Goal: Task Accomplishment & Management: Complete application form

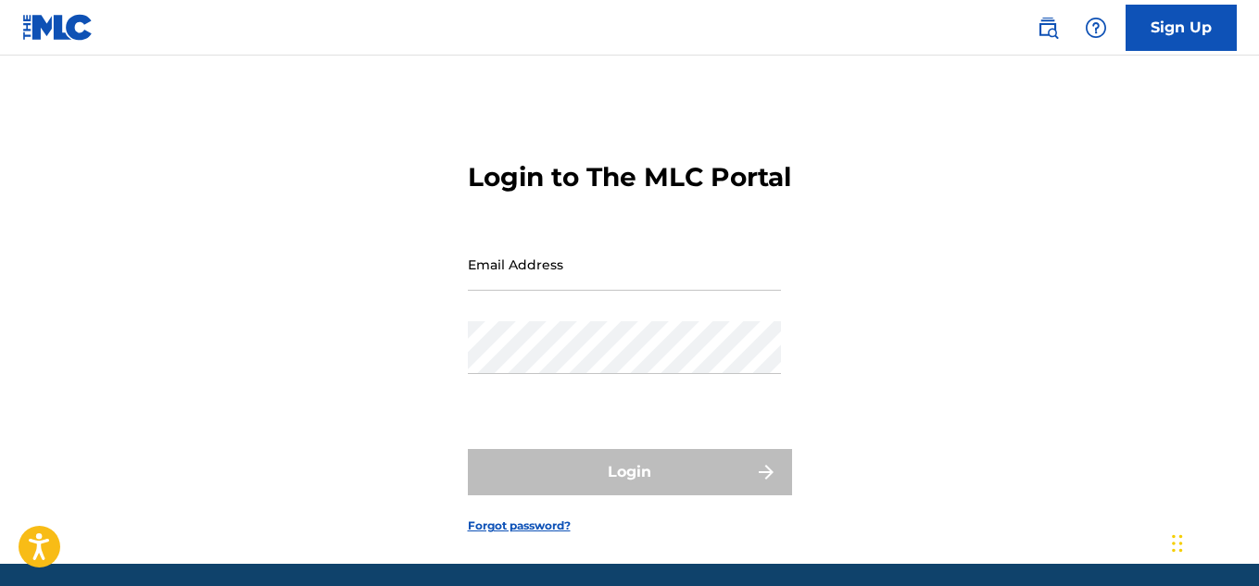
click at [691, 321] on div "Email Address" at bounding box center [624, 279] width 313 height 83
click at [688, 291] on input "Email Address" at bounding box center [624, 264] width 313 height 53
type input "[EMAIL_ADDRESS][DOMAIN_NAME]"
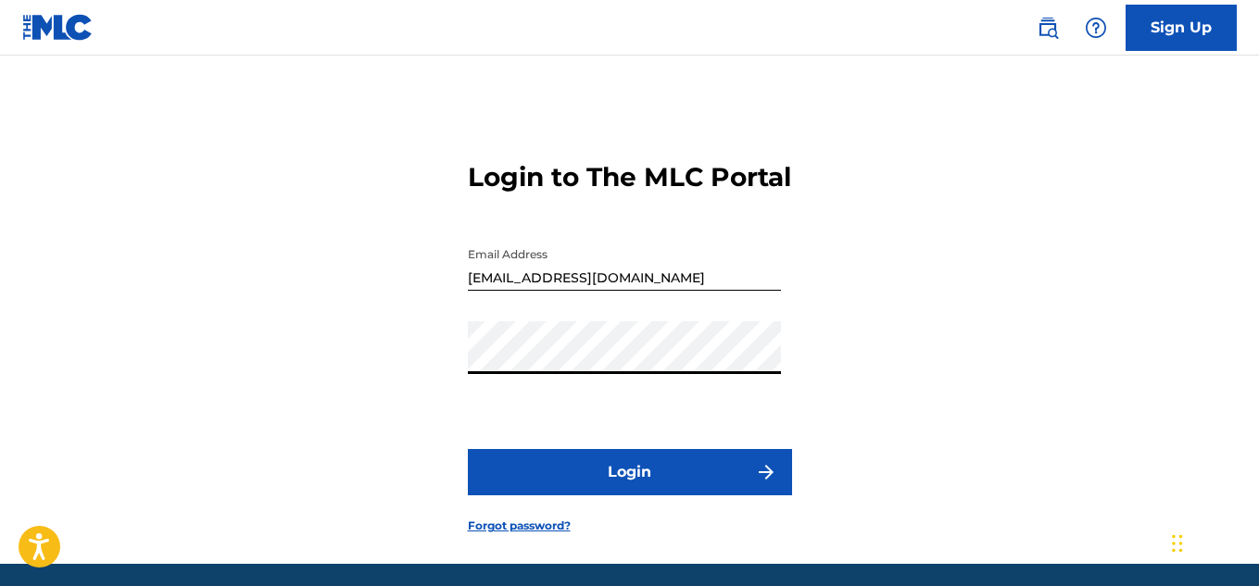
click at [607, 496] on button "Login" at bounding box center [630, 472] width 324 height 46
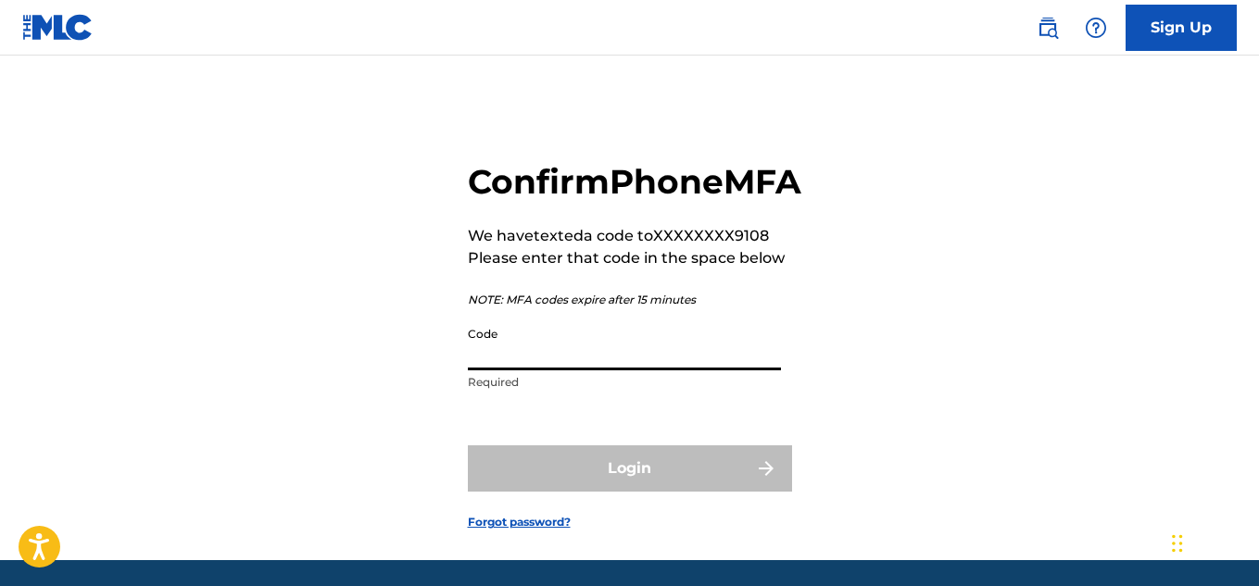
click at [610, 370] on input "Code" at bounding box center [624, 344] width 313 height 53
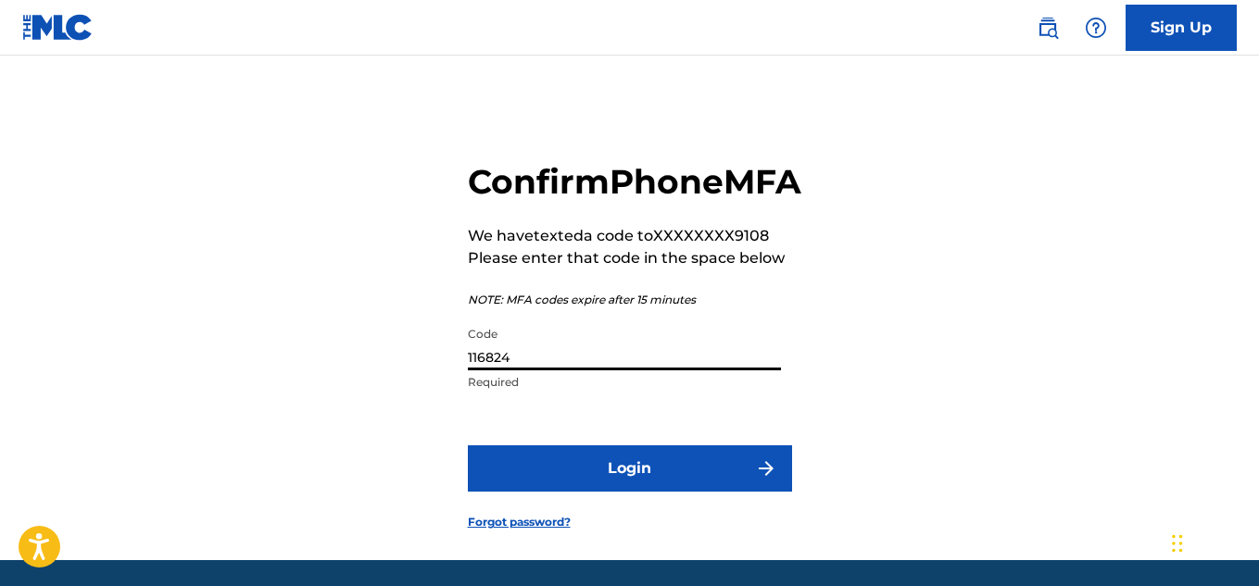
type input "116824"
click at [468, 446] on button "Login" at bounding box center [630, 469] width 324 height 46
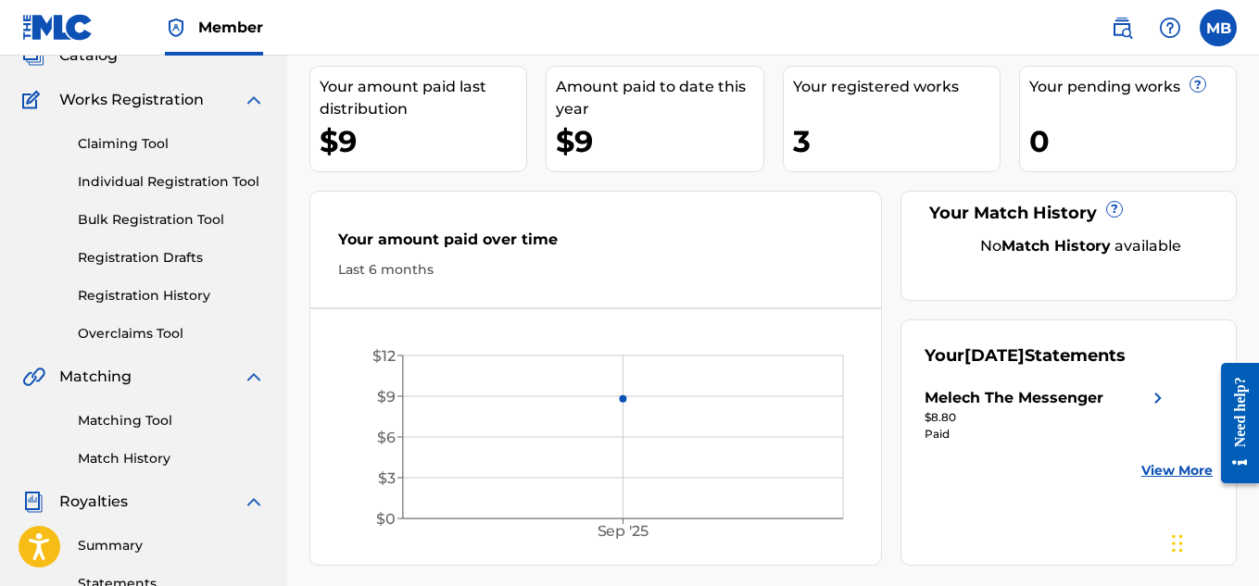
scroll to position [127, 0]
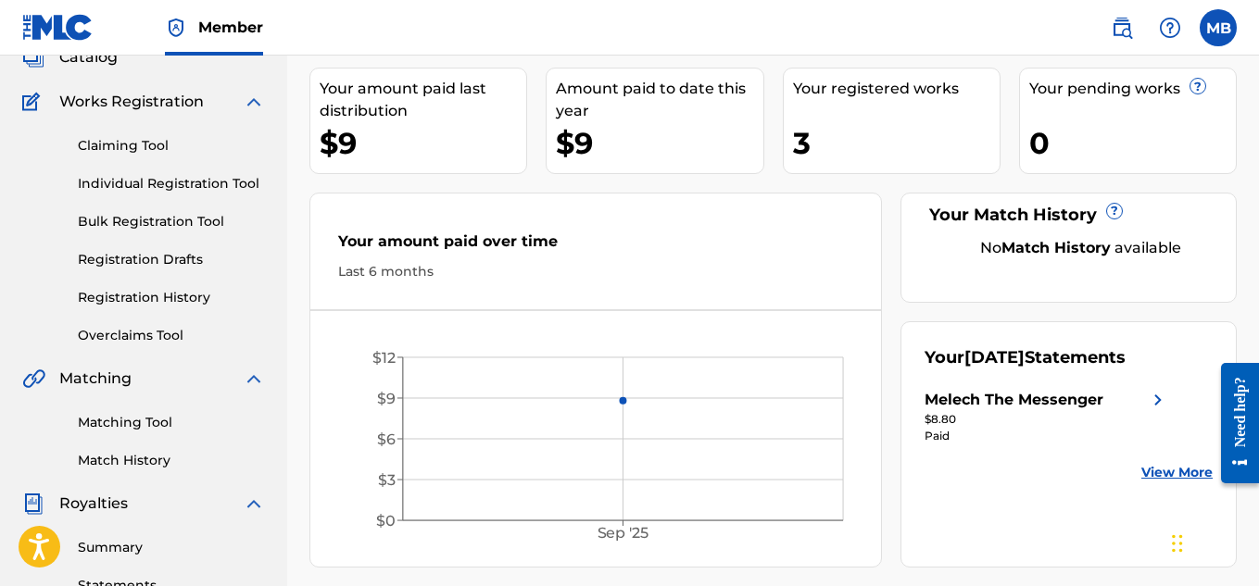
click at [128, 253] on link "Registration Drafts" at bounding box center [171, 259] width 187 height 19
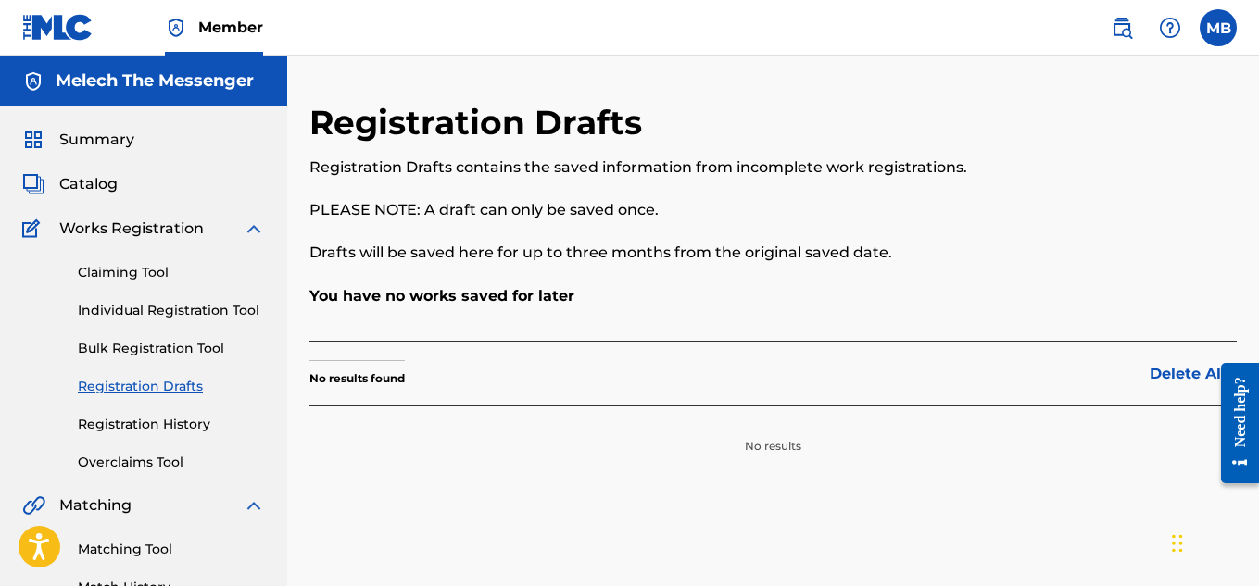
click at [103, 184] on span "Catalog" at bounding box center [88, 184] width 58 height 22
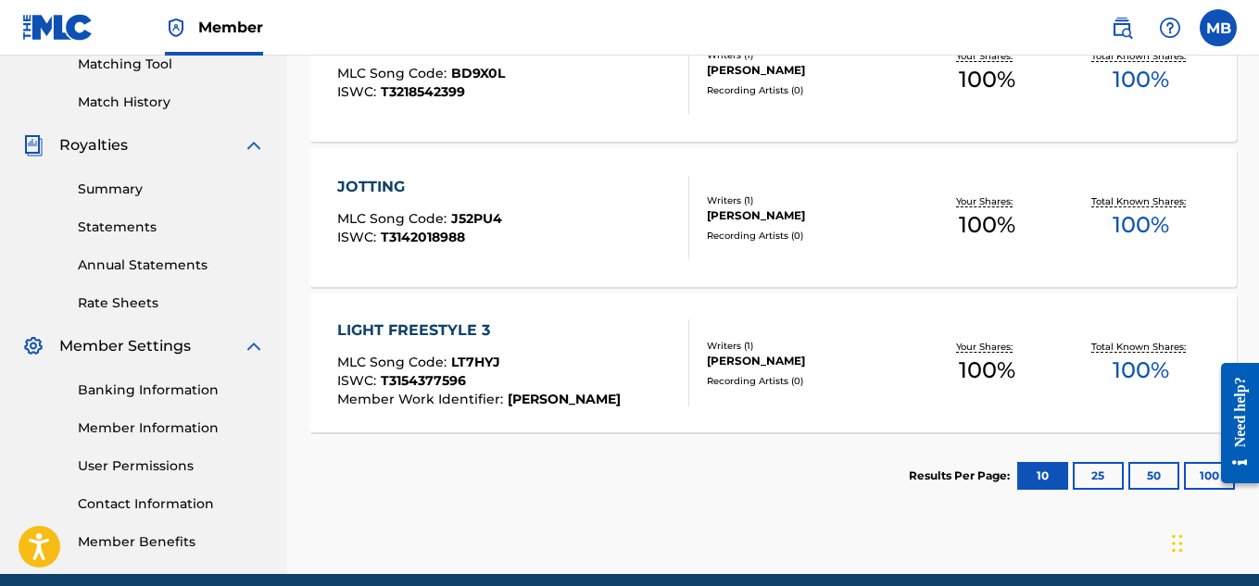
scroll to position [390, 0]
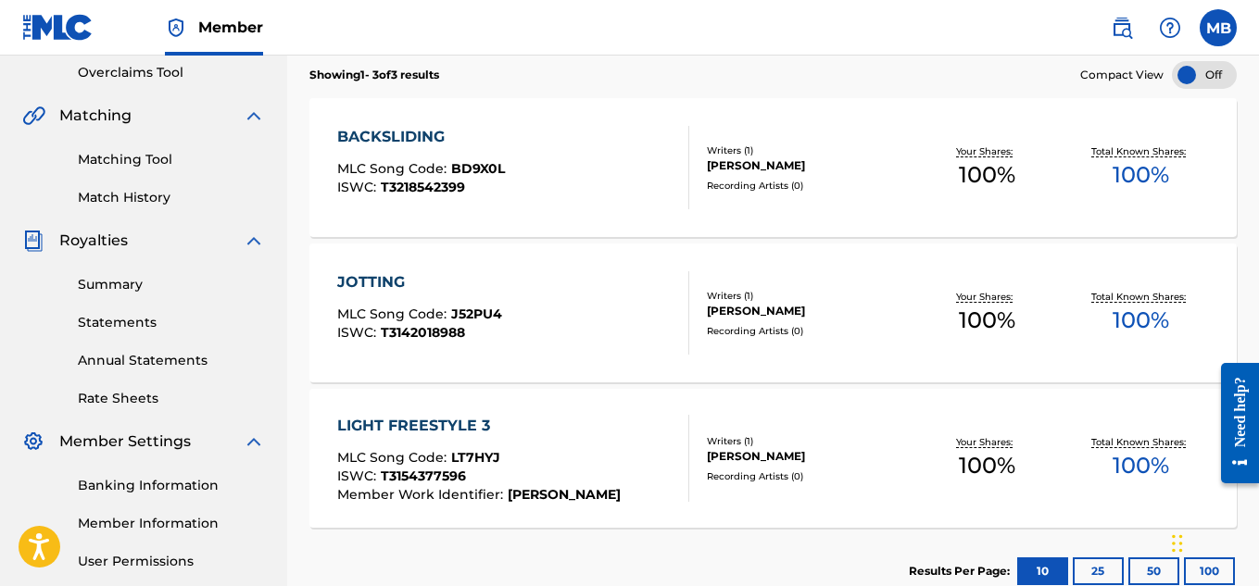
click at [145, 317] on link "Statements" at bounding box center [171, 322] width 187 height 19
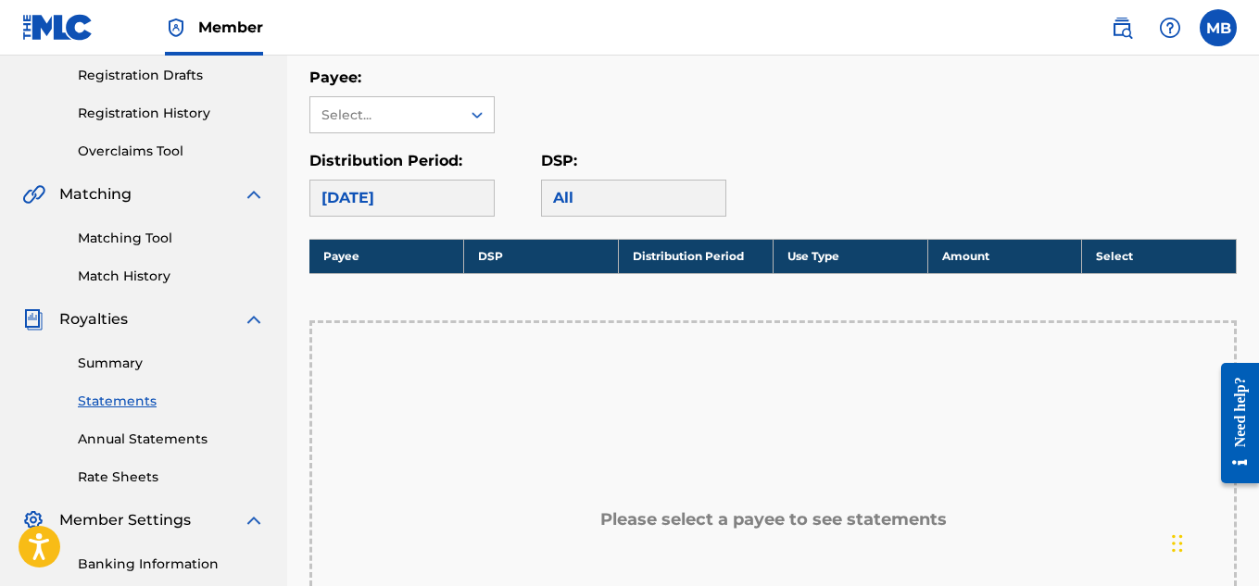
scroll to position [308, 0]
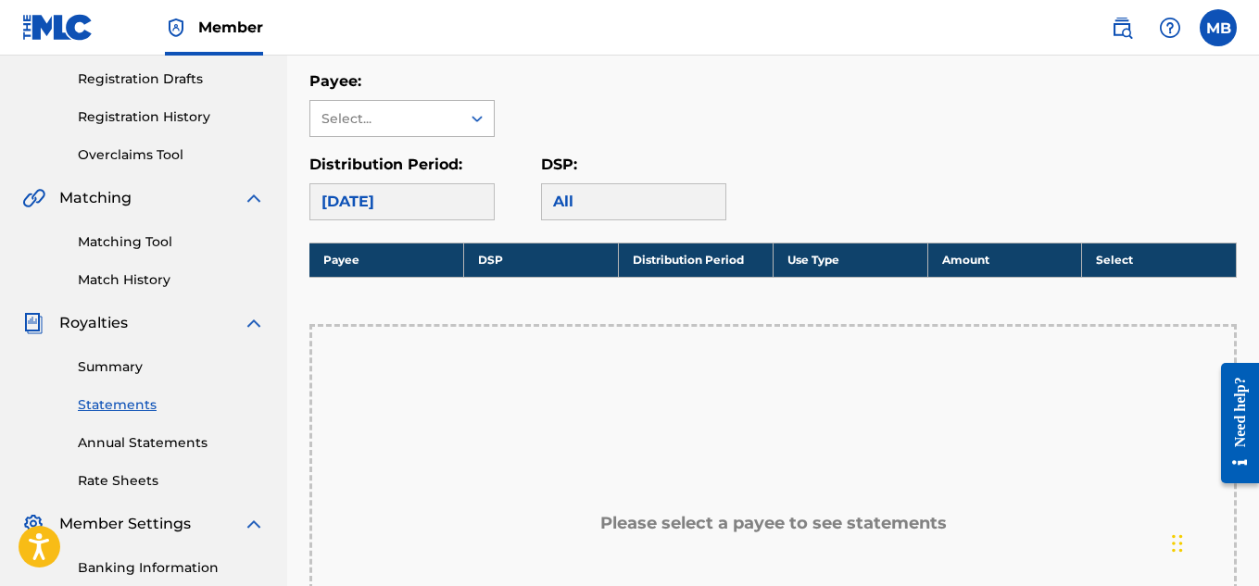
click at [458, 125] on div "Select..." at bounding box center [385, 118] width 150 height 35
click at [450, 183] on div "Melech The Messenger" at bounding box center [401, 171] width 183 height 69
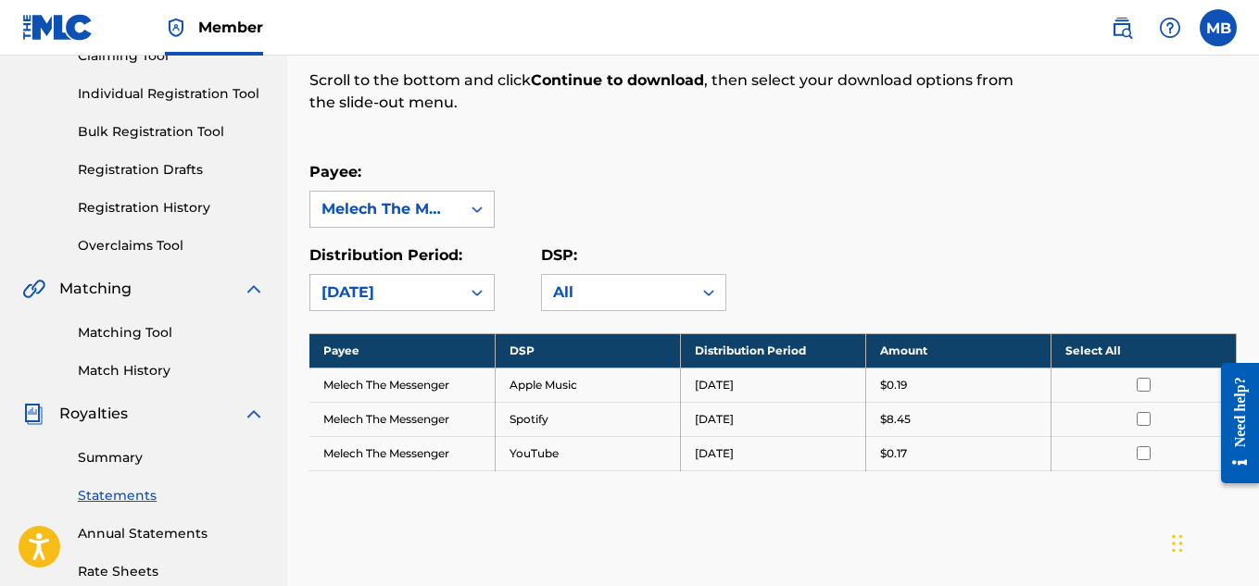
scroll to position [212, 0]
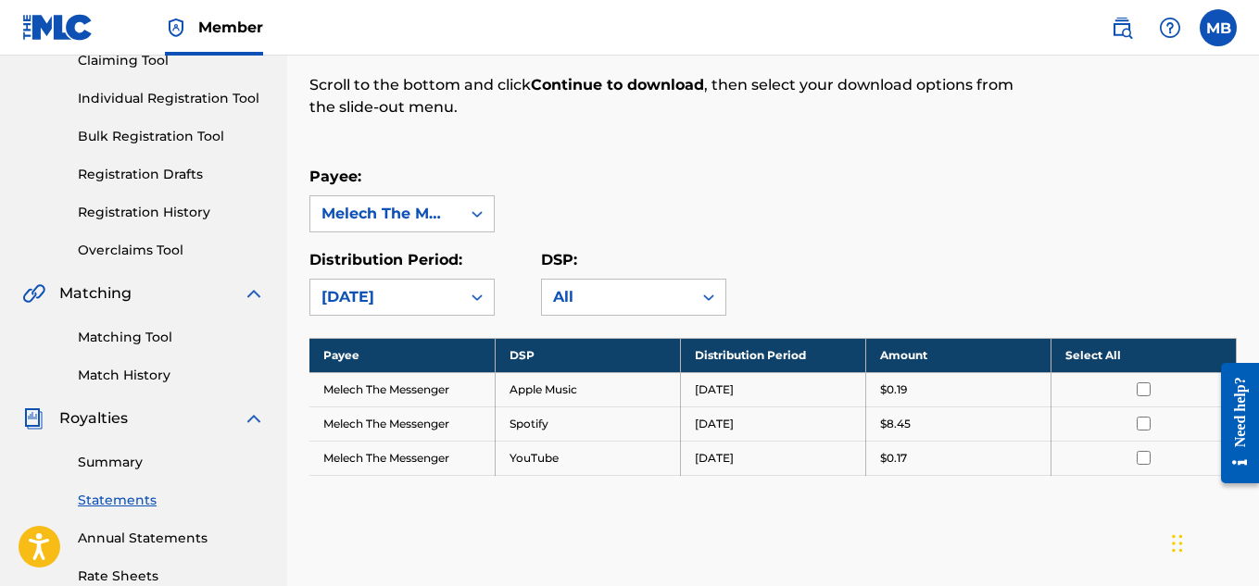
click at [173, 141] on link "Bulk Registration Tool" at bounding box center [171, 136] width 187 height 19
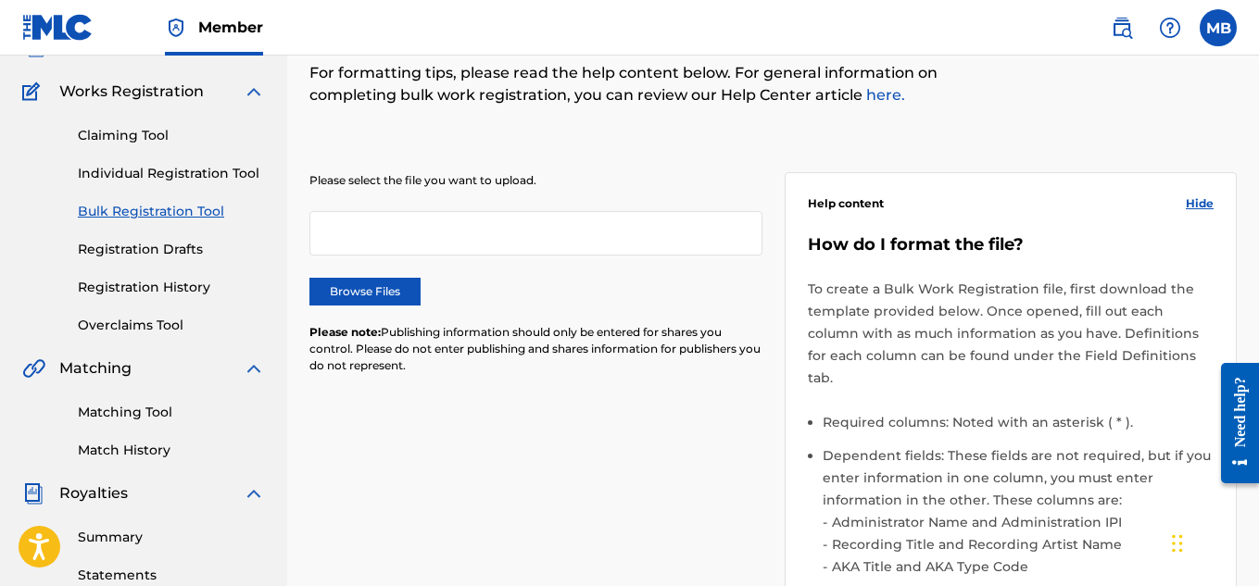
scroll to position [138, 0]
click at [189, 178] on link "Individual Registration Tool" at bounding box center [171, 172] width 187 height 19
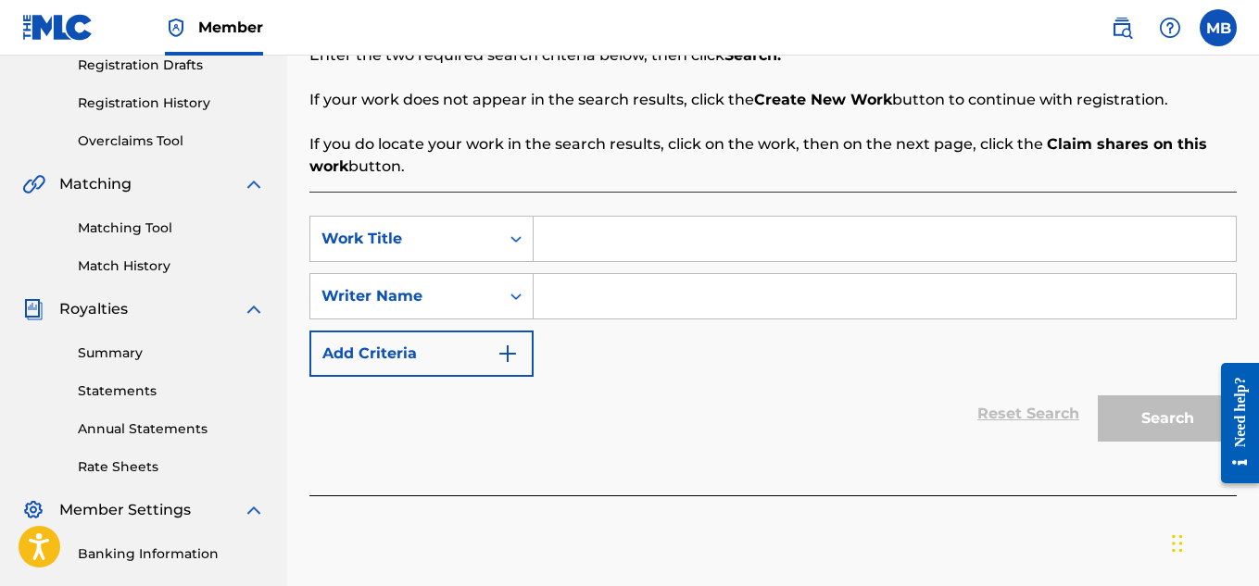
scroll to position [320, 0]
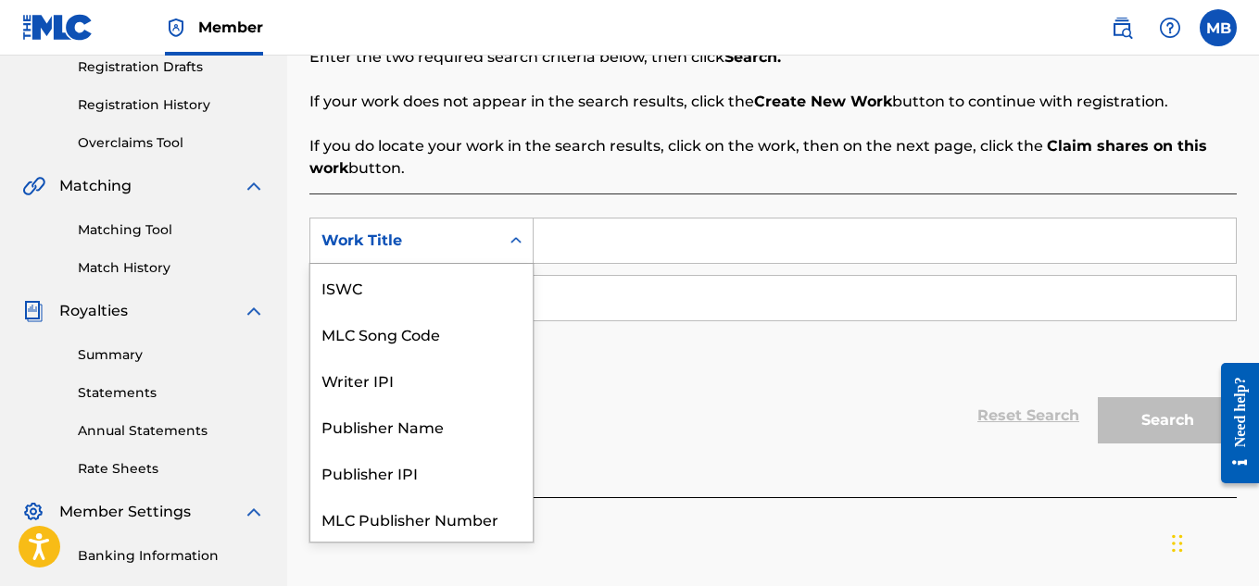
click at [509, 245] on icon "Search Form" at bounding box center [516, 241] width 19 height 19
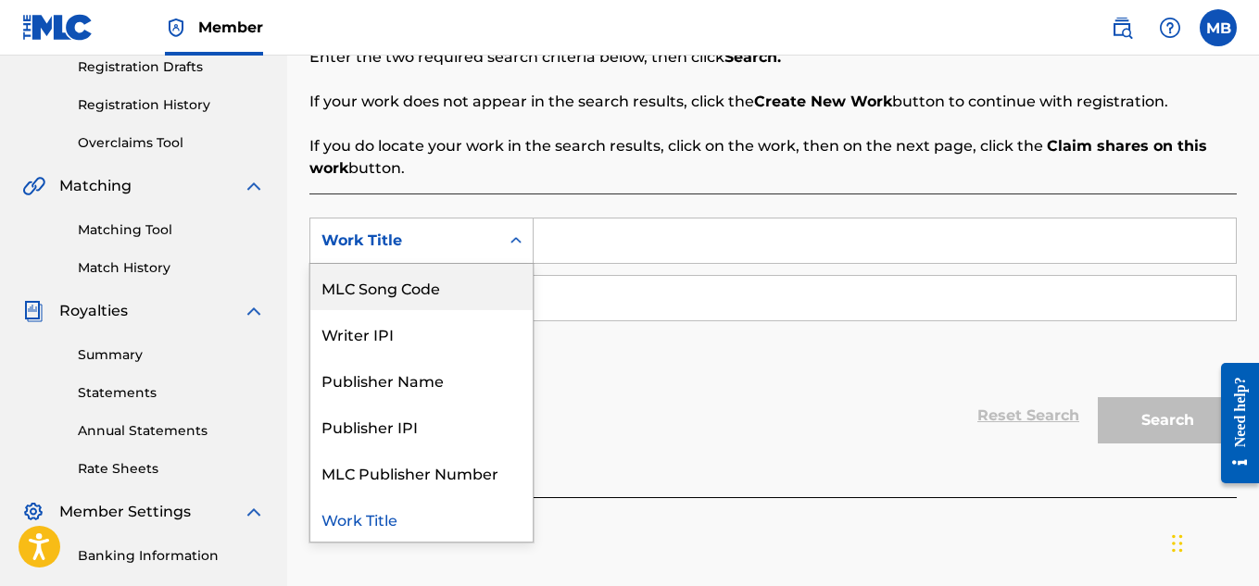
click at [612, 234] on input "Search Form" at bounding box center [885, 241] width 702 height 44
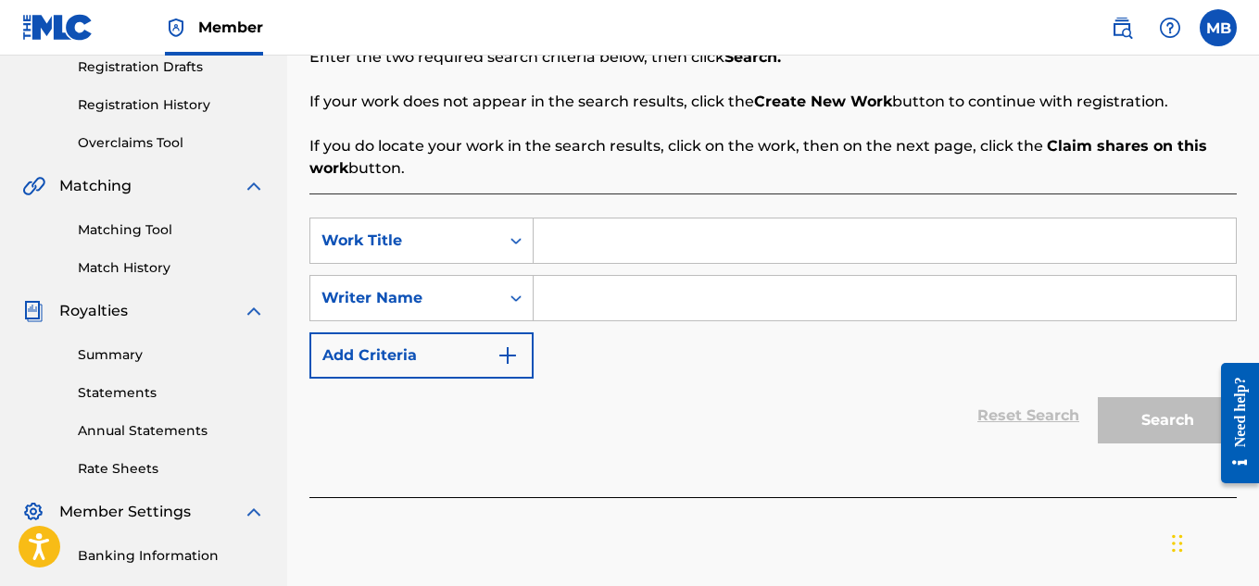
click at [613, 236] on input "Search Form" at bounding box center [885, 241] width 702 height 44
click at [591, 292] on input "Search Form" at bounding box center [885, 298] width 702 height 44
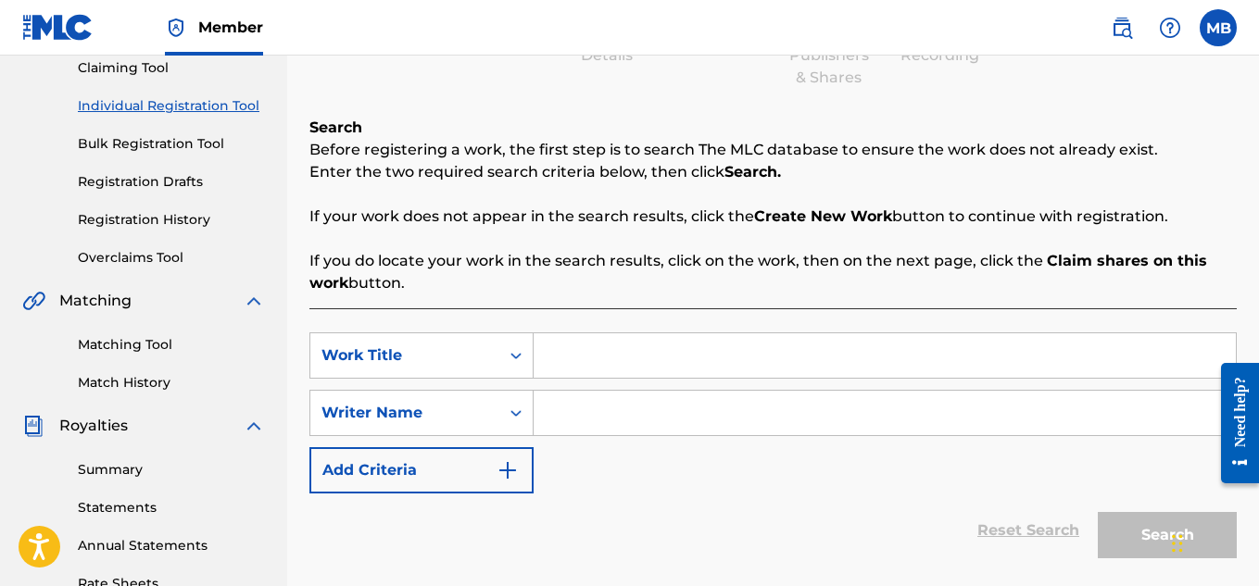
scroll to position [202, 0]
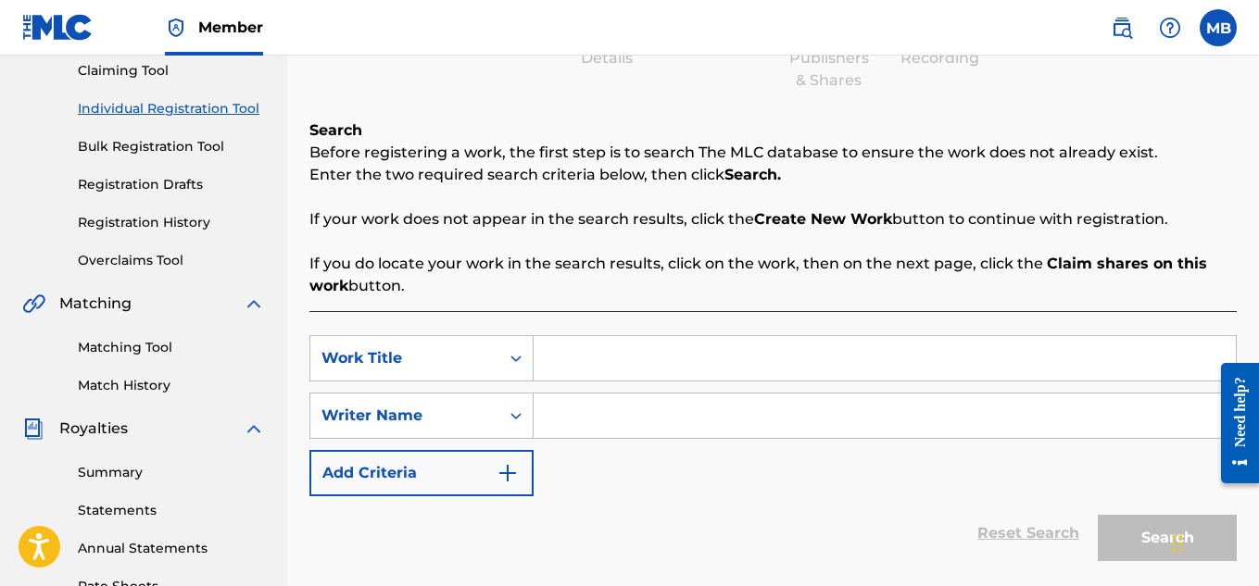
click at [675, 337] on input "Search Form" at bounding box center [885, 358] width 702 height 44
type input "j"
click at [655, 414] on input "Search Form" at bounding box center [885, 416] width 702 height 44
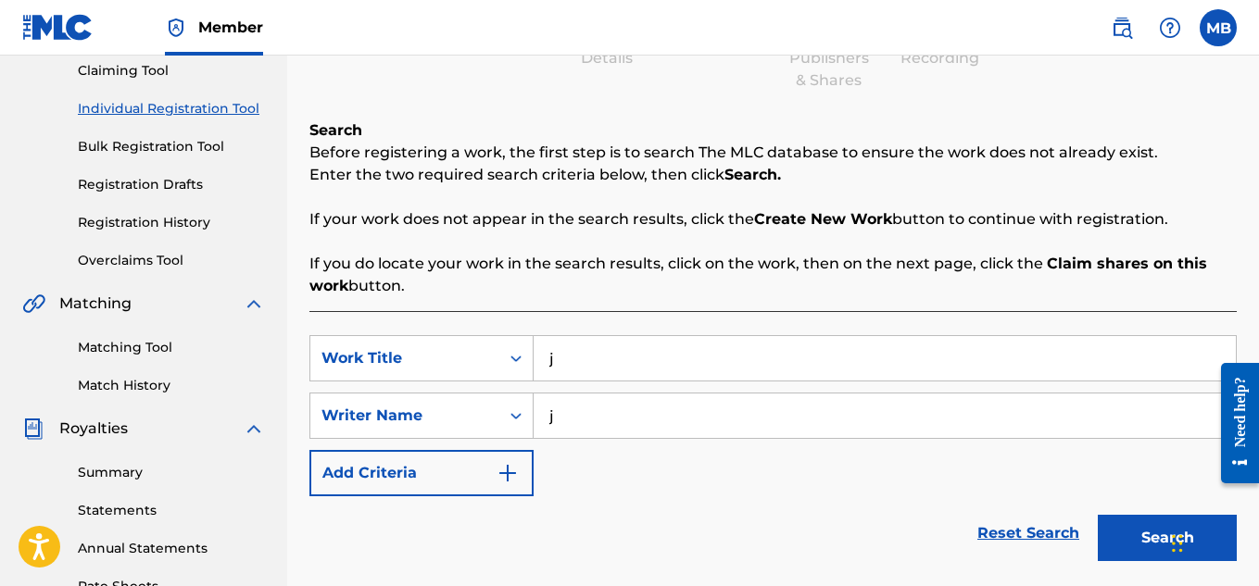
type input "j"
click at [1149, 549] on button "Search" at bounding box center [1167, 538] width 139 height 46
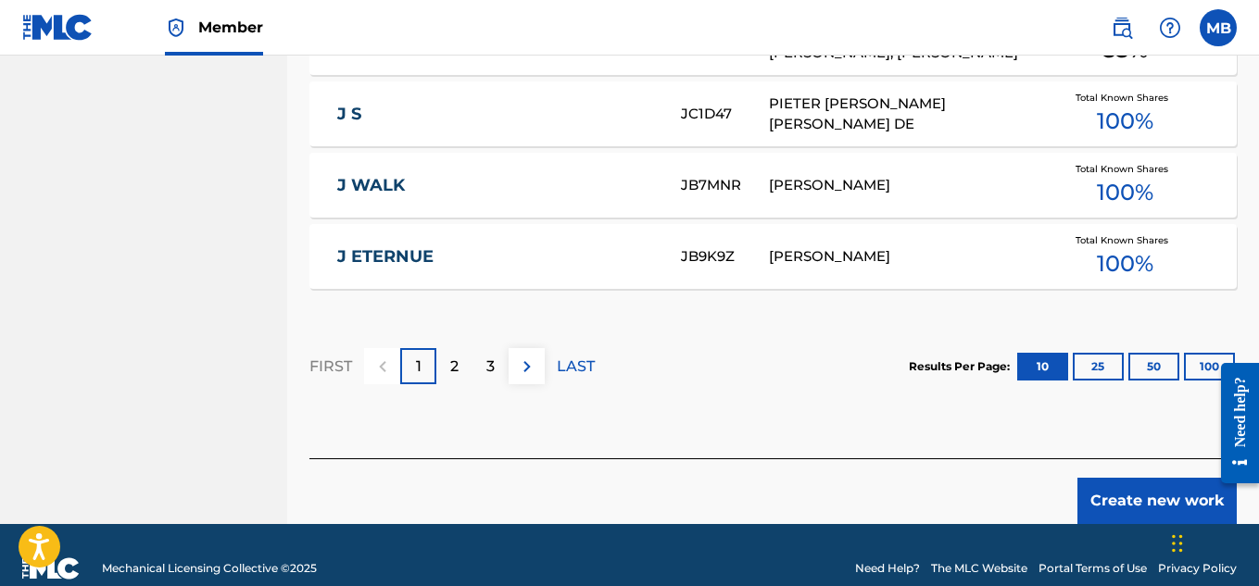
scroll to position [1332, 0]
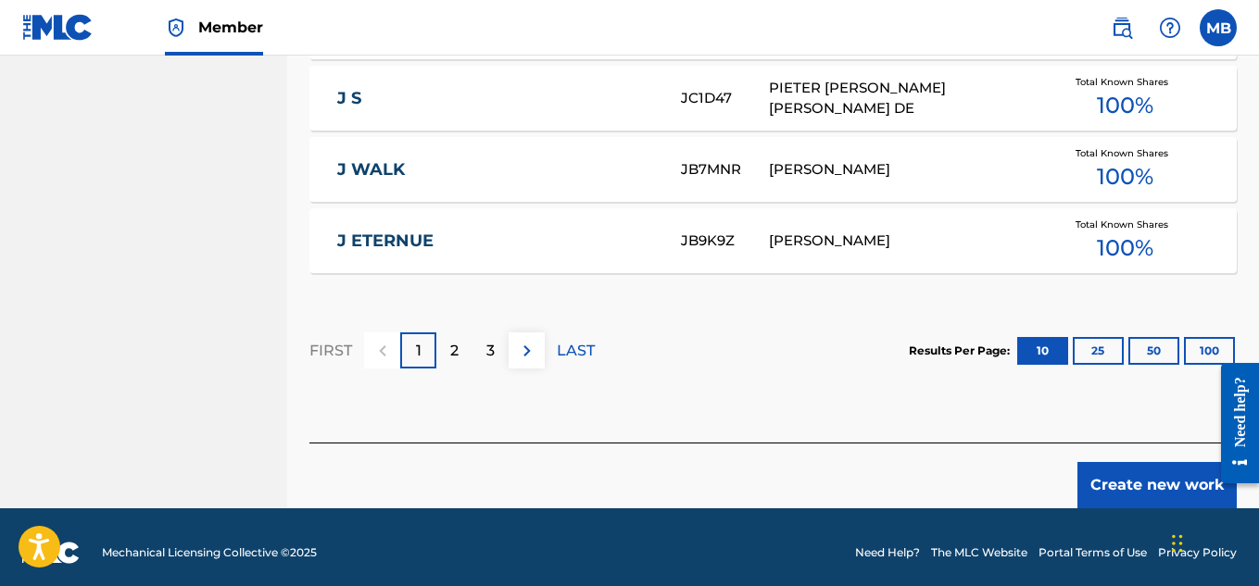
click at [1124, 462] on button "Create new work" at bounding box center [1156, 485] width 159 height 46
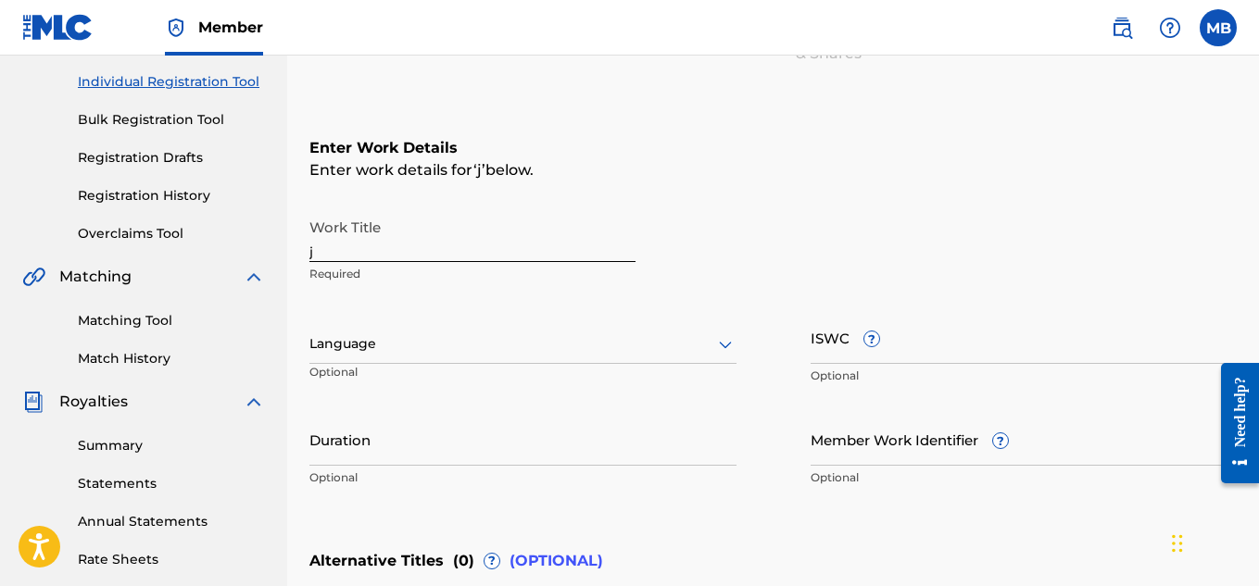
scroll to position [226, 0]
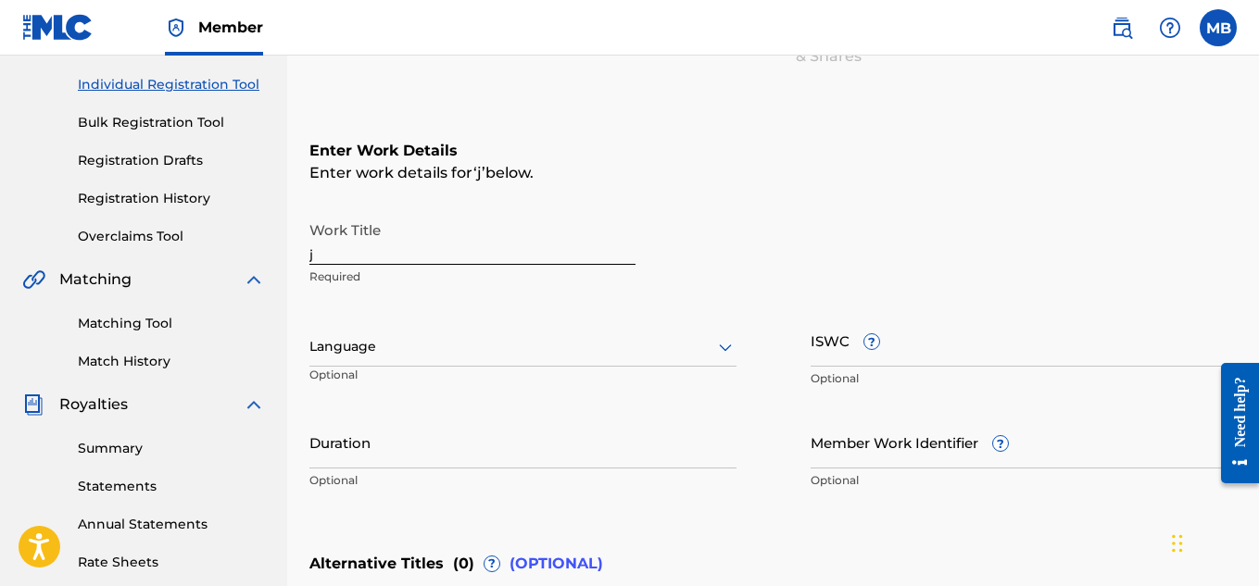
click at [539, 260] on input "j" at bounding box center [472, 238] width 326 height 53
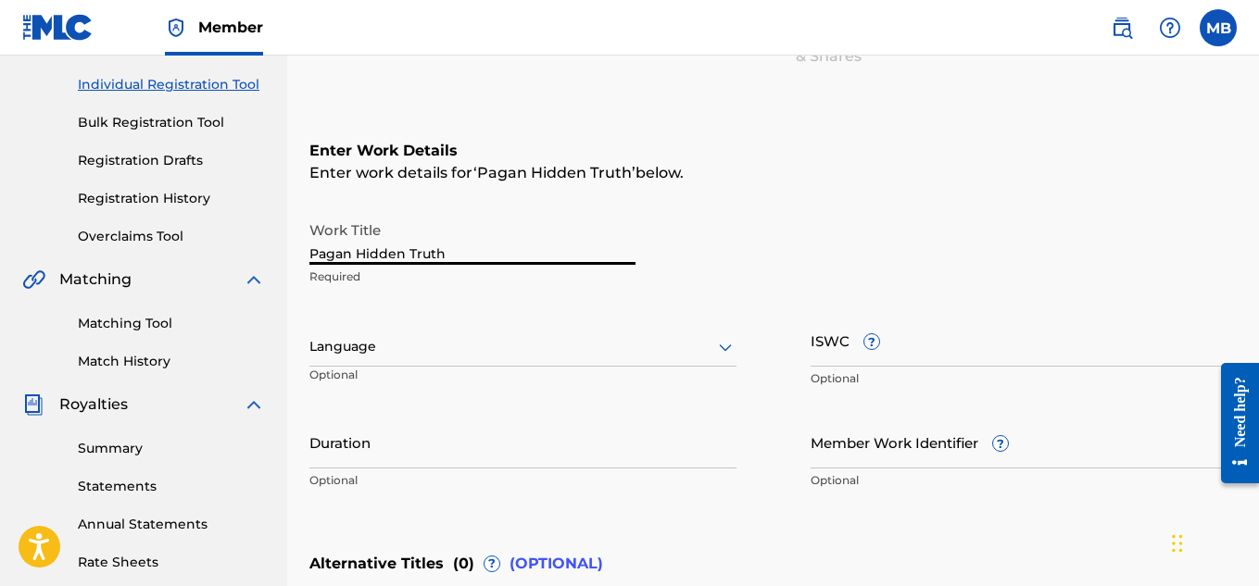
type input "Pagan Hidden Truth"
click at [552, 363] on div "Language" at bounding box center [522, 347] width 427 height 39
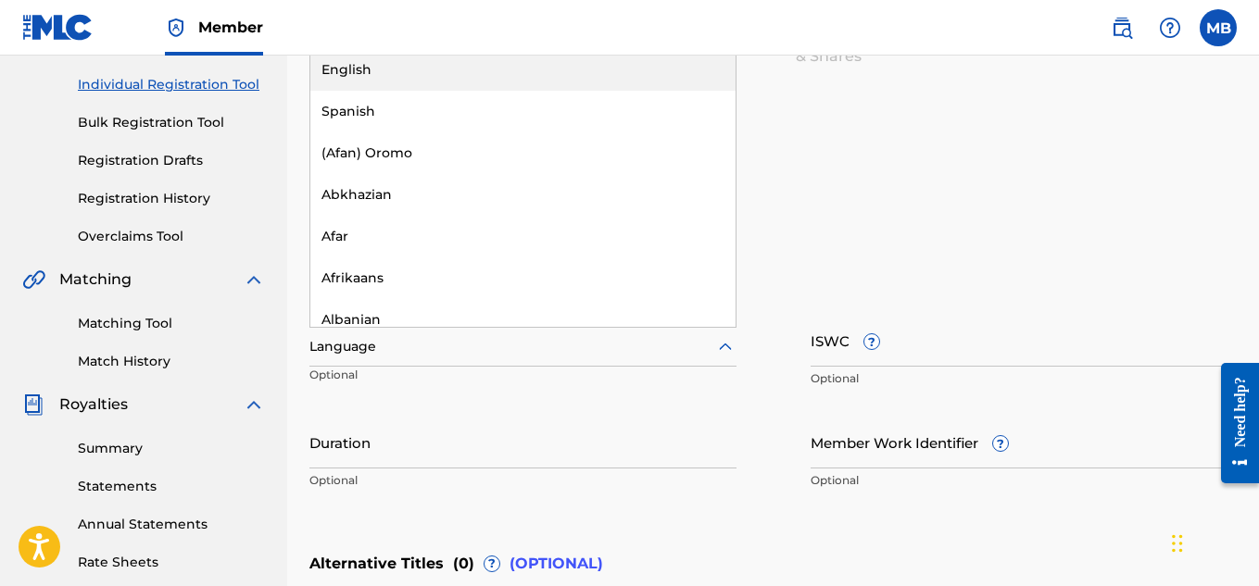
click at [446, 69] on div "English" at bounding box center [522, 70] width 425 height 42
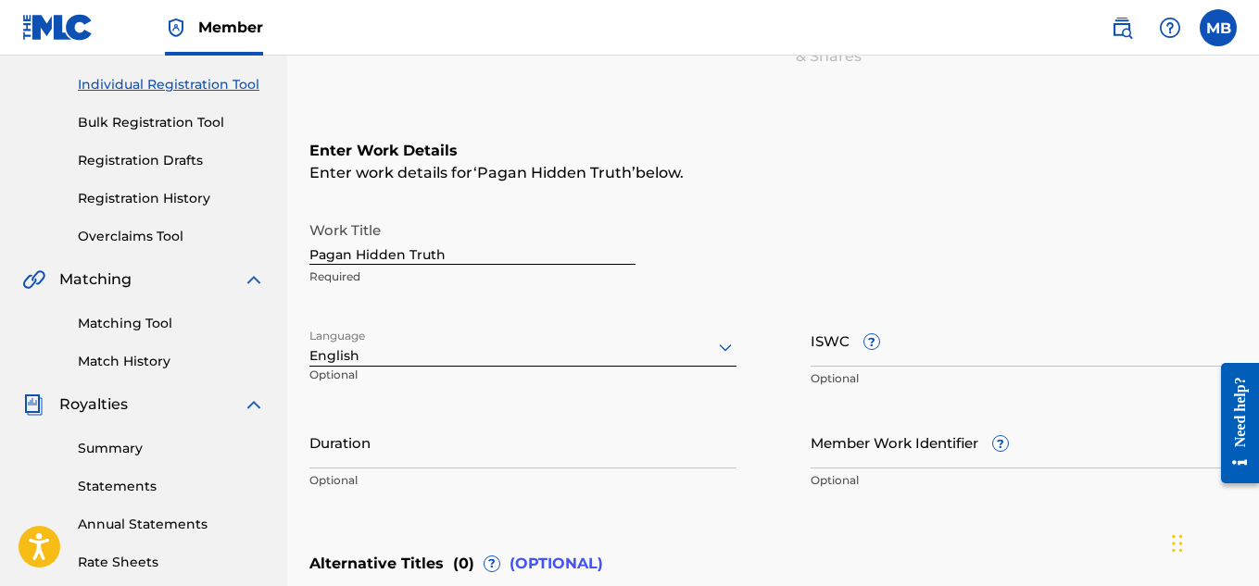
click at [1005, 338] on input "ISWC ?" at bounding box center [1023, 340] width 427 height 53
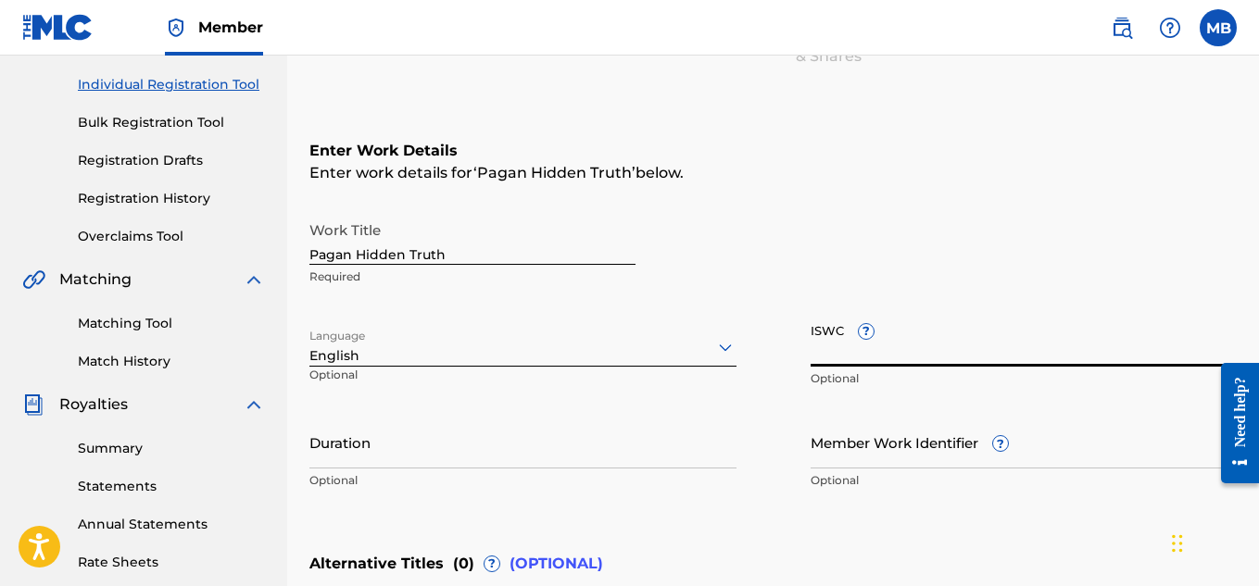
type input "V"
click at [884, 342] on input "ISWC ?" at bounding box center [1023, 340] width 427 height 53
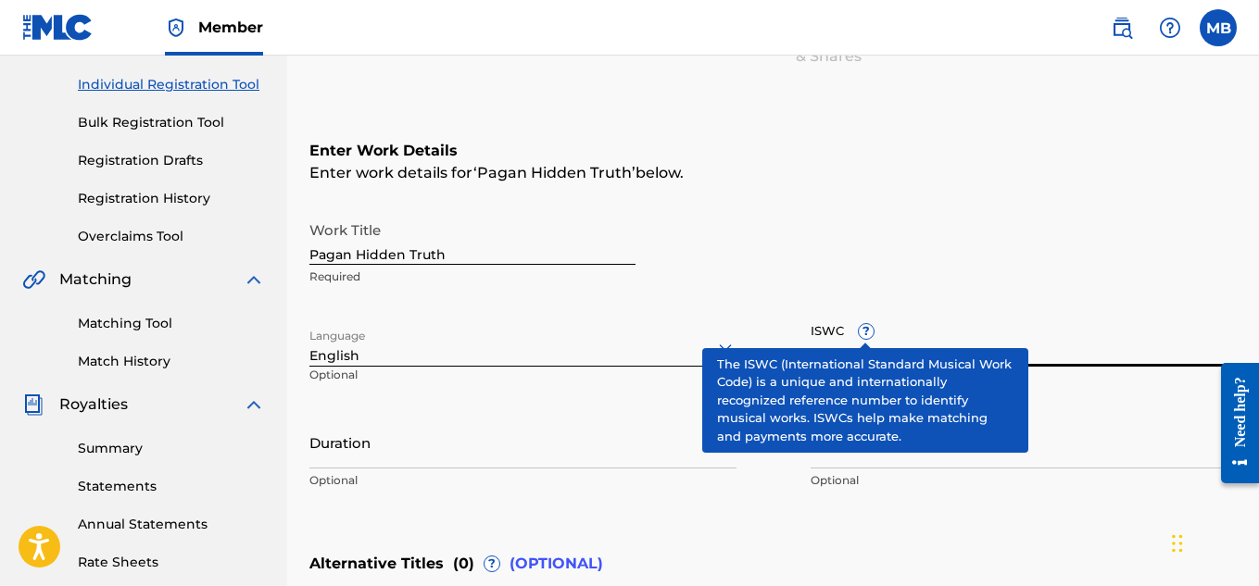
click at [1075, 344] on input "ISWC ?" at bounding box center [1023, 340] width 427 height 53
click at [932, 255] on div "Work Title Pagan Hidden Truth Required" at bounding box center [772, 253] width 927 height 83
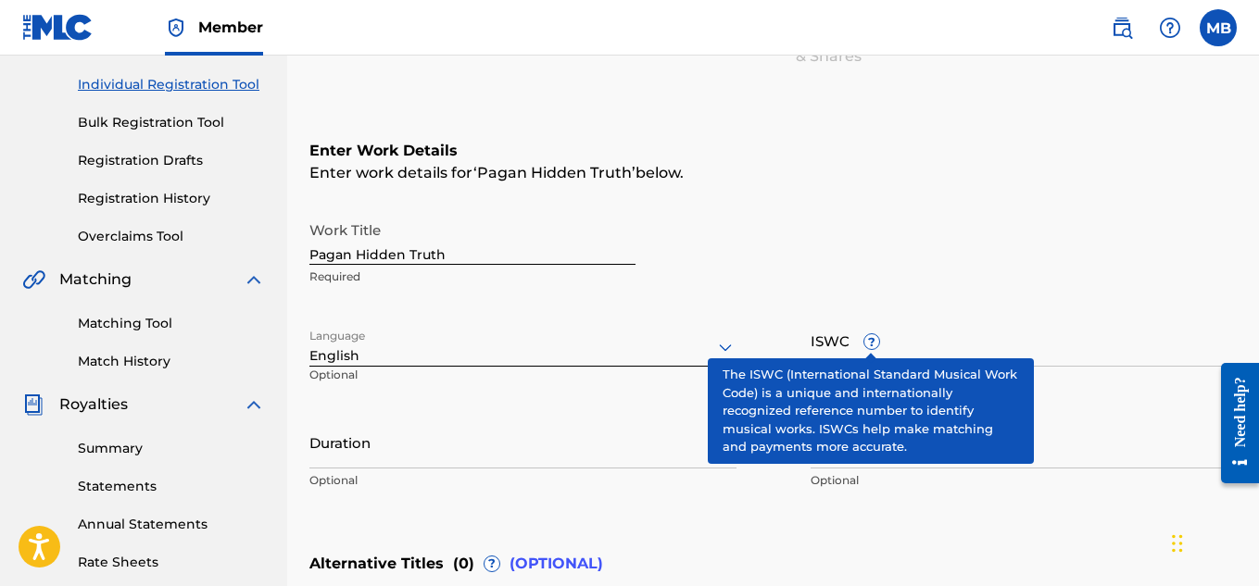
click at [873, 343] on span "?" at bounding box center [871, 341] width 15 height 15
click at [873, 343] on input "ISWC ?" at bounding box center [1023, 340] width 427 height 53
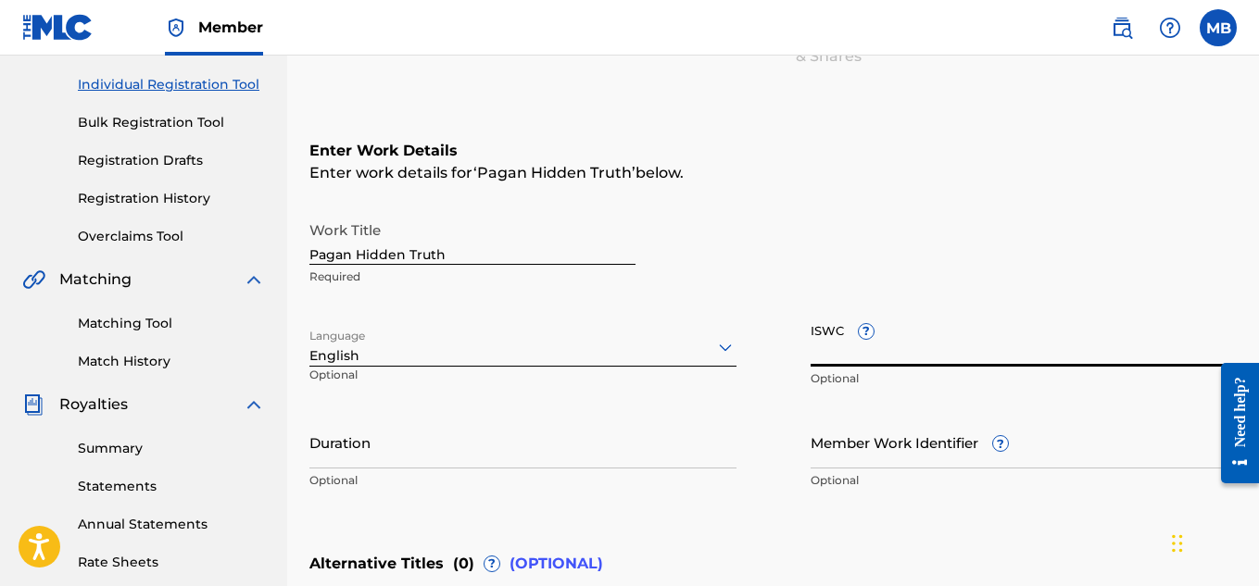
type input "t"
type input "T-335.155.775-6"
click at [442, 447] on input "Duration" at bounding box center [522, 442] width 427 height 53
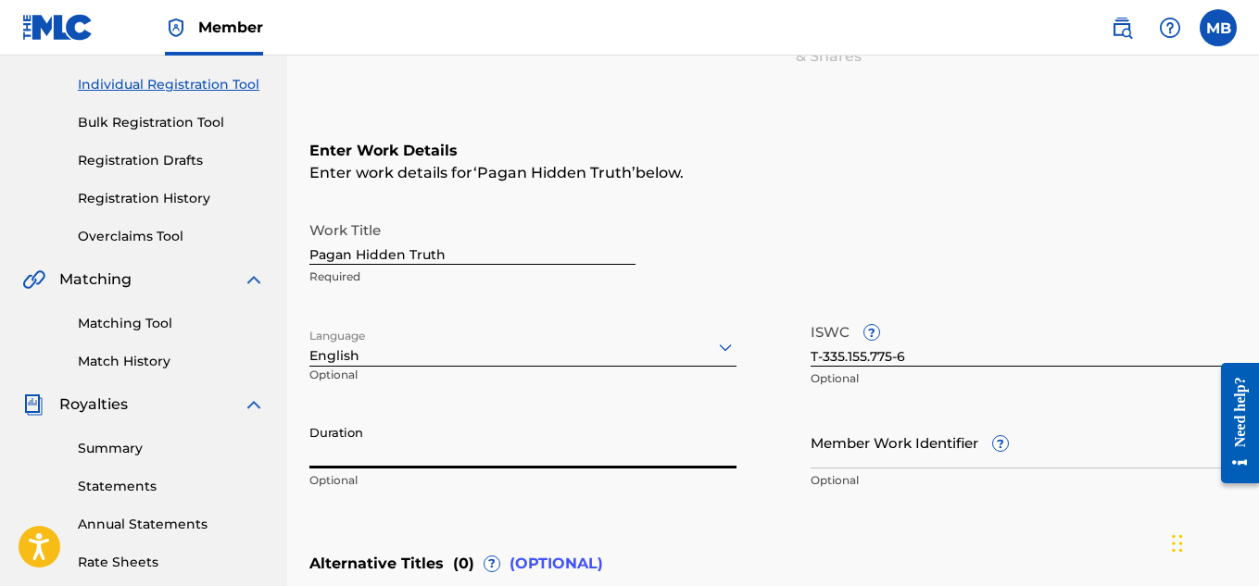
type input "2"
type input "02:46"
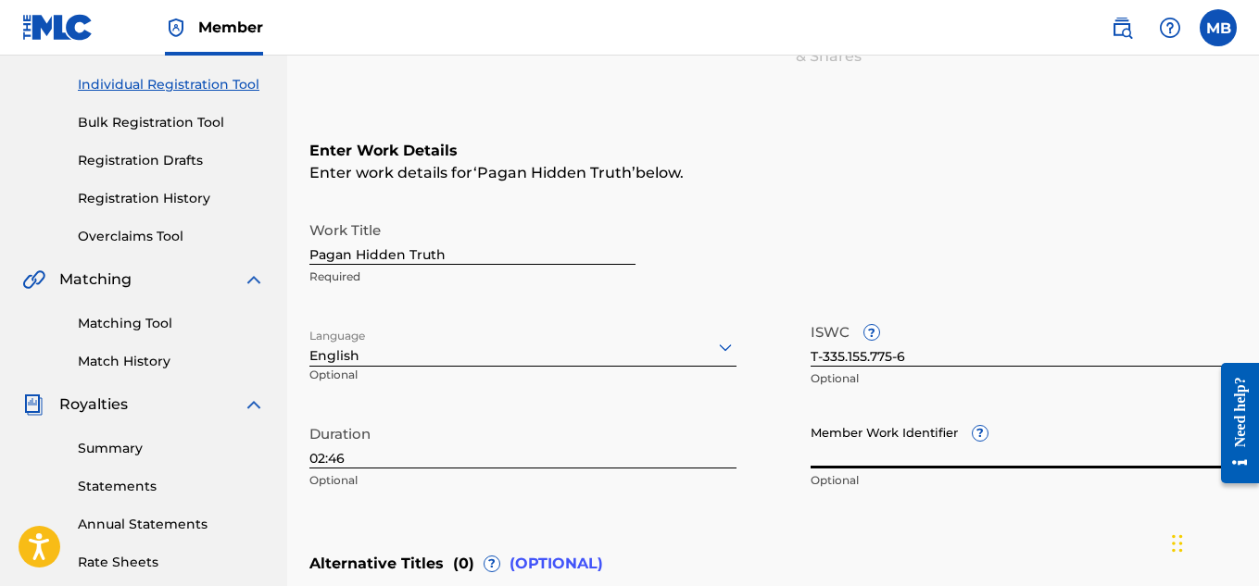
click at [943, 454] on input "Member Work Identifier ?" at bounding box center [1023, 442] width 427 height 53
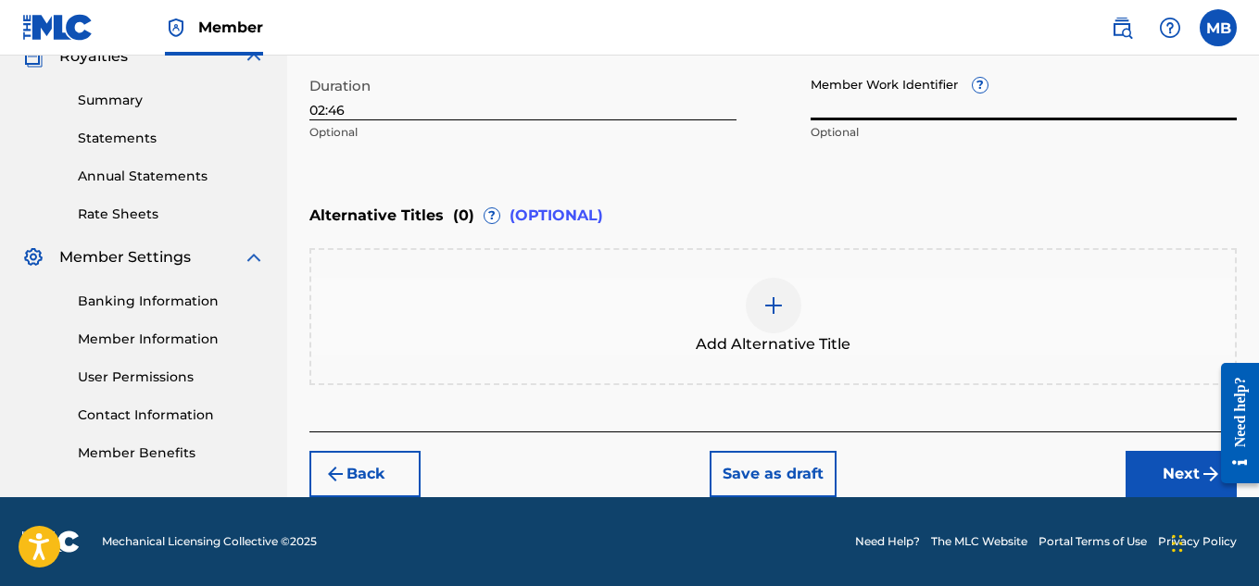
scroll to position [573, 0]
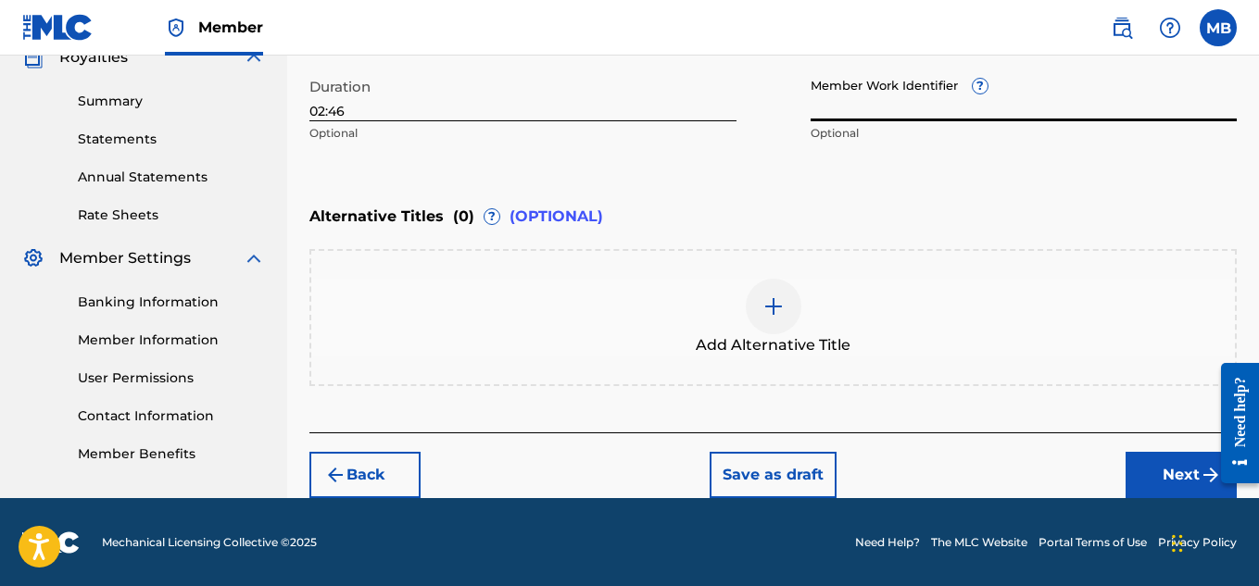
click at [1191, 474] on button "Next" at bounding box center [1180, 475] width 111 height 46
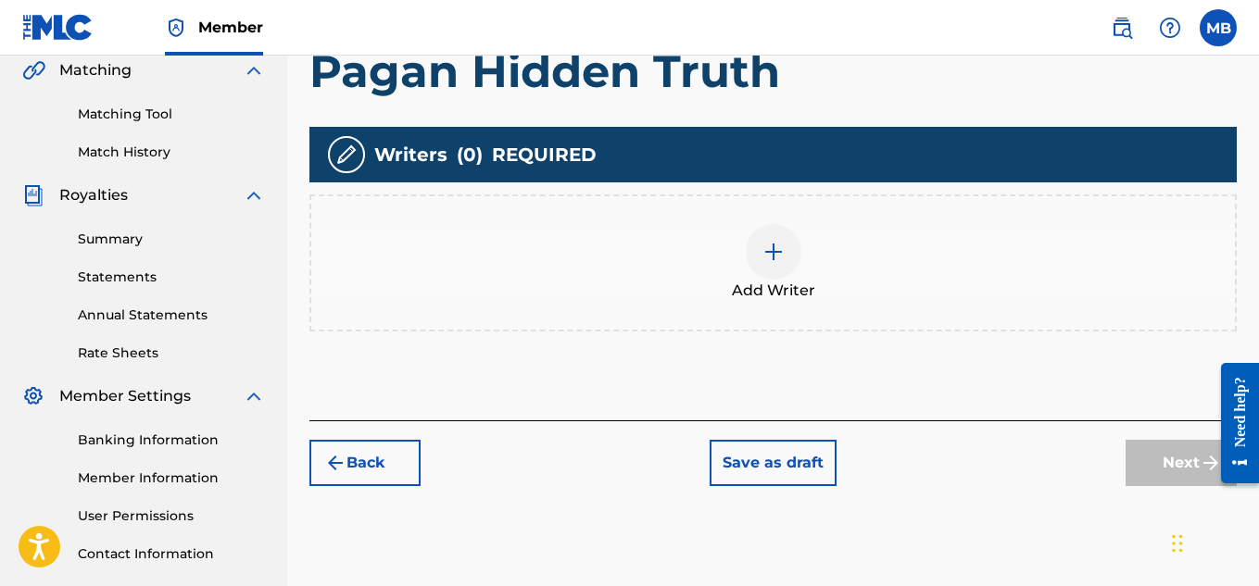
scroll to position [436, 0]
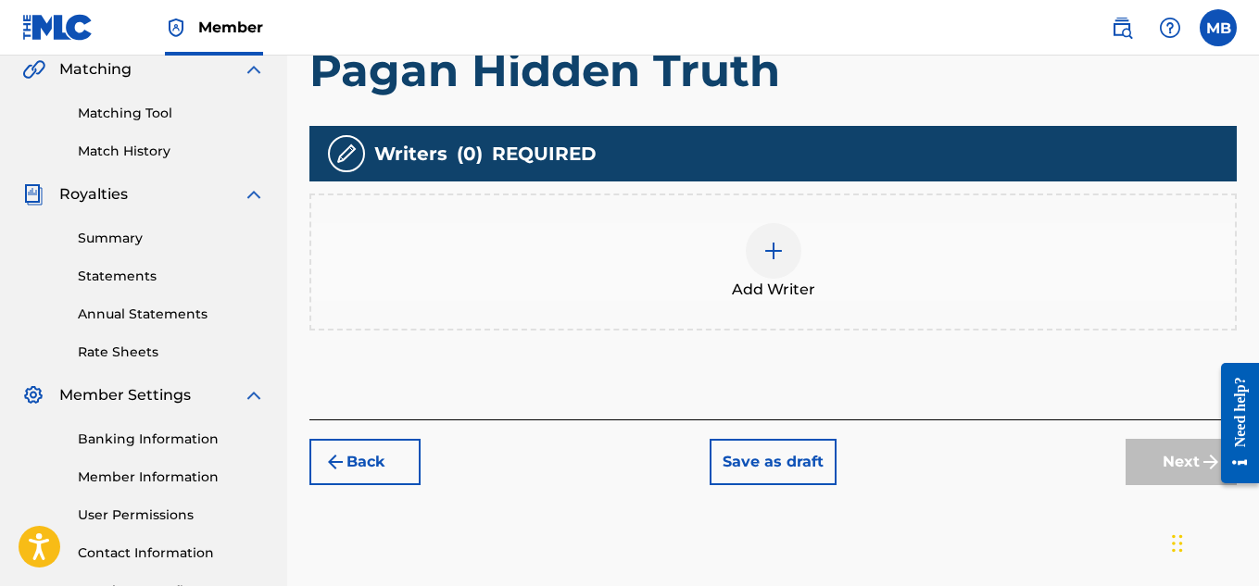
click at [766, 270] on div at bounding box center [774, 251] width 56 height 56
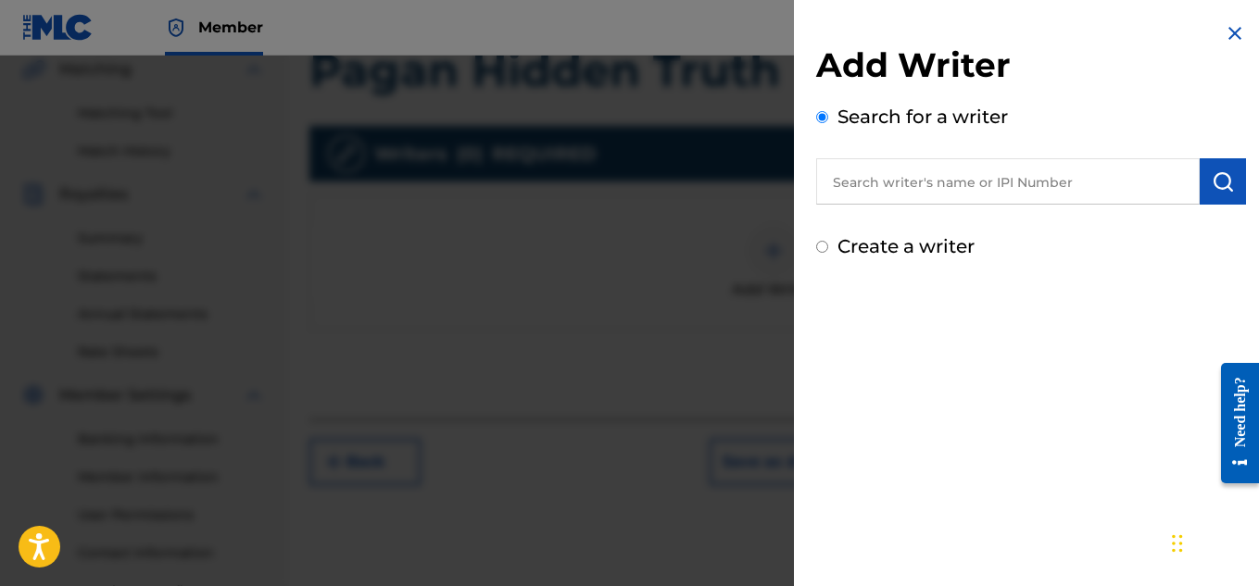
click at [907, 175] on input "text" at bounding box center [1007, 181] width 383 height 46
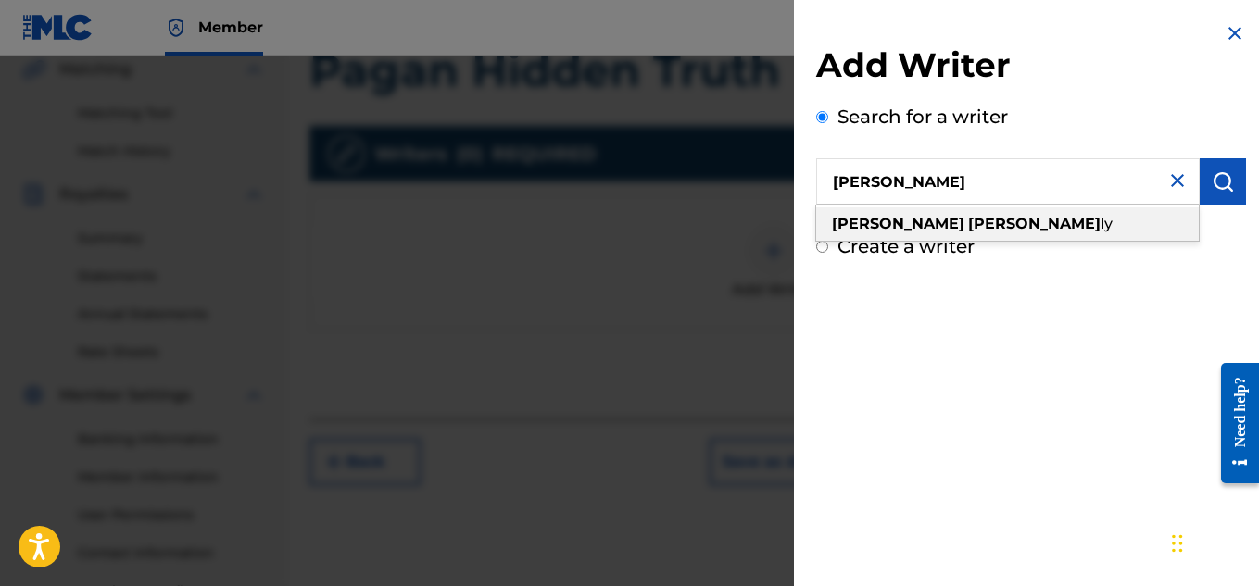
click at [927, 214] on div "[PERSON_NAME] ly" at bounding box center [1007, 223] width 383 height 33
type input "[PERSON_NAME]"
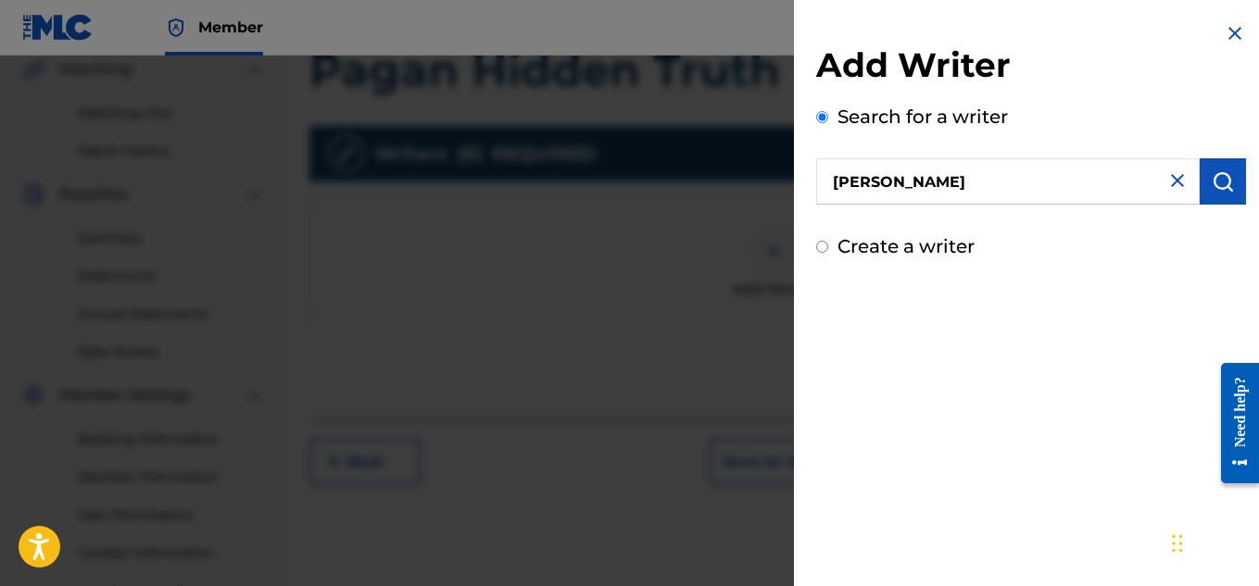
click at [1223, 189] on img "submit" at bounding box center [1223, 181] width 22 height 22
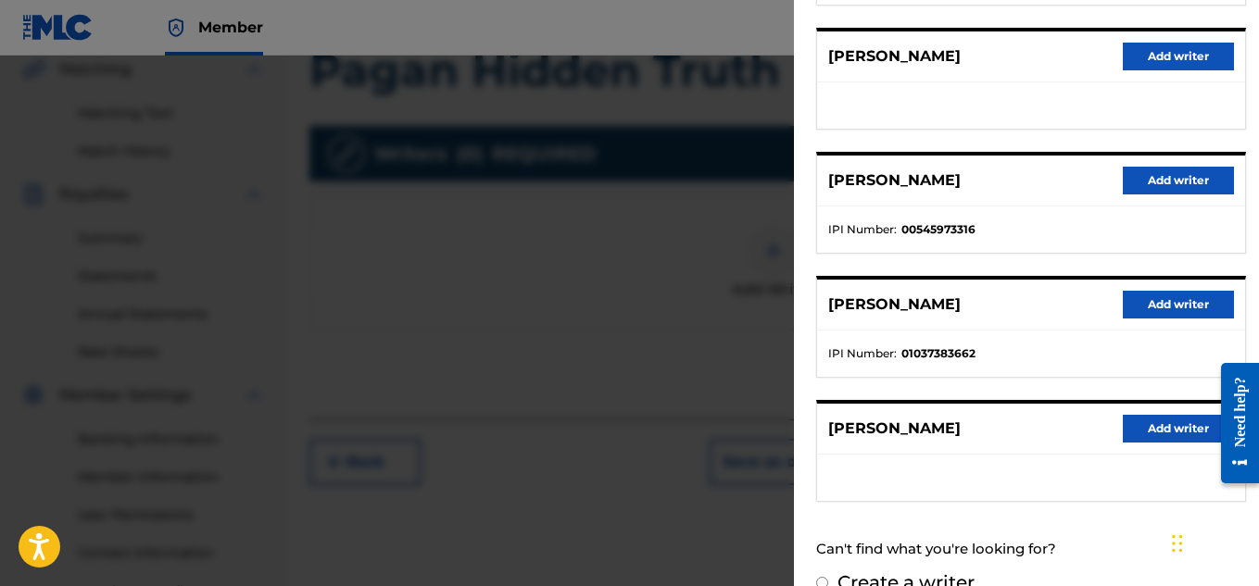
scroll to position [343, 0]
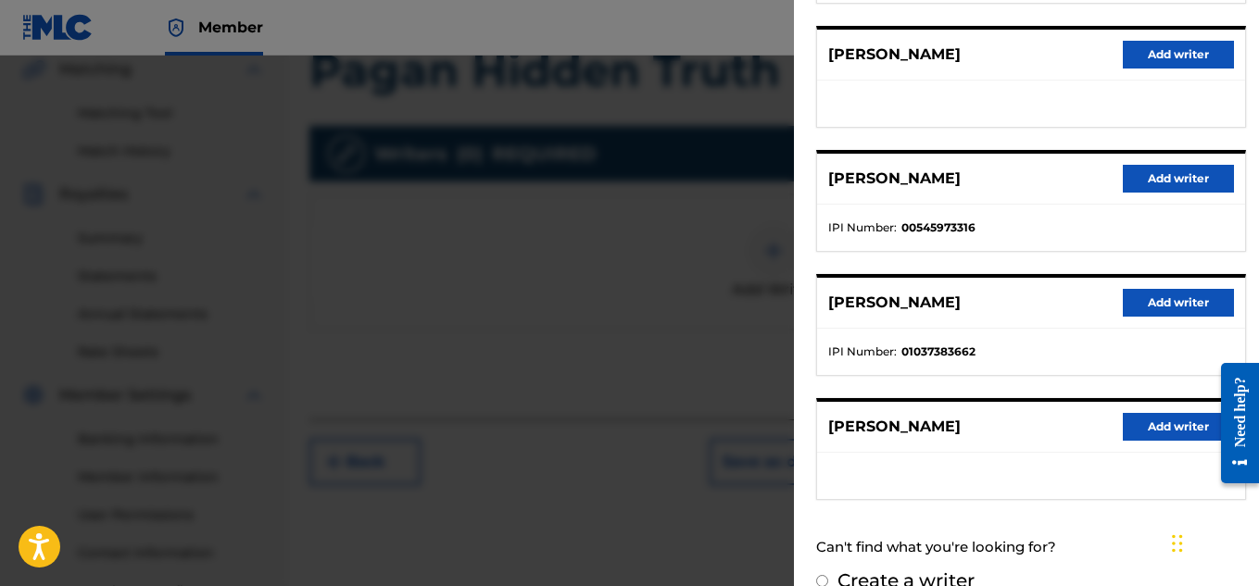
click at [1137, 298] on button "Add writer" at bounding box center [1178, 303] width 111 height 28
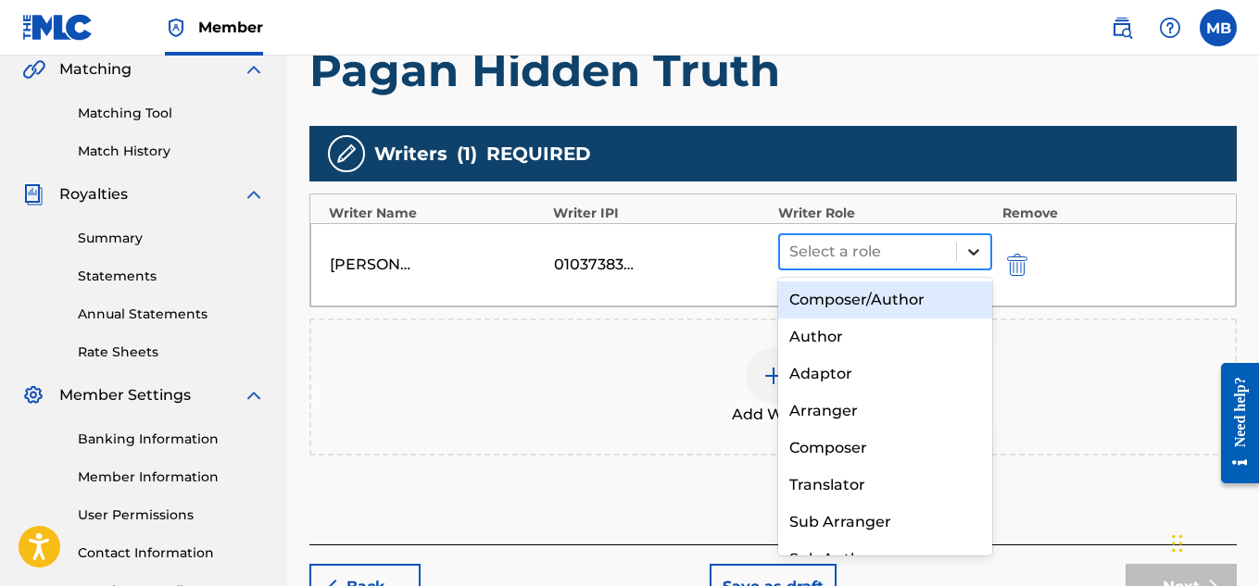
click at [965, 262] on div at bounding box center [973, 251] width 33 height 33
click at [914, 307] on div "Composer/Author" at bounding box center [885, 300] width 215 height 37
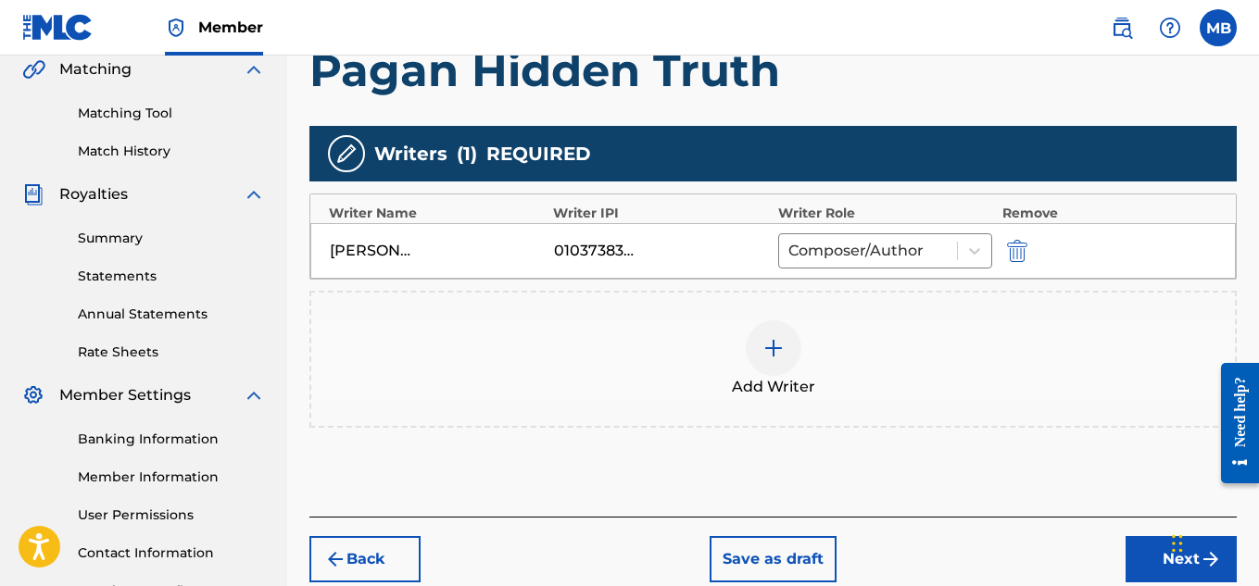
click at [1149, 568] on button "Next" at bounding box center [1180, 559] width 111 height 46
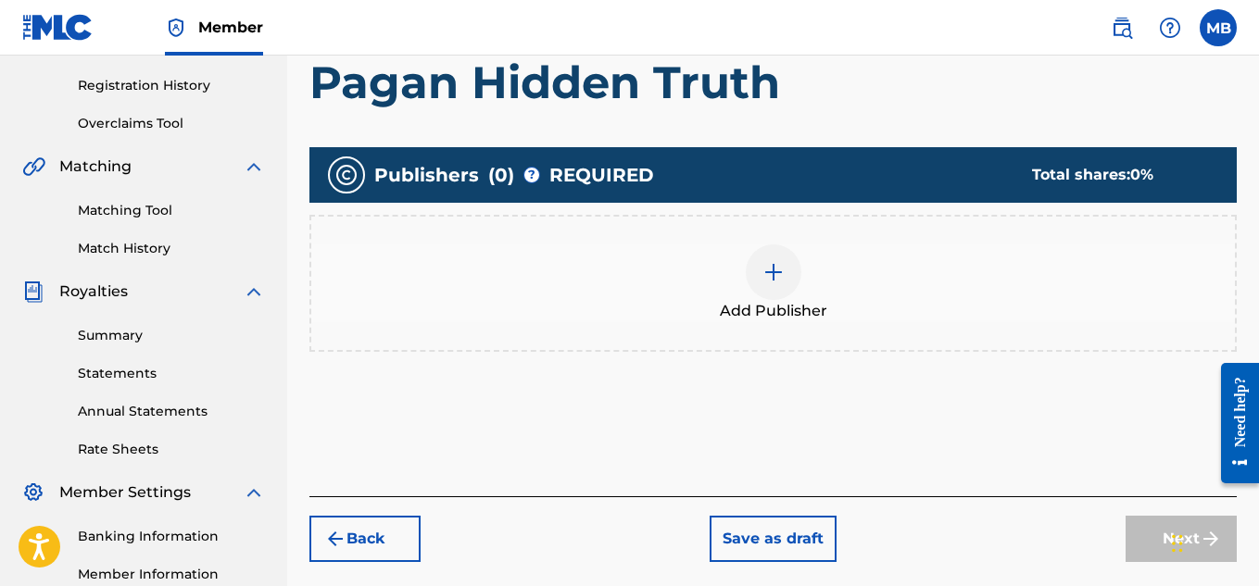
scroll to position [346, 0]
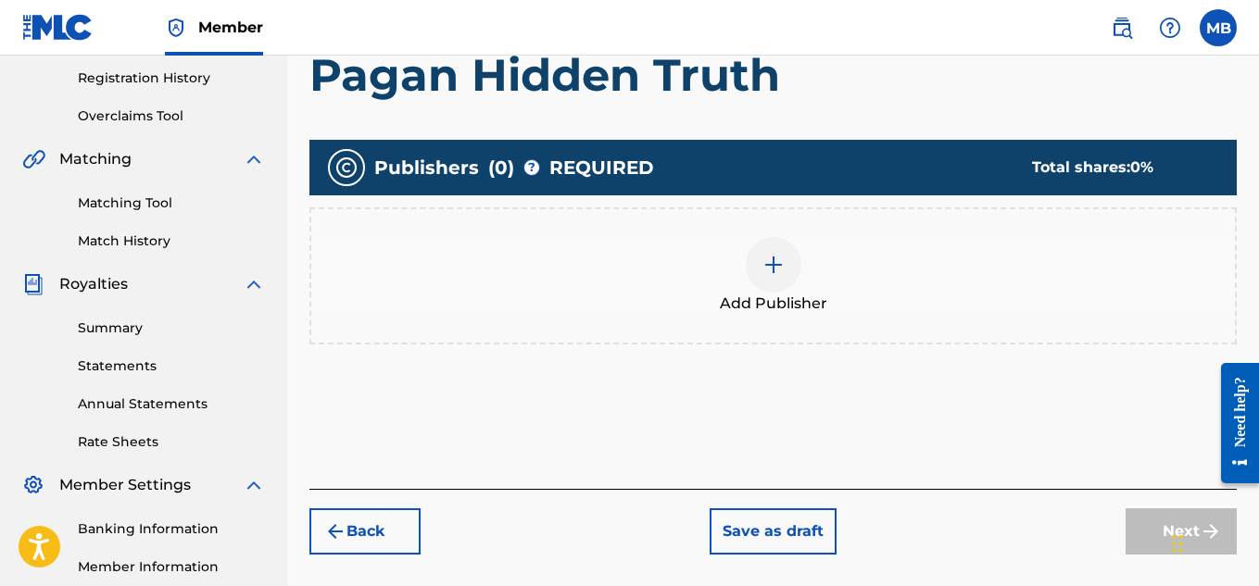
click at [755, 272] on div at bounding box center [774, 265] width 56 height 56
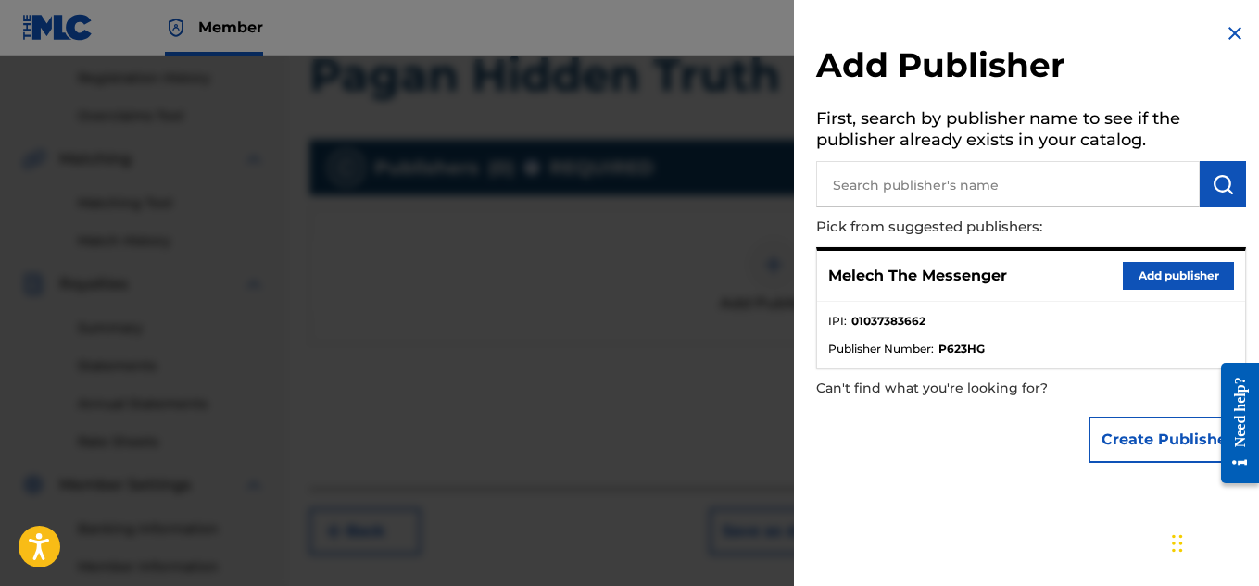
click at [1131, 266] on button "Add publisher" at bounding box center [1178, 276] width 111 height 28
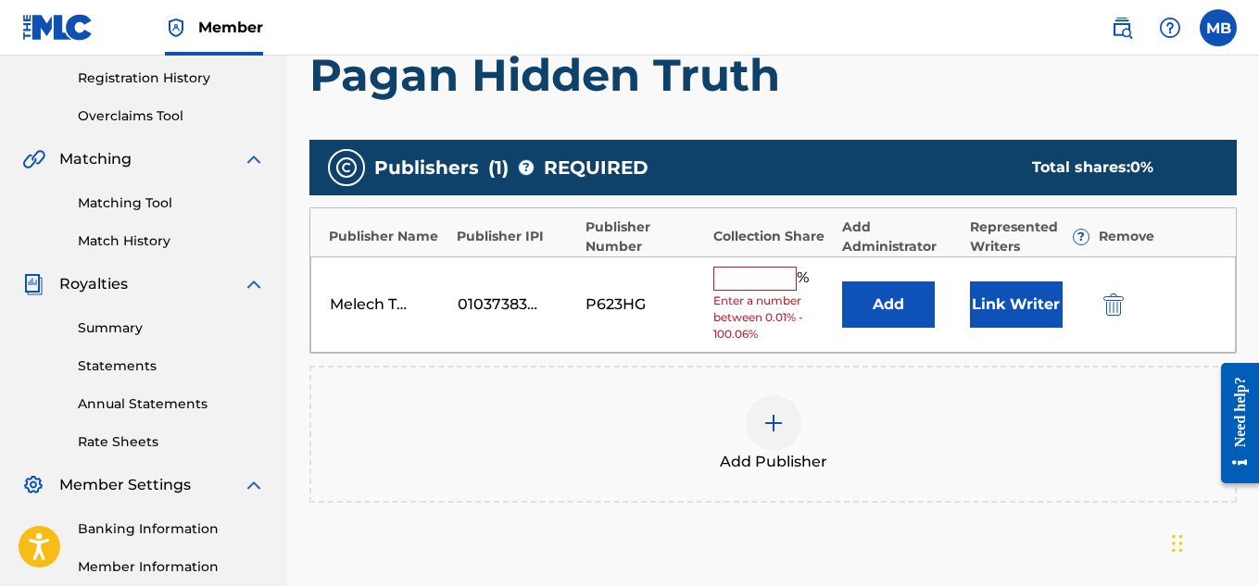
click at [764, 278] on input "text" at bounding box center [754, 279] width 83 height 24
click at [672, 436] on div "Add Publisher" at bounding box center [772, 435] width 923 height 78
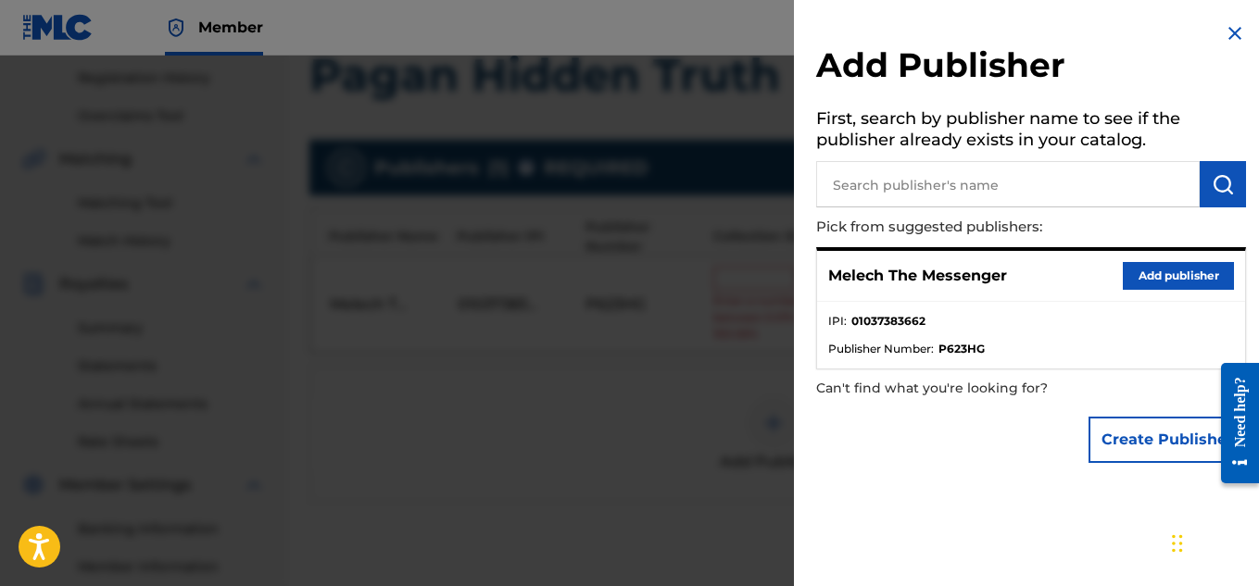
click at [1142, 269] on button "Add publisher" at bounding box center [1178, 276] width 111 height 28
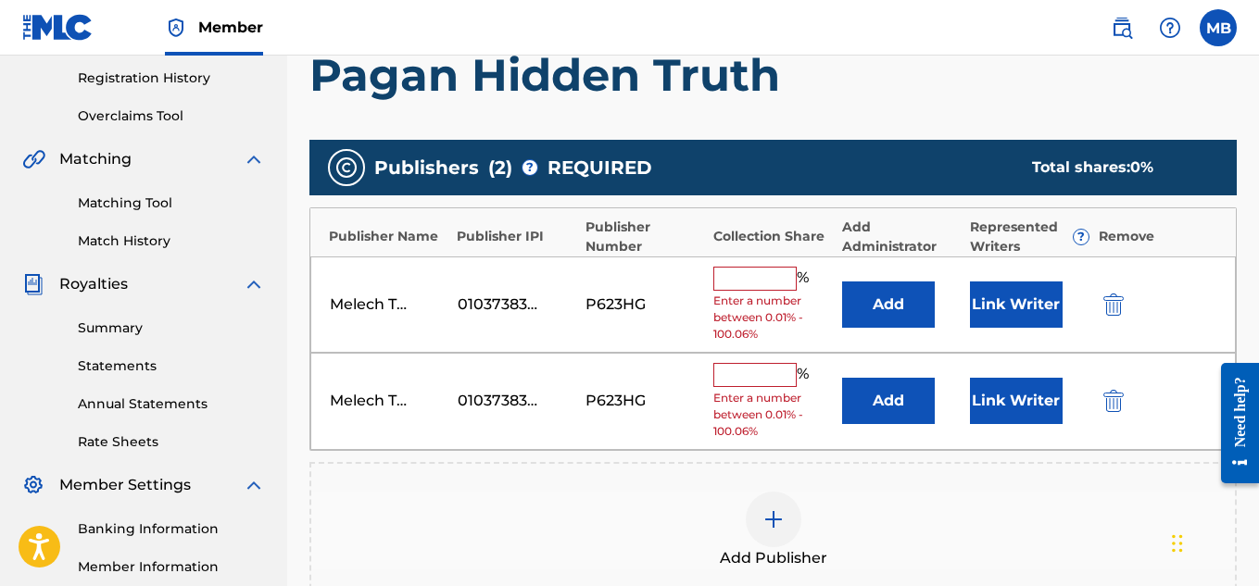
click at [1111, 396] on img "submit" at bounding box center [1113, 401] width 20 height 22
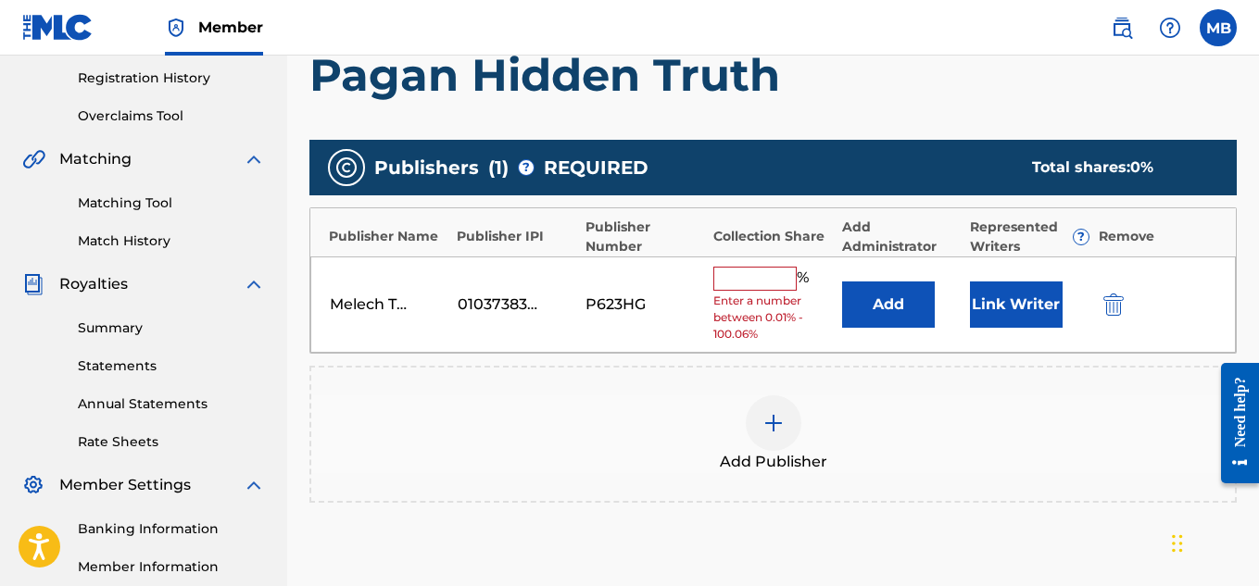
click at [769, 284] on input "text" at bounding box center [754, 279] width 83 height 24
type input "100"
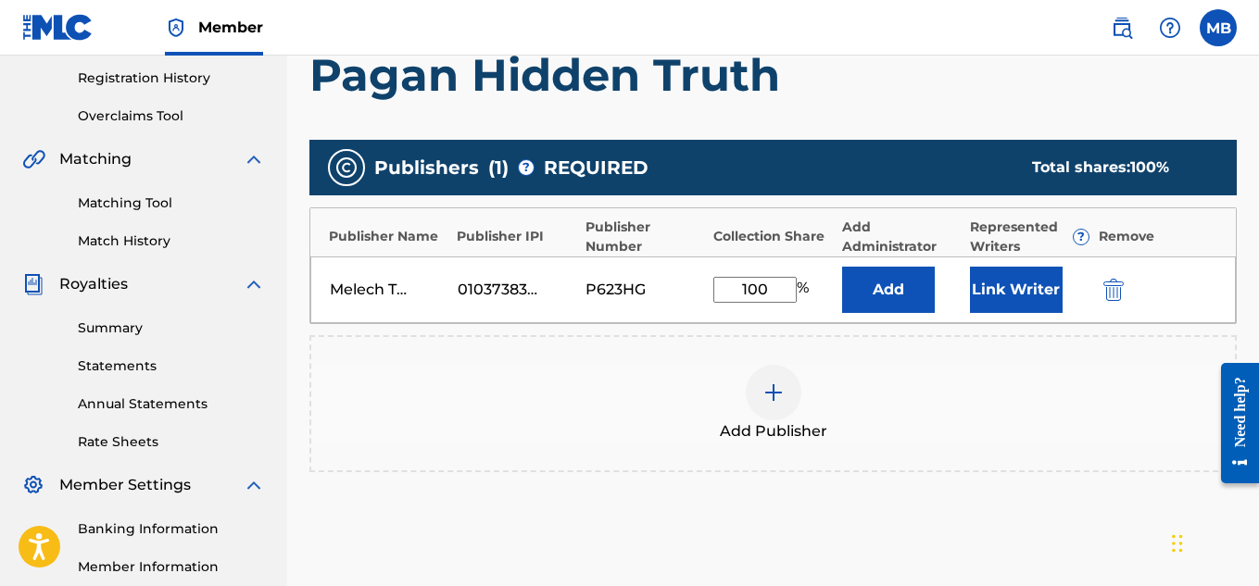
scroll to position [562, 0]
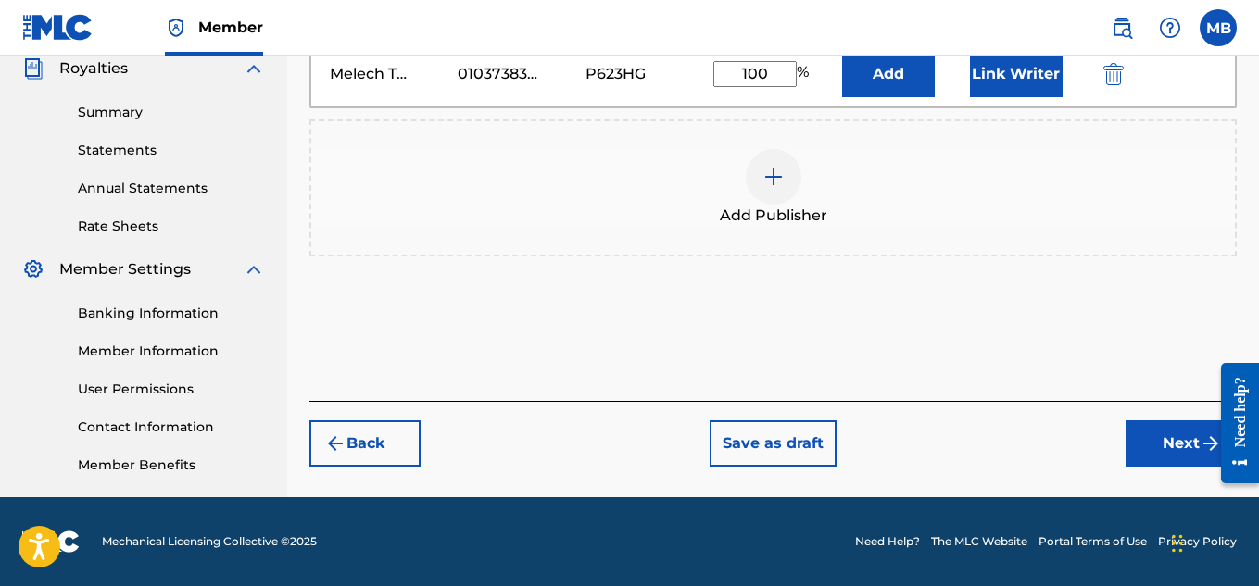
click at [1174, 431] on button "Next" at bounding box center [1180, 444] width 111 height 46
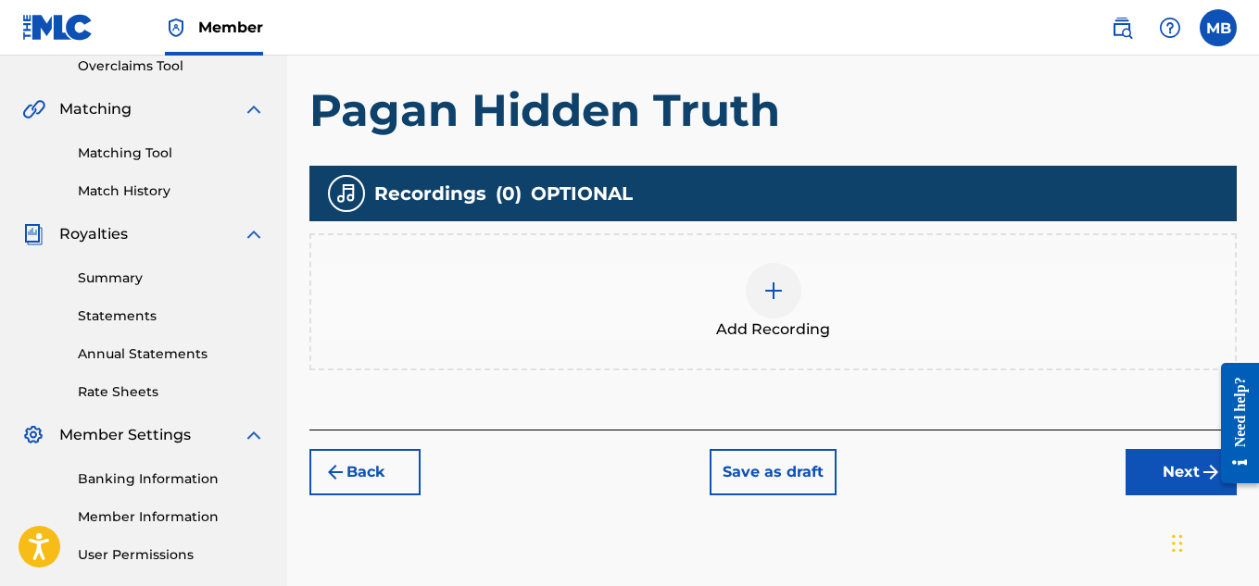
scroll to position [394, 0]
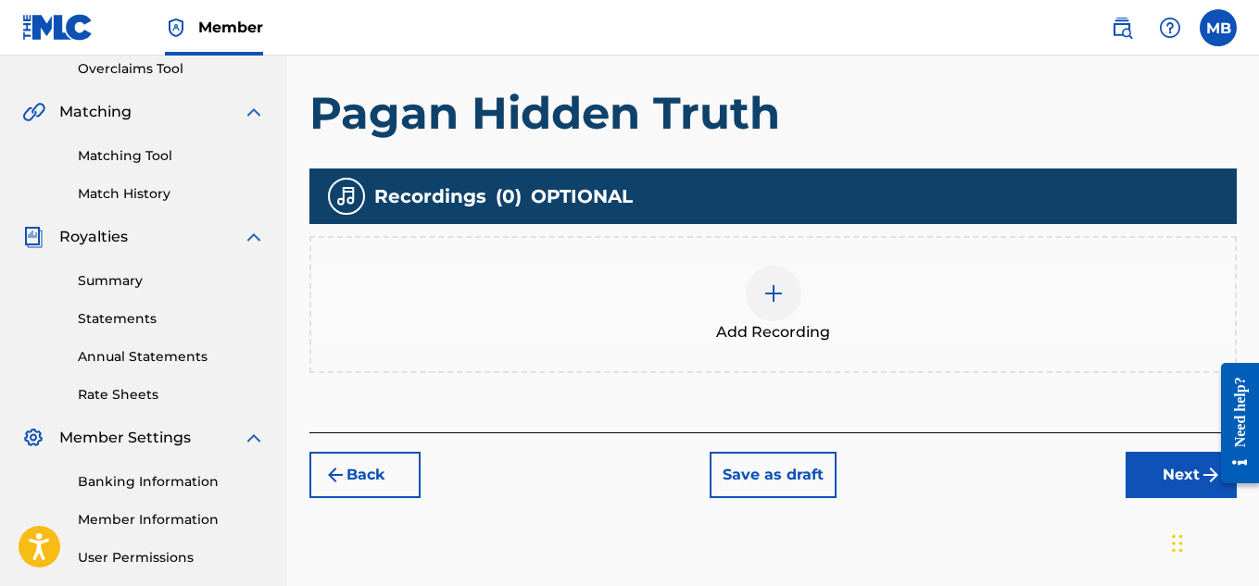
click at [799, 295] on div at bounding box center [774, 294] width 56 height 56
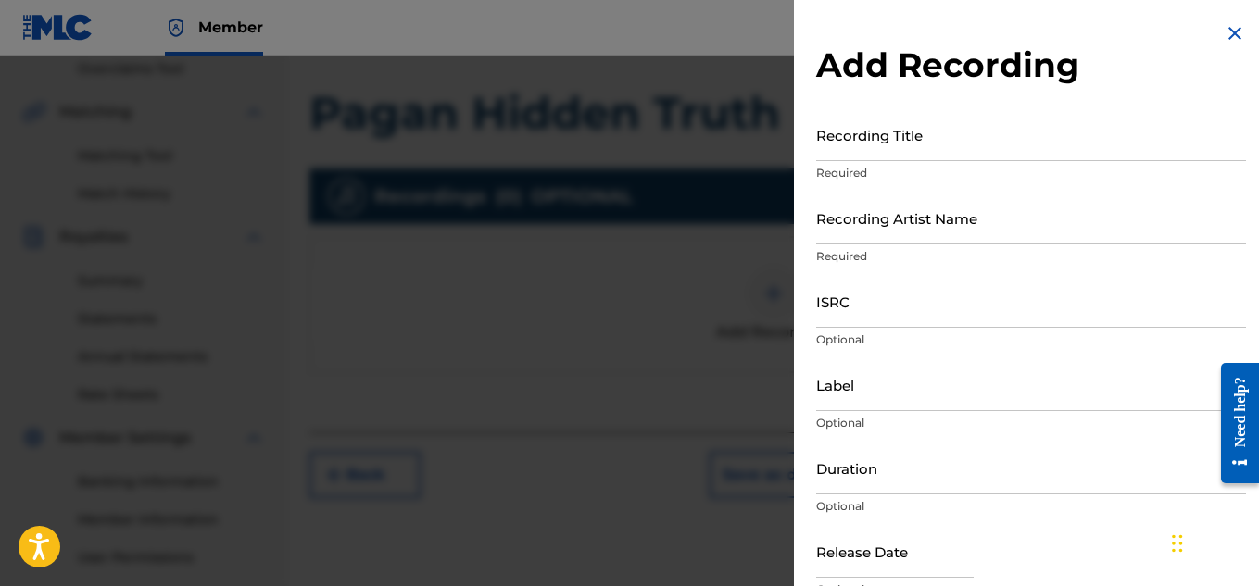
click at [885, 163] on div "Recording Title Required" at bounding box center [1031, 149] width 430 height 83
click at [885, 151] on input "Recording Title" at bounding box center [1031, 134] width 430 height 53
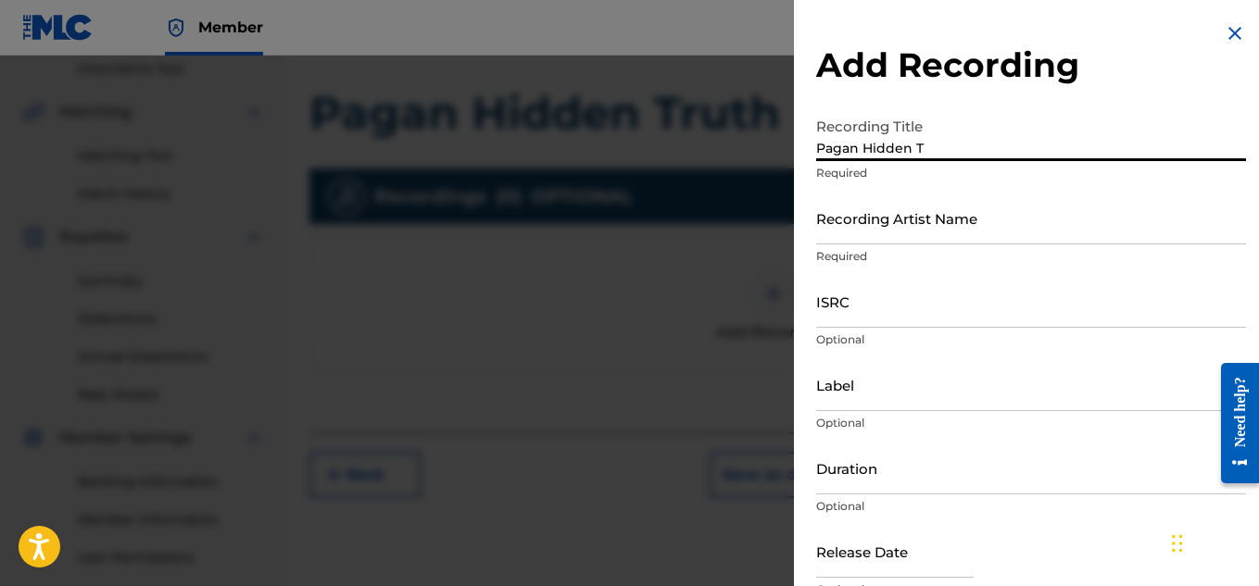
click at [973, 144] on input "Pagan Hidden T" at bounding box center [1031, 134] width 430 height 53
type input "Pagan Hidden Truth"
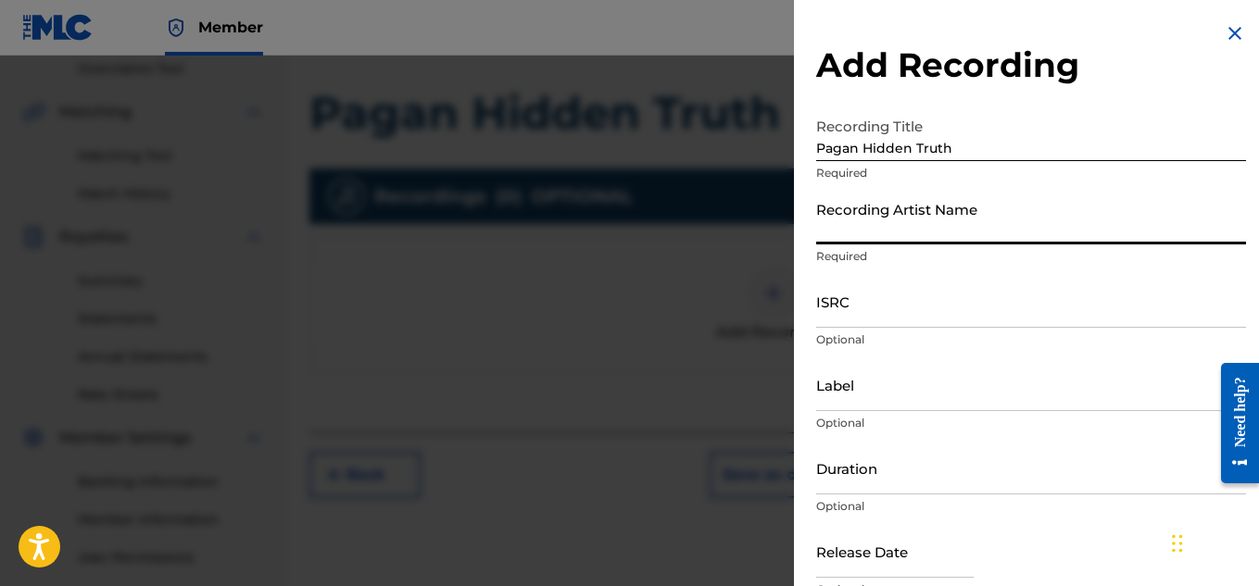
click at [949, 228] on input "Recording Artist Name" at bounding box center [1031, 218] width 430 height 53
type input "Melech The Messenger"
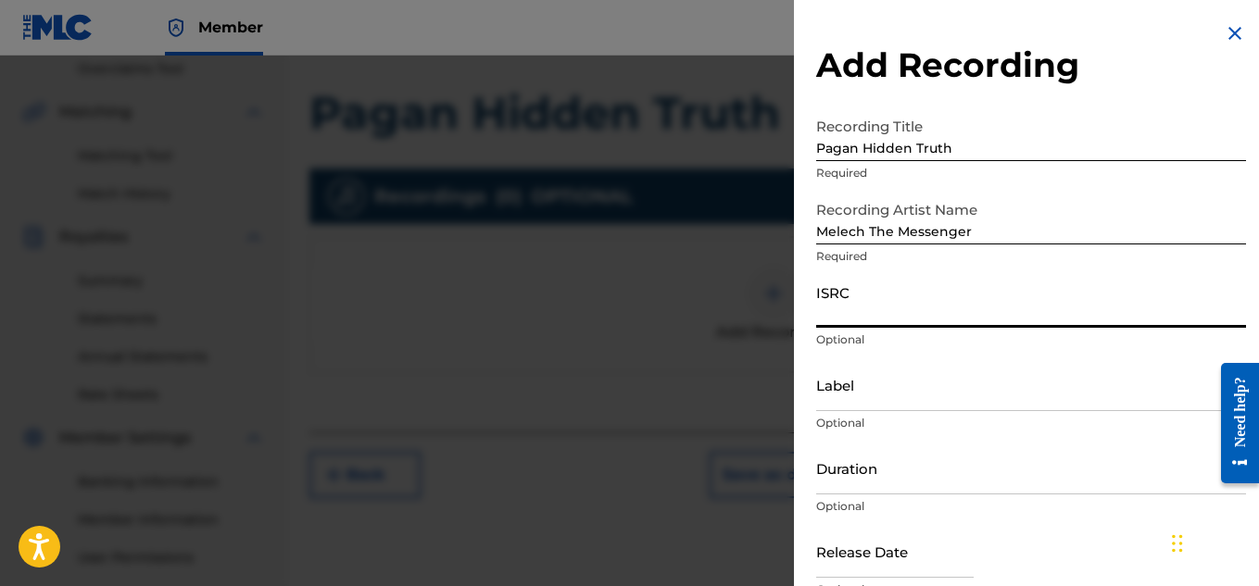
click at [944, 314] on input "ISRC" at bounding box center [1031, 301] width 430 height 53
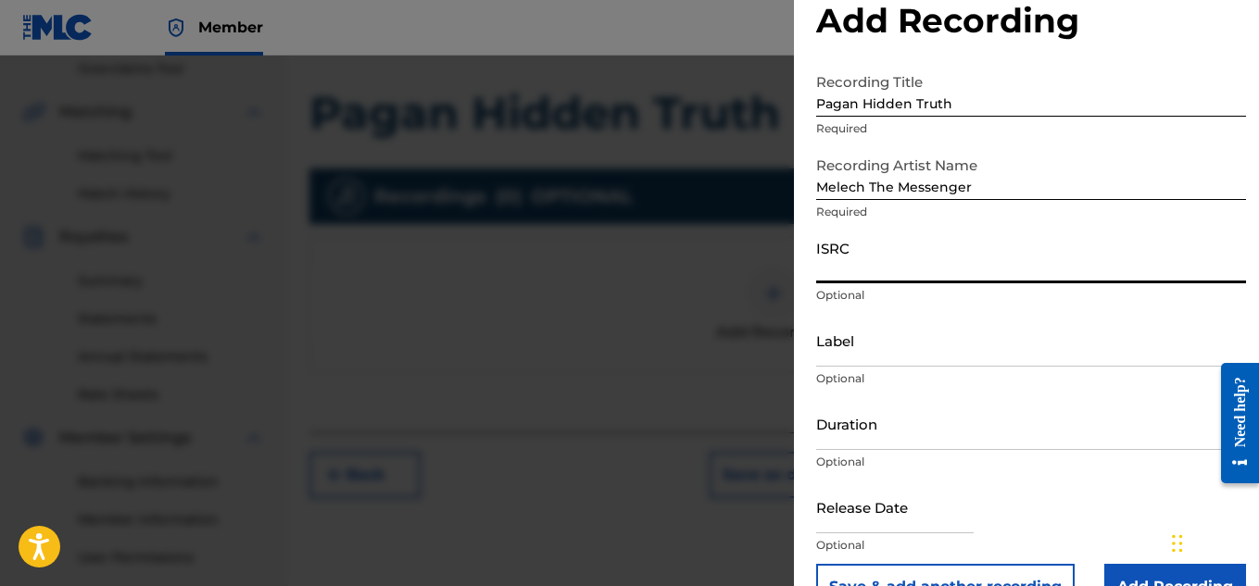
scroll to position [46, 0]
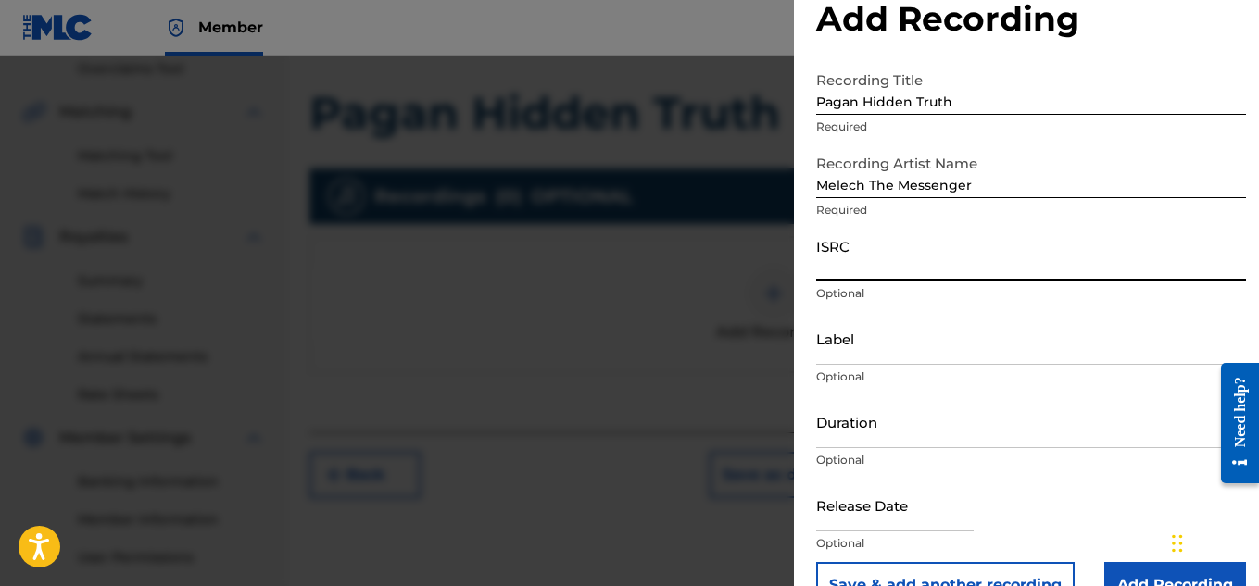
paste input "QZZ7M2539228"
type input "QZZ7M2539228"
click at [847, 340] on input "Label" at bounding box center [1031, 338] width 430 height 53
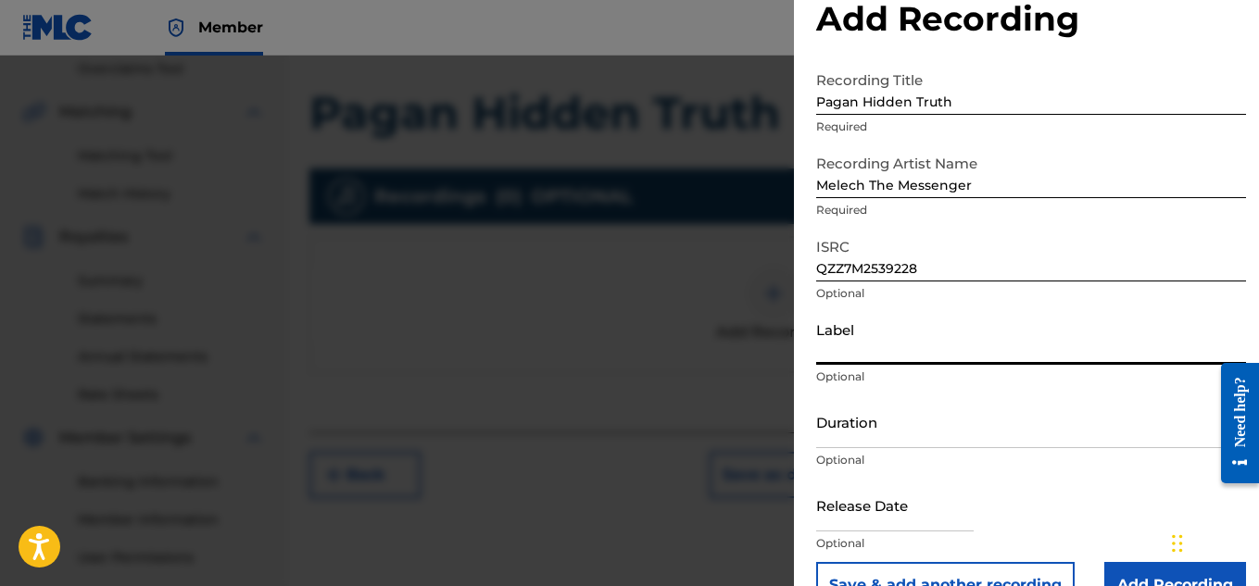
click at [881, 447] on input "Duration" at bounding box center [1031, 422] width 430 height 53
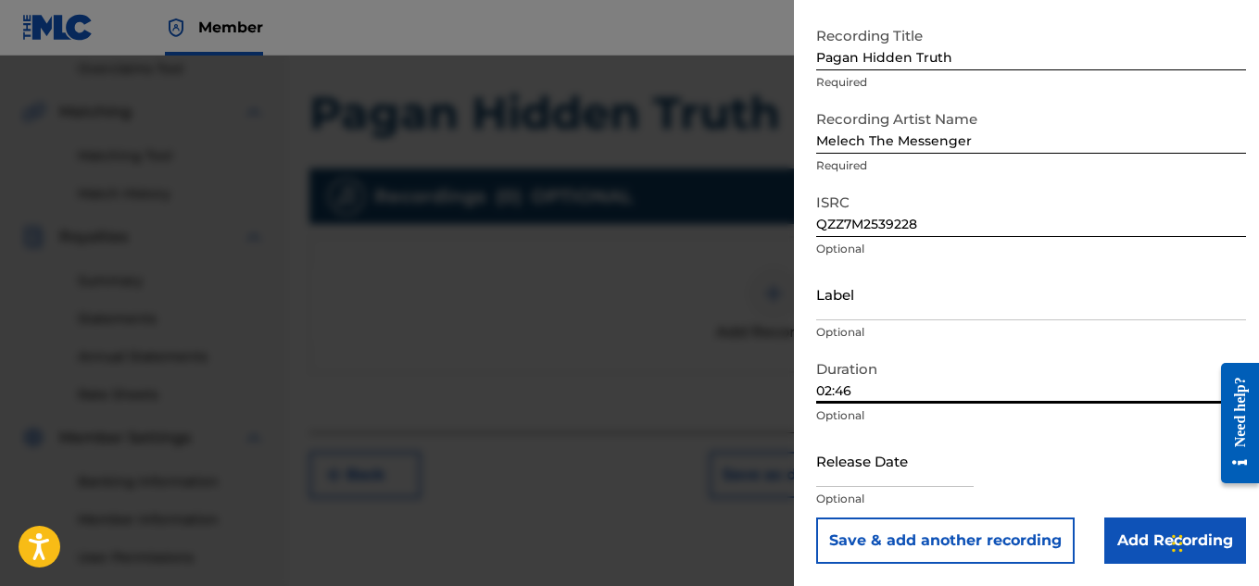
scroll to position [91, 0]
type input "02:46"
click at [872, 475] on input "text" at bounding box center [894, 460] width 157 height 53
select select "8"
select select "2025"
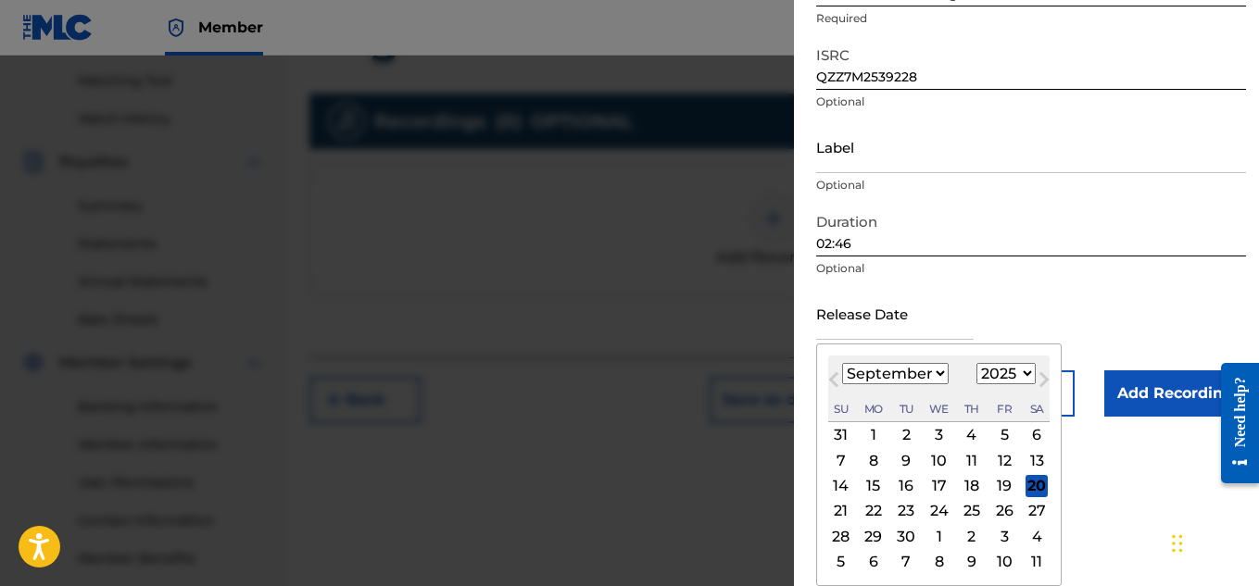
scroll to position [470, 0]
click at [942, 486] on div "17" at bounding box center [939, 486] width 22 height 22
type input "[DATE]"
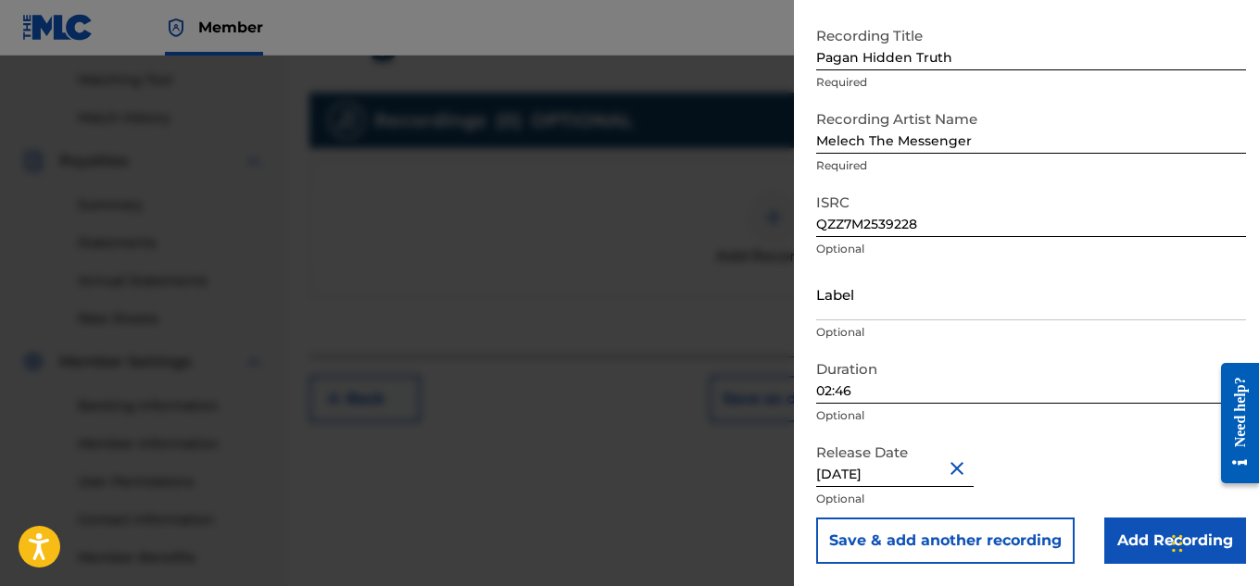
scroll to position [562, 0]
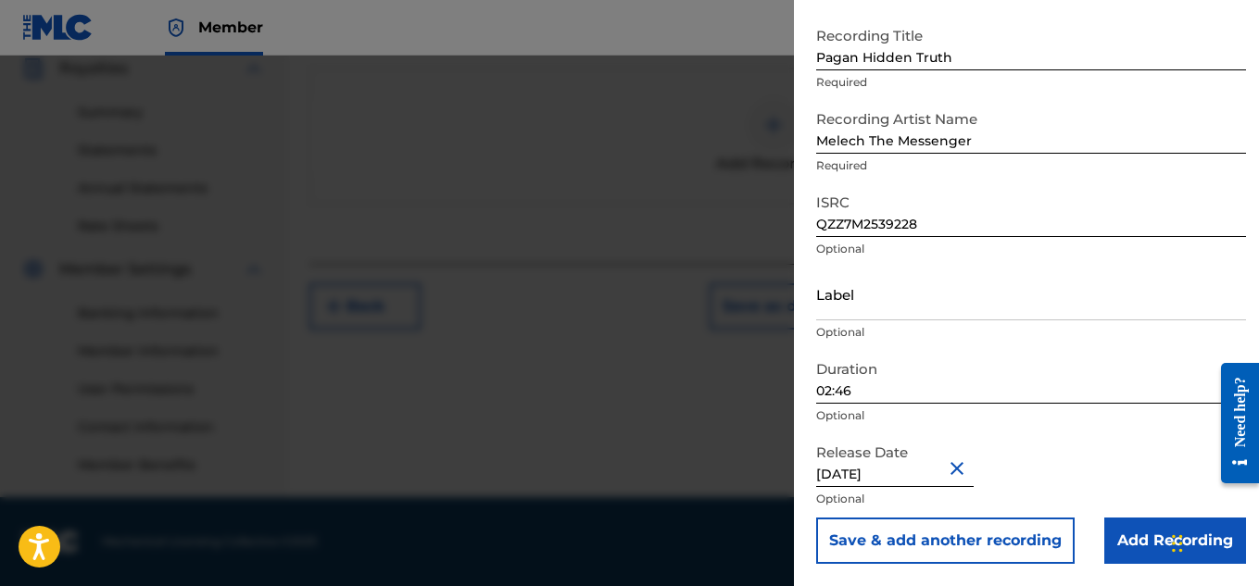
click at [1128, 531] on input "Add Recording" at bounding box center [1175, 541] width 142 height 46
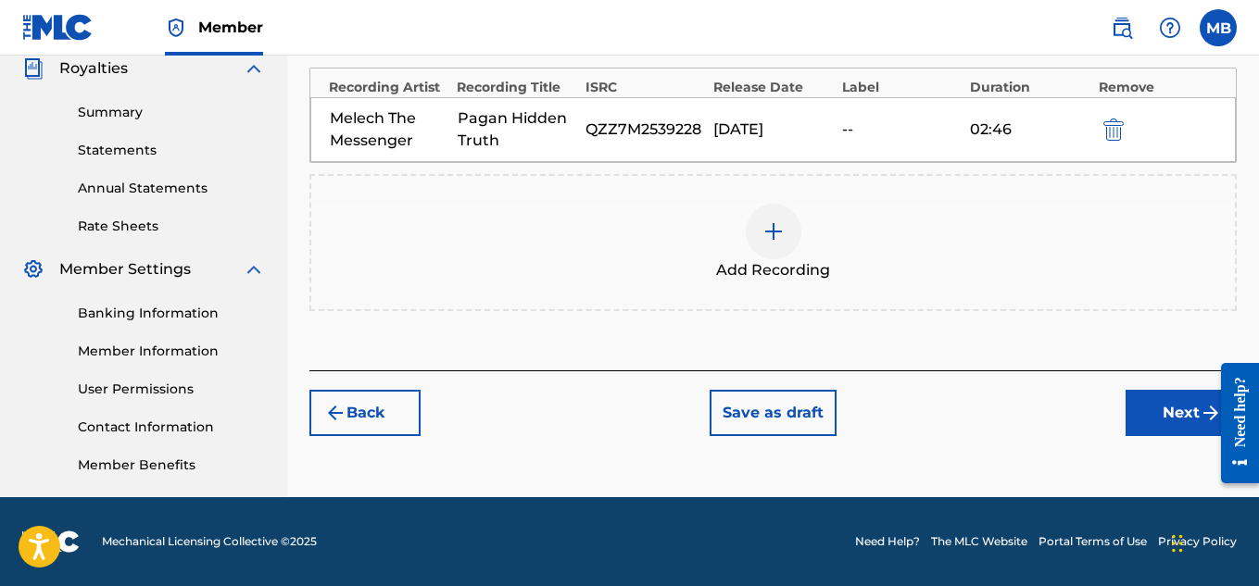
click at [1158, 410] on button "Next" at bounding box center [1180, 413] width 111 height 46
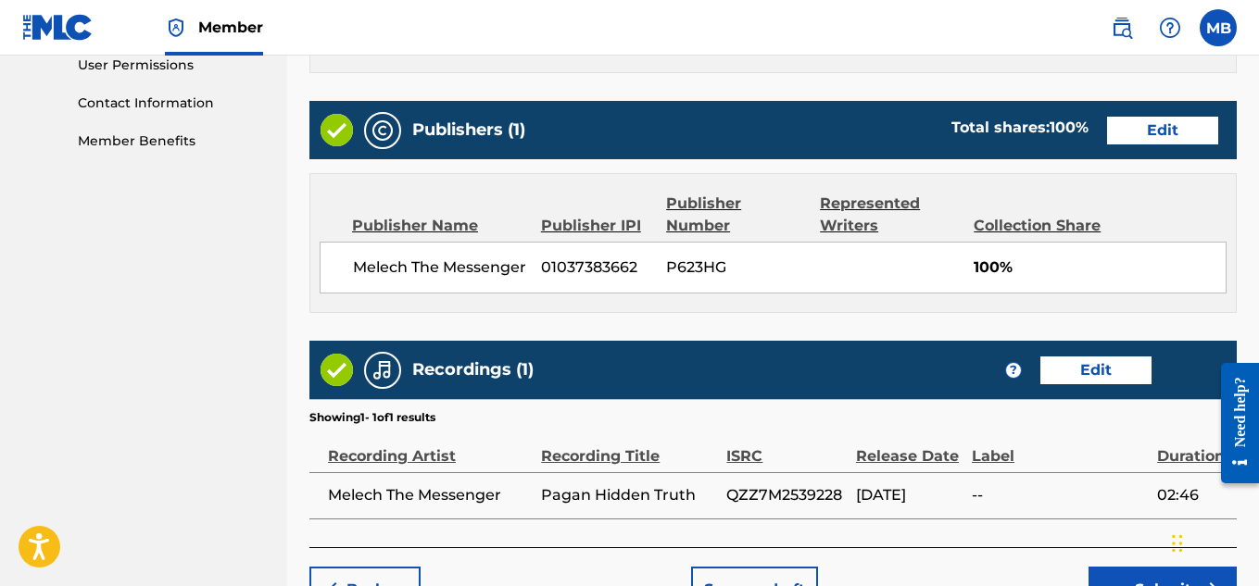
scroll to position [1002, 0]
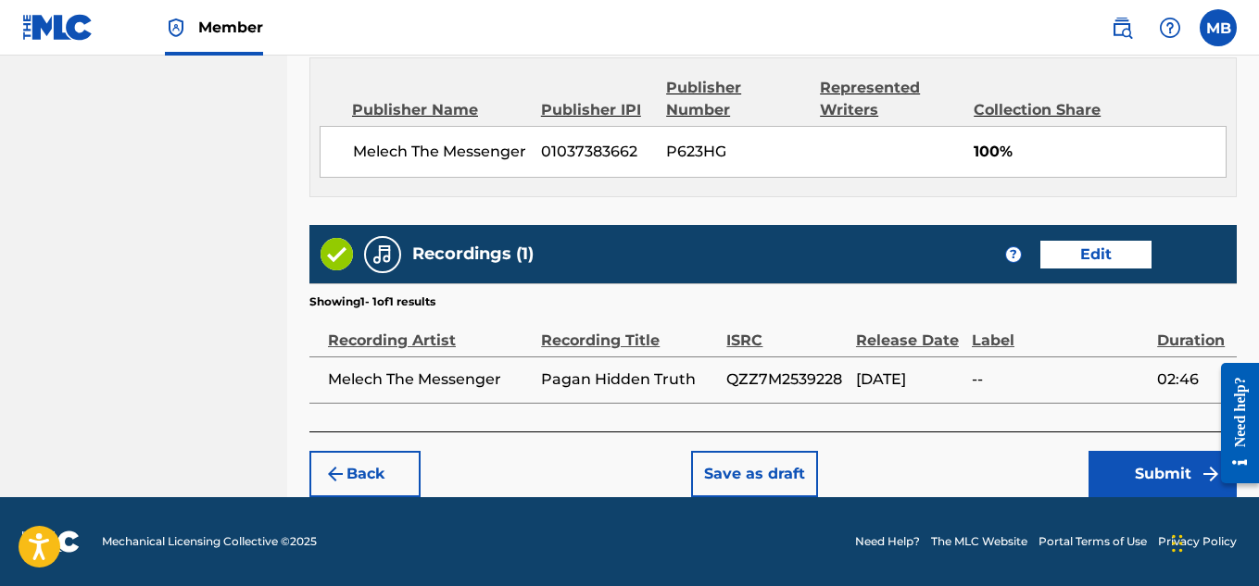
click at [1170, 476] on button "Submit" at bounding box center [1162, 474] width 148 height 46
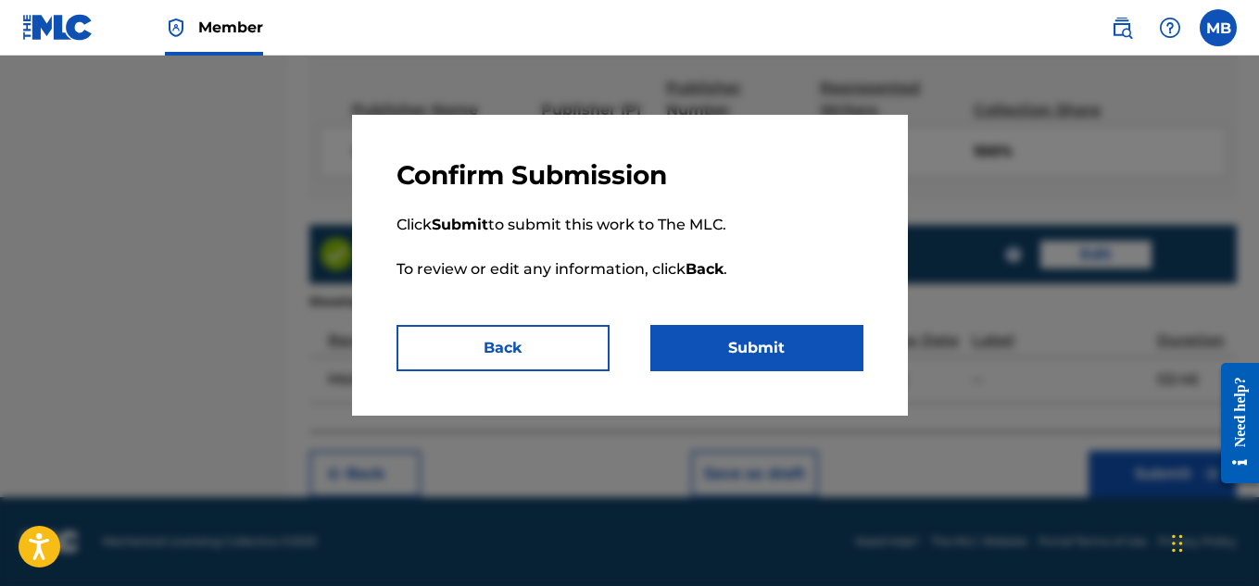
click at [773, 350] on button "Submit" at bounding box center [756, 348] width 213 height 46
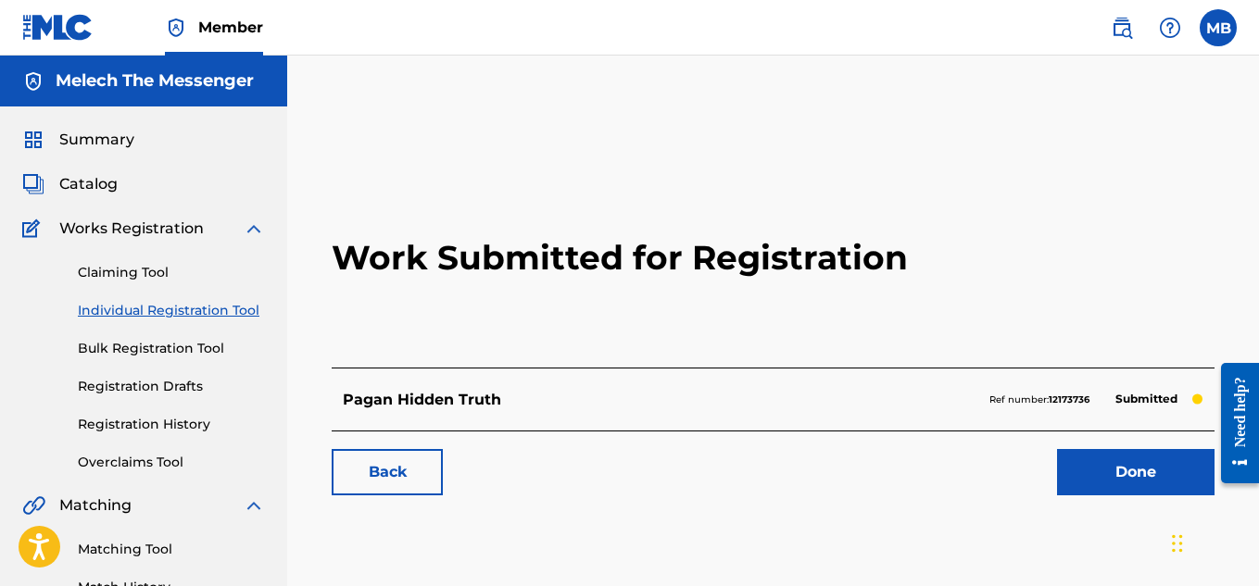
click at [1086, 472] on link "Done" at bounding box center [1135, 472] width 157 height 46
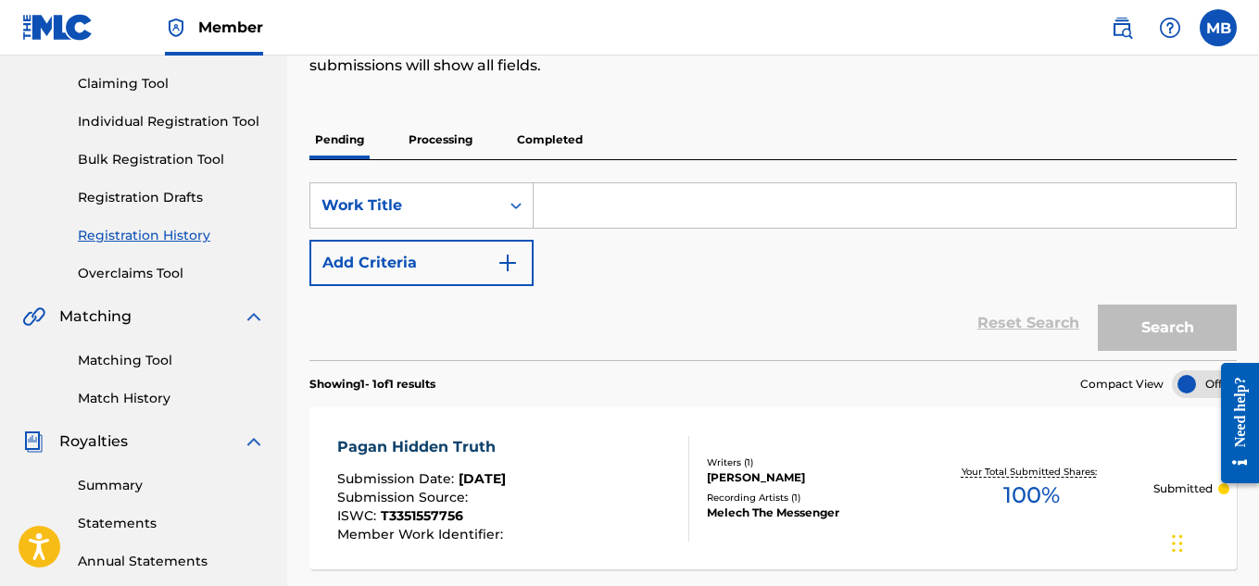
scroll to position [157, 0]
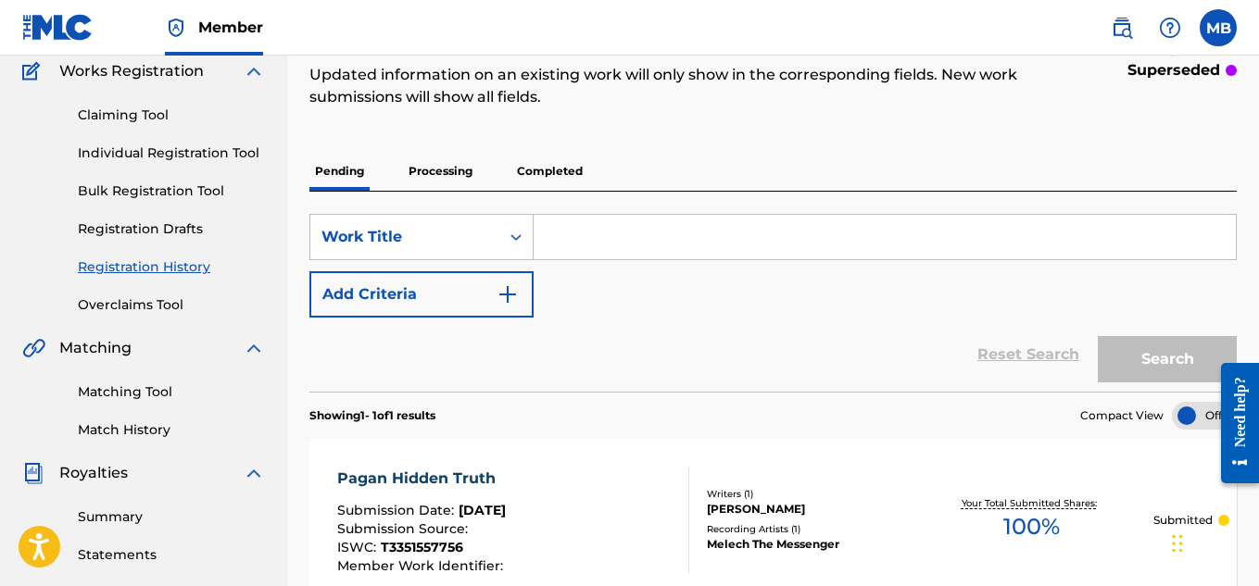
click at [679, 254] on input "Search Form" at bounding box center [885, 237] width 702 height 44
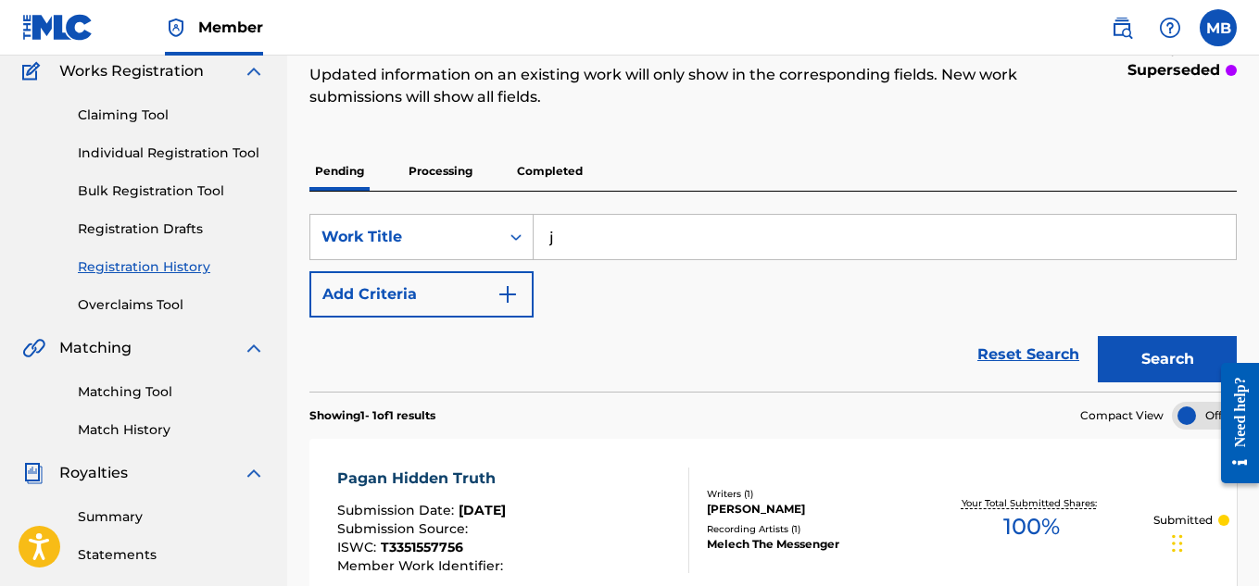
type input "j"
click at [1116, 341] on button "Search" at bounding box center [1167, 359] width 139 height 46
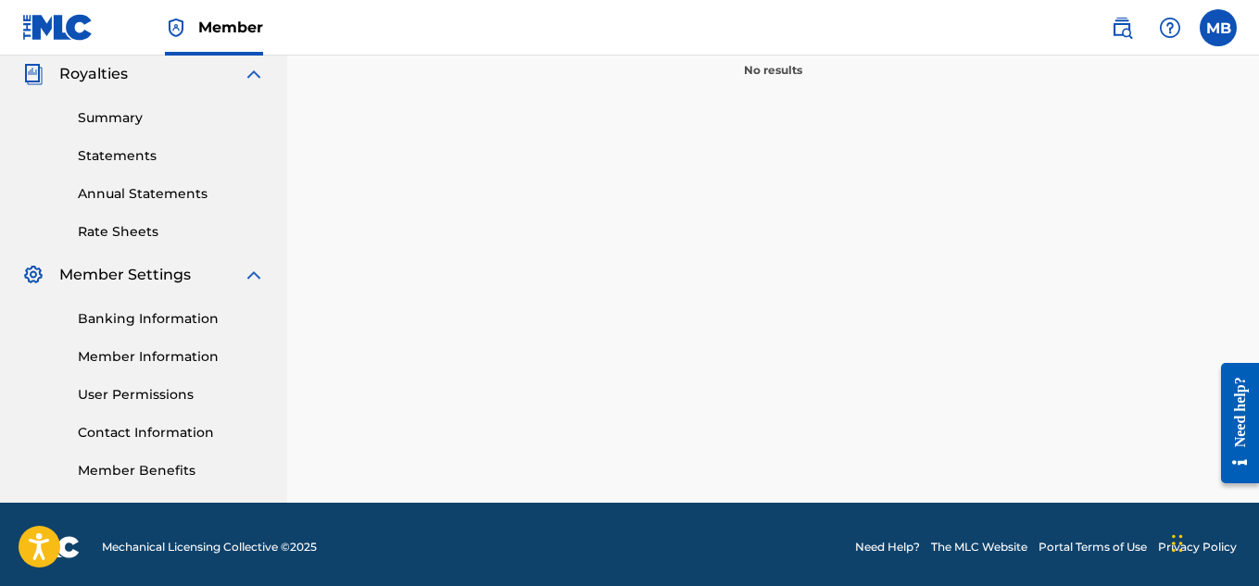
scroll to position [0, 0]
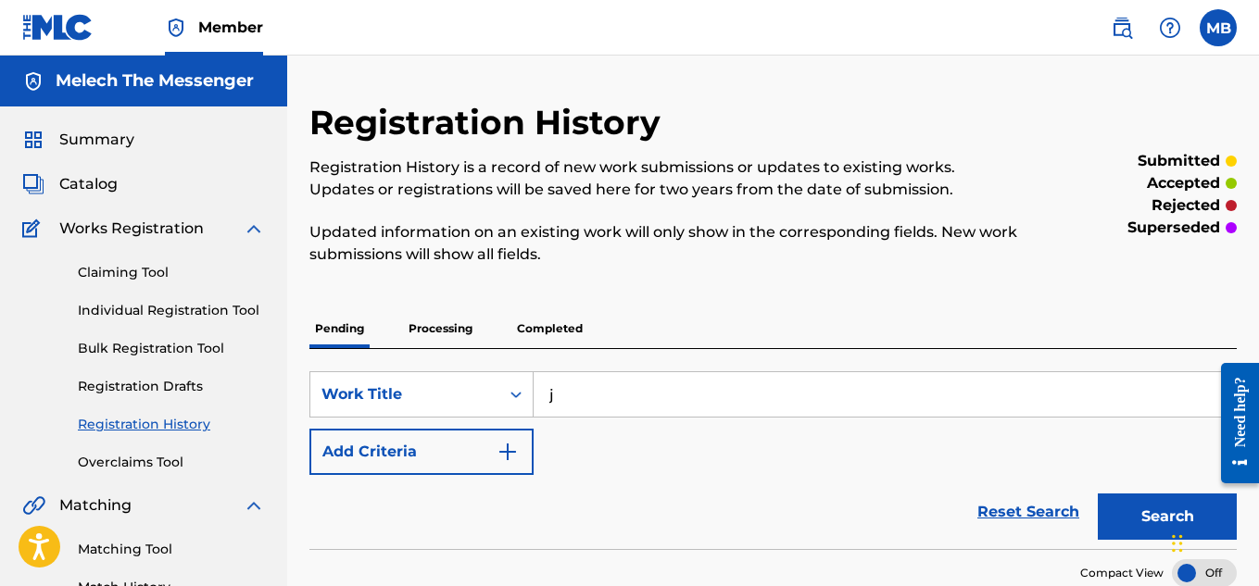
click at [181, 304] on link "Individual Registration Tool" at bounding box center [171, 310] width 187 height 19
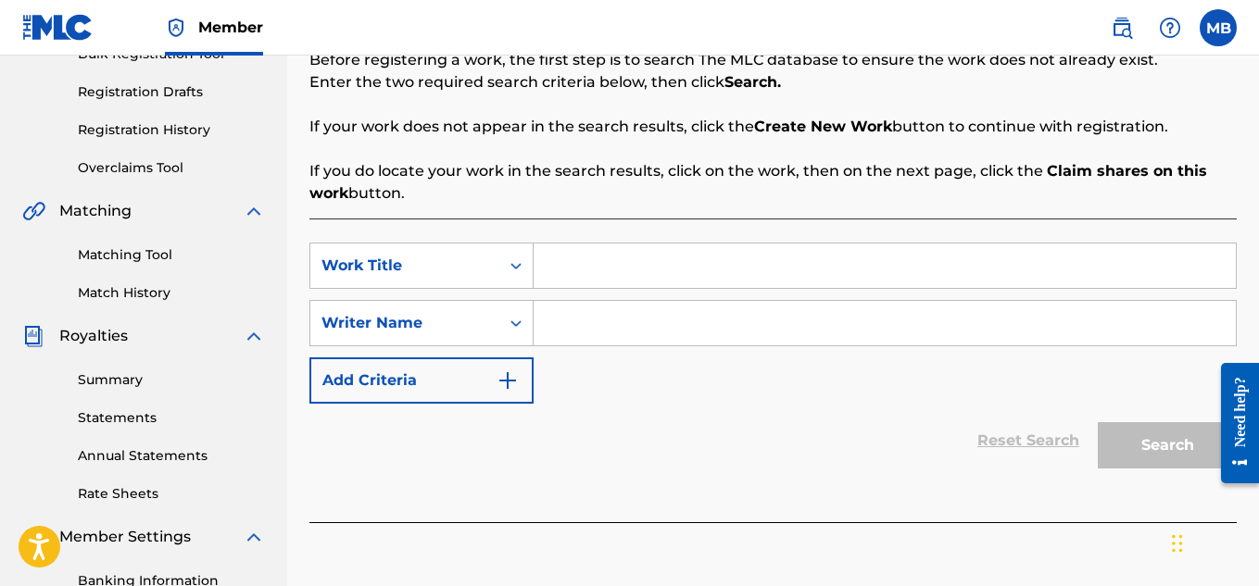
scroll to position [296, 0]
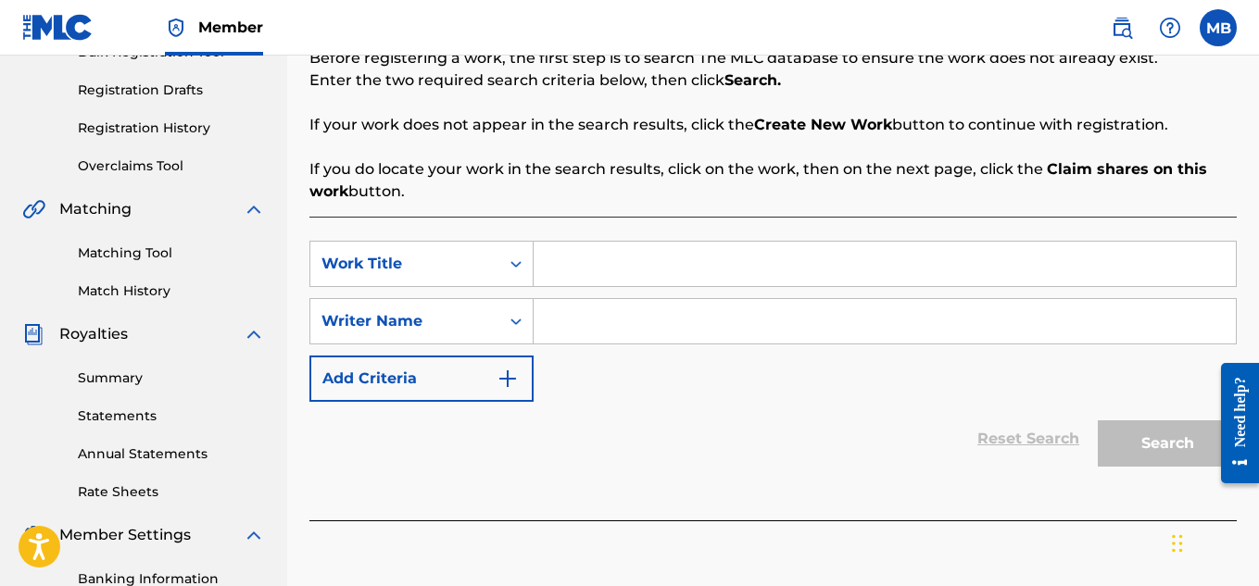
click at [595, 245] on input "Search Form" at bounding box center [885, 264] width 702 height 44
type input "Alaph & Ta"
click at [653, 318] on input "Search Form" at bounding box center [885, 321] width 702 height 44
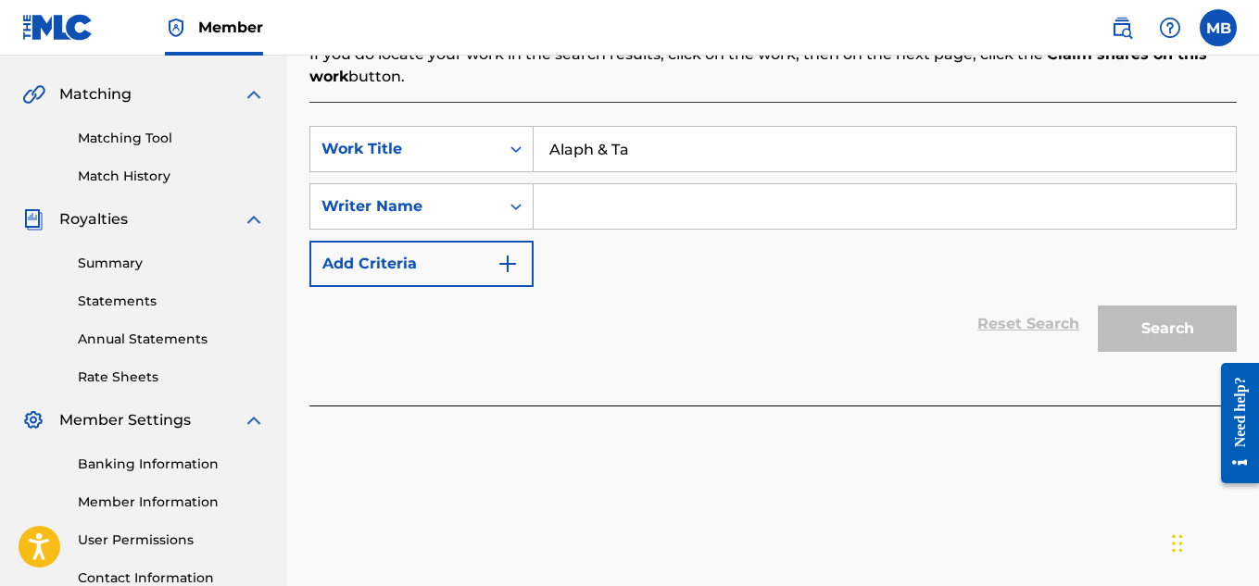
scroll to position [412, 0]
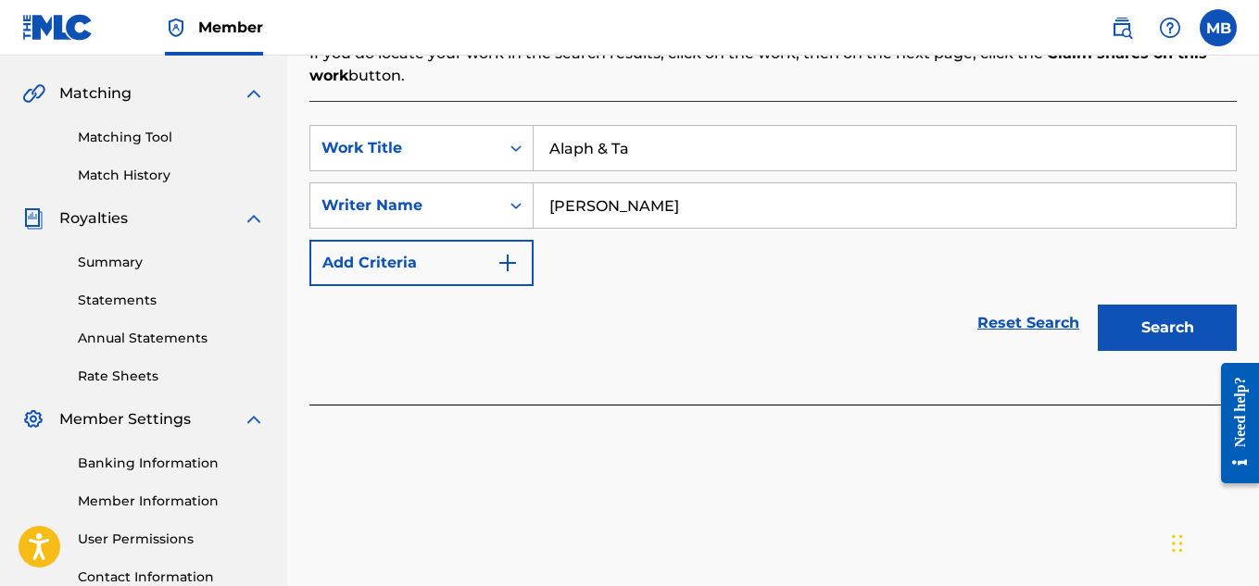
type input "[PERSON_NAME]"
click at [1132, 311] on button "Search" at bounding box center [1167, 328] width 139 height 46
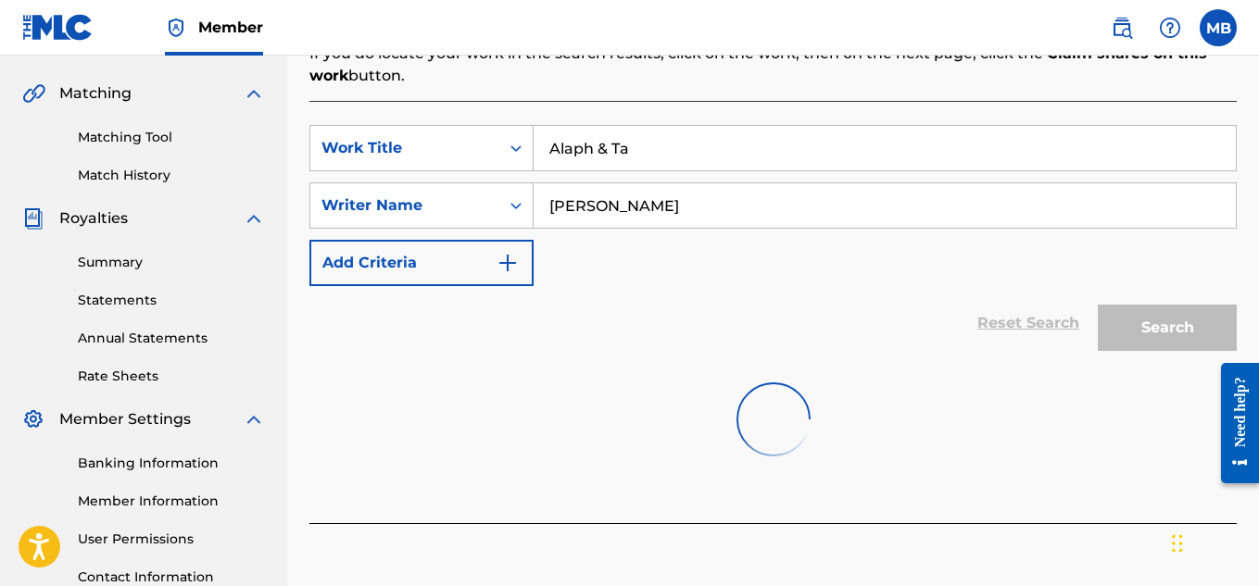
scroll to position [562, 0]
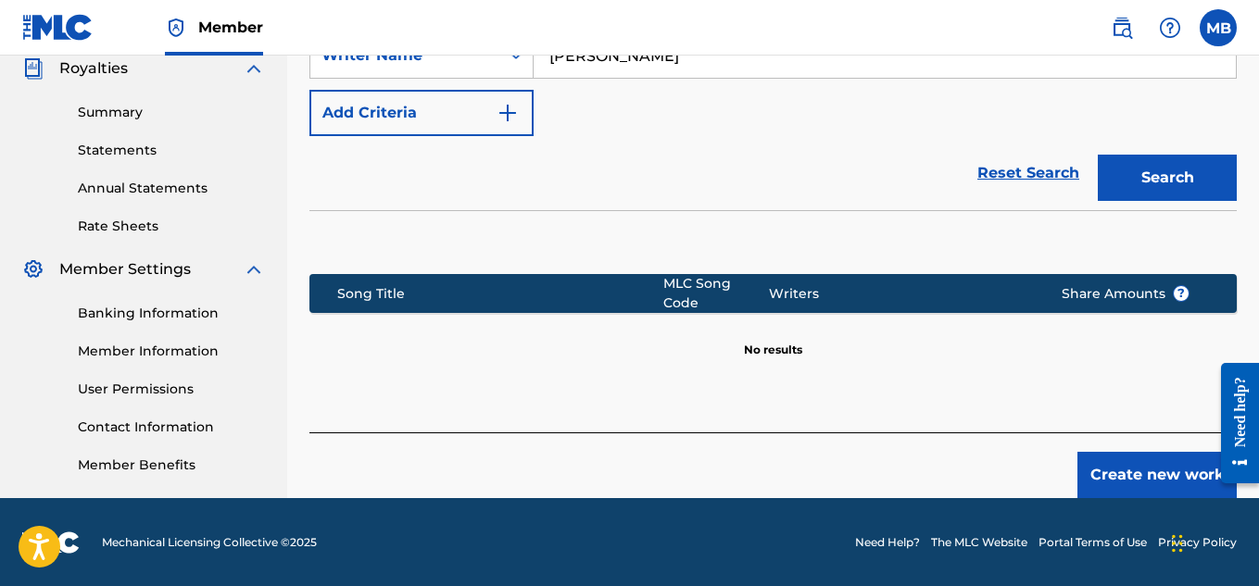
click at [1181, 452] on button "Create new work" at bounding box center [1156, 475] width 159 height 46
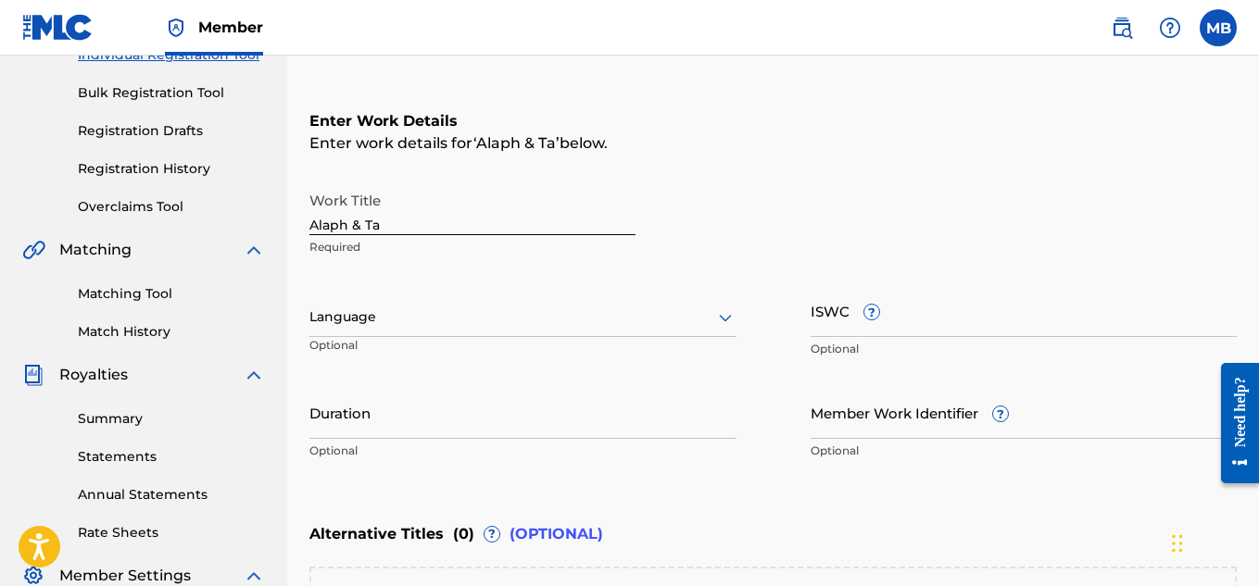
scroll to position [255, 0]
click at [443, 323] on div at bounding box center [522, 318] width 427 height 23
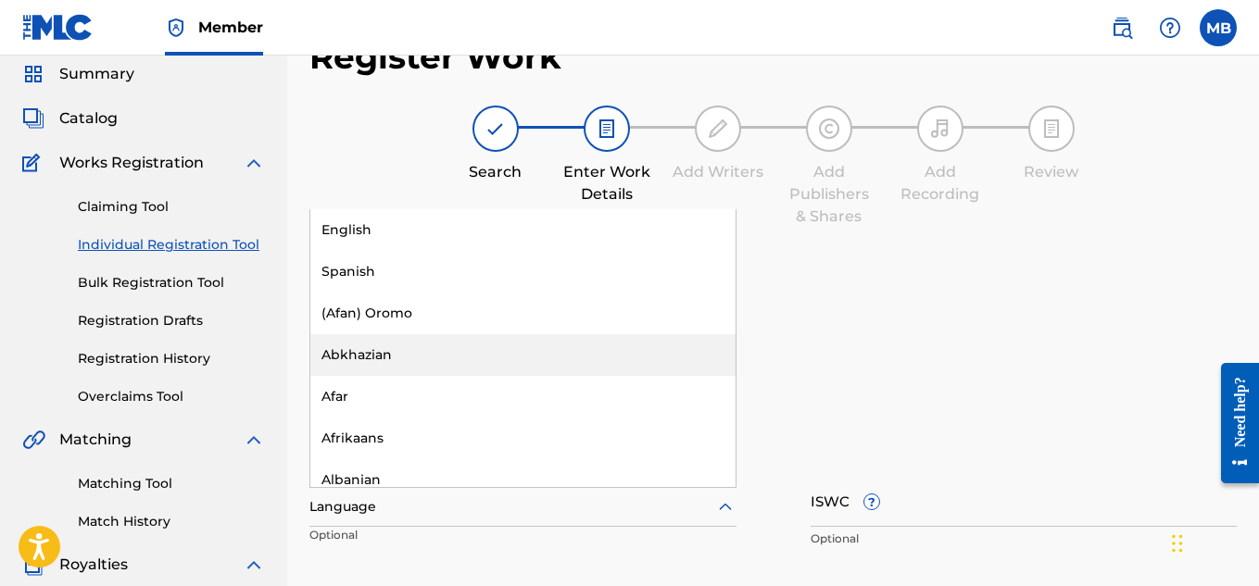
scroll to position [65, 0]
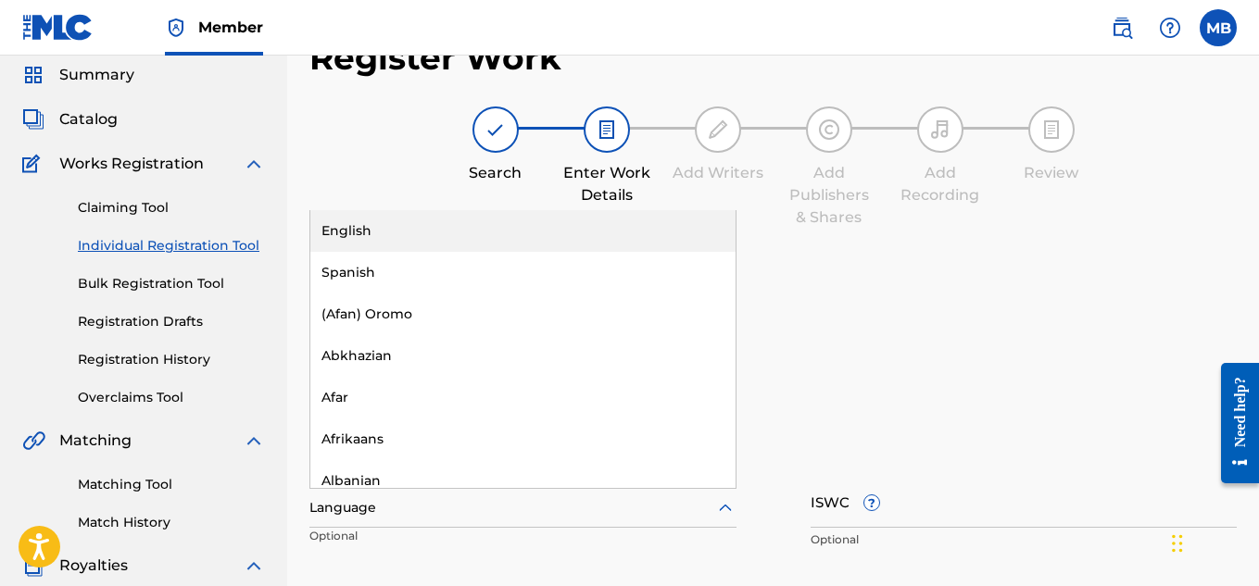
click at [489, 238] on div "English" at bounding box center [522, 231] width 425 height 42
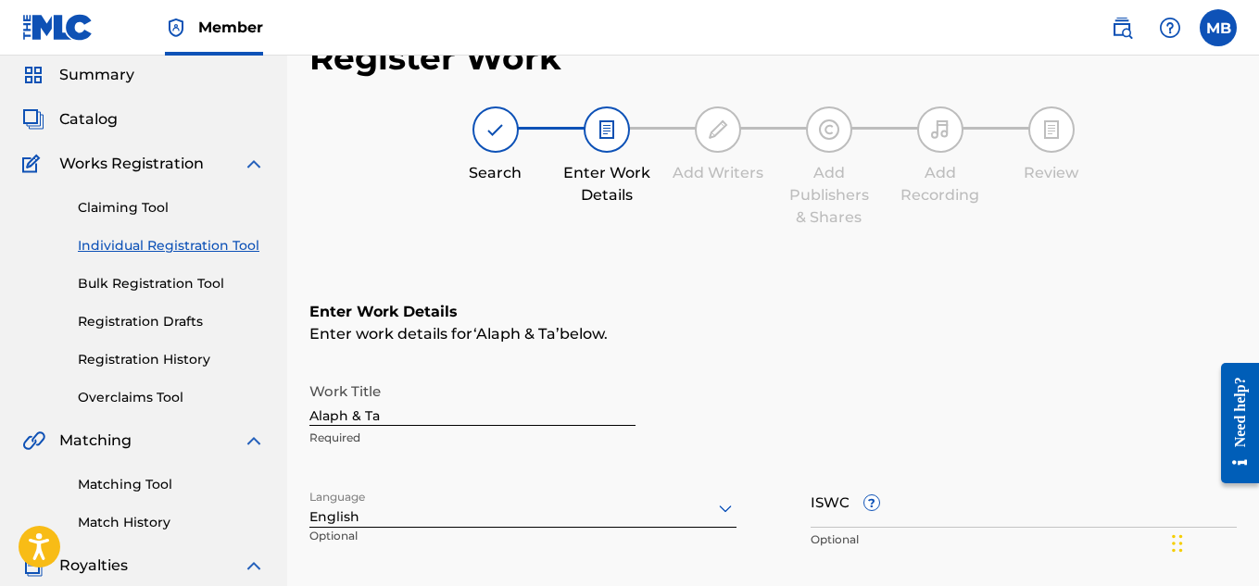
scroll to position [237, 0]
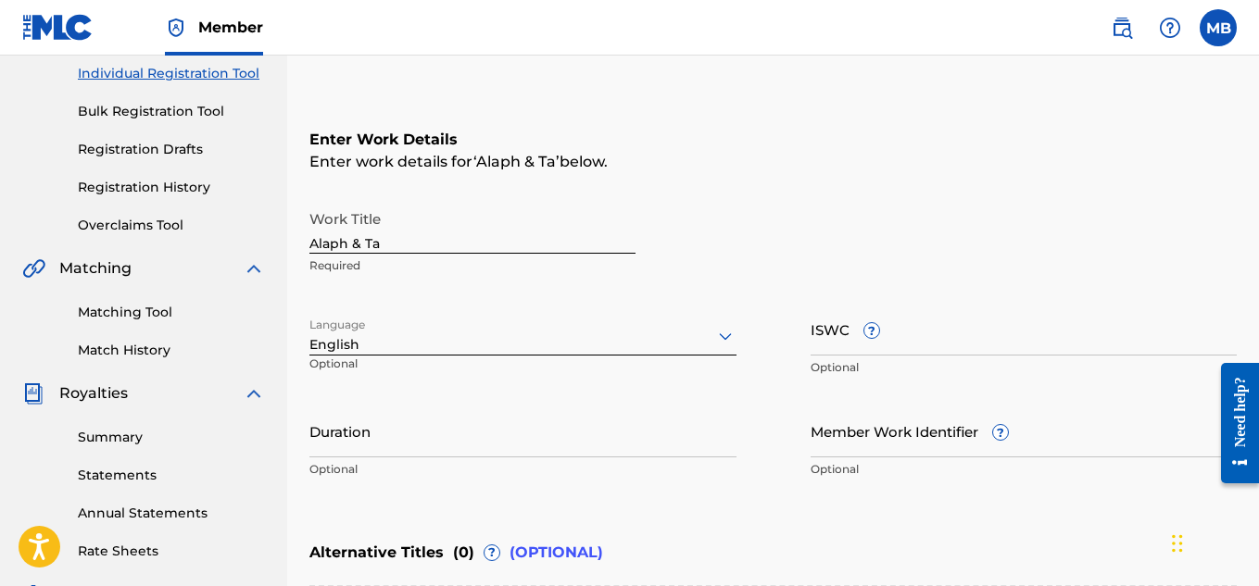
click at [930, 348] on input "ISWC ?" at bounding box center [1023, 329] width 427 height 53
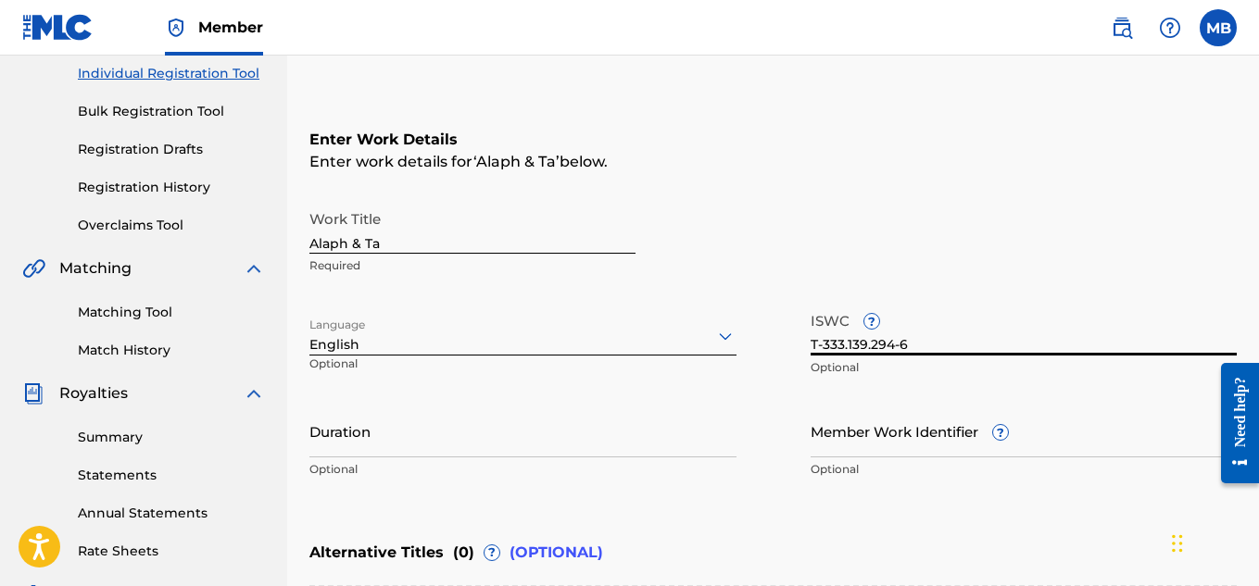
type input "T-333.139.294-6"
click at [510, 448] on input "Duration" at bounding box center [522, 431] width 427 height 53
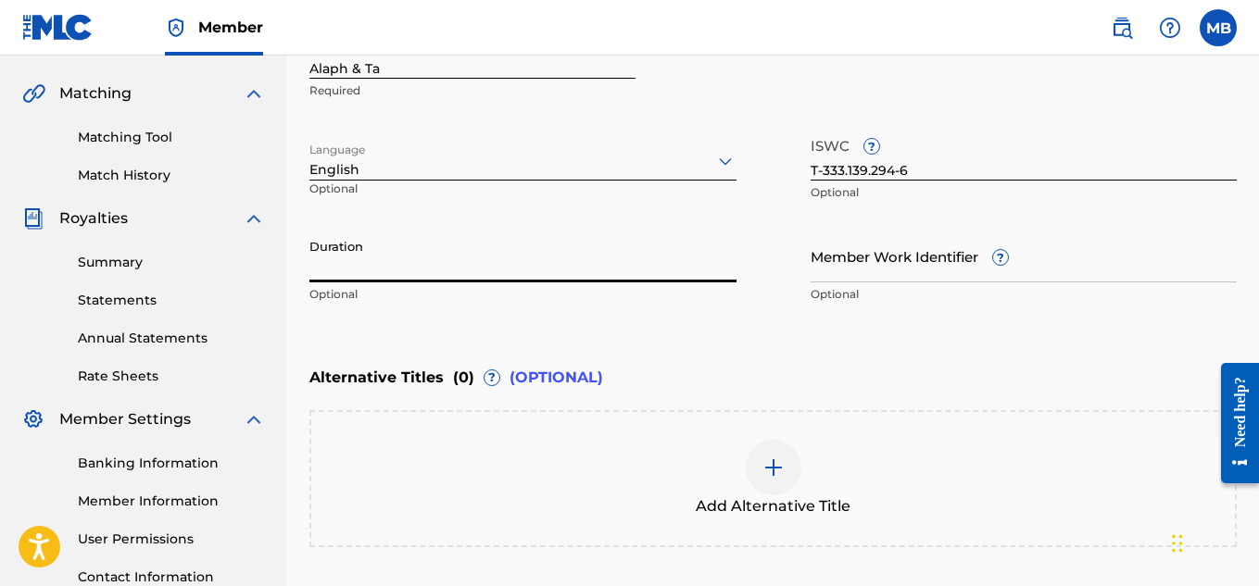
scroll to position [413, 0]
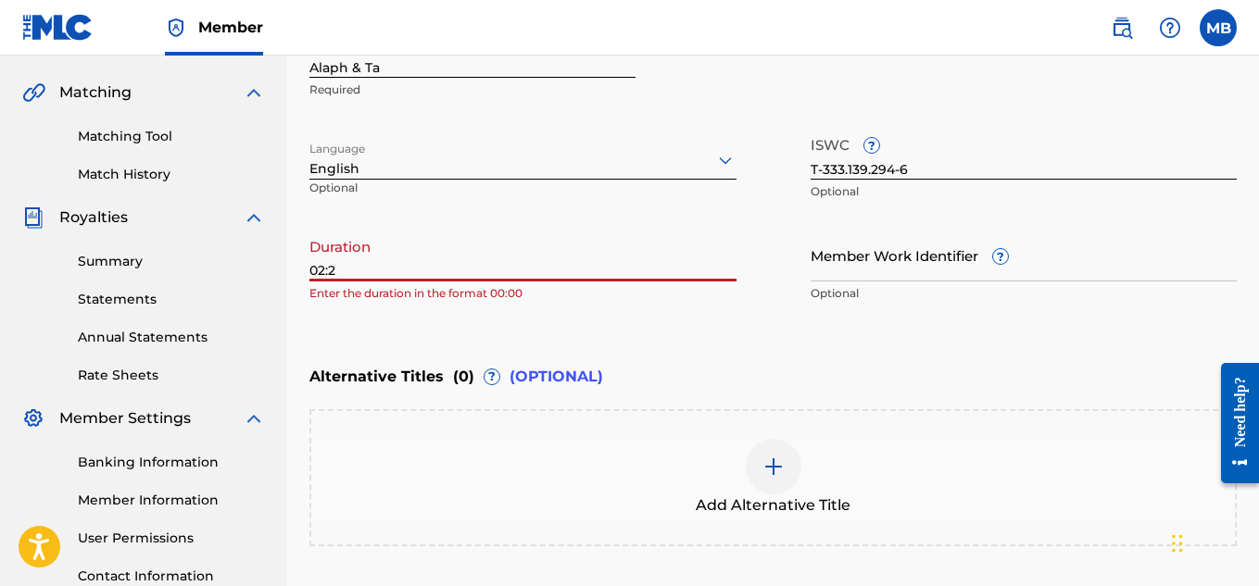
type input "02:21"
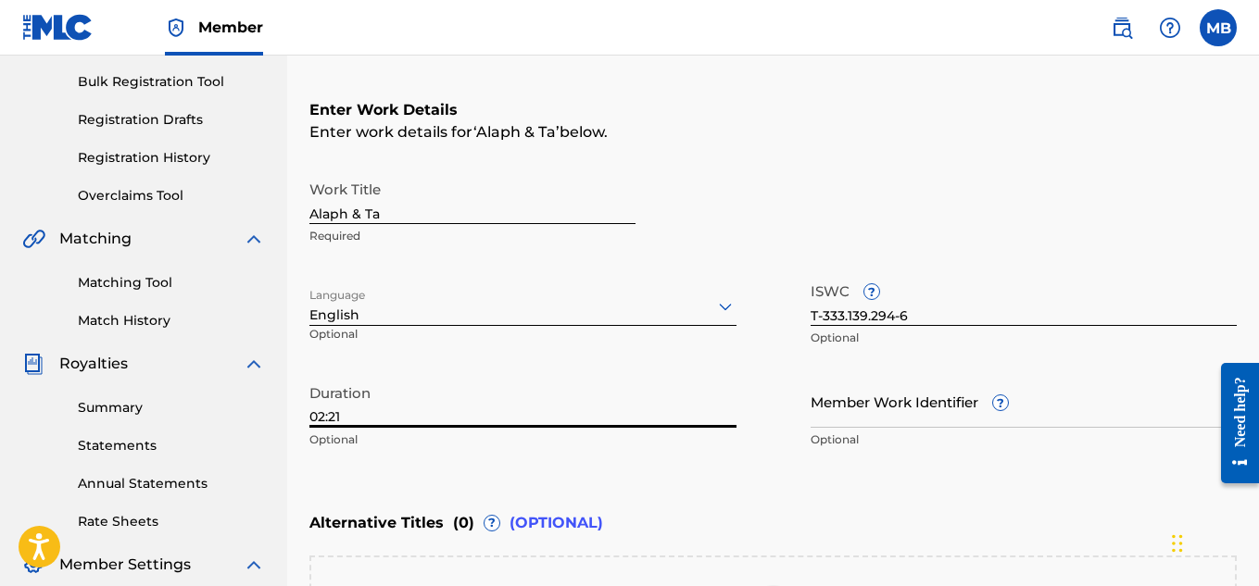
scroll to position [574, 0]
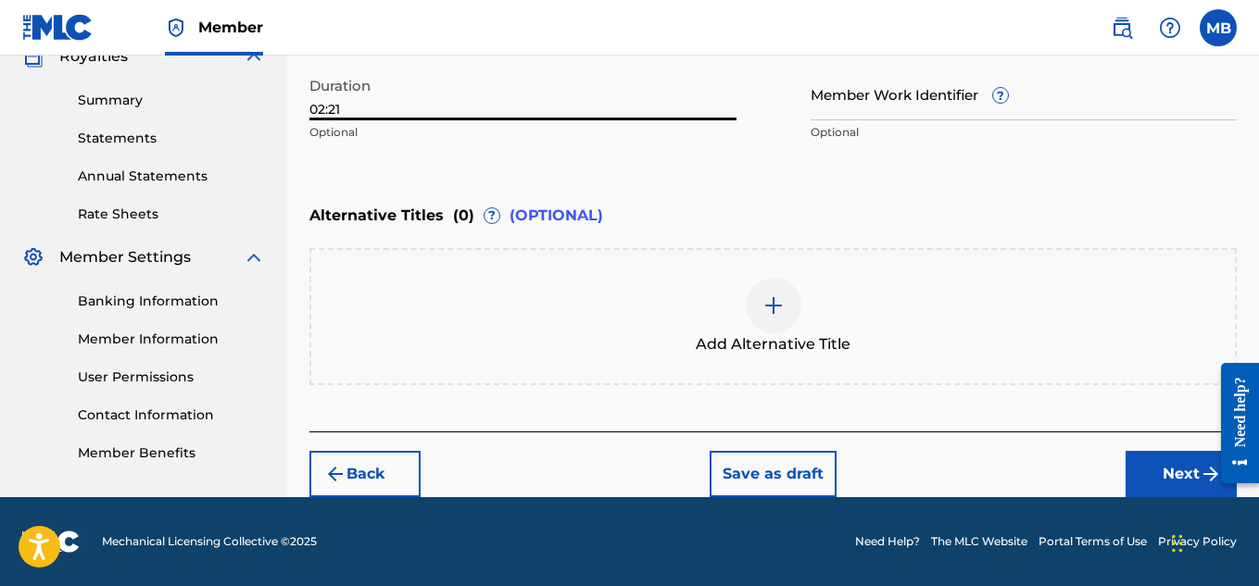
click at [1162, 478] on button "Next" at bounding box center [1180, 474] width 111 height 46
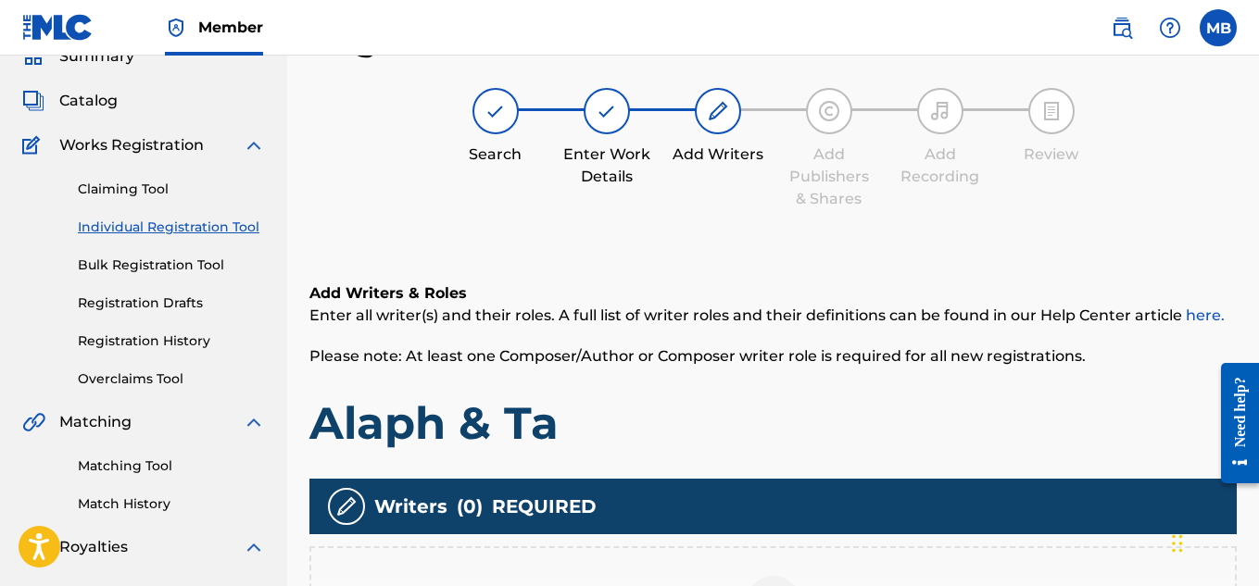
scroll to position [562, 0]
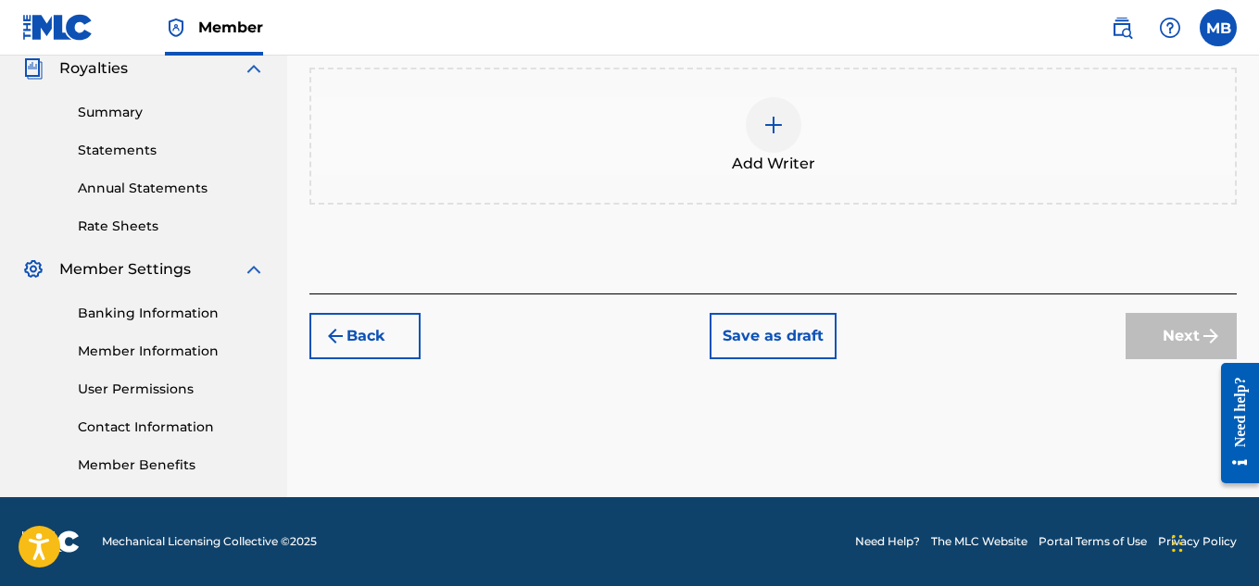
click at [760, 123] on div at bounding box center [774, 125] width 56 height 56
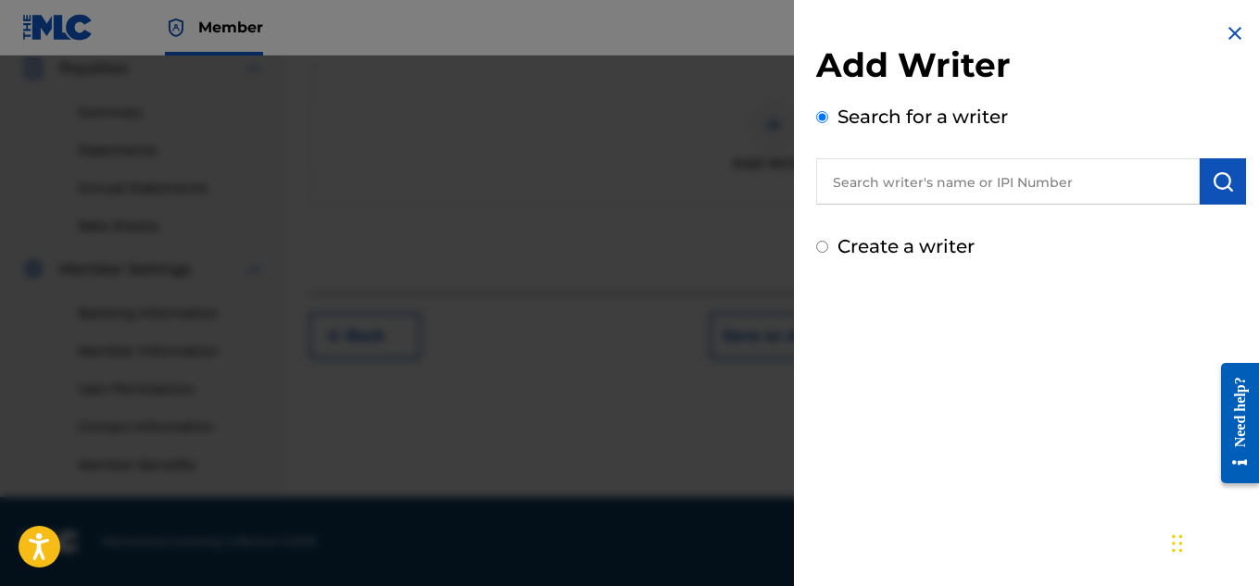
click at [898, 174] on input "text" at bounding box center [1007, 181] width 383 height 46
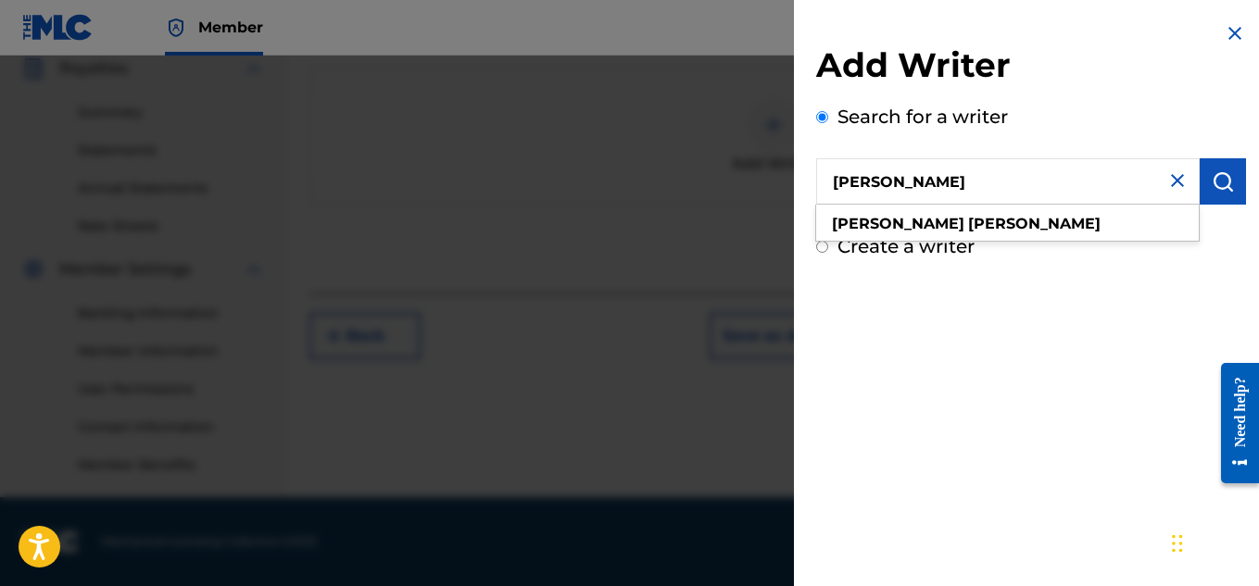
type input "[PERSON_NAME]"
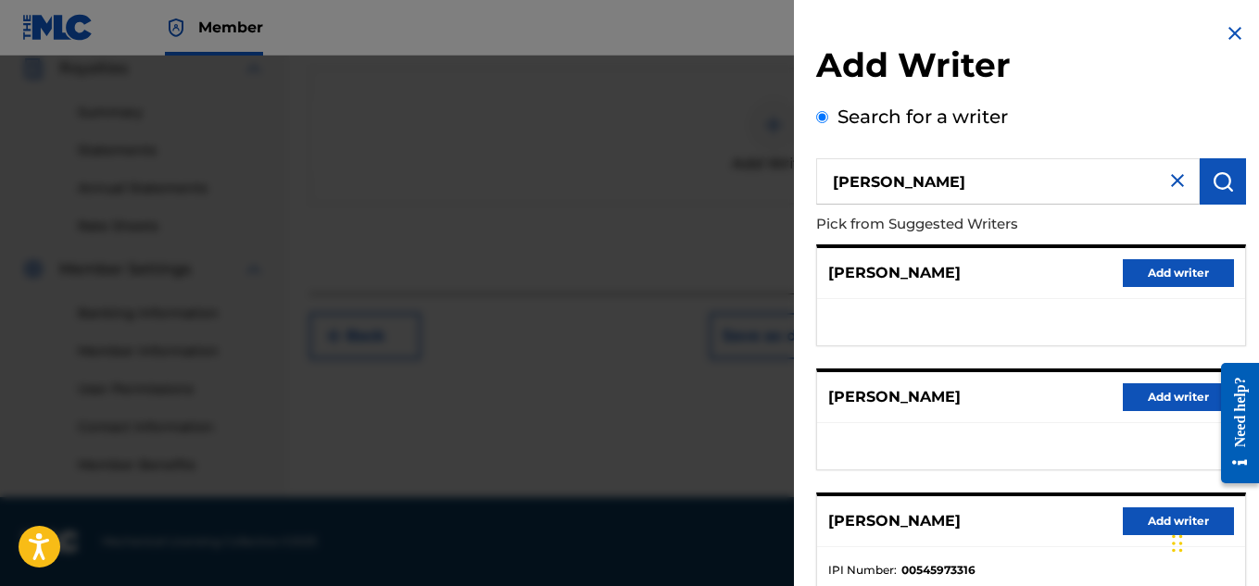
scroll to position [264, 0]
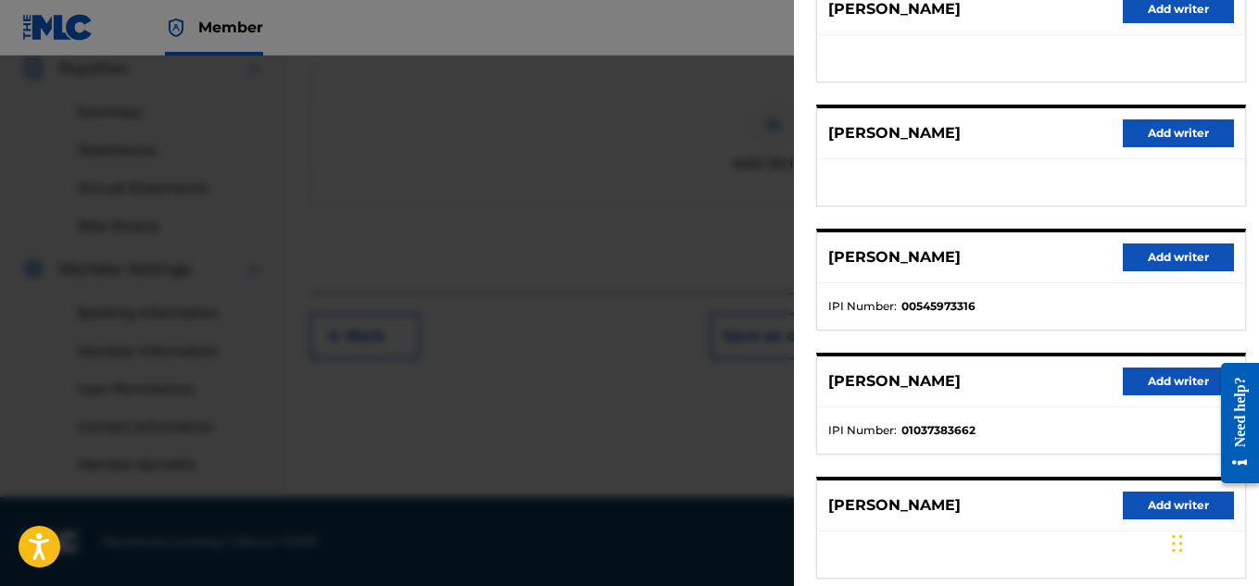
click at [1137, 385] on button "Add writer" at bounding box center [1178, 382] width 111 height 28
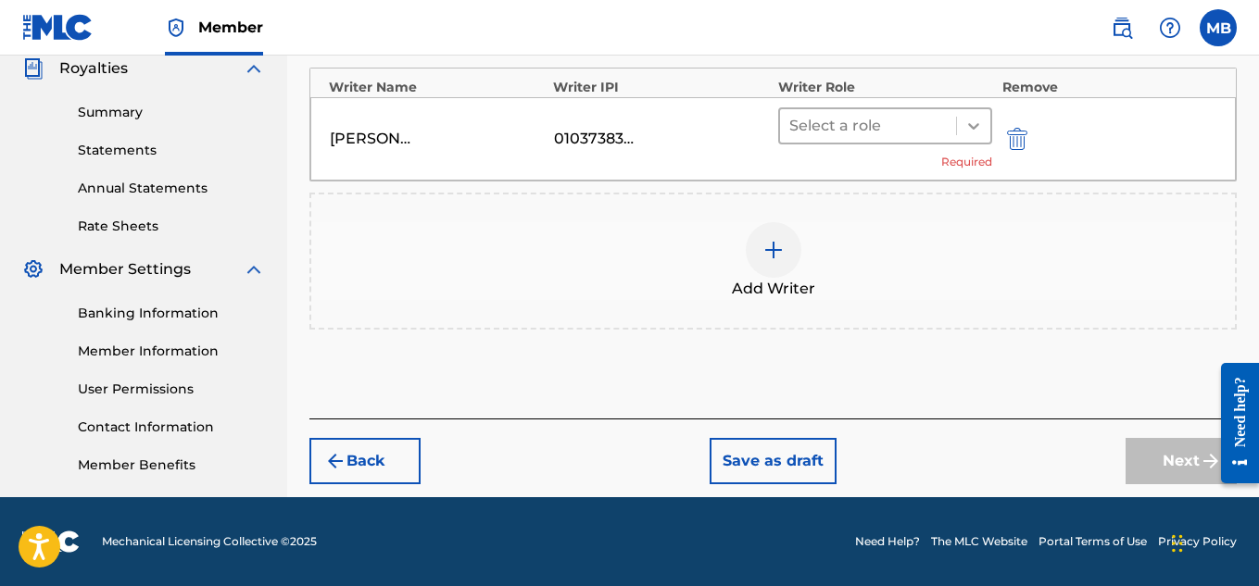
click at [972, 122] on icon at bounding box center [973, 126] width 19 height 19
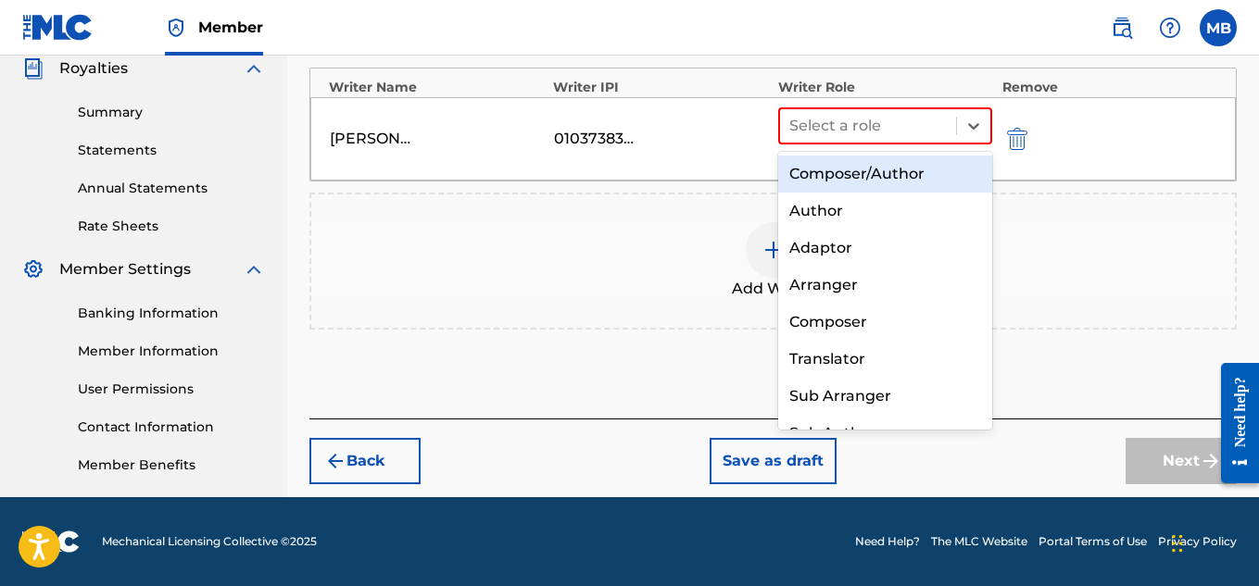
click at [955, 161] on div "Composer/Author" at bounding box center [885, 174] width 215 height 37
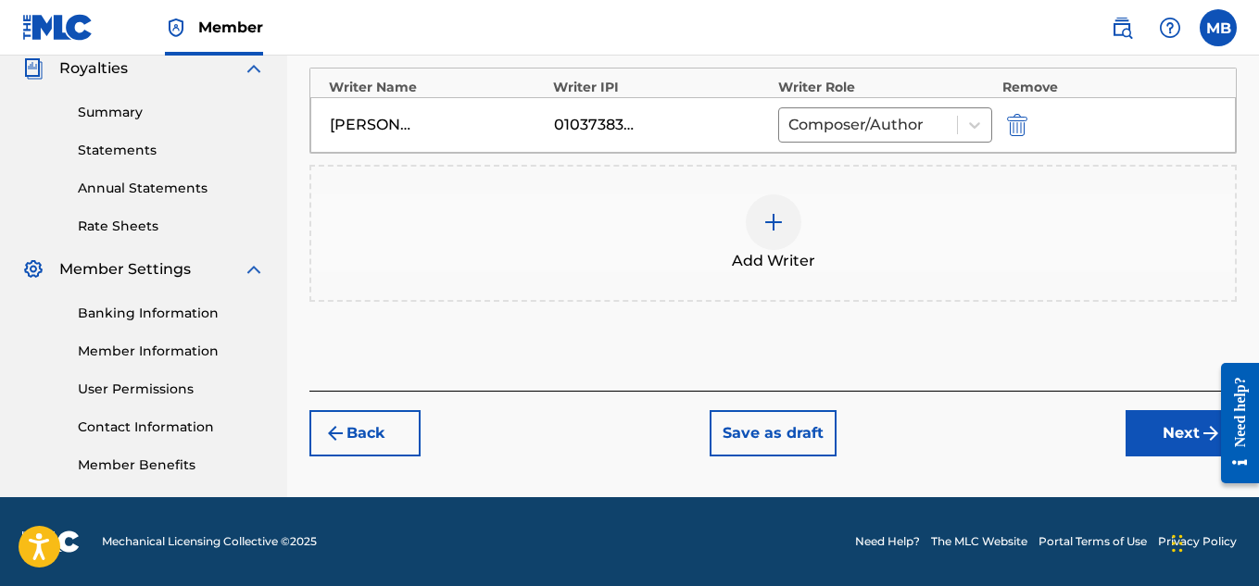
click at [1155, 431] on button "Next" at bounding box center [1180, 433] width 111 height 46
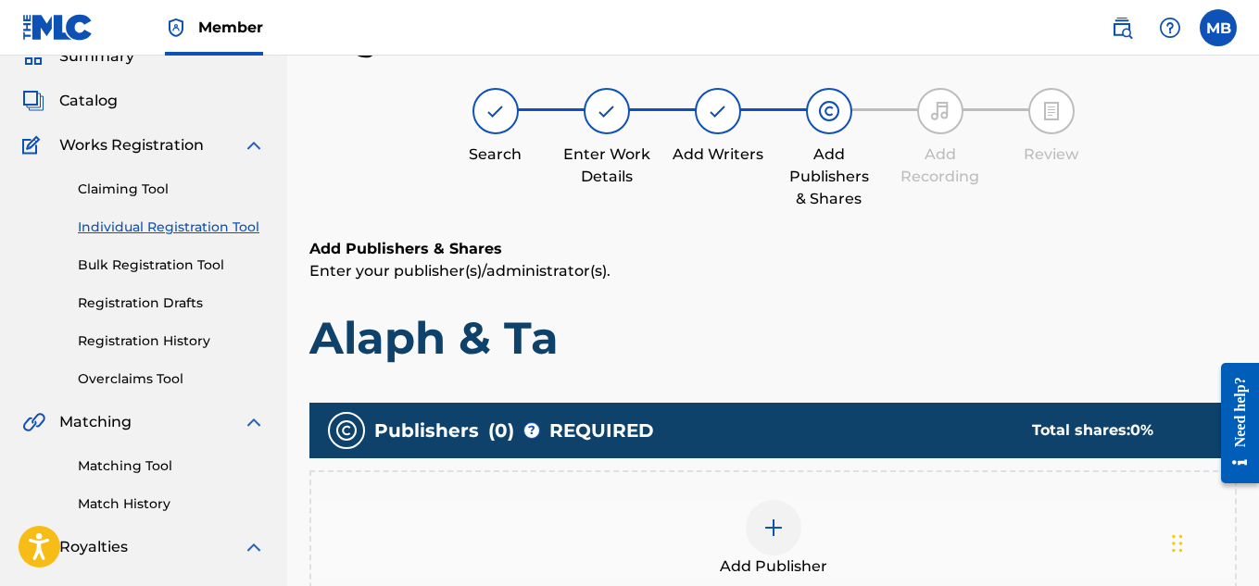
scroll to position [540, 0]
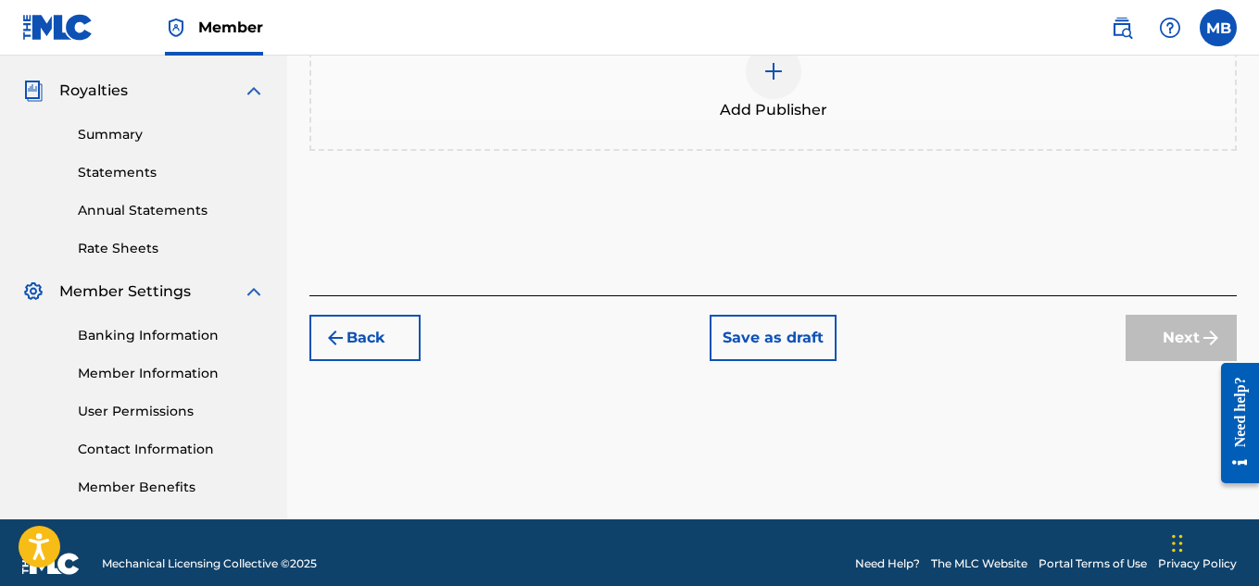
click at [779, 101] on span "Add Publisher" at bounding box center [773, 110] width 107 height 22
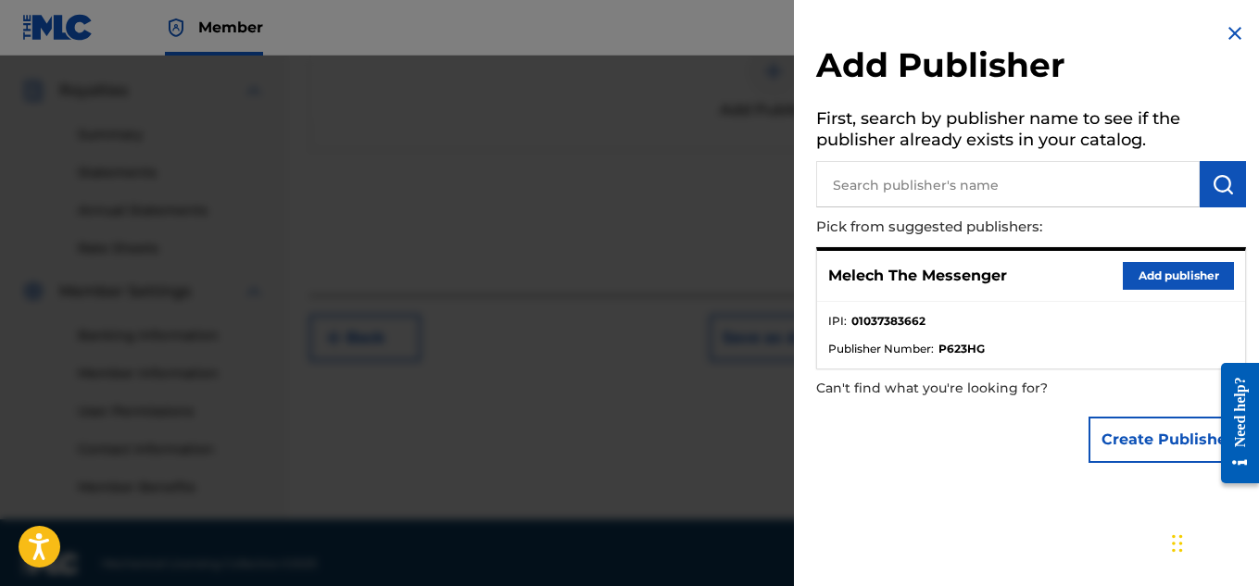
click at [1169, 278] on button "Add publisher" at bounding box center [1178, 276] width 111 height 28
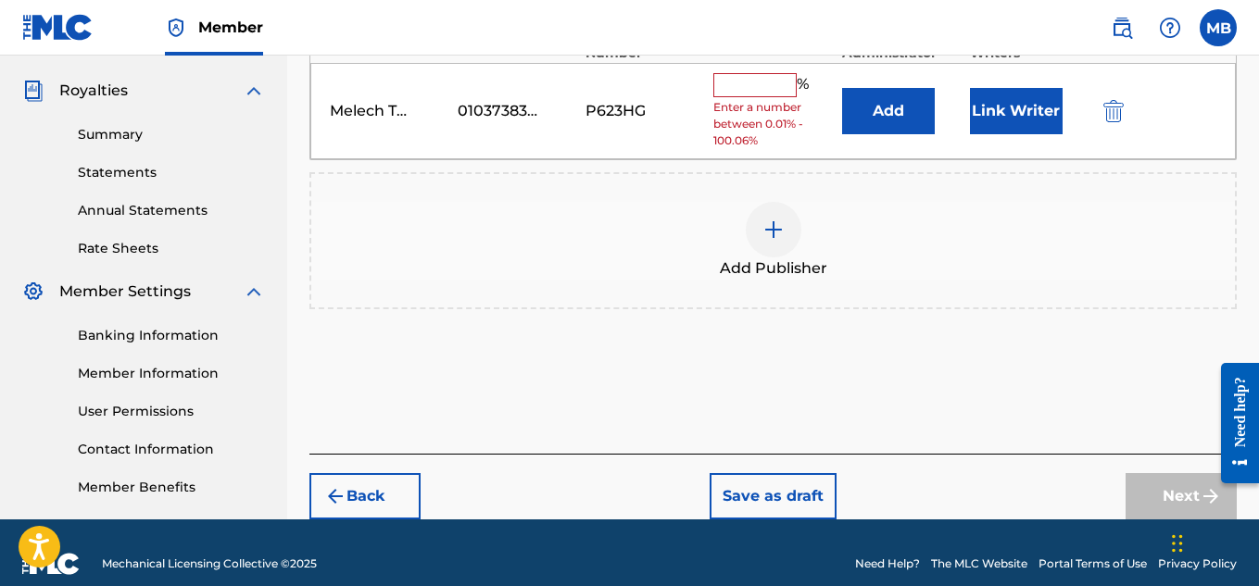
scroll to position [541, 0]
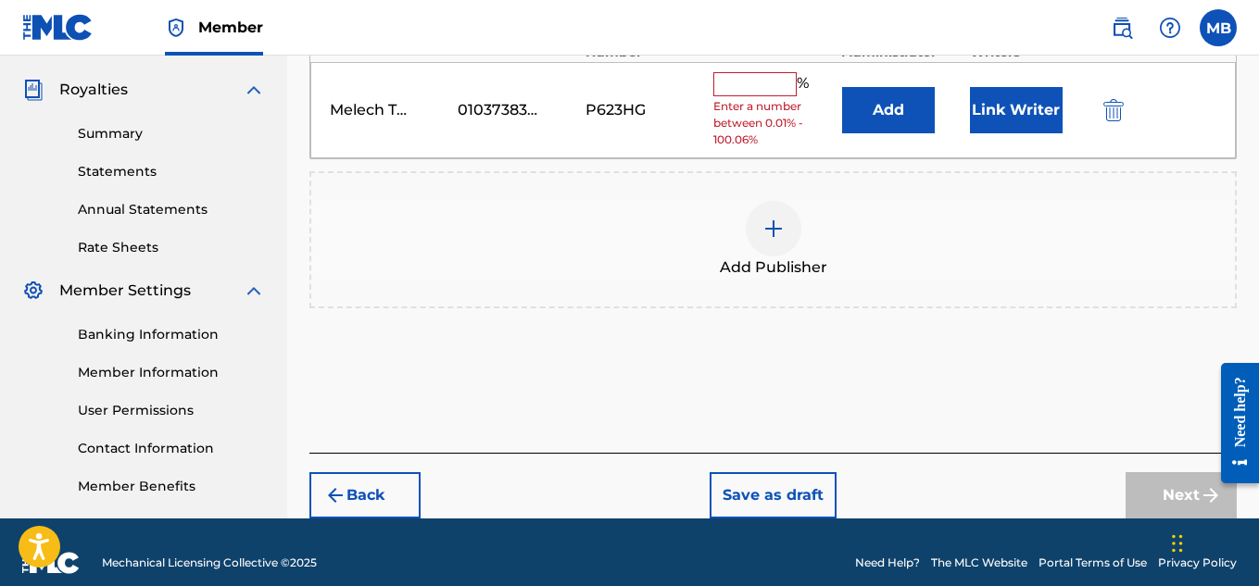
click at [760, 90] on input "text" at bounding box center [754, 84] width 83 height 24
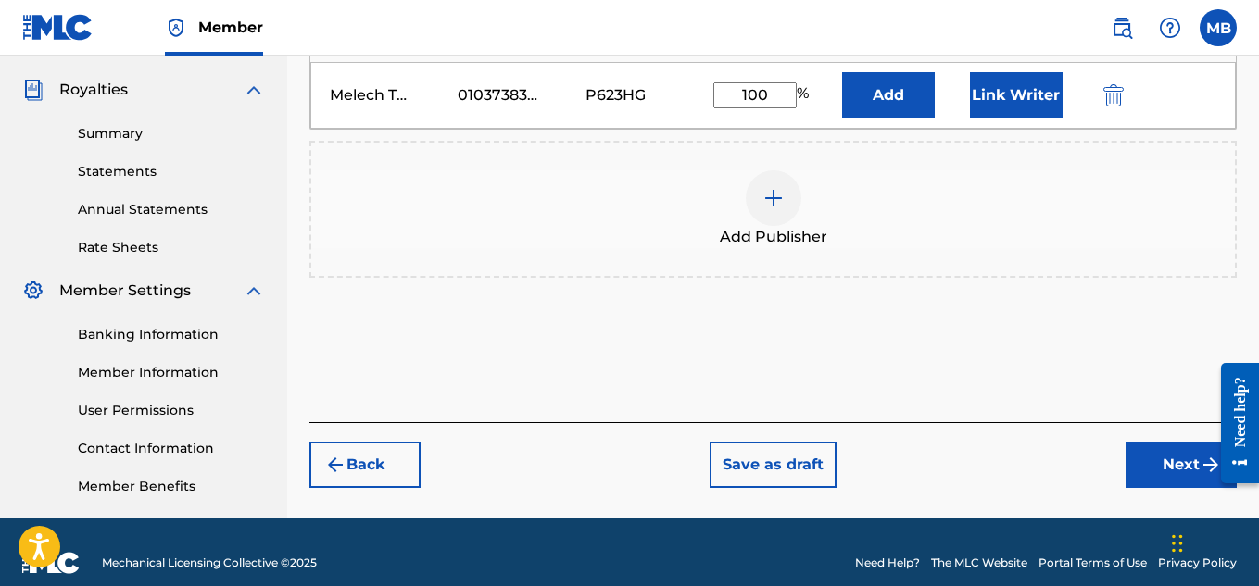
type input "100"
click at [1193, 480] on button "Next" at bounding box center [1180, 465] width 111 height 46
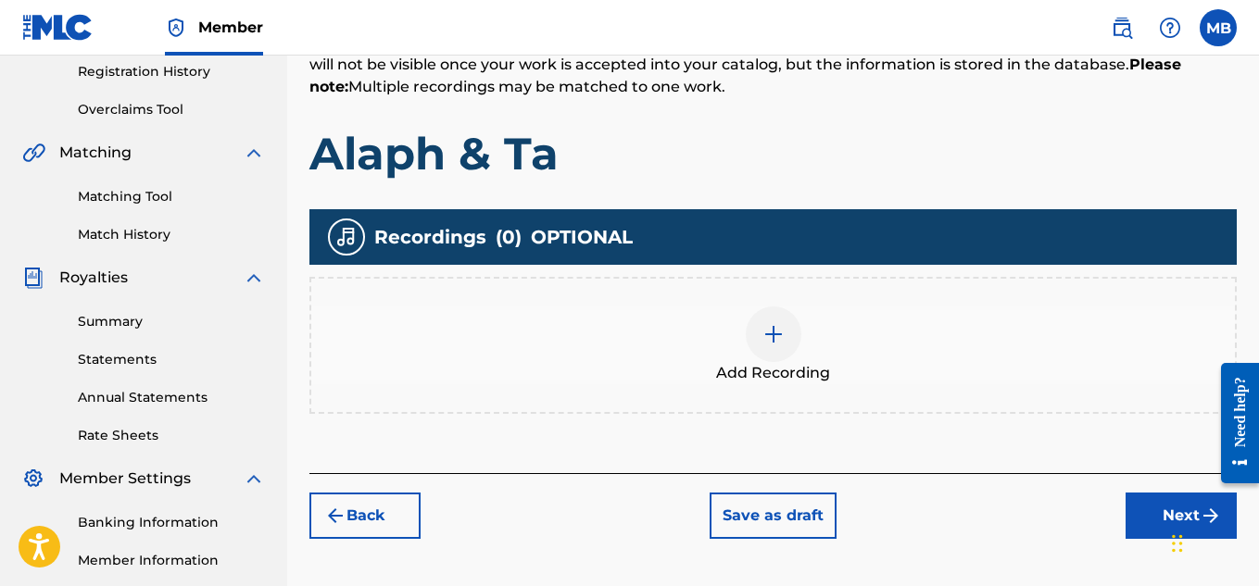
scroll to position [354, 0]
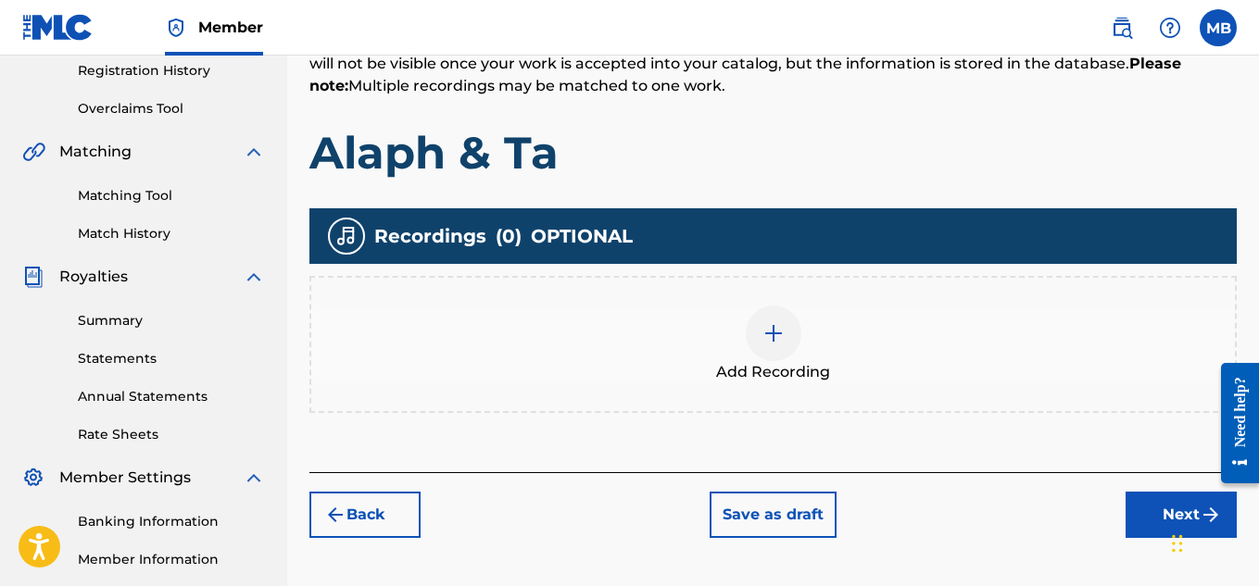
click at [782, 339] on img at bounding box center [773, 333] width 22 height 22
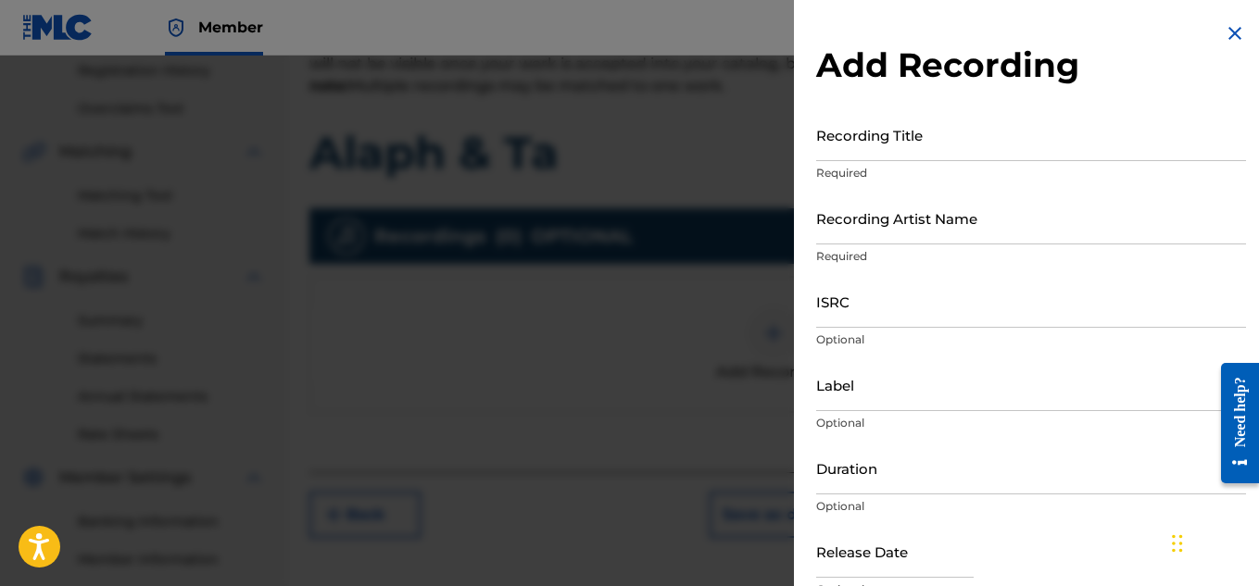
click at [939, 140] on input "Recording Title" at bounding box center [1031, 134] width 430 height 53
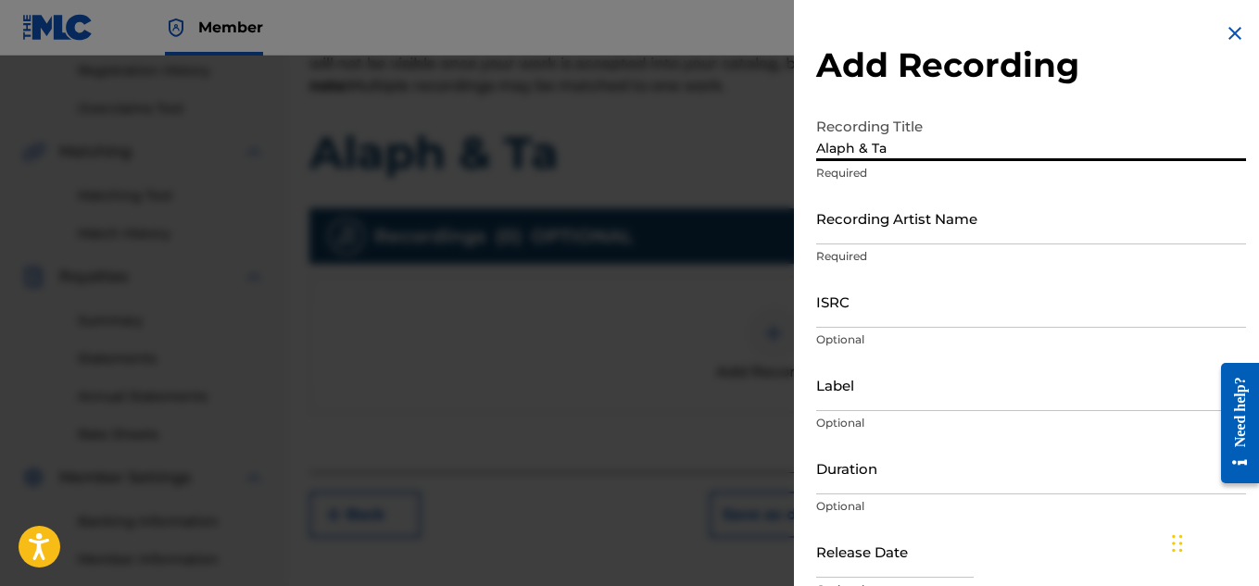
type input "Alaph & Ta"
click at [946, 238] on input "Recording Artist Name" at bounding box center [1031, 218] width 430 height 53
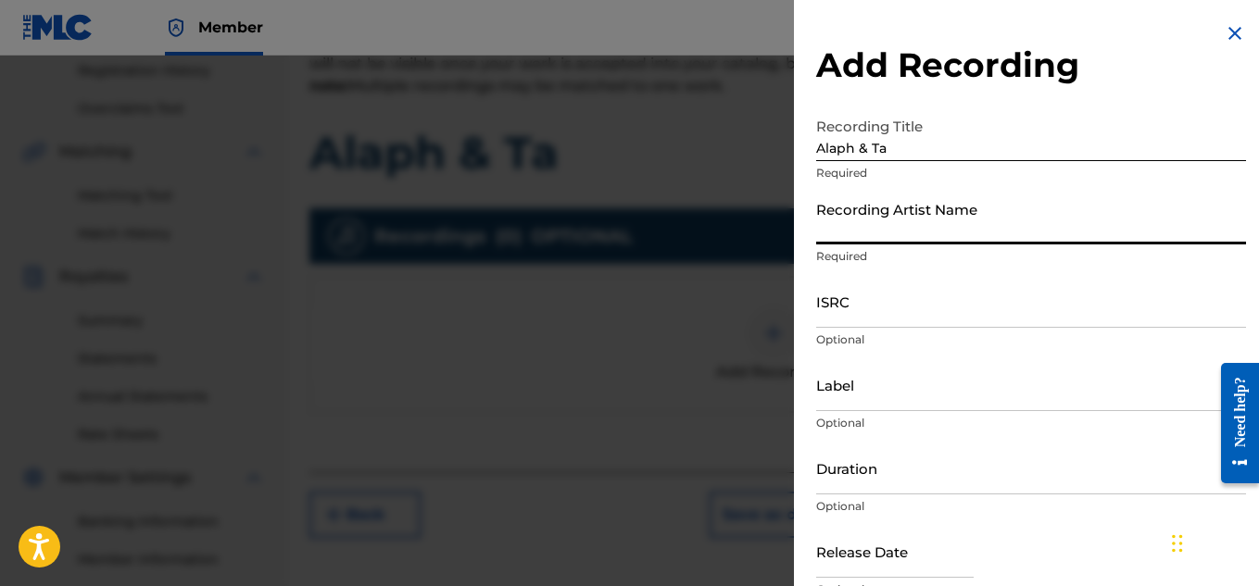
type input "Melech The Messenger"
click at [975, 314] on input "ISRC" at bounding box center [1031, 301] width 430 height 53
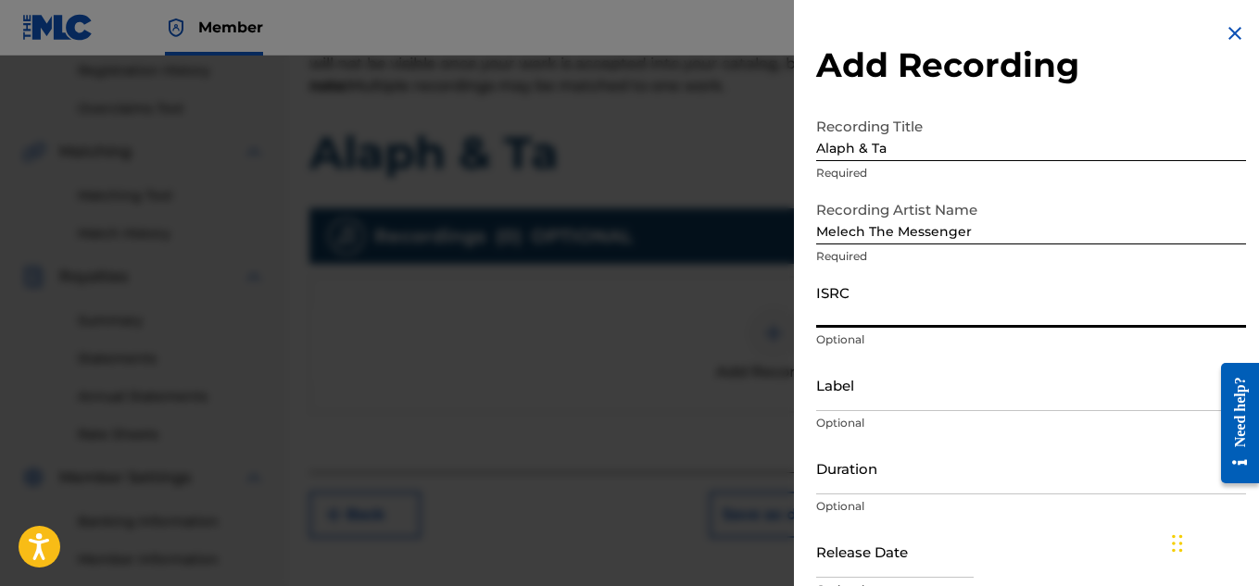
paste input "QZTAX2574195"
type input "QZTAX2574195"
click at [855, 391] on input "Label" at bounding box center [1031, 384] width 430 height 53
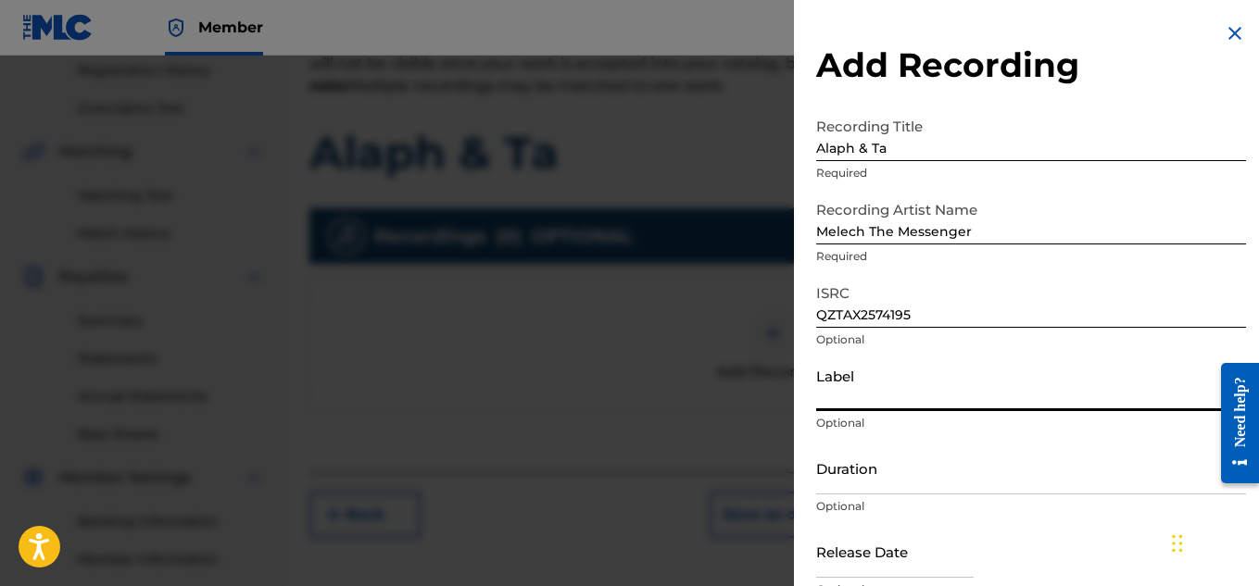
click at [898, 471] on input "Duration" at bounding box center [1031, 468] width 430 height 53
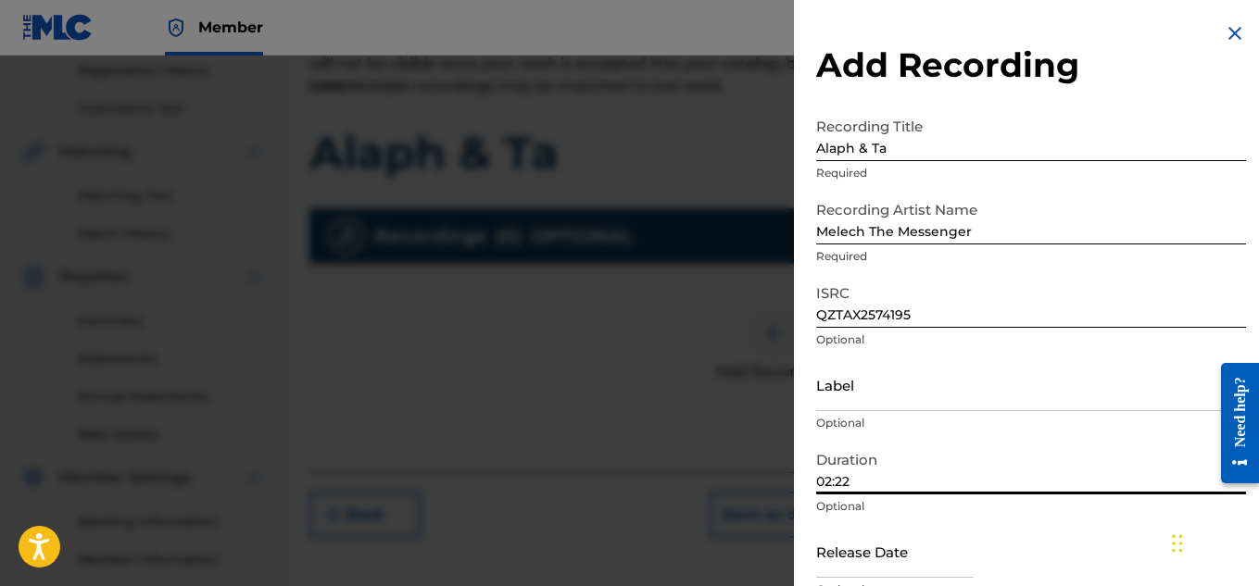
scroll to position [91, 0]
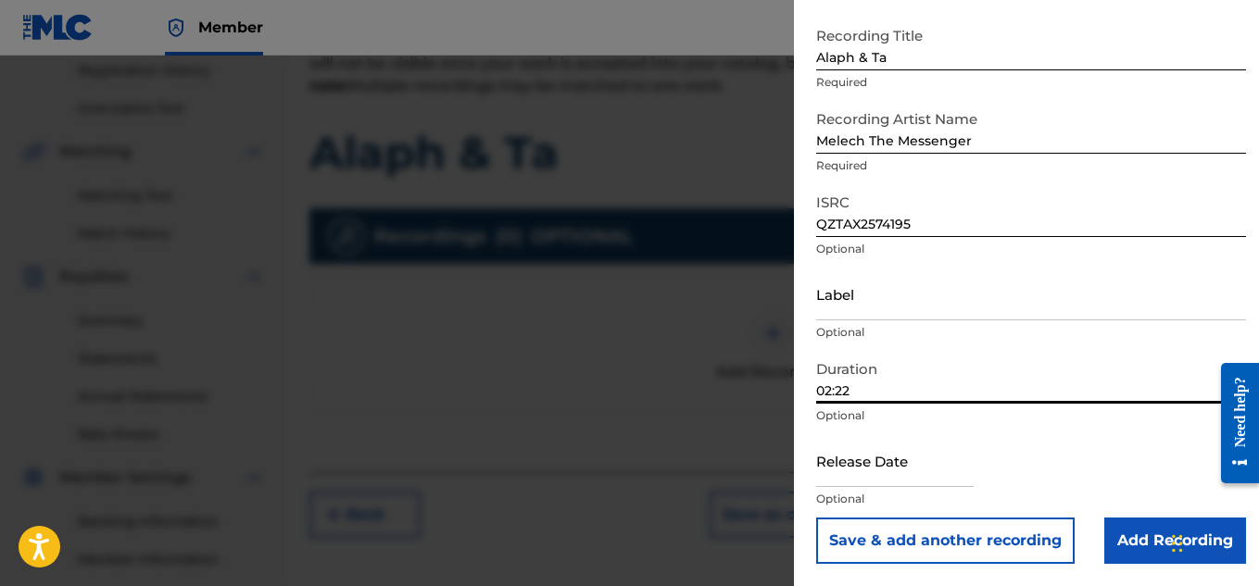
type input "02:22"
click at [898, 471] on input "text" at bounding box center [894, 460] width 157 height 53
select select "8"
select select "2025"
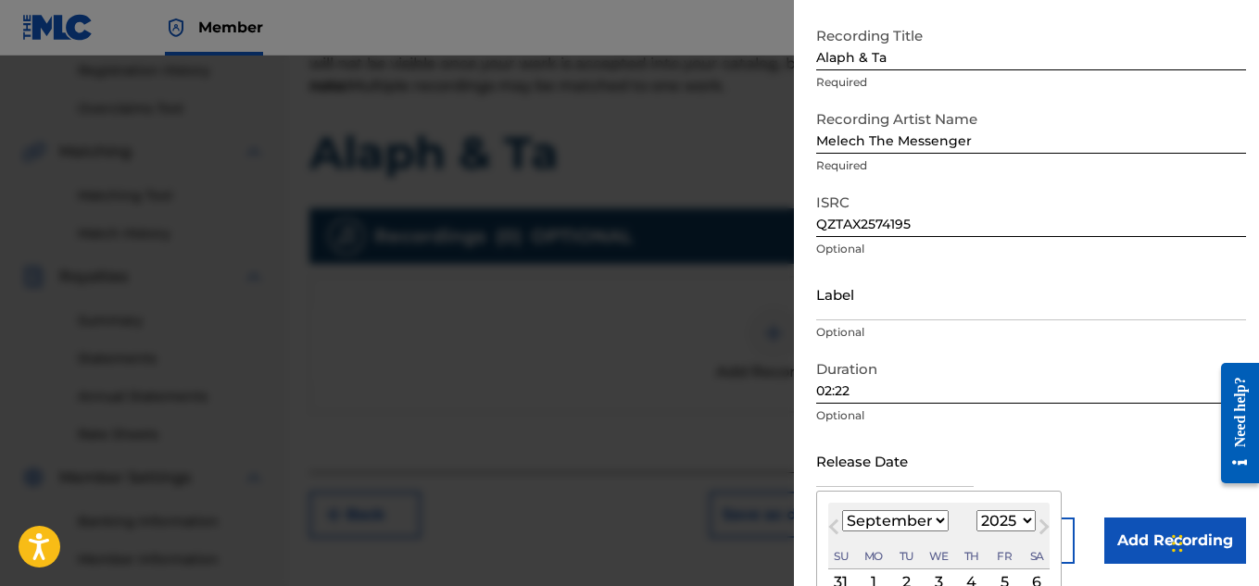
click at [835, 527] on span "Previous Month" at bounding box center [835, 530] width 0 height 28
click at [1042, 524] on span "Next Month" at bounding box center [1042, 530] width 0 height 28
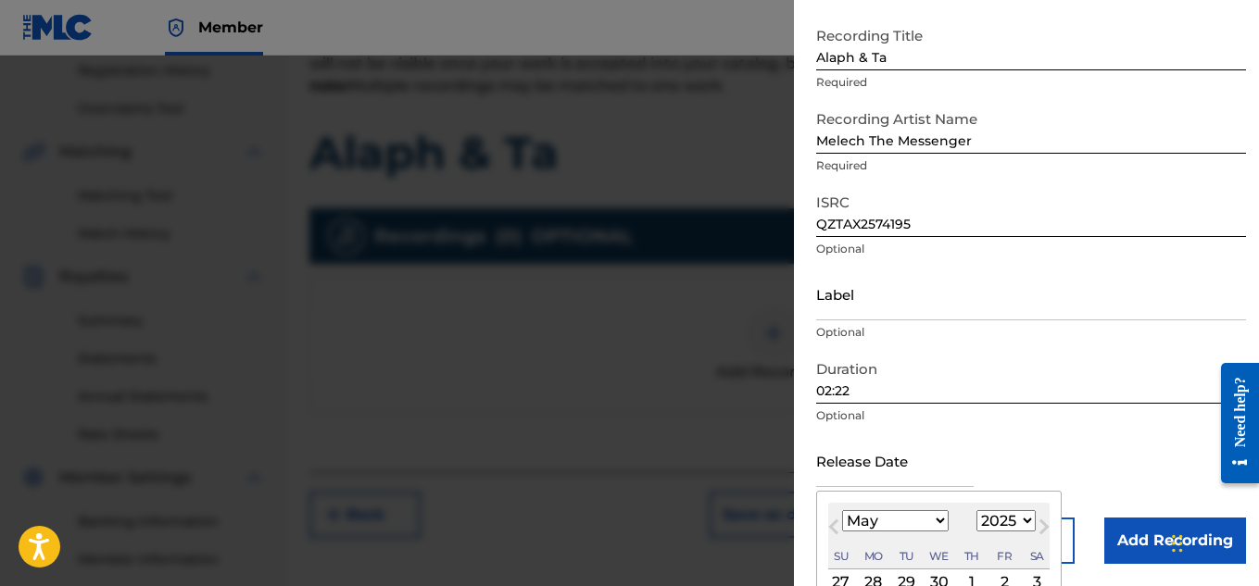
select select "5"
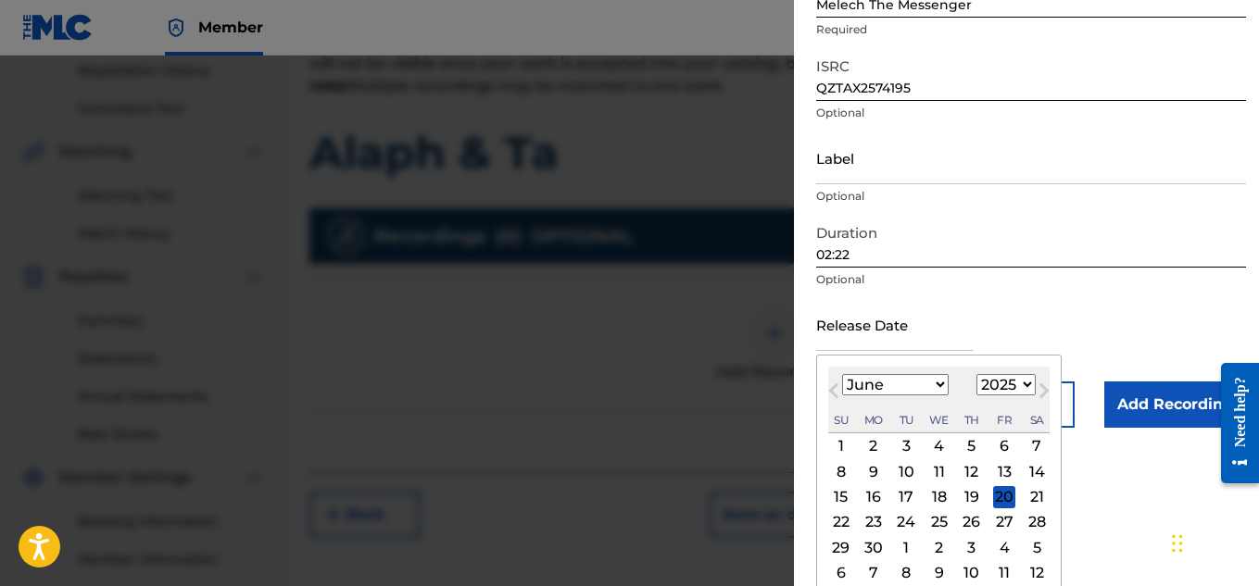
scroll to position [228, 0]
click at [1005, 486] on div "20" at bounding box center [1004, 496] width 22 height 22
type input "[DATE]"
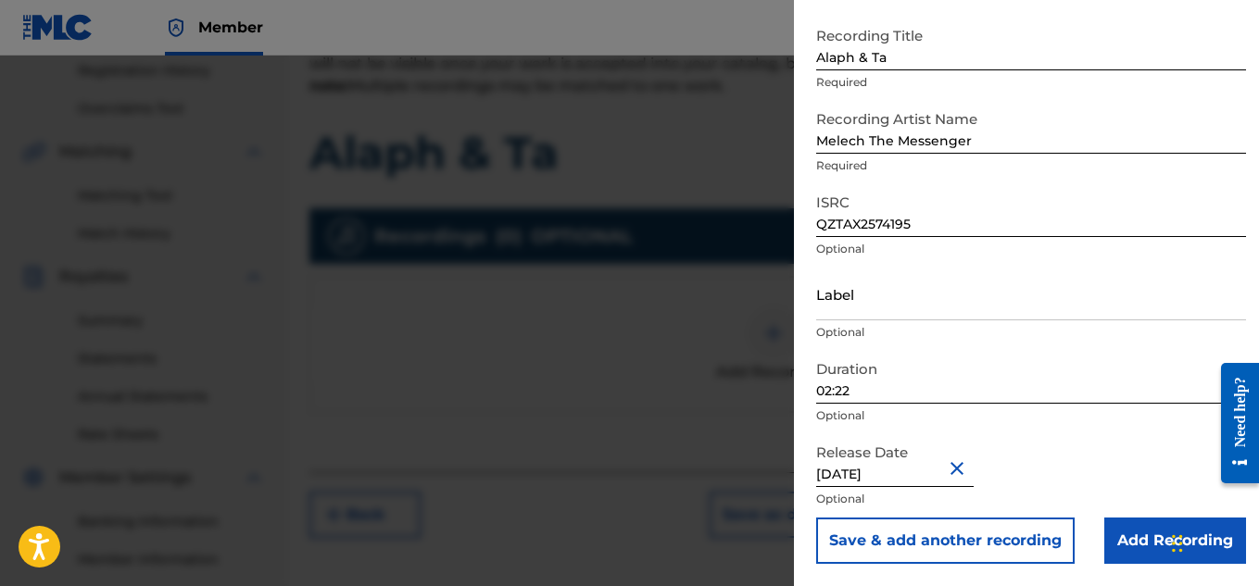
scroll to position [91, 0]
click at [1145, 546] on input "Add Recording" at bounding box center [1175, 541] width 142 height 46
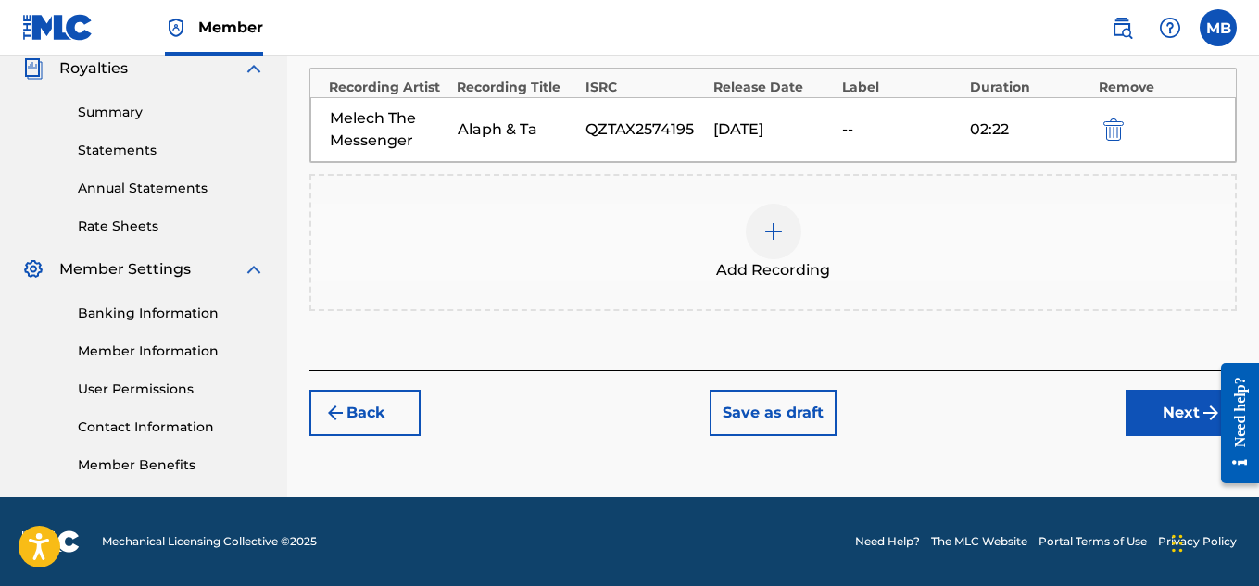
scroll to position [560, 0]
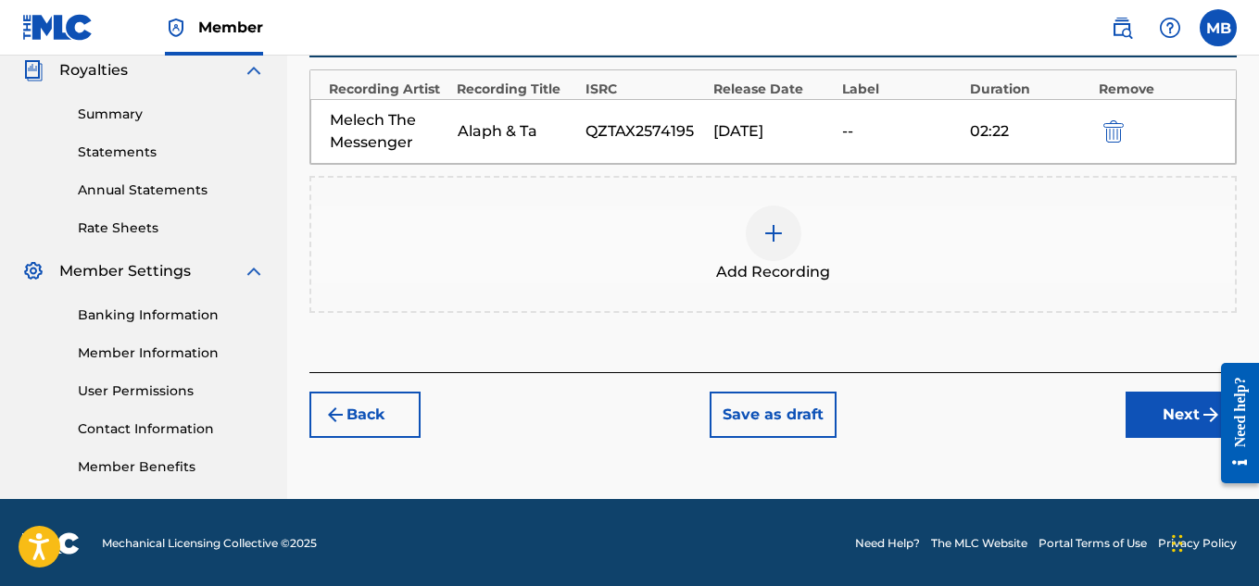
click at [1167, 405] on button "Next" at bounding box center [1180, 415] width 111 height 46
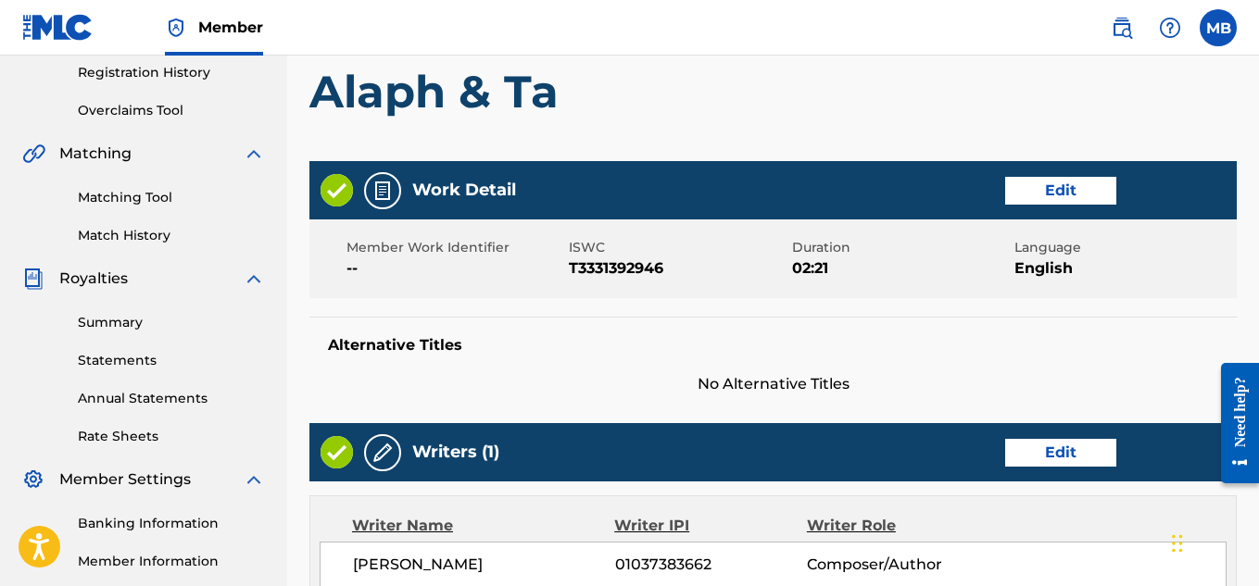
scroll to position [353, 0]
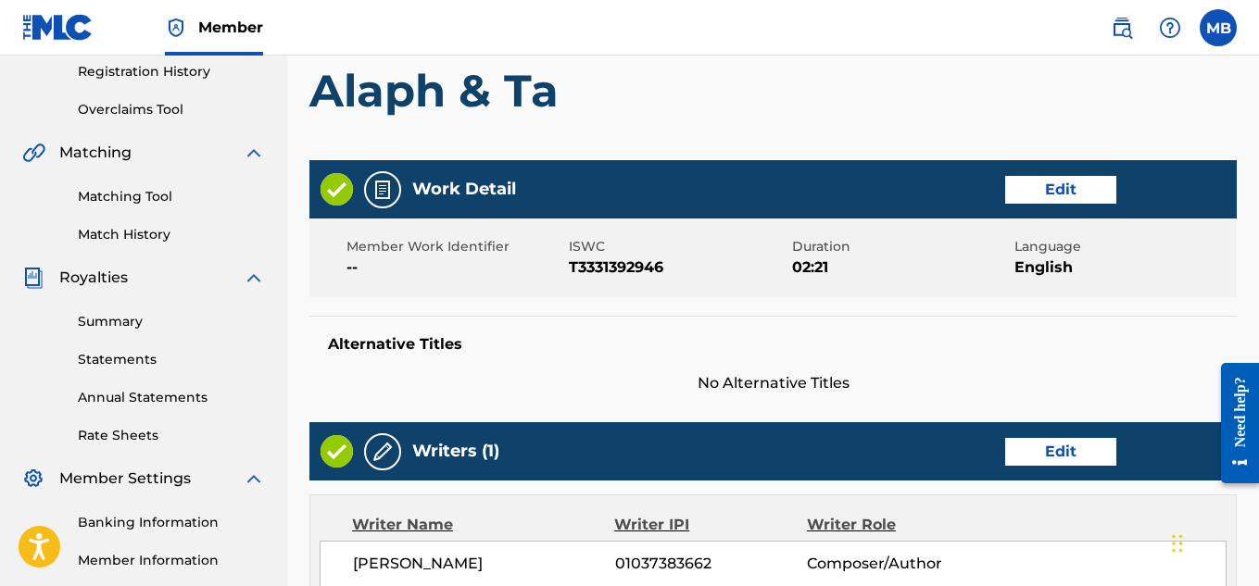
click at [1040, 196] on button "Edit" at bounding box center [1060, 190] width 111 height 28
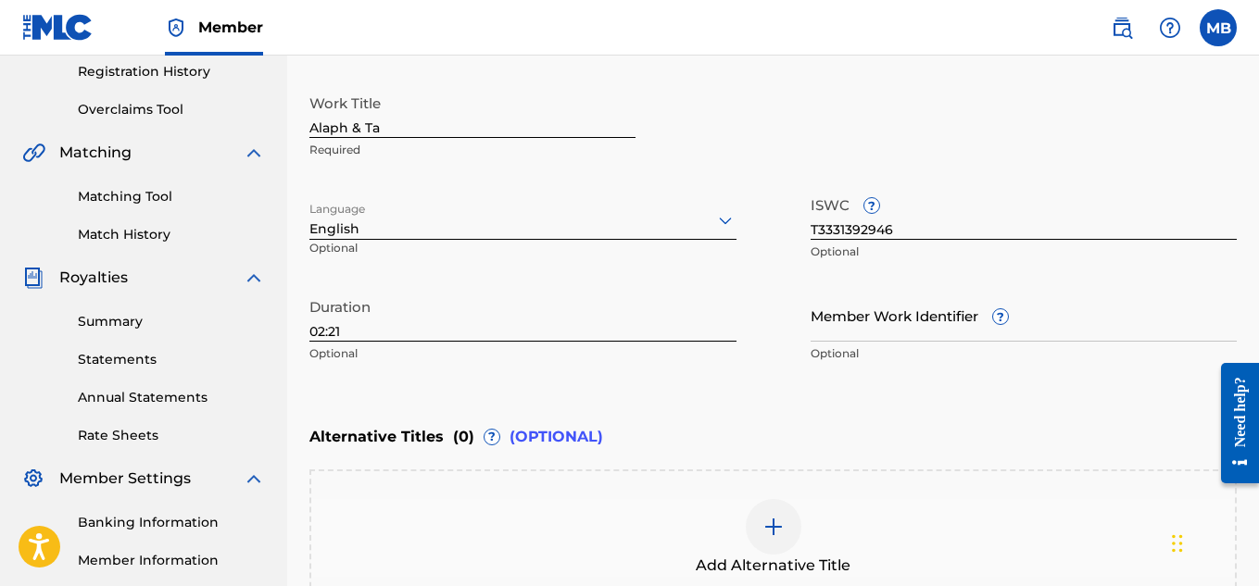
click at [421, 328] on input "02:21" at bounding box center [522, 315] width 427 height 53
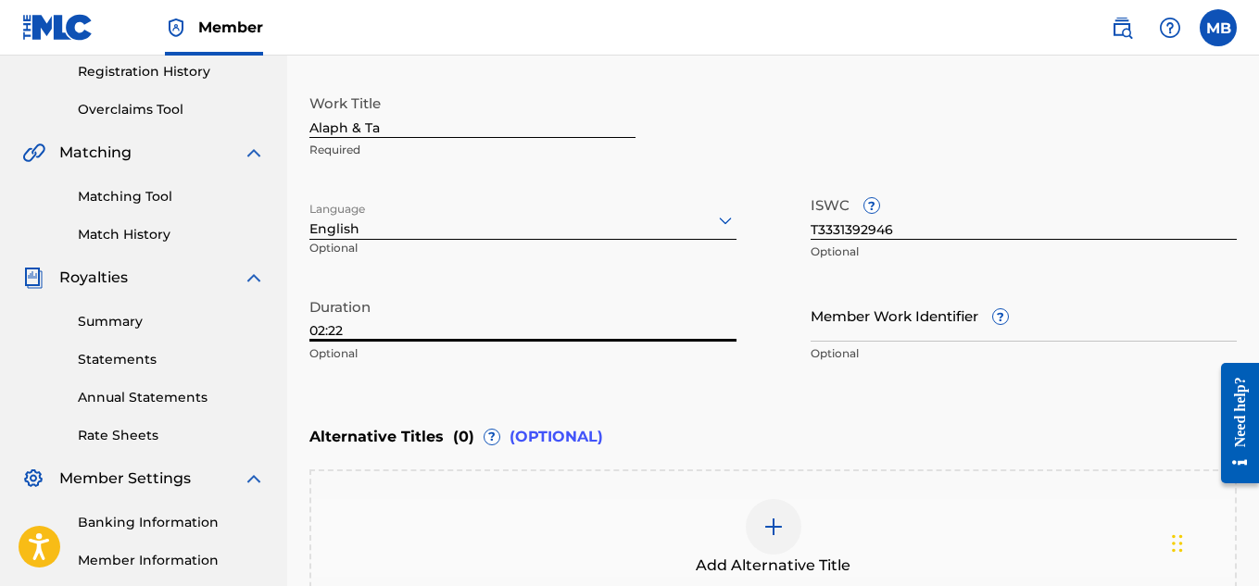
scroll to position [574, 0]
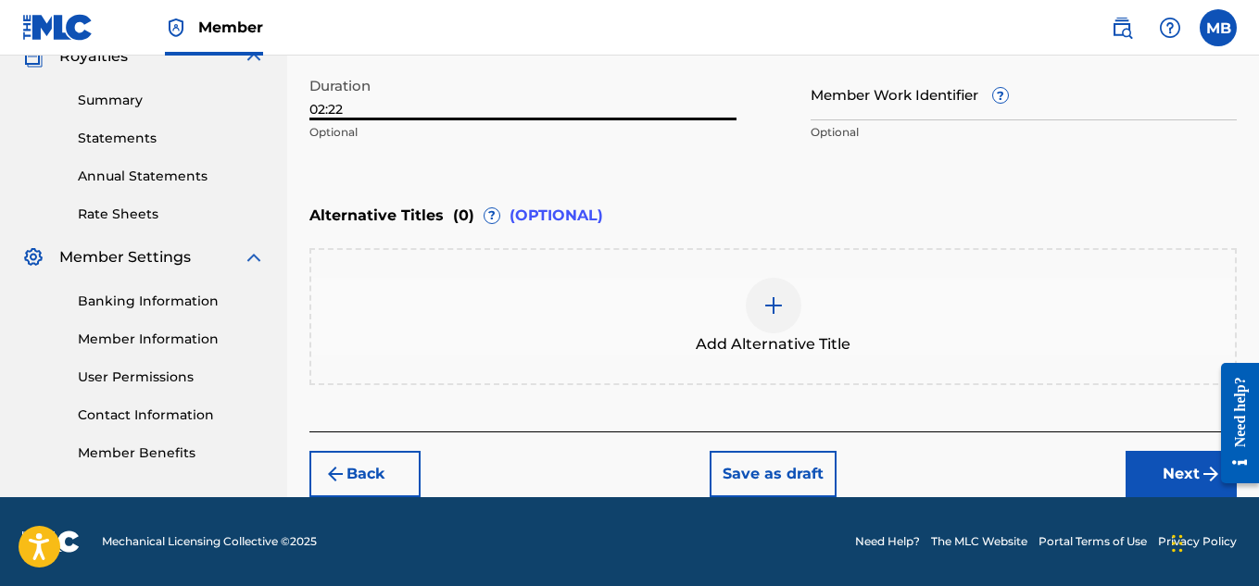
type input "02:22"
click at [1160, 458] on button "Next" at bounding box center [1180, 474] width 111 height 46
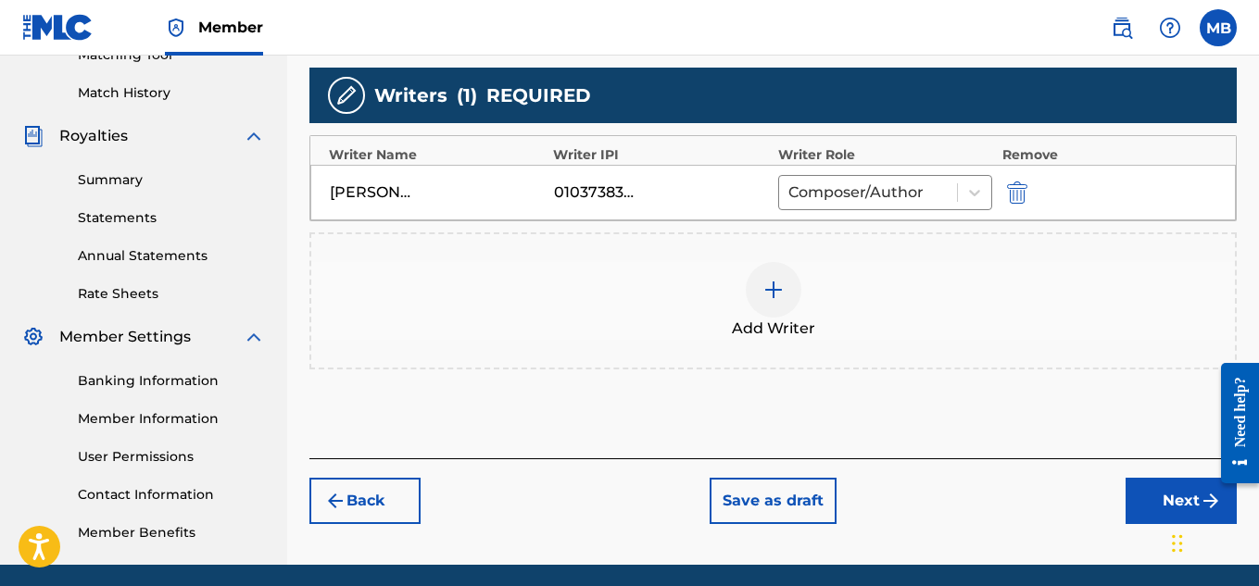
scroll to position [501, 0]
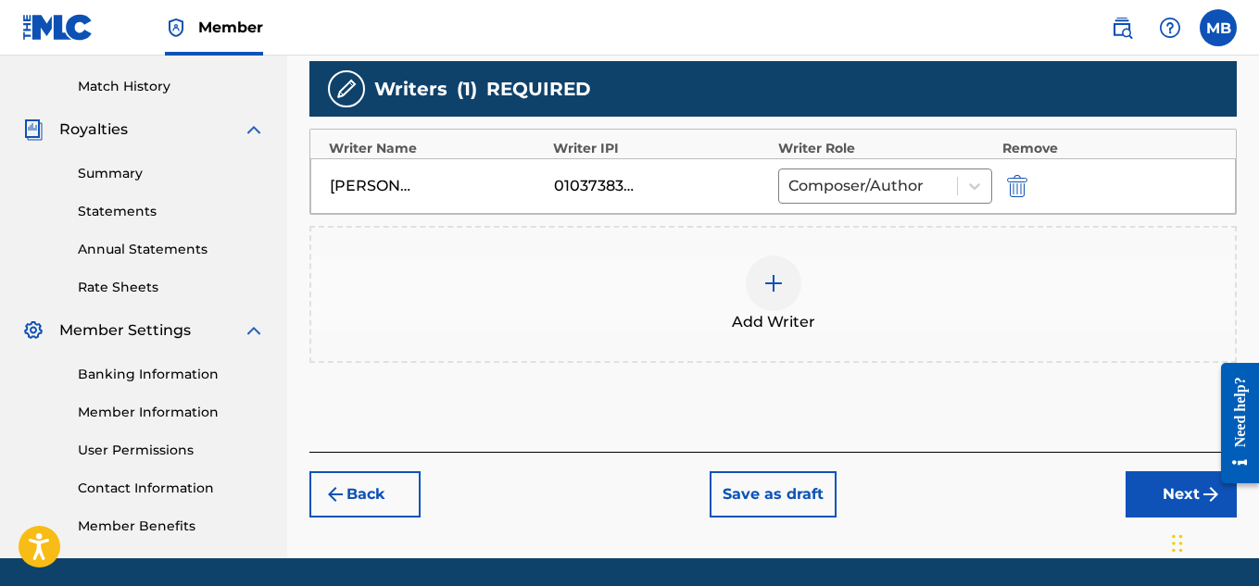
click at [1165, 489] on button "Next" at bounding box center [1180, 494] width 111 height 46
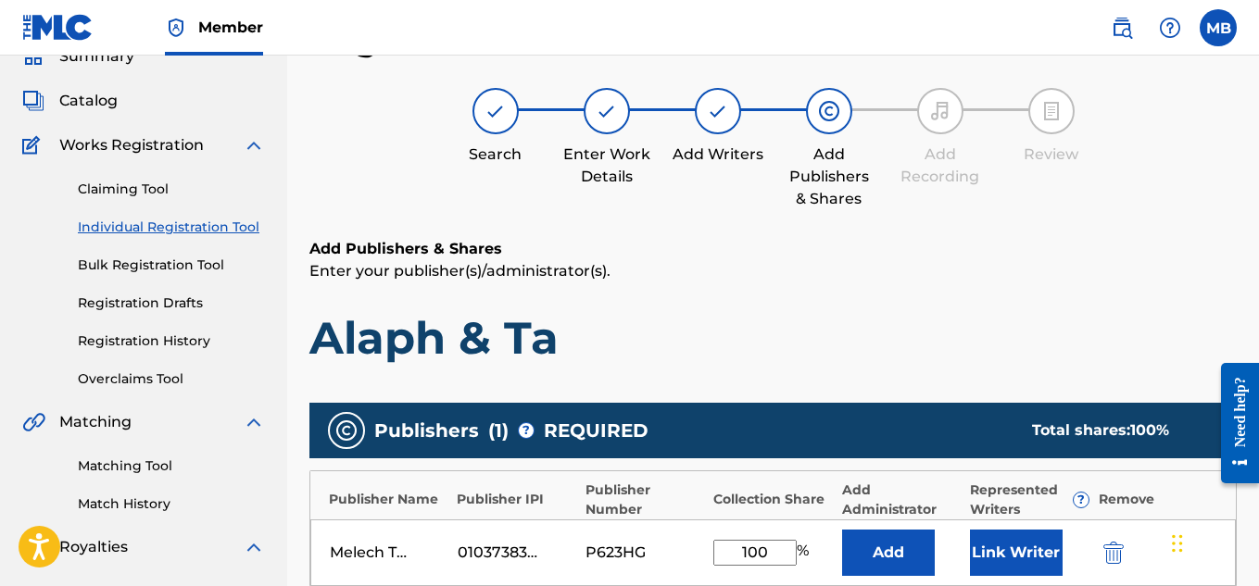
scroll to position [562, 0]
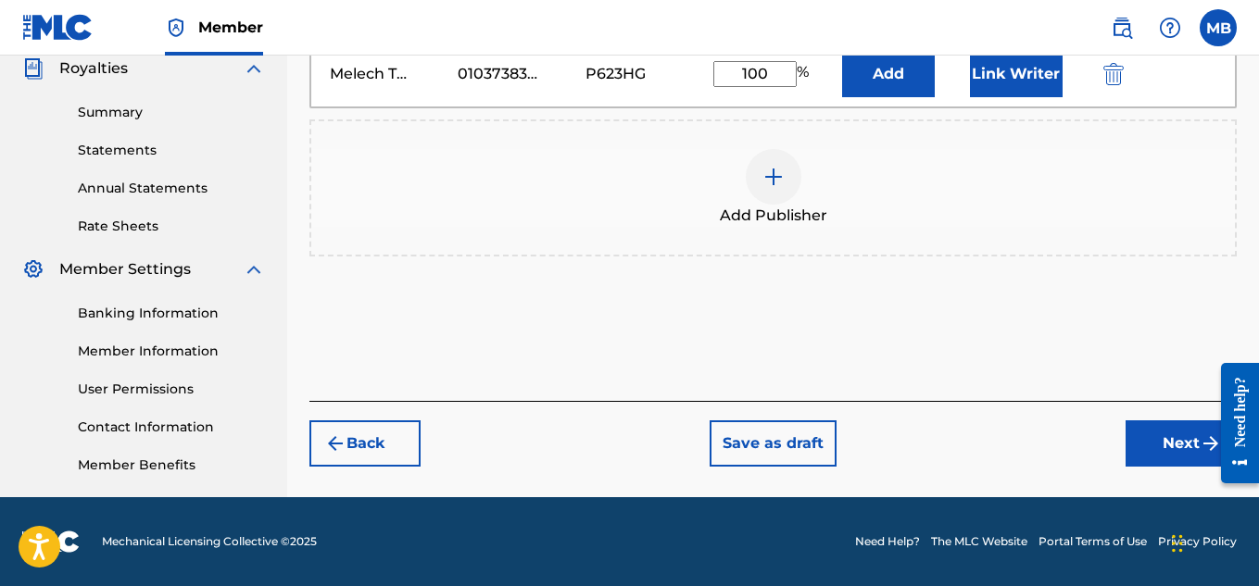
click at [1157, 445] on button "Next" at bounding box center [1180, 444] width 111 height 46
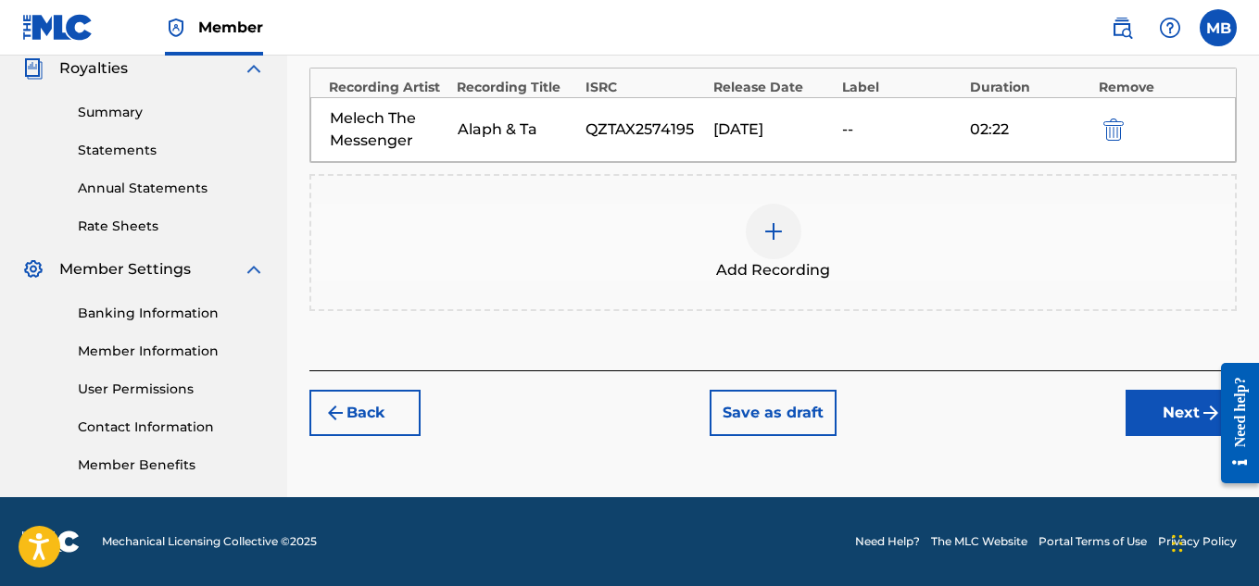
click at [1161, 382] on div "Back Save as draft Next" at bounding box center [772, 403] width 927 height 66
click at [1177, 409] on button "Next" at bounding box center [1180, 413] width 111 height 46
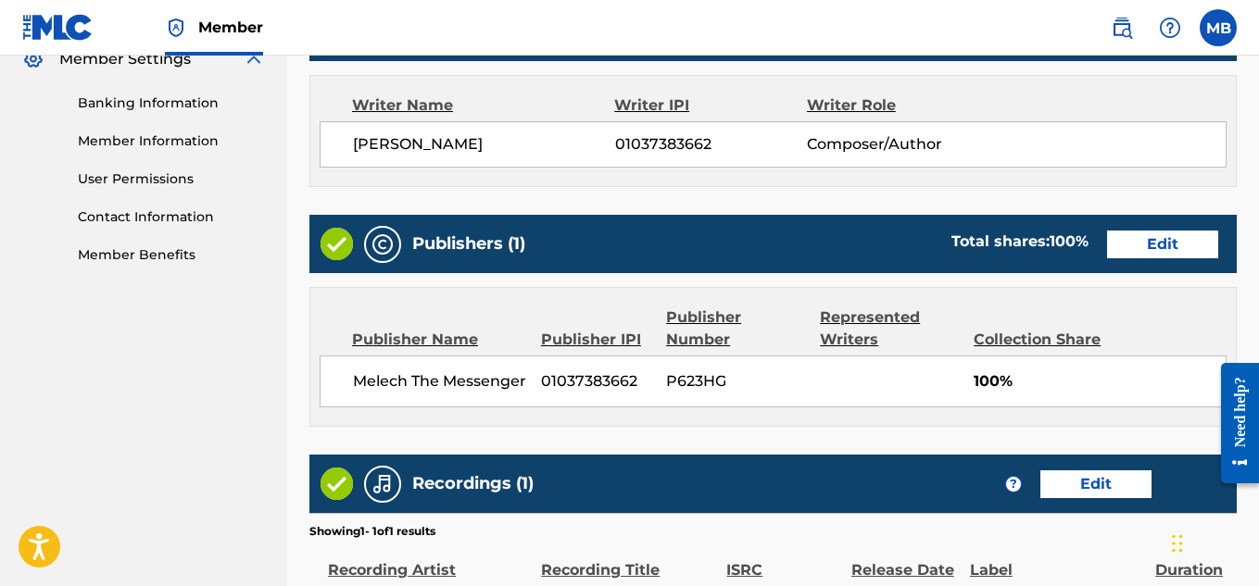
scroll to position [1002, 0]
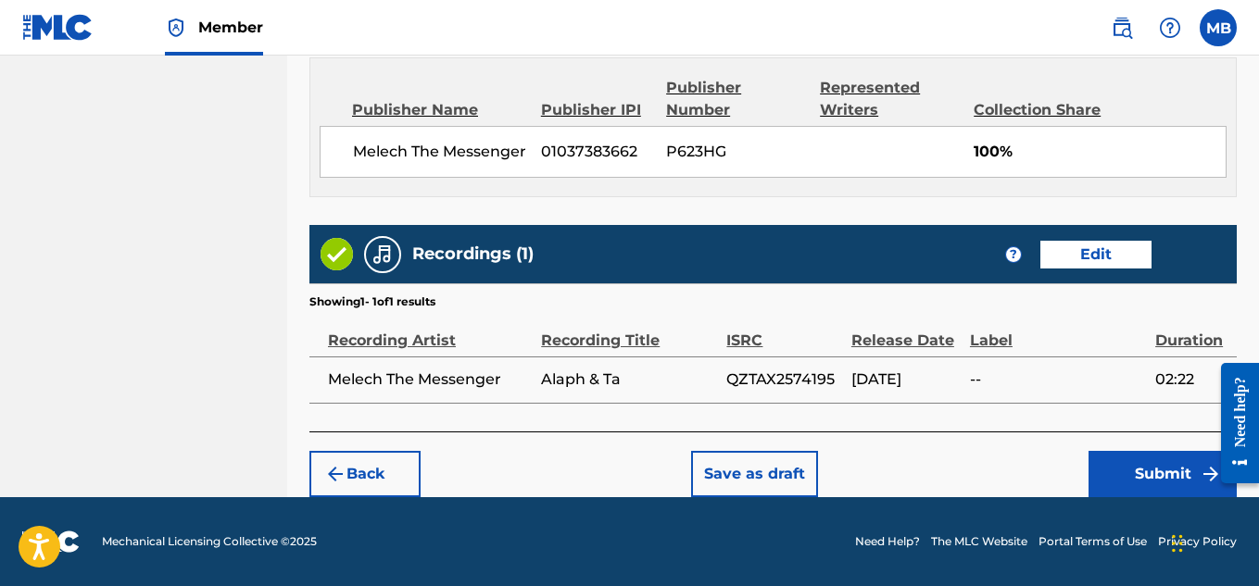
click at [1164, 486] on button "Submit" at bounding box center [1162, 474] width 148 height 46
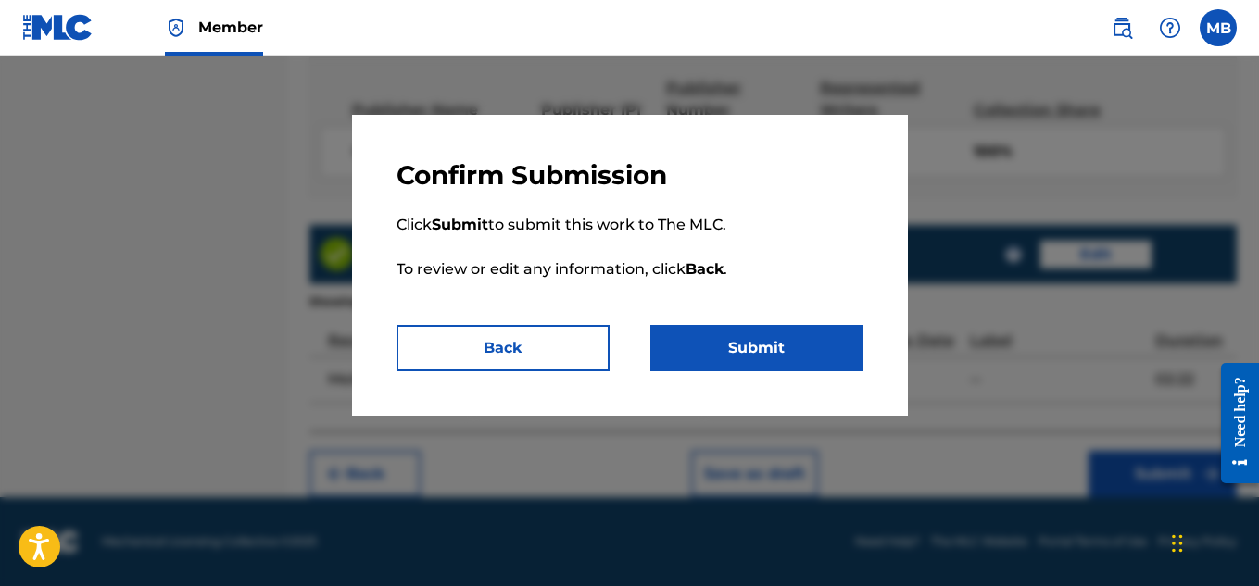
click at [789, 342] on button "Submit" at bounding box center [756, 348] width 213 height 46
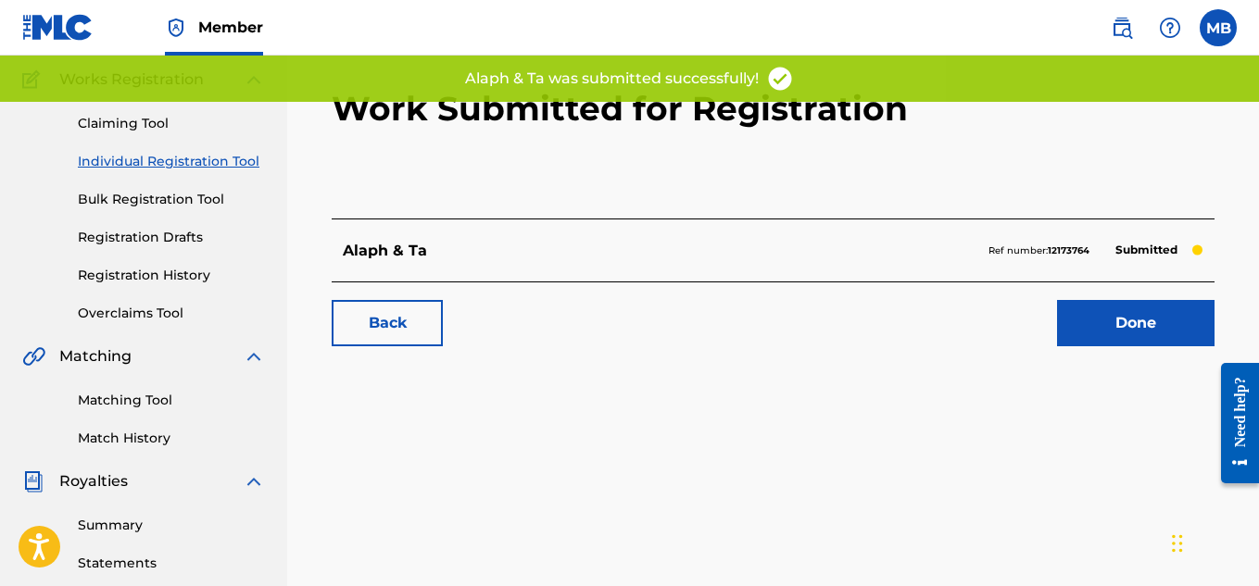
scroll to position [150, 0]
click at [1144, 321] on link "Done" at bounding box center [1135, 322] width 157 height 46
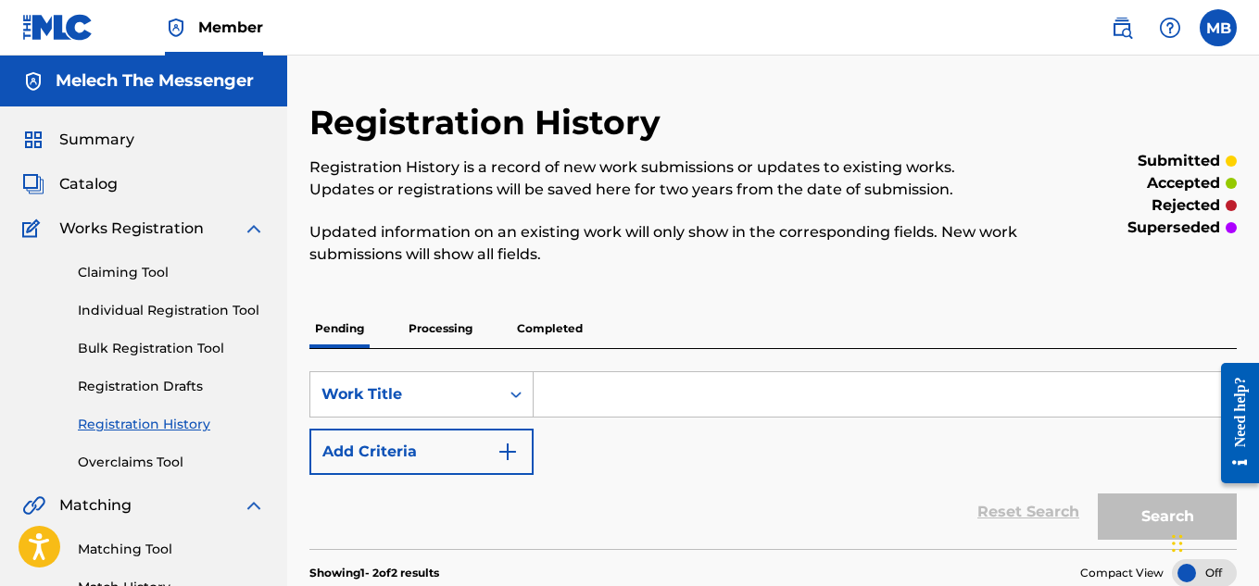
click at [146, 305] on link "Individual Registration Tool" at bounding box center [171, 310] width 187 height 19
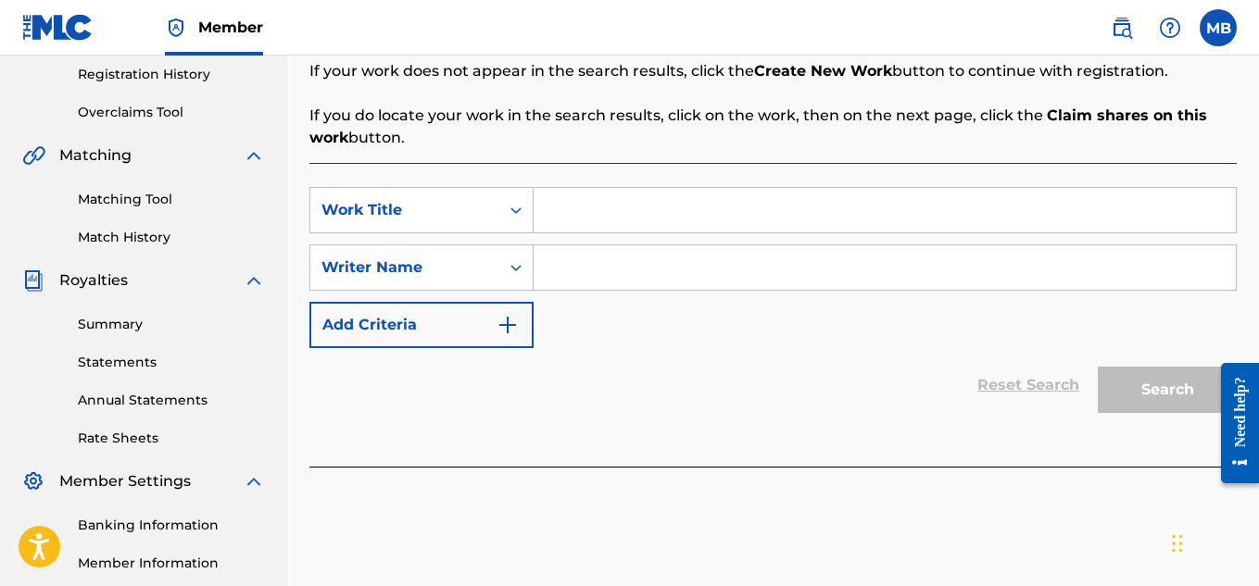
scroll to position [354, 0]
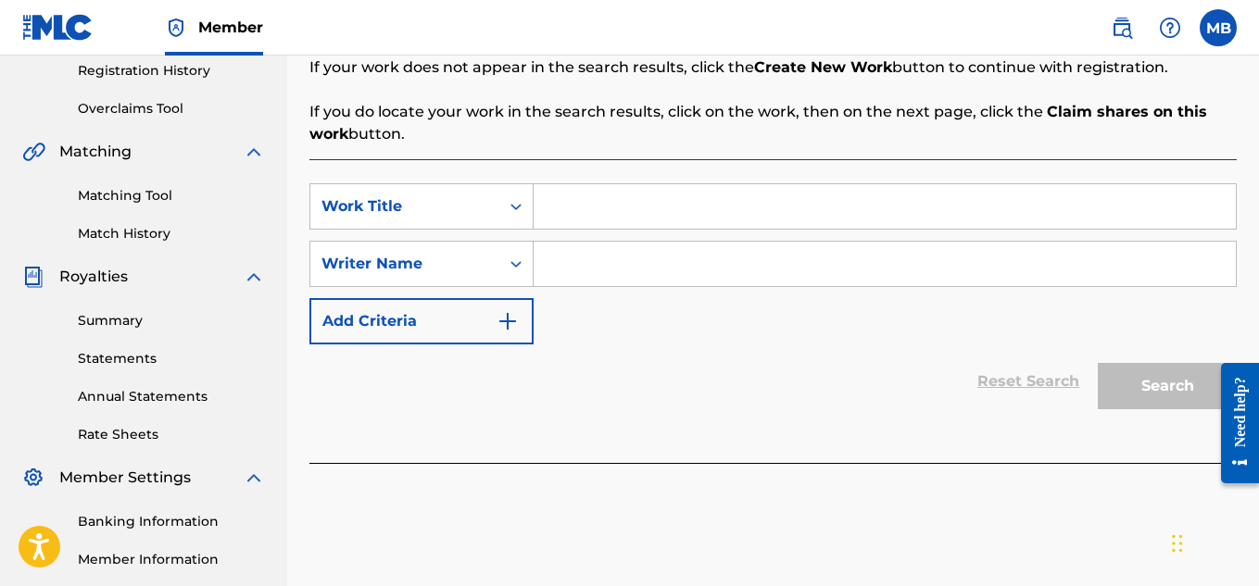
click at [702, 222] on input "Search Form" at bounding box center [885, 206] width 702 height 44
type input "When We Ride"
click at [716, 257] on input "Search Form" at bounding box center [885, 264] width 702 height 44
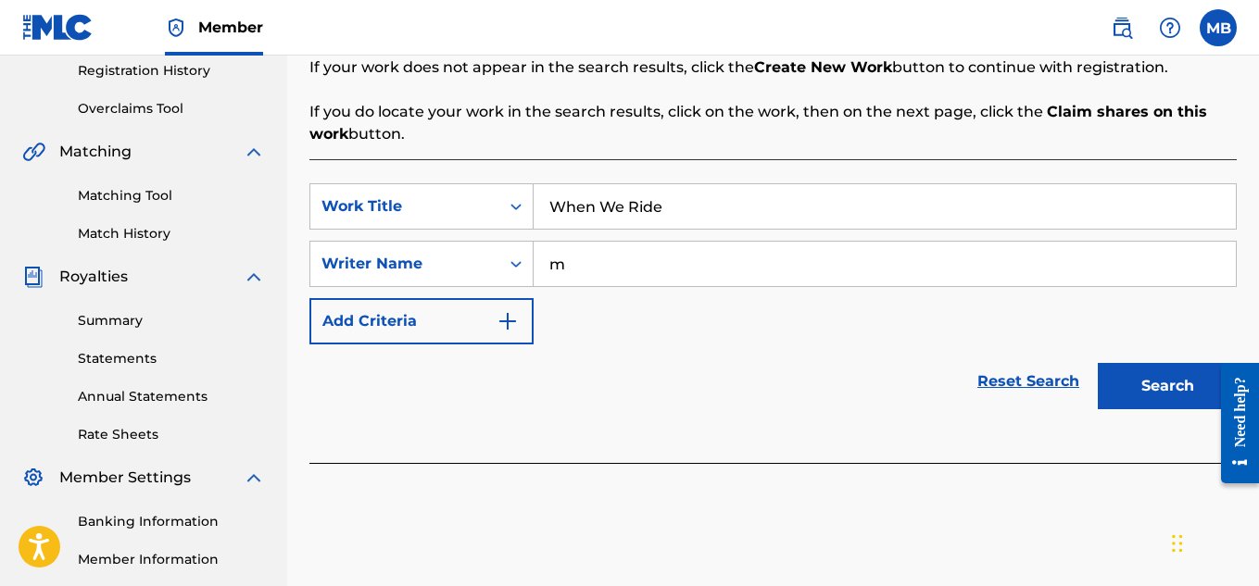
type input "m"
type input "[PERSON_NAME]"
click at [1132, 383] on button "Search" at bounding box center [1167, 386] width 139 height 46
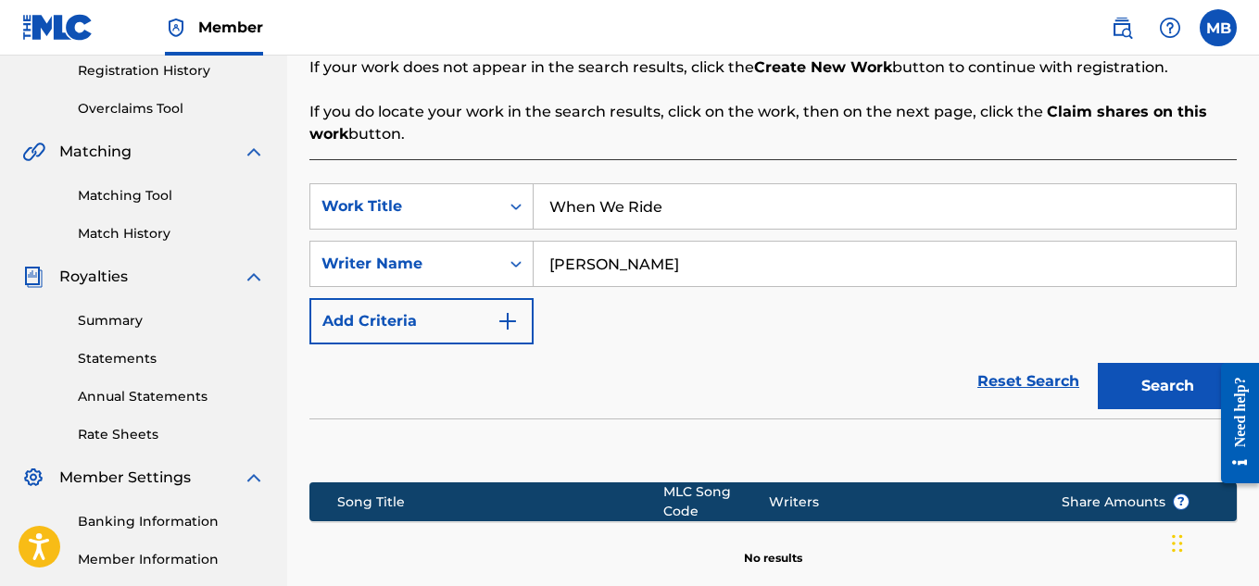
scroll to position [562, 0]
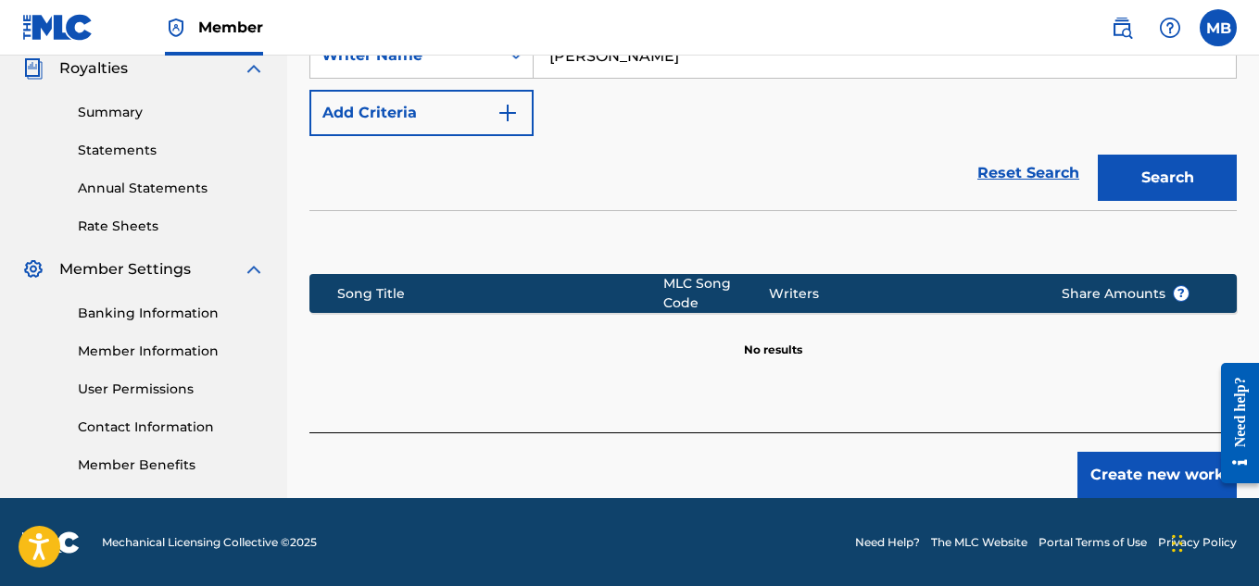
click at [1156, 479] on button "Create new work" at bounding box center [1156, 475] width 159 height 46
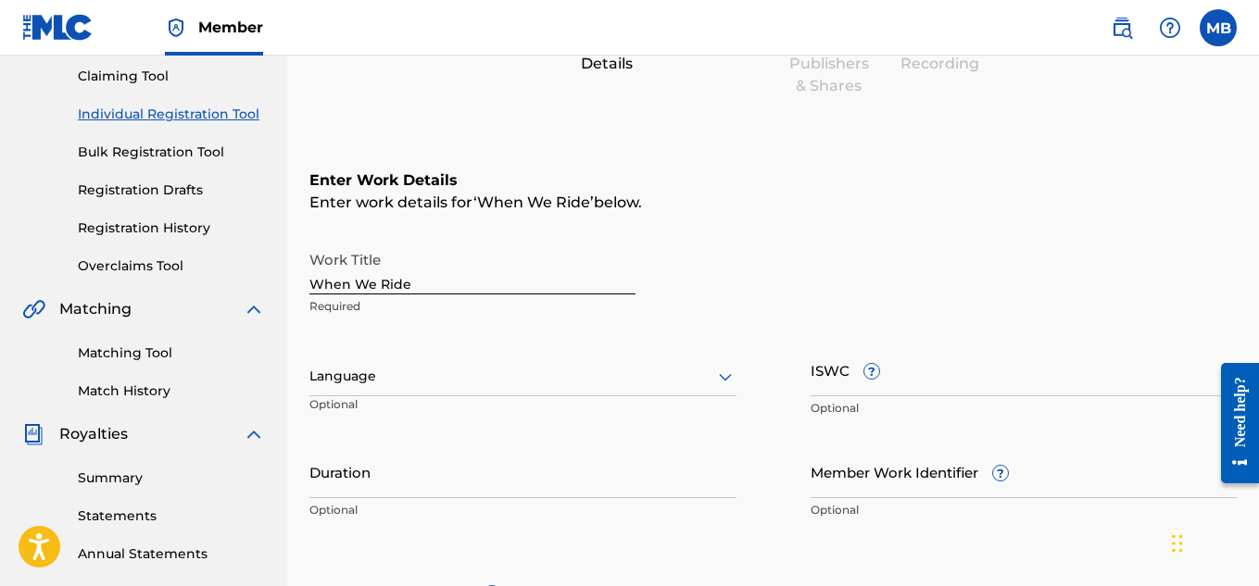
scroll to position [194, 0]
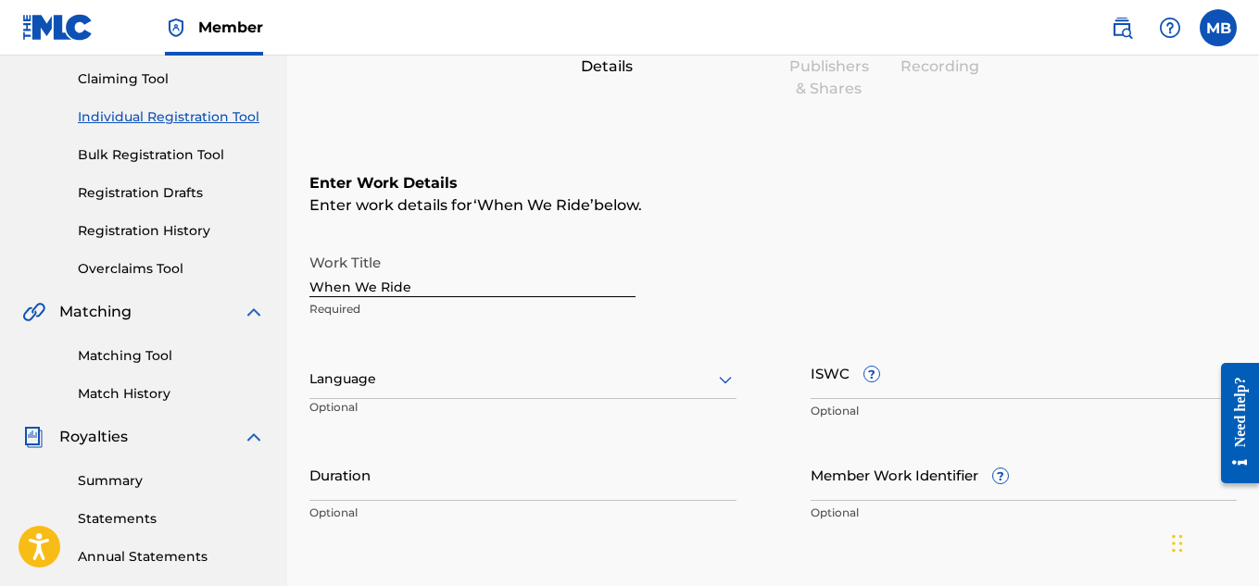
click at [589, 380] on div at bounding box center [522, 379] width 427 height 23
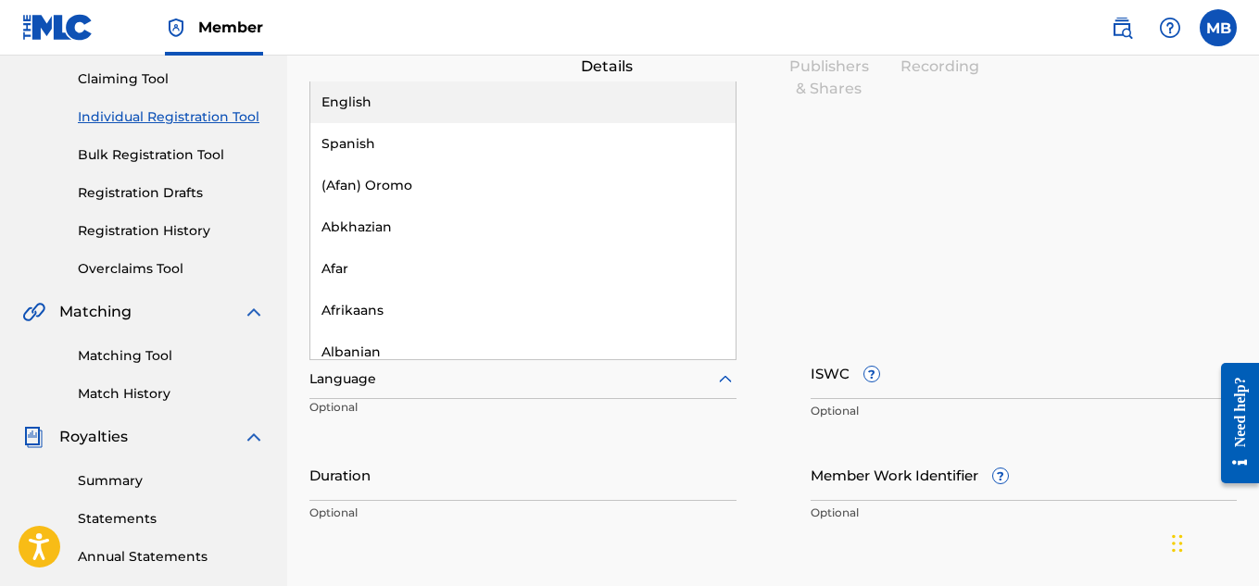
click at [515, 98] on div "English" at bounding box center [522, 103] width 425 height 42
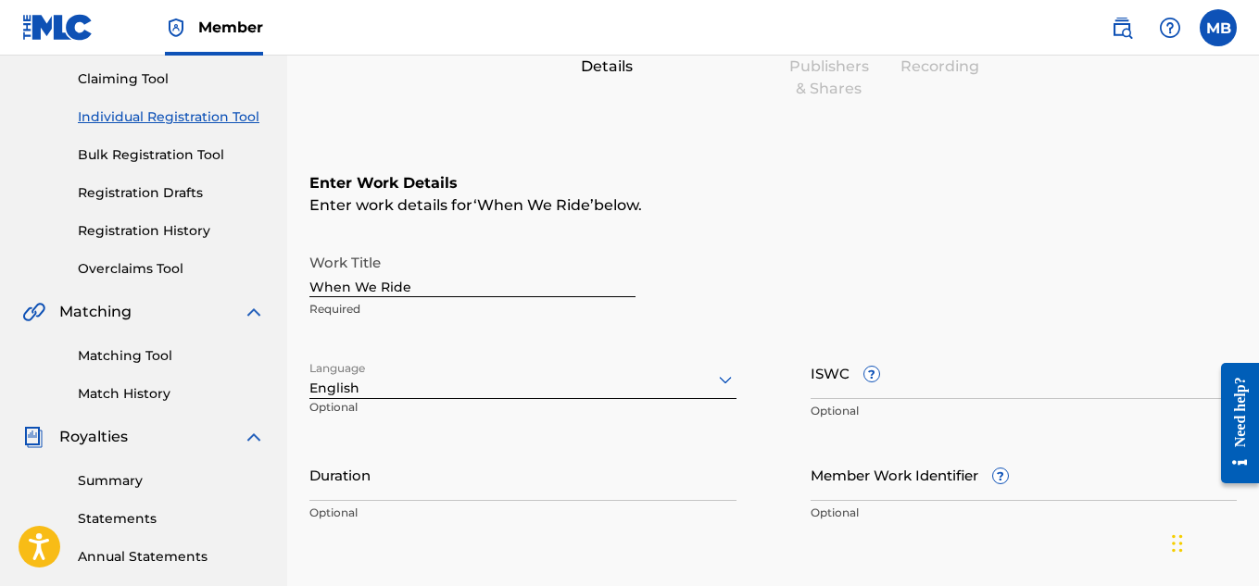
click at [919, 373] on input "ISWC ?" at bounding box center [1023, 372] width 427 height 53
paste input "T-332.834.212-3"
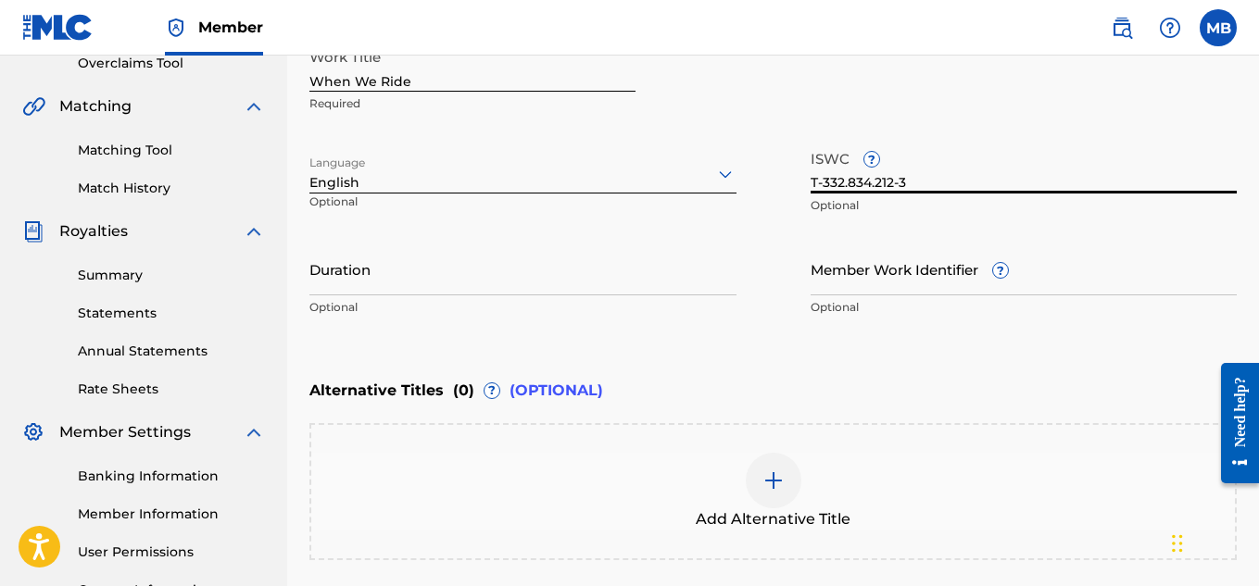
scroll to position [396, 0]
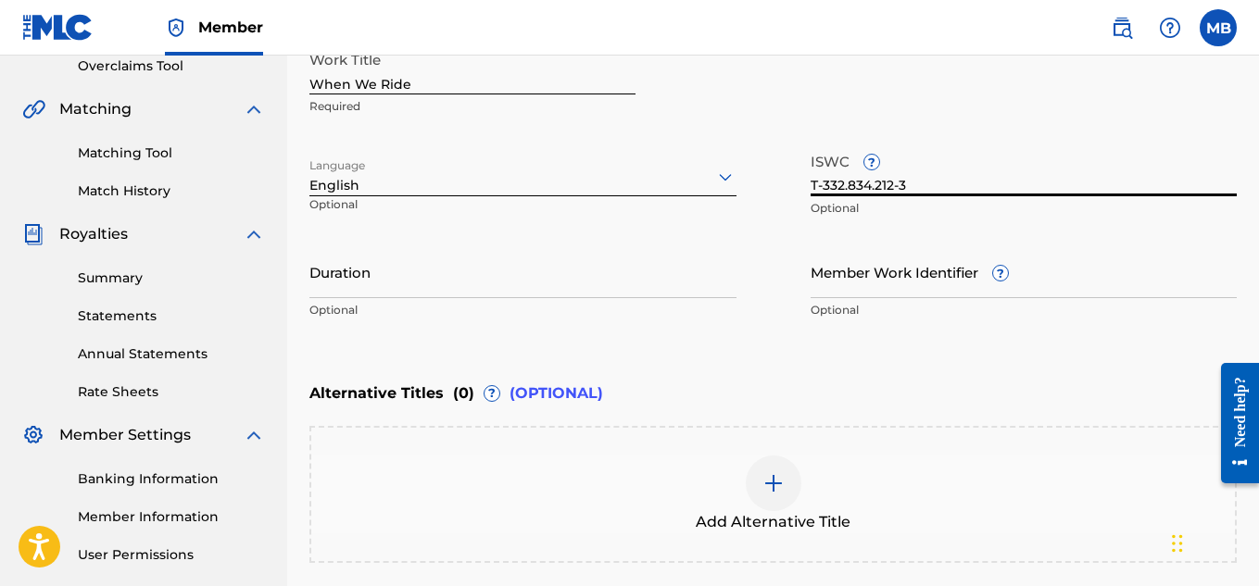
type input "T-332.834.212-3"
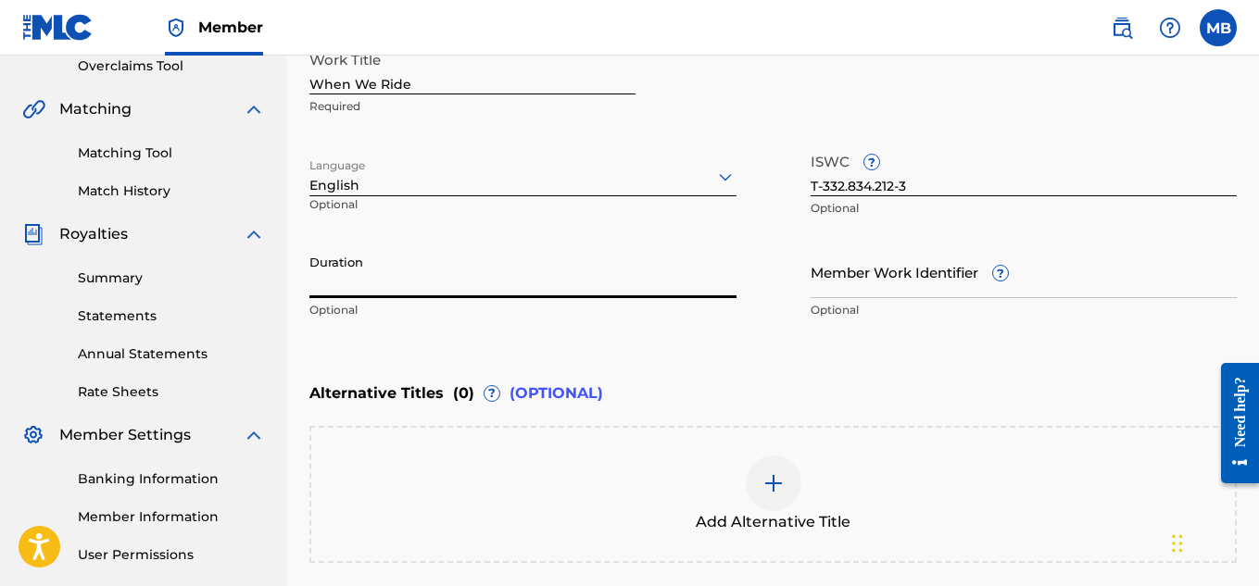
click at [440, 282] on input "Duration" at bounding box center [522, 271] width 427 height 53
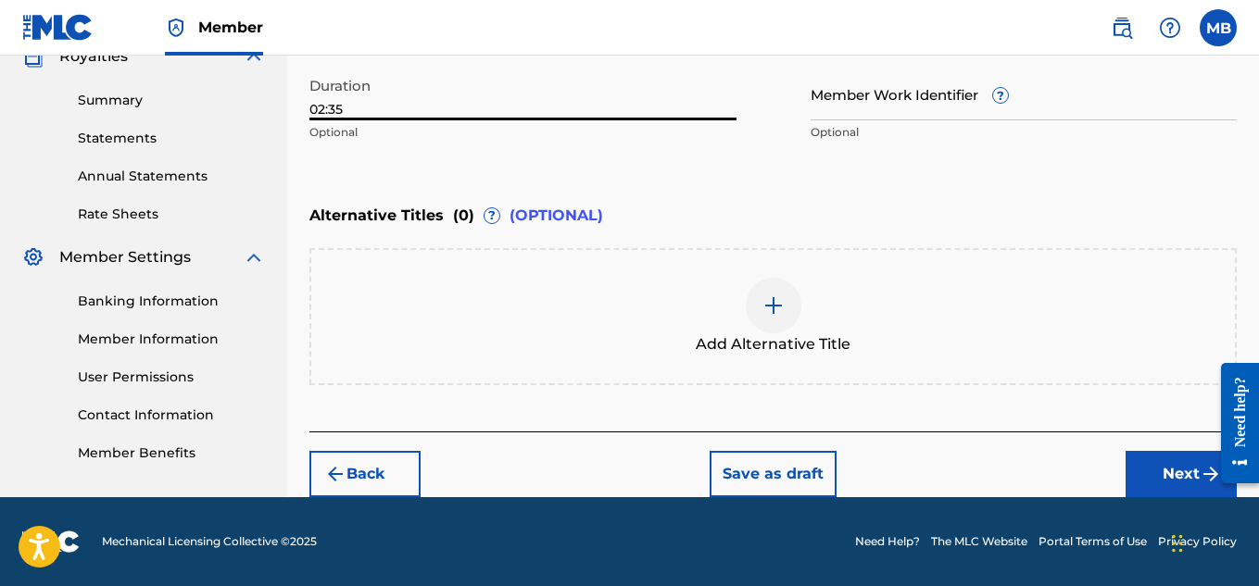
type input "02:35"
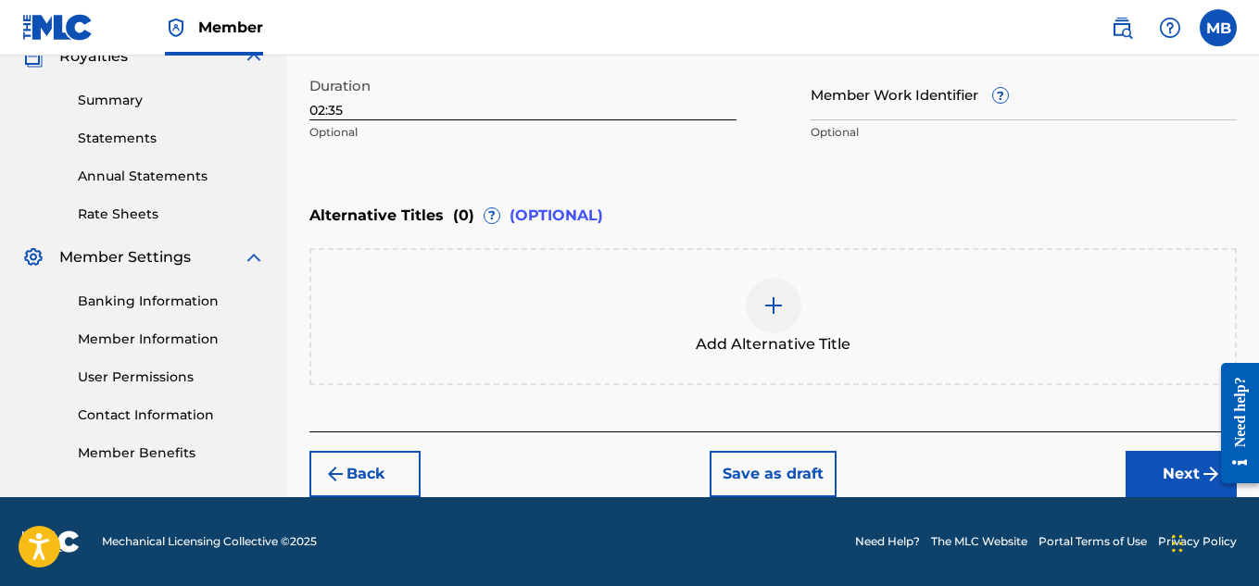
click at [1155, 473] on button "Next" at bounding box center [1180, 474] width 111 height 46
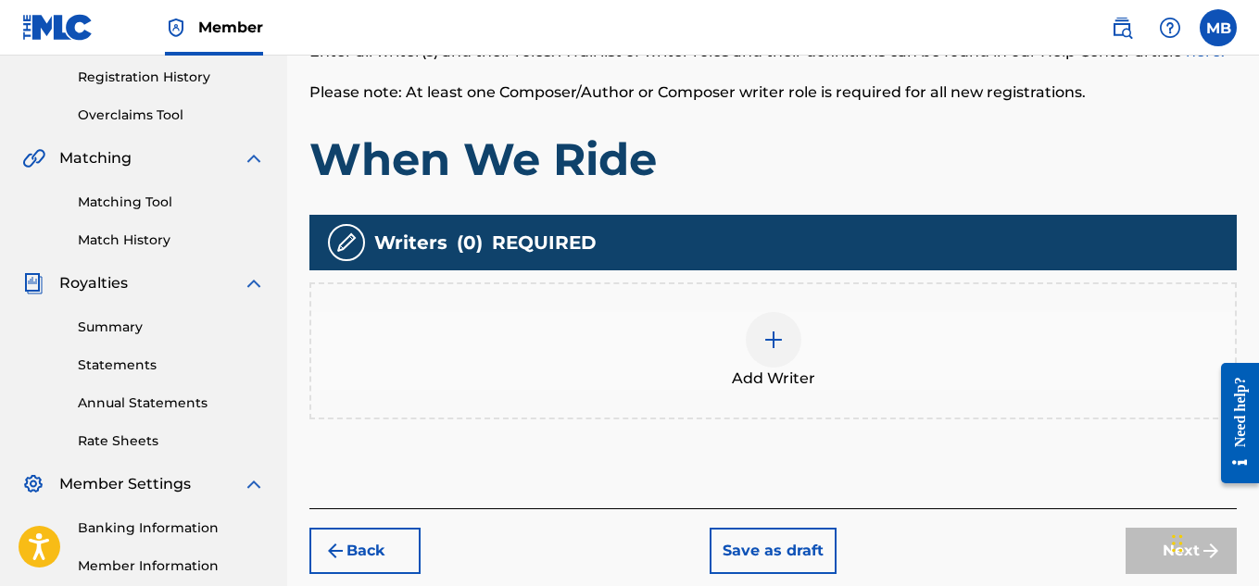
scroll to position [350, 0]
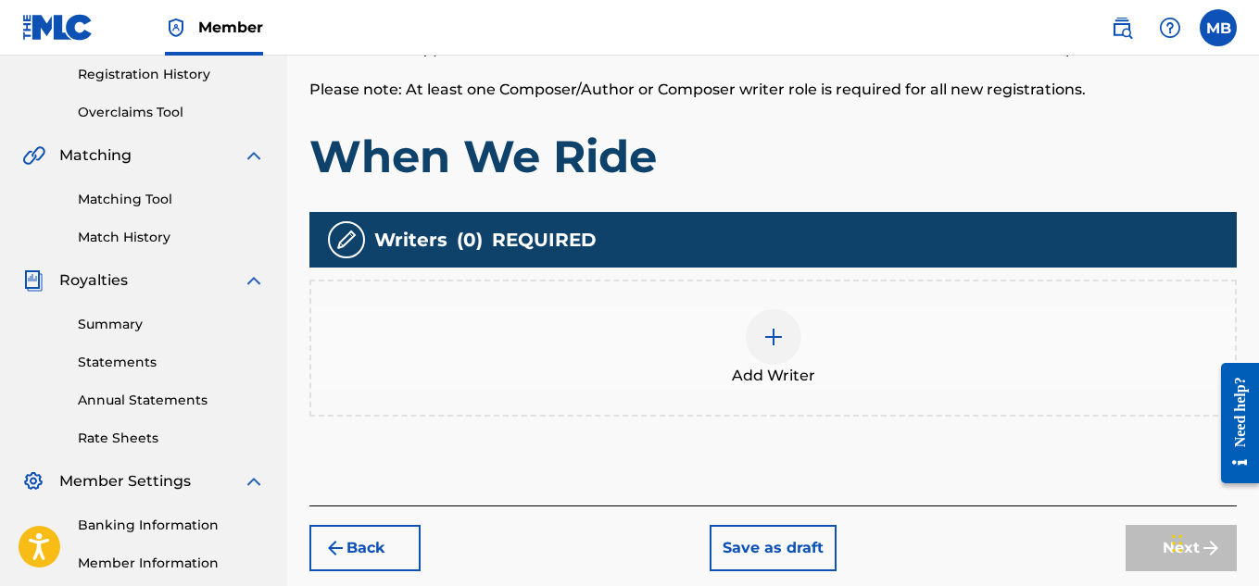
click at [816, 344] on div "Add Writer" at bounding box center [772, 348] width 923 height 78
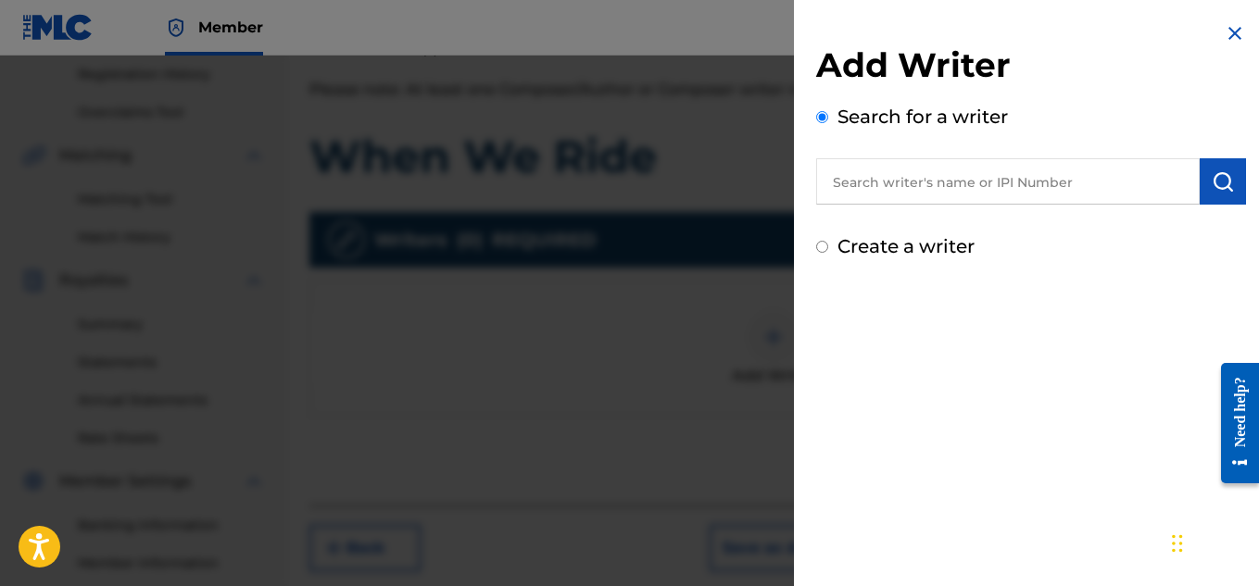
click at [998, 187] on input "text" at bounding box center [1007, 181] width 383 height 46
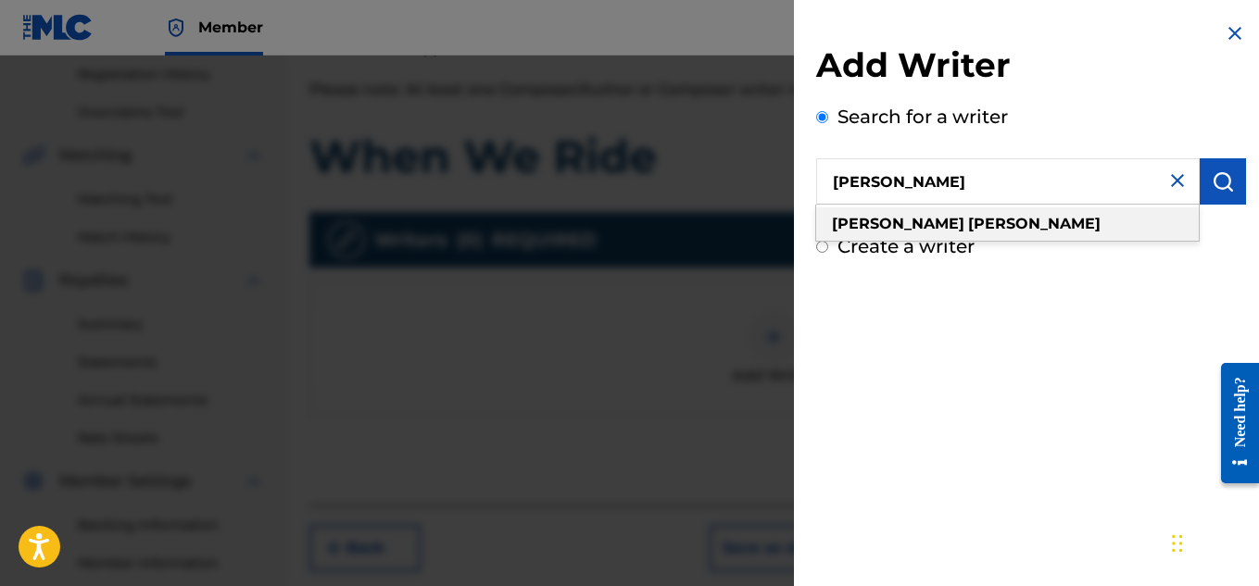
type input "[PERSON_NAME]"
click at [1004, 227] on div "[PERSON_NAME]" at bounding box center [1007, 223] width 383 height 33
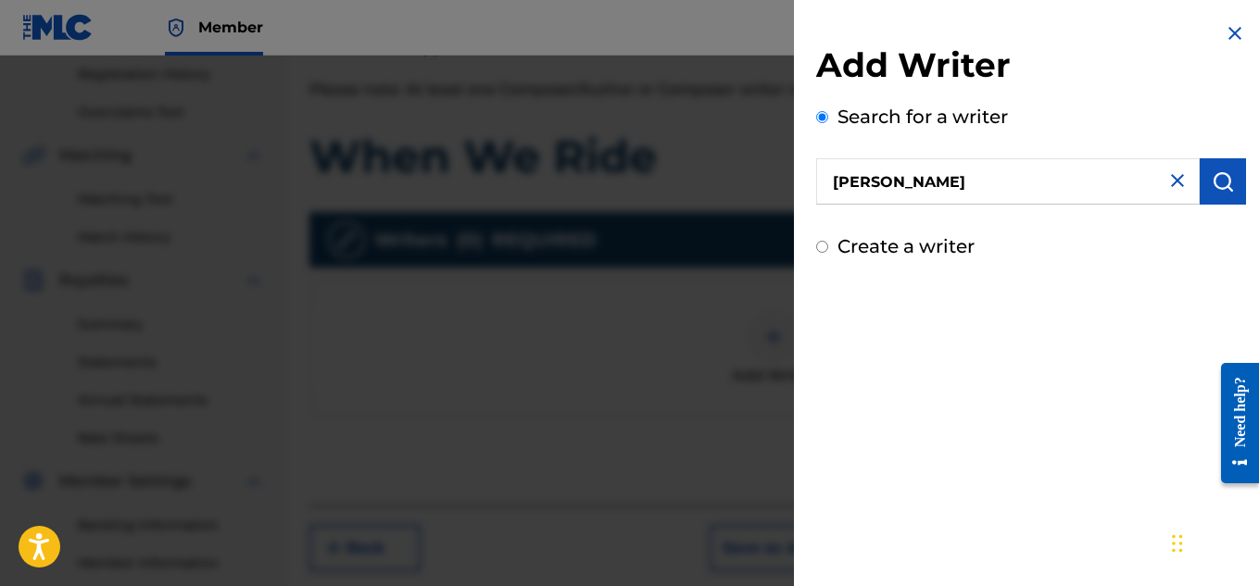
click at [1230, 177] on button "submit" at bounding box center [1222, 181] width 46 height 46
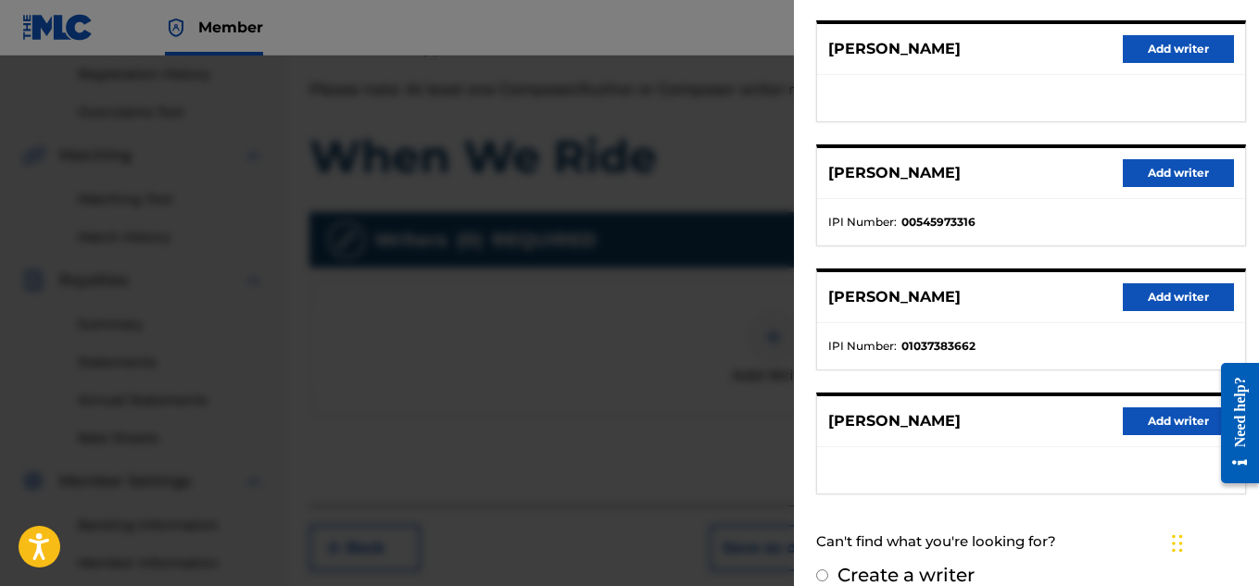
scroll to position [358, 0]
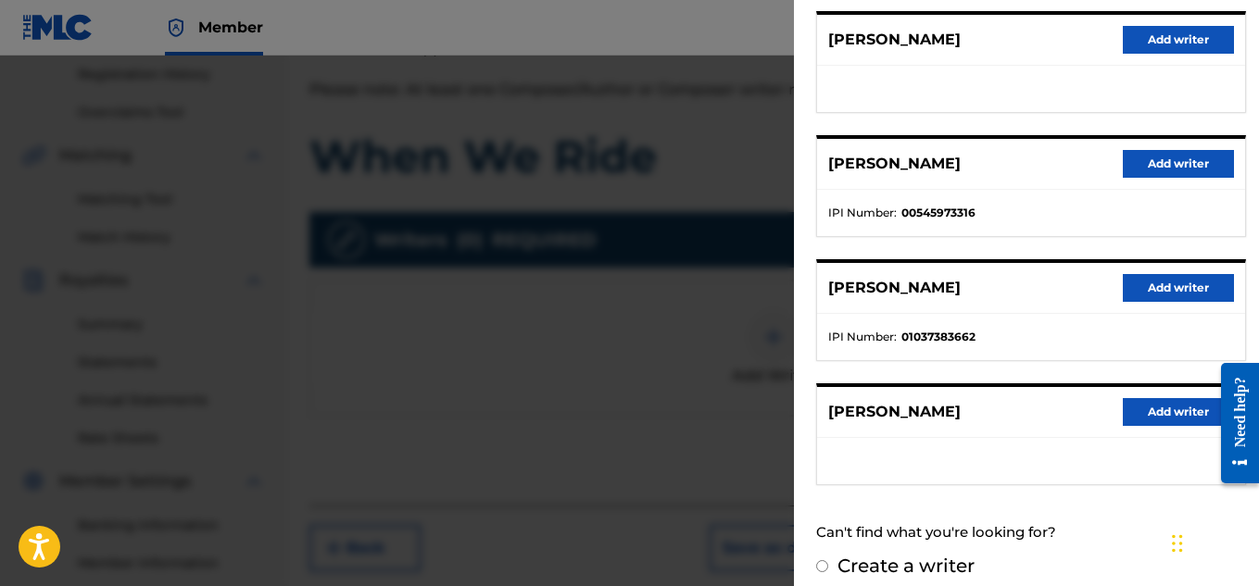
click at [1141, 295] on button "Add writer" at bounding box center [1178, 288] width 111 height 28
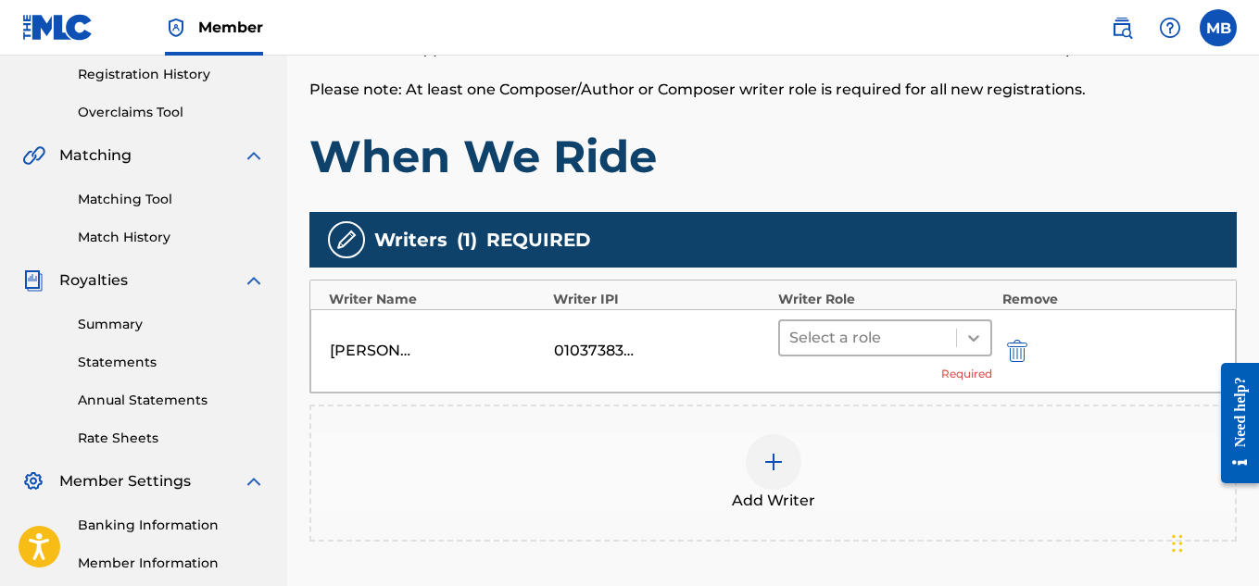
click at [969, 344] on icon at bounding box center [973, 338] width 19 height 19
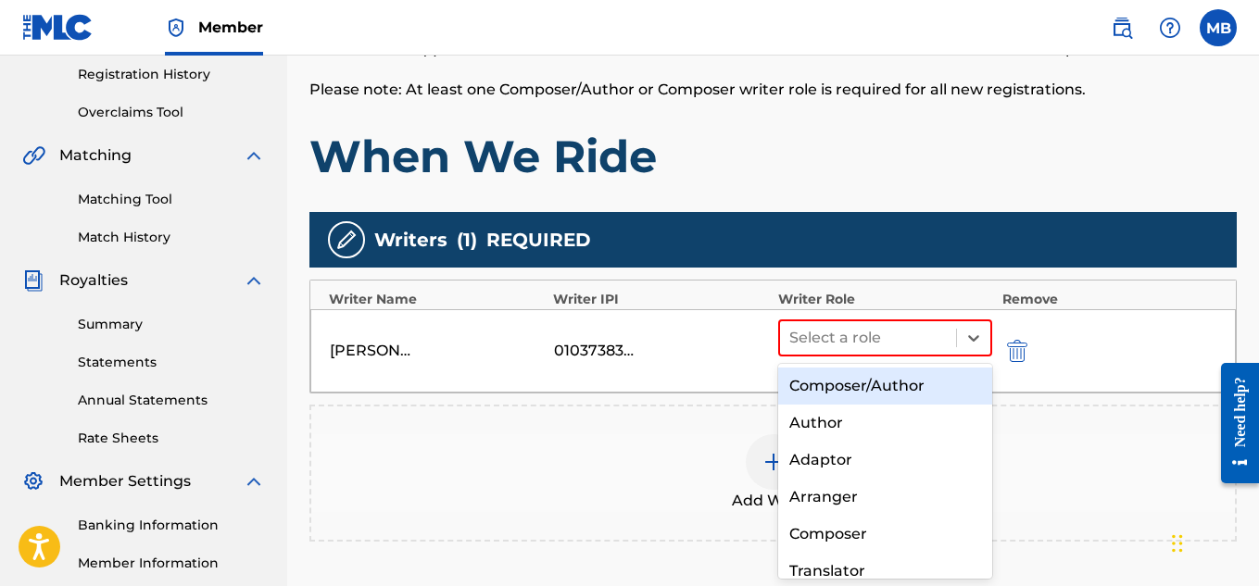
click at [939, 396] on div "Composer/Author" at bounding box center [885, 386] width 215 height 37
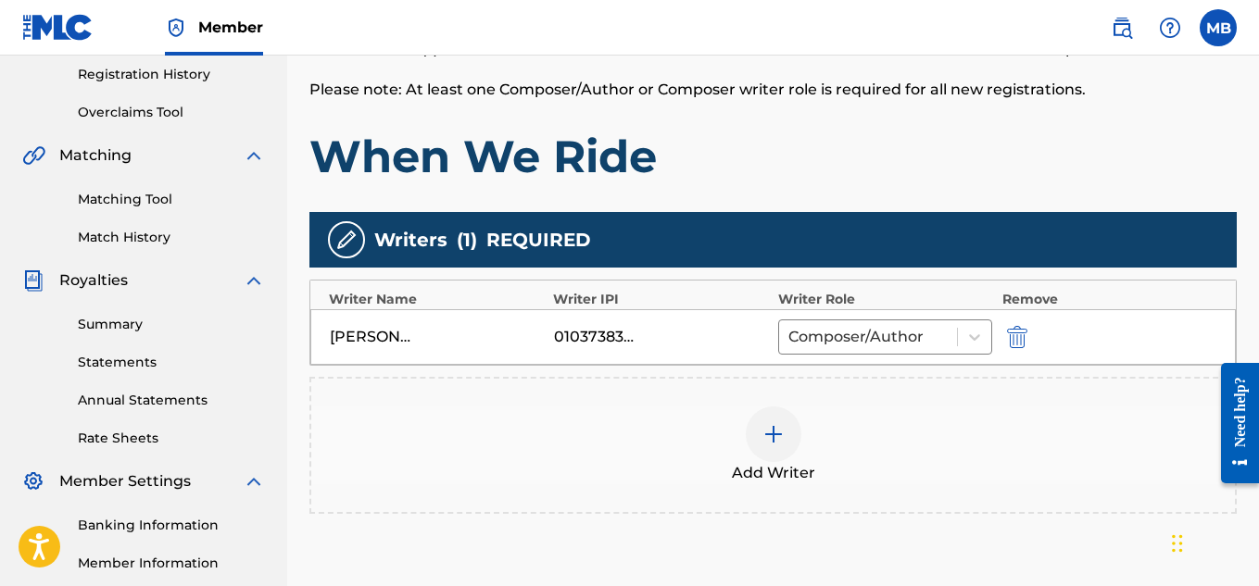
scroll to position [562, 0]
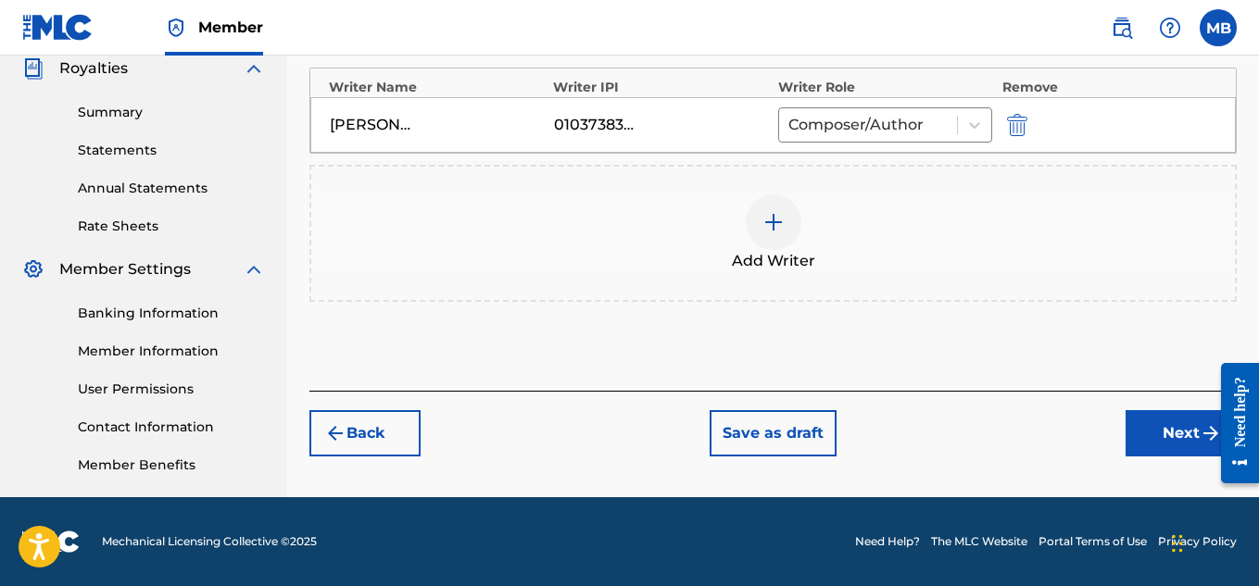
click at [1162, 421] on button "Next" at bounding box center [1180, 433] width 111 height 46
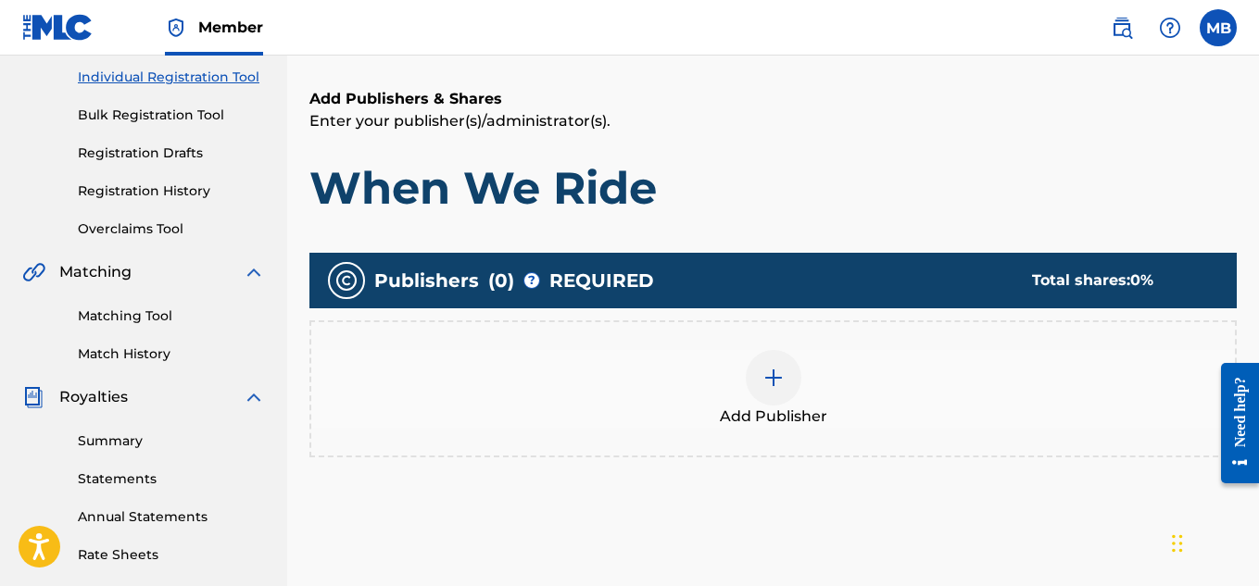
scroll to position [83, 0]
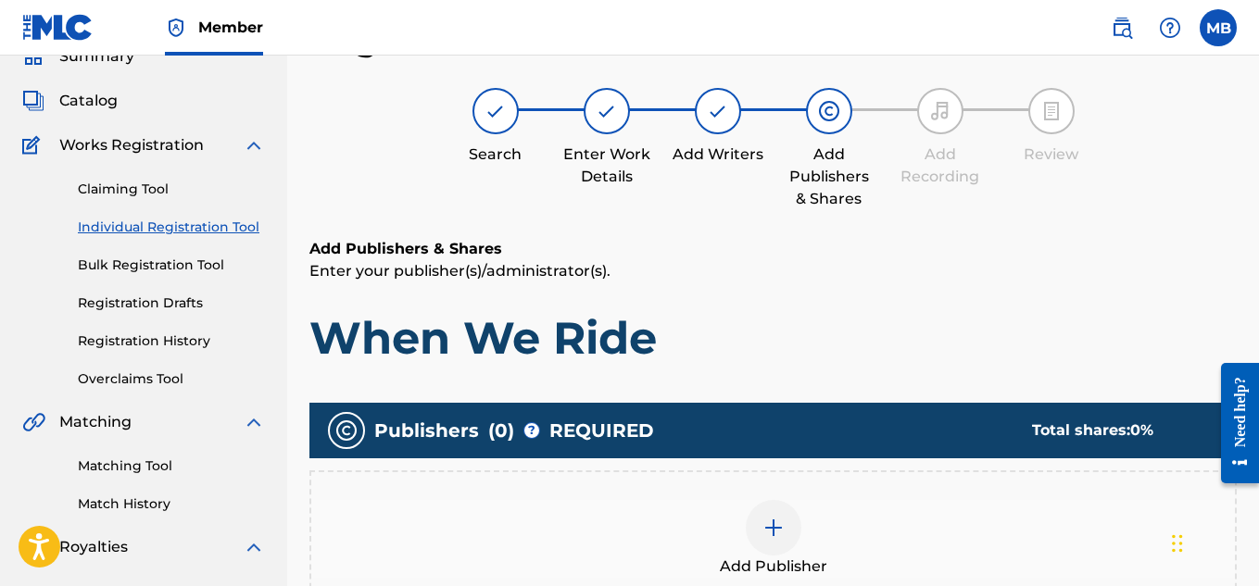
click at [684, 232] on div "Register Work Search Enter Work Details Add Writers Add Publishers & Shares Add…" at bounding box center [772, 418] width 927 height 799
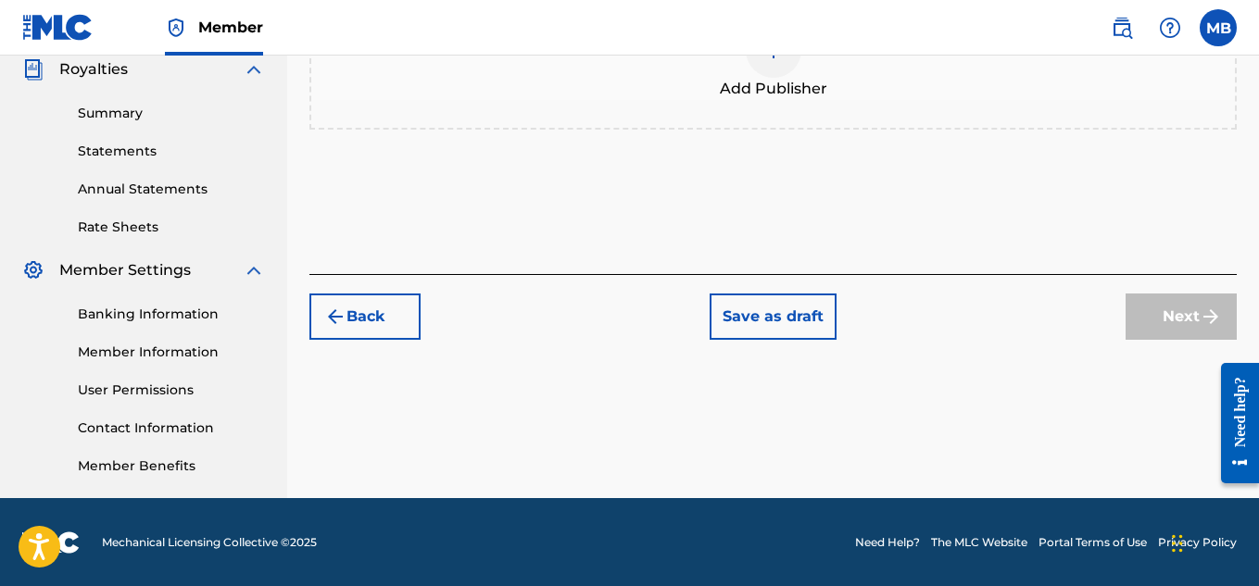
scroll to position [562, 0]
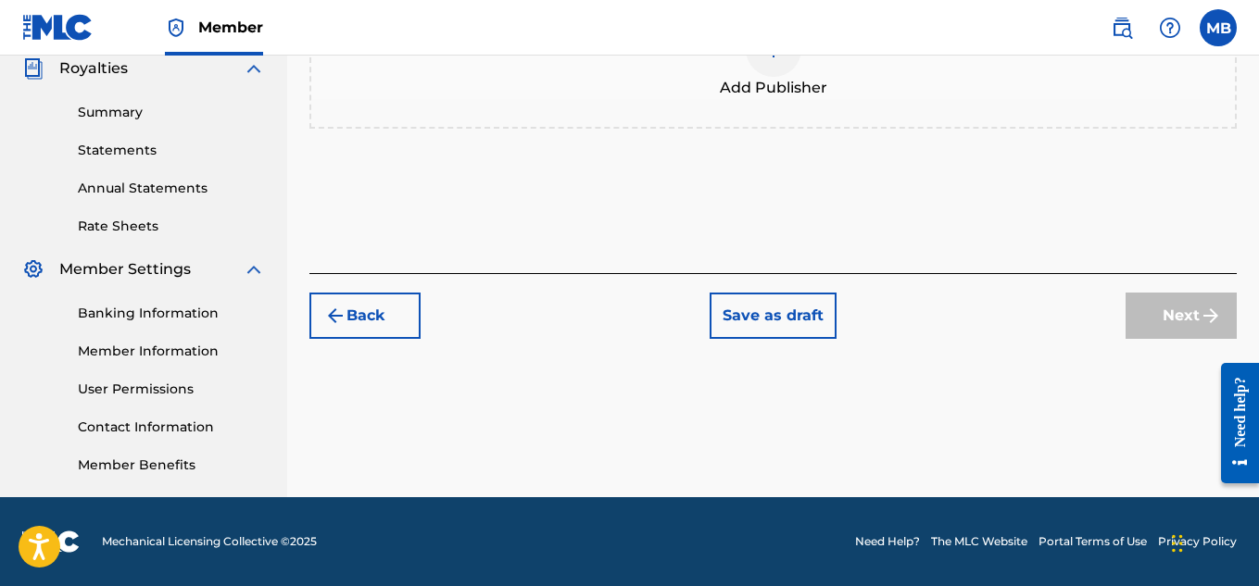
click at [760, 113] on div "Add Publisher" at bounding box center [772, 60] width 927 height 137
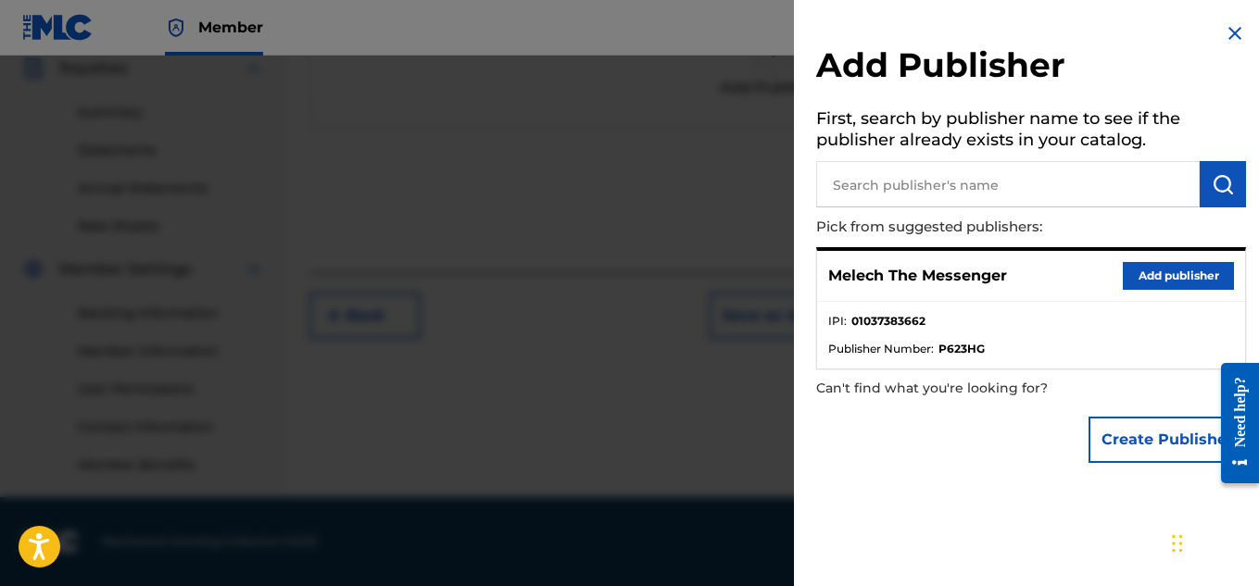
click at [1139, 278] on button "Add publisher" at bounding box center [1178, 276] width 111 height 28
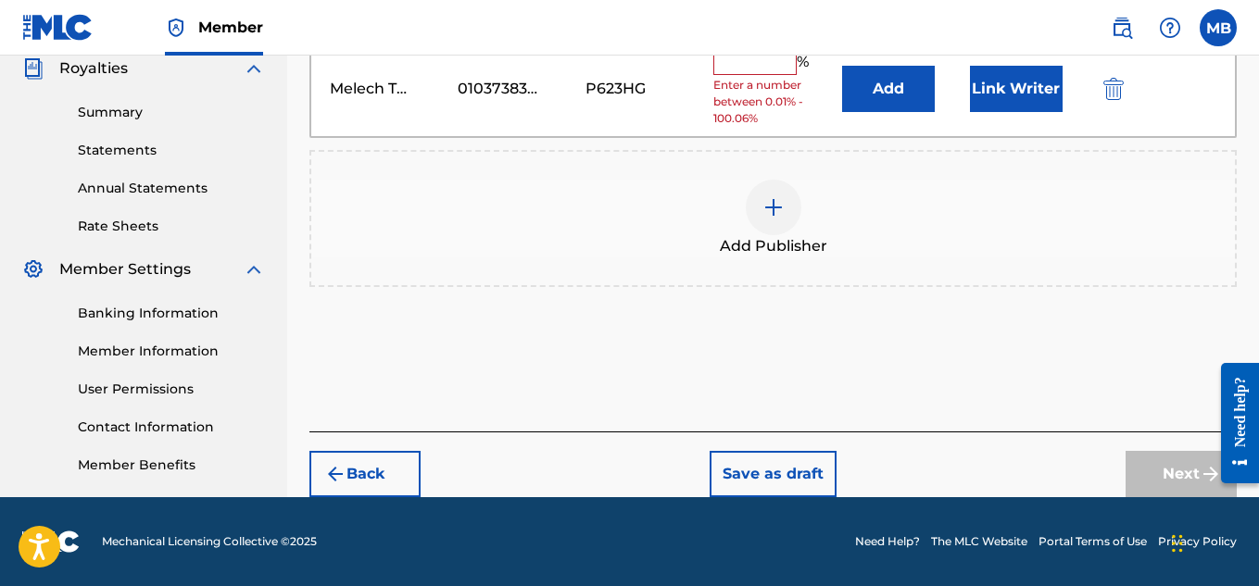
click at [758, 66] on input "text" at bounding box center [754, 63] width 83 height 24
type input "100"
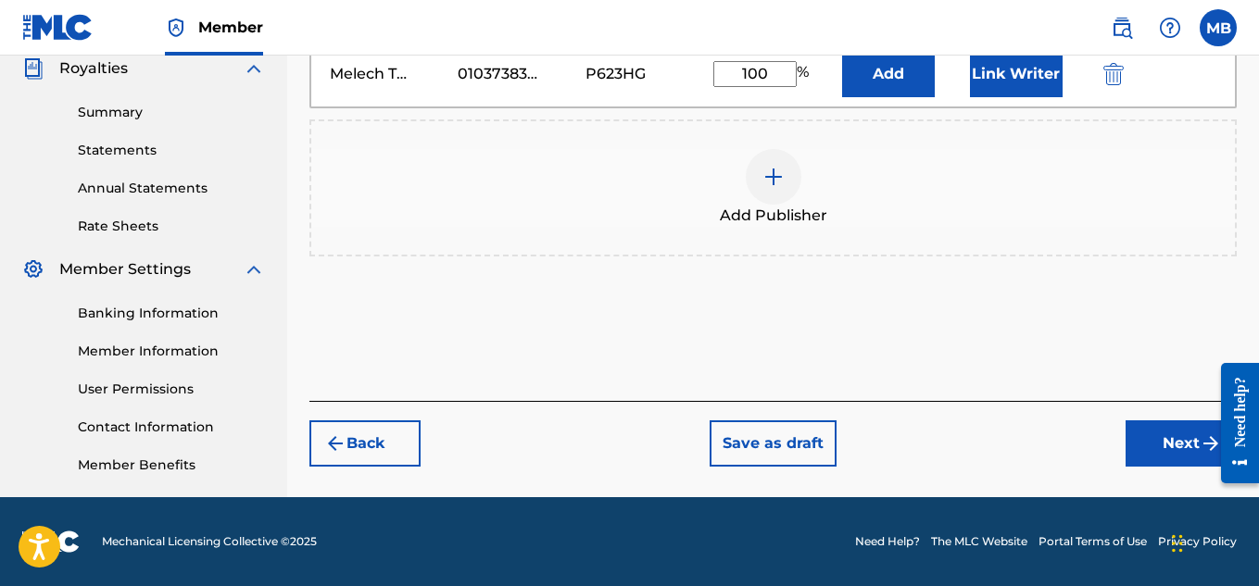
click at [1175, 450] on button "Next" at bounding box center [1180, 444] width 111 height 46
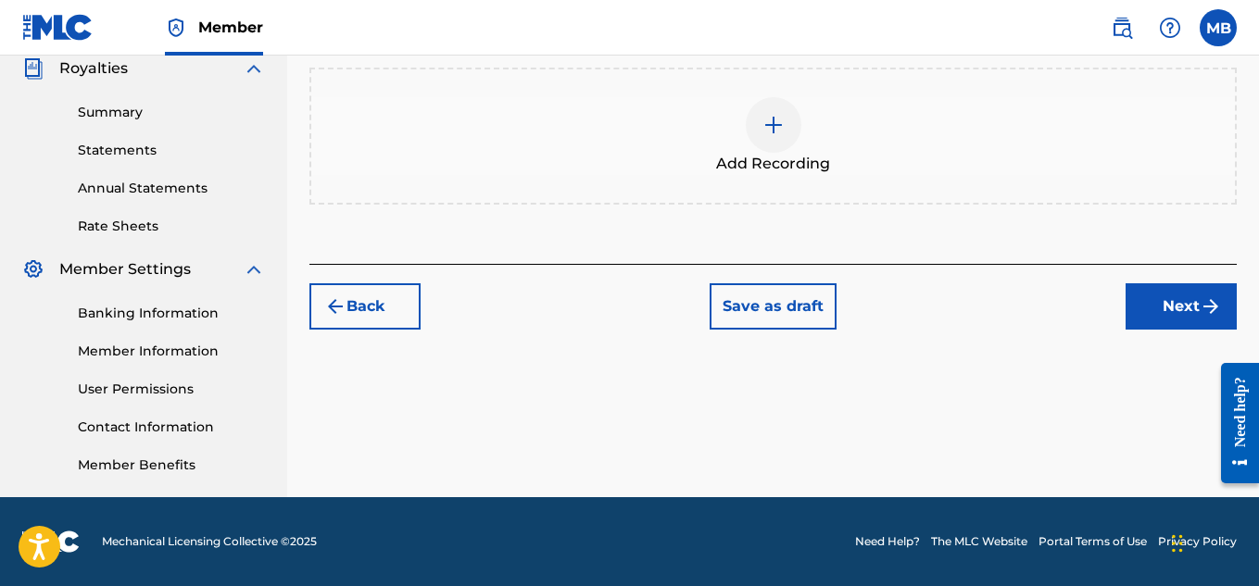
click at [765, 144] on div at bounding box center [774, 125] width 56 height 56
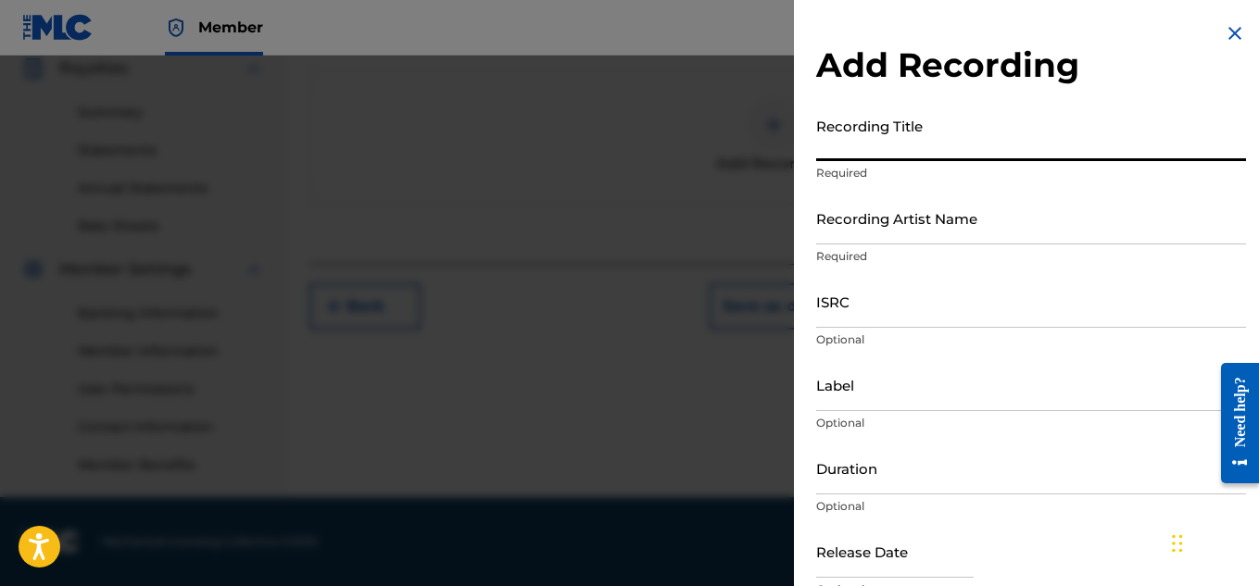
click at [896, 159] on input "Recording Title" at bounding box center [1031, 134] width 430 height 53
type input "When We Ride"
click at [922, 223] on input "Recording Artist Name" at bounding box center [1031, 218] width 430 height 53
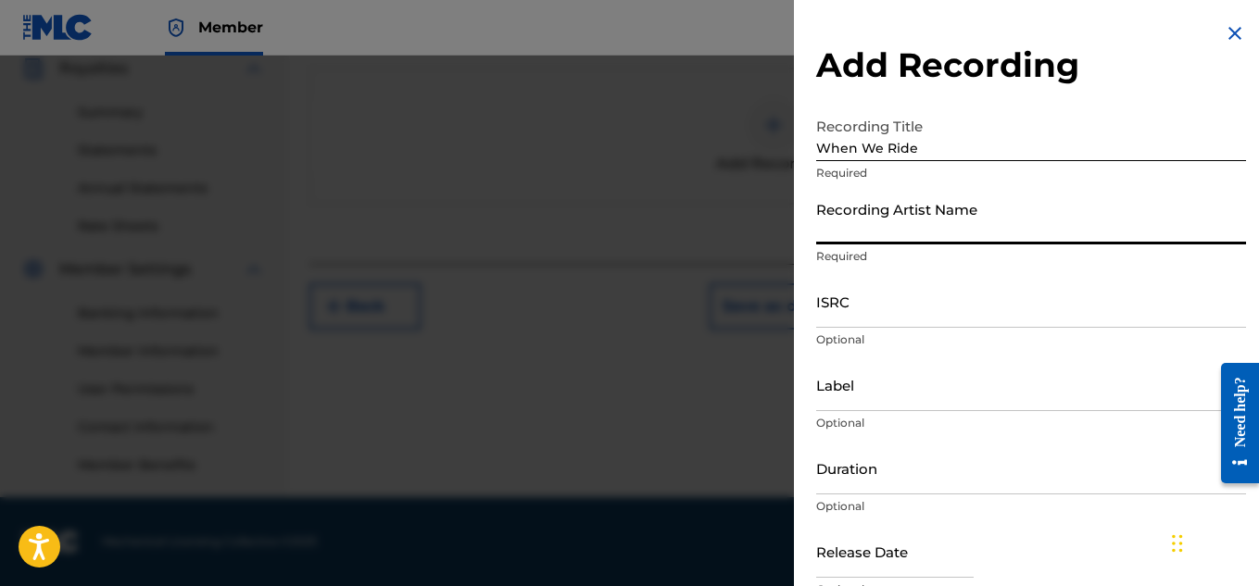
type input "Melech The Messenger"
click at [948, 298] on input "ISRC" at bounding box center [1031, 301] width 430 height 53
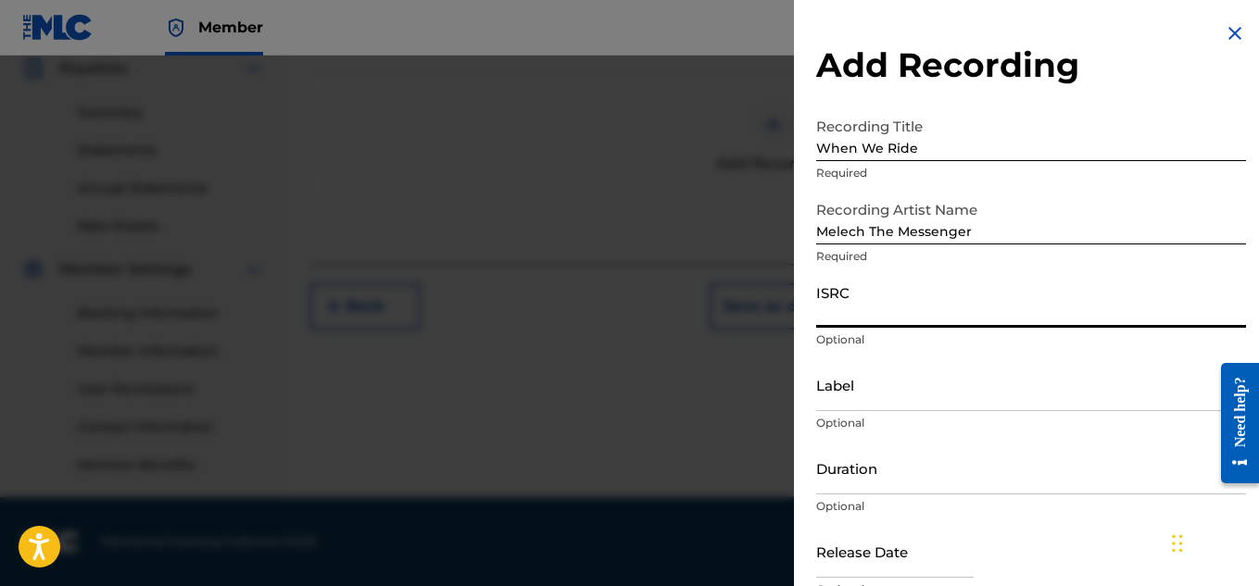
paste input "QZTAX2574196"
type input "QZTAX2574196"
click at [976, 464] on input "Duration" at bounding box center [1031, 468] width 430 height 53
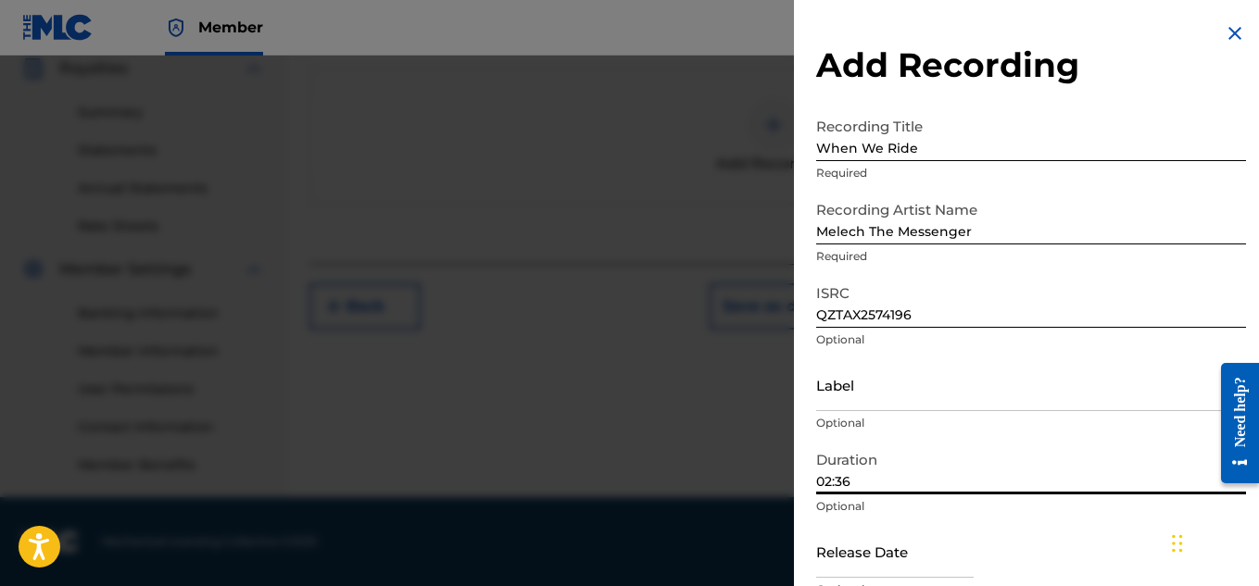
scroll to position [91, 0]
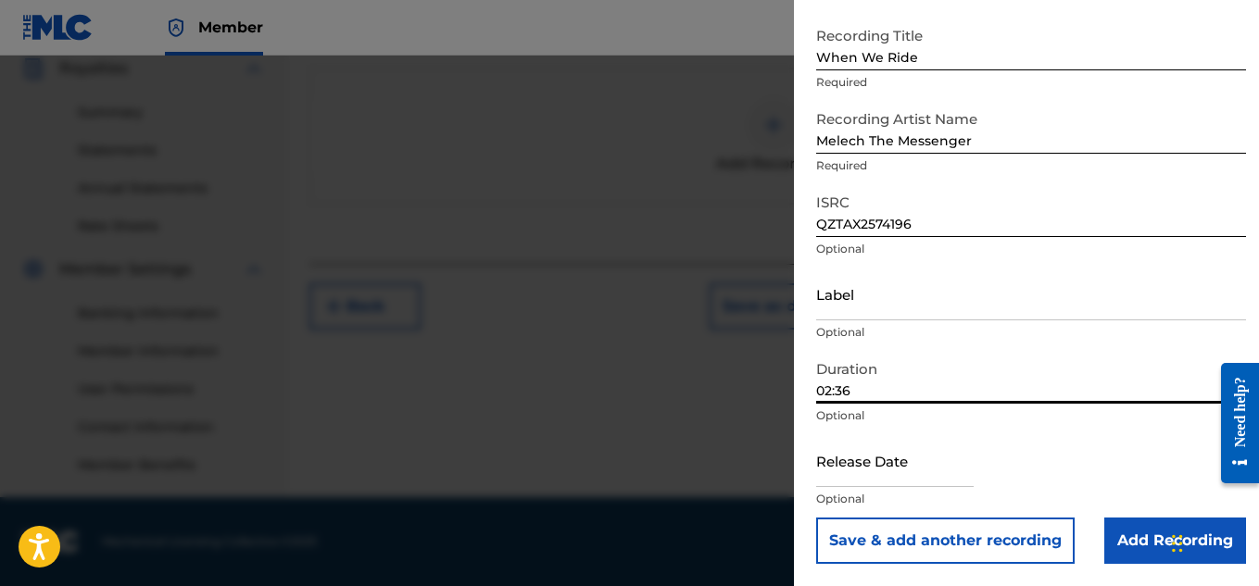
type input "02:36"
click at [959, 474] on input "text" at bounding box center [894, 460] width 157 height 53
select select "8"
select select "2025"
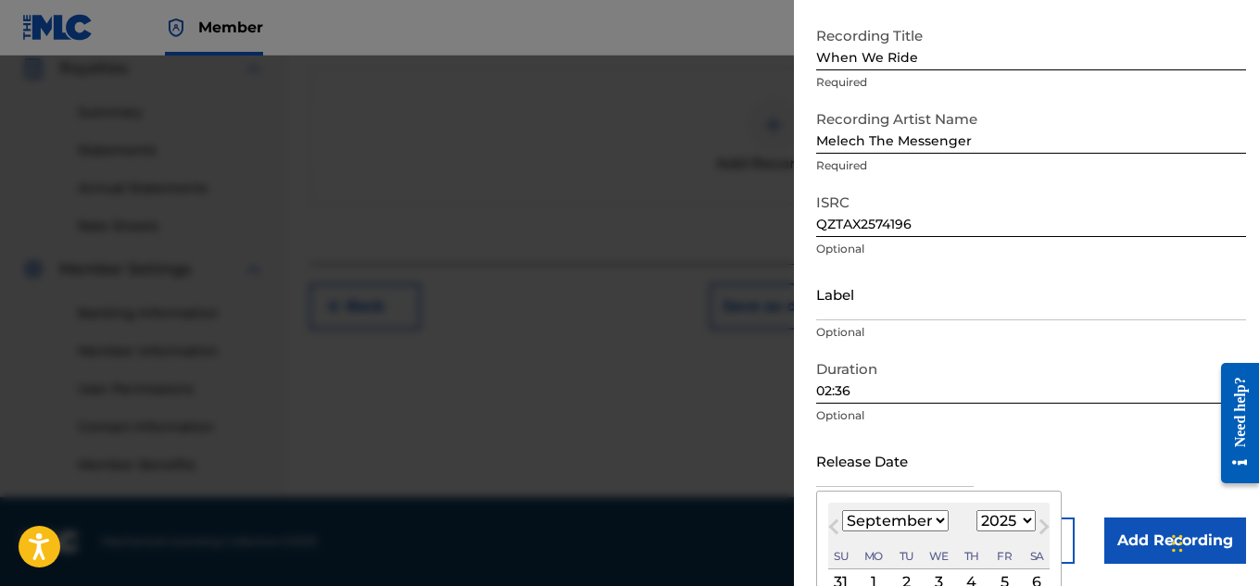
type input "[DATE]"
select select "5"
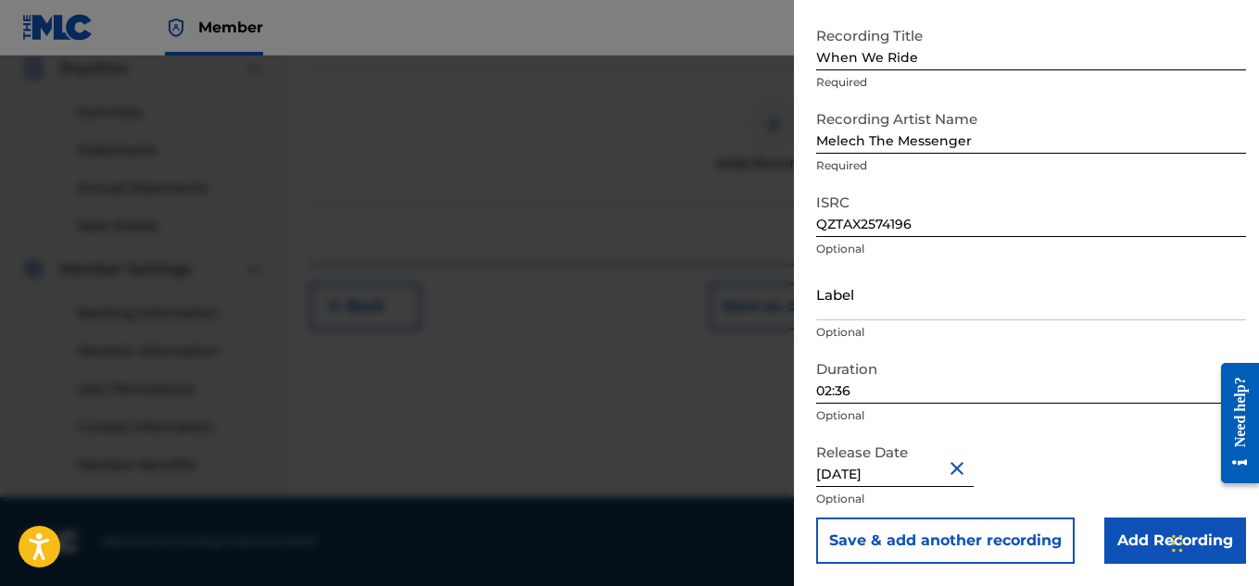
click at [1186, 458] on div "Release Date [DATE] Optional" at bounding box center [1031, 475] width 430 height 83
click at [1150, 534] on input "Add Recording" at bounding box center [1175, 541] width 142 height 46
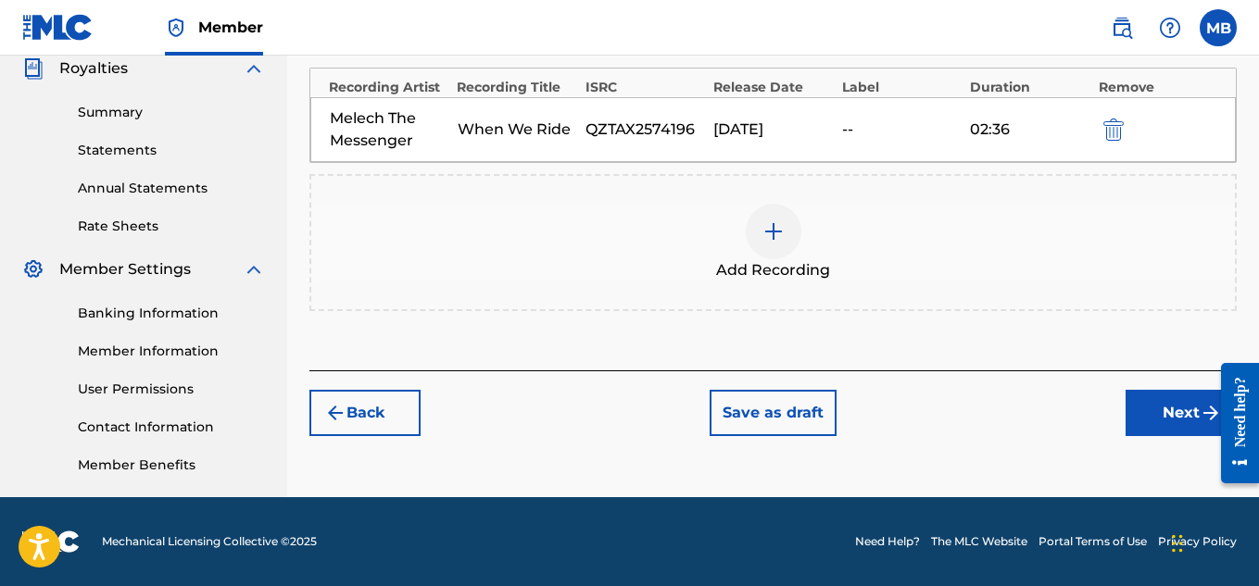
drag, startPoint x: 1196, startPoint y: 408, endPoint x: 1182, endPoint y: 409, distance: 13.9
click at [1182, 409] on button "Next" at bounding box center [1180, 413] width 111 height 46
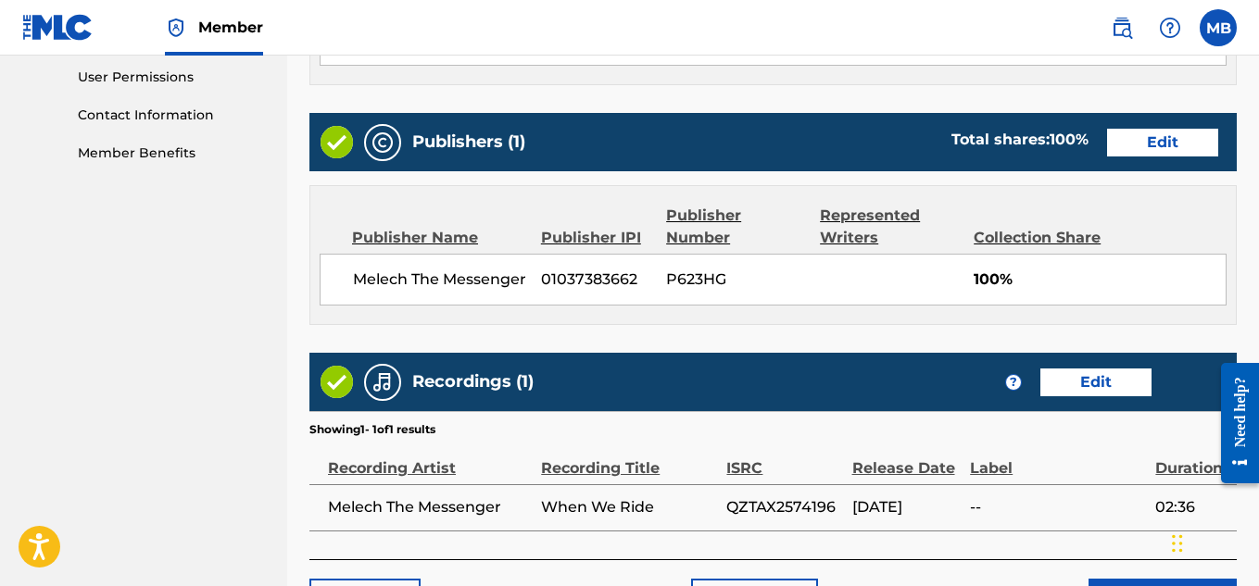
scroll to position [1002, 0]
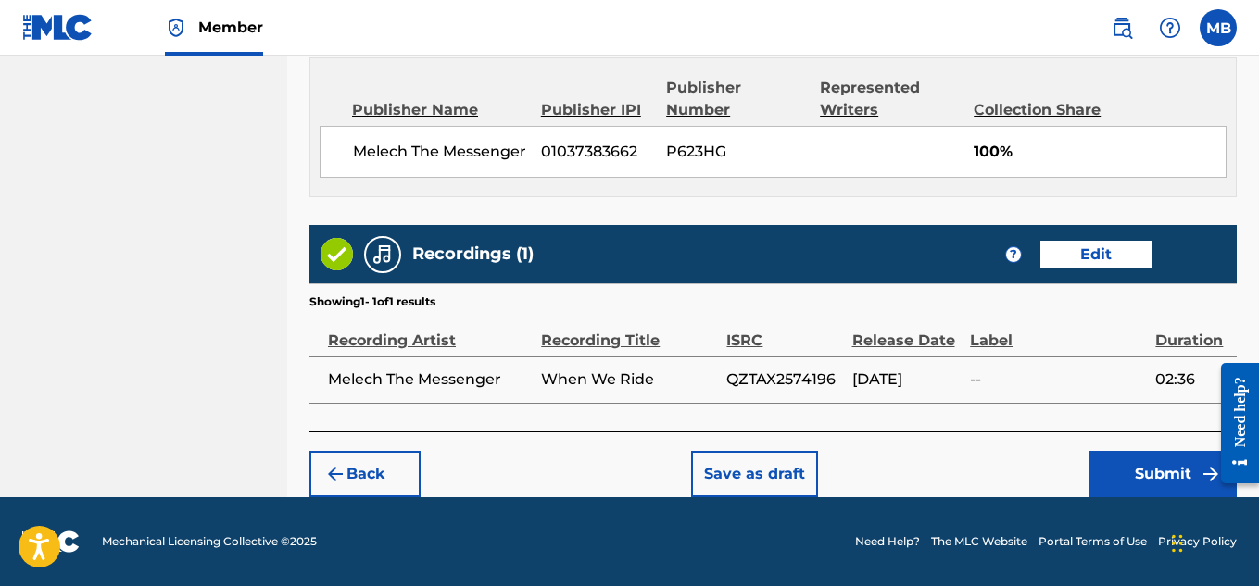
click at [1184, 488] on button "Submit" at bounding box center [1162, 474] width 148 height 46
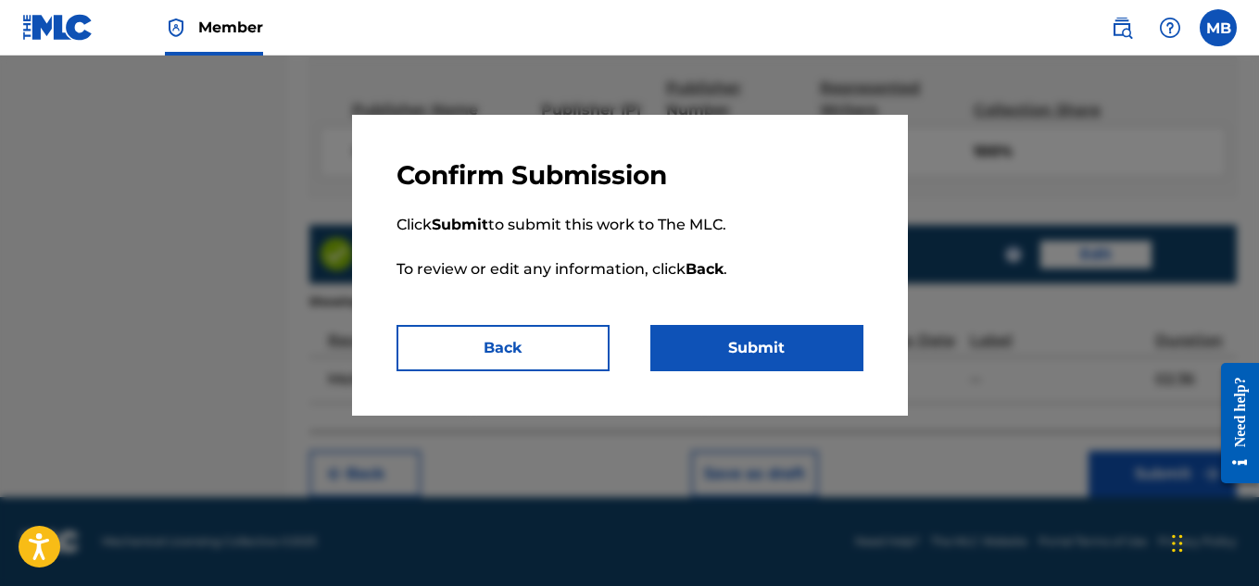
click at [787, 353] on button "Submit" at bounding box center [756, 348] width 213 height 46
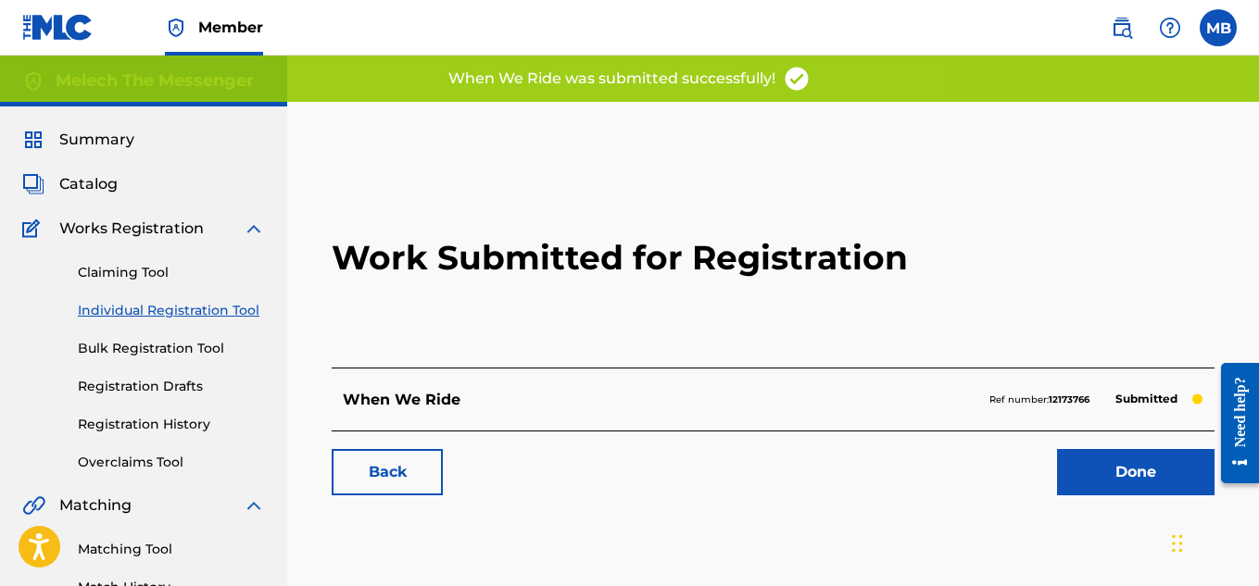
click at [1136, 473] on link "Done" at bounding box center [1135, 472] width 157 height 46
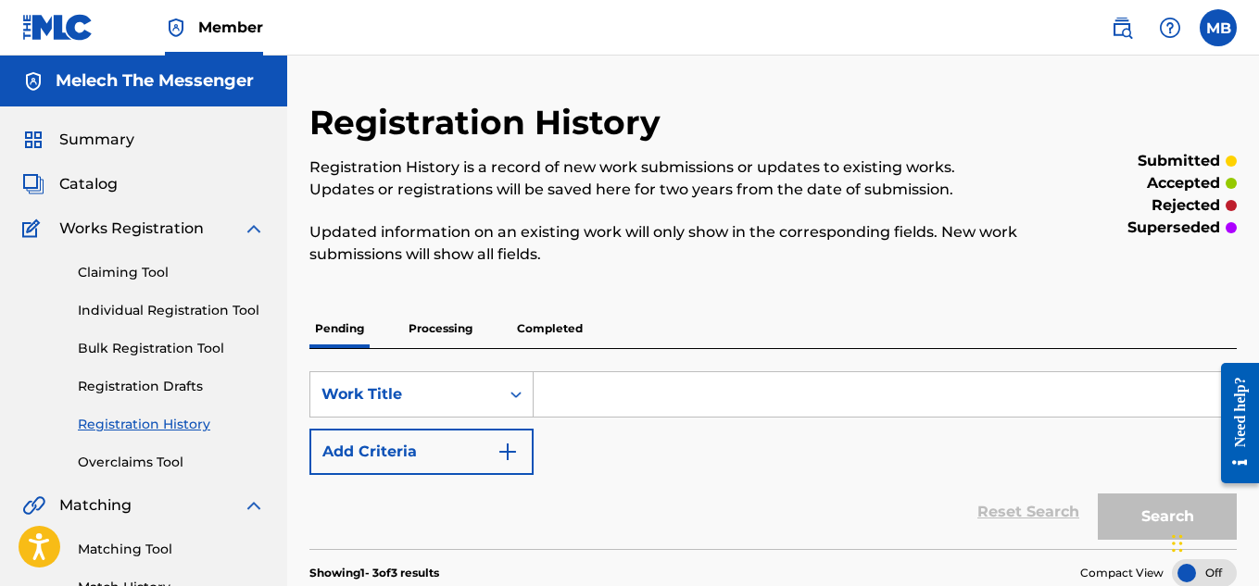
click at [172, 307] on link "Individual Registration Tool" at bounding box center [171, 310] width 187 height 19
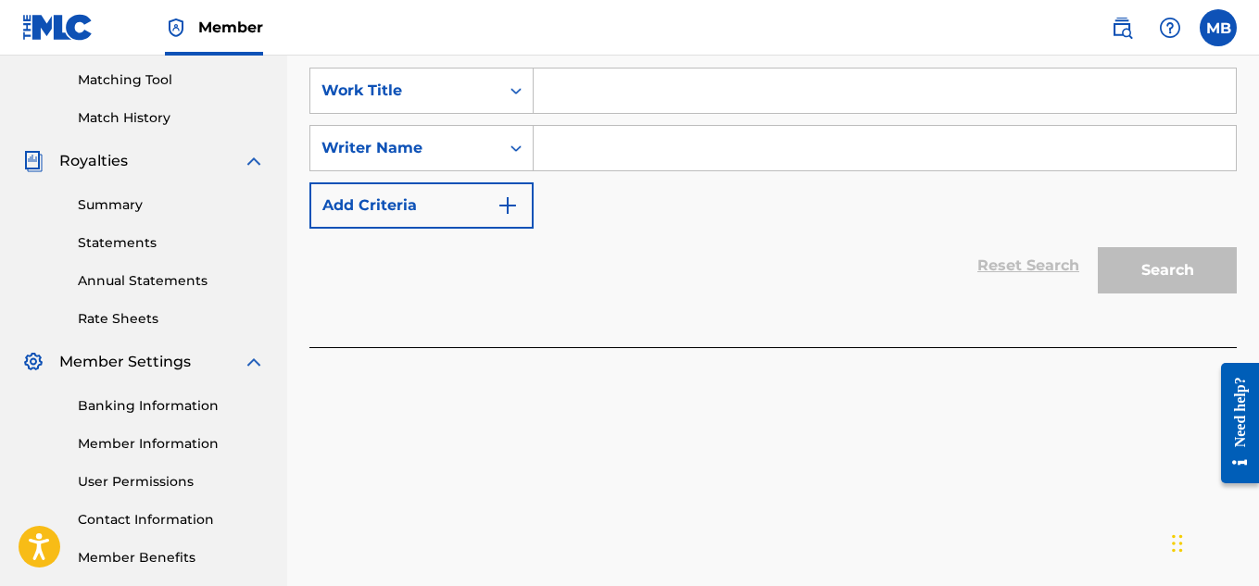
scroll to position [471, 0]
click at [707, 90] on input "Search Form" at bounding box center [885, 90] width 702 height 44
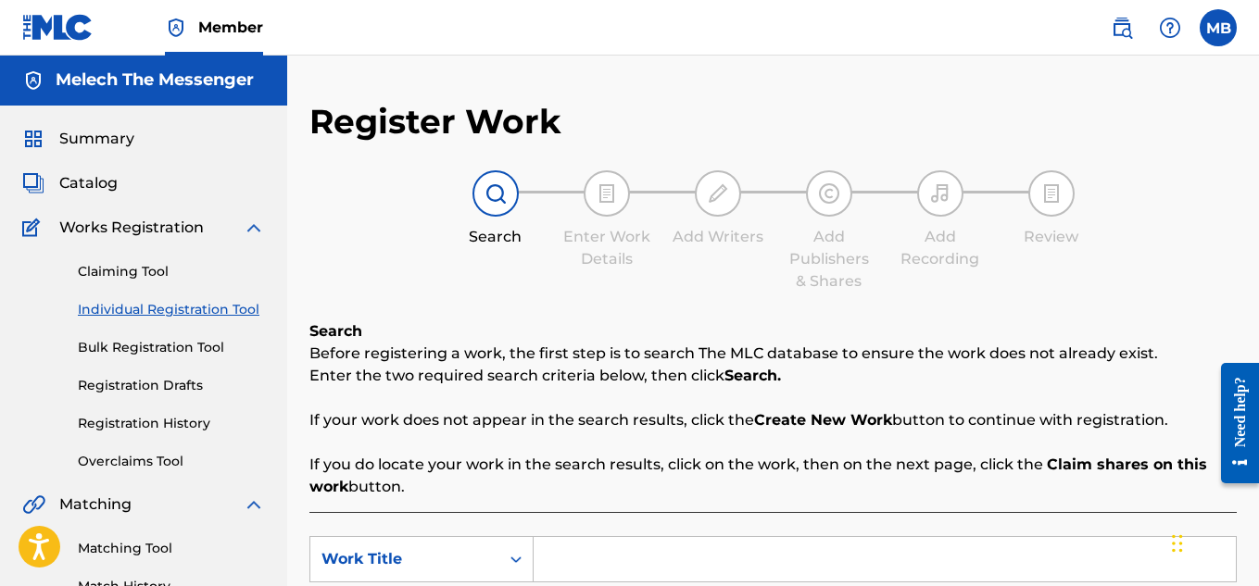
scroll to position [0, 0]
click at [97, 187] on span "Catalog" at bounding box center [88, 184] width 58 height 22
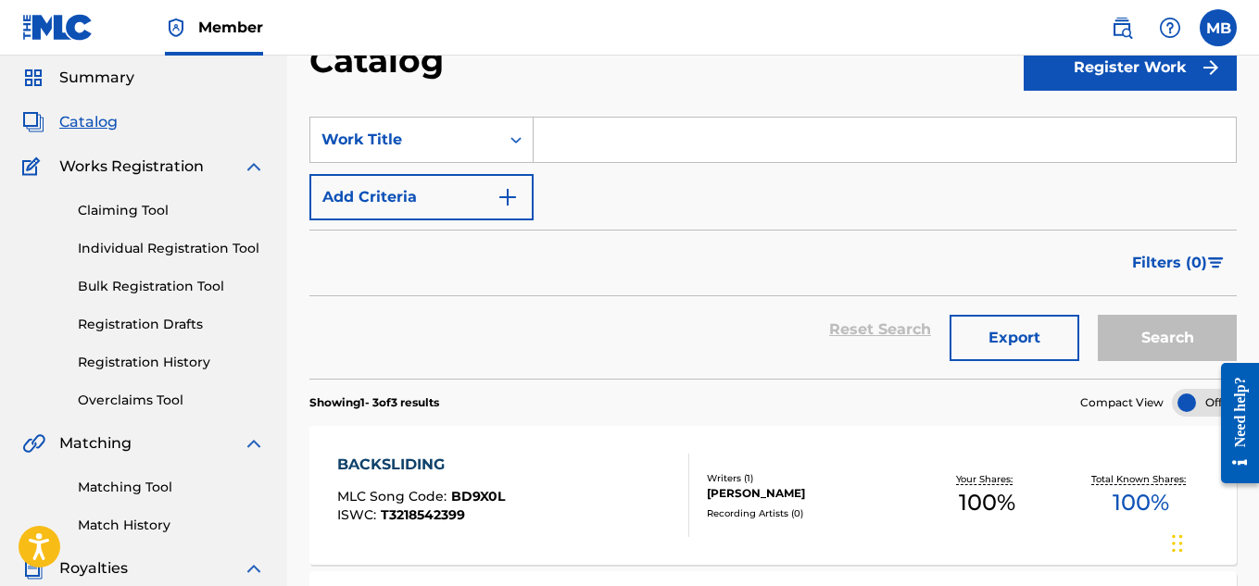
scroll to position [60, 0]
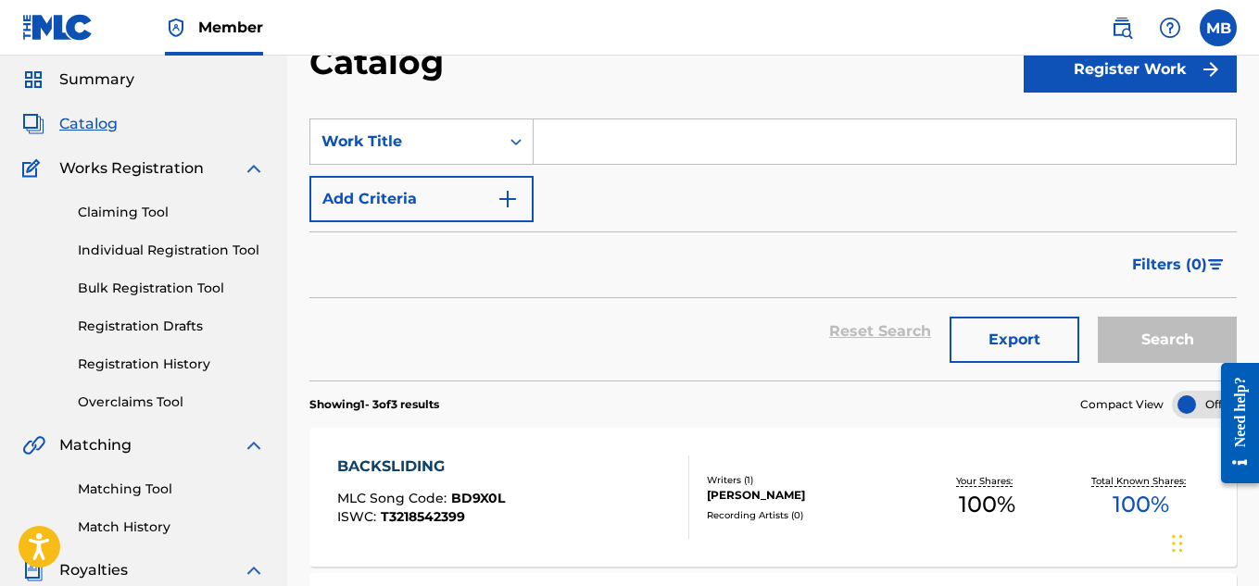
click at [145, 246] on link "Individual Registration Tool" at bounding box center [171, 250] width 187 height 19
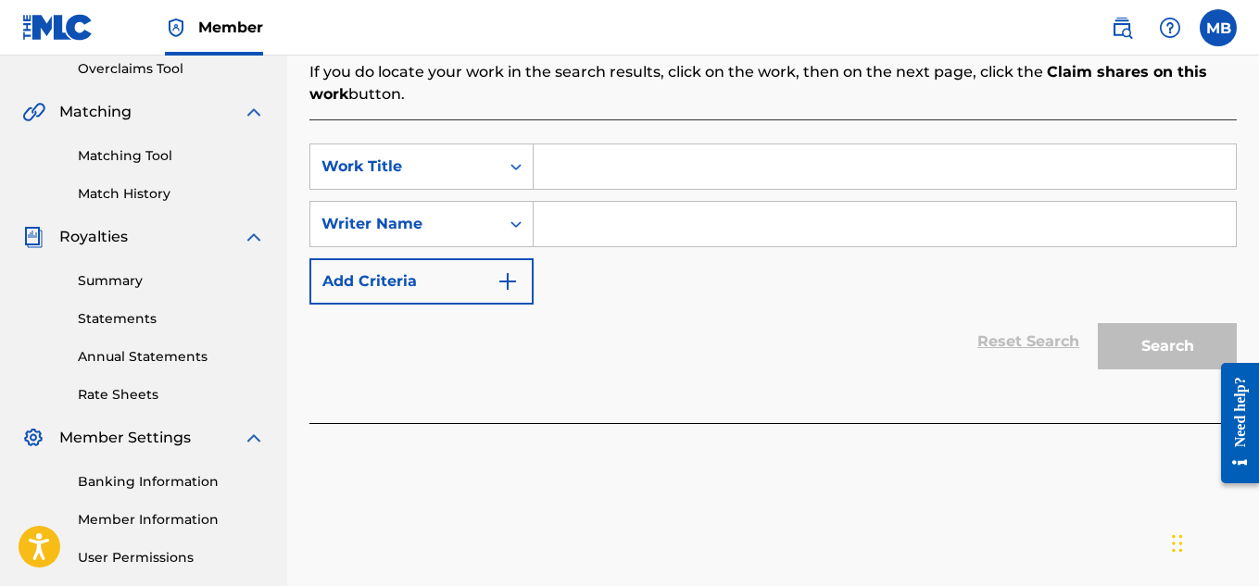
scroll to position [395, 0]
click at [607, 154] on input "Search Form" at bounding box center [885, 166] width 702 height 44
type input "Brighter"
click at [622, 241] on input "Search Form" at bounding box center [885, 223] width 702 height 44
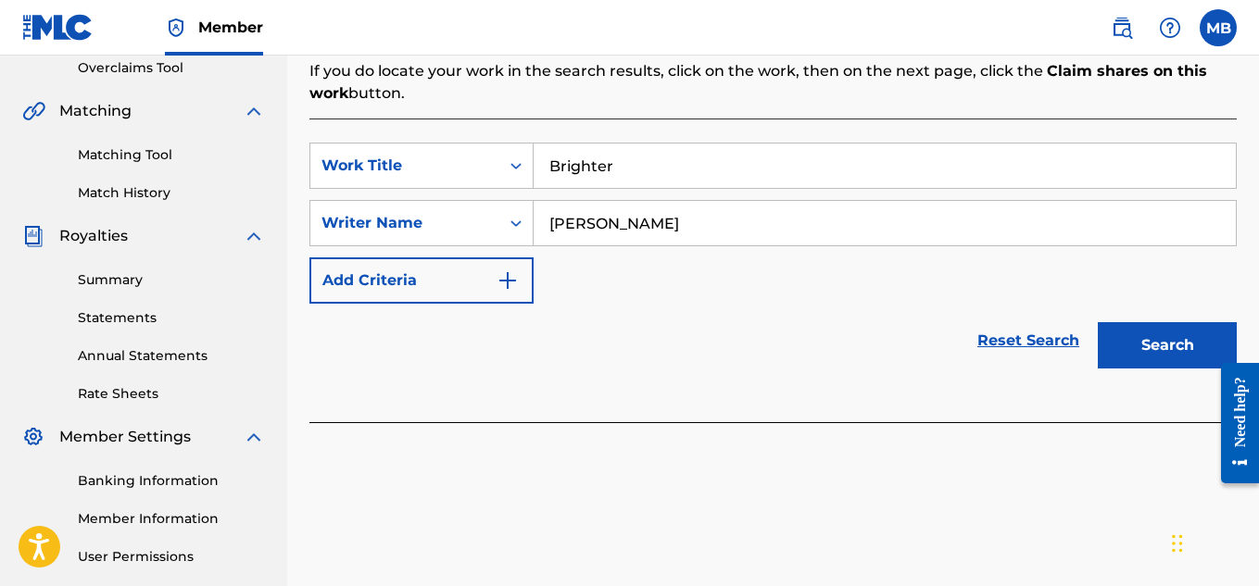
type input "[PERSON_NAME]"
click at [1127, 331] on button "Search" at bounding box center [1167, 345] width 139 height 46
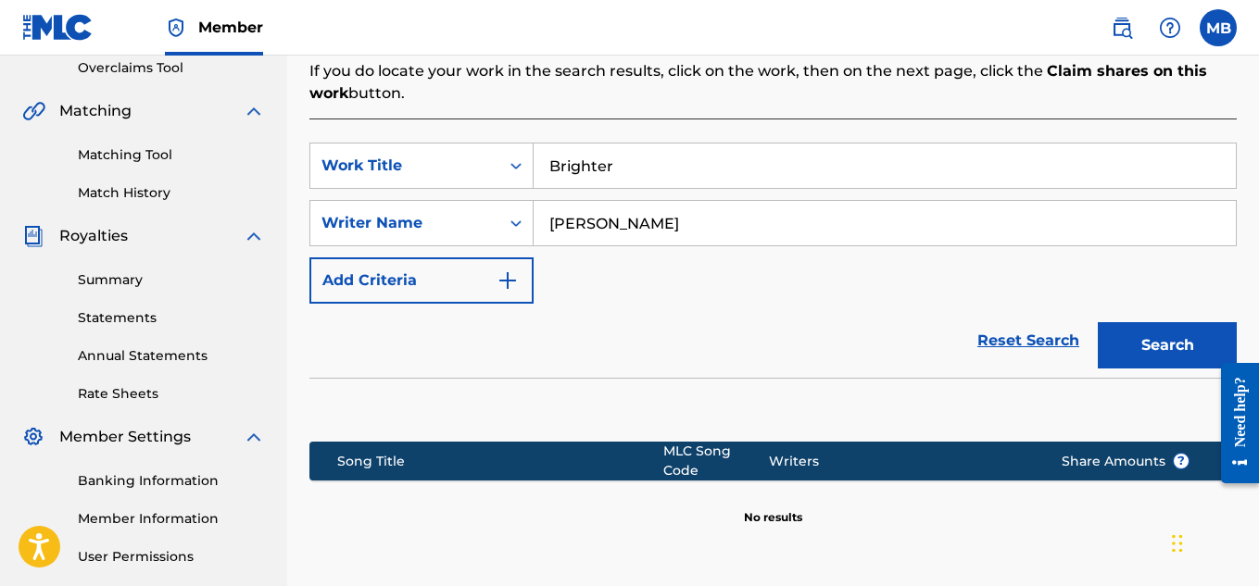
scroll to position [562, 0]
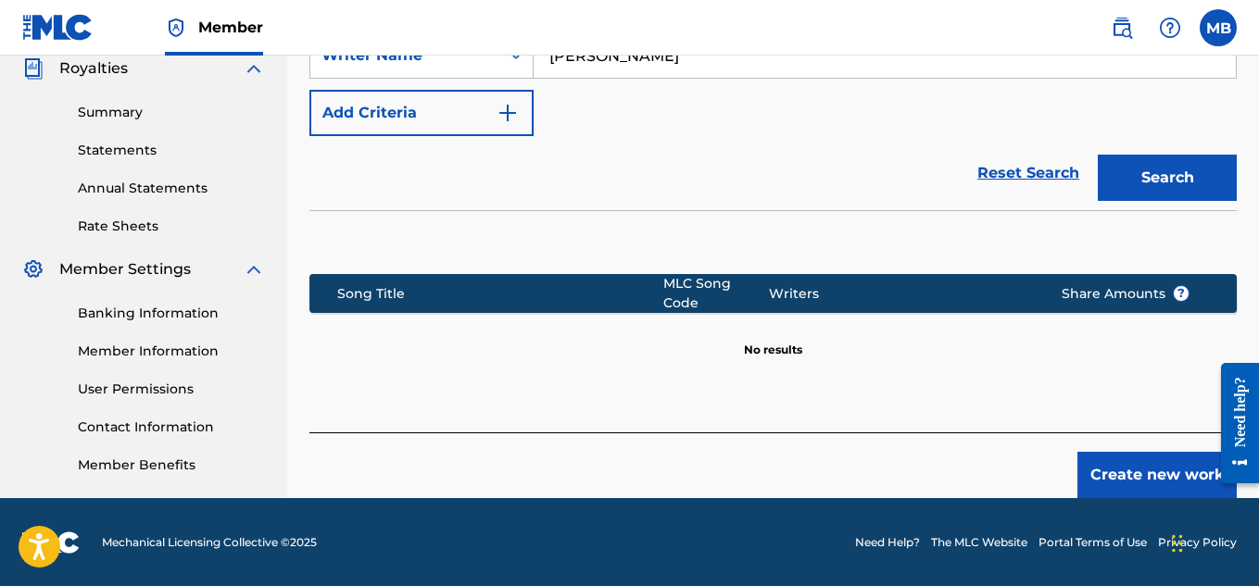
click at [1149, 453] on button "Create new work" at bounding box center [1156, 475] width 159 height 46
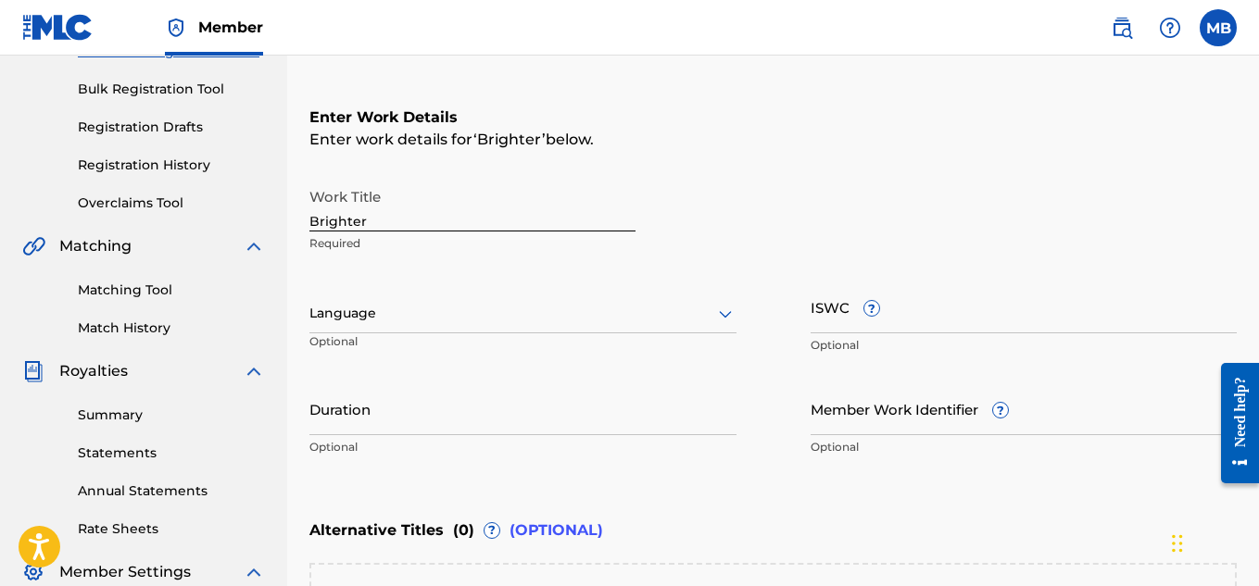
scroll to position [239, 0]
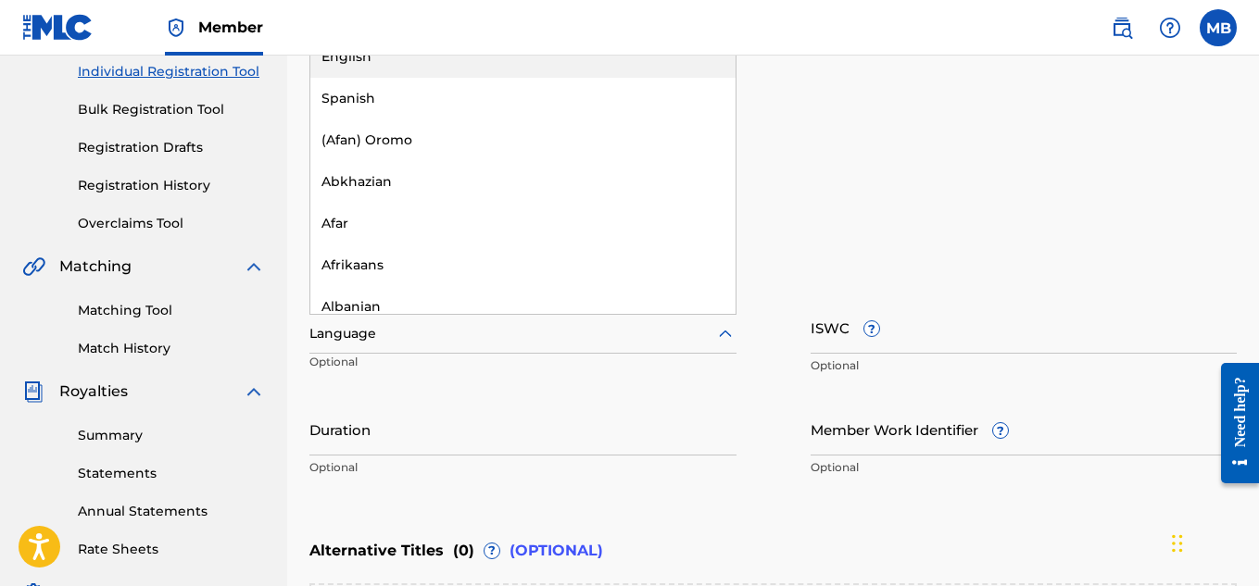
click at [467, 344] on div at bounding box center [522, 333] width 427 height 23
click at [433, 58] on div "English" at bounding box center [522, 57] width 425 height 42
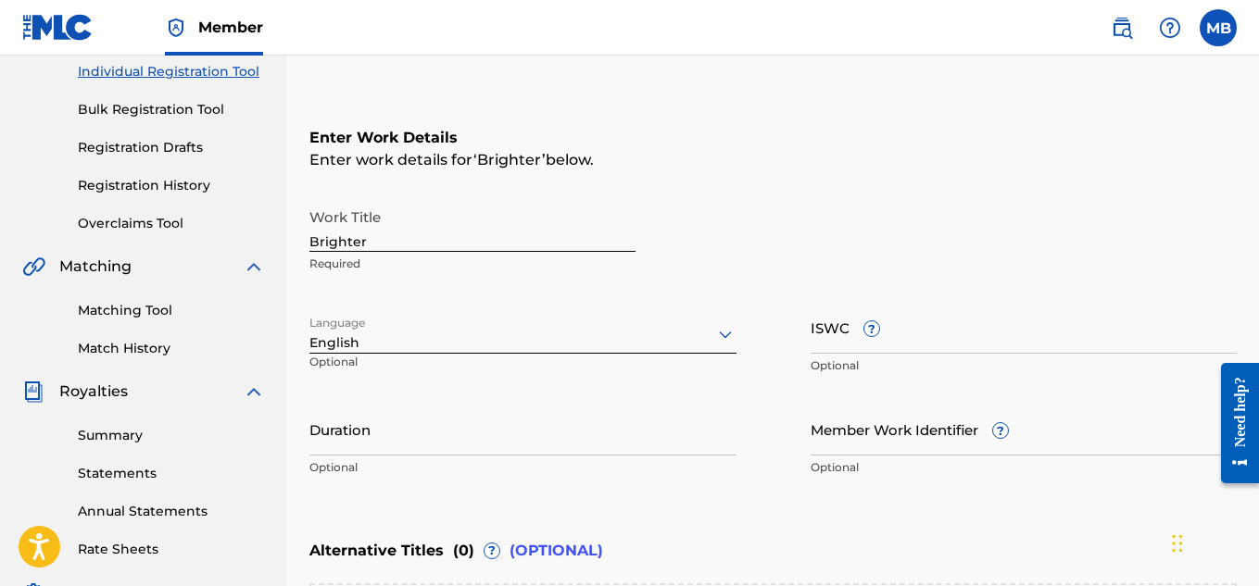
click at [913, 345] on input "ISWC ?" at bounding box center [1023, 327] width 427 height 53
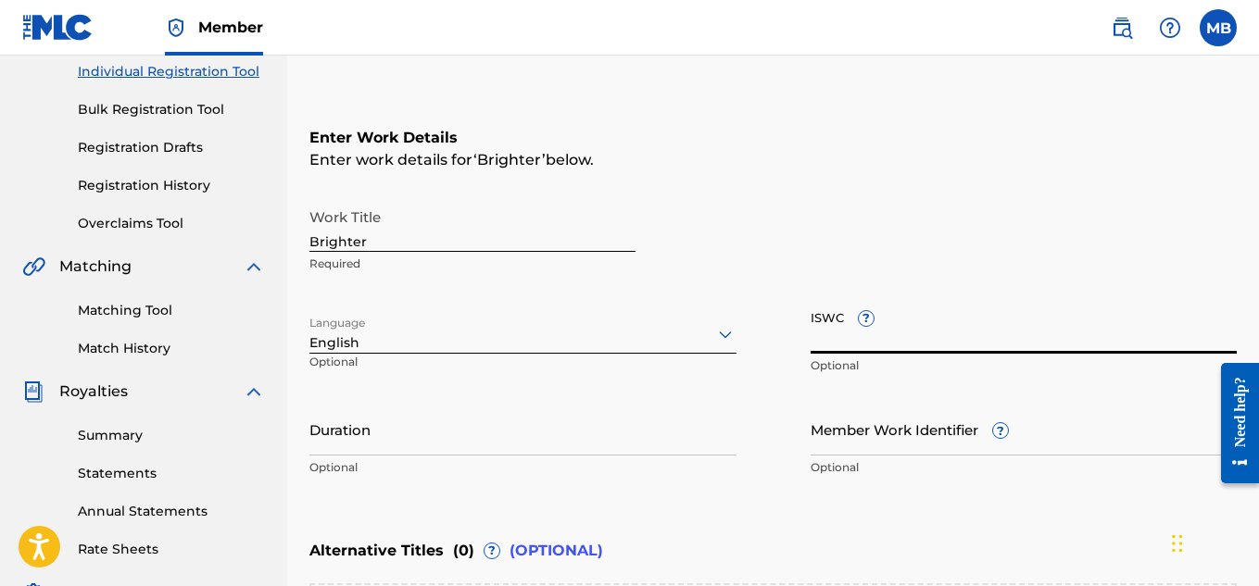
paste input "T-323.609.590-8"
type input "T-323.609.590-8"
click at [622, 454] on input "Duration" at bounding box center [522, 429] width 427 height 53
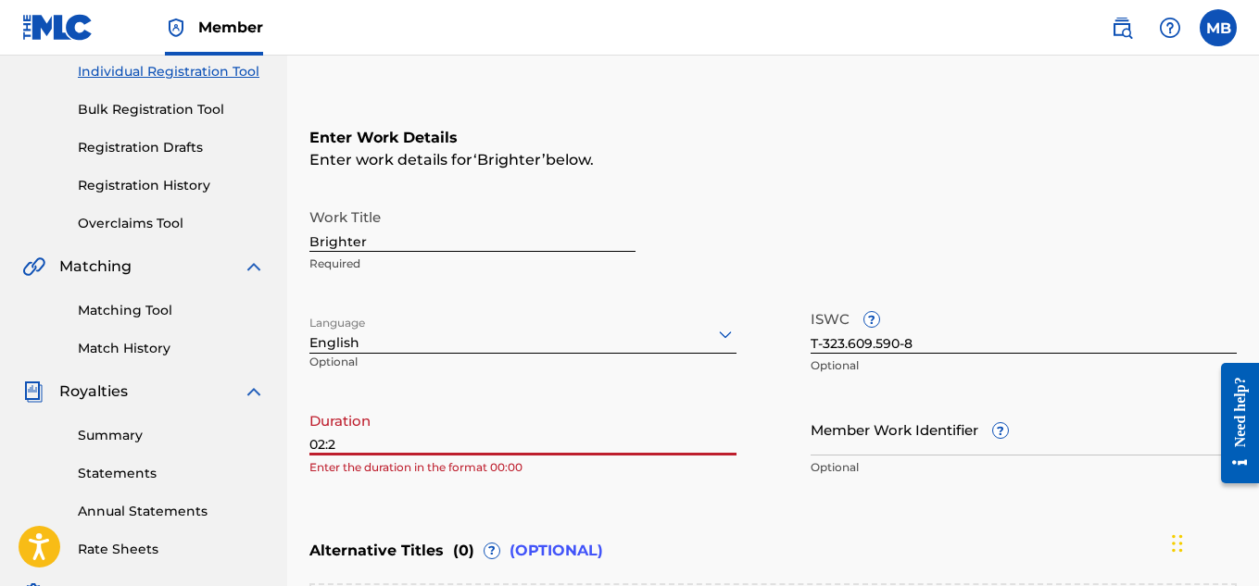
type input "02:28"
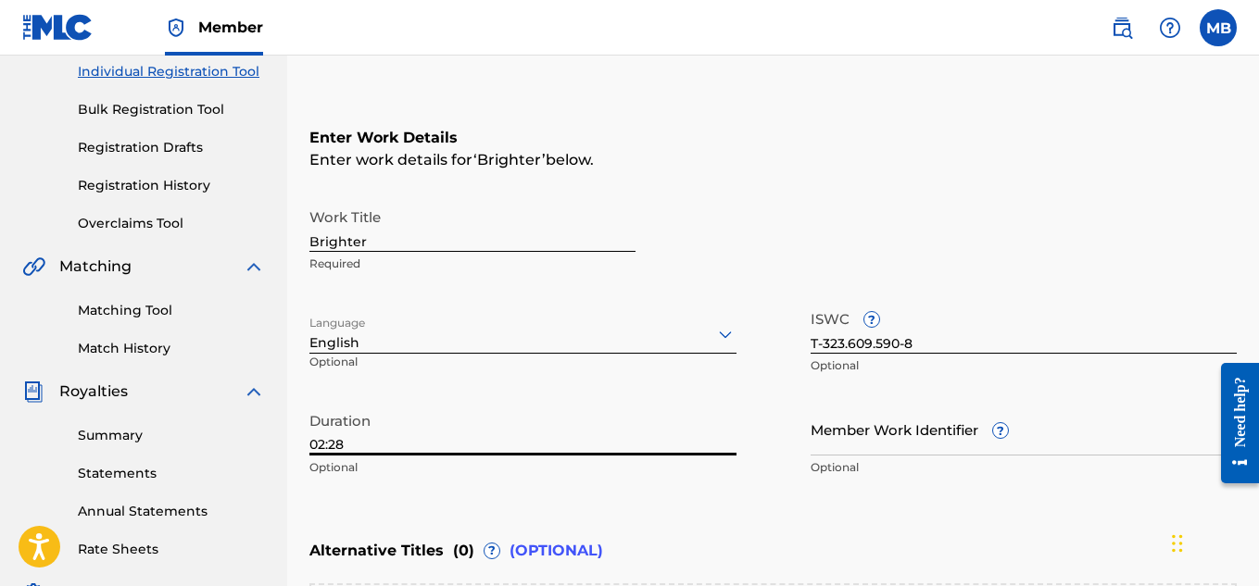
scroll to position [570, 0]
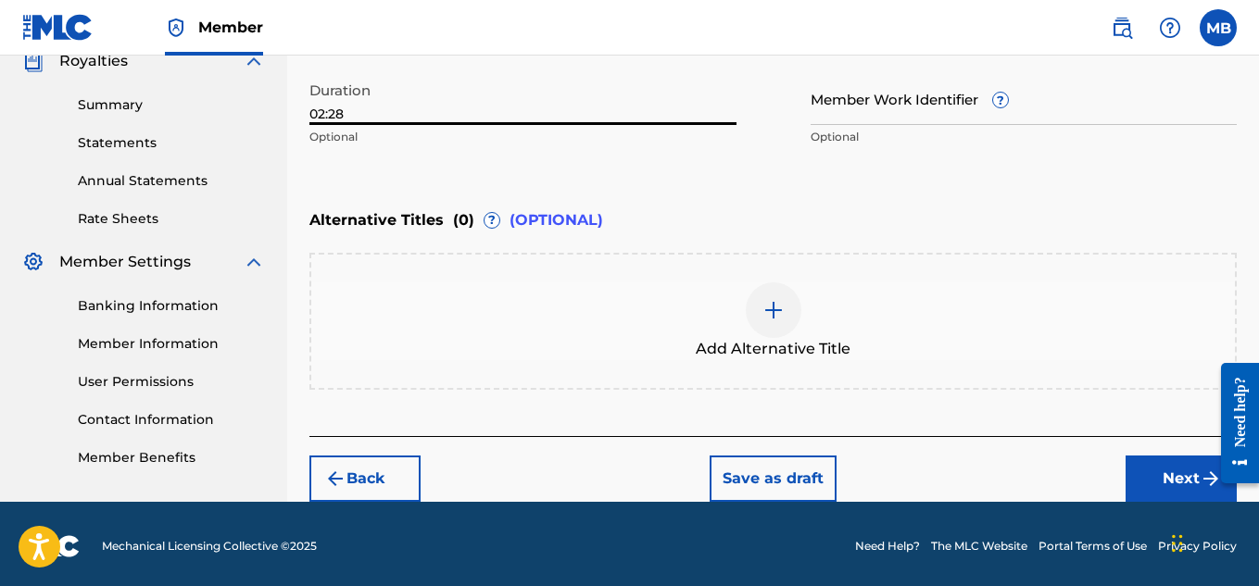
click at [1162, 475] on button "Next" at bounding box center [1180, 479] width 111 height 46
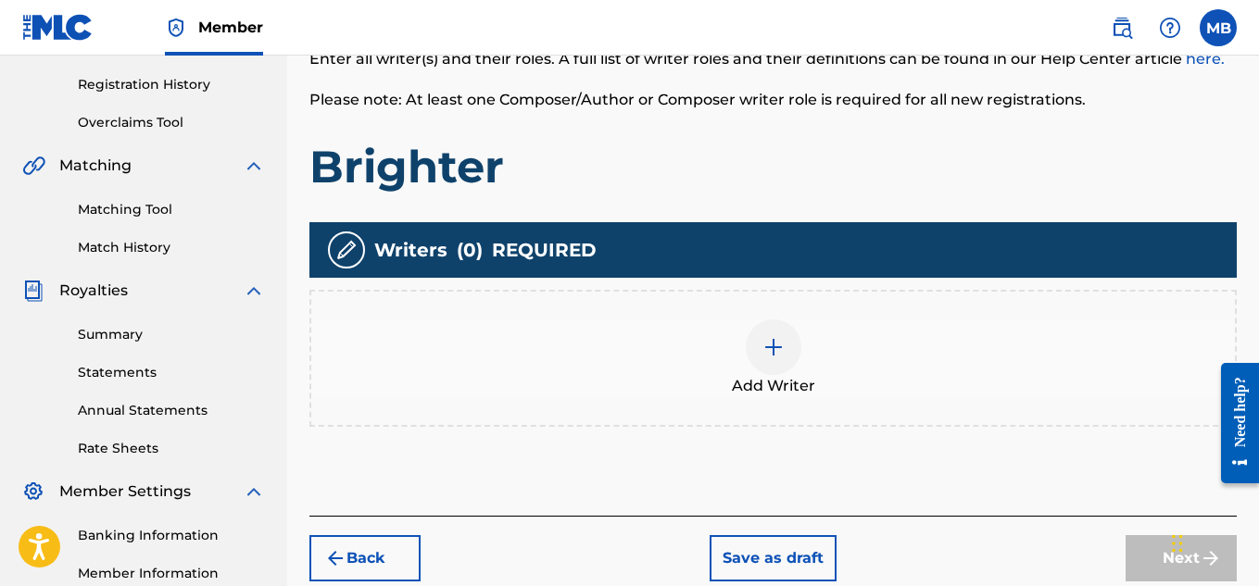
scroll to position [341, 0]
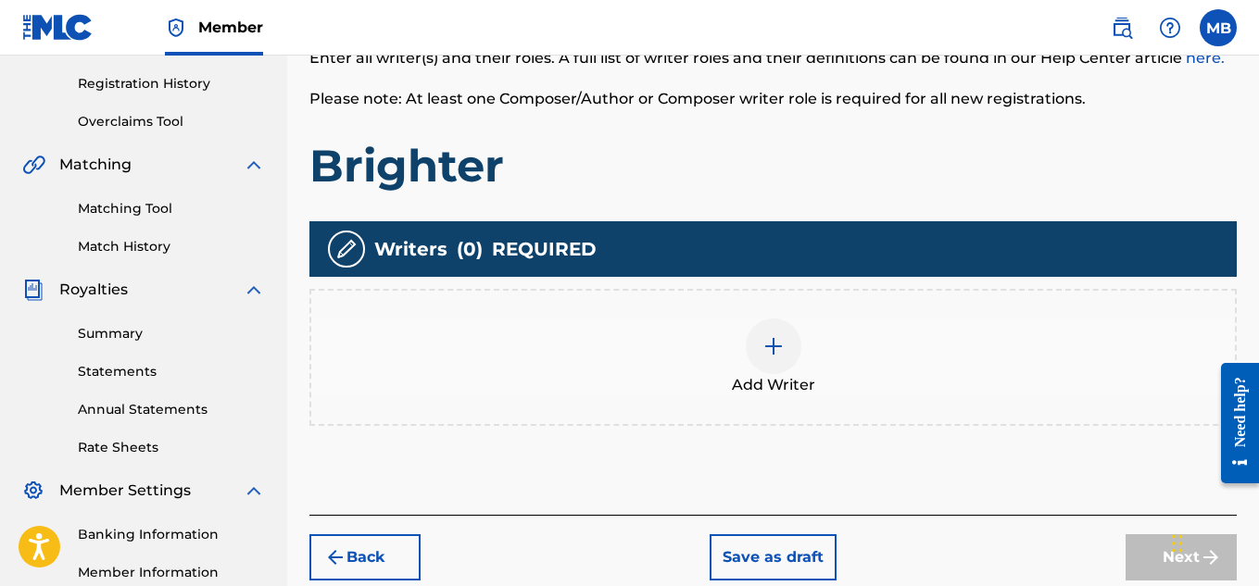
click at [719, 358] on div "Add Writer" at bounding box center [772, 358] width 923 height 78
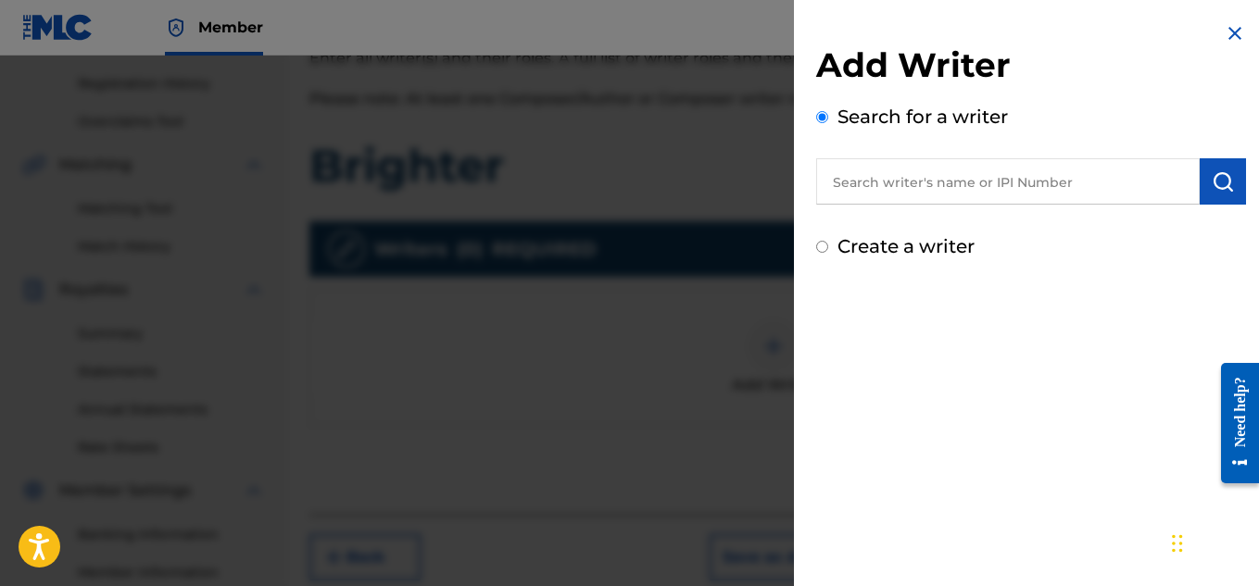
click at [914, 183] on input "text" at bounding box center [1007, 181] width 383 height 46
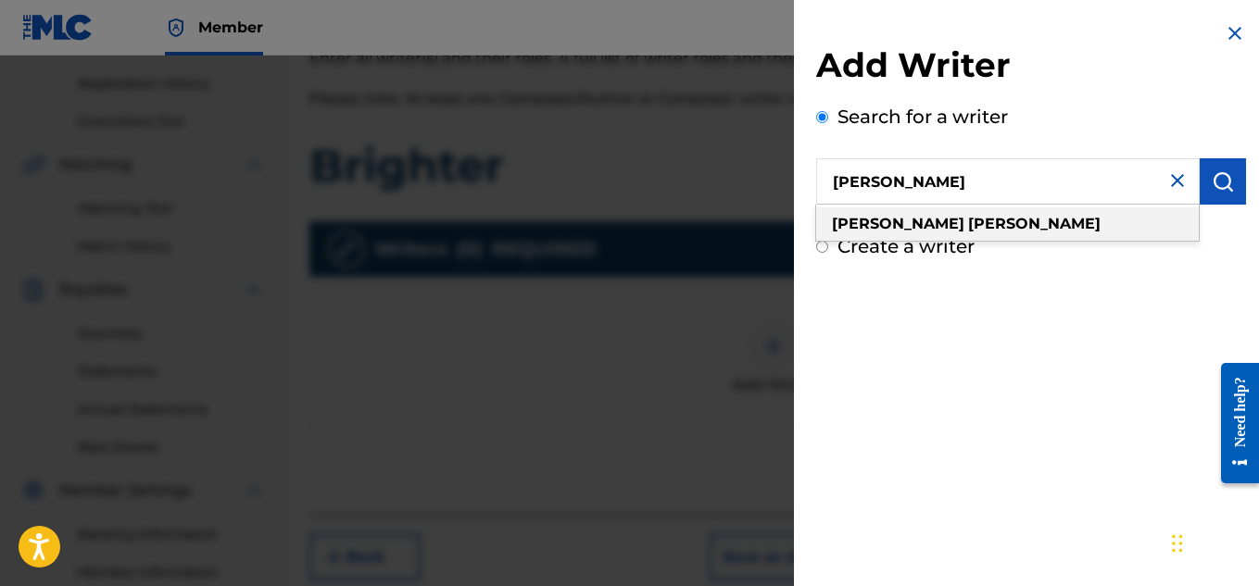
type input "[PERSON_NAME]"
click at [968, 222] on strong "[PERSON_NAME]" at bounding box center [1034, 224] width 132 height 18
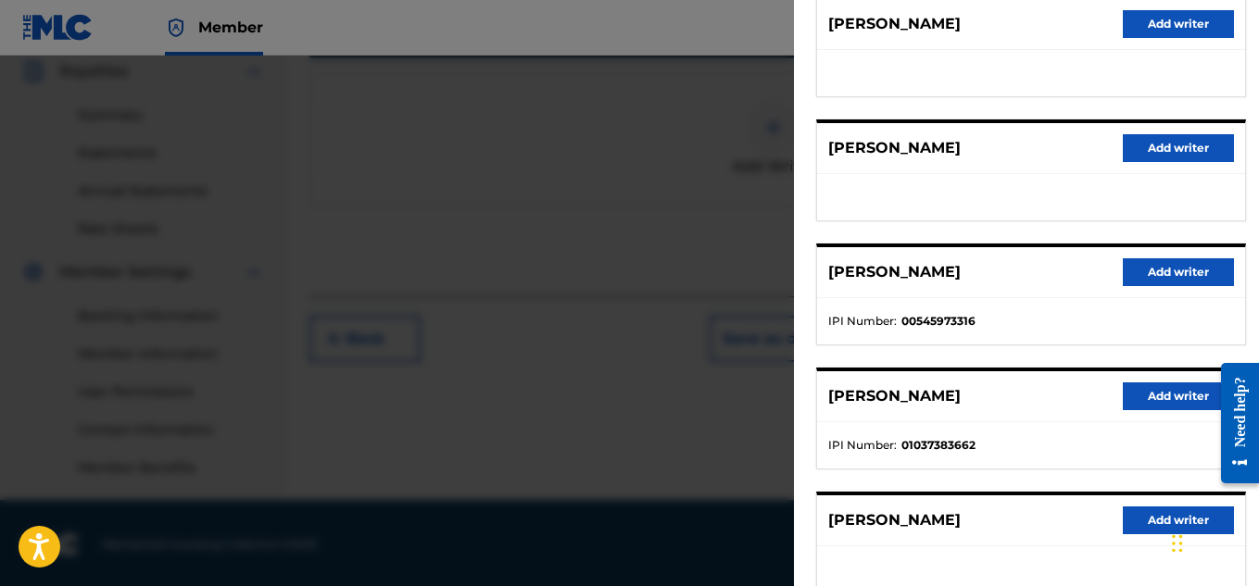
scroll to position [256, 0]
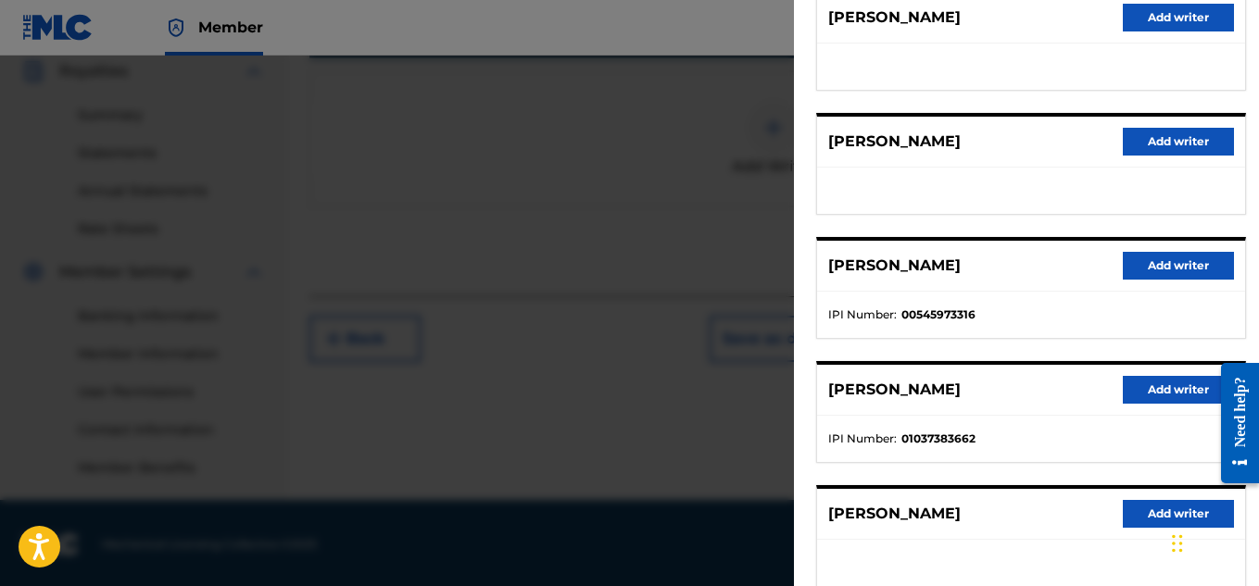
click at [1132, 391] on button "Add writer" at bounding box center [1178, 390] width 111 height 28
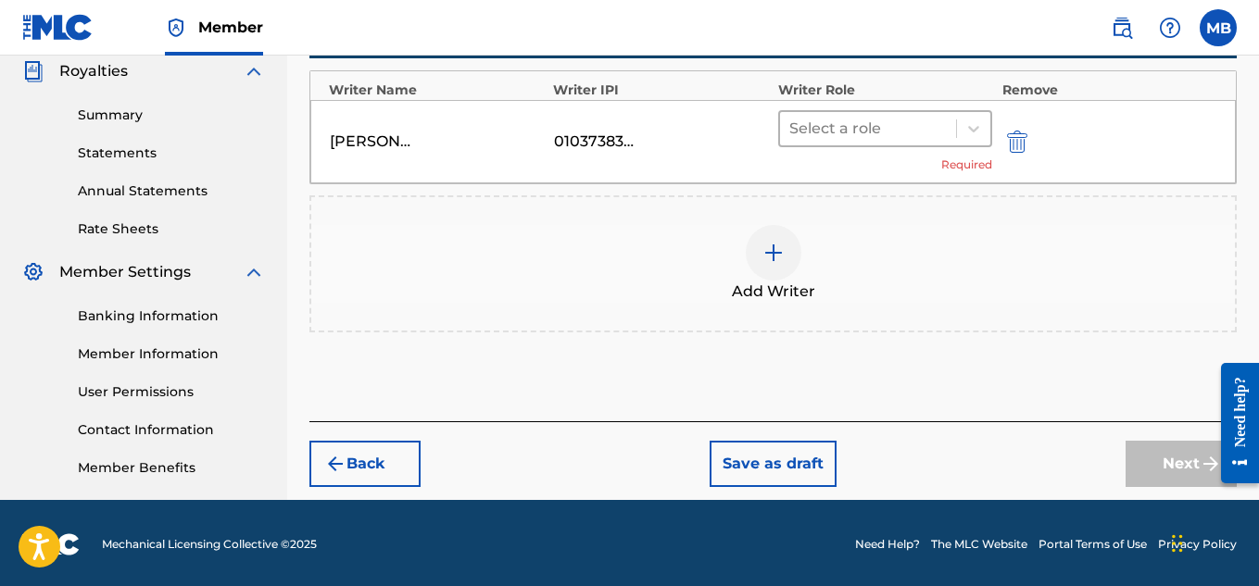
click at [844, 125] on div at bounding box center [868, 129] width 158 height 26
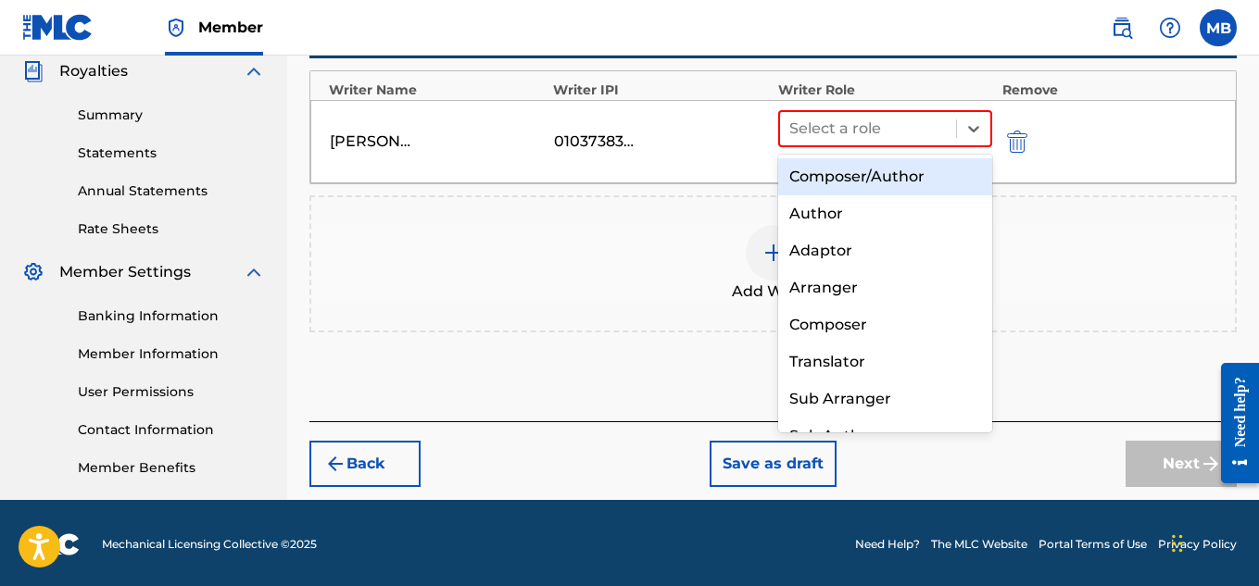
drag, startPoint x: 863, startPoint y: 168, endPoint x: 851, endPoint y: 168, distance: 12.0
click at [851, 168] on div "Composer/Author" at bounding box center [885, 176] width 215 height 37
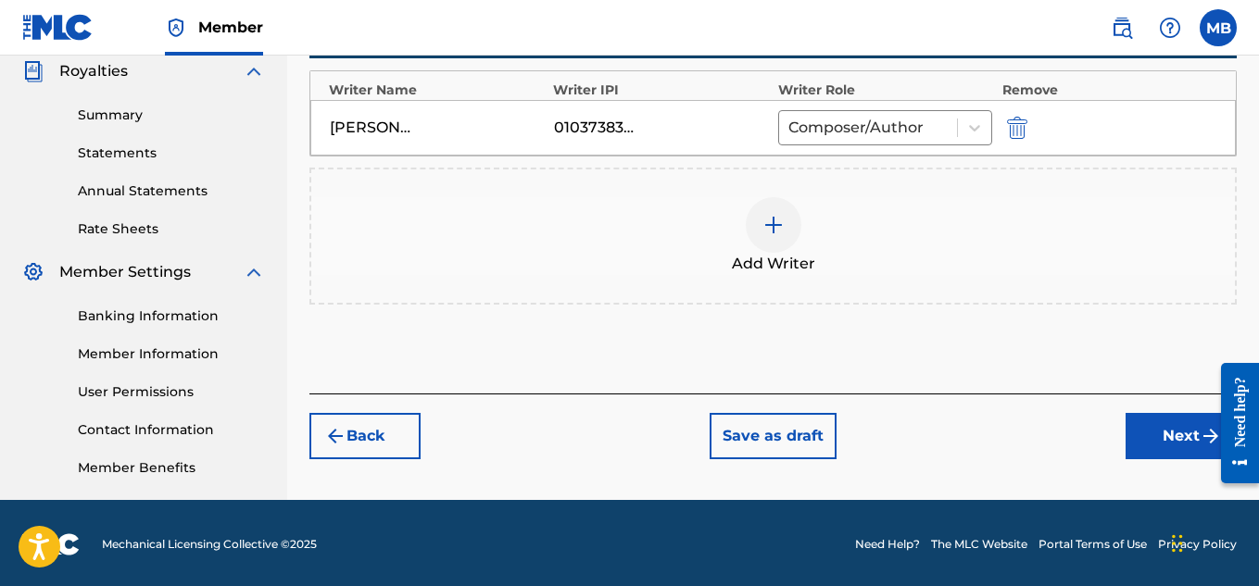
click at [851, 168] on div "Writers ( 1 ) REQUIRED Writer Name Writer IPI Writer Role Remove [PERSON_NAME] …" at bounding box center [772, 154] width 927 height 302
click at [1178, 425] on button "Next" at bounding box center [1180, 436] width 111 height 46
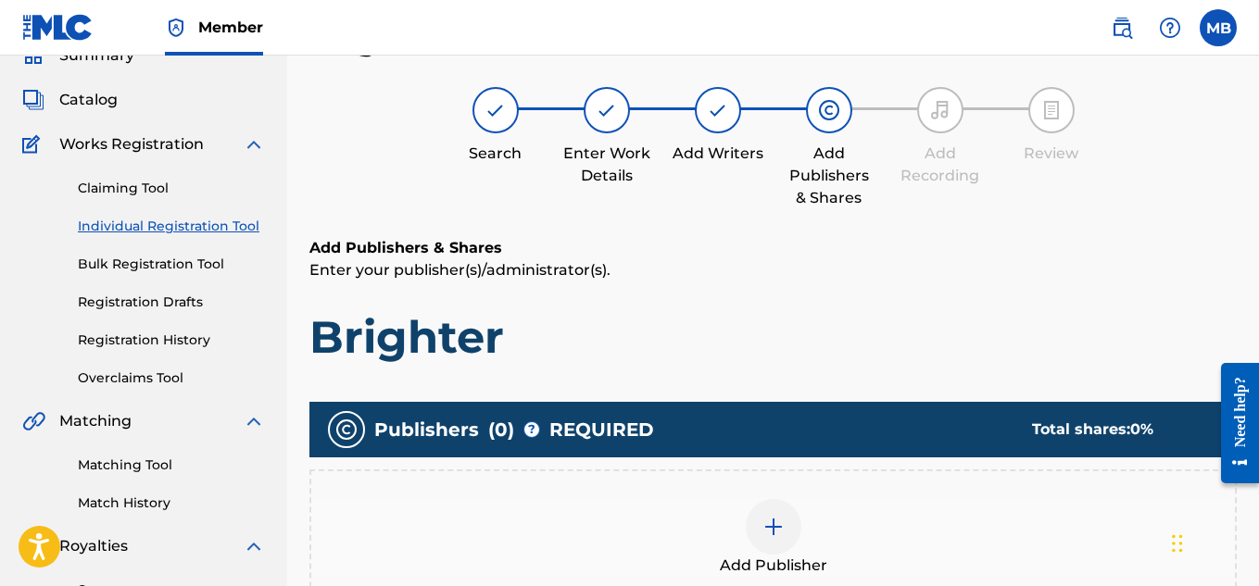
scroll to position [83, 0]
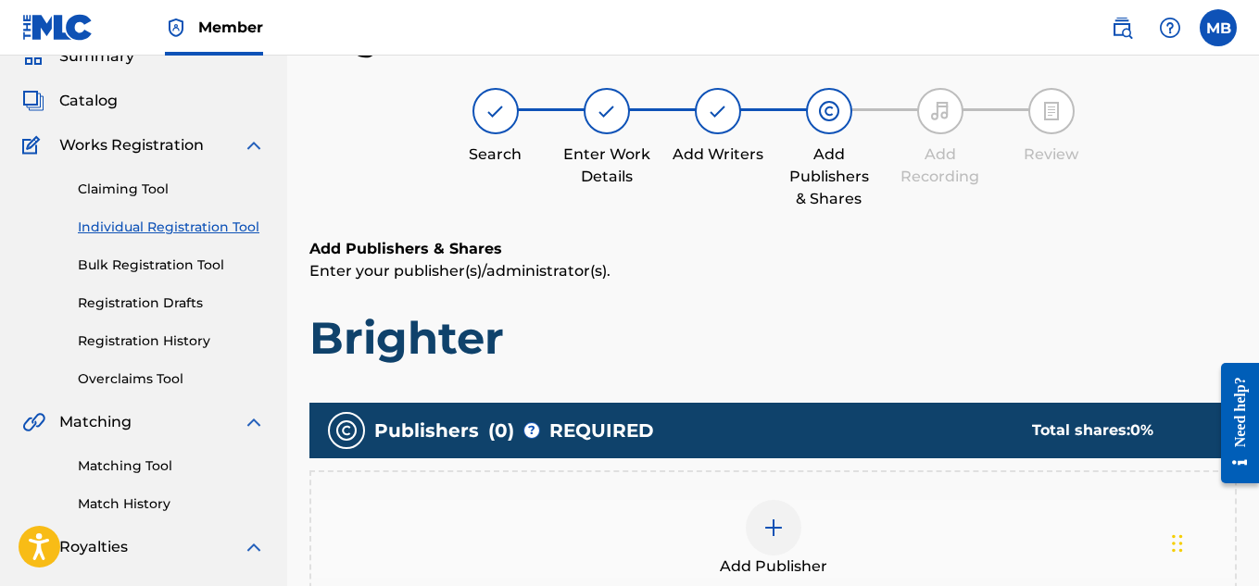
click at [774, 511] on div at bounding box center [774, 528] width 56 height 56
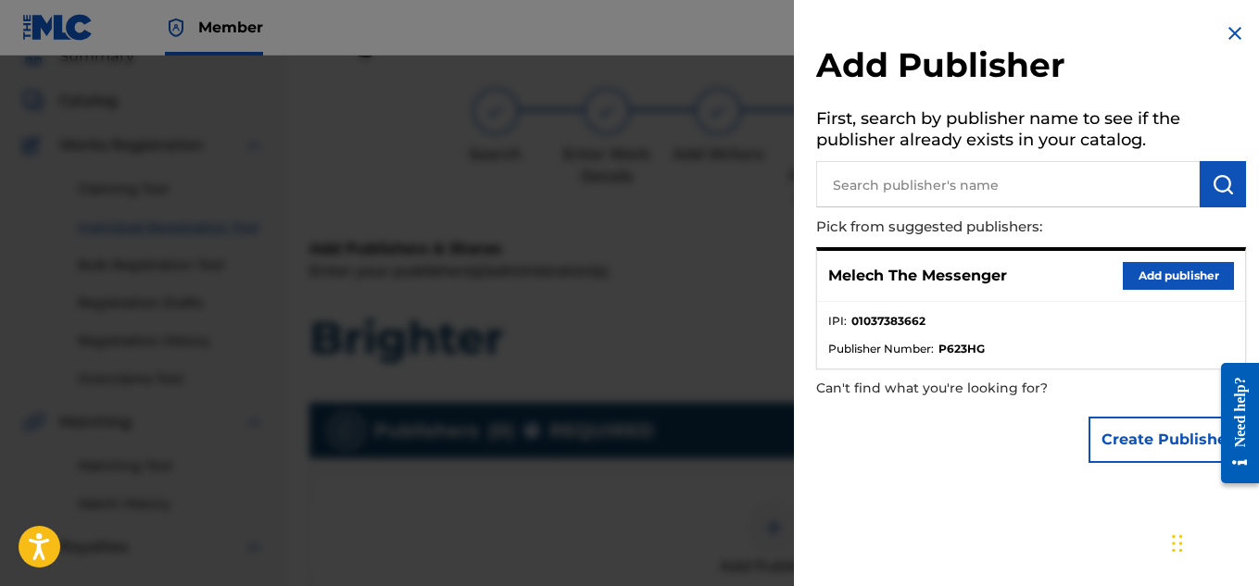
click at [1146, 264] on button "Add publisher" at bounding box center [1178, 276] width 111 height 28
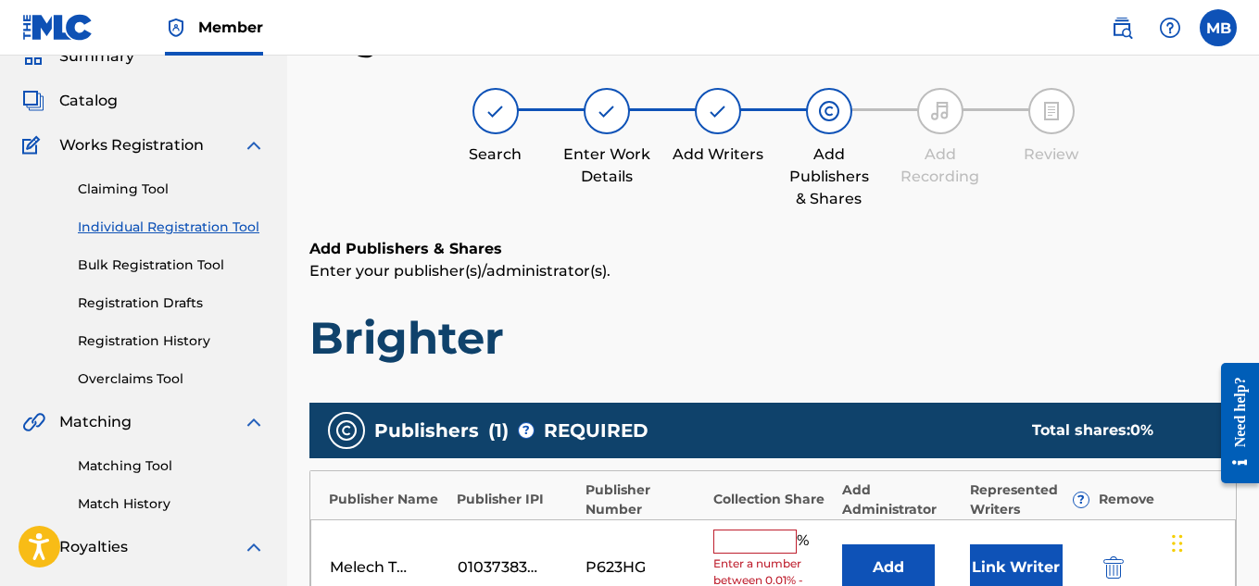
click at [1146, 264] on p "Enter your publisher(s)/administrator(s)." at bounding box center [772, 271] width 927 height 22
click at [742, 546] on input "text" at bounding box center [754, 542] width 83 height 24
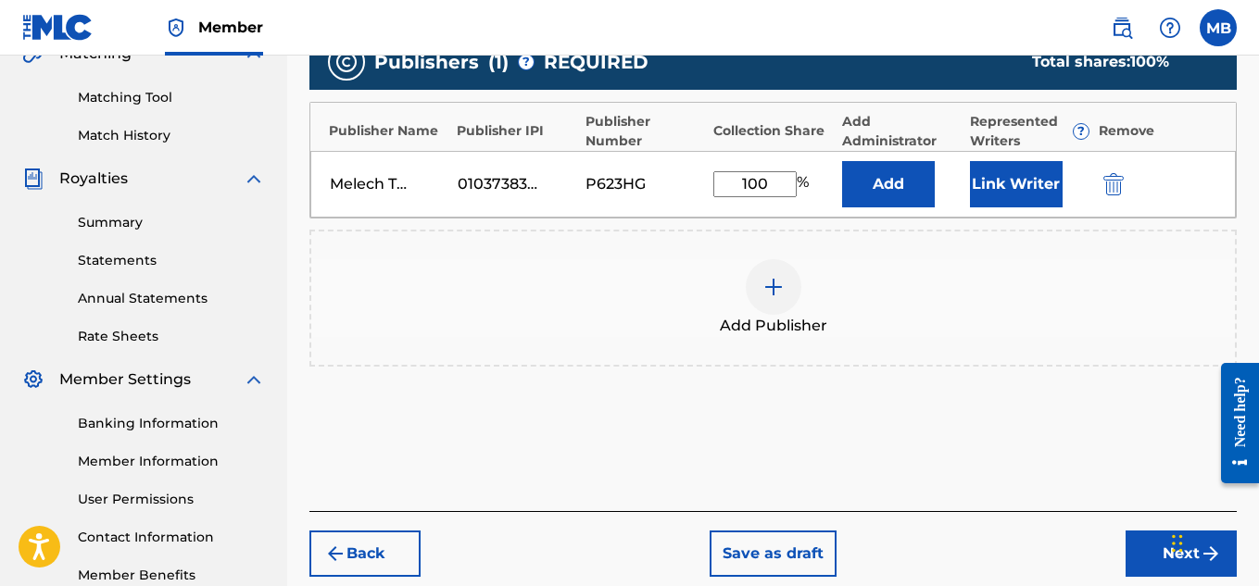
scroll to position [454, 0]
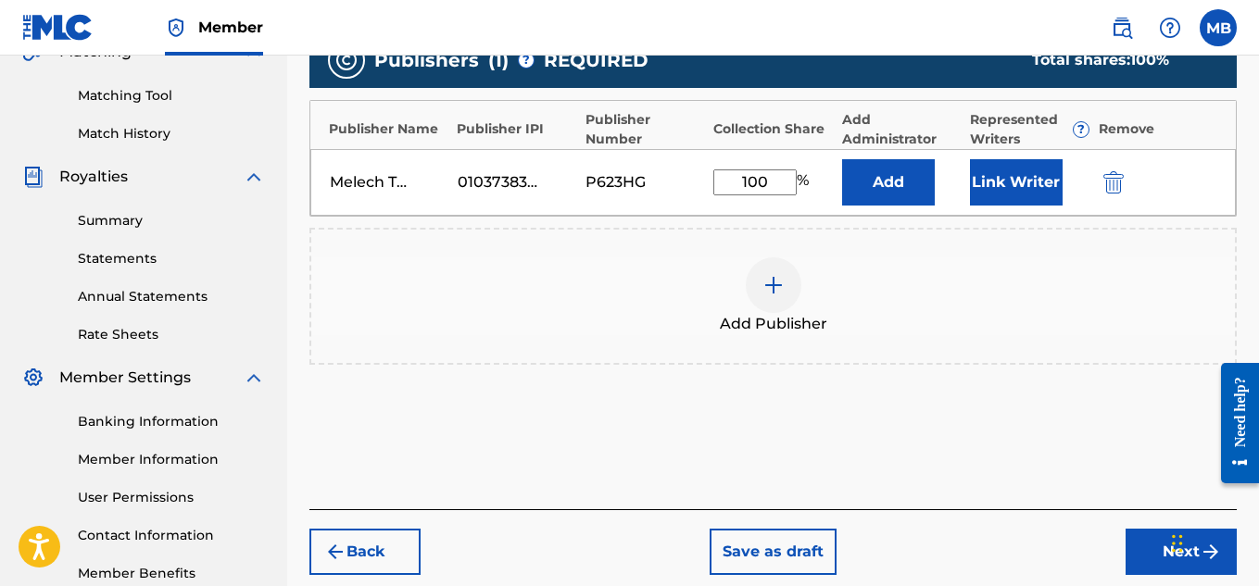
type input "100"
click at [1154, 557] on button "Next" at bounding box center [1180, 552] width 111 height 46
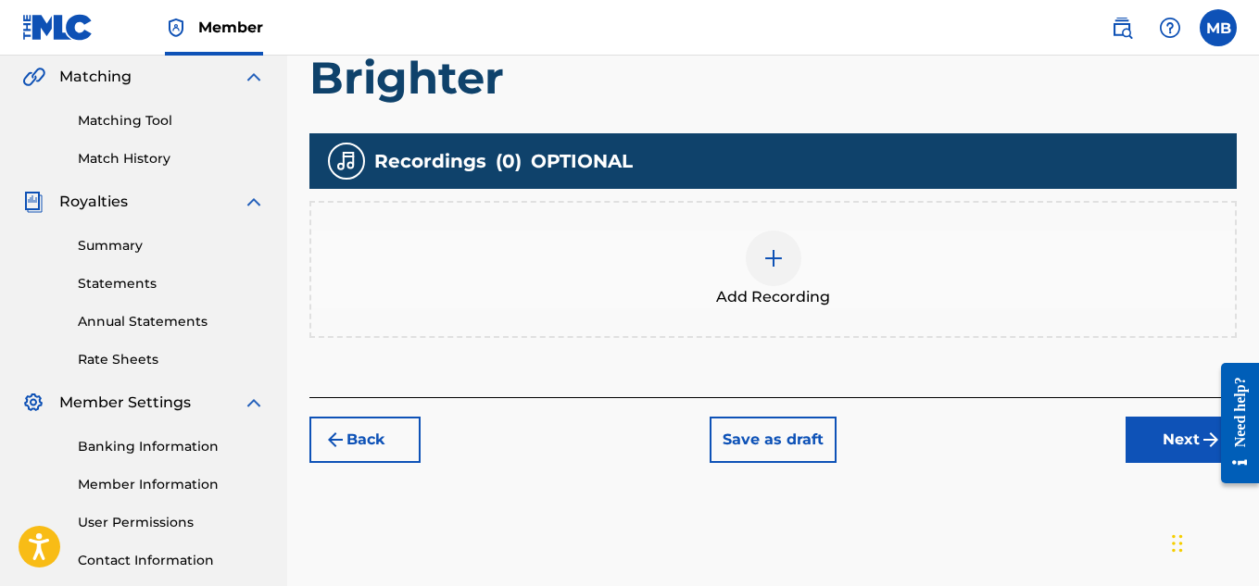
scroll to position [431, 0]
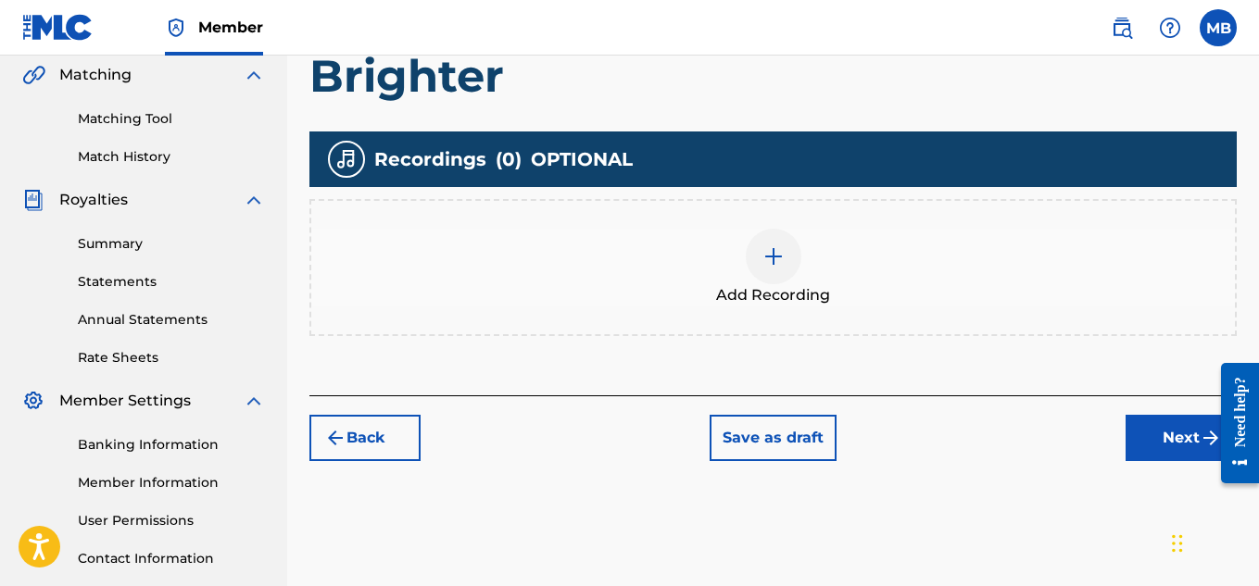
click at [766, 246] on img at bounding box center [773, 256] width 22 height 22
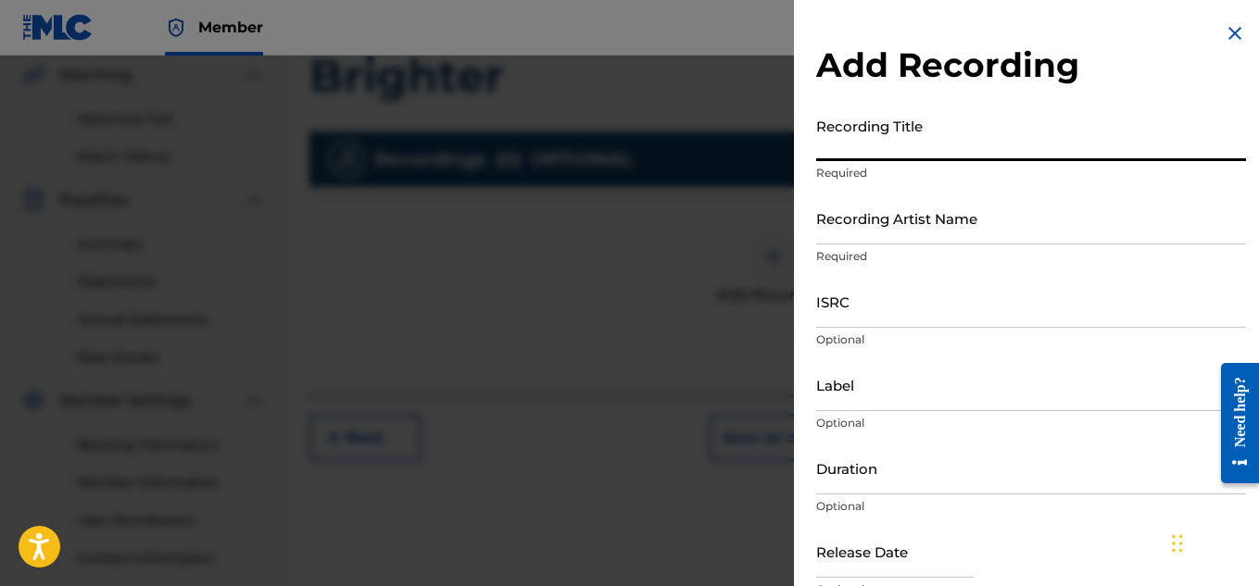
click at [918, 144] on input "Recording Title" at bounding box center [1031, 134] width 430 height 53
type input "b"
type input "Brighter"
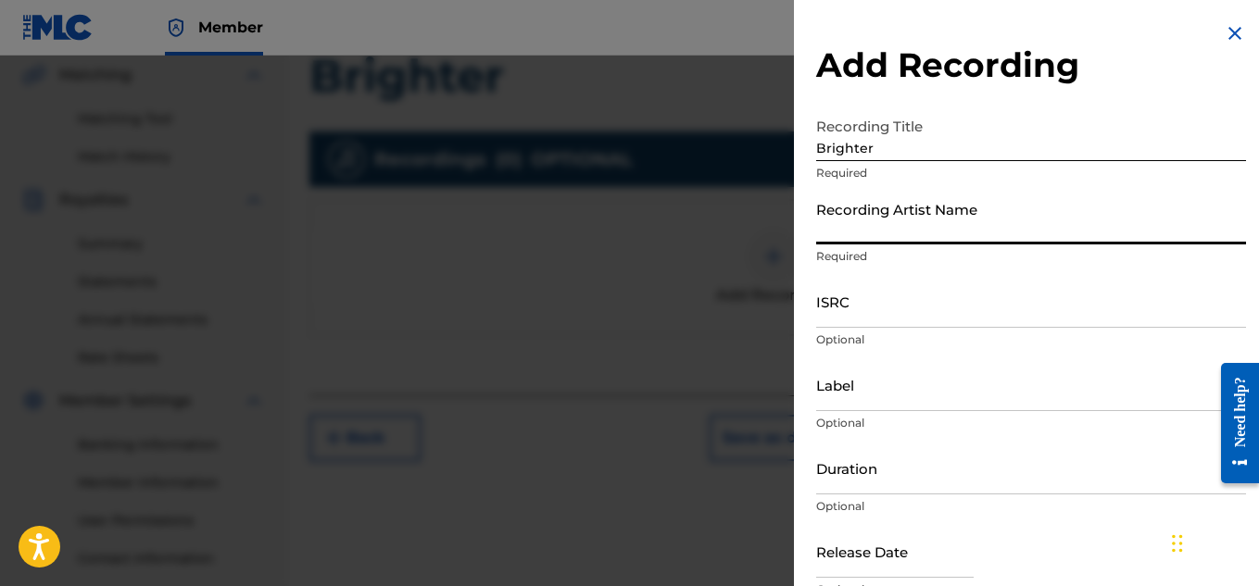
click at [934, 229] on input "Recording Artist Name" at bounding box center [1031, 218] width 430 height 53
type input "Melech The Messenger"
click at [939, 319] on input "ISRC" at bounding box center [1031, 301] width 430 height 53
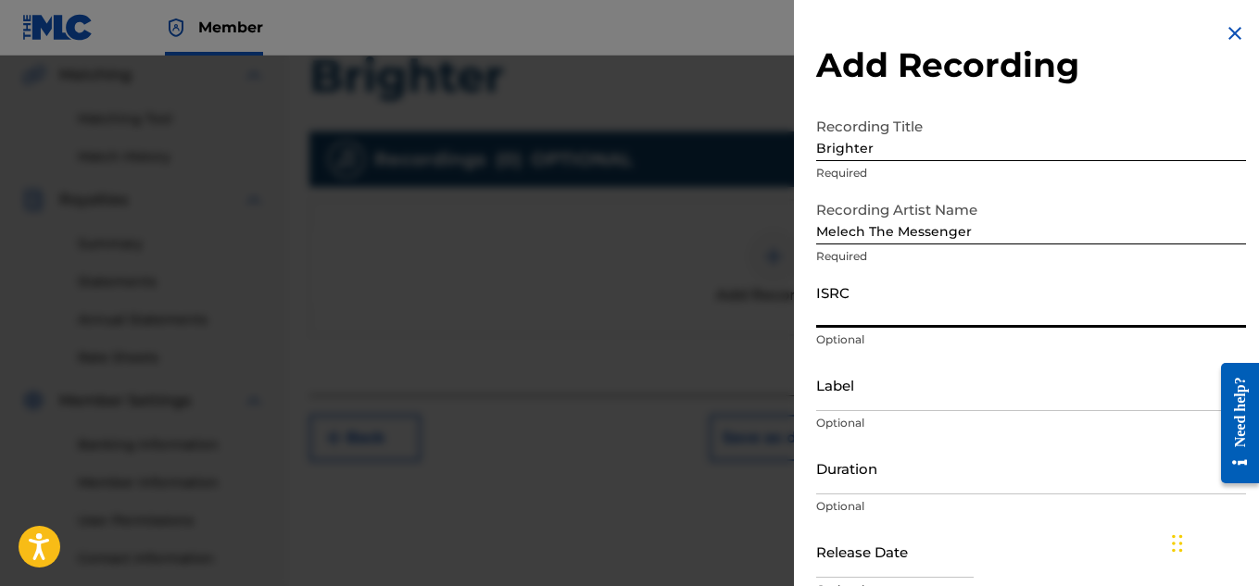
paste input "QZDA82443679"
type input "QZDA82443679"
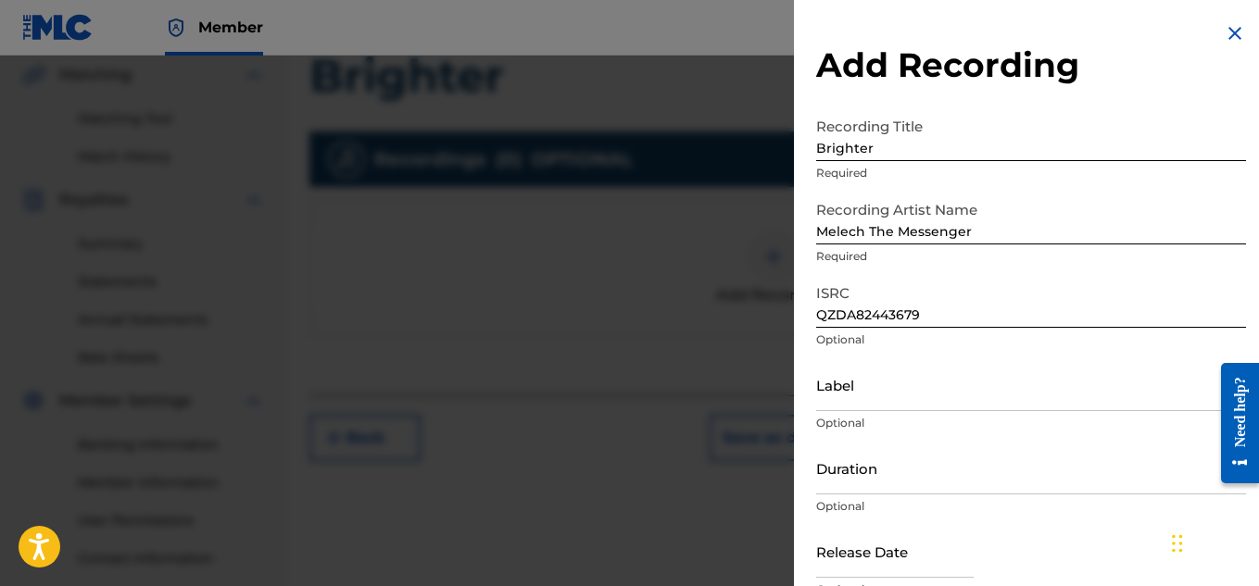
click at [930, 496] on div "Duration Optional" at bounding box center [1031, 483] width 430 height 83
click at [928, 481] on input "Duration" at bounding box center [1031, 468] width 430 height 53
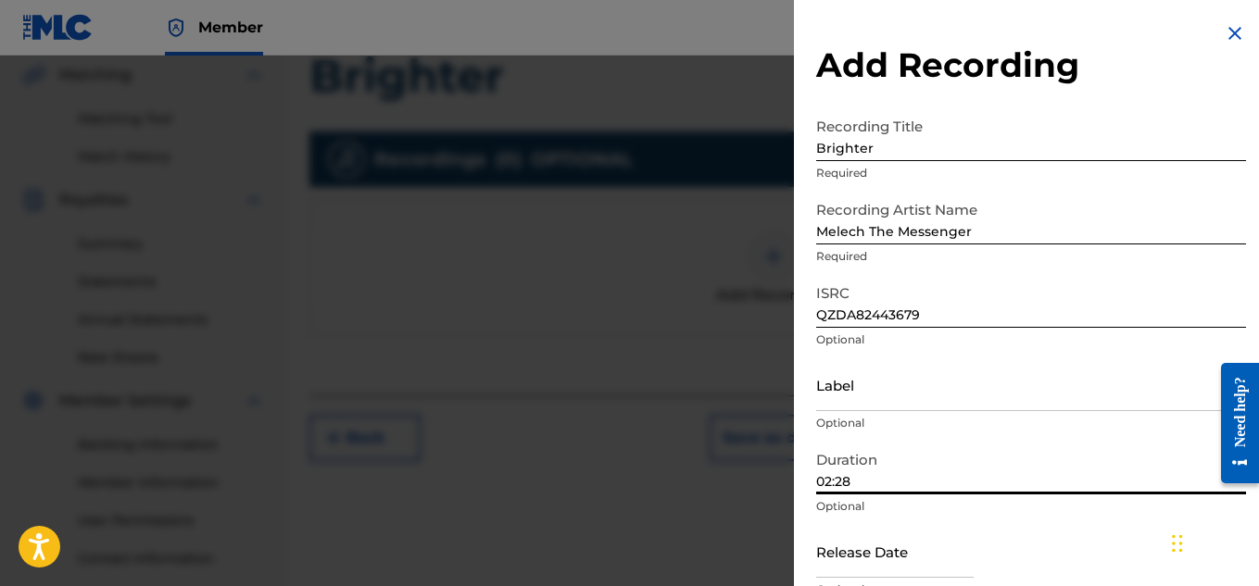
scroll to position [91, 0]
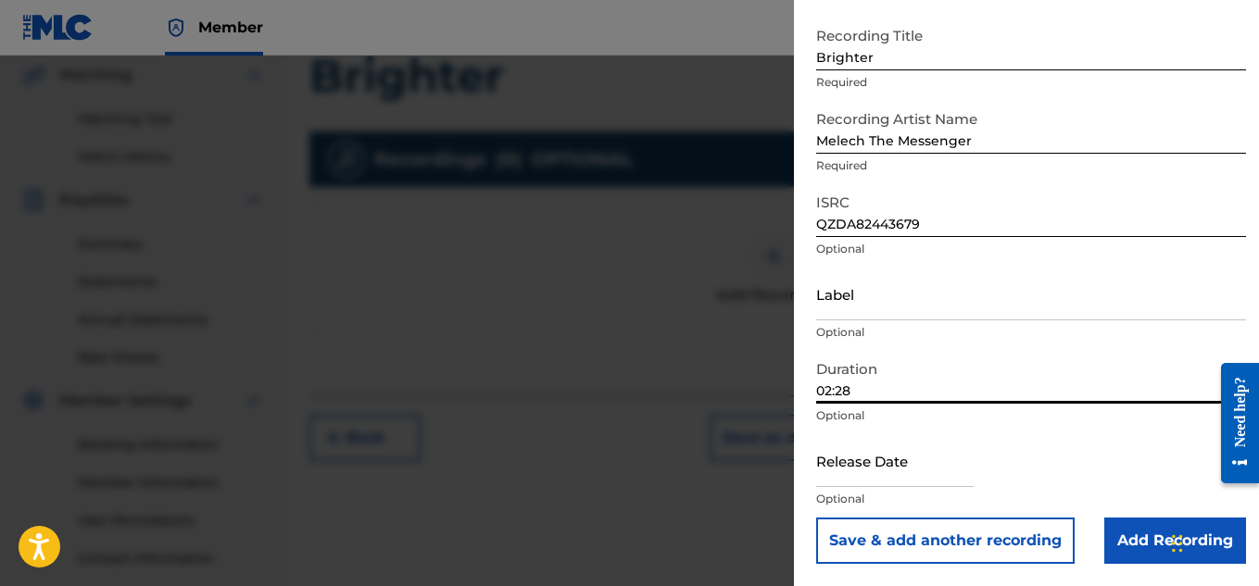
type input "02:28"
click at [928, 477] on input "text" at bounding box center [894, 460] width 157 height 53
select select "8"
select select "2025"
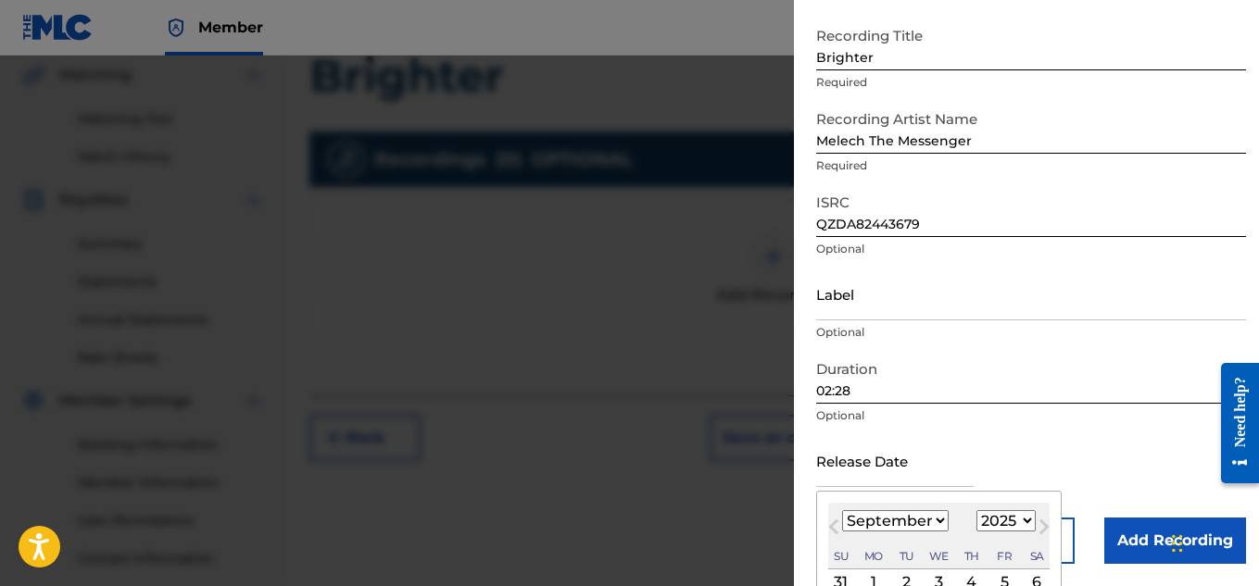
click at [935, 516] on select "January February March April May June July August September October November De…" at bounding box center [895, 520] width 107 height 21
select select "1"
click at [842, 510] on select "January February March April May June July August September October November De…" at bounding box center [895, 520] width 107 height 21
click at [1014, 514] on select "1899 1900 1901 1902 1903 1904 1905 1906 1907 1908 1909 1910 1911 1912 1913 1914…" at bounding box center [1005, 520] width 59 height 21
select select "2024"
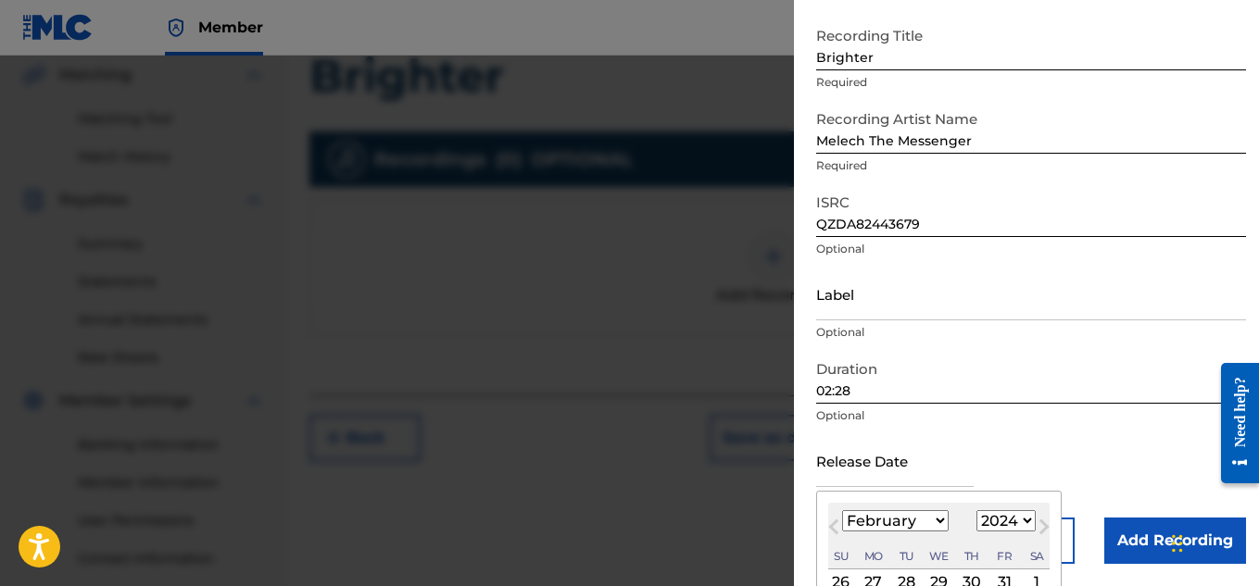
click at [976, 510] on select "1899 1900 1901 1902 1903 1904 1905 1906 1907 1908 1909 1910 1911 1912 1913 1914…" at bounding box center [1005, 520] width 59 height 21
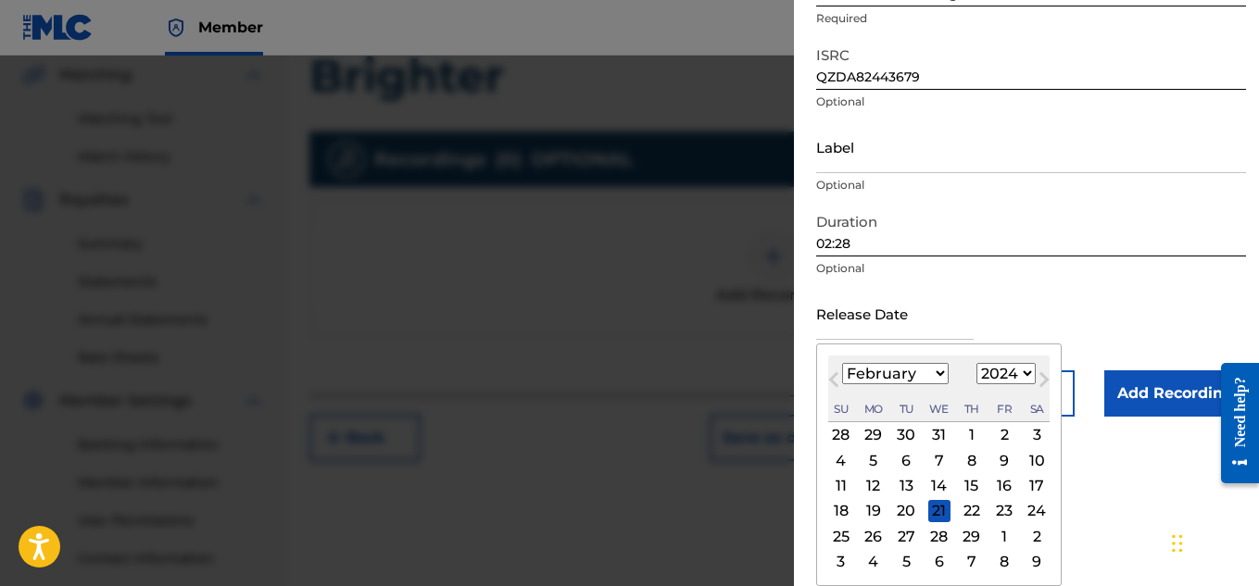
click at [945, 486] on div "14" at bounding box center [939, 486] width 22 height 22
type input "[DATE]"
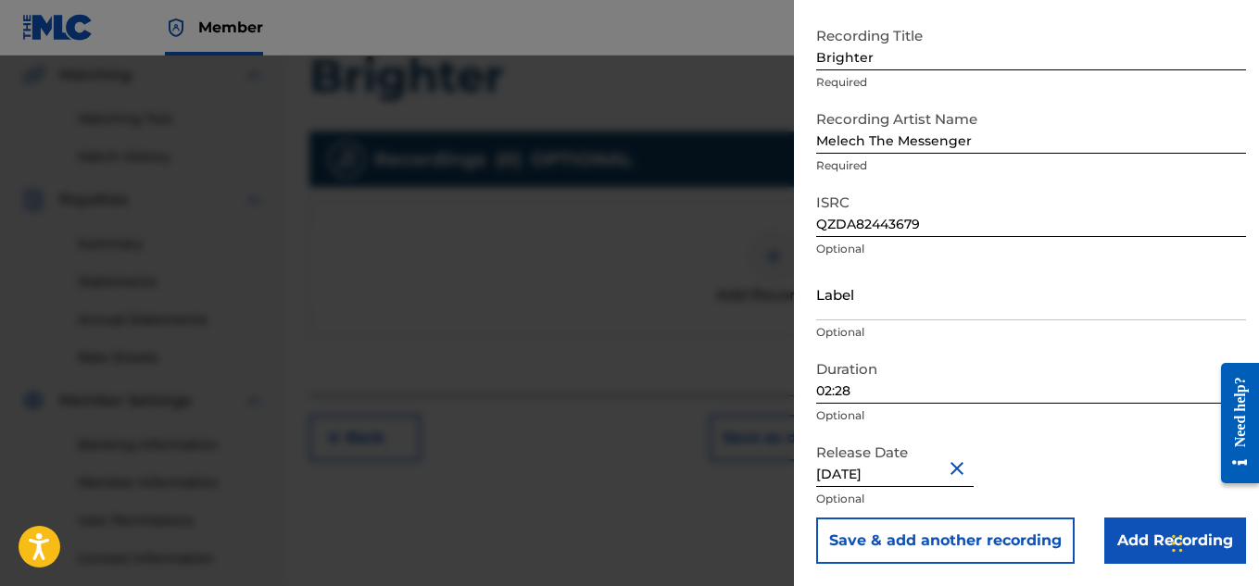
scroll to position [562, 0]
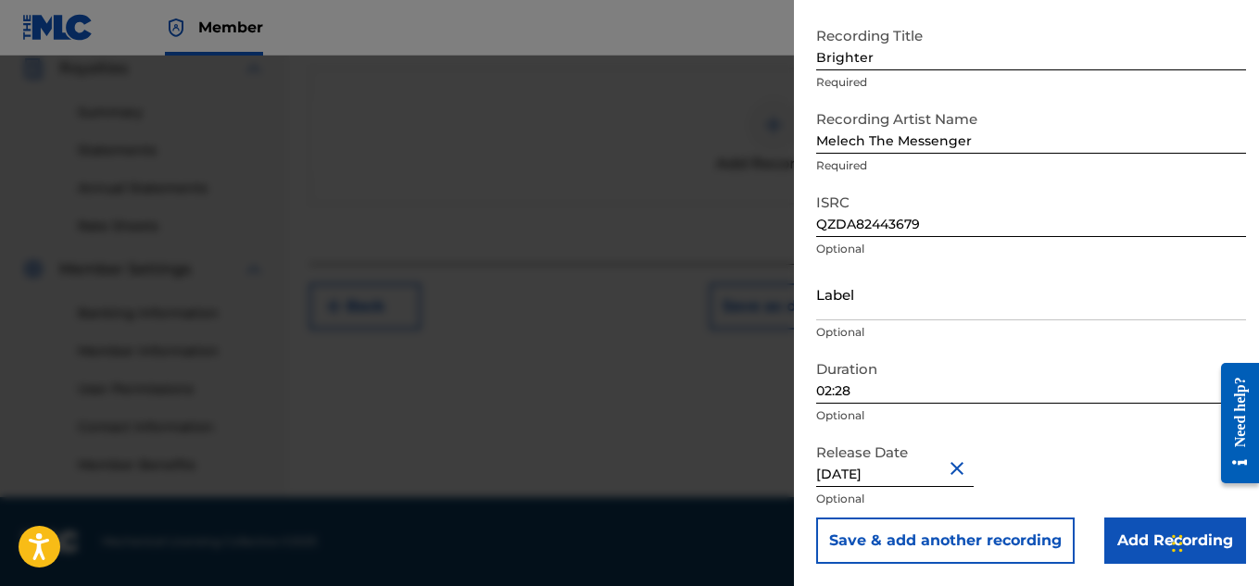
click at [1115, 534] on input "Add Recording" at bounding box center [1175, 541] width 142 height 46
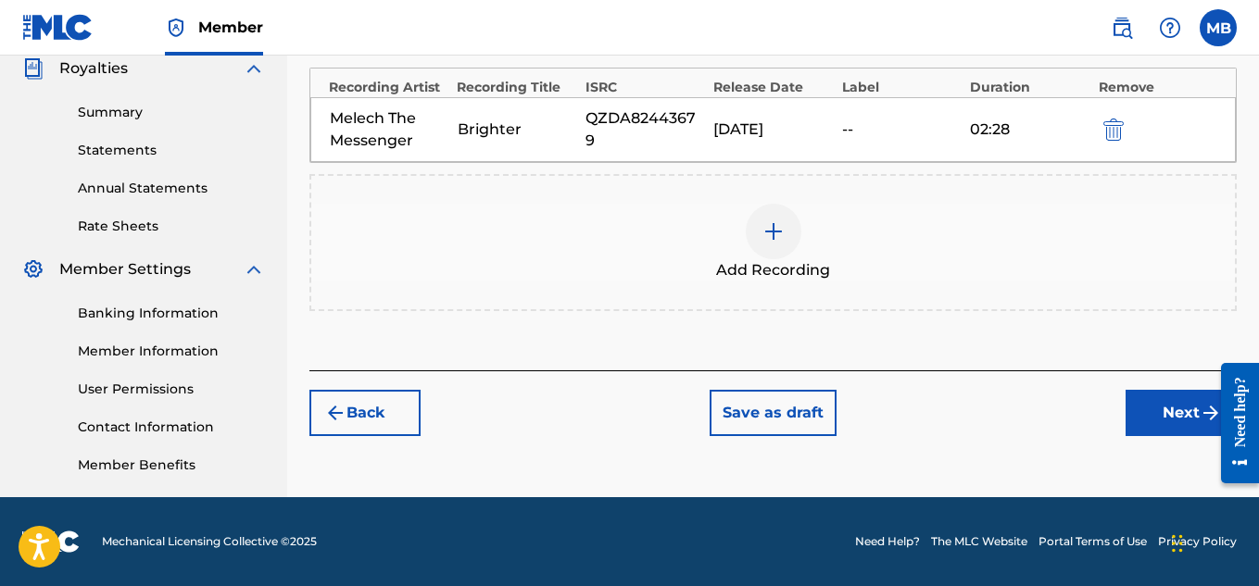
click at [1149, 397] on button "Next" at bounding box center [1180, 413] width 111 height 46
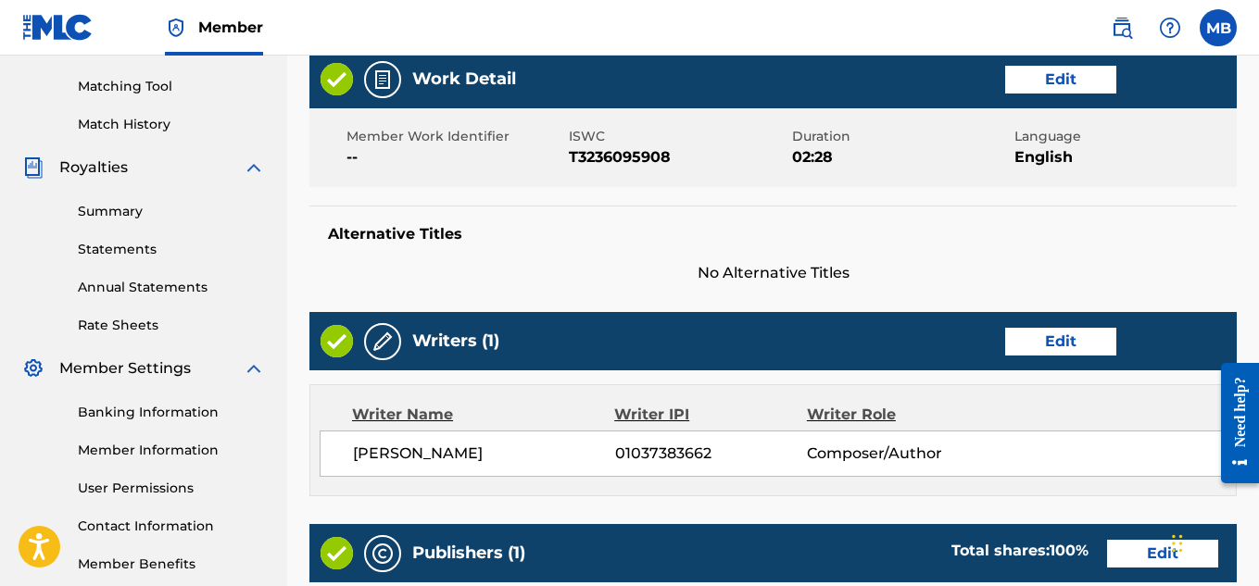
scroll to position [1002, 0]
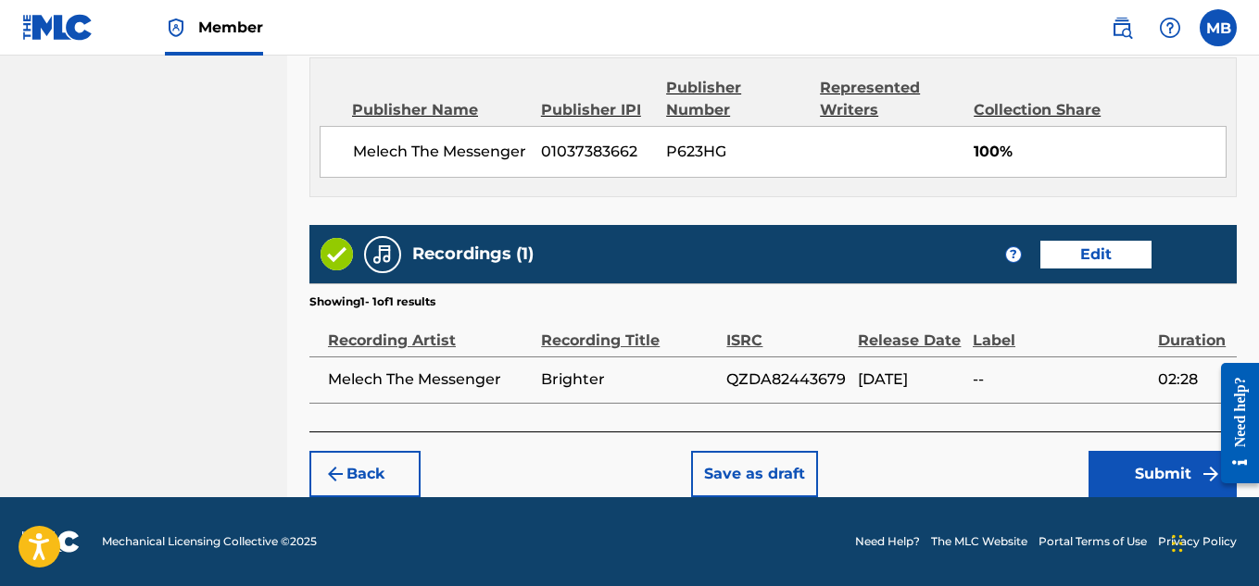
click at [1122, 483] on button "Submit" at bounding box center [1162, 474] width 148 height 46
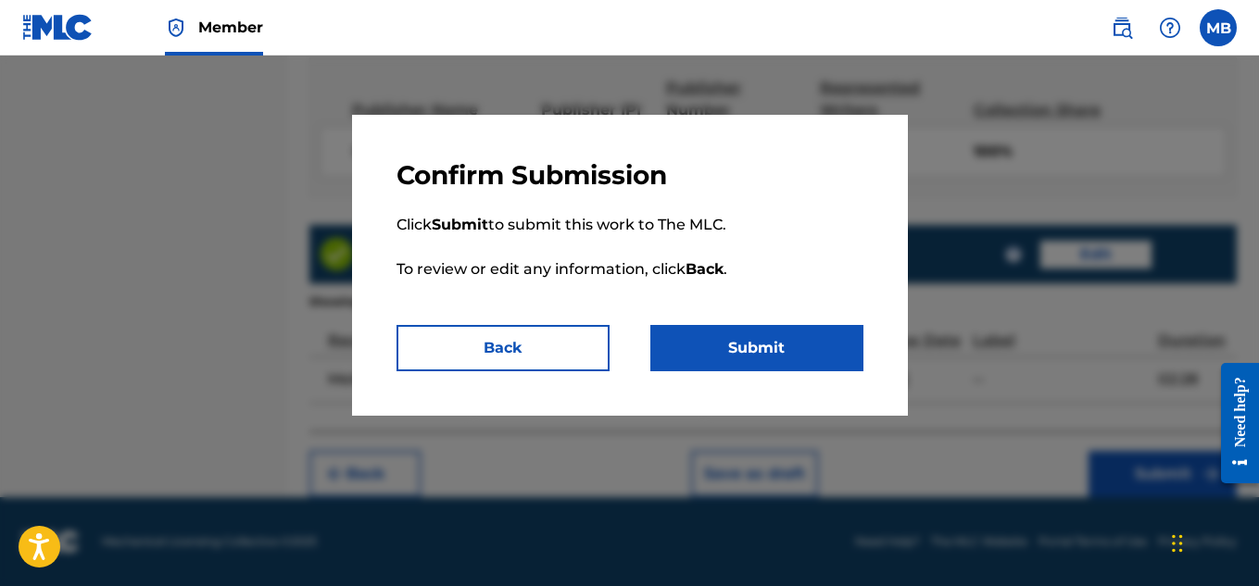
click at [700, 340] on button "Submit" at bounding box center [756, 348] width 213 height 46
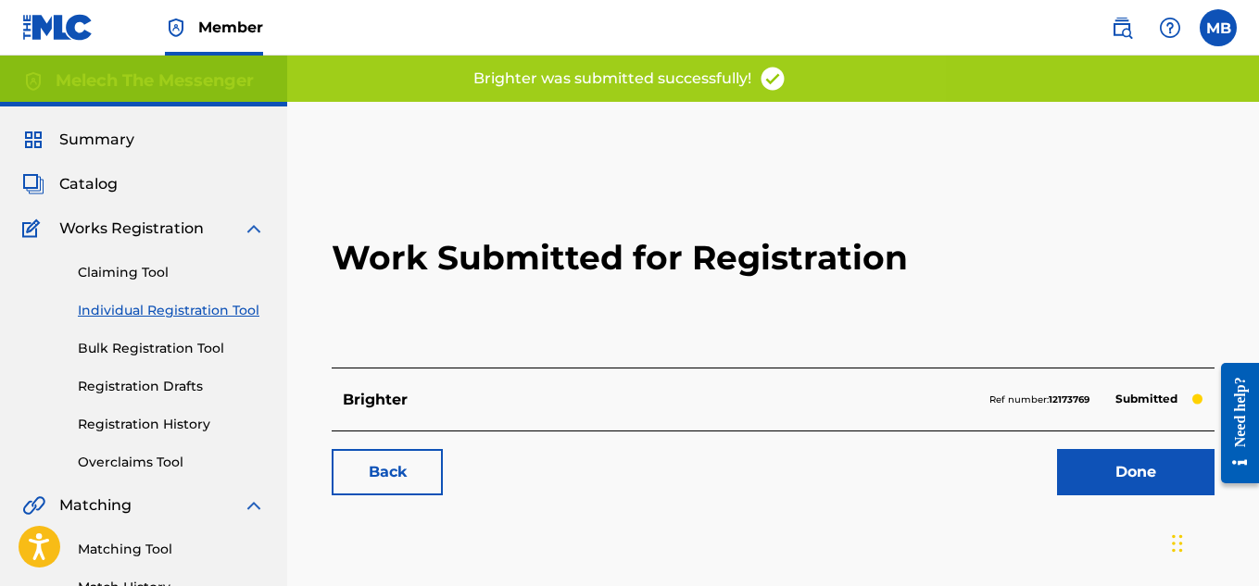
click at [416, 467] on link "Back" at bounding box center [387, 472] width 111 height 46
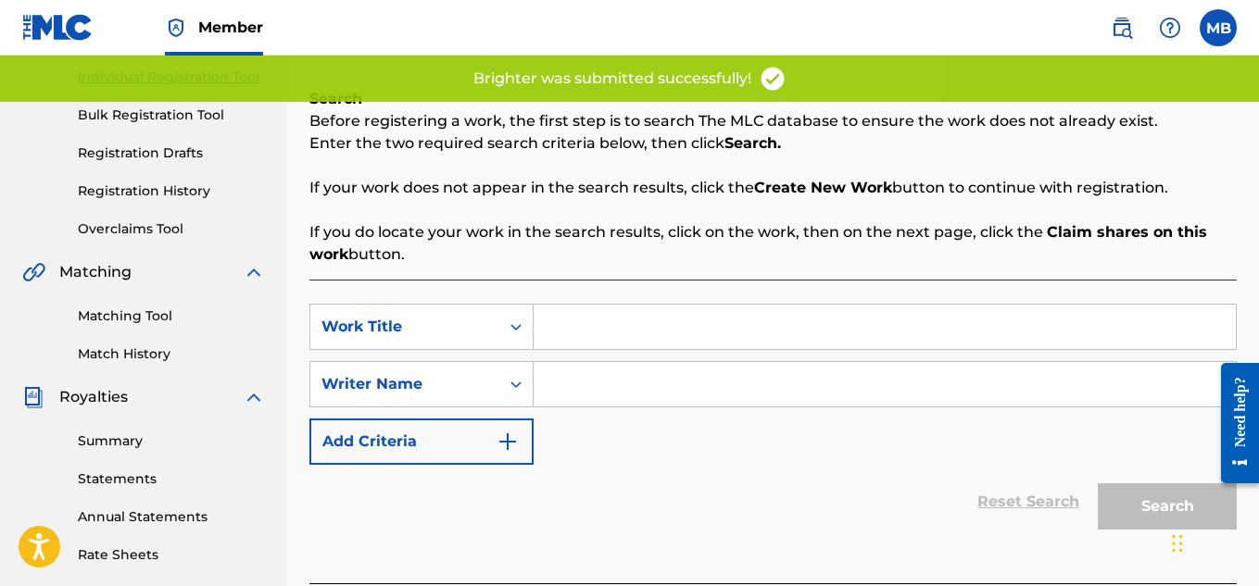
scroll to position [235, 0]
click at [653, 312] on input "Search Form" at bounding box center [885, 325] width 702 height 44
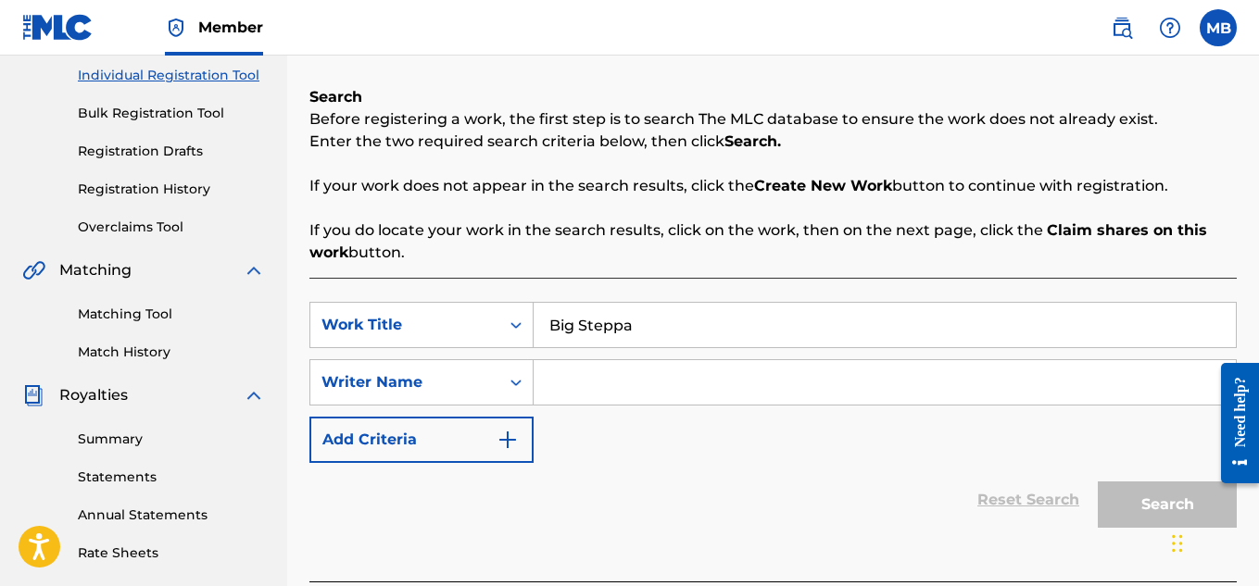
type input "Big Steppa"
click at [721, 377] on input "Search Form" at bounding box center [885, 382] width 702 height 44
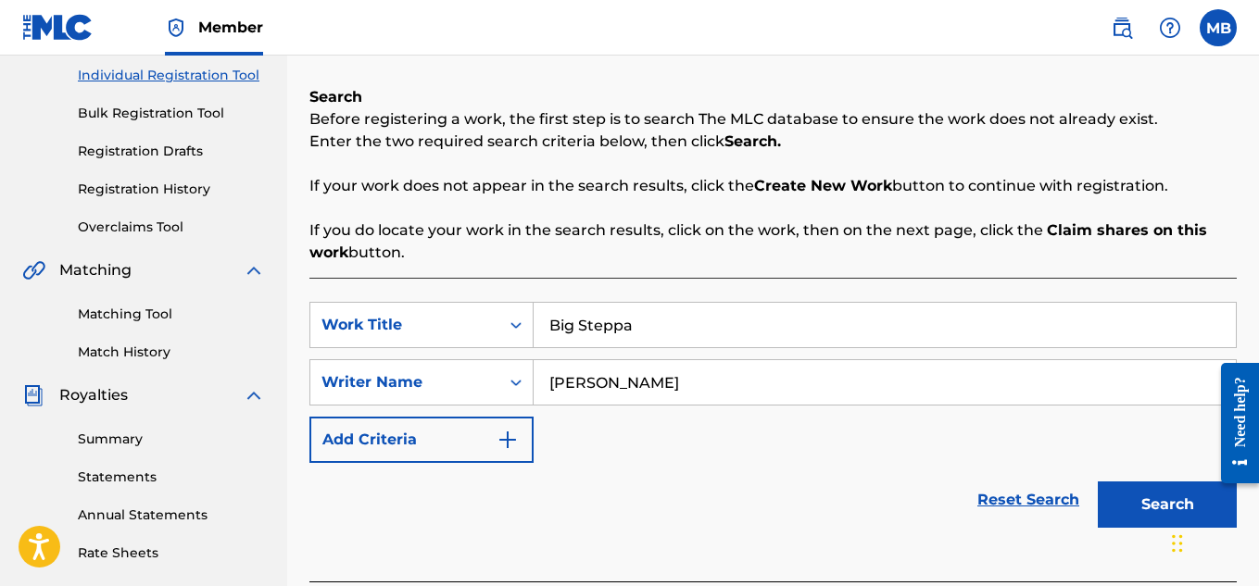
type input "[PERSON_NAME]"
click at [1146, 518] on button "Search" at bounding box center [1167, 505] width 139 height 46
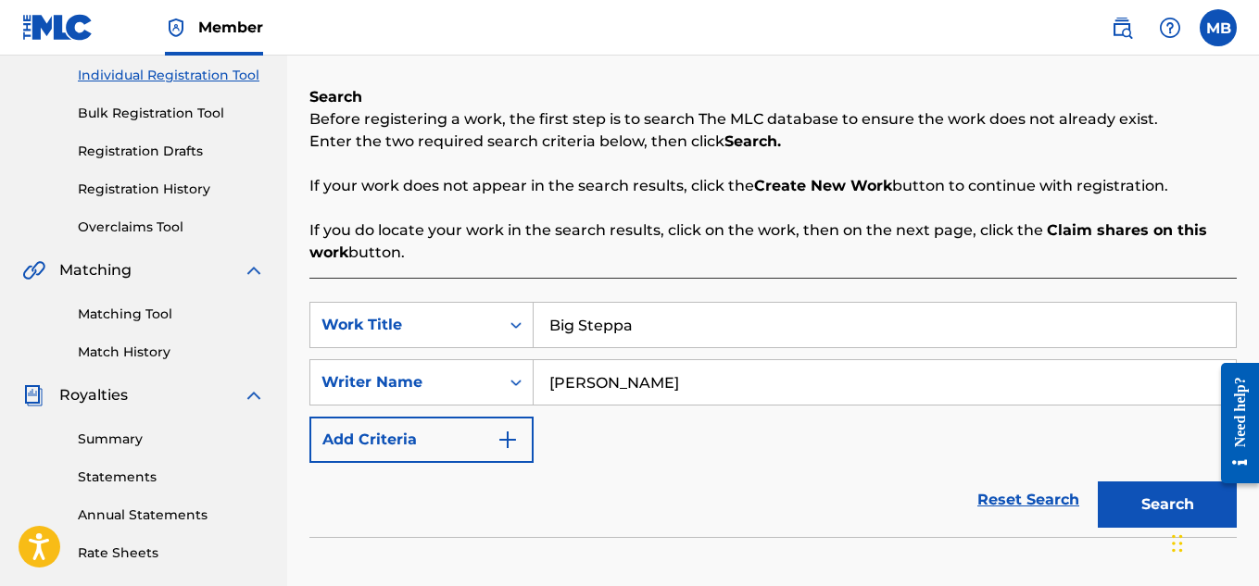
scroll to position [562, 0]
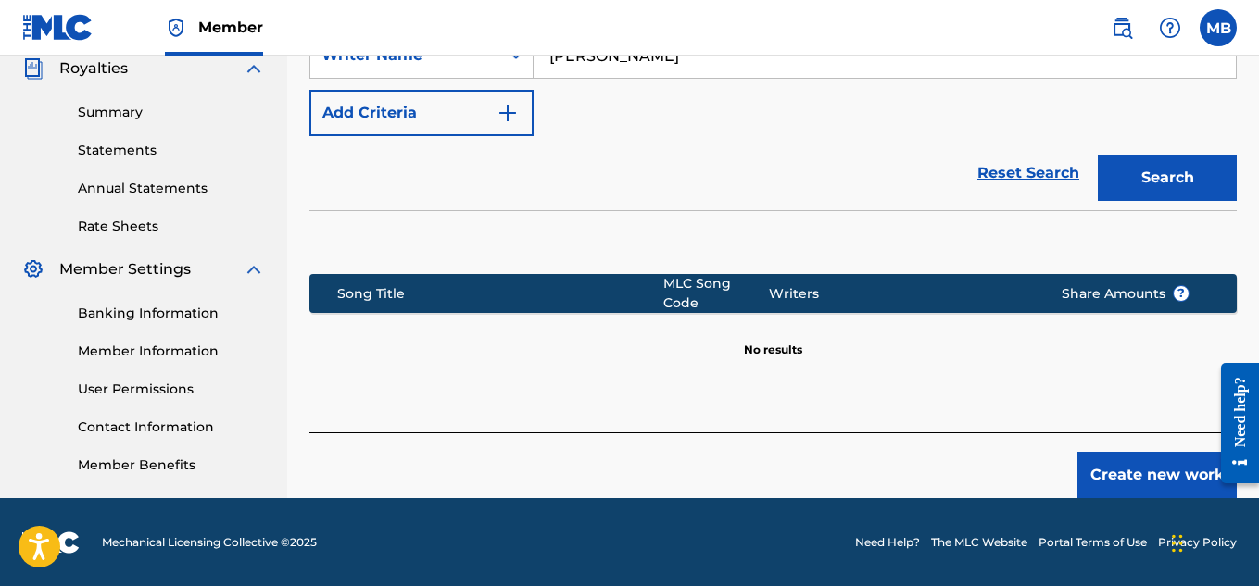
click at [1114, 456] on button "Create new work" at bounding box center [1156, 475] width 159 height 46
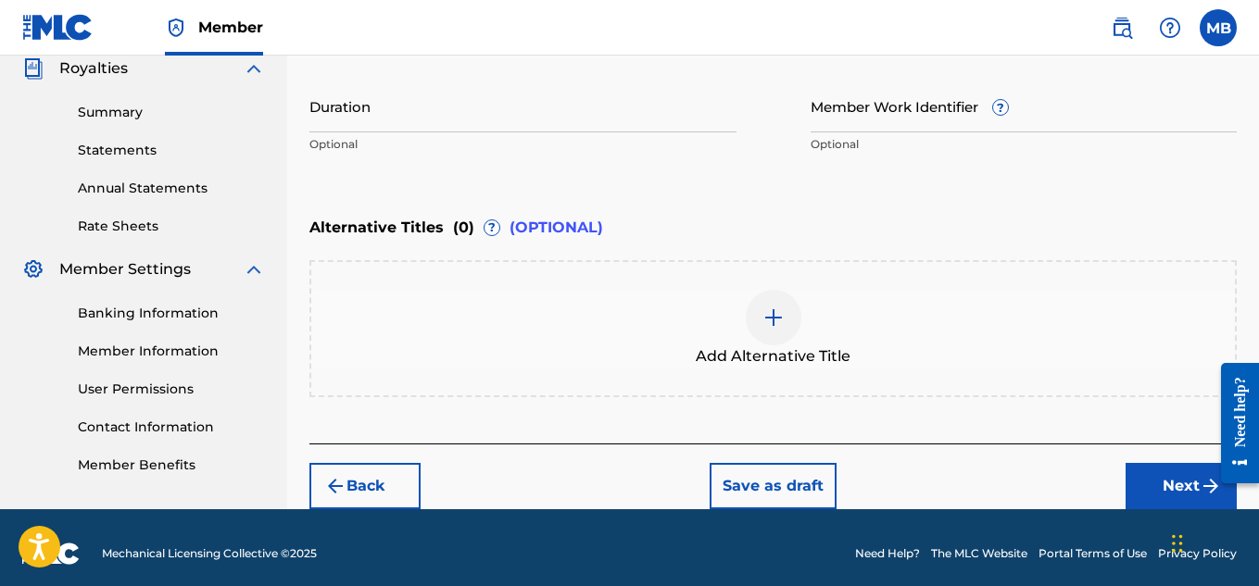
scroll to position [162, 0]
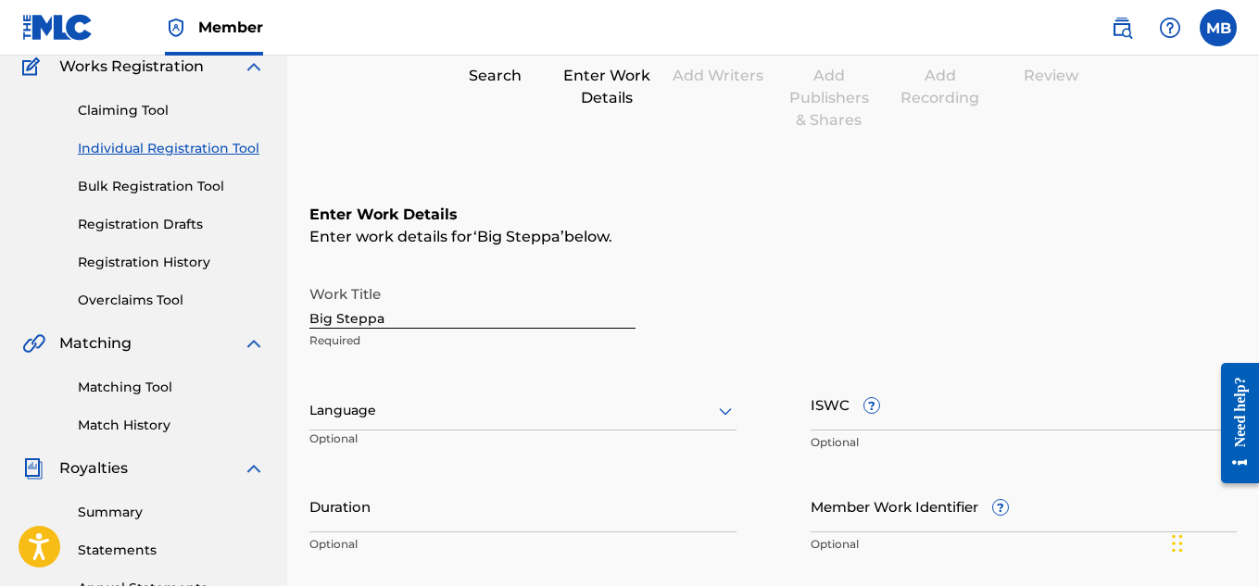
click at [501, 404] on div at bounding box center [522, 410] width 427 height 23
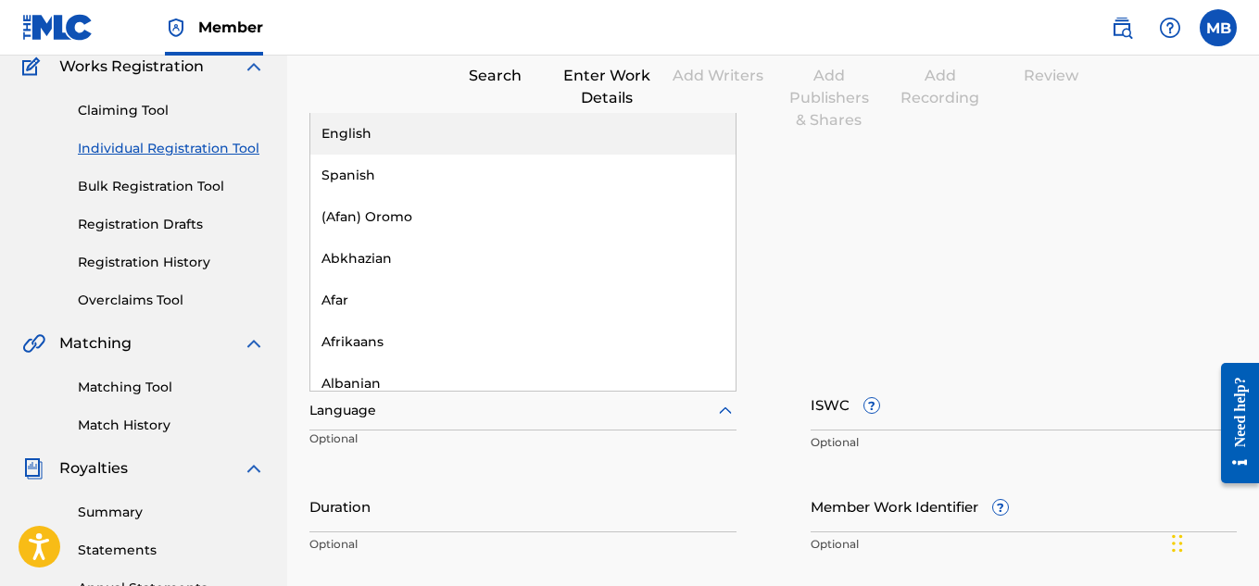
click at [391, 124] on div "English" at bounding box center [522, 134] width 425 height 42
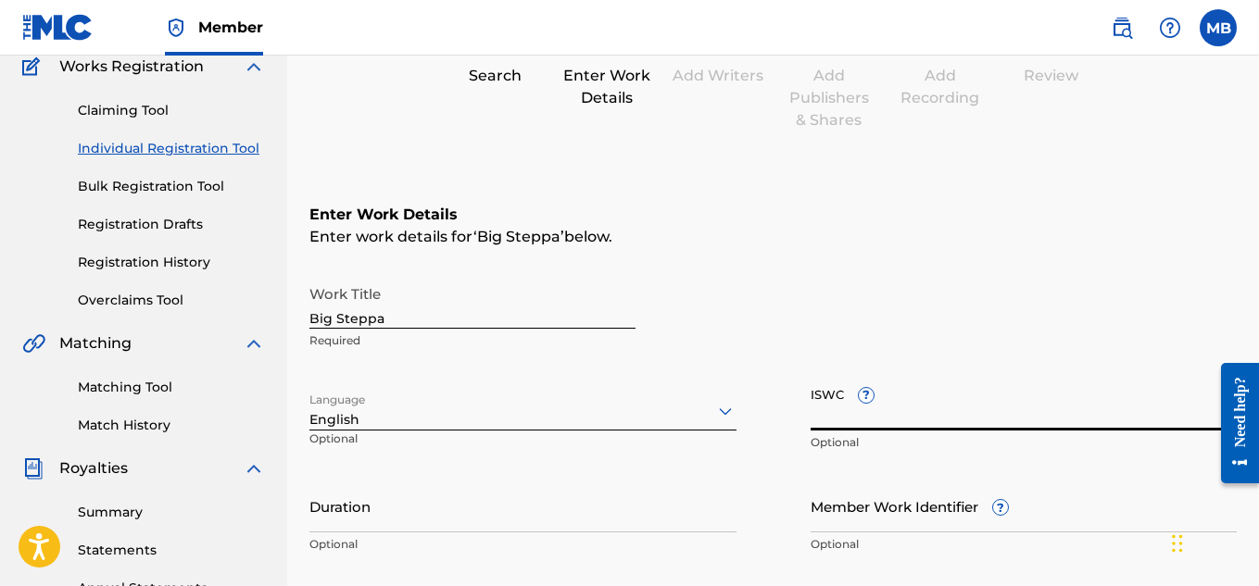
click at [935, 411] on input "ISWC ?" at bounding box center [1023, 404] width 427 height 53
paste input "T-325.228.182-2"
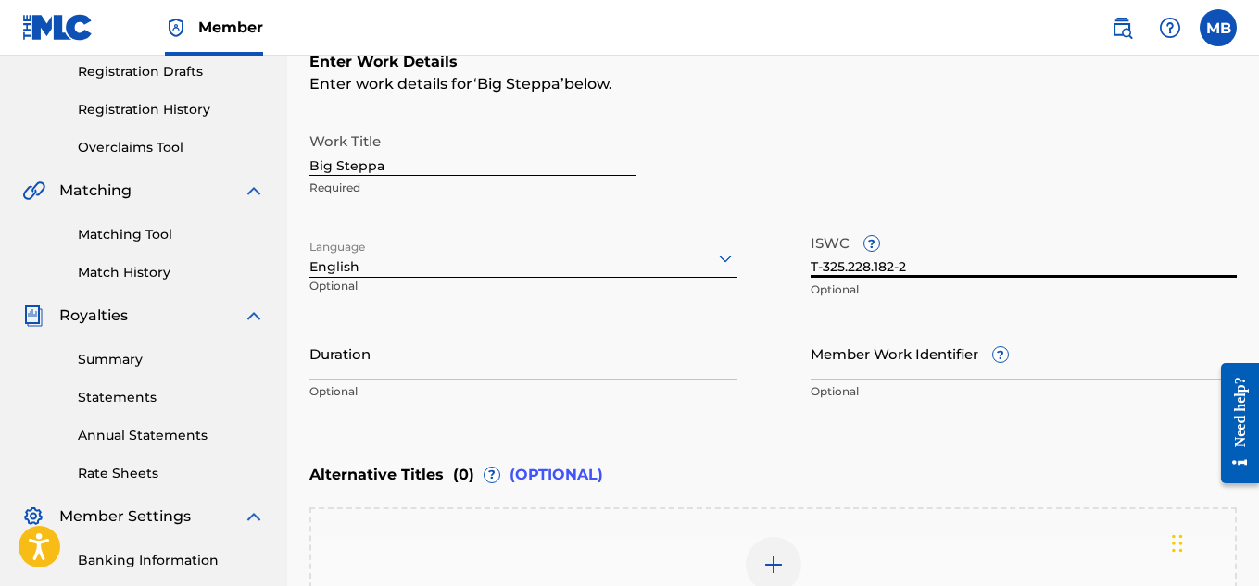
type input "T-325.228.182-2"
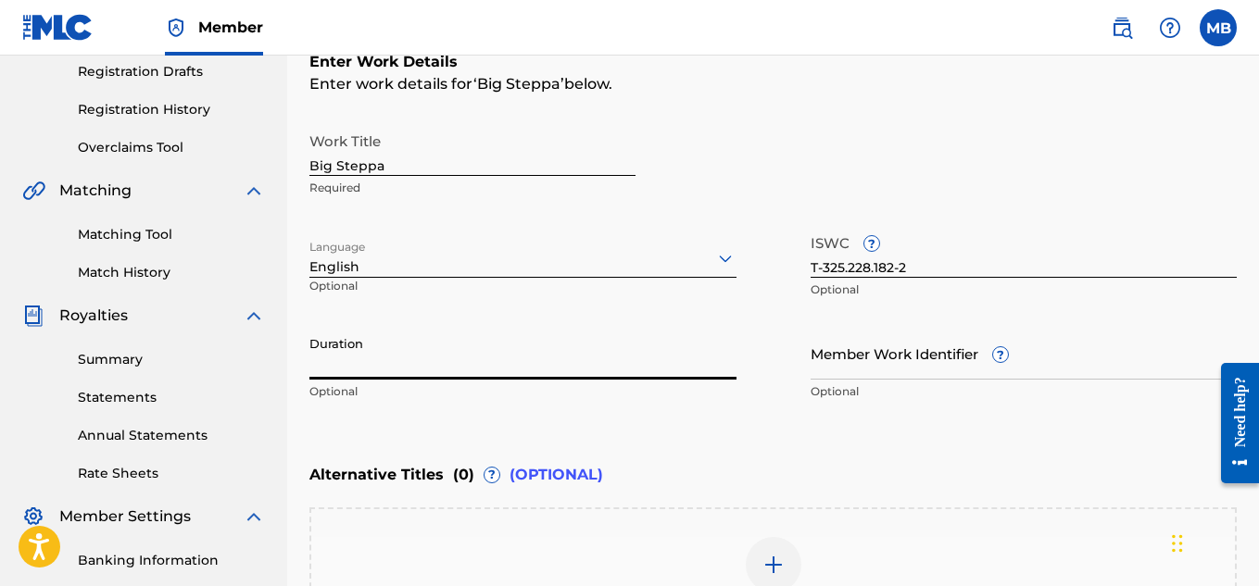
click at [486, 370] on input "Duration" at bounding box center [522, 353] width 427 height 53
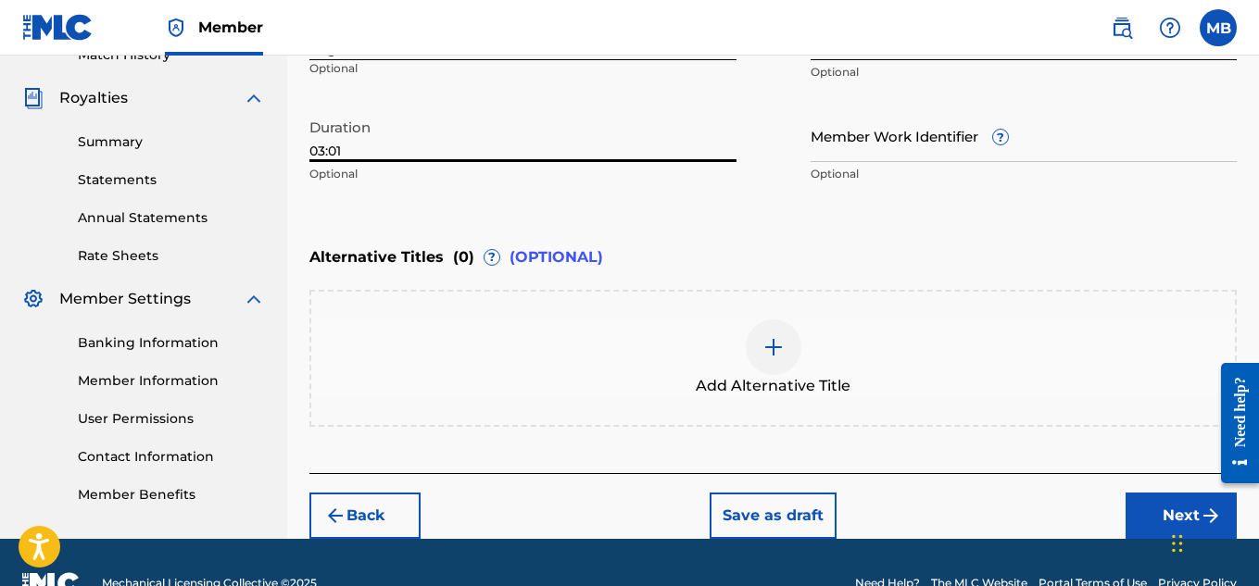
type input "03:01"
click at [1154, 521] on button "Next" at bounding box center [1180, 516] width 111 height 46
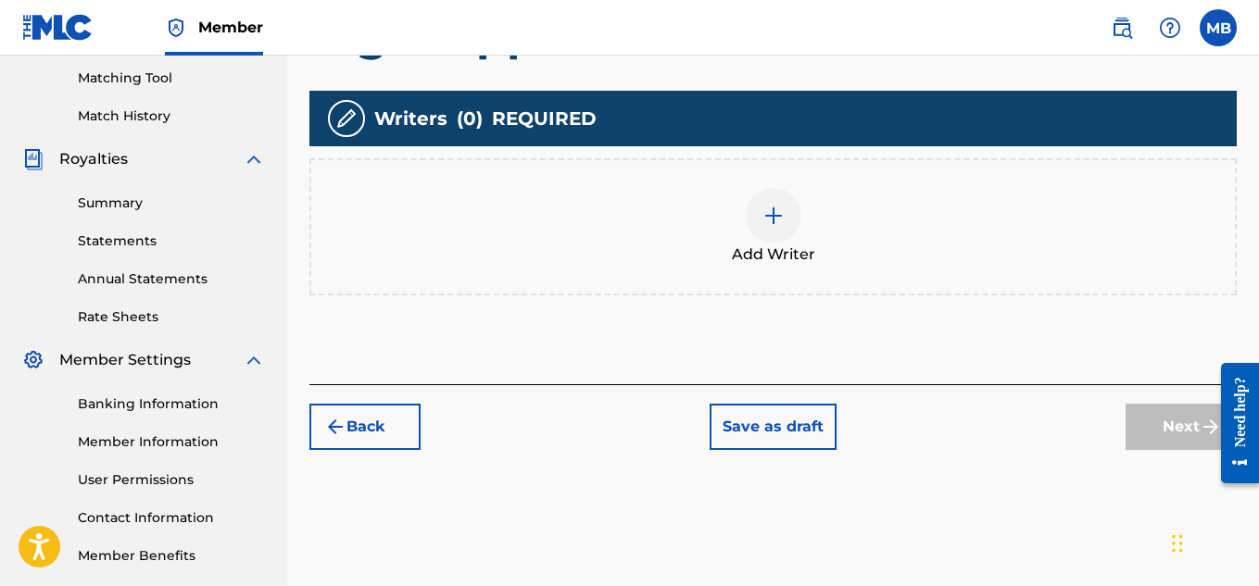
scroll to position [465, 0]
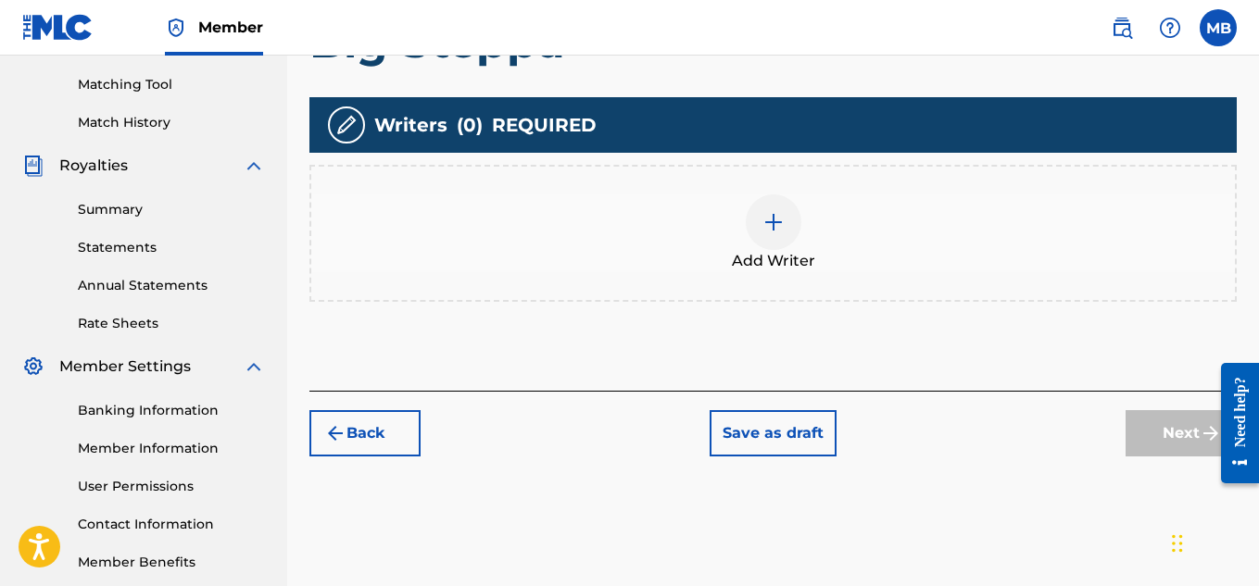
click at [765, 231] on img at bounding box center [773, 222] width 22 height 22
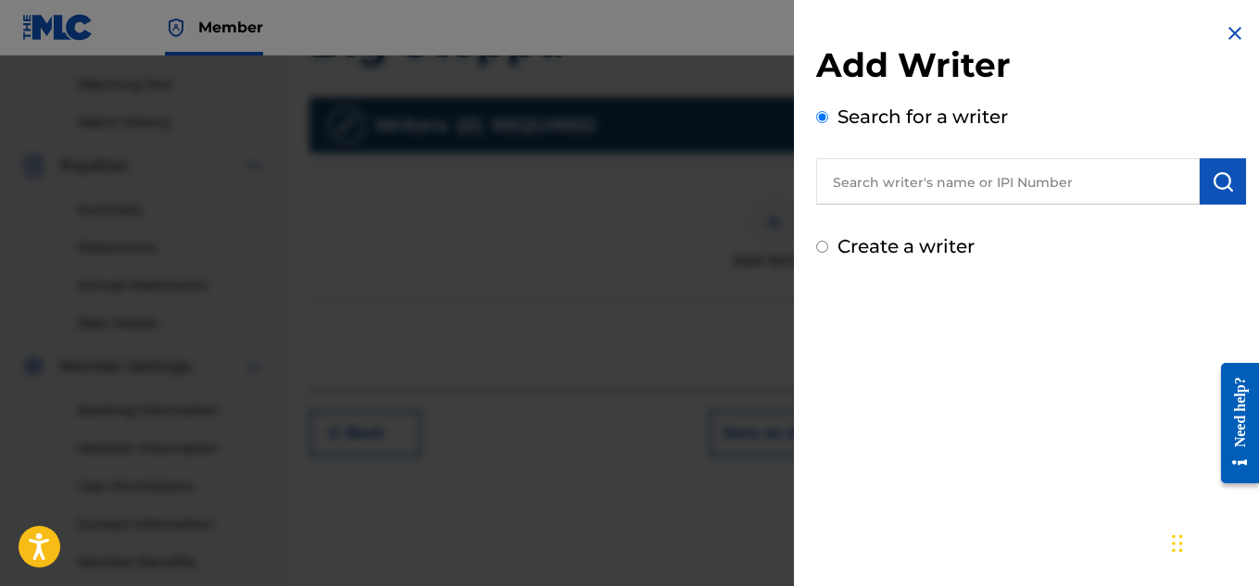
click at [852, 190] on input "text" at bounding box center [1007, 181] width 383 height 46
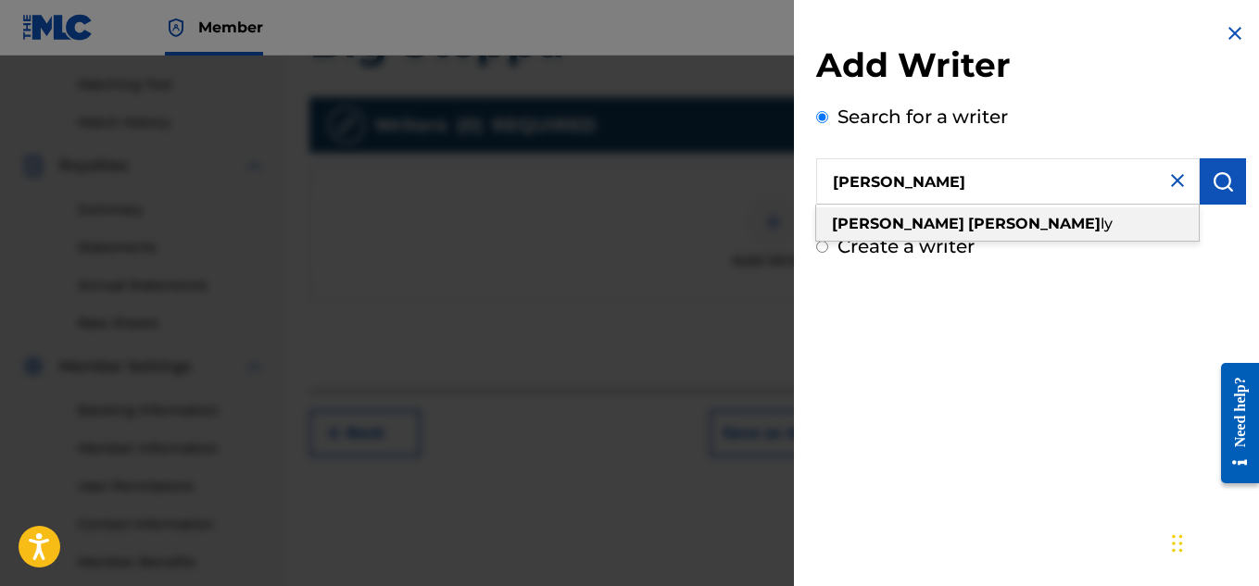
click at [887, 233] on div "[PERSON_NAME] ly" at bounding box center [1007, 223] width 383 height 33
type input "[PERSON_NAME]"
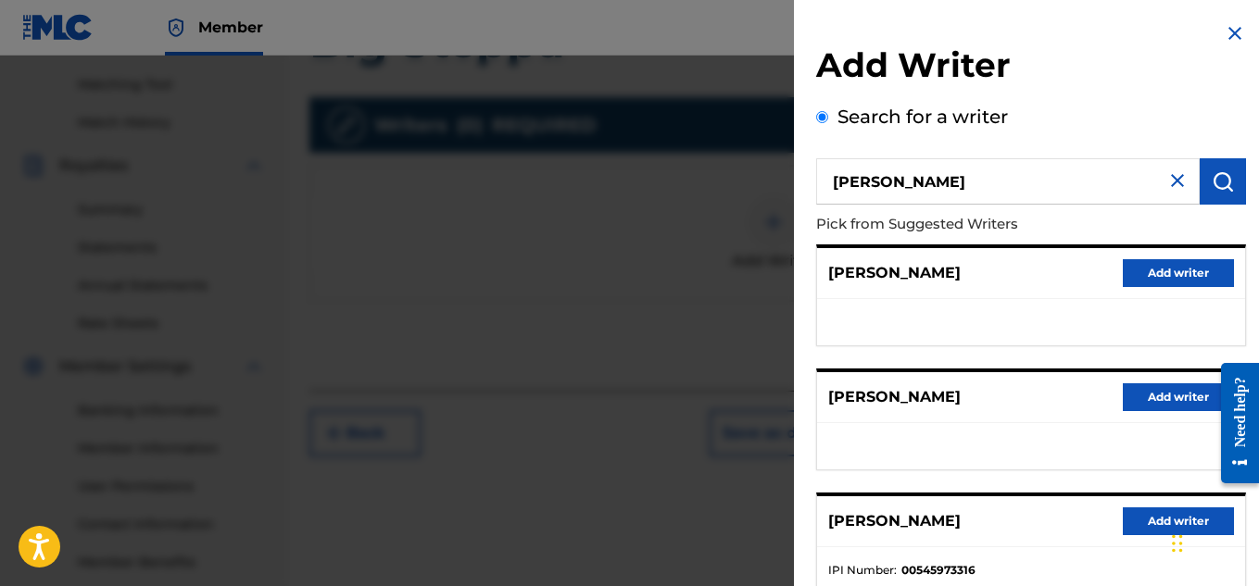
click at [1011, 300] on ul at bounding box center [1031, 322] width 428 height 46
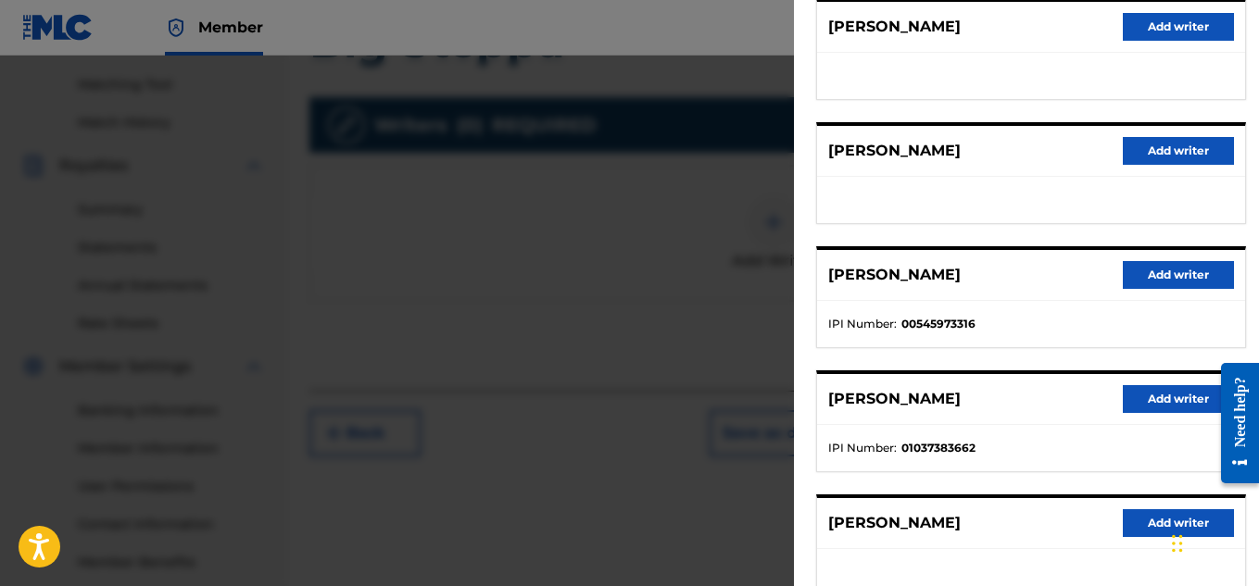
scroll to position [289, 0]
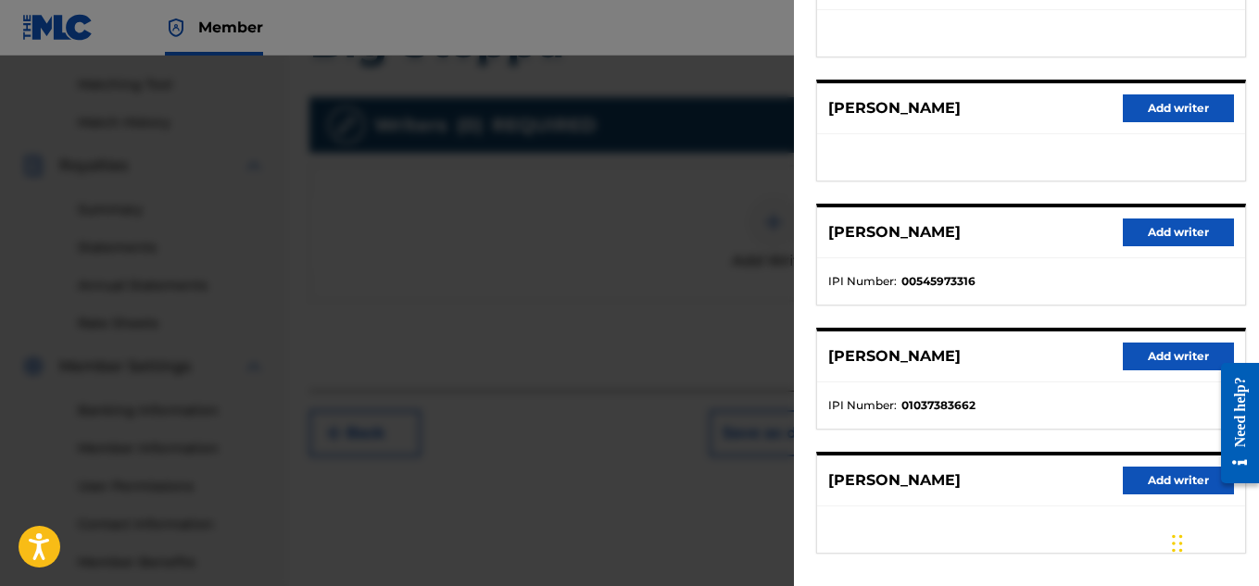
click at [1129, 368] on button "Add writer" at bounding box center [1178, 357] width 111 height 28
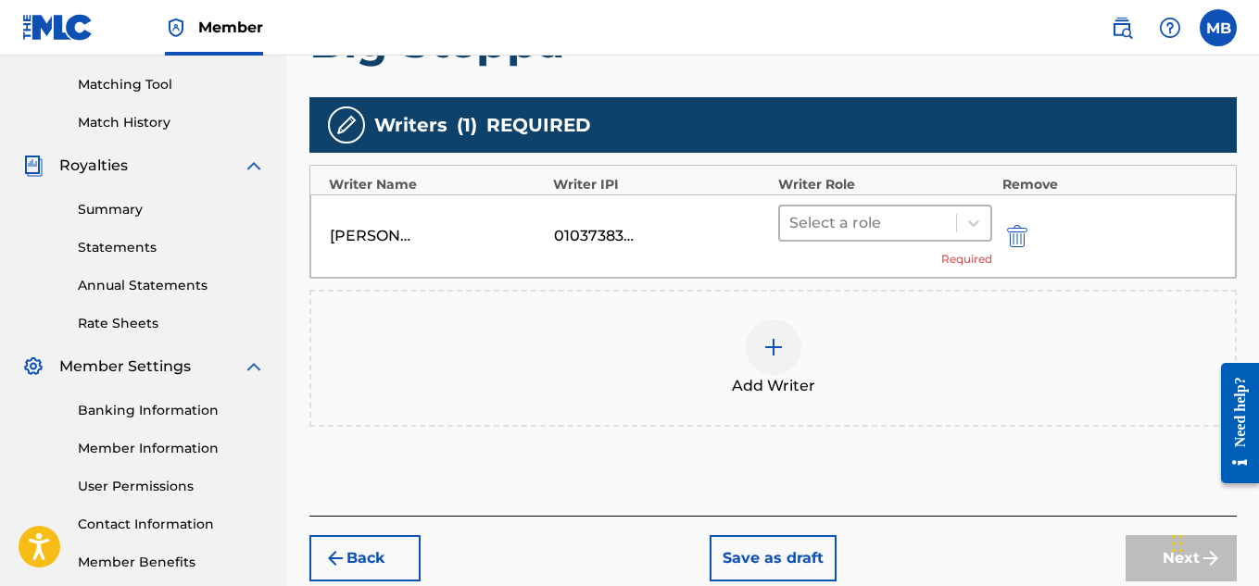
click at [934, 222] on div at bounding box center [868, 223] width 158 height 26
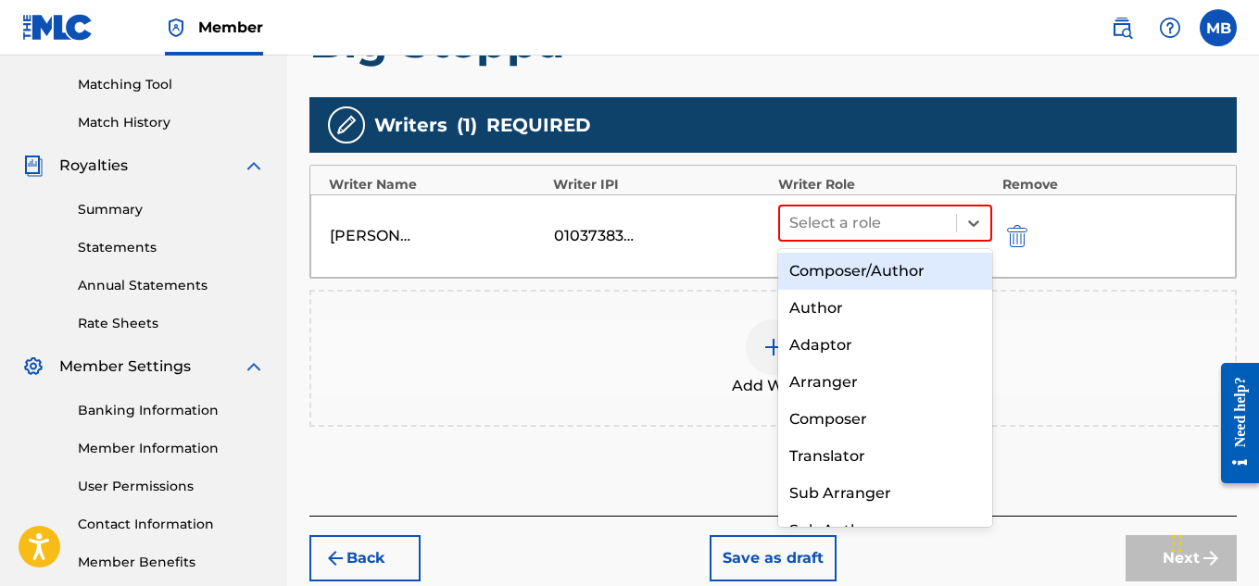
click at [924, 267] on div "Composer/Author" at bounding box center [885, 271] width 215 height 37
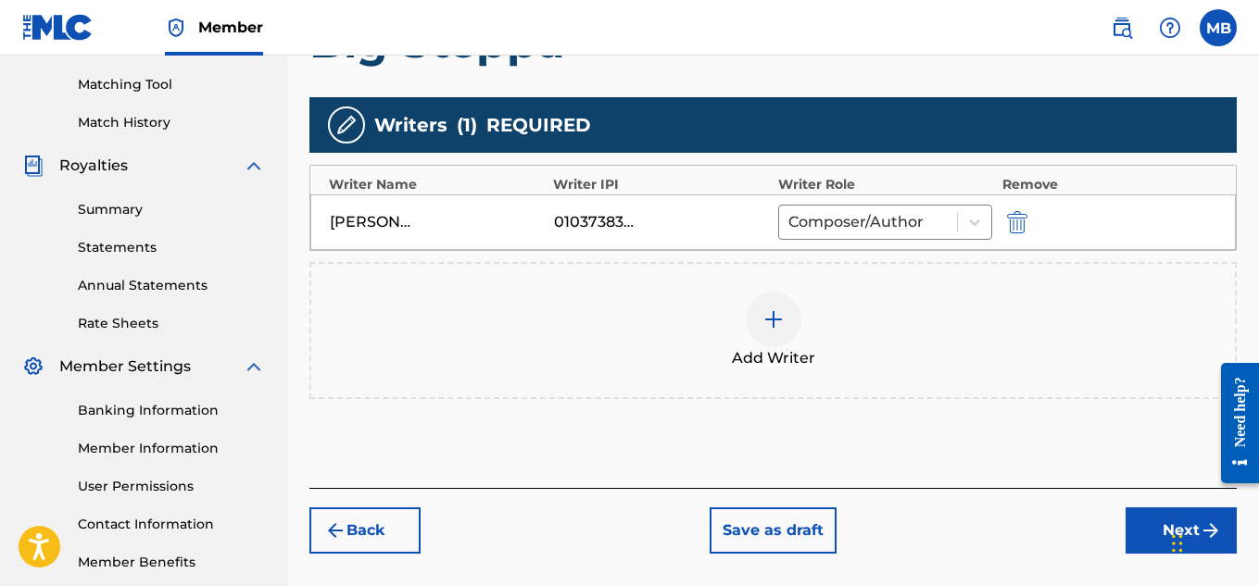
click at [1152, 517] on button "Next" at bounding box center [1180, 531] width 111 height 46
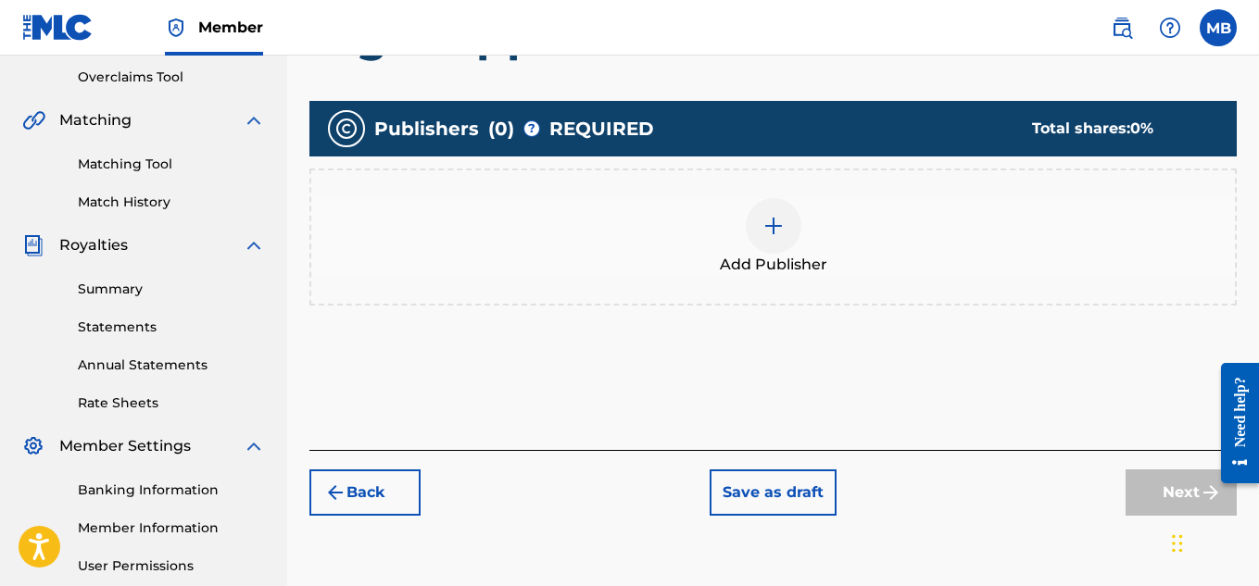
scroll to position [386, 0]
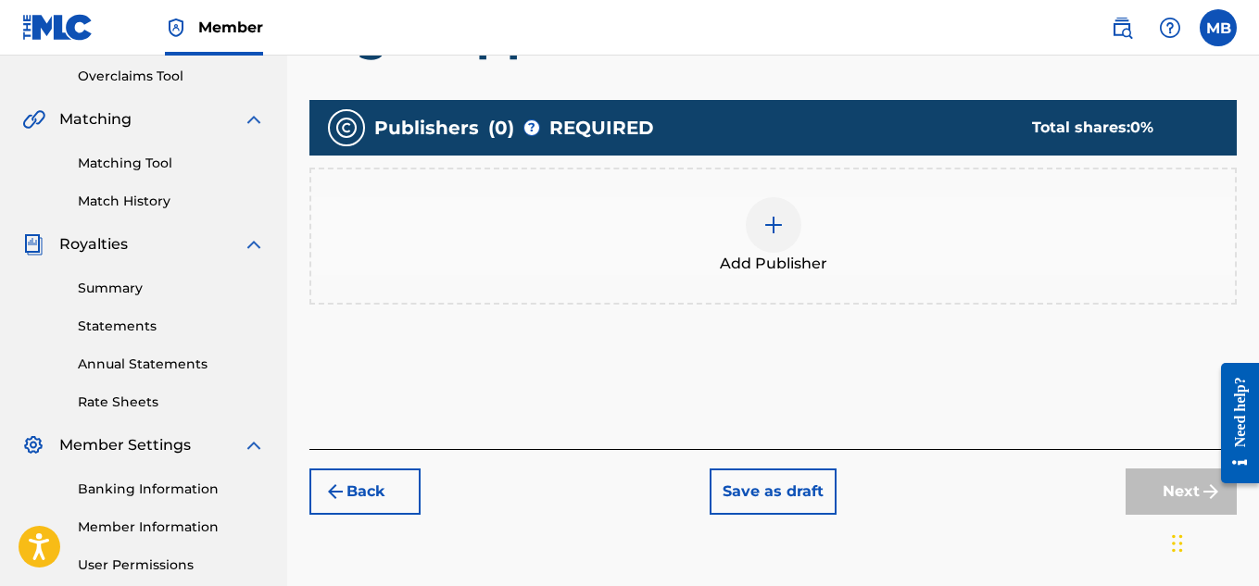
click at [768, 242] on div at bounding box center [774, 225] width 56 height 56
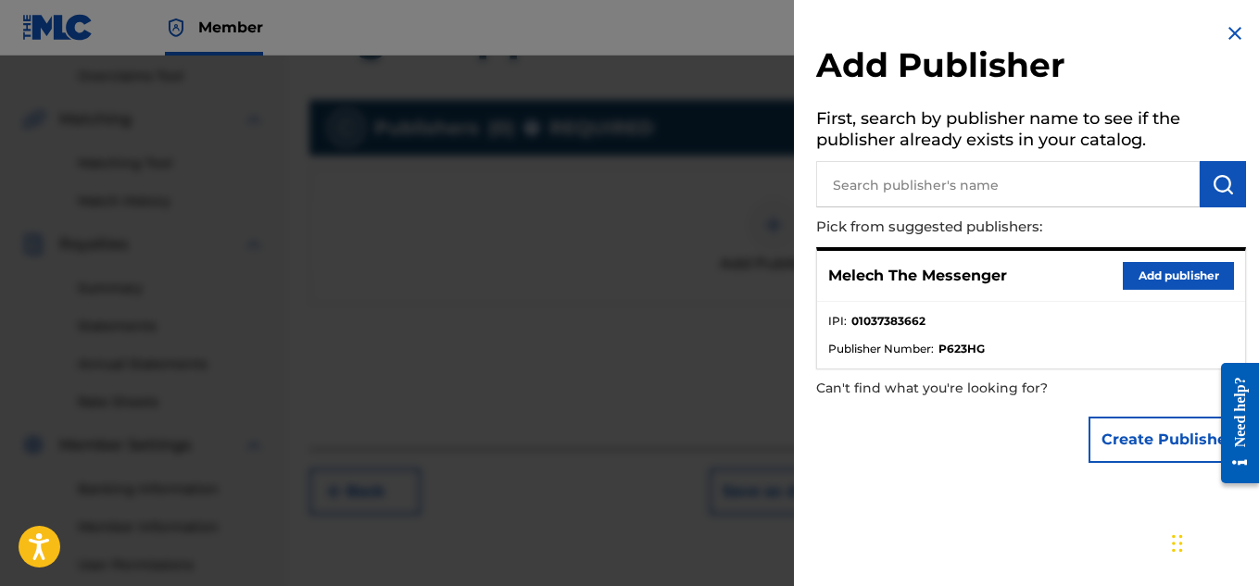
click at [1152, 265] on button "Add publisher" at bounding box center [1178, 276] width 111 height 28
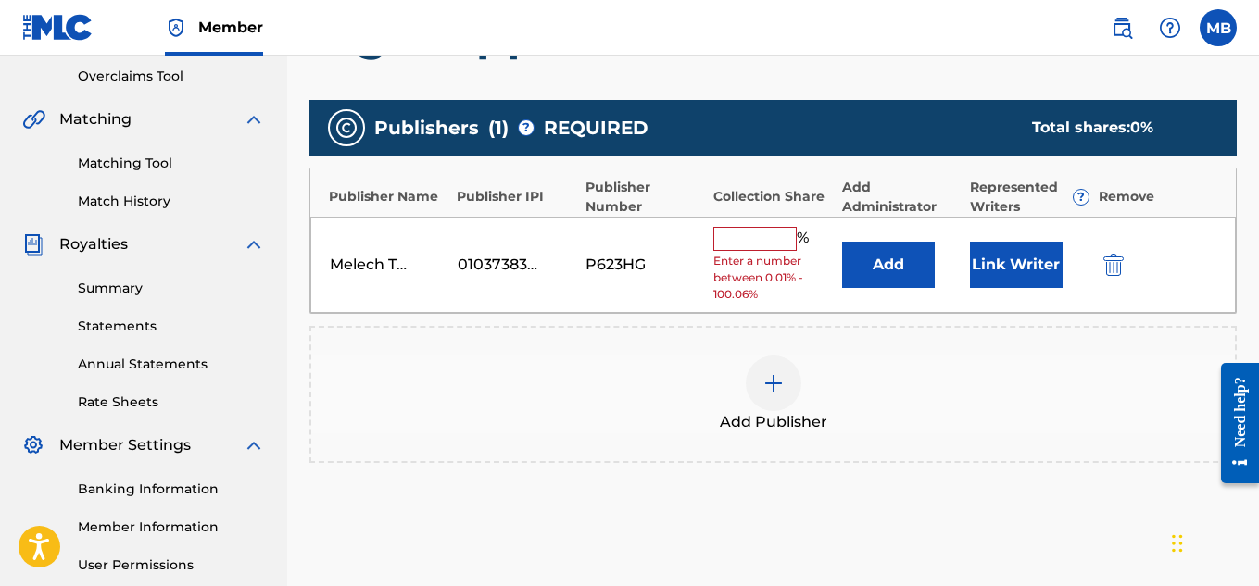
click at [761, 243] on input "text" at bounding box center [754, 239] width 83 height 24
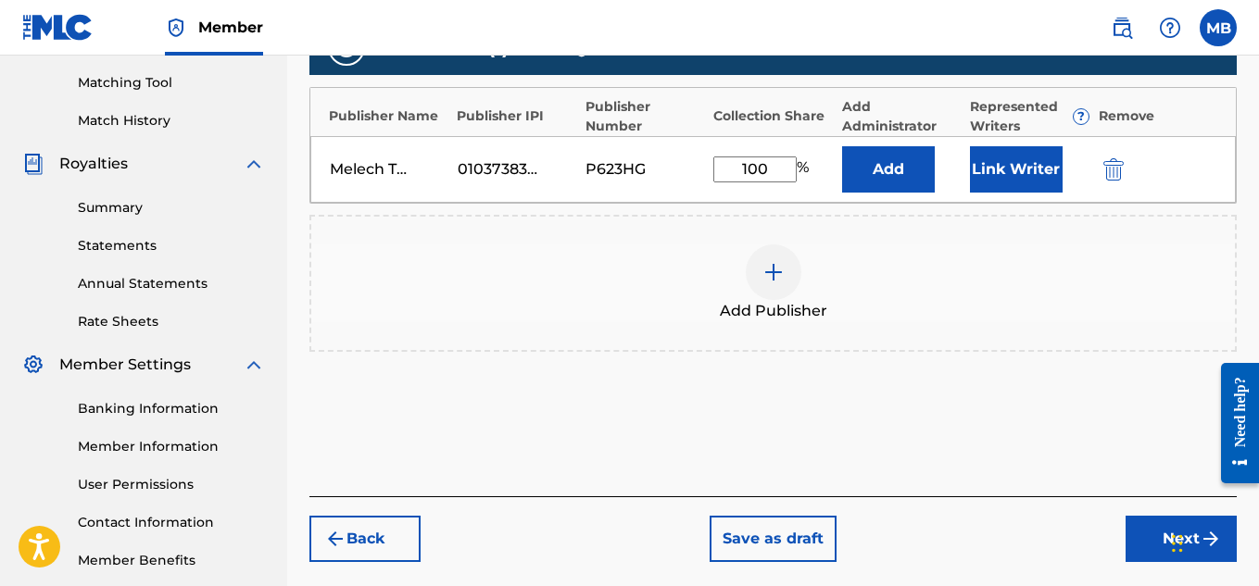
scroll to position [468, 0]
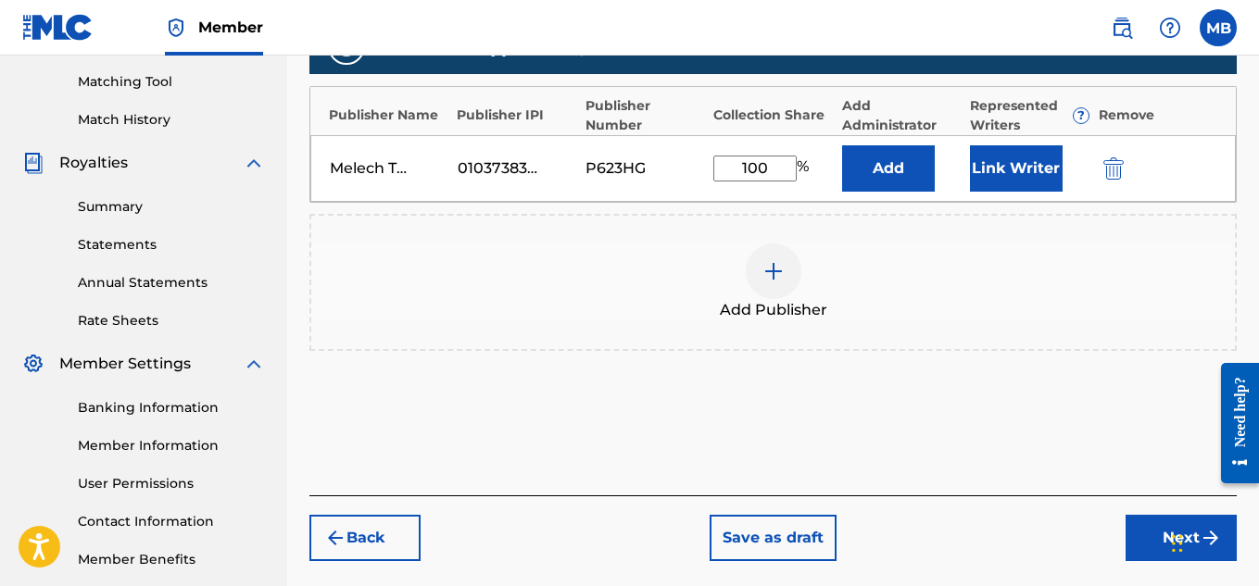
type input "100"
click at [1143, 526] on button "Next" at bounding box center [1180, 538] width 111 height 46
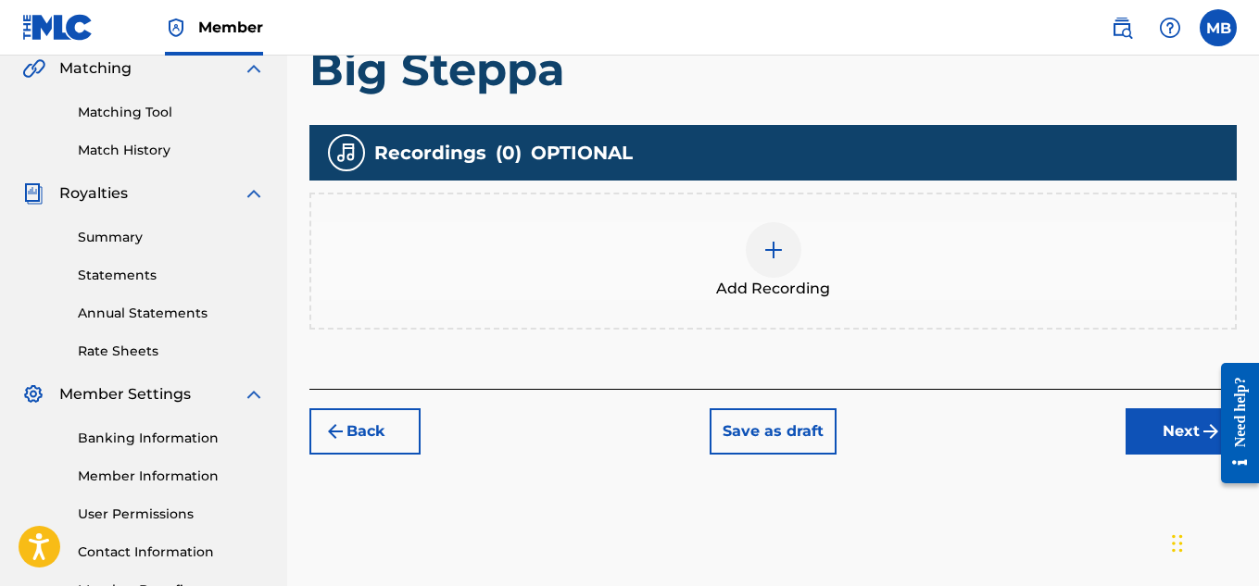
scroll to position [438, 0]
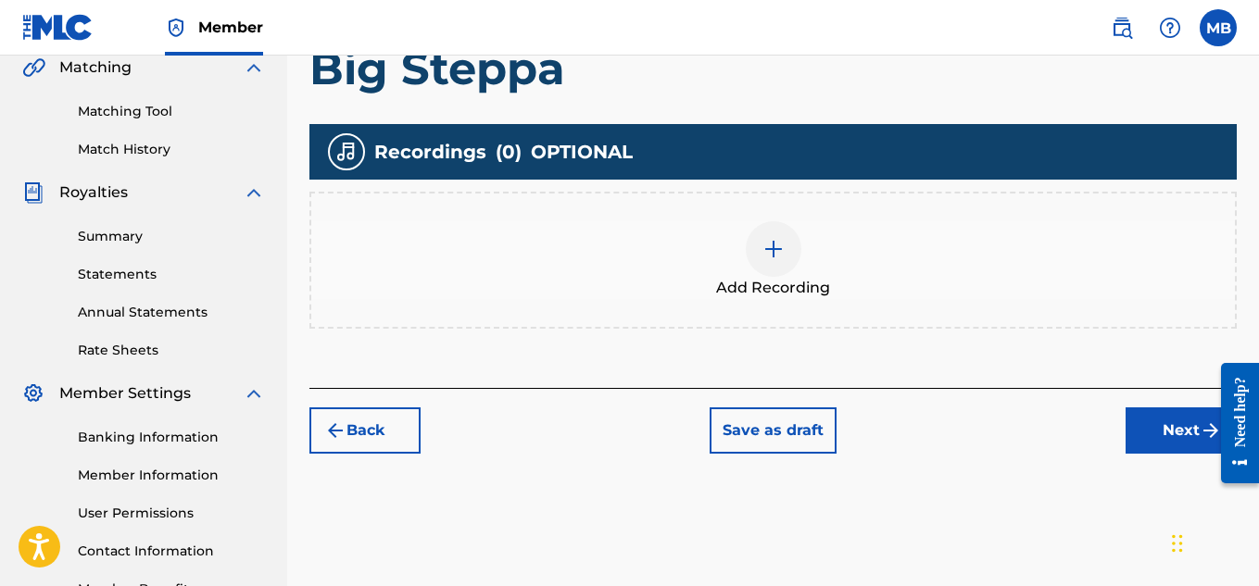
click at [1130, 421] on button "Next" at bounding box center [1180, 431] width 111 height 46
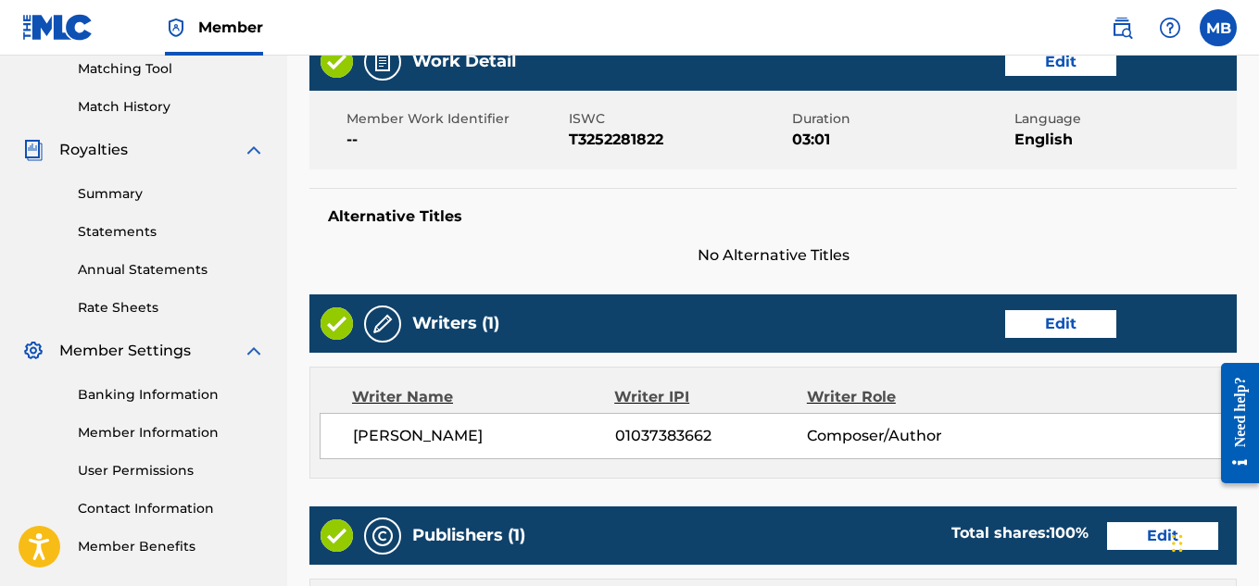
scroll to position [941, 0]
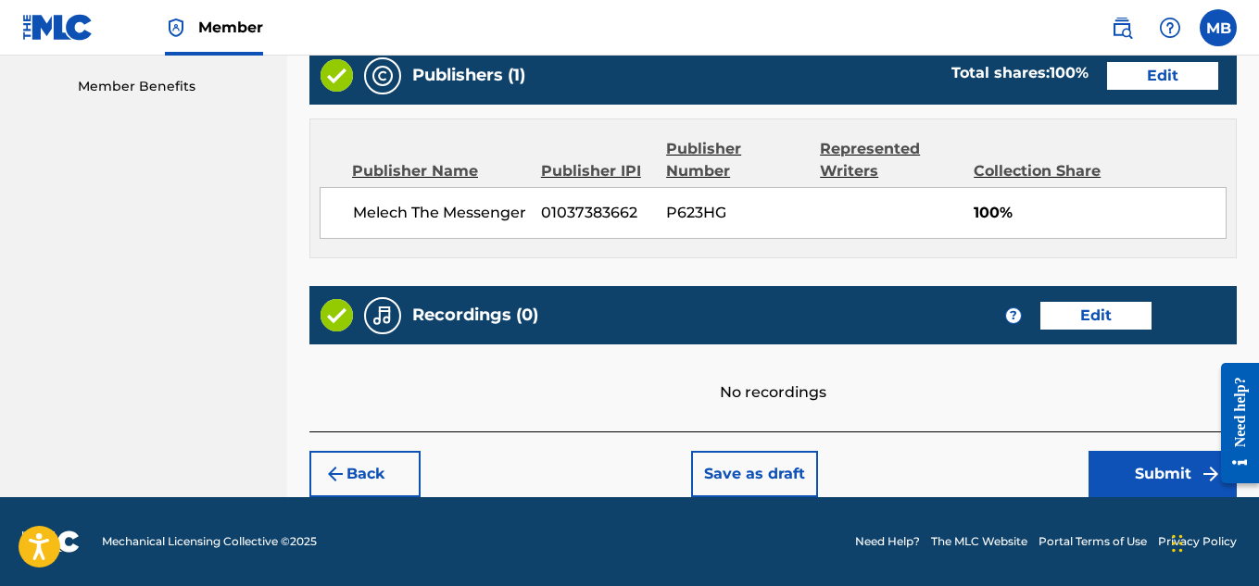
click at [396, 467] on button "Back" at bounding box center [364, 474] width 111 height 46
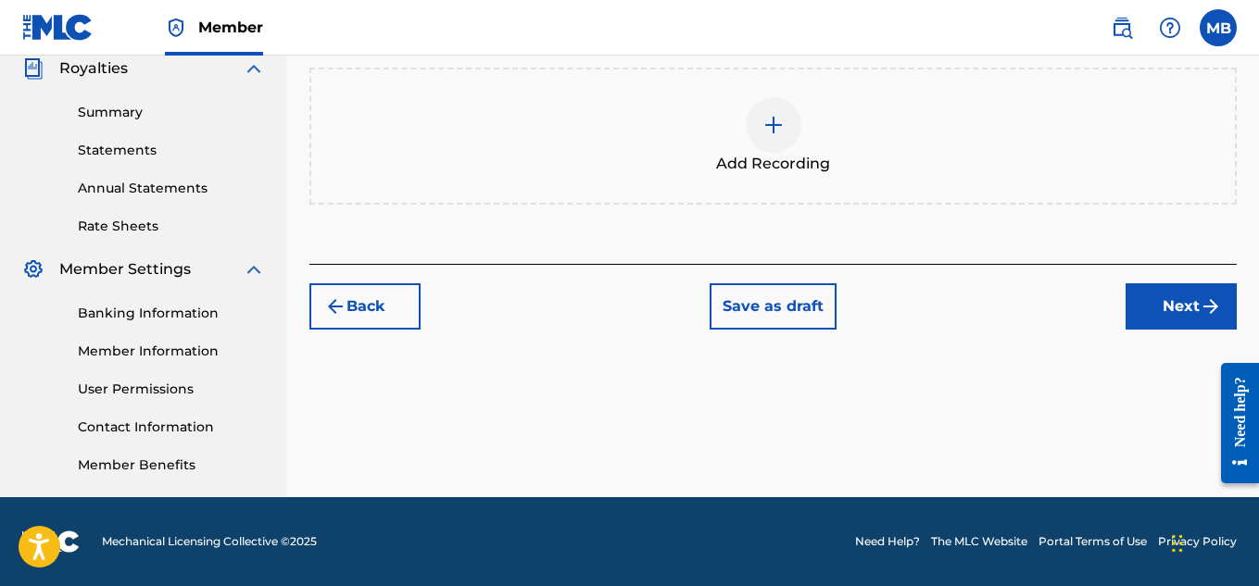
scroll to position [562, 0]
click at [751, 136] on div at bounding box center [774, 125] width 56 height 56
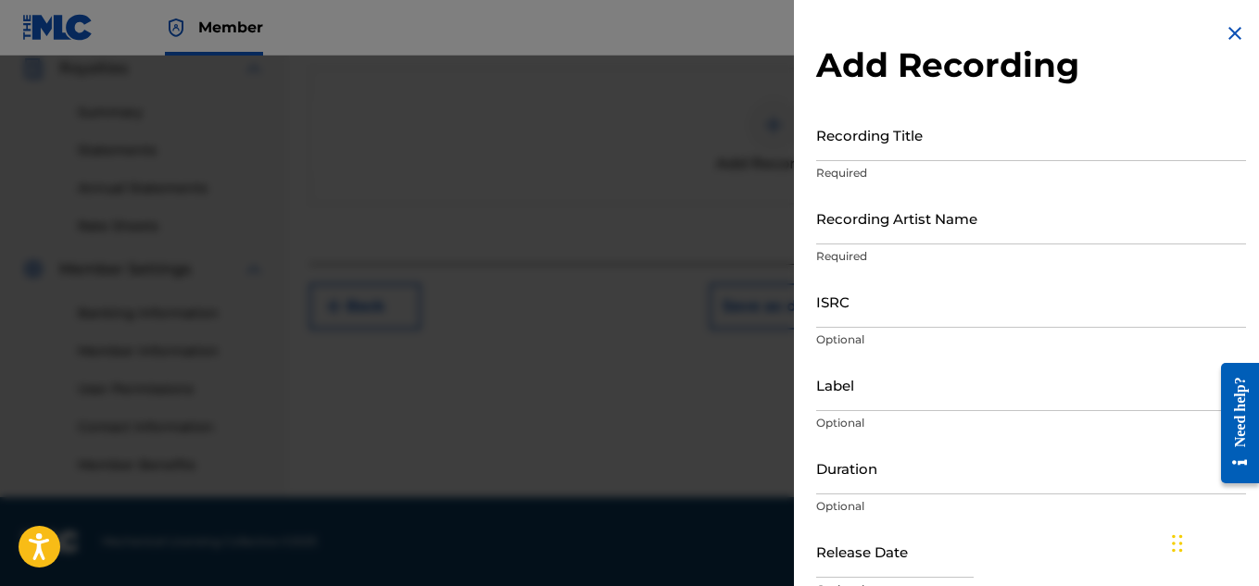
click at [935, 160] on input "Recording Title" at bounding box center [1031, 134] width 430 height 53
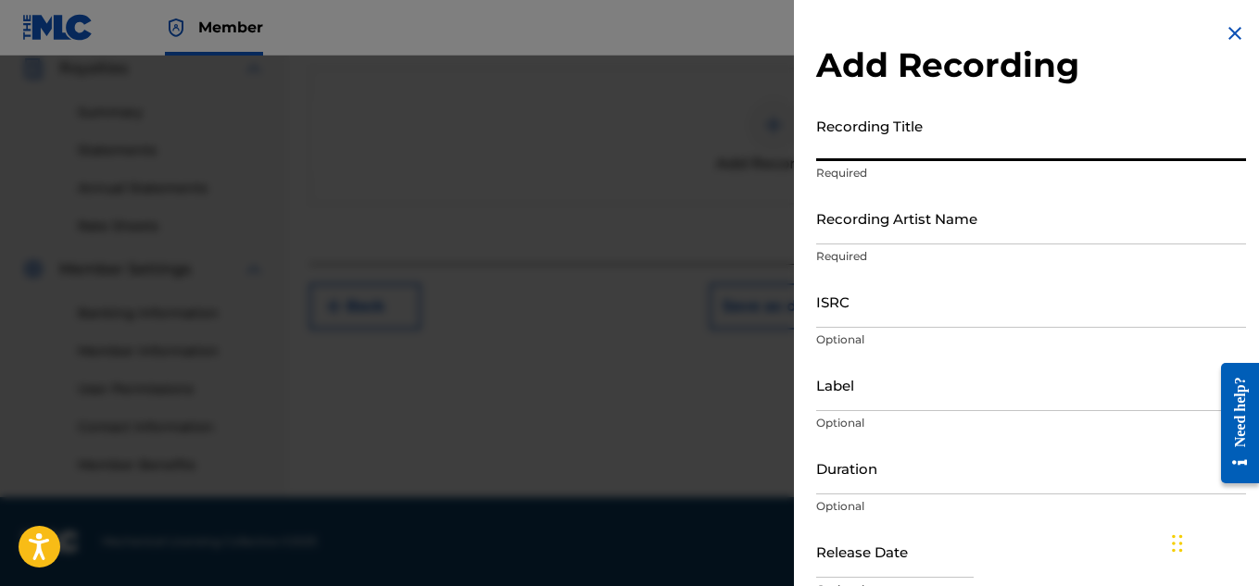
type input "b"
type input "Big Steppa"
click at [947, 224] on input "Recording Artist Name" at bounding box center [1031, 218] width 430 height 53
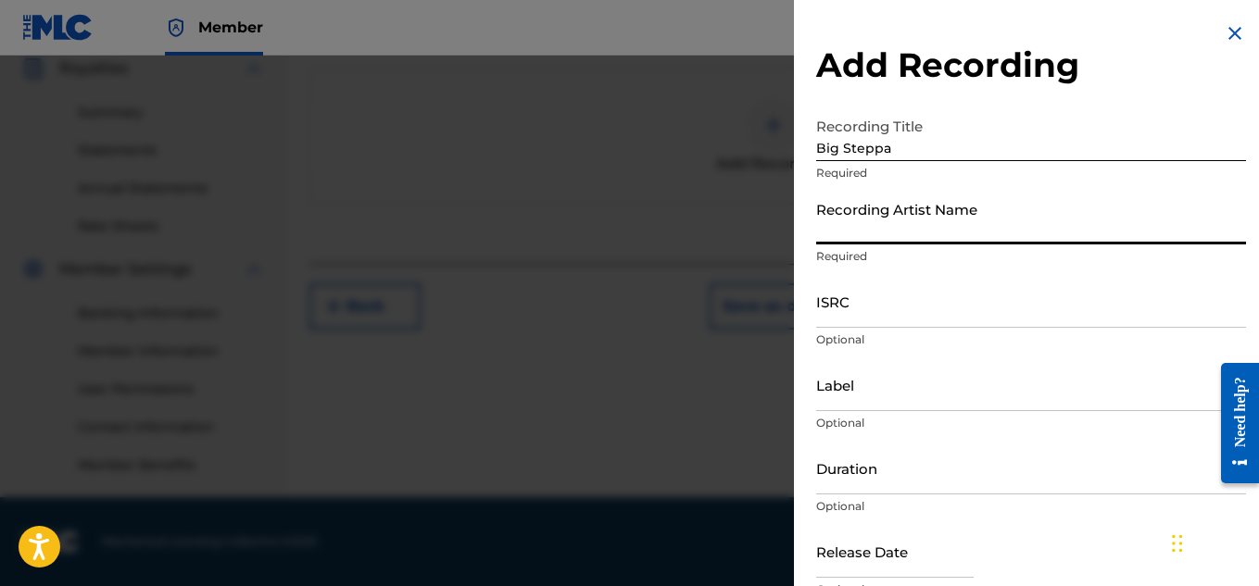
type input "Melech The Messenger"
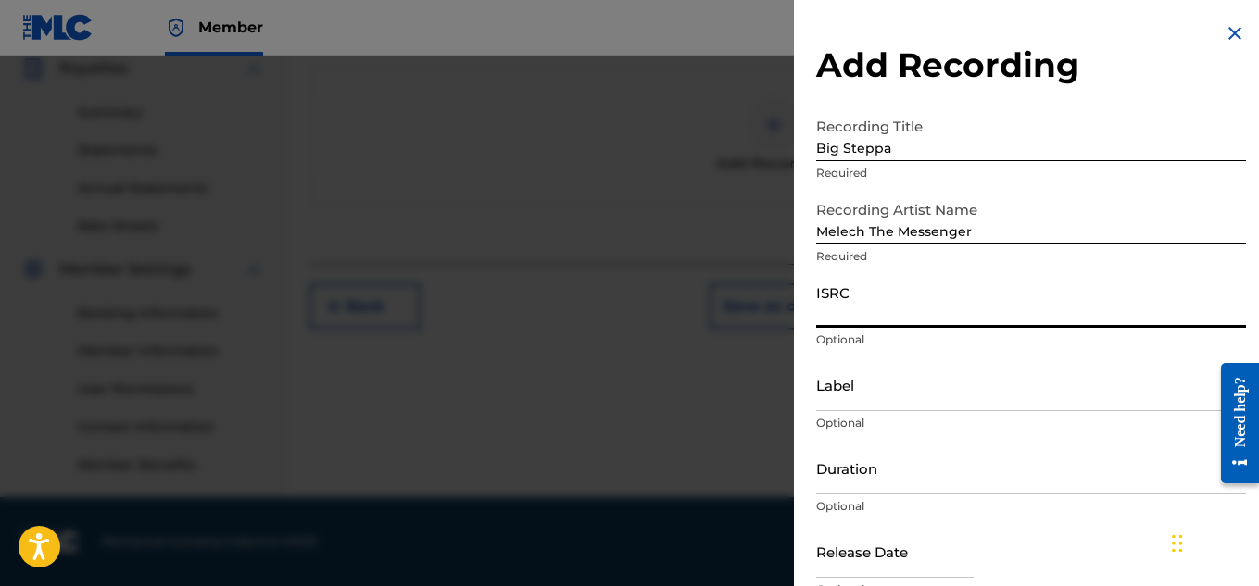
click at [941, 327] on input "ISRC" at bounding box center [1031, 301] width 430 height 53
paste input "QZK6H2493325"
type input "QZK6H2493325"
click at [914, 399] on input "Label" at bounding box center [1031, 384] width 430 height 53
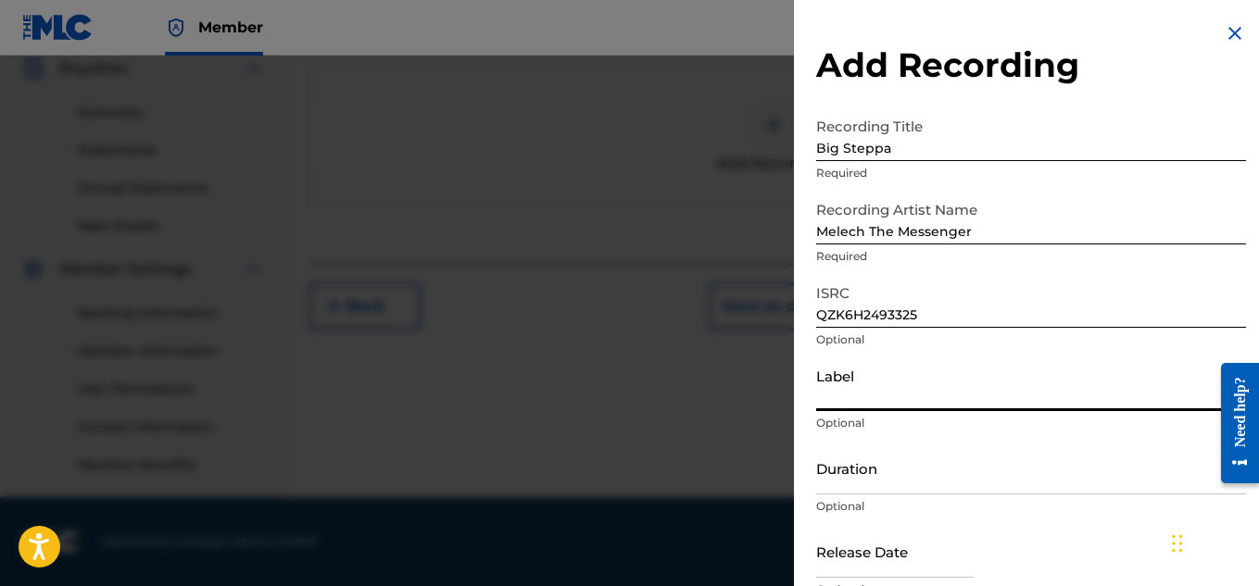
click at [927, 467] on input "Duration" at bounding box center [1031, 468] width 430 height 53
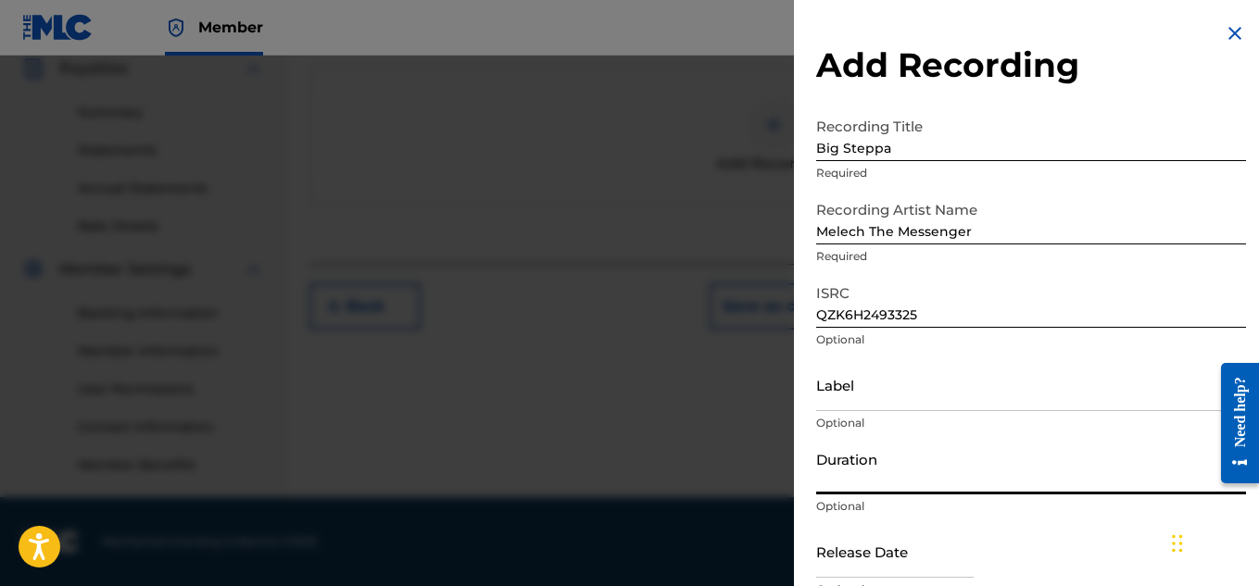
type input "03:01"
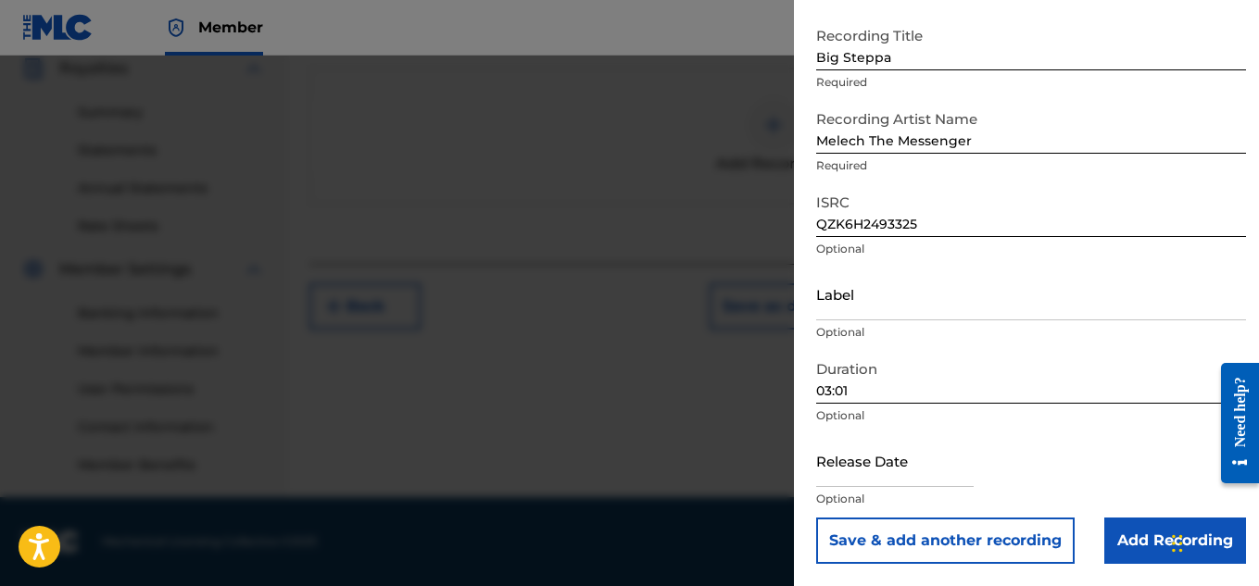
click at [955, 475] on input "text" at bounding box center [894, 460] width 157 height 53
select select "8"
select select "2025"
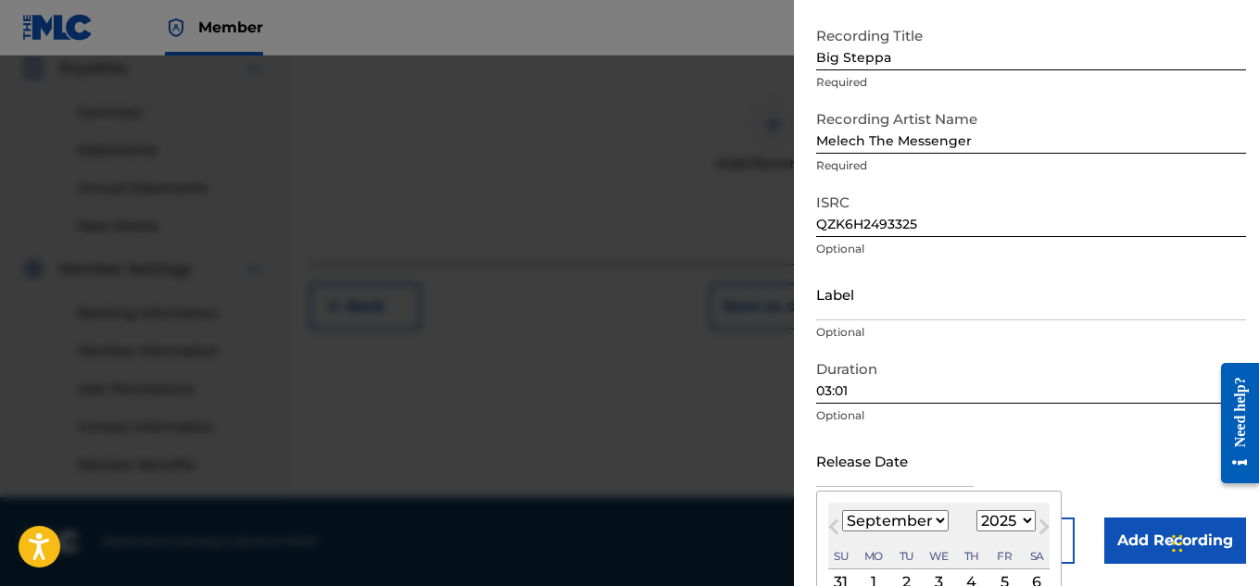
click at [898, 514] on select "January February March April May June July August September October November De…" at bounding box center [895, 520] width 107 height 21
select select "4"
click at [842, 510] on select "January February March April May June July August September October November De…" at bounding box center [895, 520] width 107 height 21
click at [1021, 514] on select "1899 1900 1901 1902 1903 1904 1905 1906 1907 1908 1909 1910 1911 1912 1913 1914…" at bounding box center [1005, 520] width 59 height 21
select select "2024"
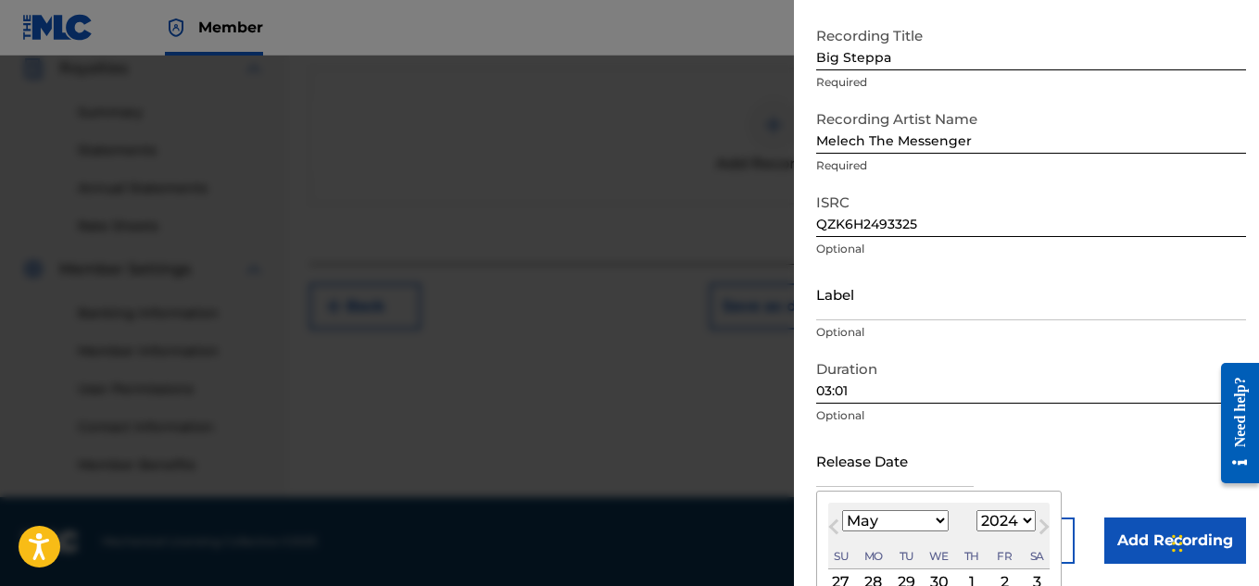
click at [976, 510] on select "1899 1900 1901 1902 1903 1904 1905 1906 1907 1908 1909 1910 1911 1912 1913 1914…" at bounding box center [1005, 520] width 59 height 21
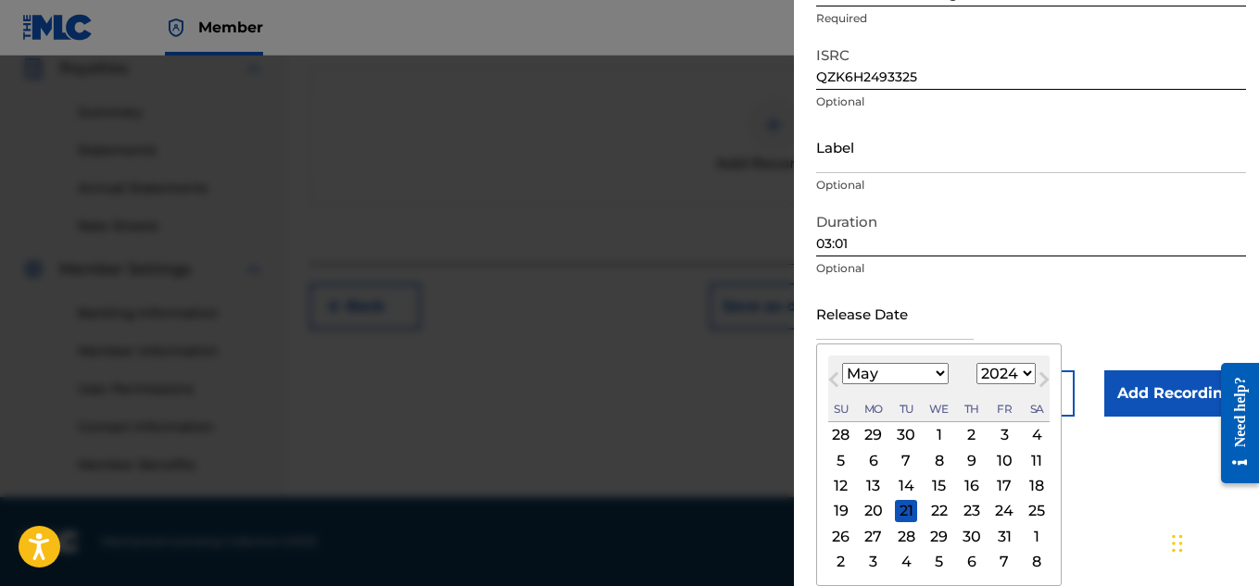
click at [929, 480] on div "15" at bounding box center [939, 486] width 22 height 22
type input "[DATE]"
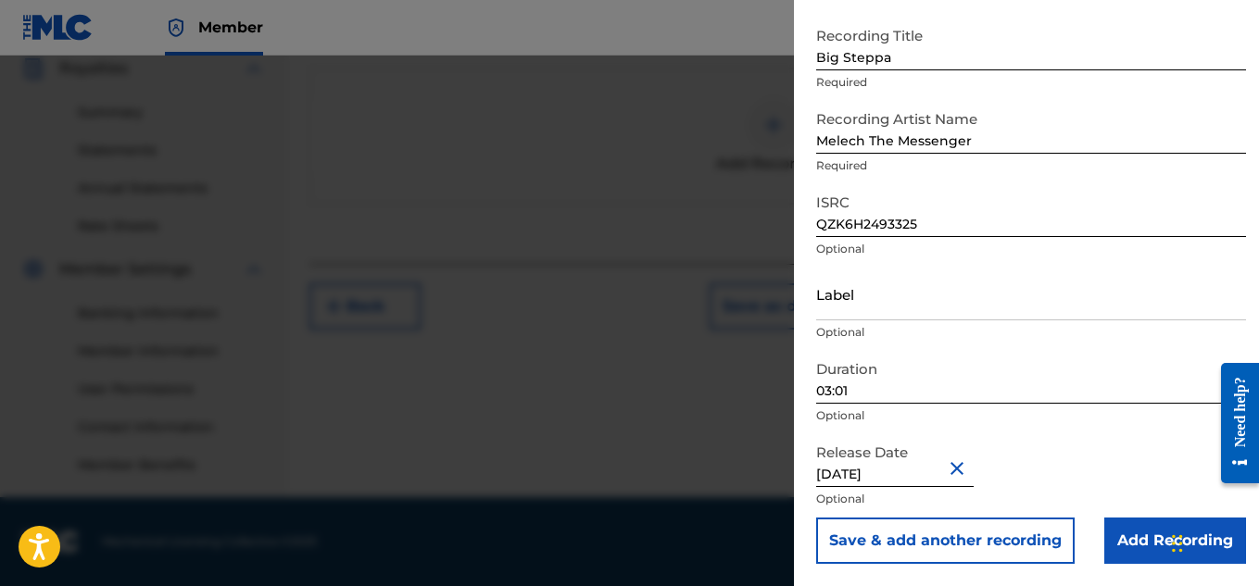
scroll to position [91, 0]
click at [1124, 539] on input "Add Recording" at bounding box center [1175, 541] width 142 height 46
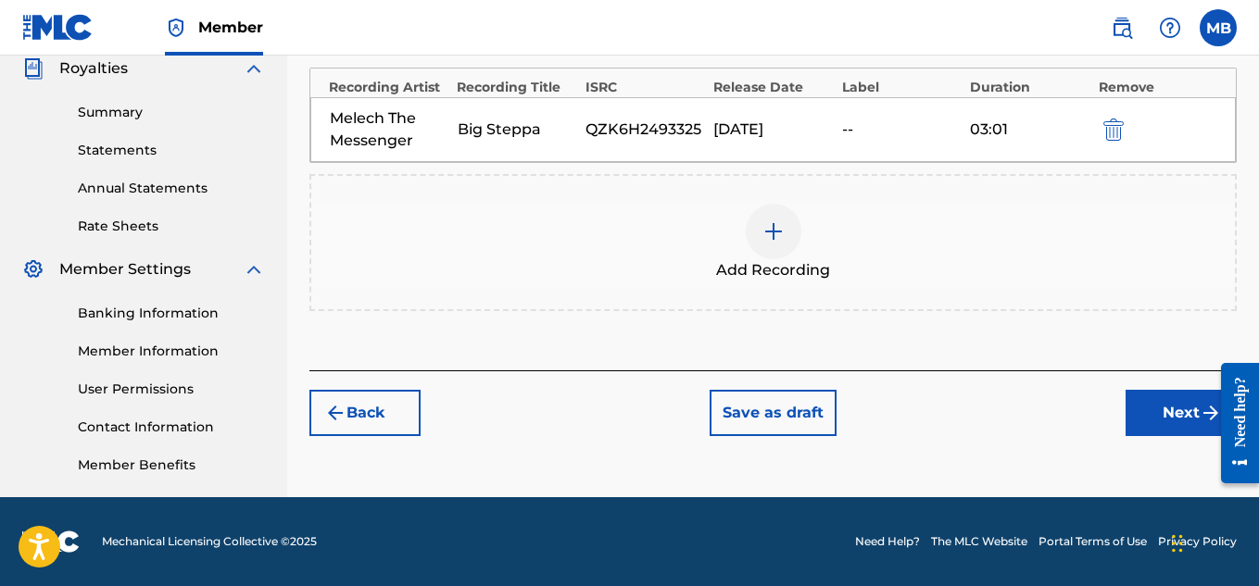
click at [1163, 408] on button "Next" at bounding box center [1180, 413] width 111 height 46
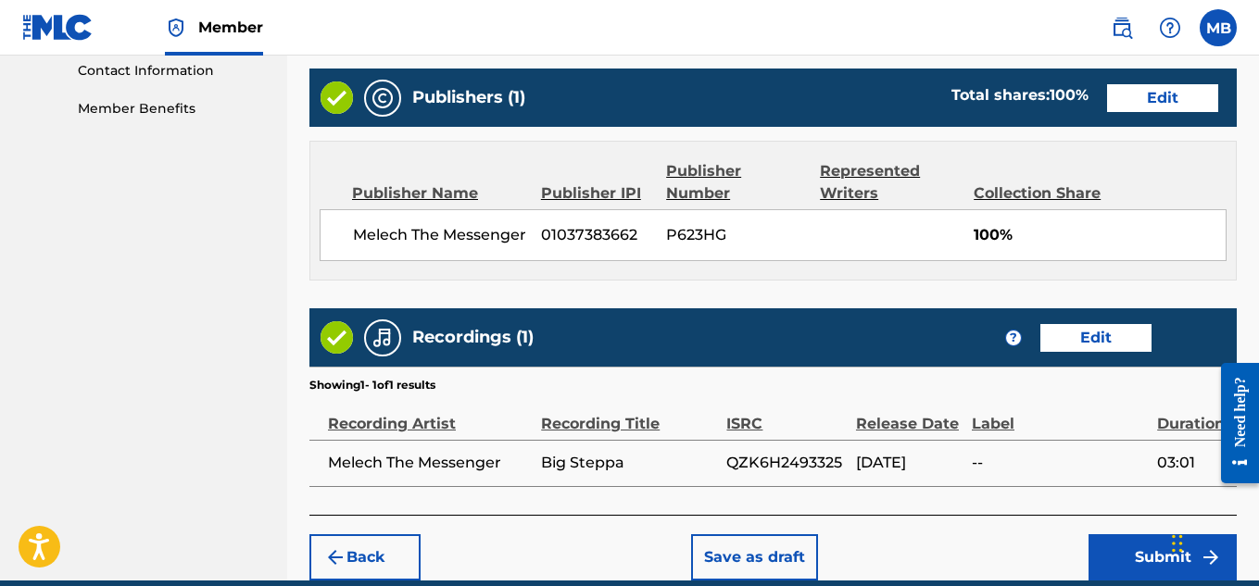
scroll to position [1002, 0]
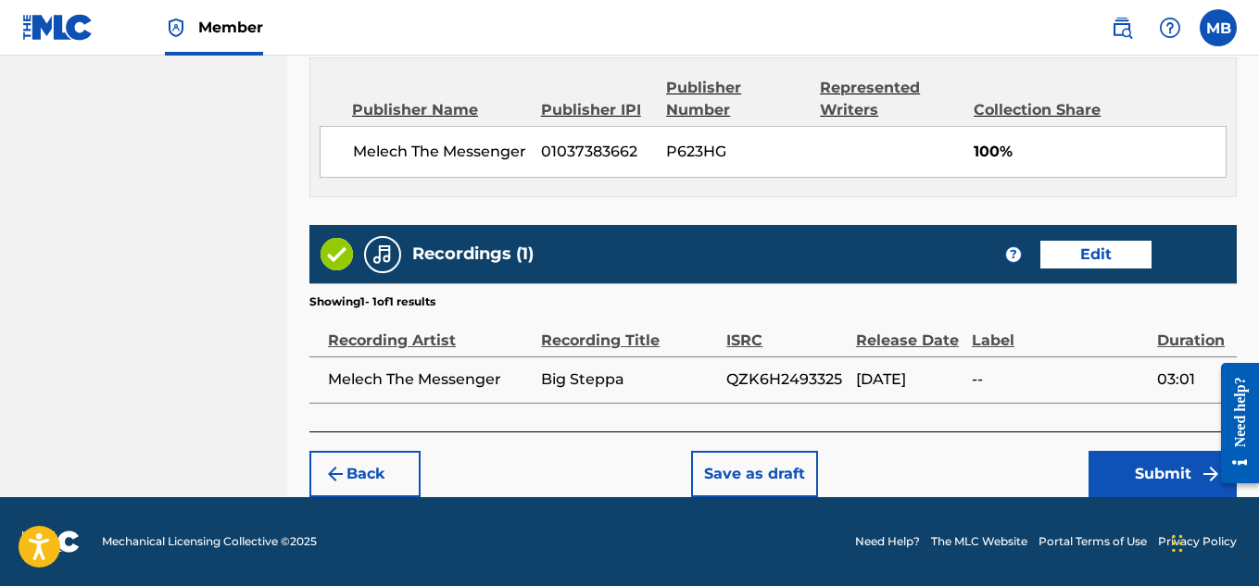
click at [1099, 469] on button "Submit" at bounding box center [1162, 474] width 148 height 46
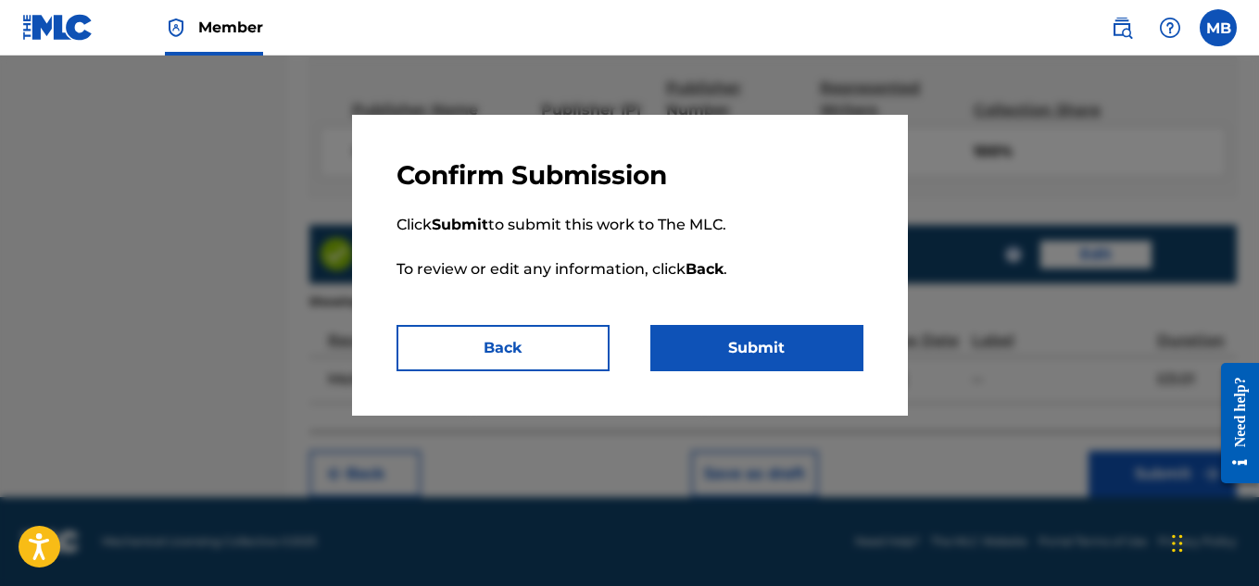
click at [785, 343] on button "Submit" at bounding box center [756, 348] width 213 height 46
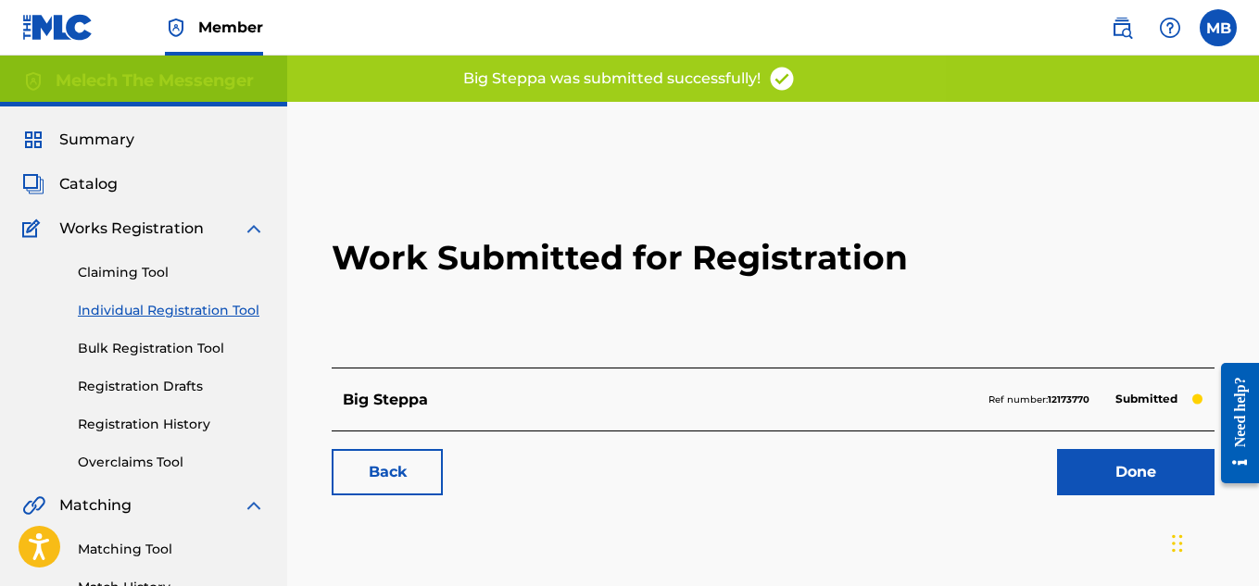
click at [96, 175] on span "Catalog" at bounding box center [88, 184] width 58 height 22
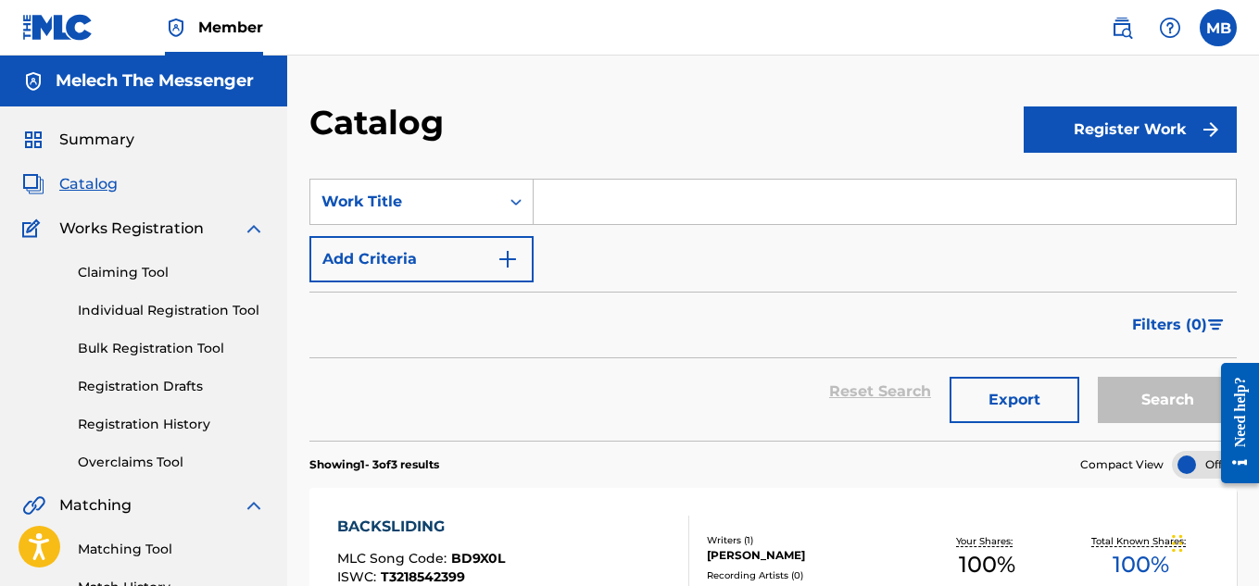
click at [167, 391] on link "Registration Drafts" at bounding box center [171, 386] width 187 height 19
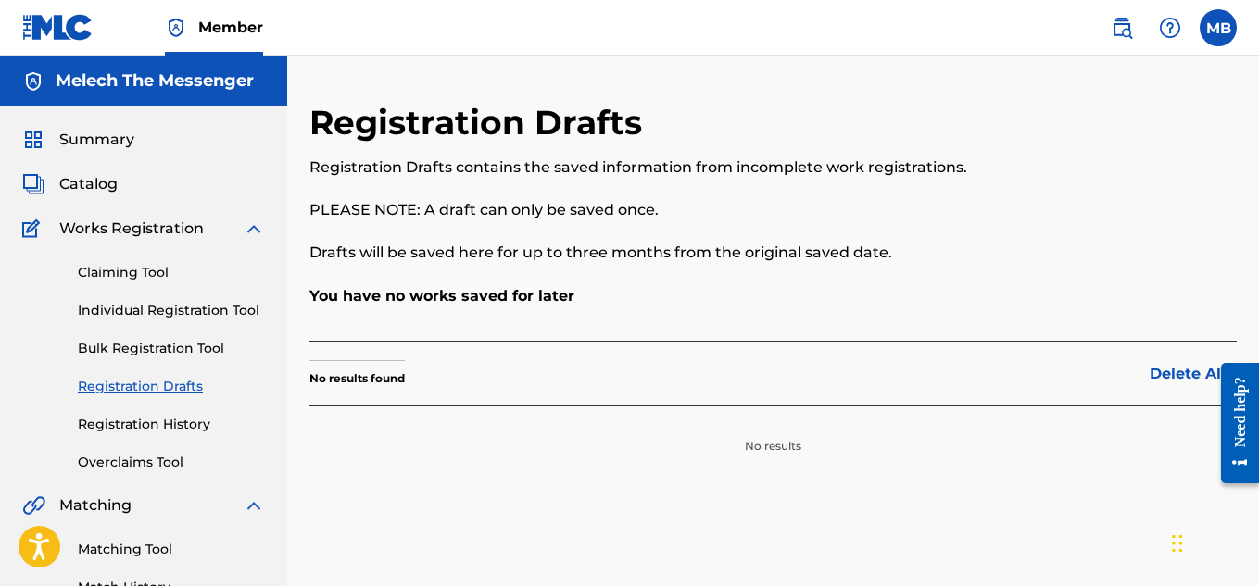
click at [169, 436] on div "Claiming Tool Individual Registration Tool Bulk Registration Tool Registration …" at bounding box center [143, 356] width 243 height 232
click at [176, 431] on link "Registration History" at bounding box center [171, 424] width 187 height 19
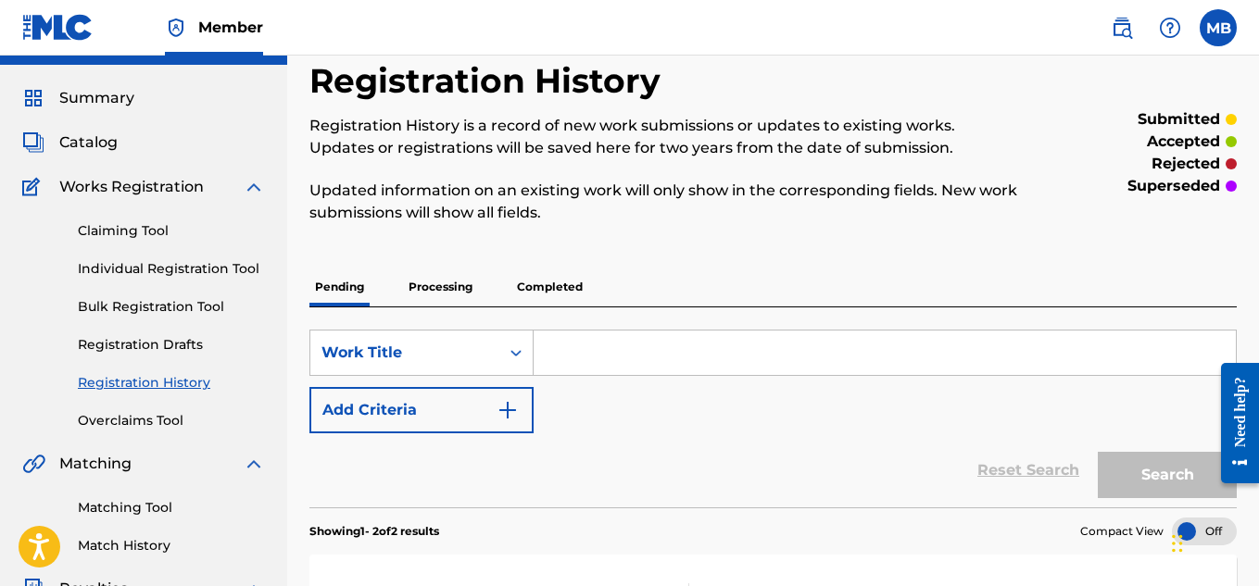
scroll to position [41, 0]
click at [207, 262] on link "Individual Registration Tool" at bounding box center [171, 269] width 187 height 19
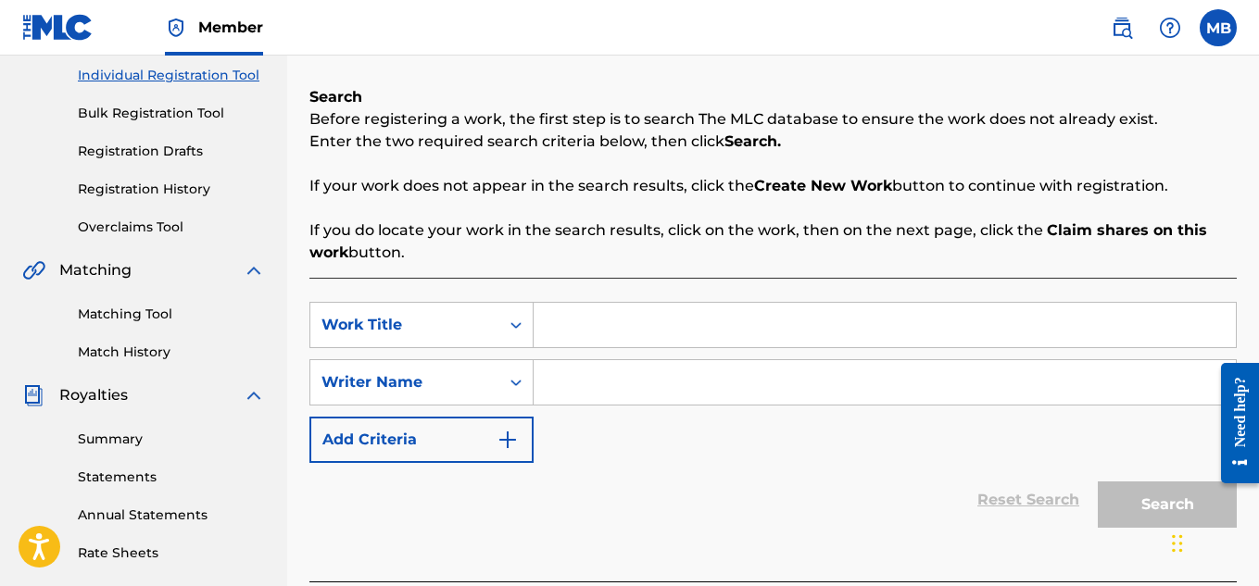
scroll to position [236, 0]
click at [655, 309] on input "Search Form" at bounding box center [885, 324] width 702 height 44
type input "Honesty"
click at [684, 391] on input "Search Form" at bounding box center [885, 381] width 702 height 44
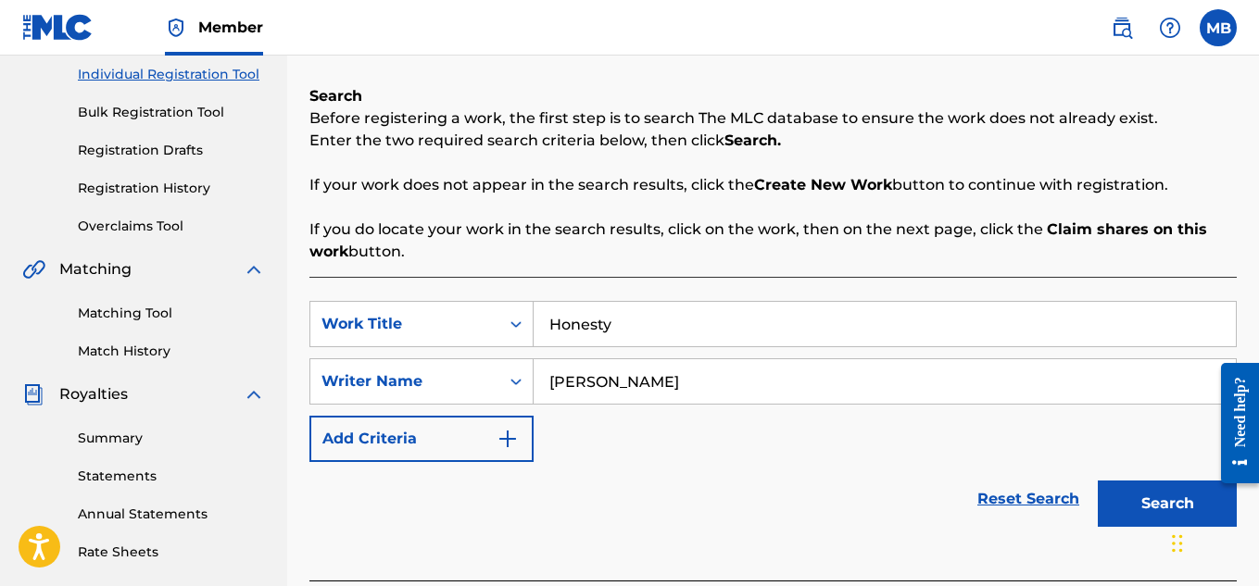
type input "[PERSON_NAME]"
click at [1104, 491] on button "Search" at bounding box center [1167, 504] width 139 height 46
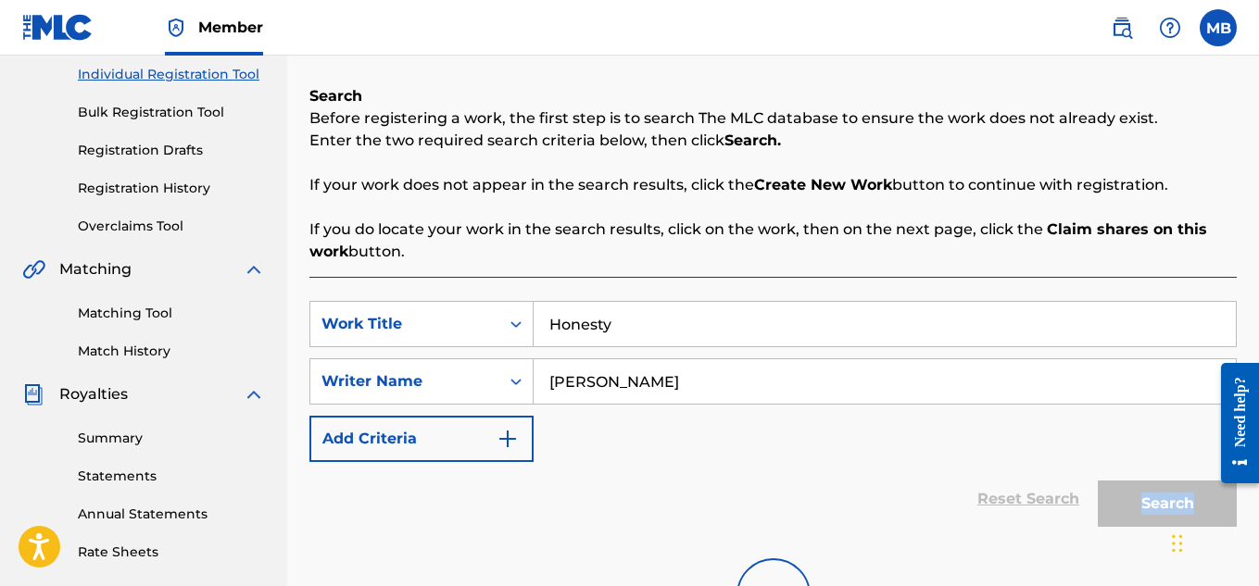
click at [1104, 491] on div "Search" at bounding box center [1162, 499] width 148 height 74
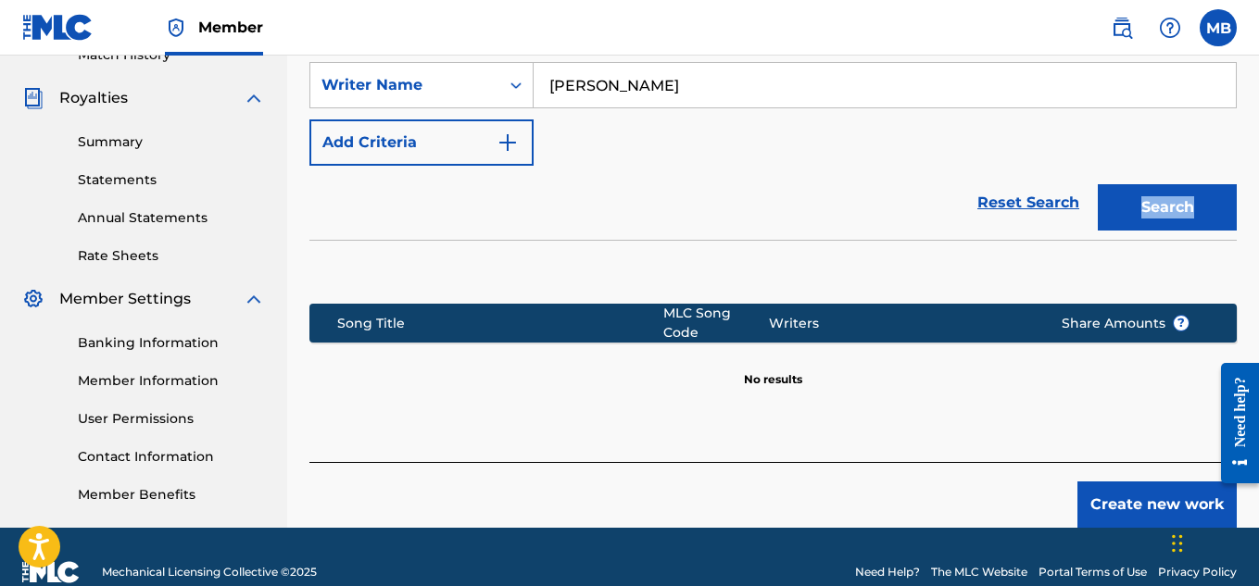
scroll to position [540, 0]
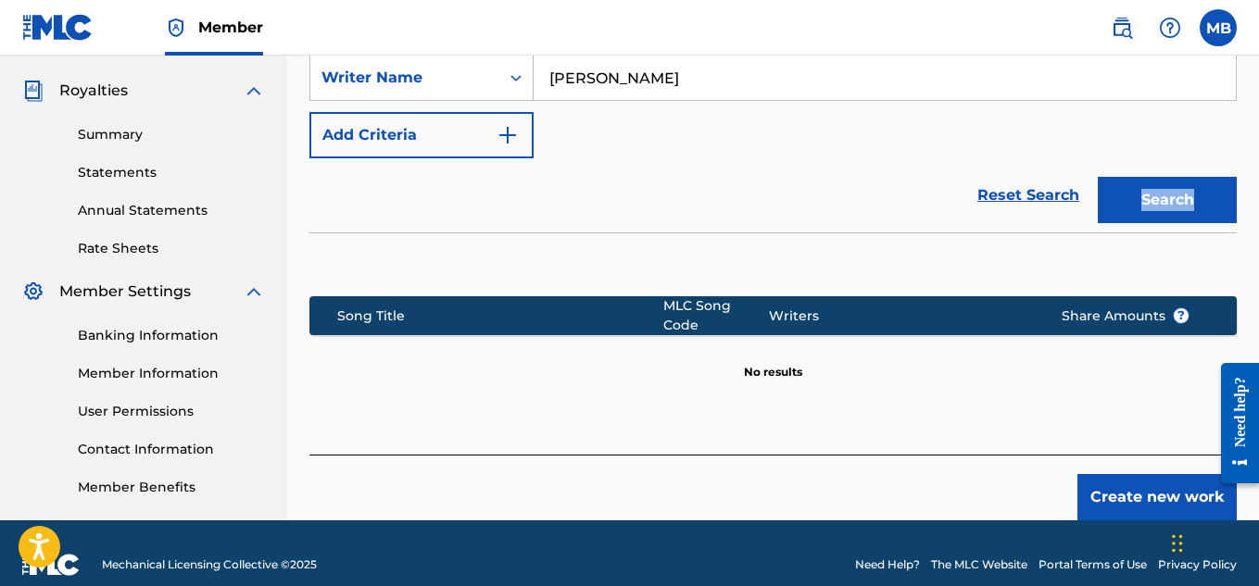
click at [1117, 474] on button "Create new work" at bounding box center [1156, 497] width 159 height 46
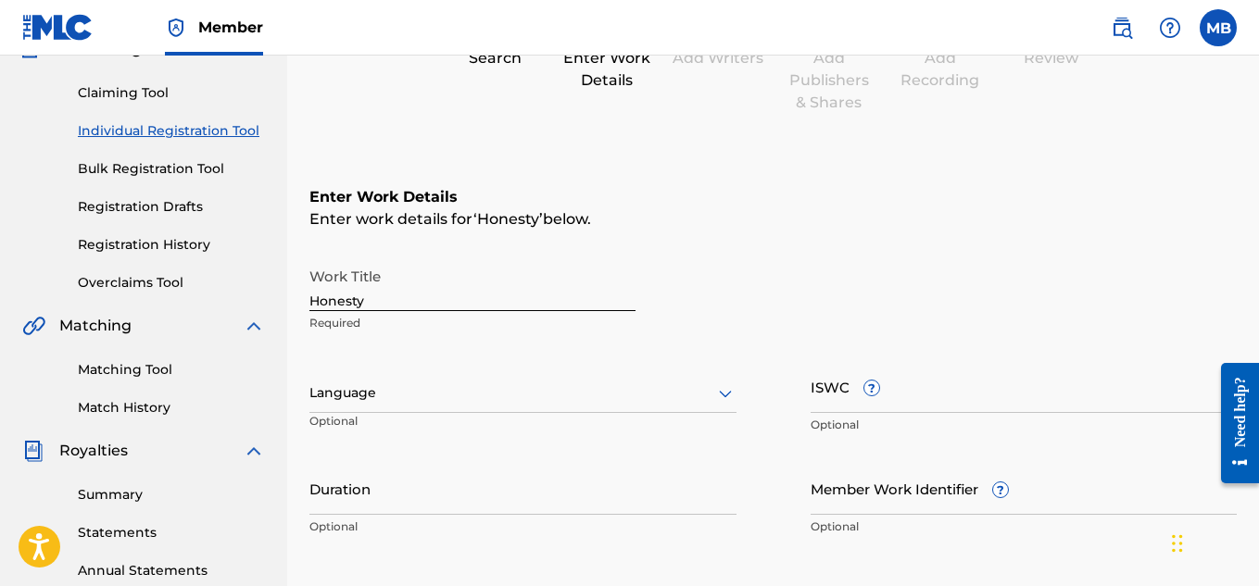
scroll to position [181, 0]
click at [946, 391] on input "ISWC ?" at bounding box center [1023, 385] width 427 height 53
paste input "T-314.193.611-6"
type input "T-314.193.611-6"
click at [572, 399] on div at bounding box center [522, 392] width 427 height 23
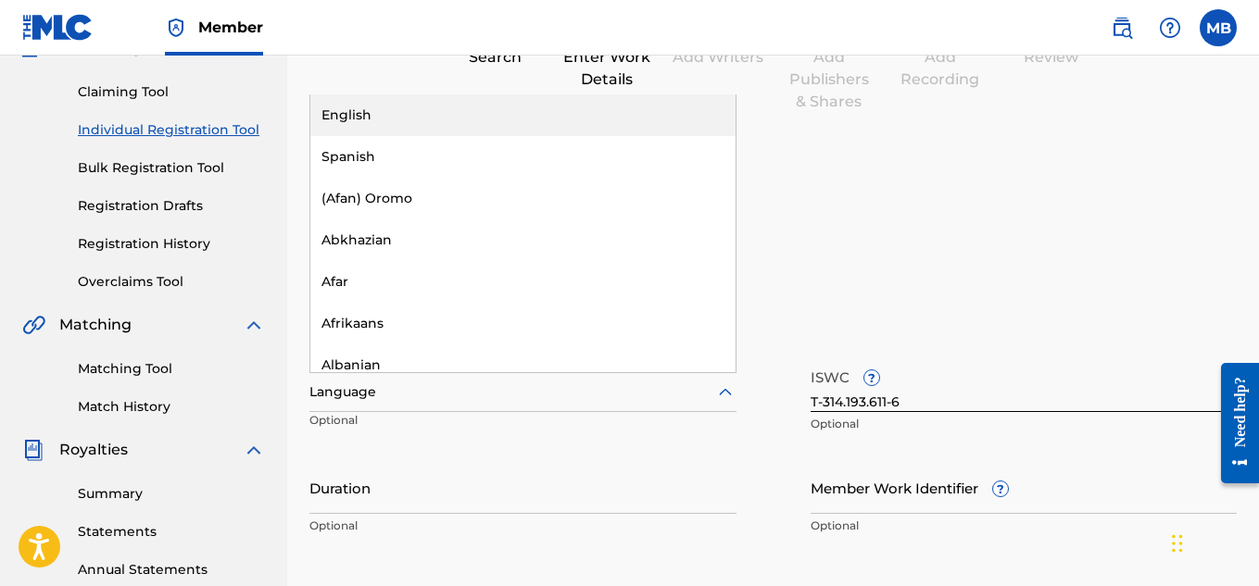
click at [416, 117] on div "English" at bounding box center [522, 115] width 425 height 42
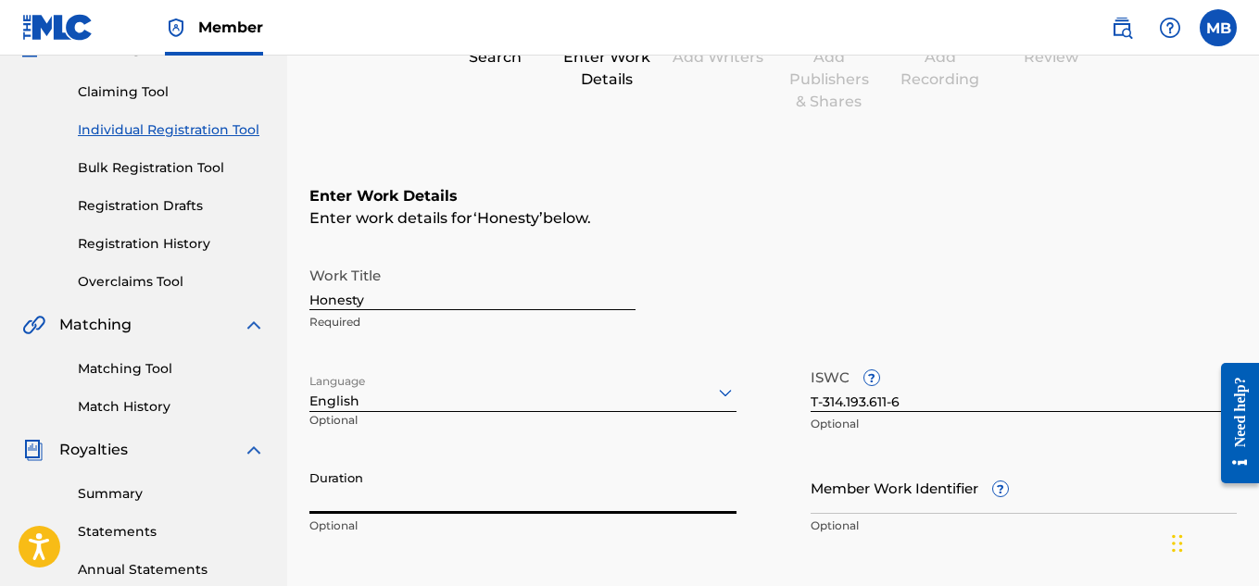
click at [517, 501] on input "Duration" at bounding box center [522, 487] width 427 height 53
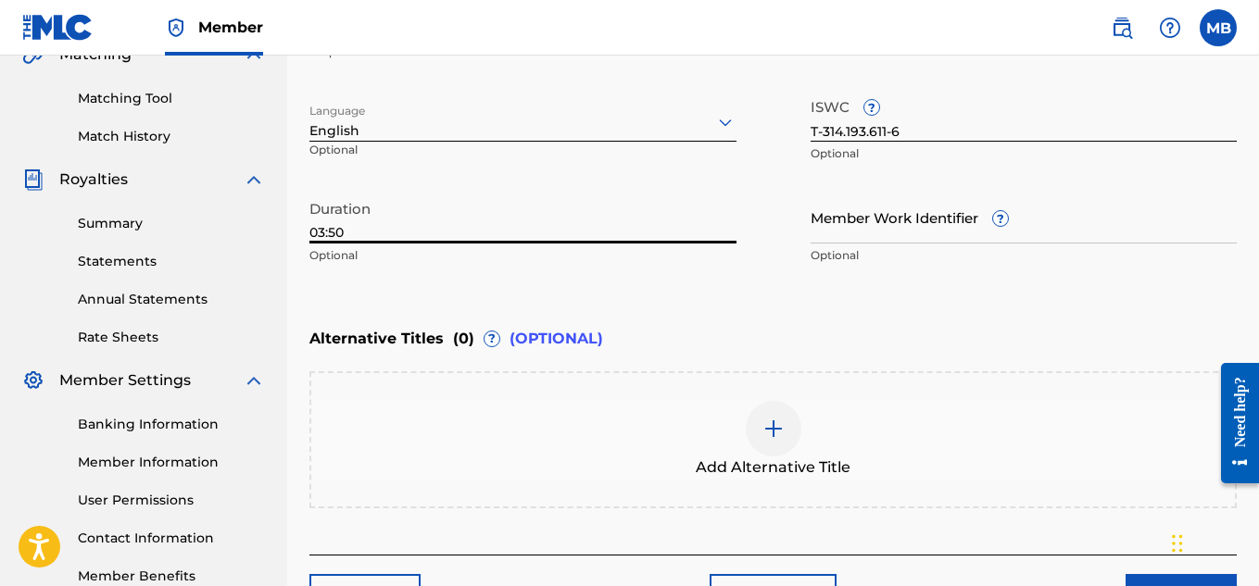
scroll to position [574, 0]
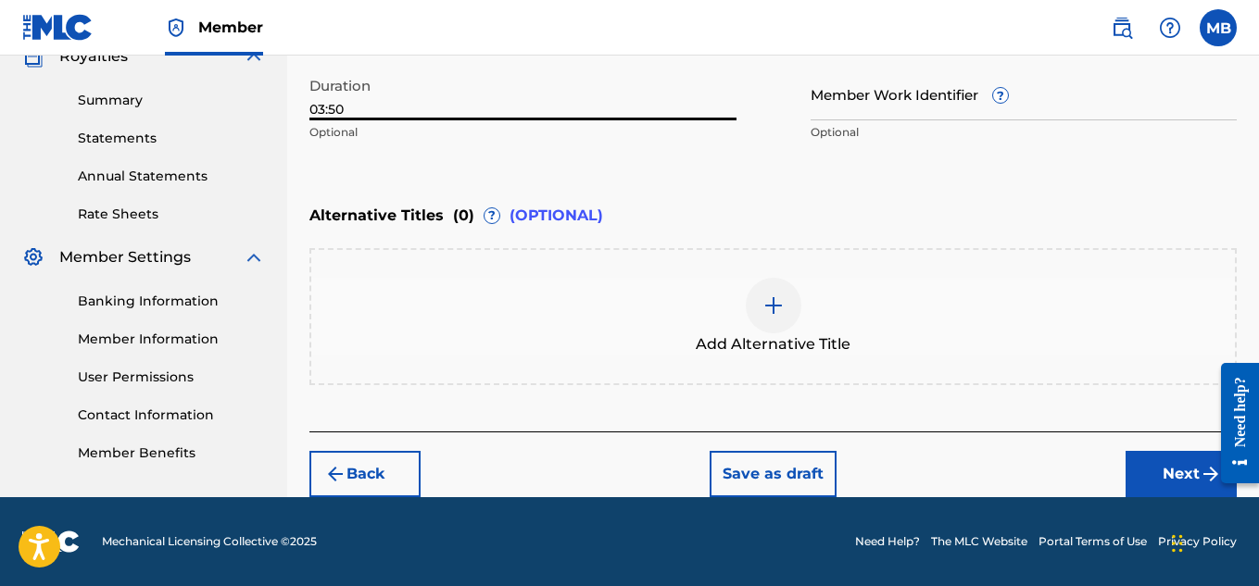
type input "03:50"
click at [1189, 470] on button "Next" at bounding box center [1180, 474] width 111 height 46
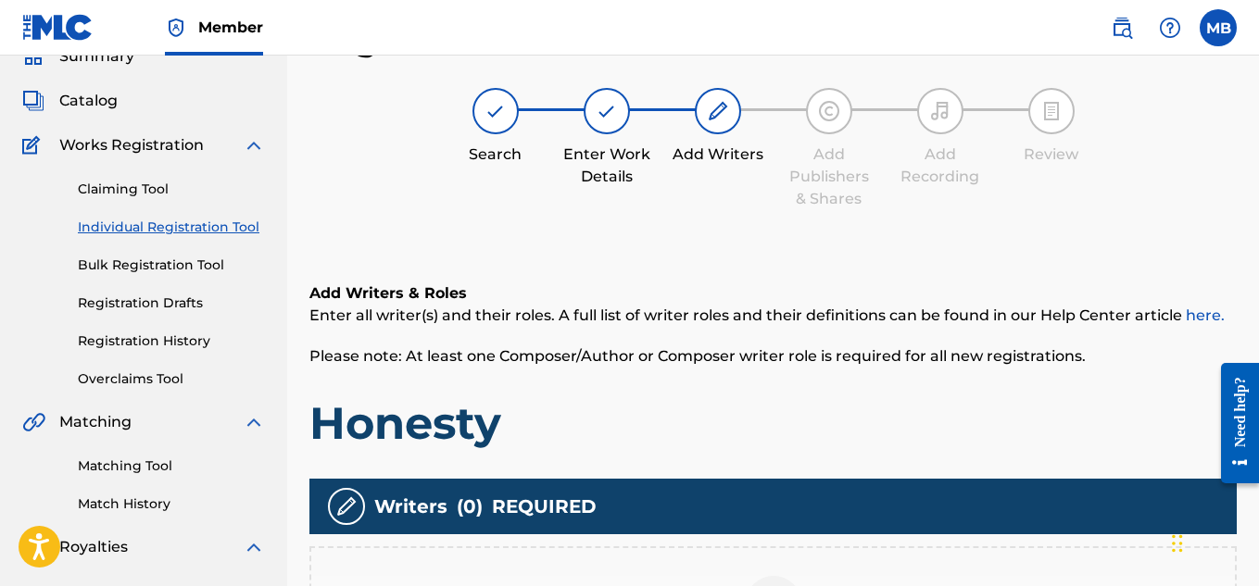
scroll to position [501, 0]
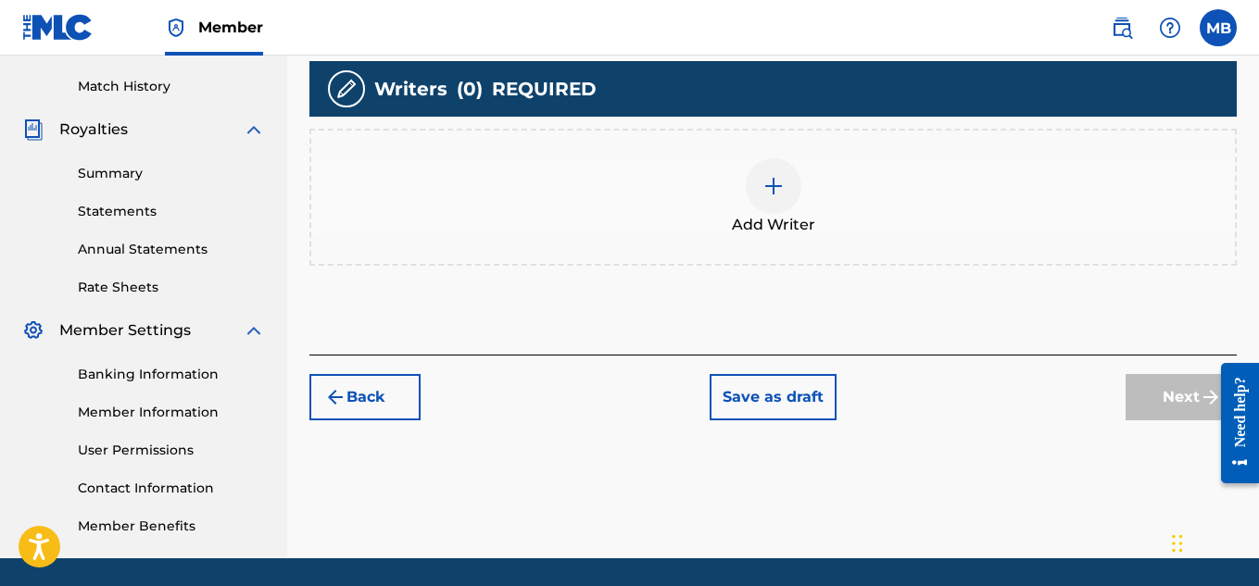
click at [767, 220] on span "Add Writer" at bounding box center [773, 225] width 83 height 22
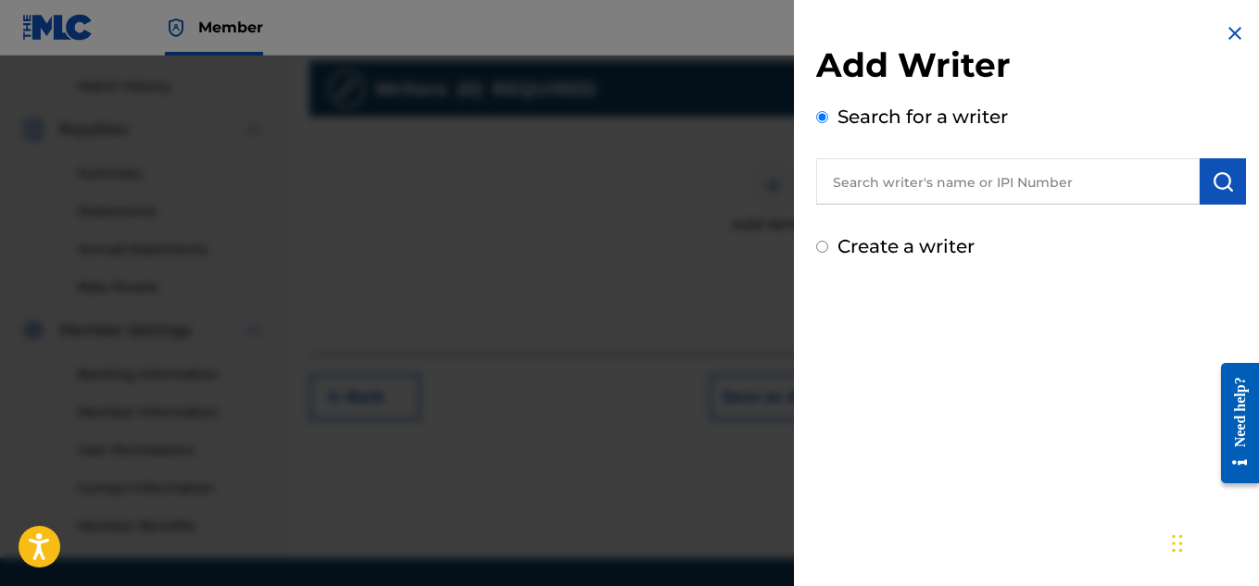
click at [940, 195] on input "text" at bounding box center [1007, 181] width 383 height 46
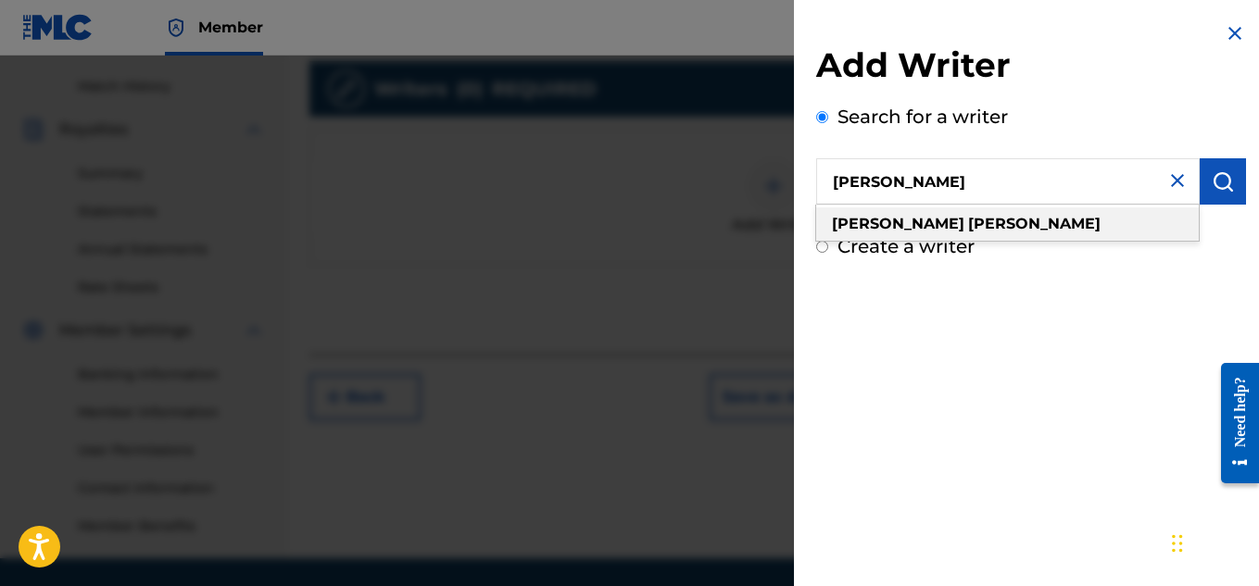
type input "[PERSON_NAME]"
click at [951, 217] on div "[PERSON_NAME]" at bounding box center [1007, 223] width 383 height 33
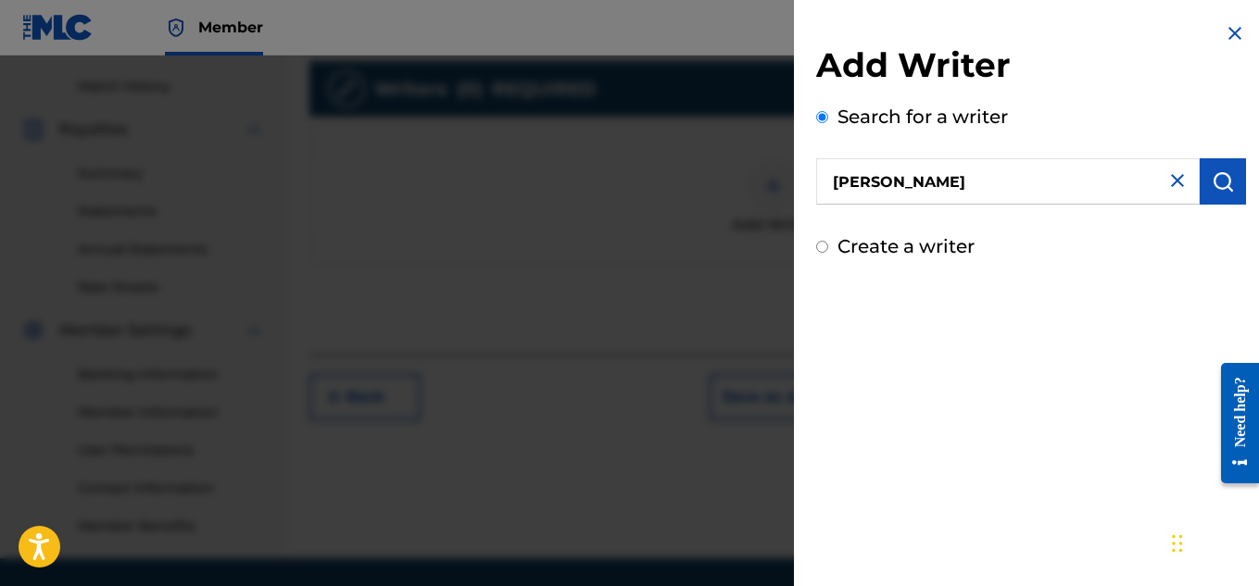
click at [1226, 193] on button "submit" at bounding box center [1222, 181] width 46 height 46
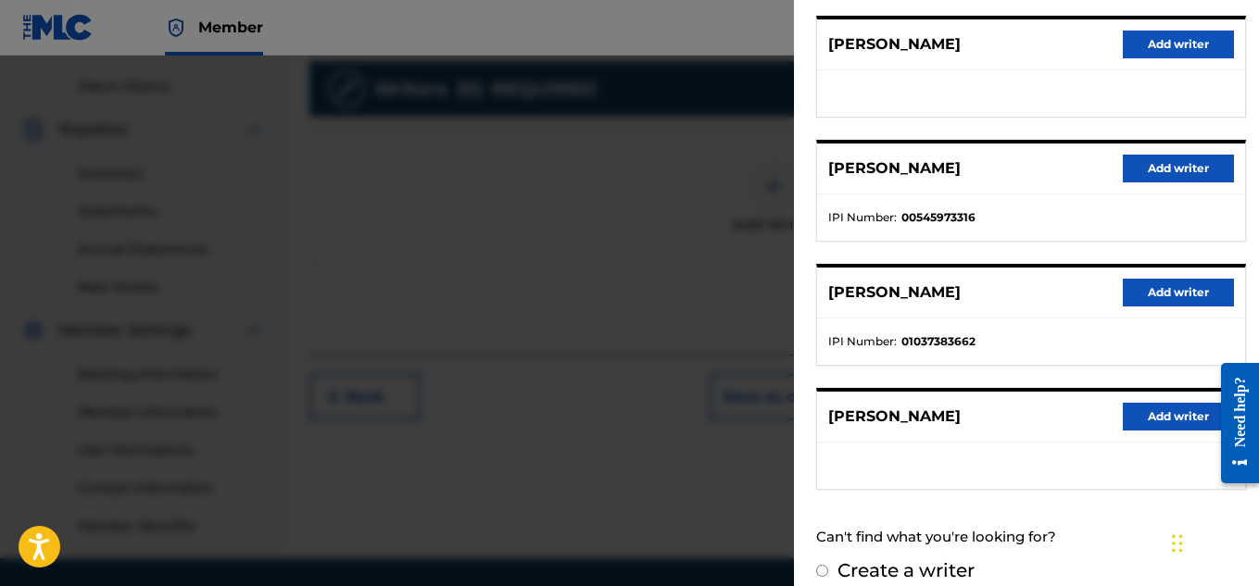
scroll to position [353, 0]
click at [1168, 298] on button "Add writer" at bounding box center [1178, 293] width 111 height 28
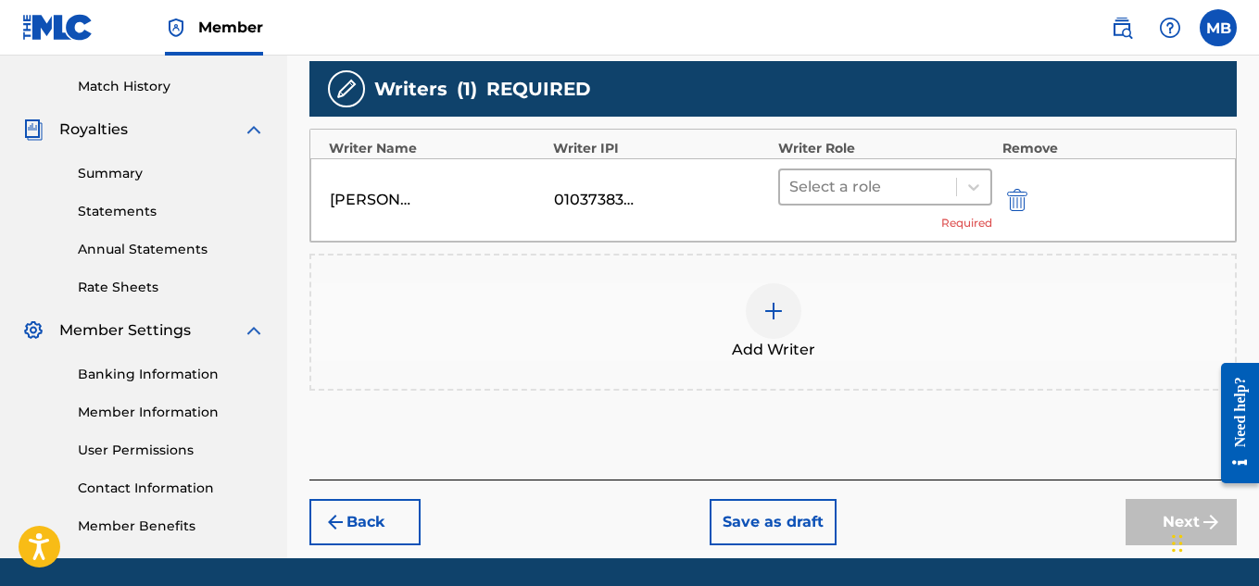
click at [938, 187] on div at bounding box center [868, 187] width 158 height 26
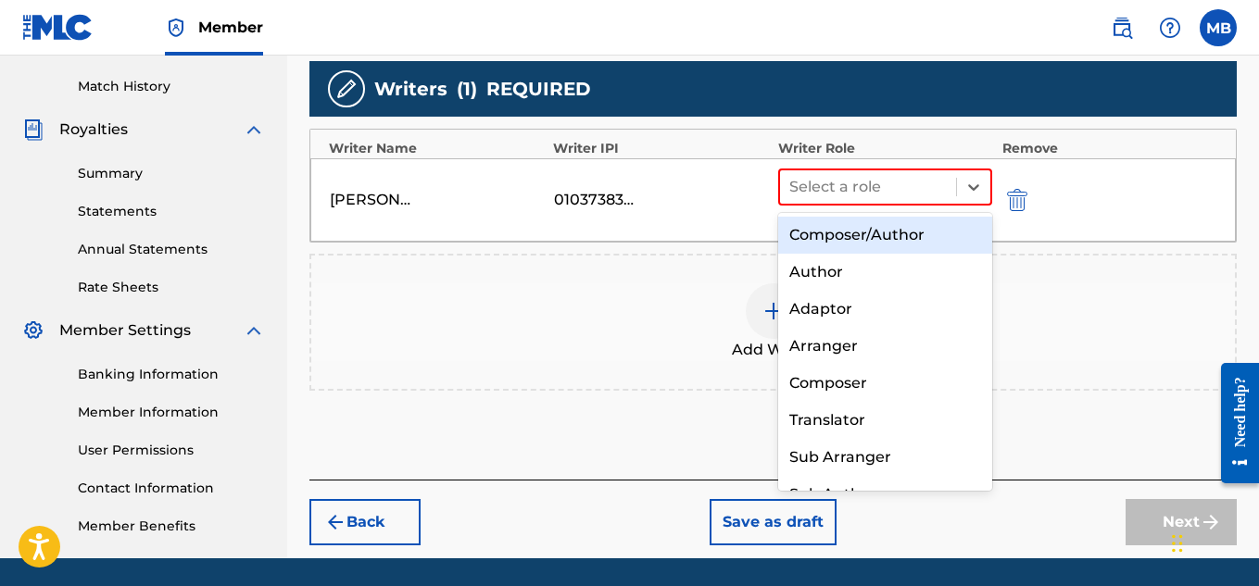
click at [933, 229] on div "Composer/Author" at bounding box center [885, 235] width 215 height 37
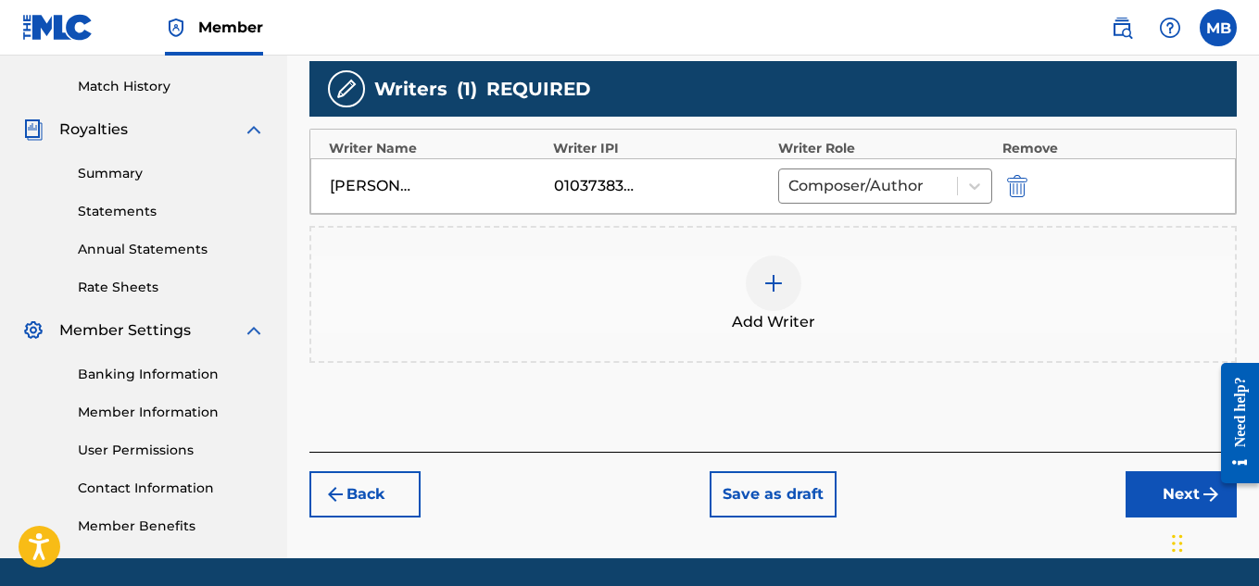
click at [1164, 492] on button "Next" at bounding box center [1180, 494] width 111 height 46
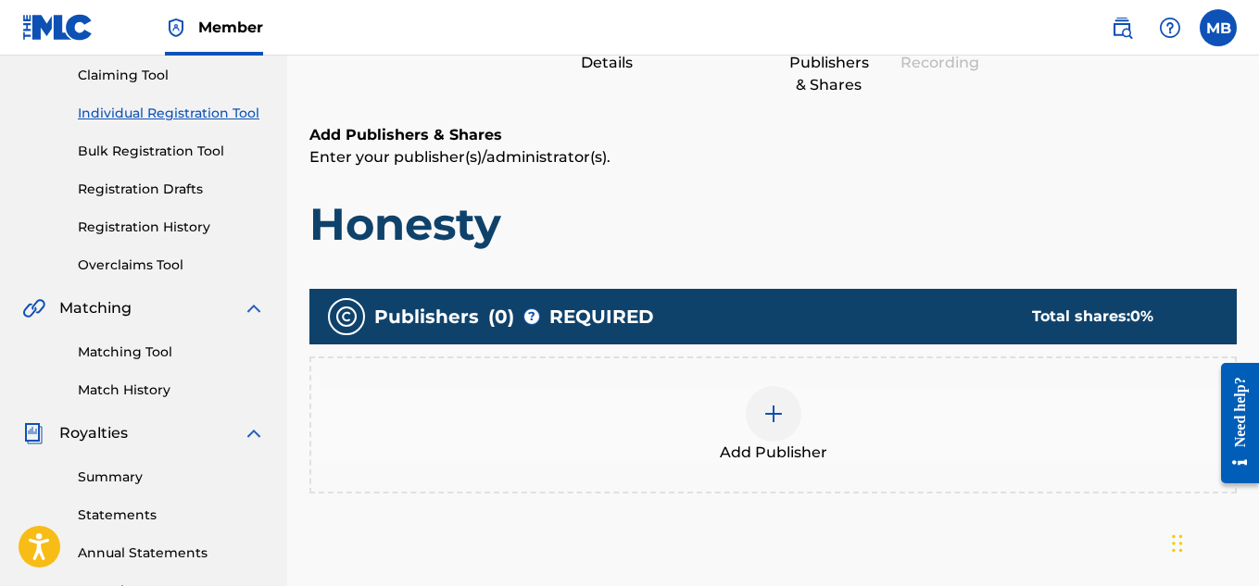
scroll to position [83, 0]
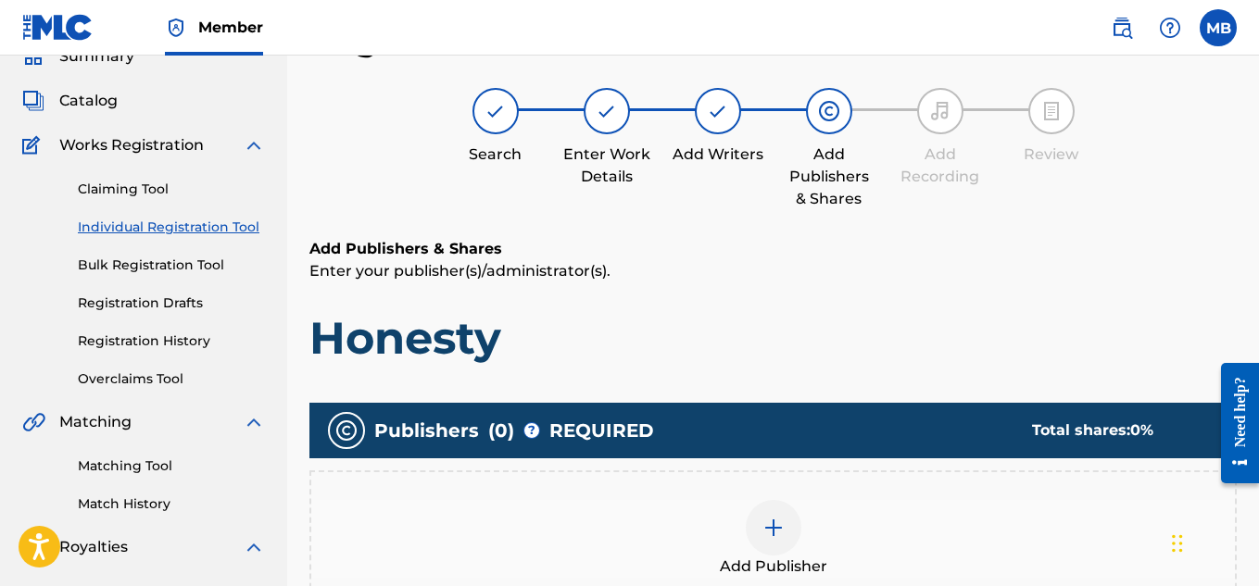
click at [837, 562] on div "Add Publisher" at bounding box center [772, 539] width 923 height 78
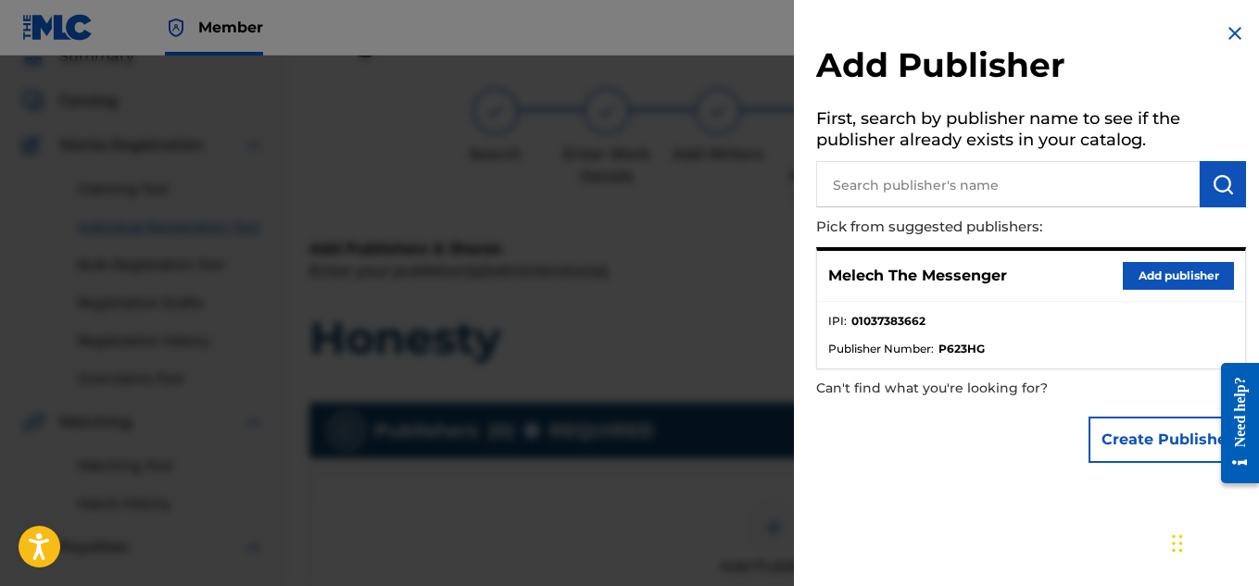
click at [1157, 275] on button "Add publisher" at bounding box center [1178, 276] width 111 height 28
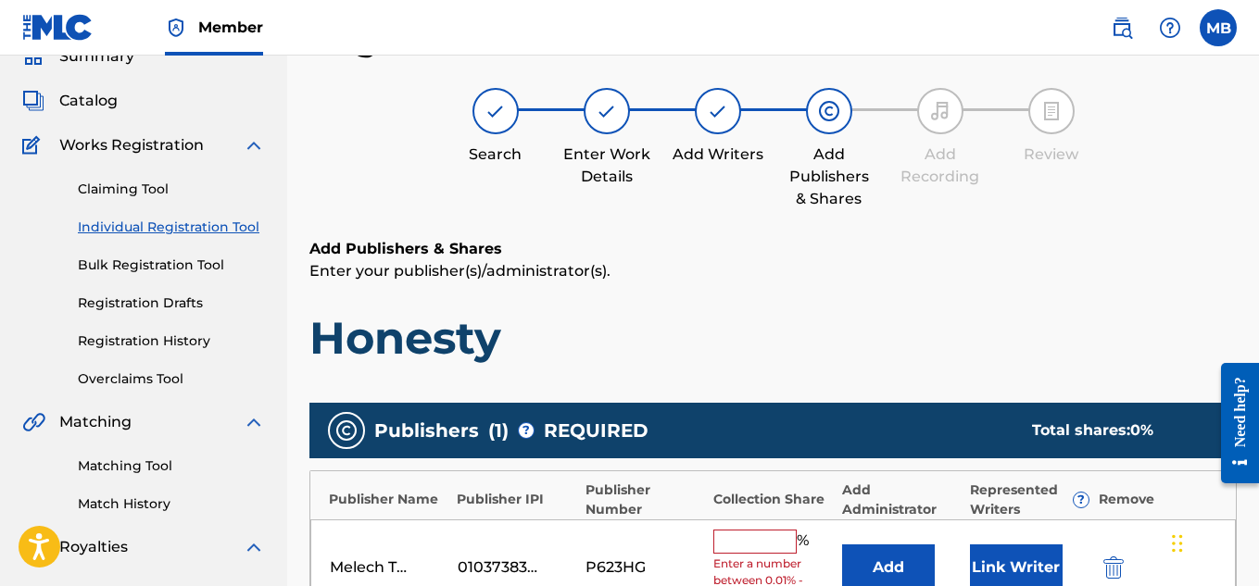
scroll to position [562, 0]
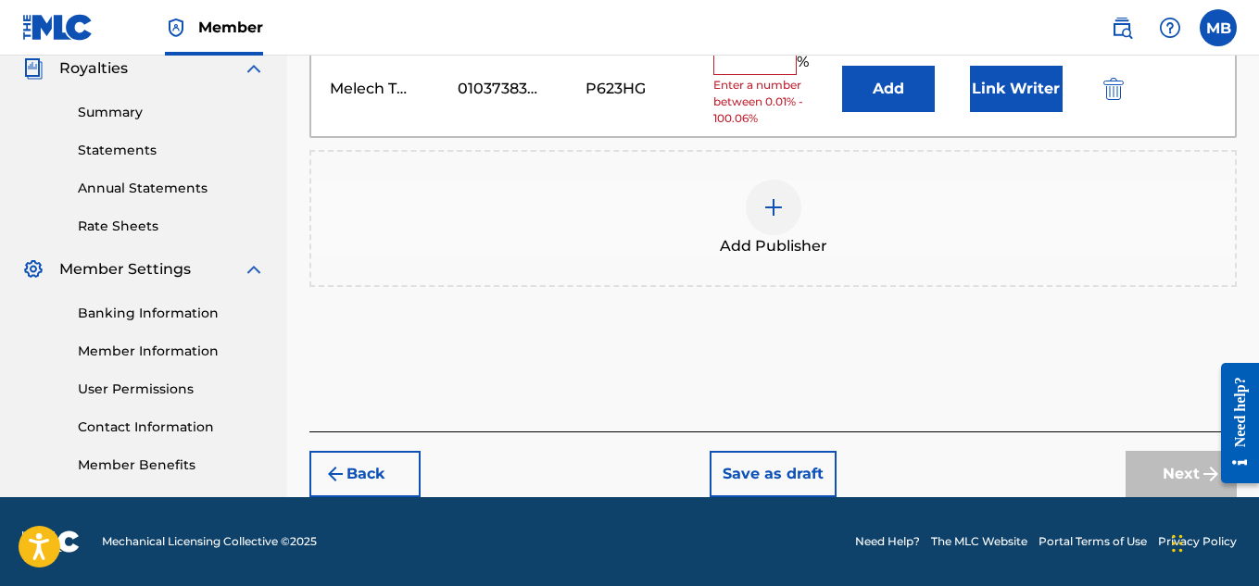
click at [762, 61] on input "text" at bounding box center [754, 63] width 83 height 24
type input "100"
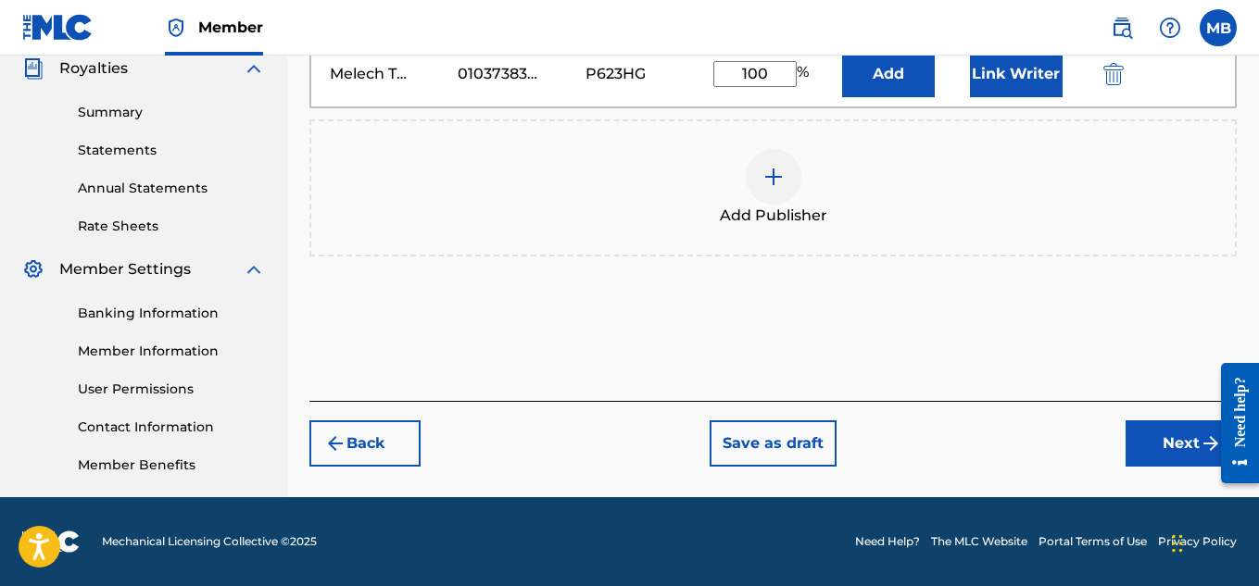
click at [1174, 458] on button "Next" at bounding box center [1180, 444] width 111 height 46
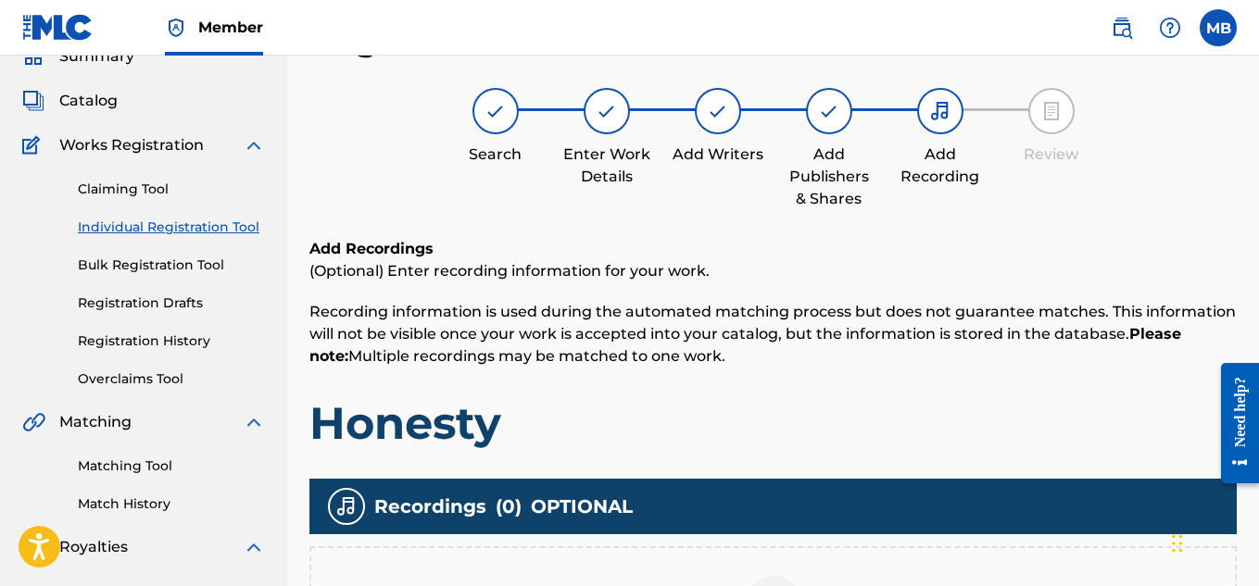
scroll to position [546, 0]
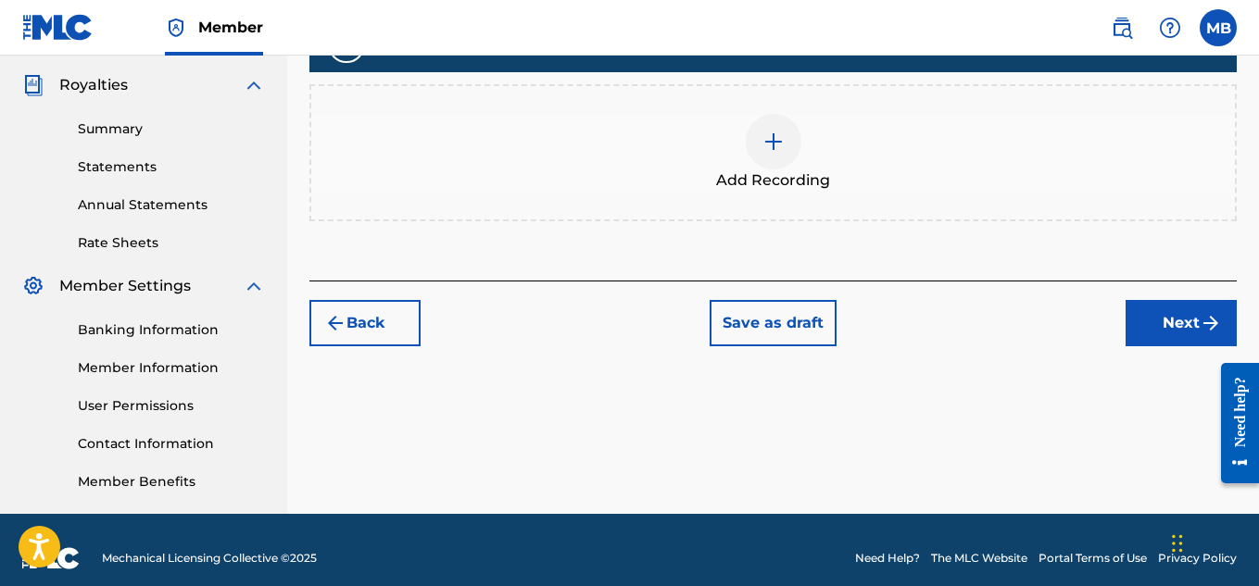
click at [788, 155] on div at bounding box center [774, 142] width 56 height 56
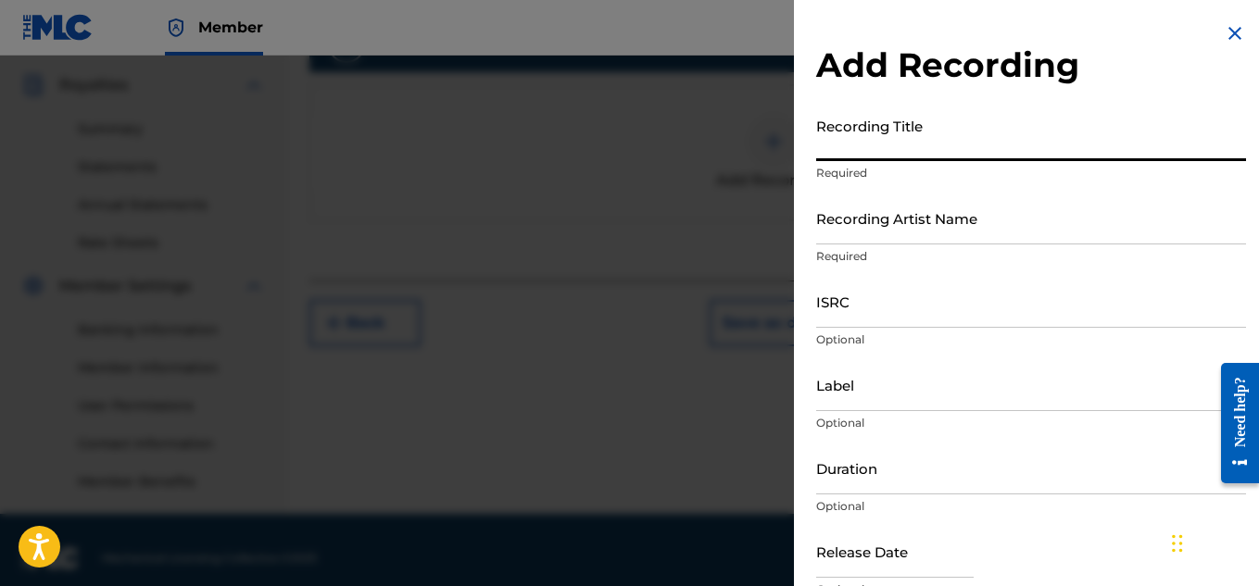
click at [848, 154] on input "Recording Title" at bounding box center [1031, 134] width 430 height 53
type input "Honesty"
click at [885, 232] on input "Recording Artist Name" at bounding box center [1031, 218] width 430 height 53
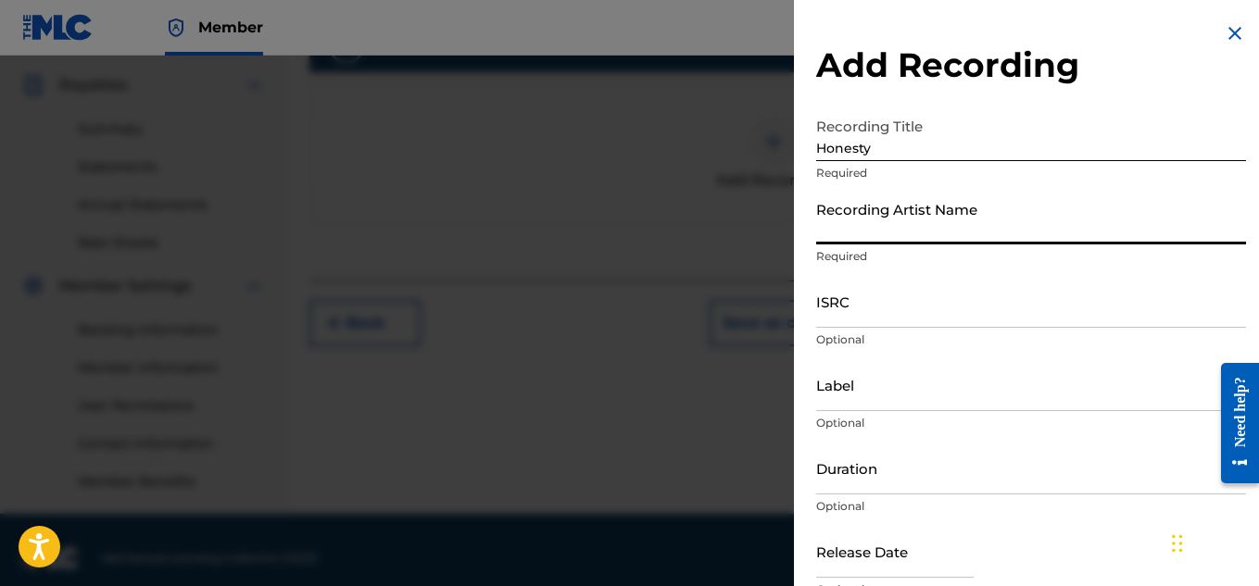
type input "Melech The Messenger"
click at [919, 315] on input "ISRC" at bounding box center [1031, 301] width 430 height 53
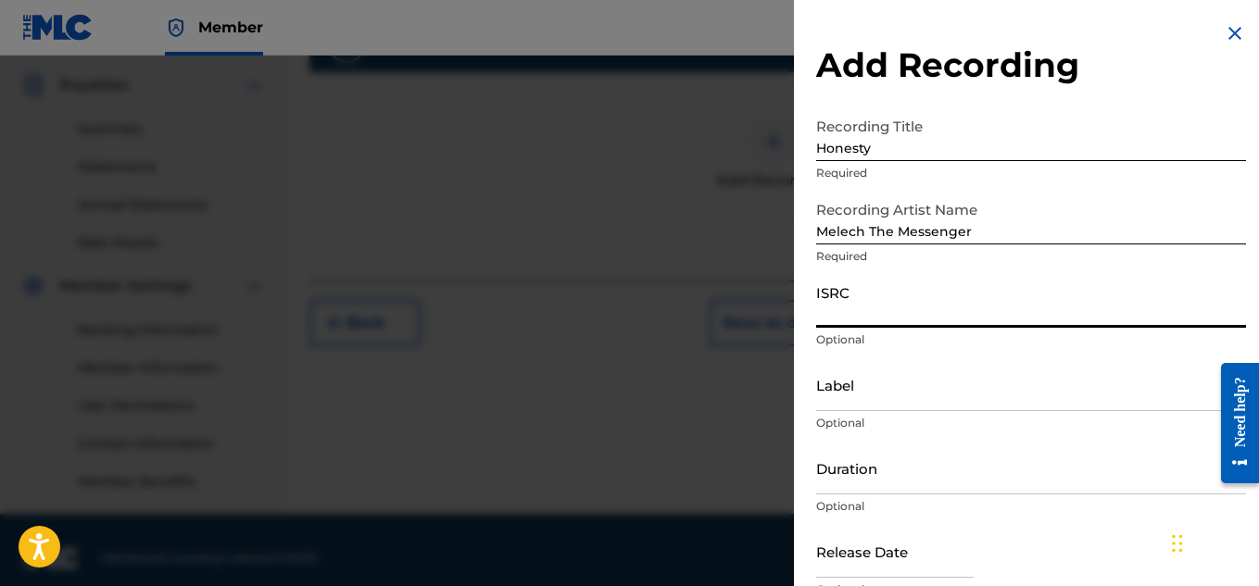
paste input "QZTB72323399"
type input "QZTB72323399"
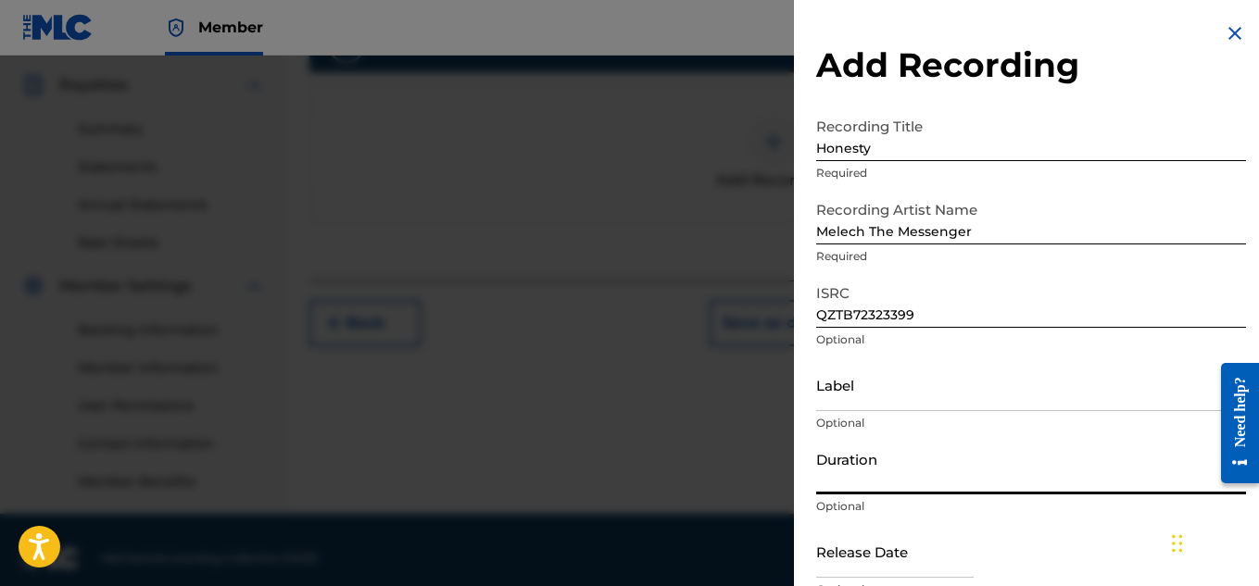
click at [893, 469] on input "Duration" at bounding box center [1031, 468] width 430 height 53
type input "03:50"
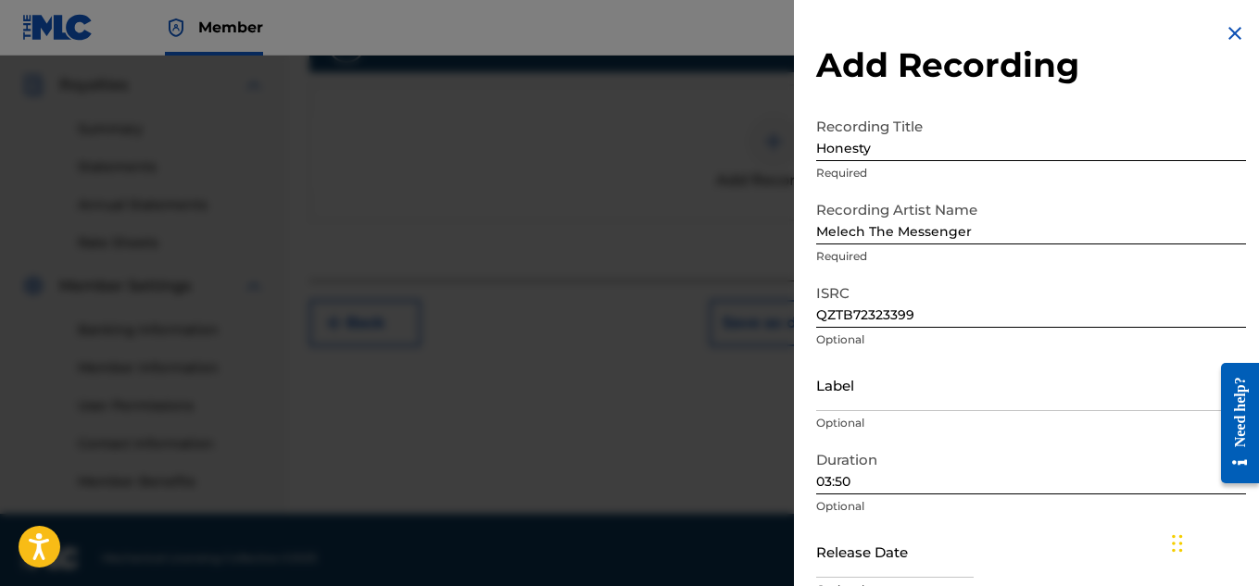
click at [936, 563] on input "text" at bounding box center [894, 551] width 157 height 53
select select "8"
select select "2025"
type input "[DATE]"
select select "10"
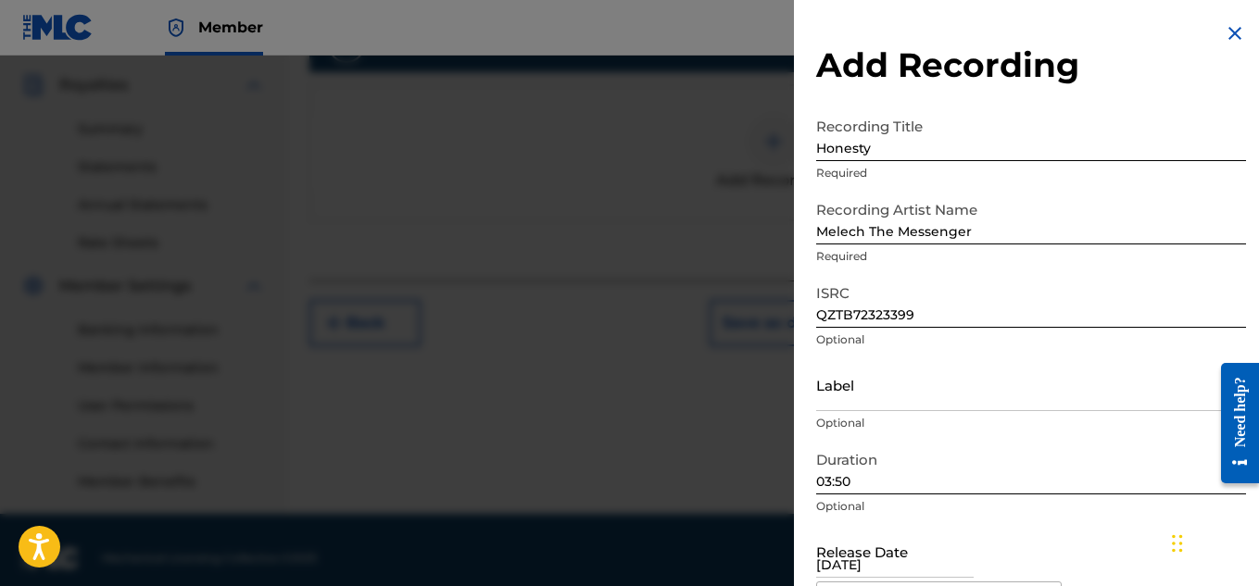
select select "2023"
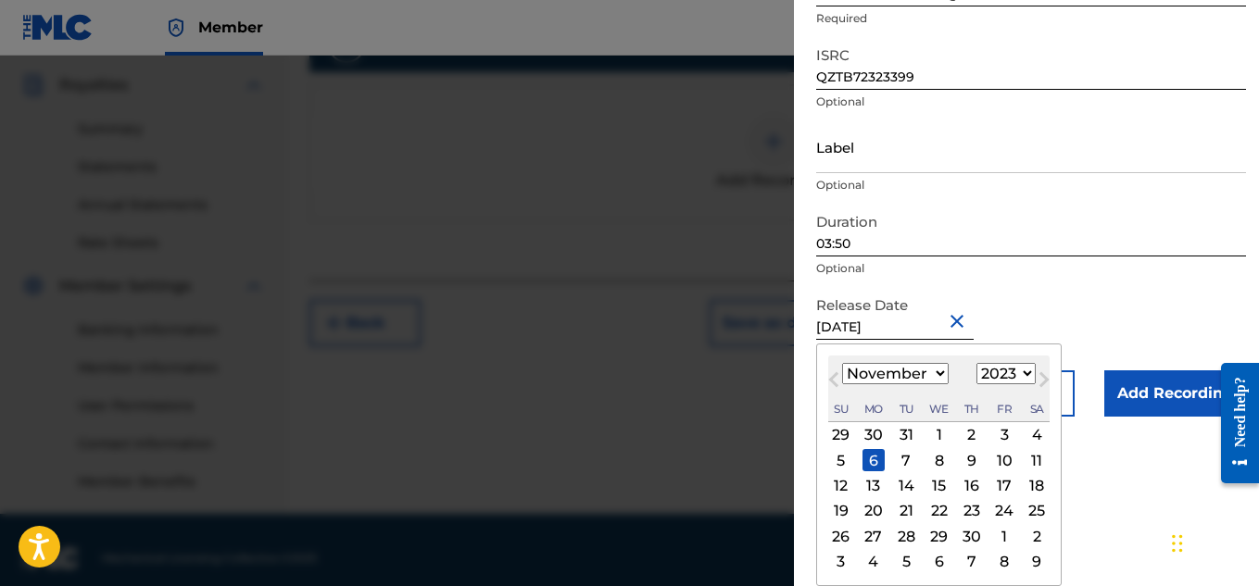
click at [1112, 316] on form "Recording Title Honesty Required Recording Artist Name [PERSON_NAME] The Messen…" at bounding box center [1031, 143] width 430 height 546
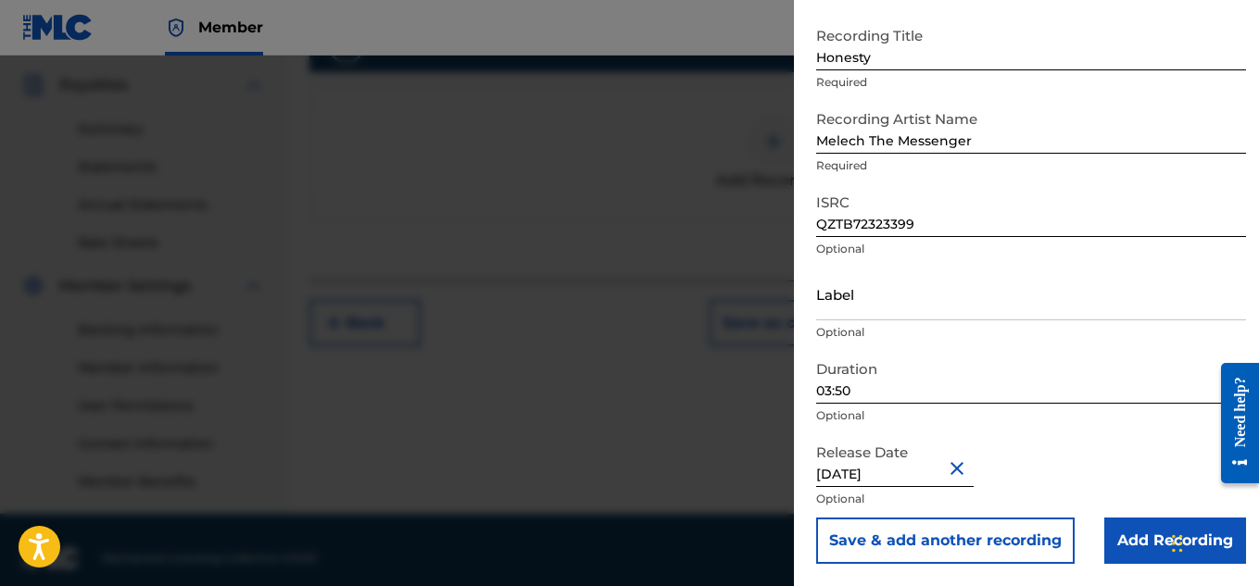
click at [1148, 554] on input "Add Recording" at bounding box center [1175, 541] width 142 height 46
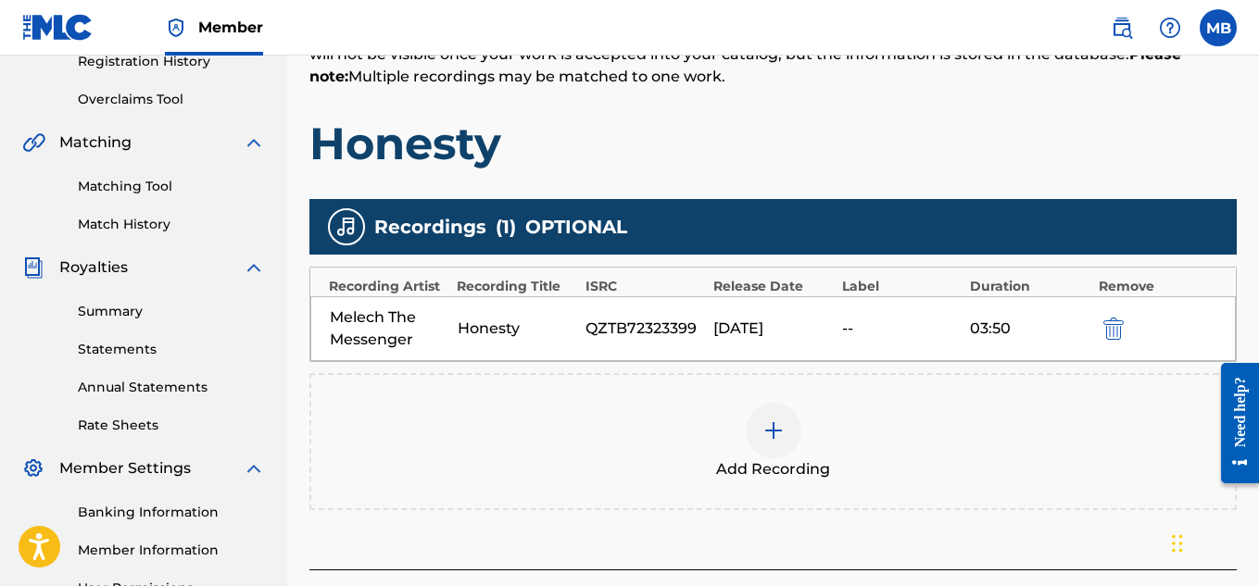
scroll to position [562, 0]
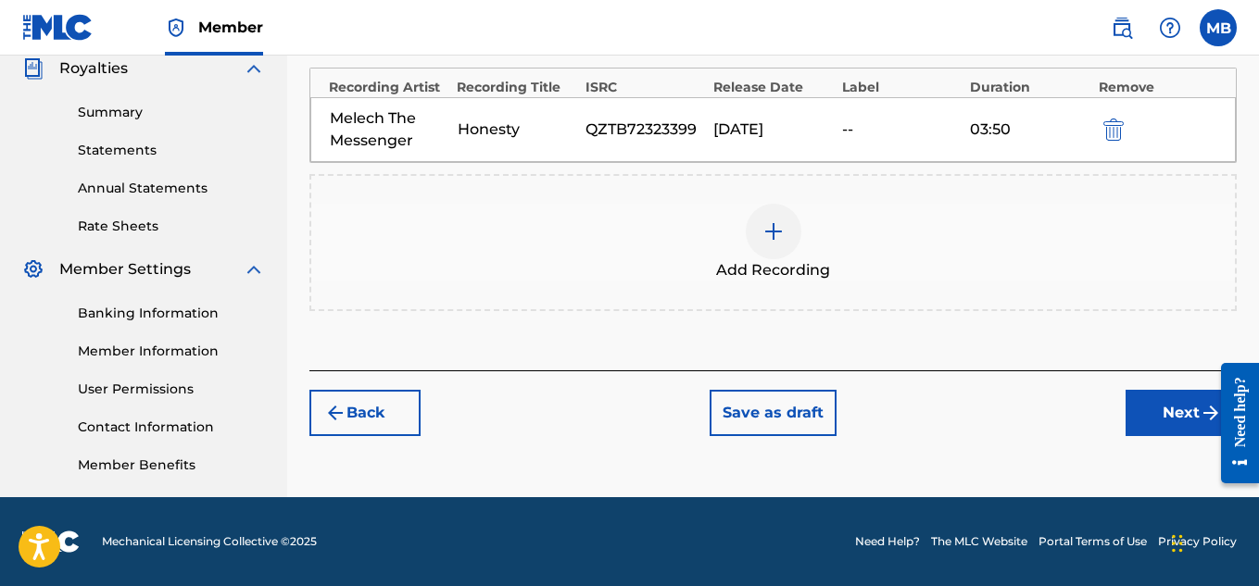
click at [1143, 422] on button "Next" at bounding box center [1180, 413] width 111 height 46
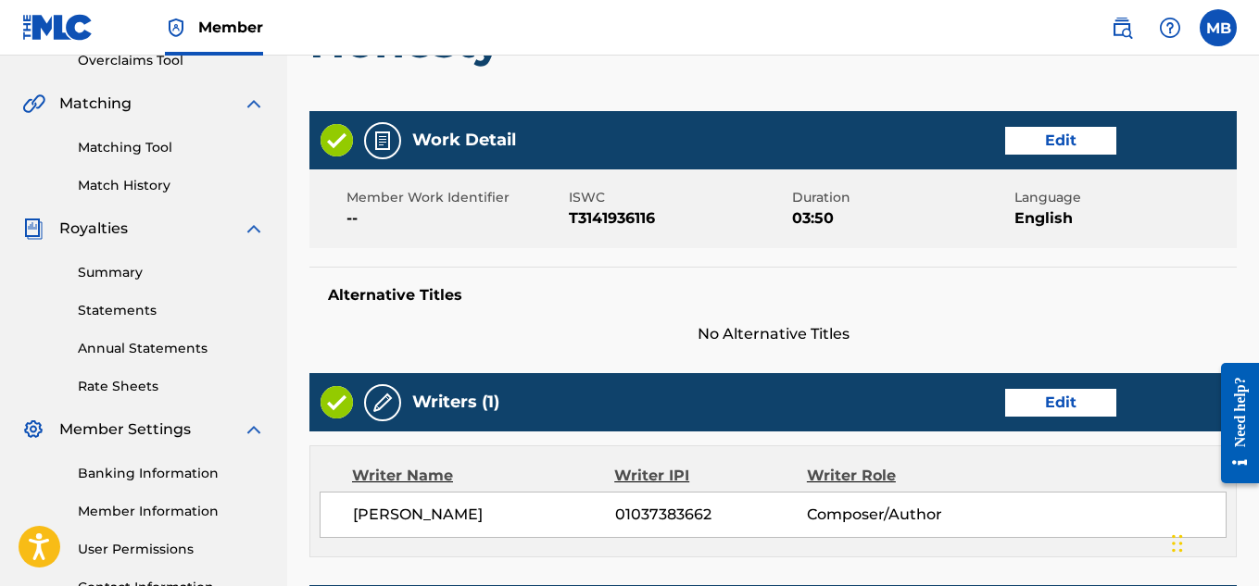
scroll to position [403, 0]
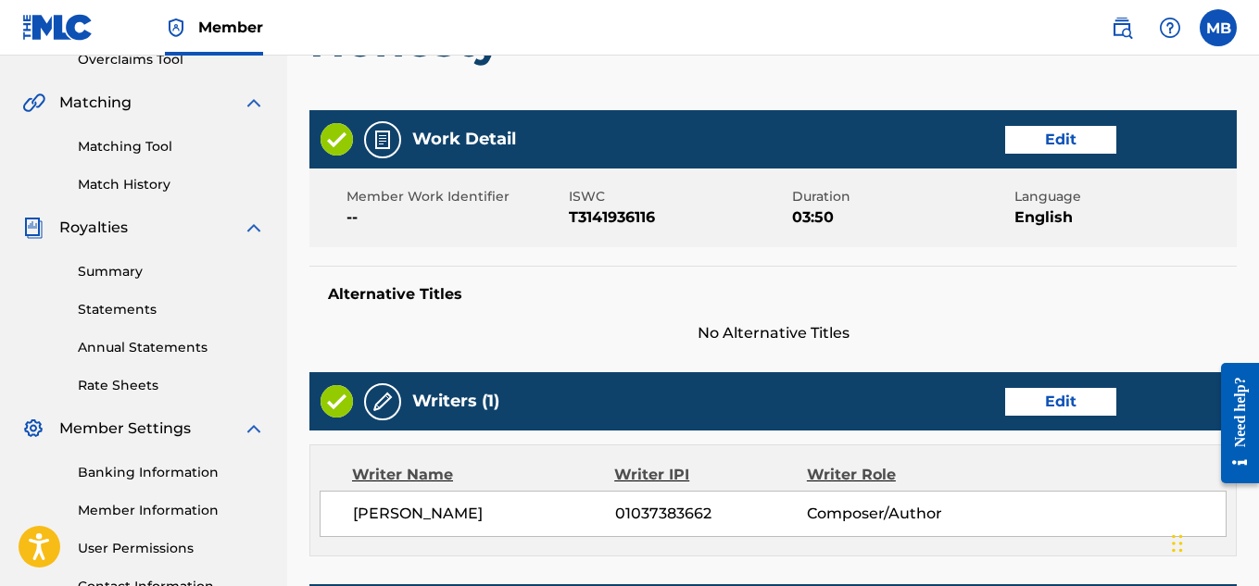
click at [1019, 131] on button "Edit" at bounding box center [1060, 140] width 111 height 28
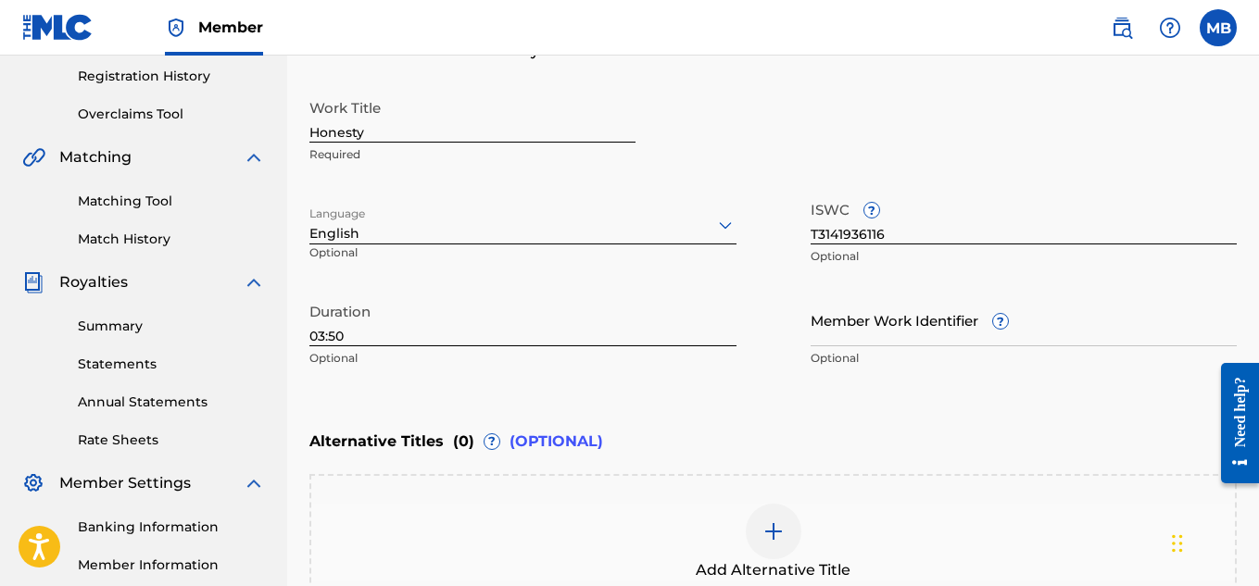
scroll to position [347, 0]
click at [918, 333] on input "Member Work Identifier ?" at bounding box center [1023, 321] width 427 height 53
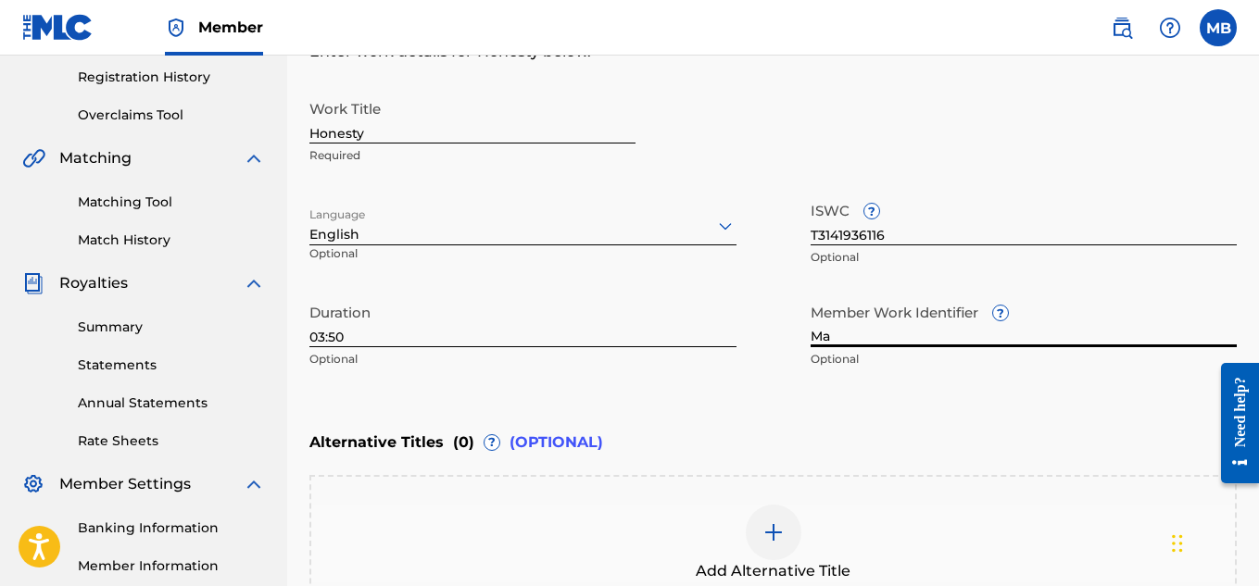
type input "M"
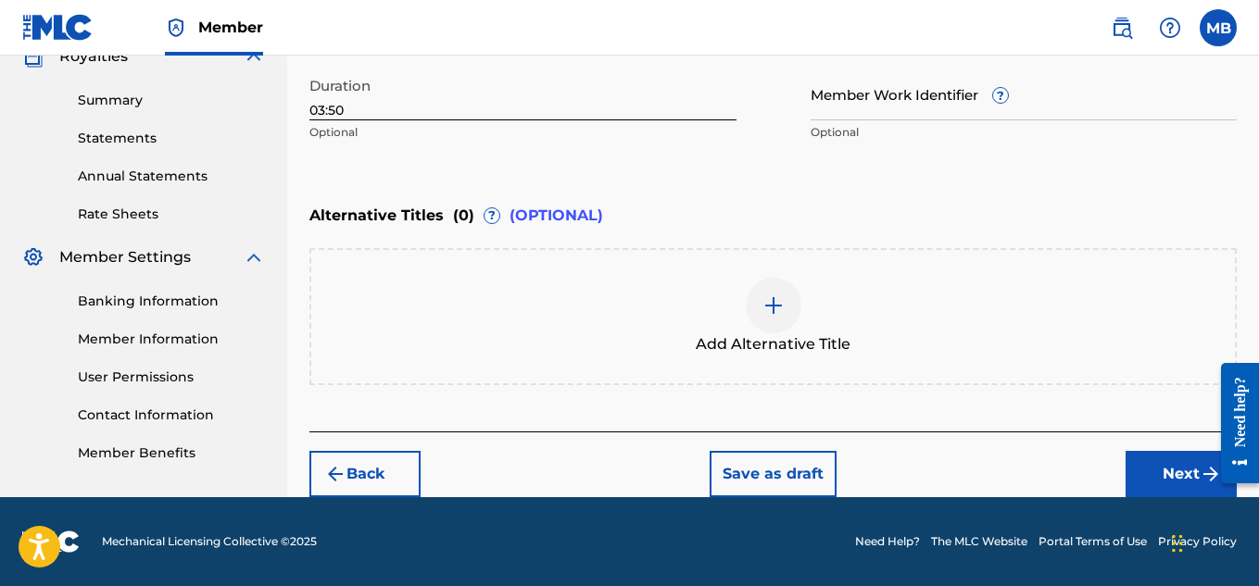
click at [1161, 485] on button "Next" at bounding box center [1180, 474] width 111 height 46
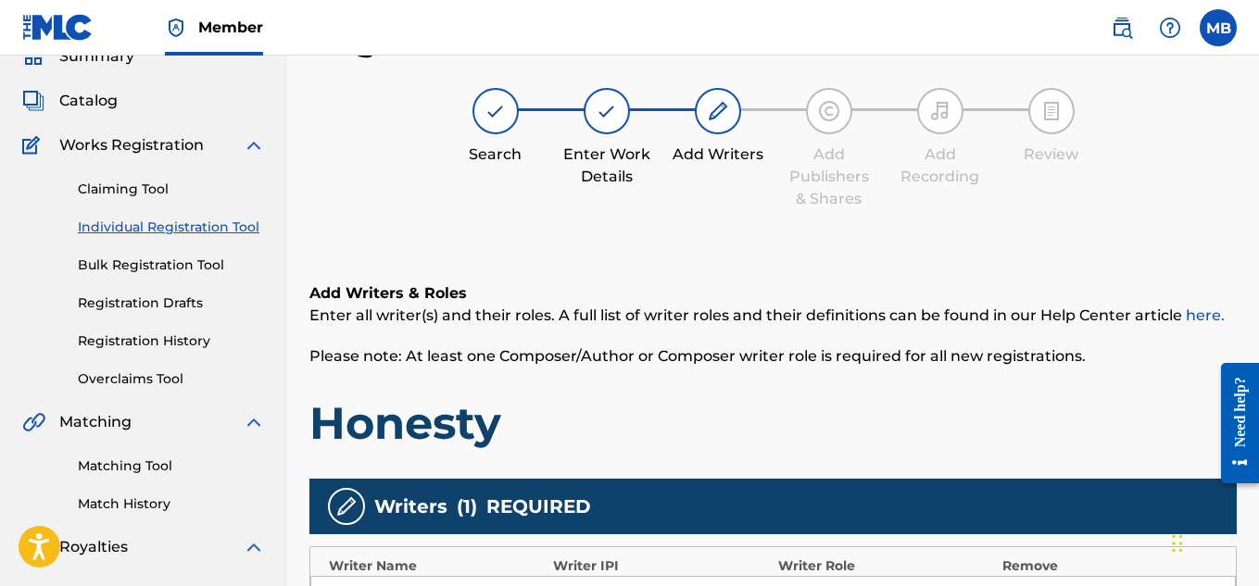
scroll to position [562, 0]
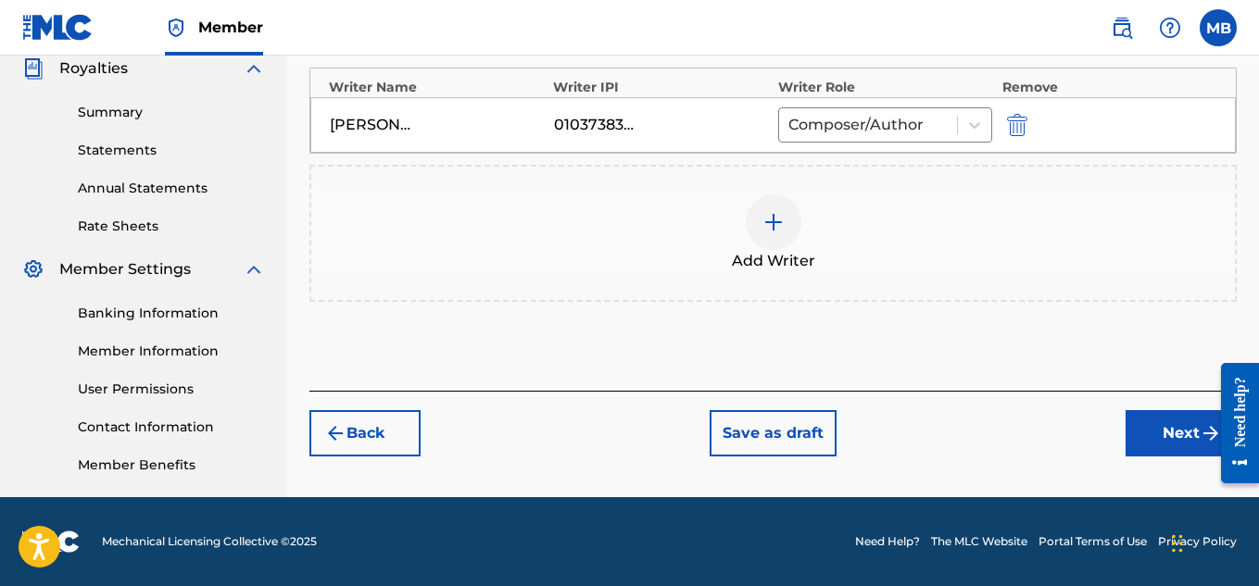
click at [1163, 453] on button "Next" at bounding box center [1180, 433] width 111 height 46
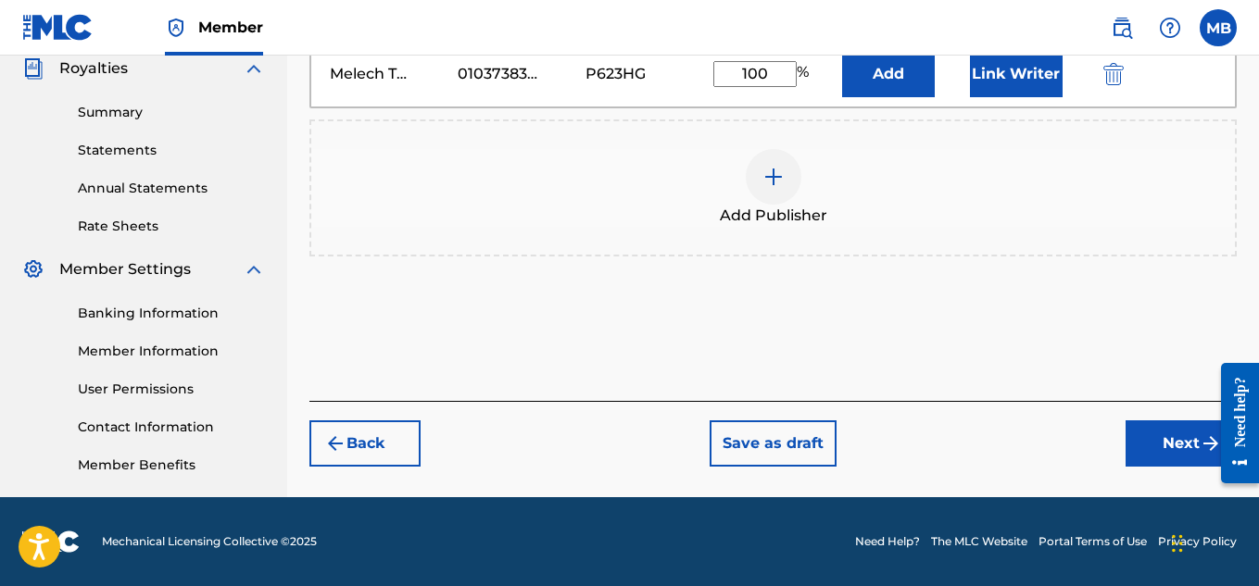
click at [1163, 453] on button "Next" at bounding box center [1180, 444] width 111 height 46
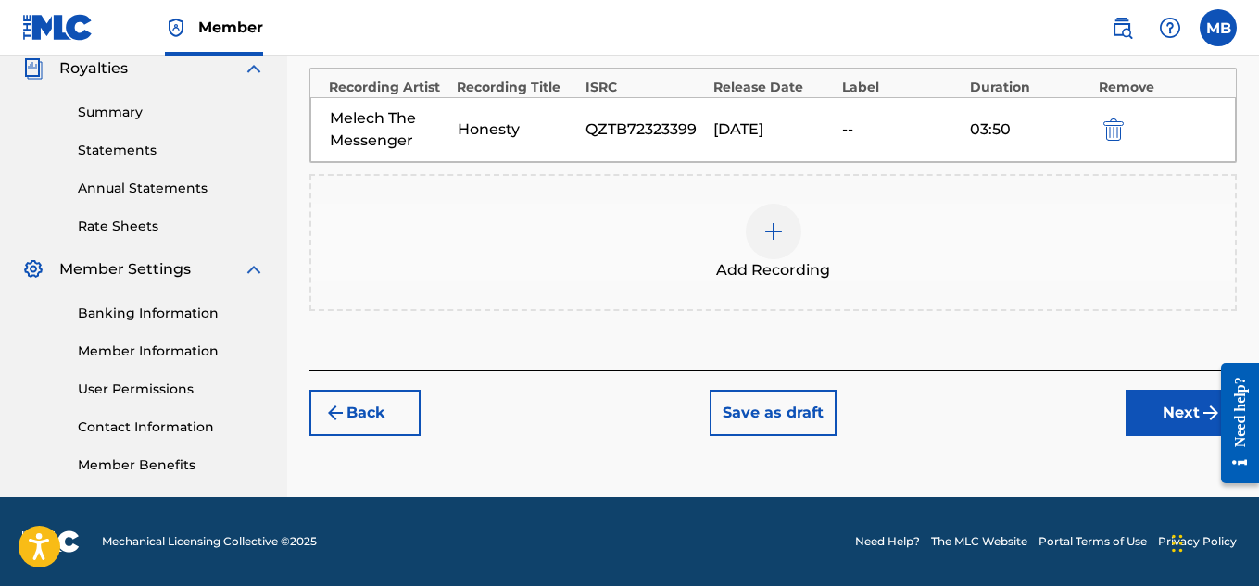
click at [1170, 419] on button "Next" at bounding box center [1180, 413] width 111 height 46
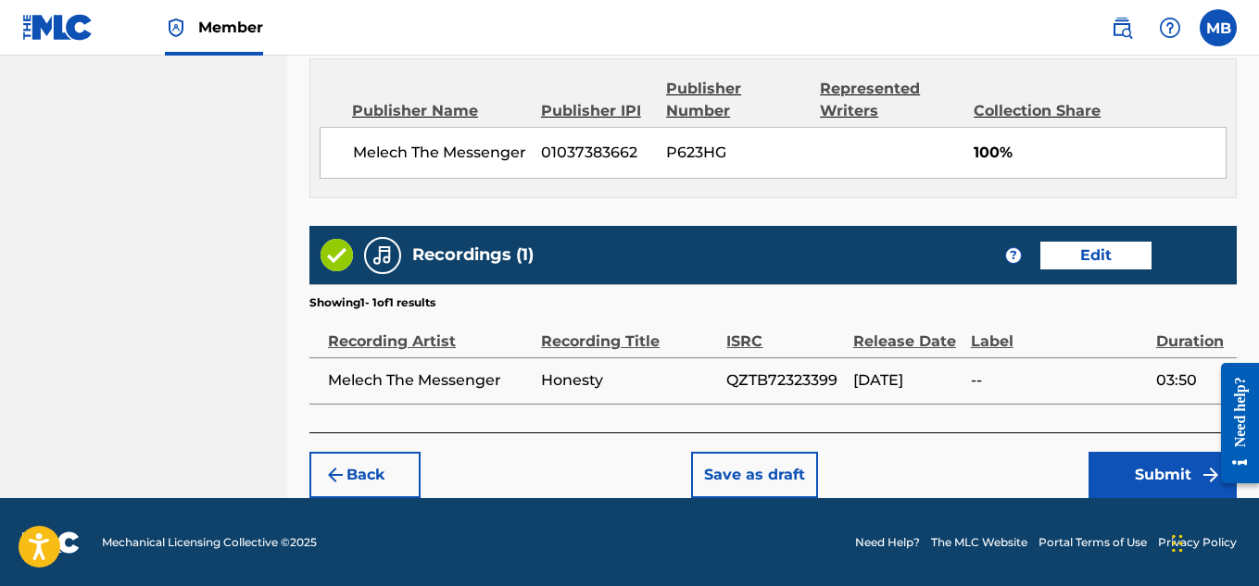
scroll to position [1002, 0]
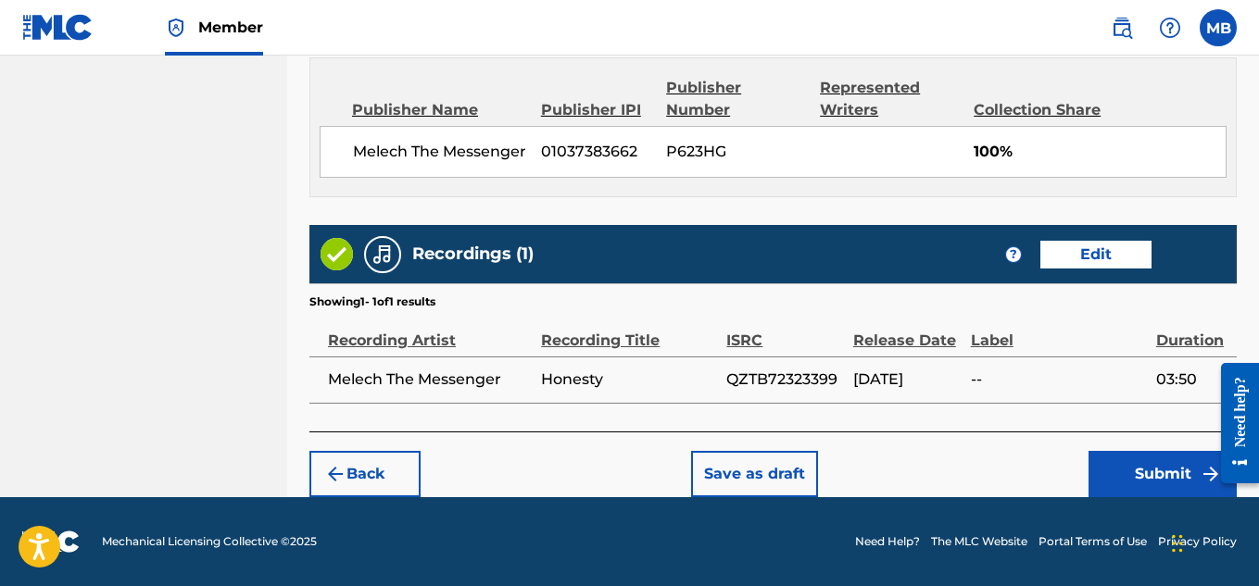
click at [1140, 481] on button "Submit" at bounding box center [1162, 474] width 148 height 46
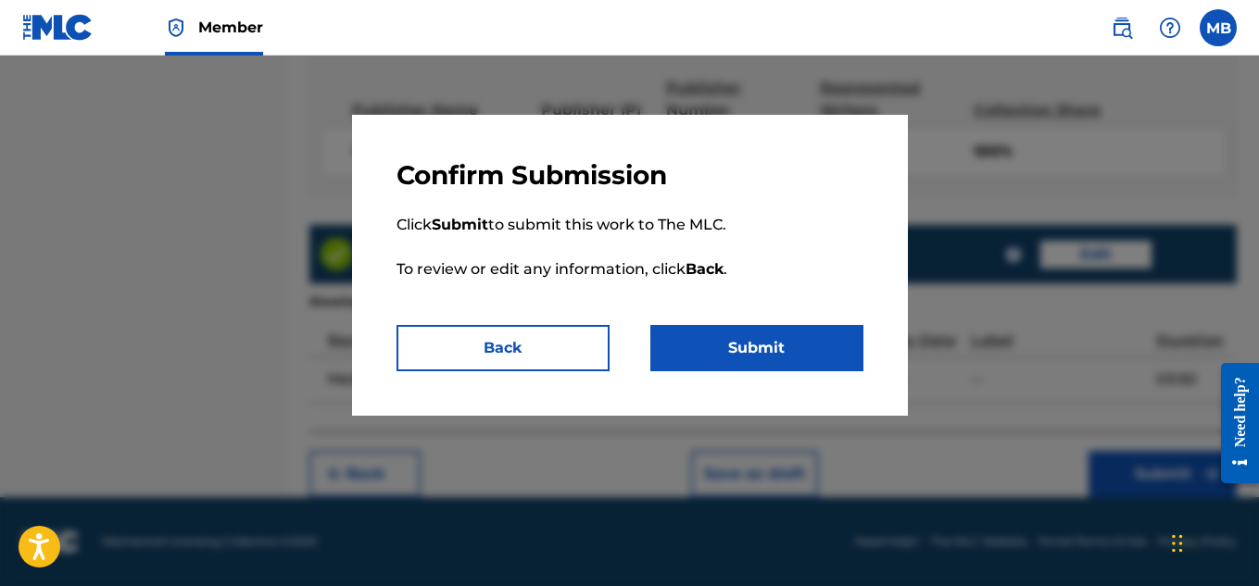
click at [713, 328] on button "Submit" at bounding box center [756, 348] width 213 height 46
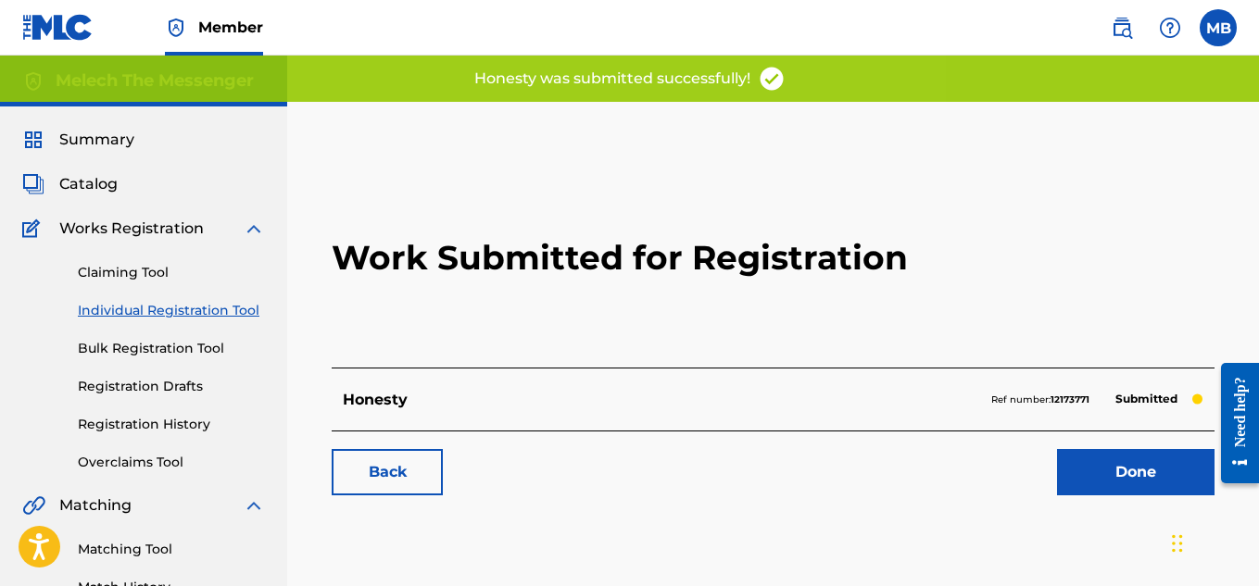
click at [403, 479] on link "Back" at bounding box center [387, 472] width 111 height 46
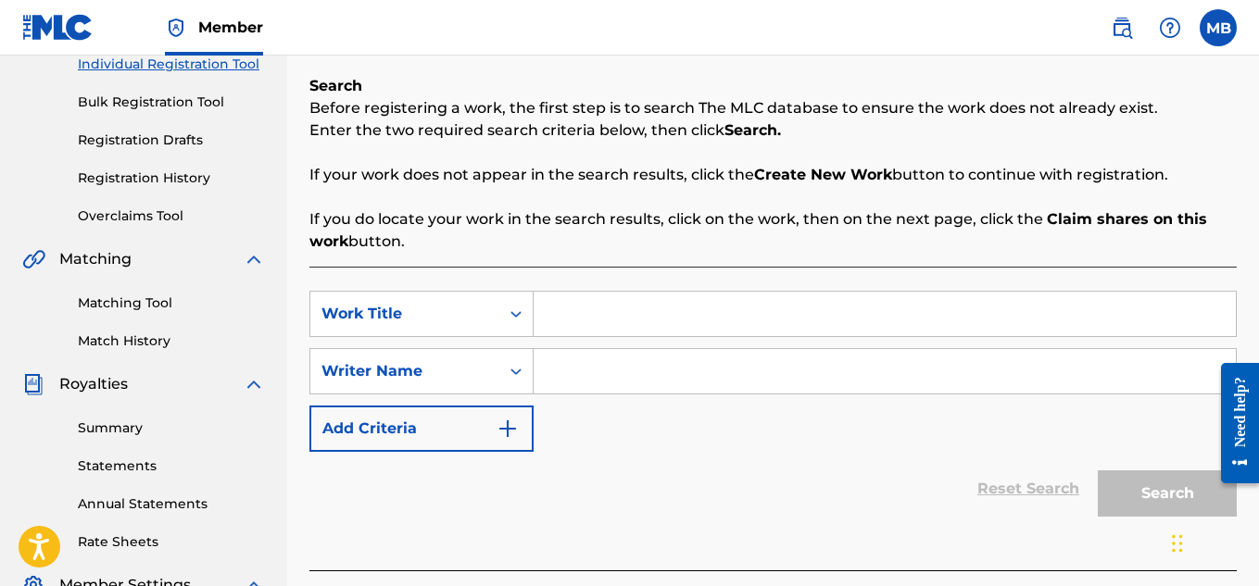
scroll to position [248, 0]
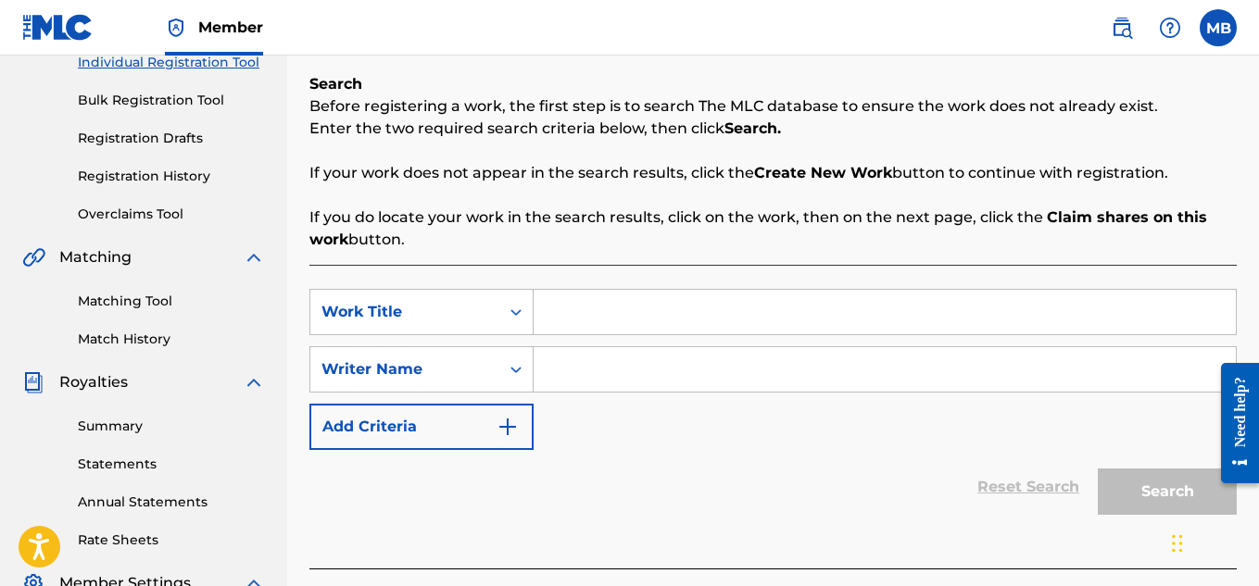
click at [647, 321] on input "Search Form" at bounding box center [885, 312] width 702 height 44
type input "n"
click at [713, 320] on input "Never Be The Same" at bounding box center [885, 312] width 702 height 44
click at [547, 313] on input "/Never Be The Same" at bounding box center [885, 312] width 702 height 44
click at [734, 314] on input "Never Be The Same" at bounding box center [885, 312] width 702 height 44
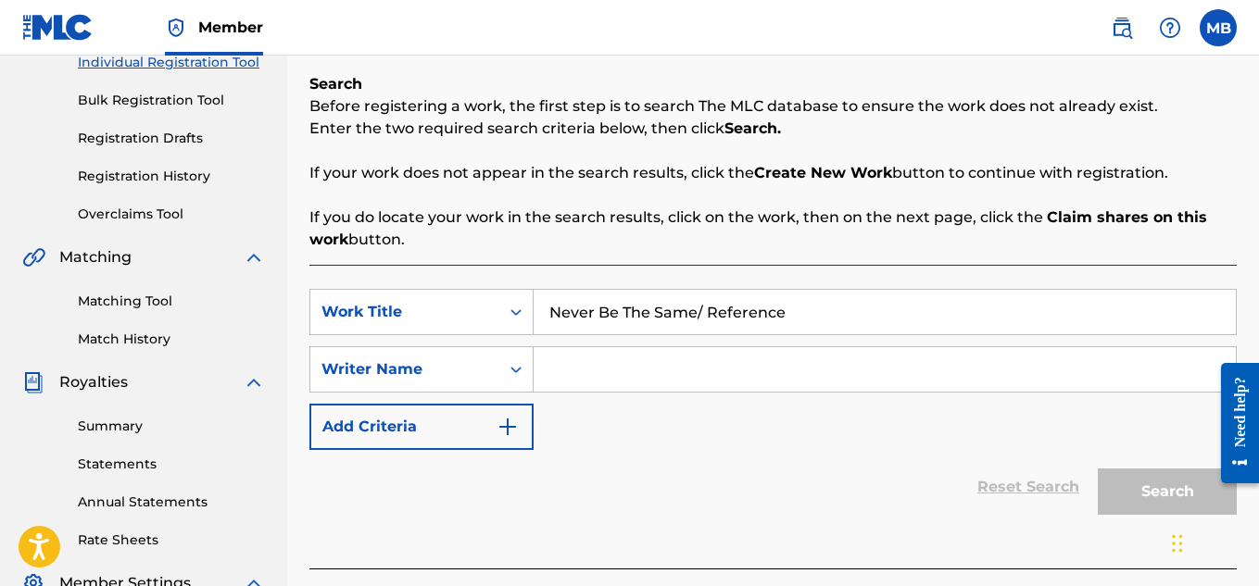
type input "Never Be The Same/ Reference"
click at [692, 356] on input "Search Form" at bounding box center [885, 369] width 702 height 44
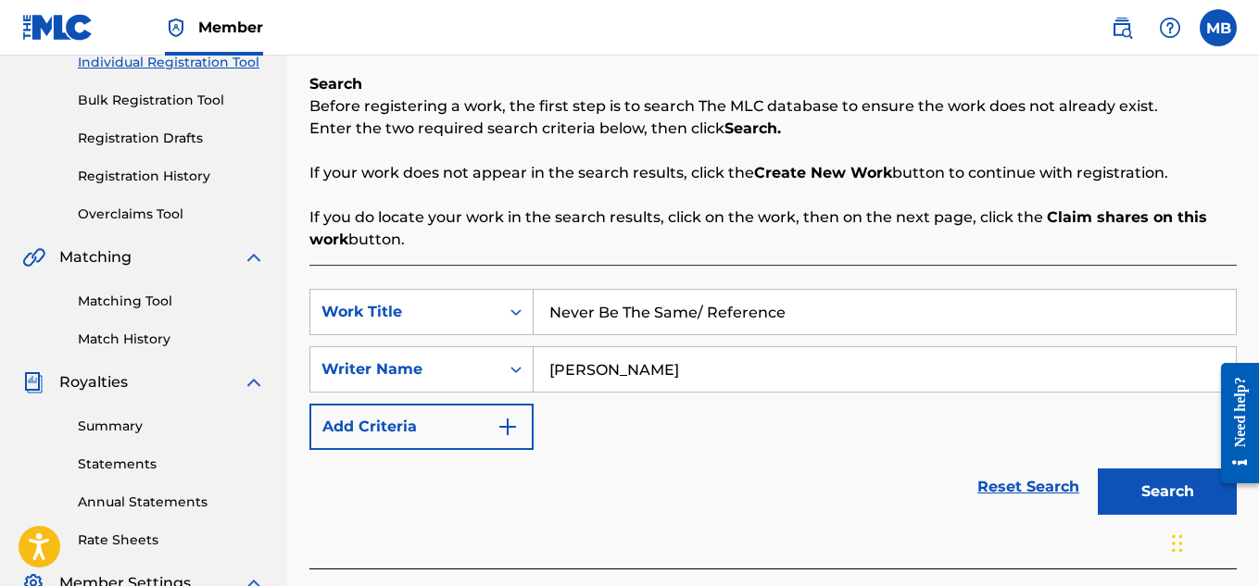
type input "[PERSON_NAME]"
click at [1131, 503] on button "Search" at bounding box center [1167, 492] width 139 height 46
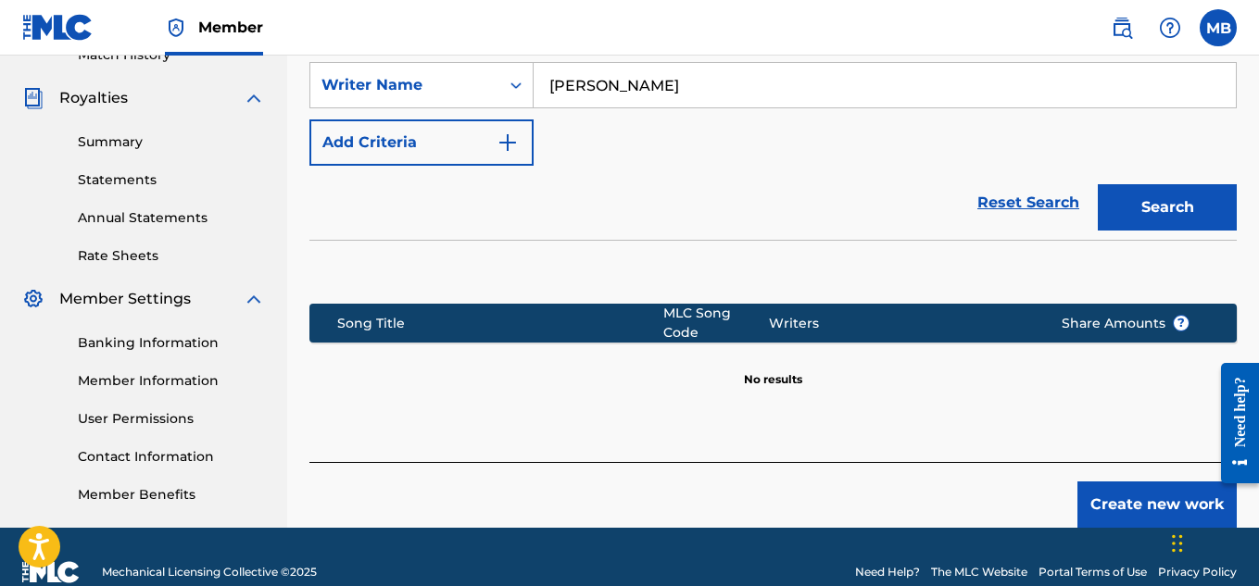
scroll to position [562, 0]
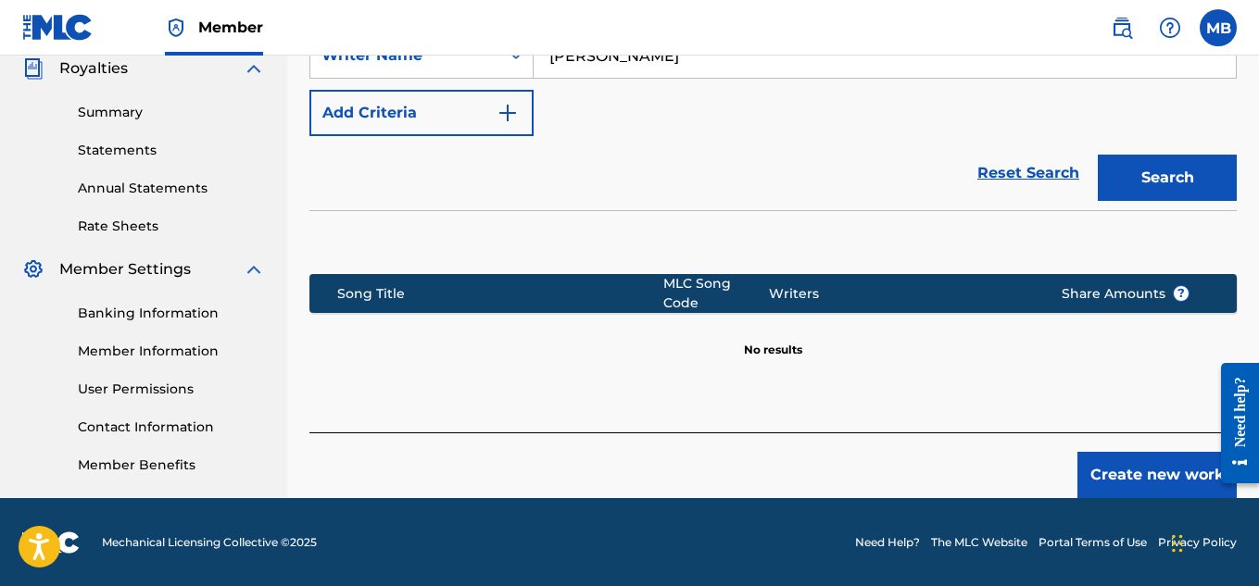
click at [1139, 466] on button "Create new work" at bounding box center [1156, 475] width 159 height 46
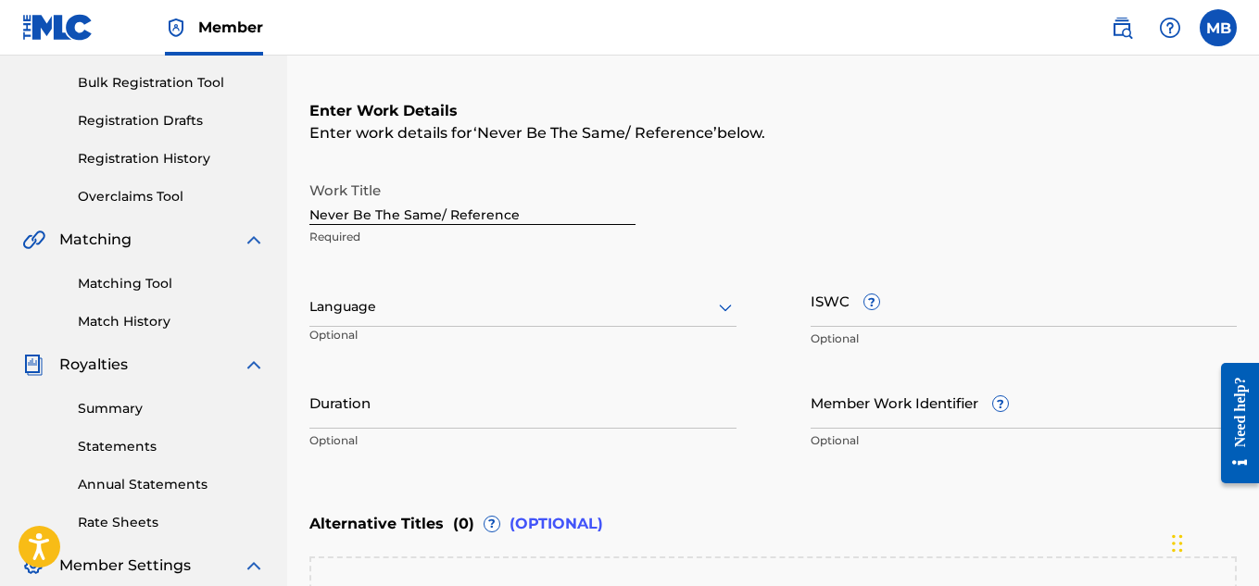
scroll to position [264, 0]
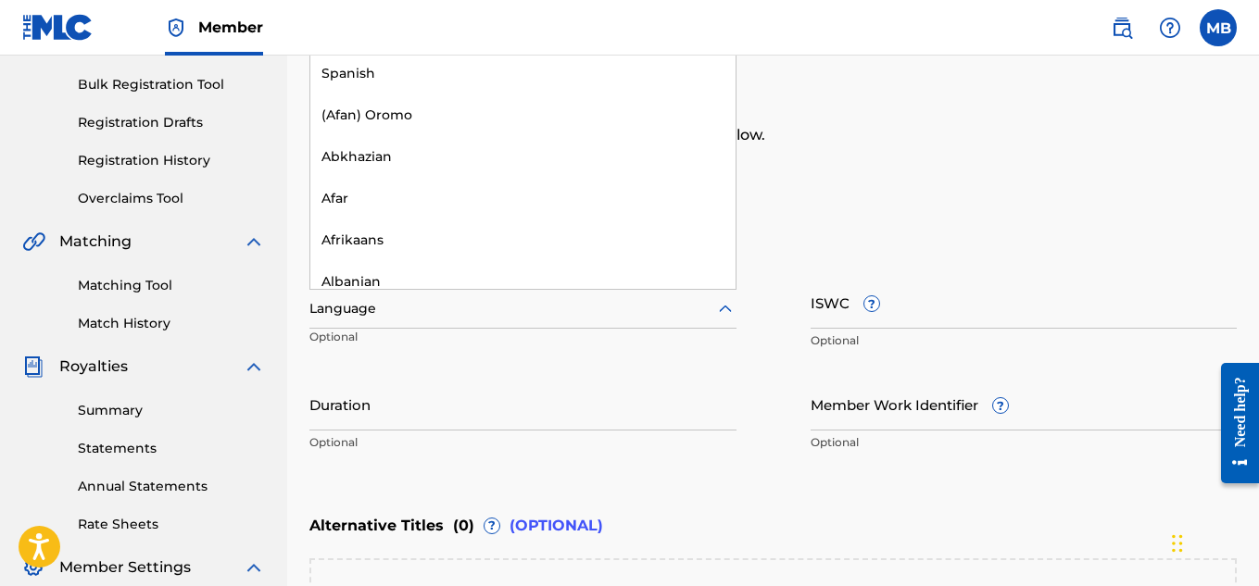
click at [587, 304] on div at bounding box center [522, 308] width 427 height 23
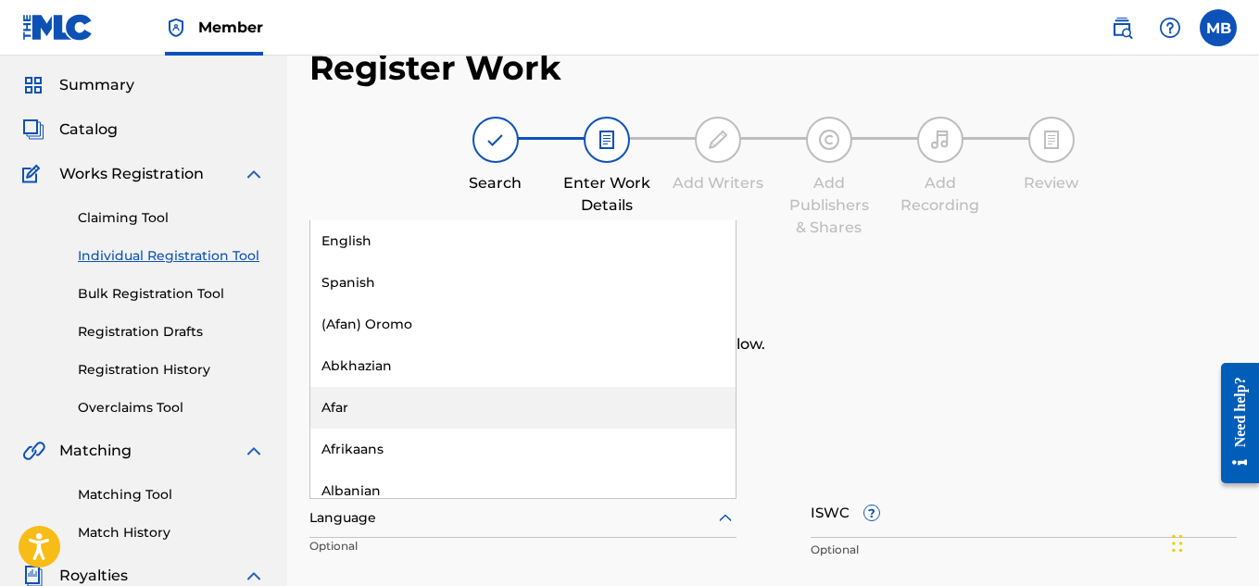
scroll to position [54, 0]
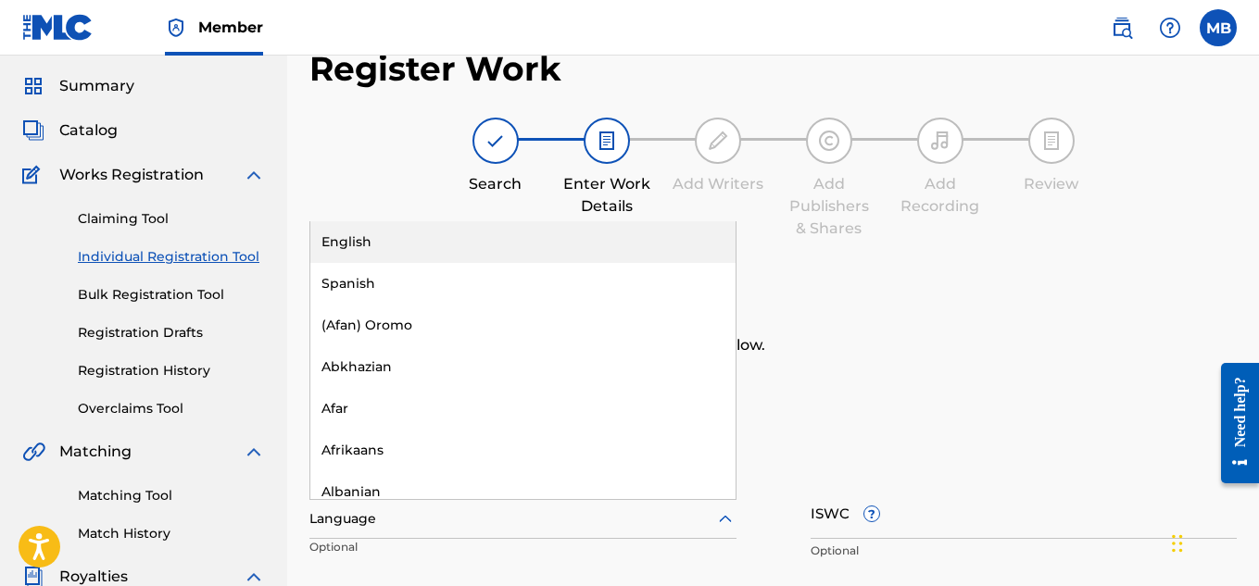
click at [547, 230] on div "English" at bounding box center [522, 242] width 425 height 42
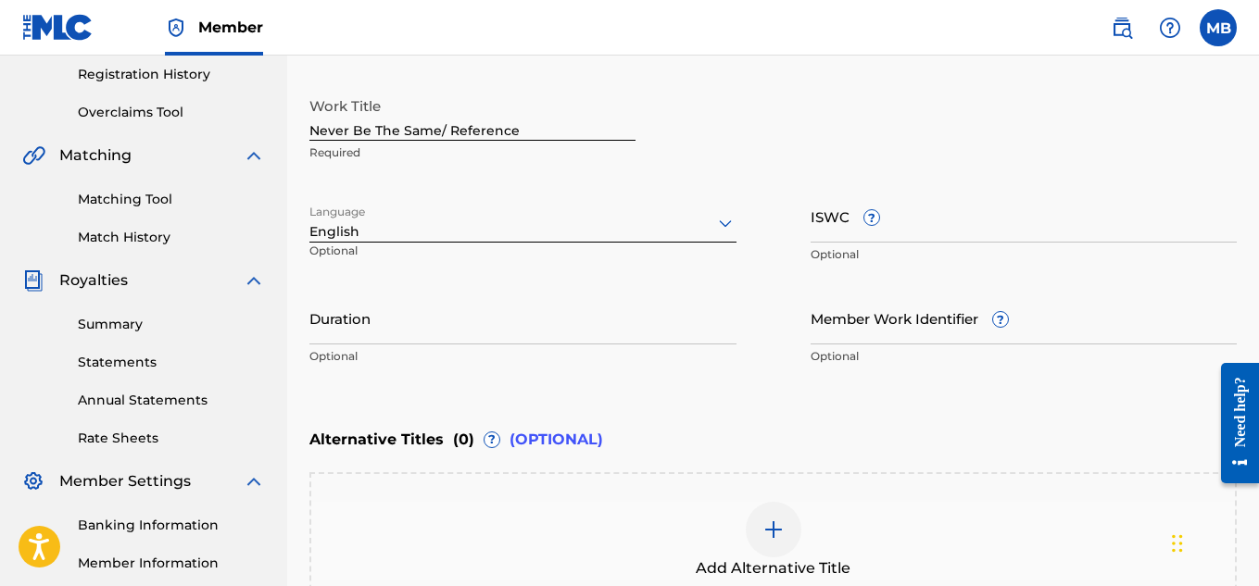
scroll to position [348, 0]
click at [609, 330] on input "Duration" at bounding box center [522, 320] width 427 height 53
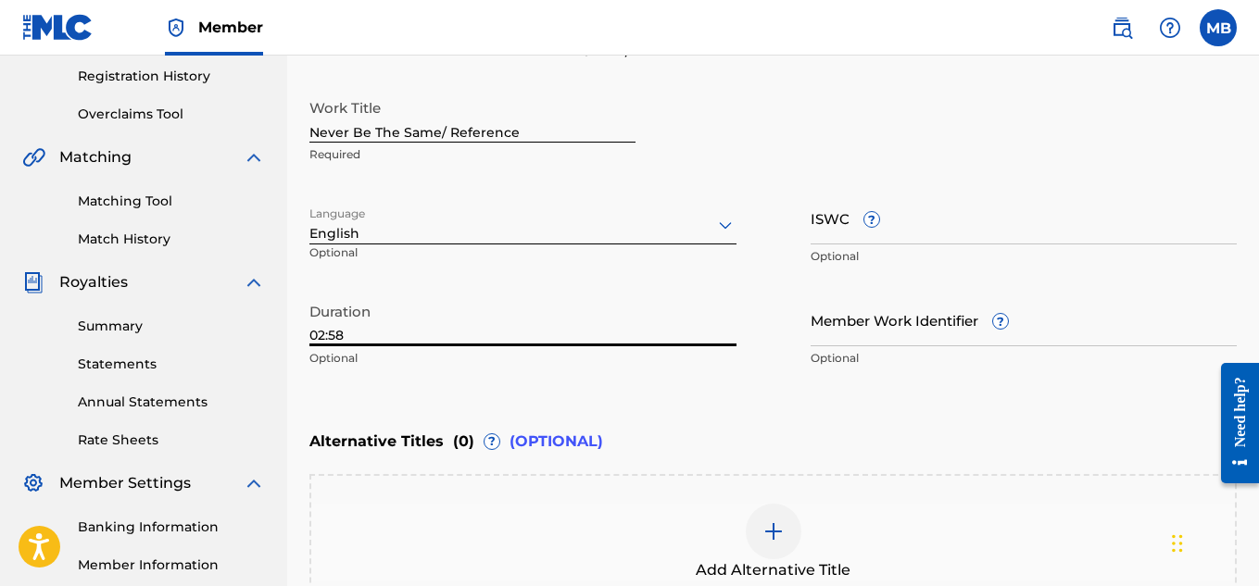
type input "02:58"
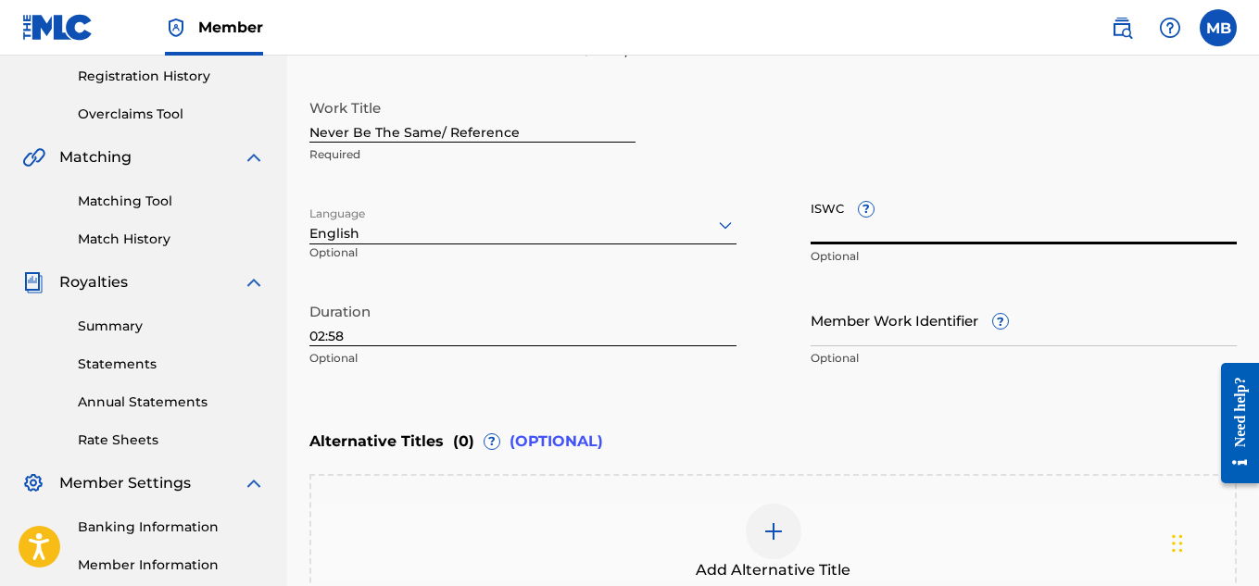
click at [960, 219] on input "ISWC ?" at bounding box center [1023, 218] width 427 height 53
paste input "T-320.943.633-5"
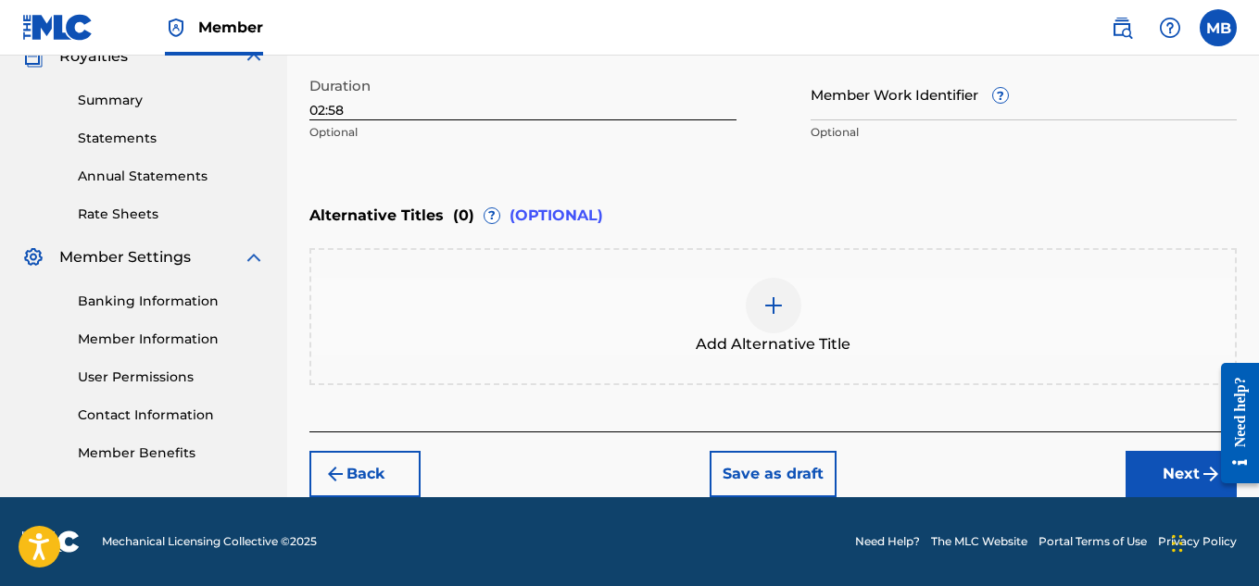
type input "T-320.943.633-5"
click at [1161, 464] on button "Next" at bounding box center [1180, 474] width 111 height 46
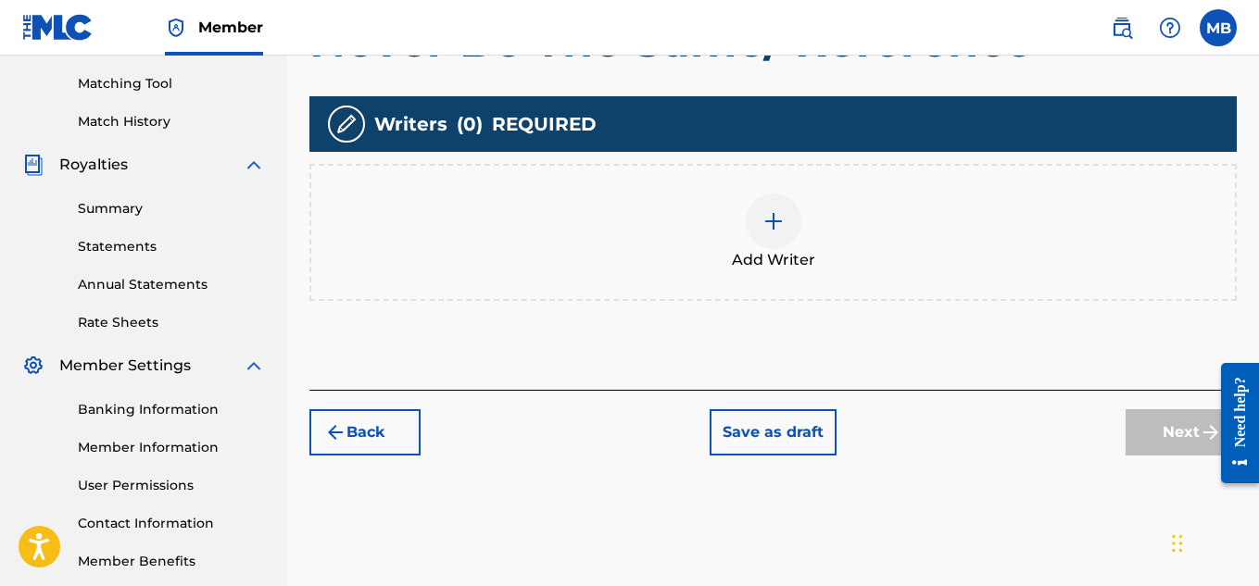
scroll to position [472, 0]
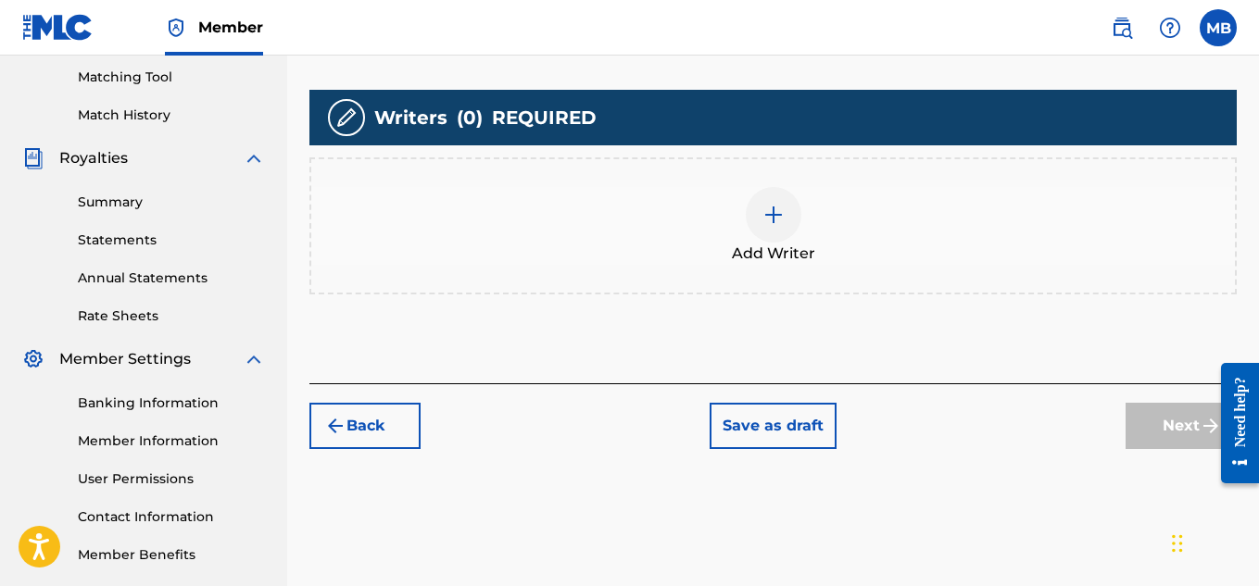
click at [761, 201] on div at bounding box center [774, 215] width 56 height 56
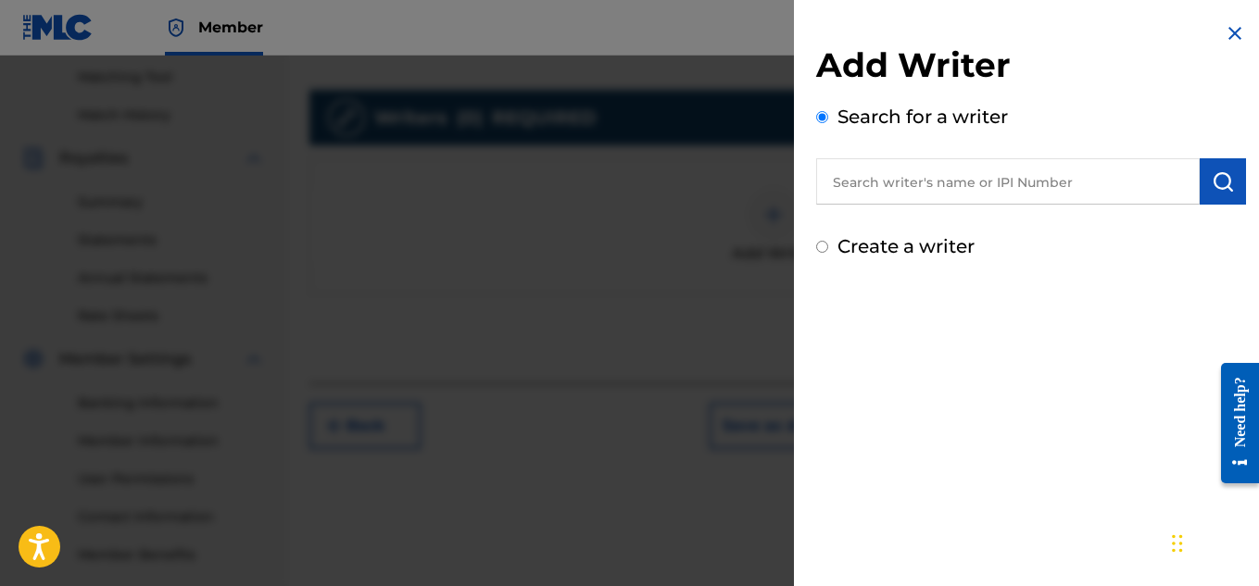
click at [903, 197] on input "text" at bounding box center [1007, 181] width 383 height 46
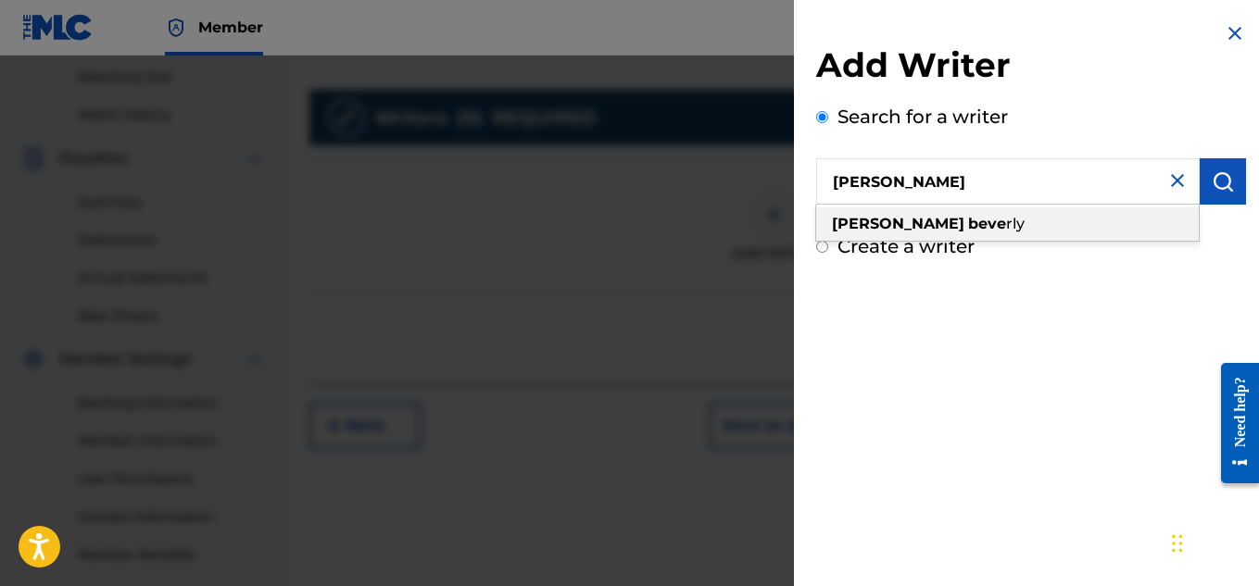
click at [1006, 225] on span "rly" at bounding box center [1015, 224] width 19 height 18
type input "[PERSON_NAME]"
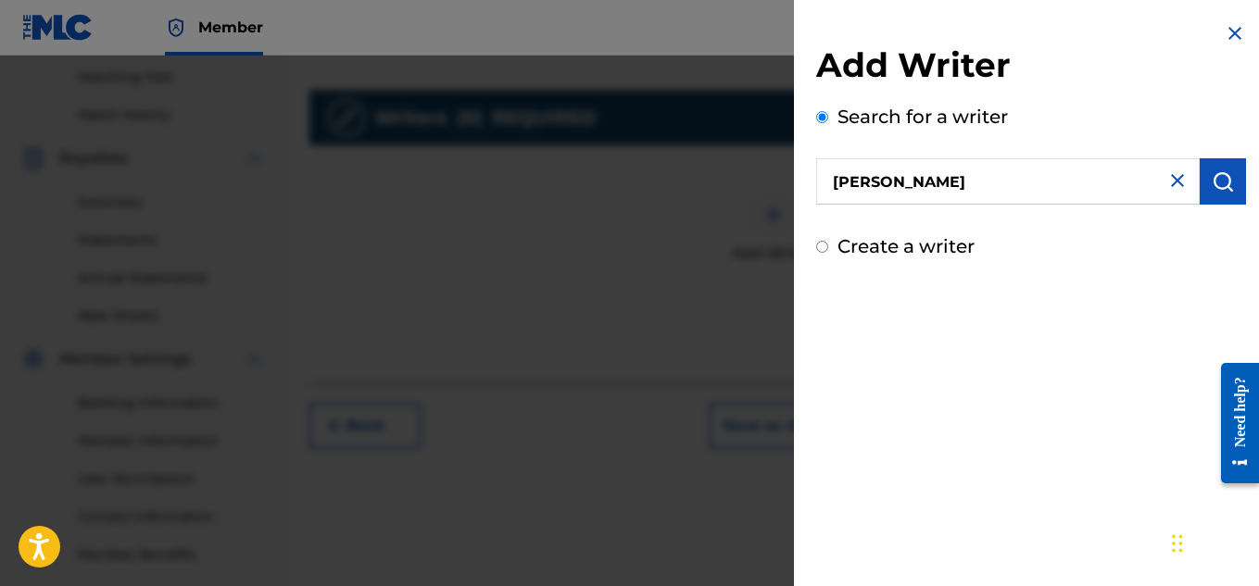
click at [1221, 182] on img "submit" at bounding box center [1223, 181] width 22 height 22
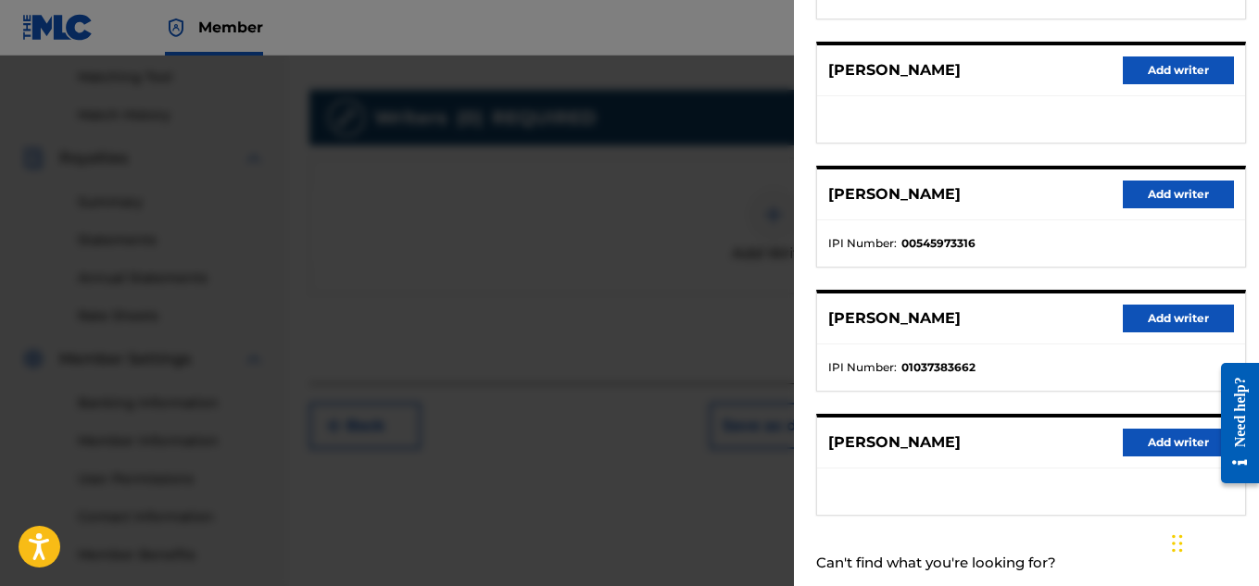
scroll to position [328, 0]
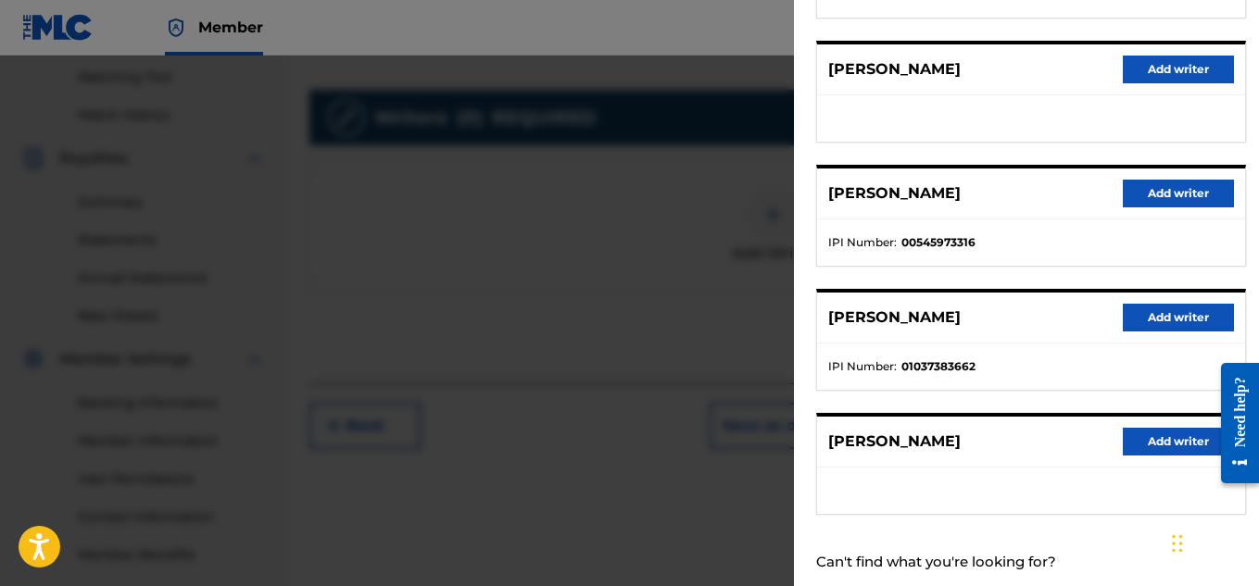
click at [1131, 319] on button "Add writer" at bounding box center [1178, 318] width 111 height 28
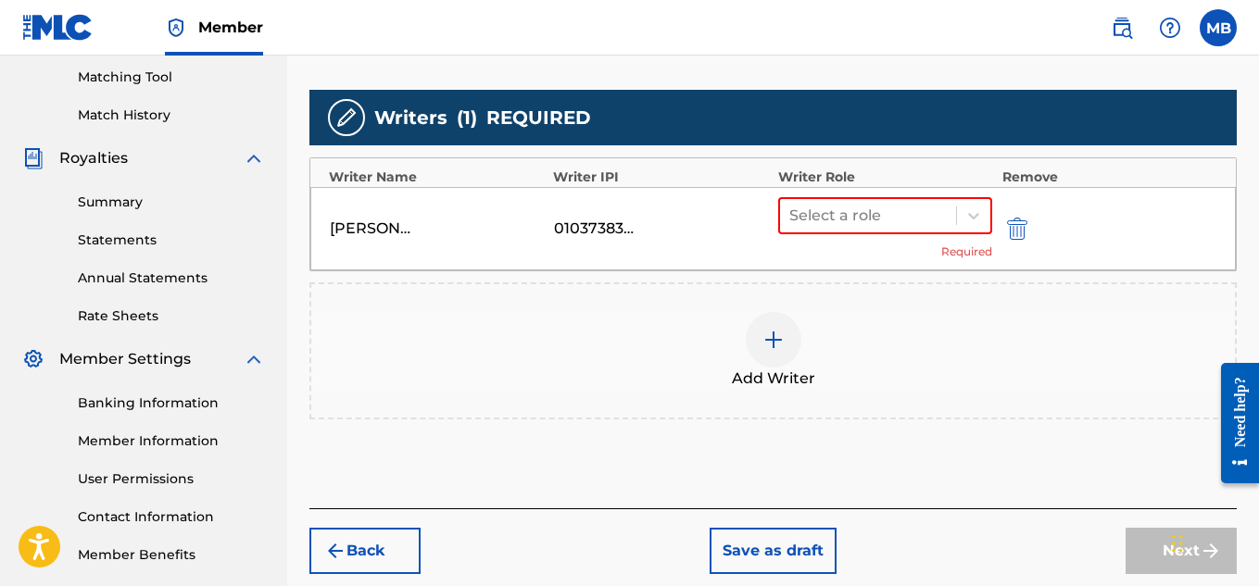
click at [1131, 319] on div "Add Writer" at bounding box center [772, 351] width 923 height 78
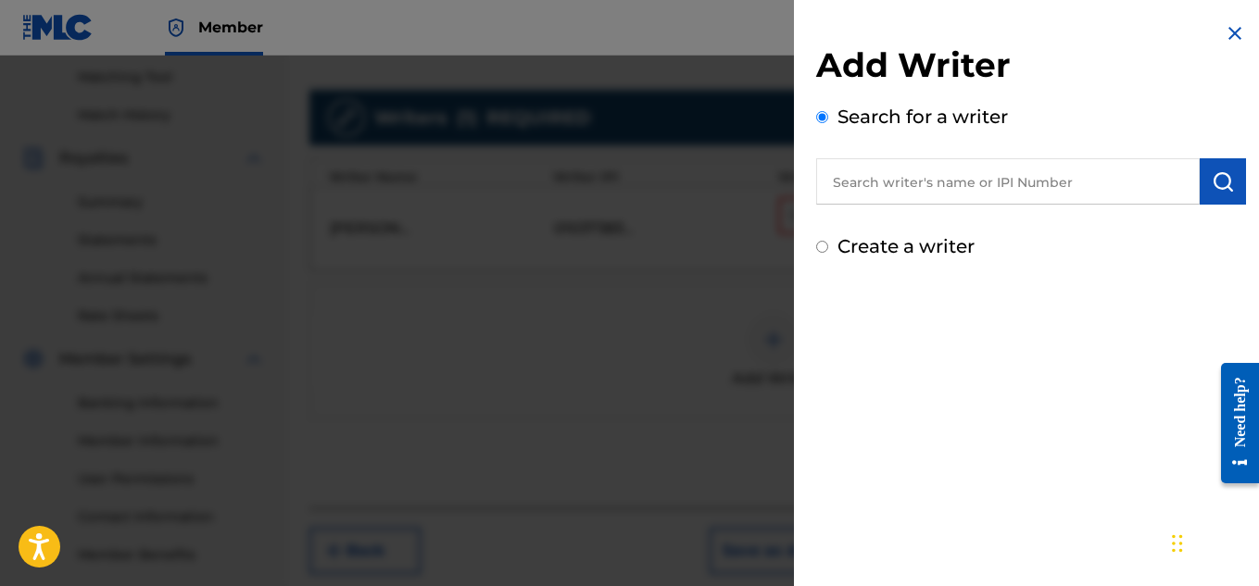
click at [1211, 28] on div "Add Writer Search for a writer Create a writer" at bounding box center [1031, 141] width 474 height 283
click at [1237, 34] on img at bounding box center [1235, 33] width 22 height 22
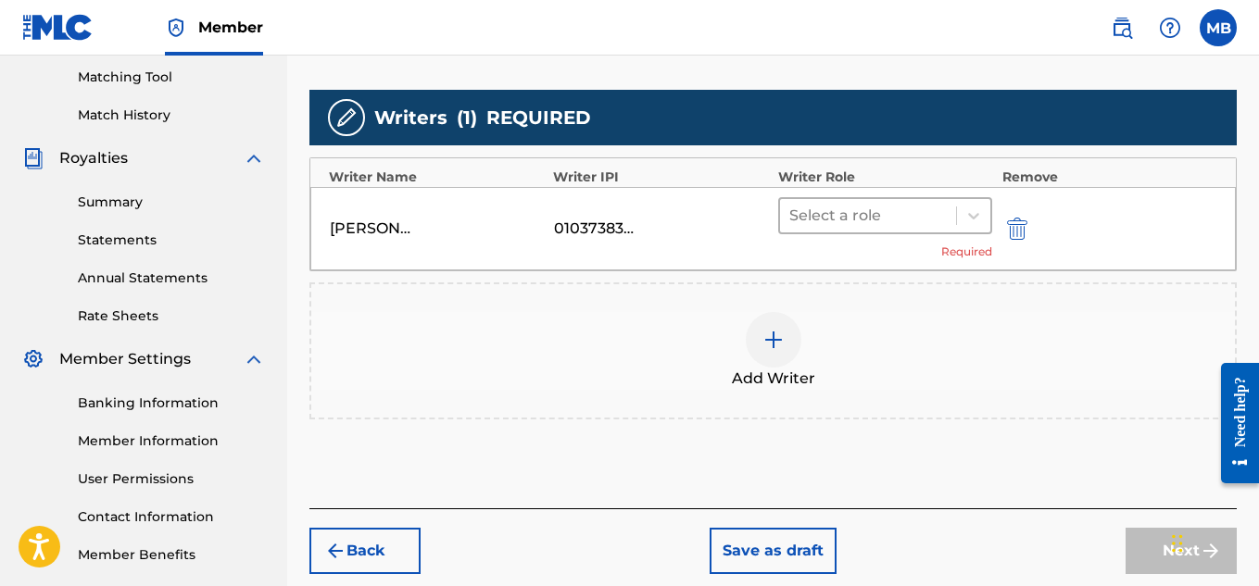
click at [897, 211] on div at bounding box center [868, 216] width 158 height 26
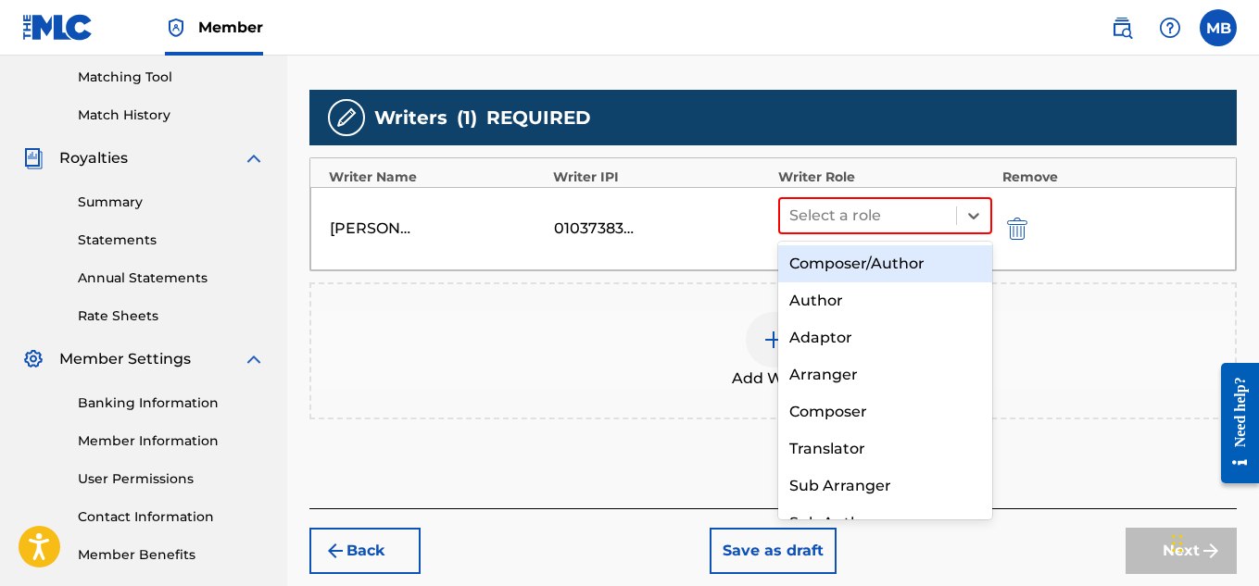
click at [897, 259] on div "Composer/Author" at bounding box center [885, 263] width 215 height 37
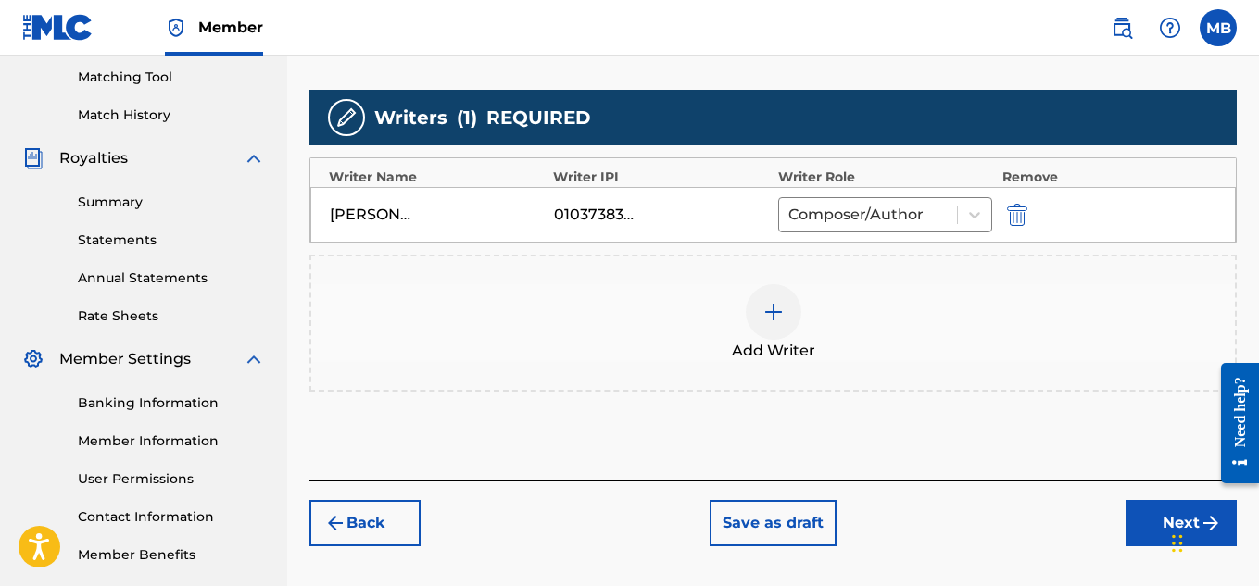
click at [614, 220] on div "01037383662" at bounding box center [595, 215] width 83 height 22
click at [1173, 531] on div "Chat Widget" at bounding box center [1212, 541] width 93 height 89
click at [1154, 530] on button "Next" at bounding box center [1180, 523] width 111 height 46
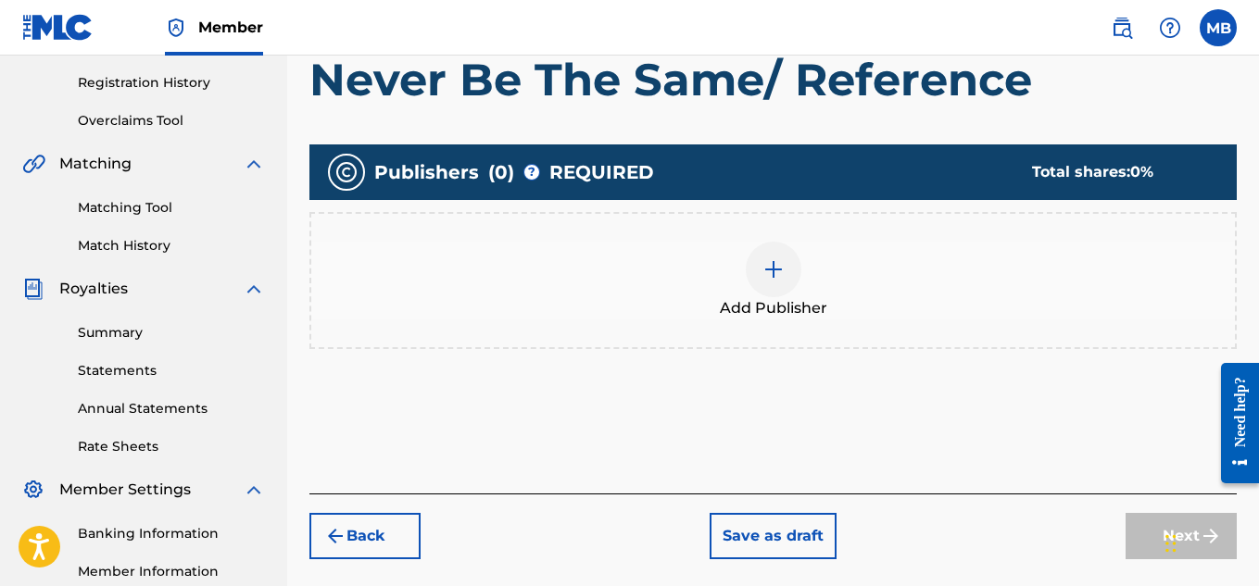
scroll to position [343, 0]
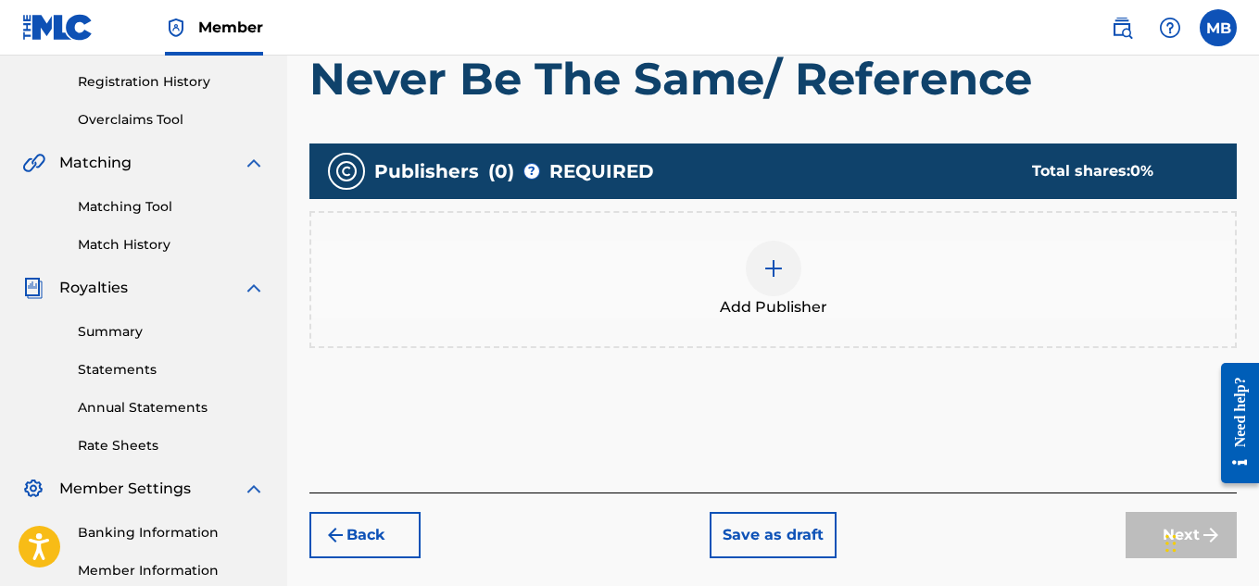
click at [773, 284] on div at bounding box center [774, 269] width 56 height 56
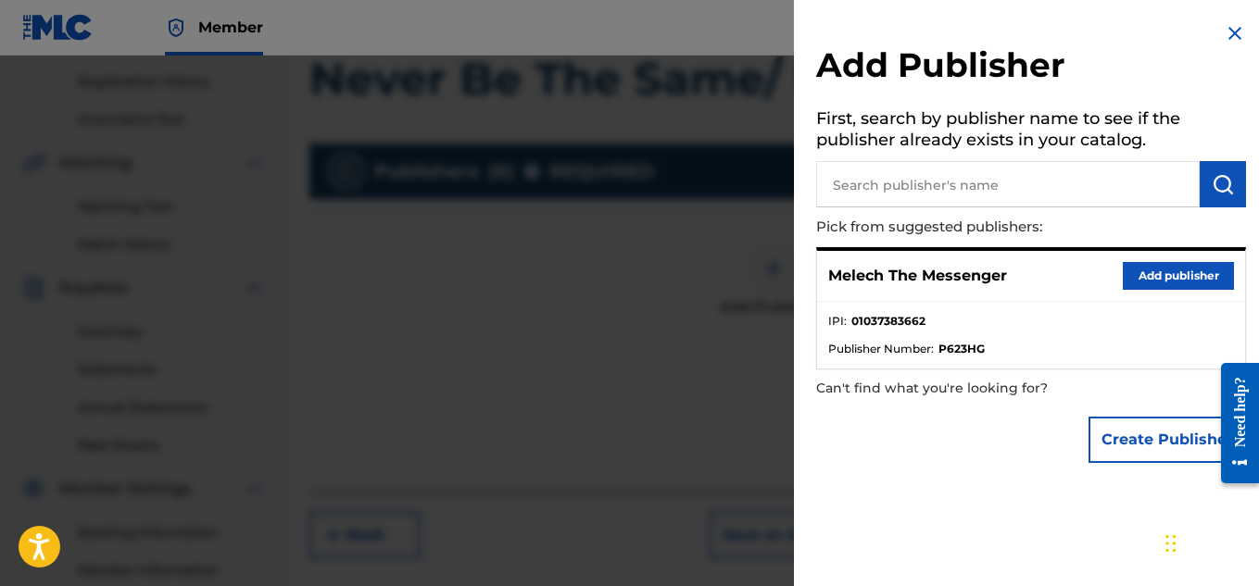
click at [1134, 274] on button "Add publisher" at bounding box center [1178, 276] width 111 height 28
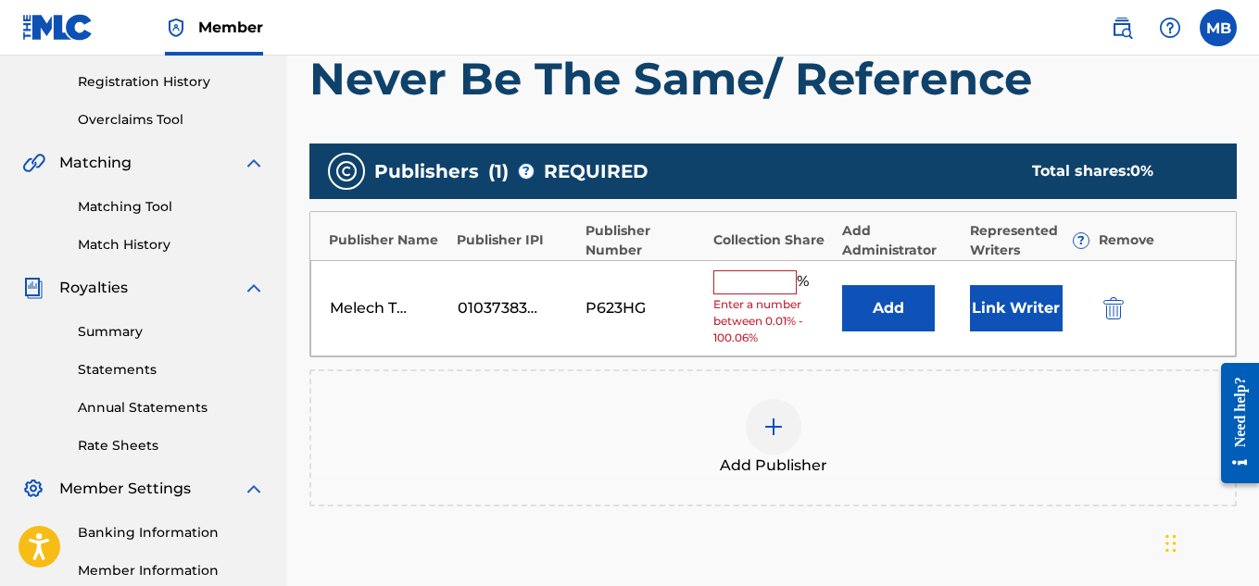
click at [785, 285] on input "text" at bounding box center [754, 282] width 83 height 24
type input "100"
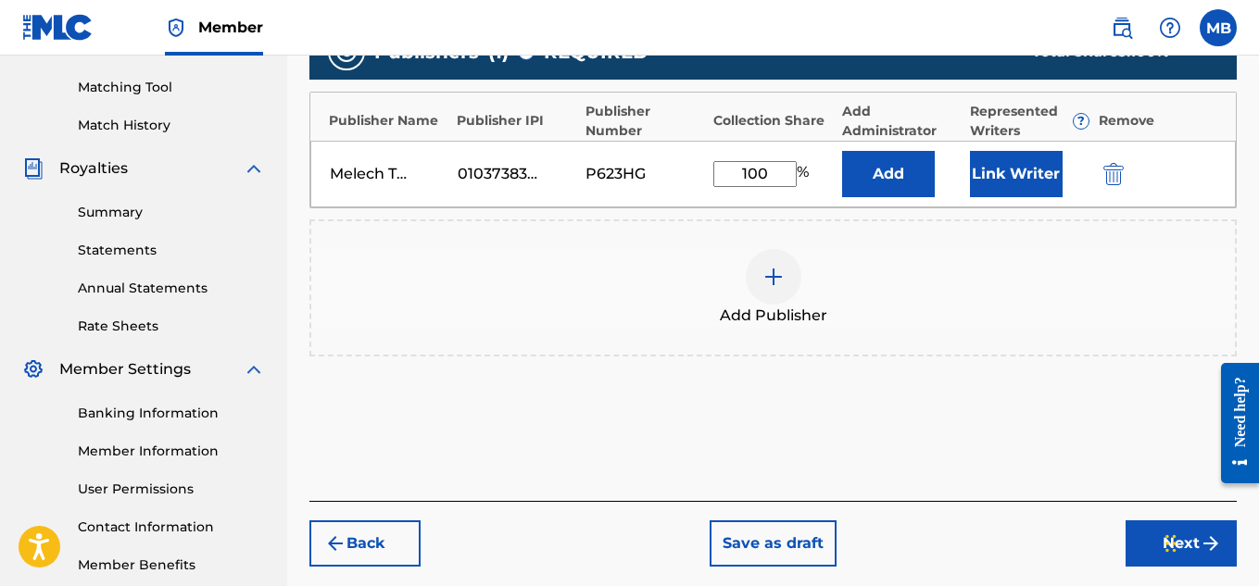
scroll to position [562, 0]
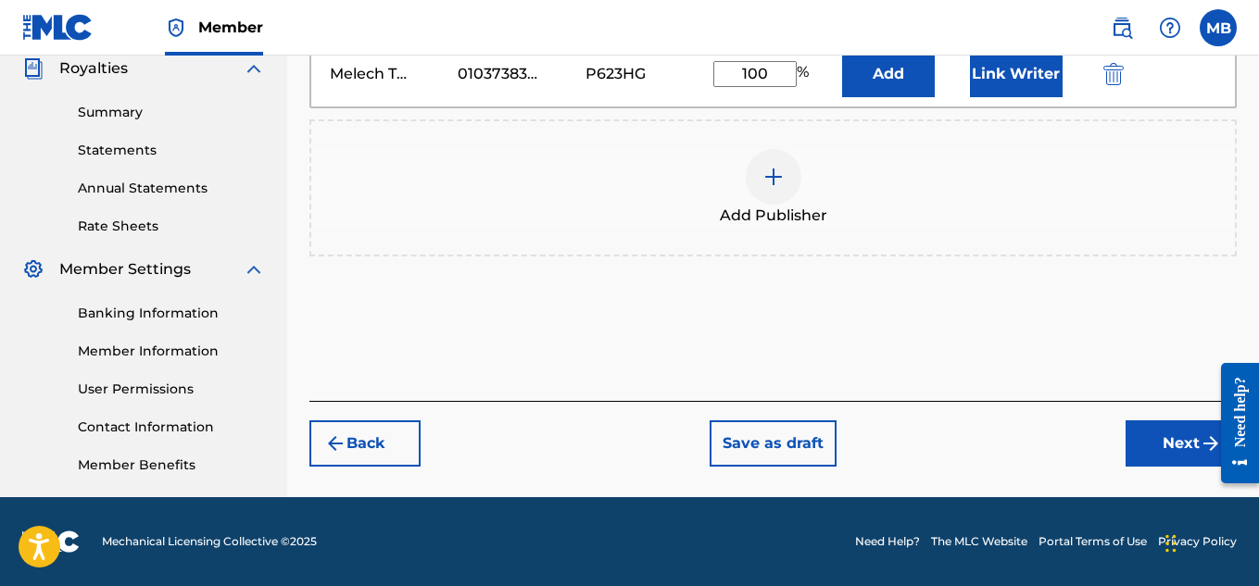
click at [1159, 428] on button "Next" at bounding box center [1180, 444] width 111 height 46
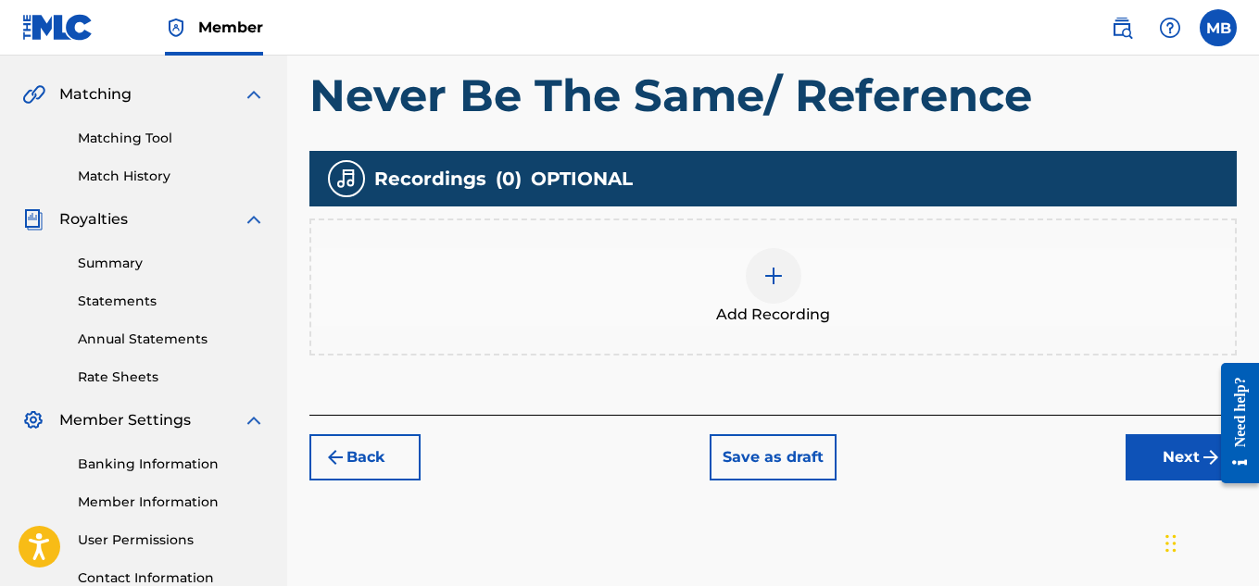
scroll to position [412, 0]
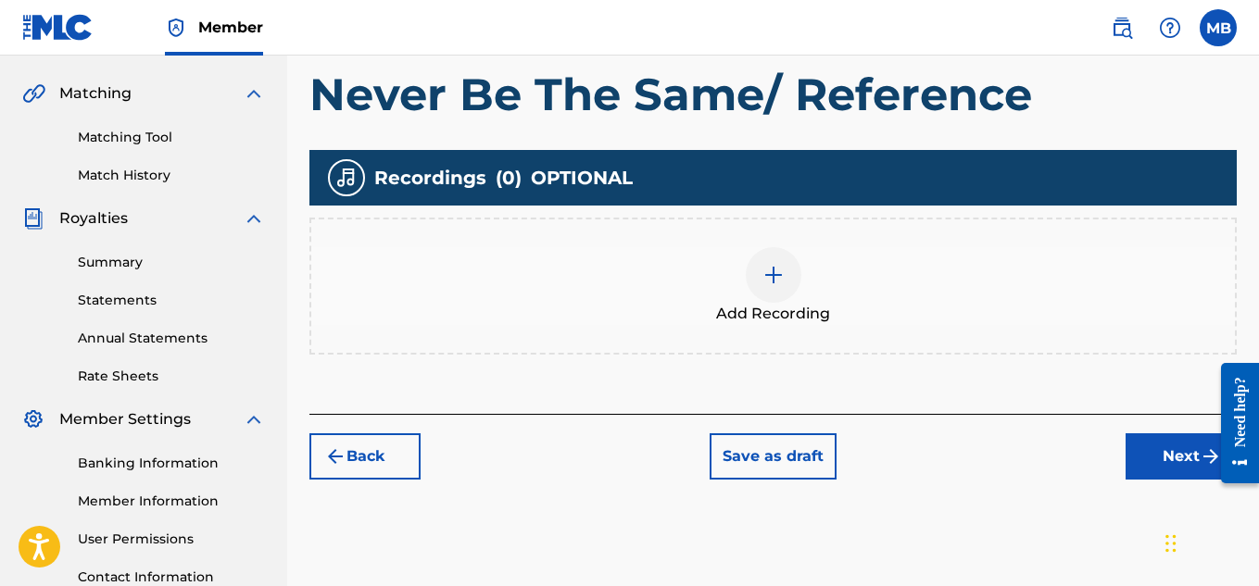
click at [784, 292] on div at bounding box center [774, 275] width 56 height 56
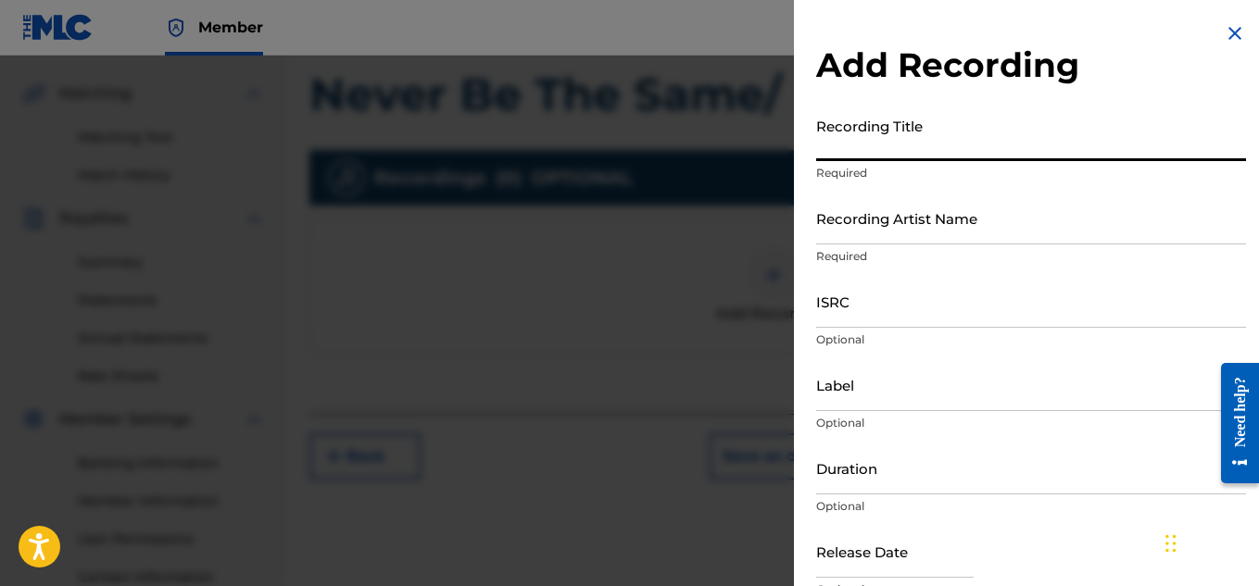
click at [861, 144] on input "Recording Title" at bounding box center [1031, 134] width 430 height 53
click at [940, 146] on input "Never Be The Same Reference" at bounding box center [1031, 134] width 430 height 53
type input "Never Be The Same/ Reference"
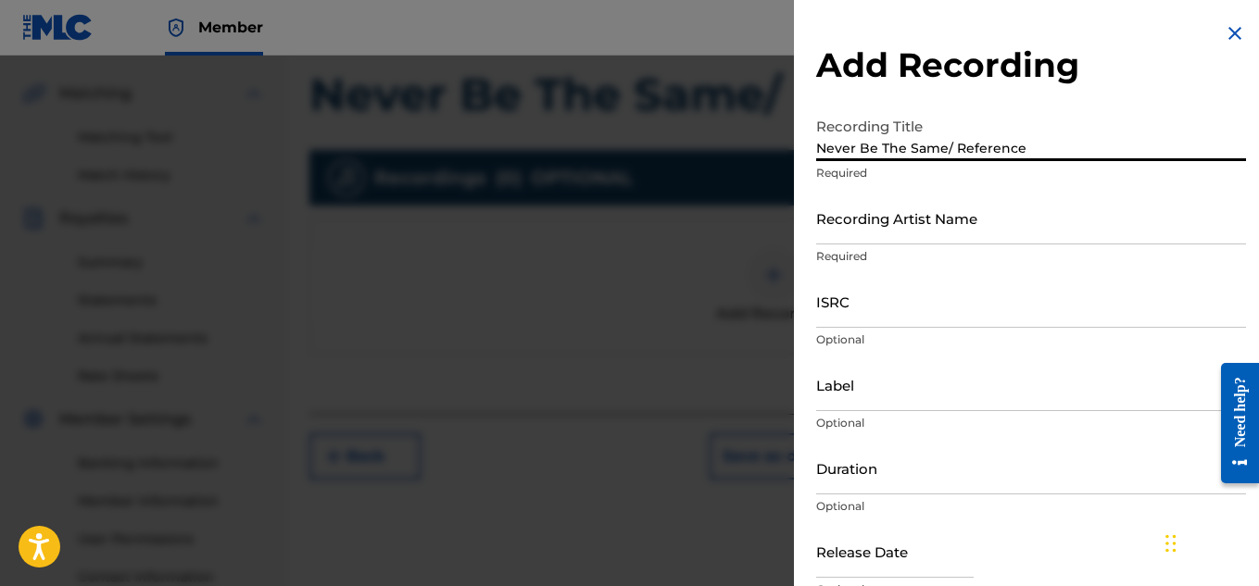
click at [900, 240] on input "Recording Artist Name" at bounding box center [1031, 218] width 430 height 53
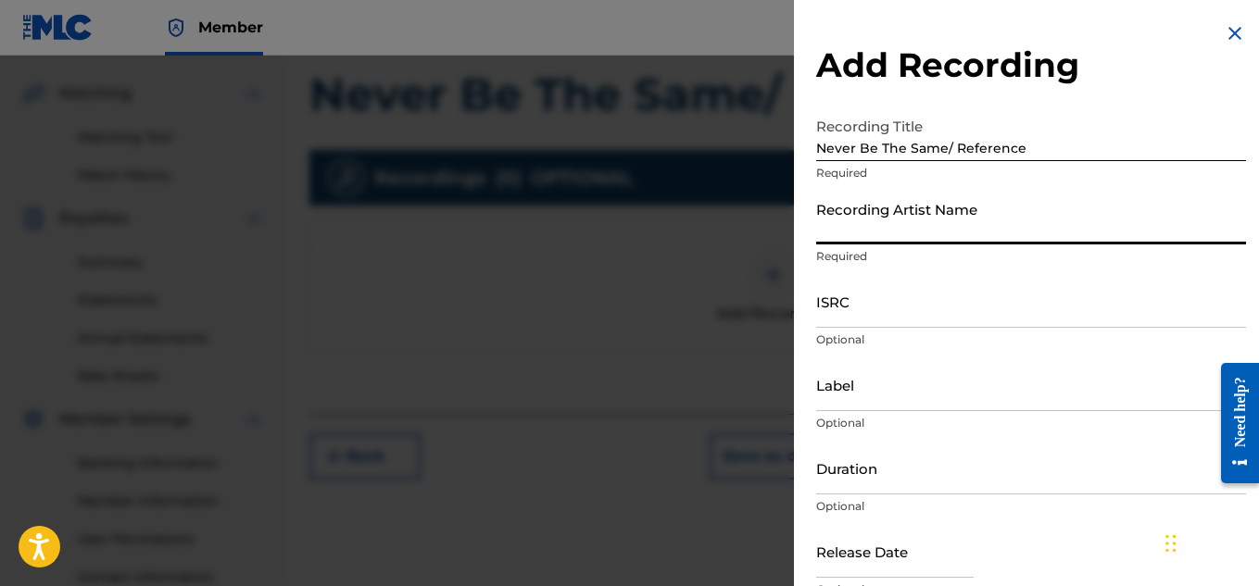
click at [900, 240] on input "Recording Artist Name" at bounding box center [1031, 218] width 430 height 53
type input "Melech The Messenger"
click at [939, 315] on input "ISRC" at bounding box center [1031, 301] width 430 height 53
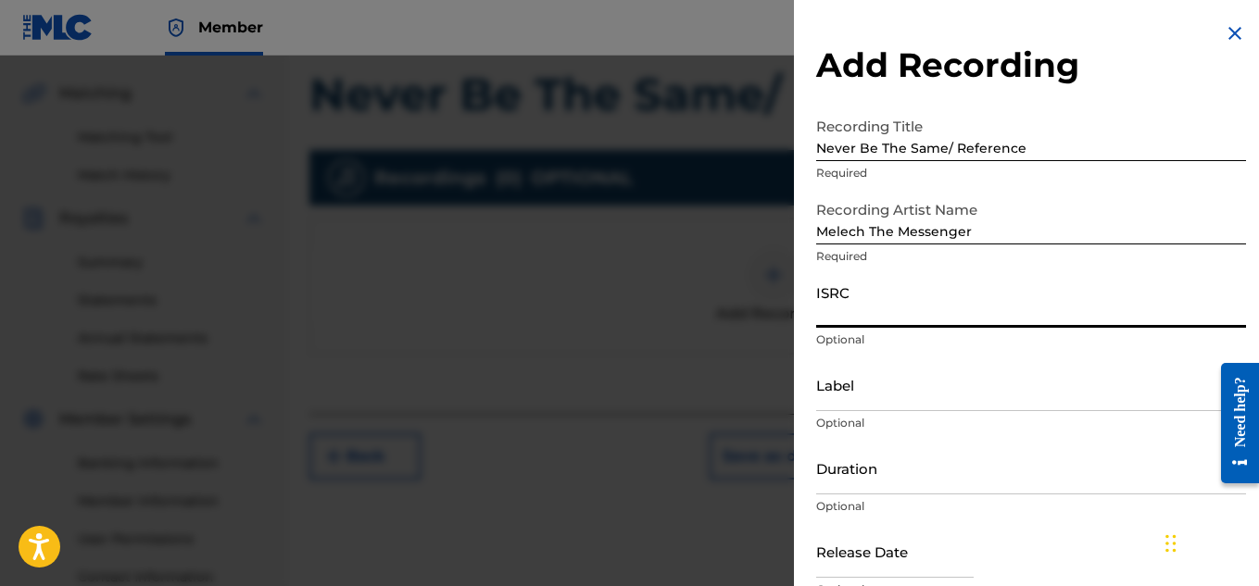
paste input "QZTB72323400"
type input "QZTB72323400"
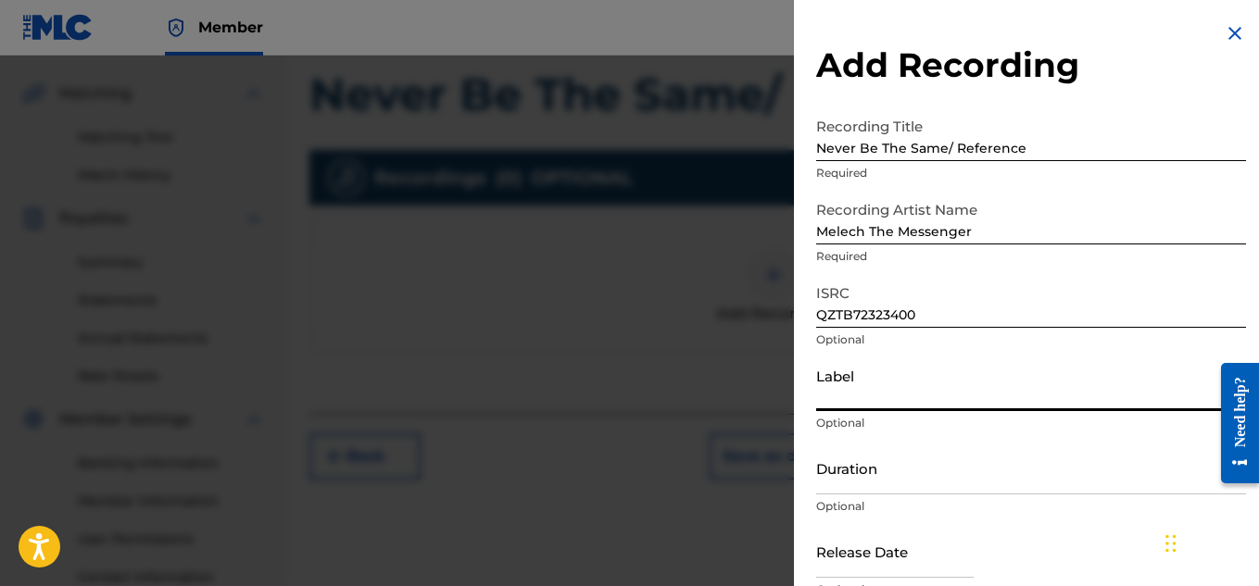
click at [923, 385] on input "Label" at bounding box center [1031, 384] width 430 height 53
click at [940, 480] on input "Duration" at bounding box center [1031, 468] width 430 height 53
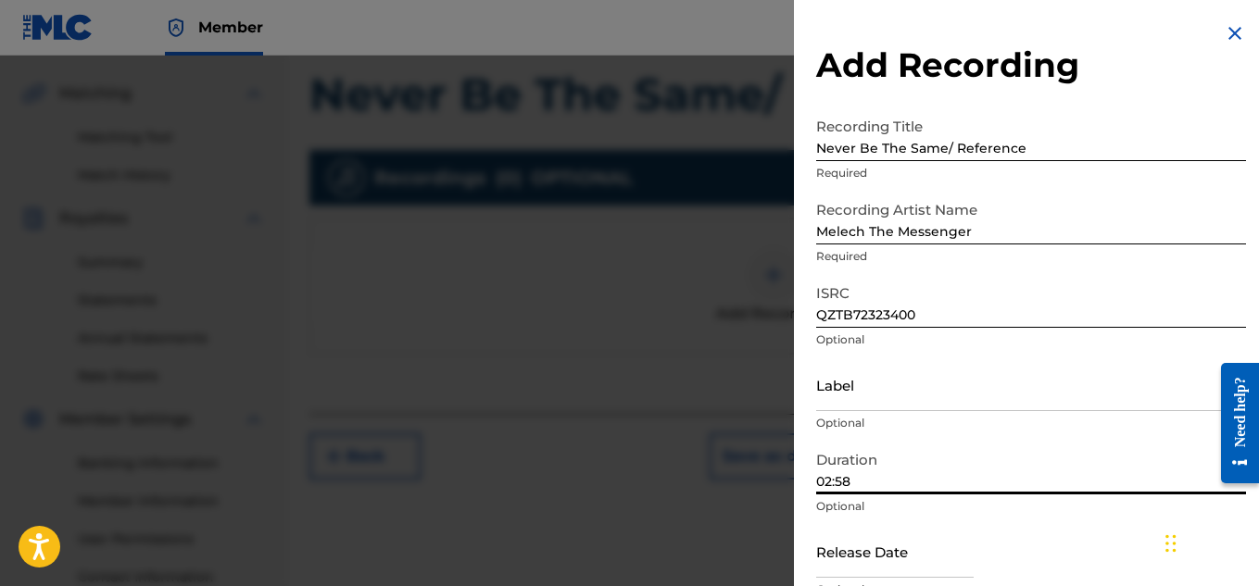
scroll to position [91, 0]
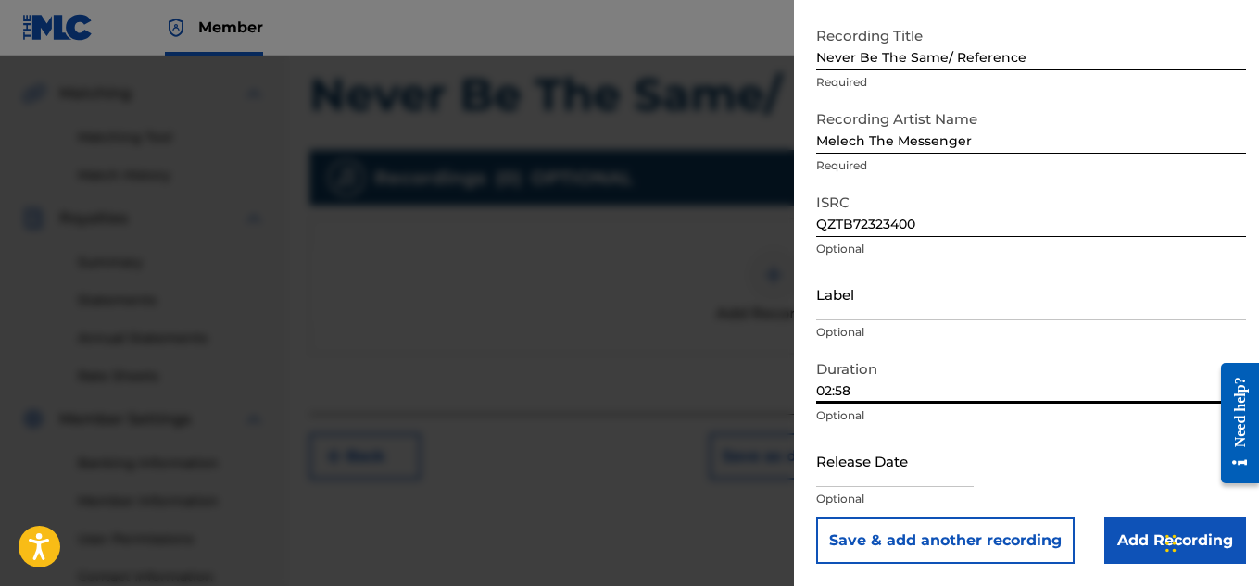
type input "02:58"
select select "8"
select select "2025"
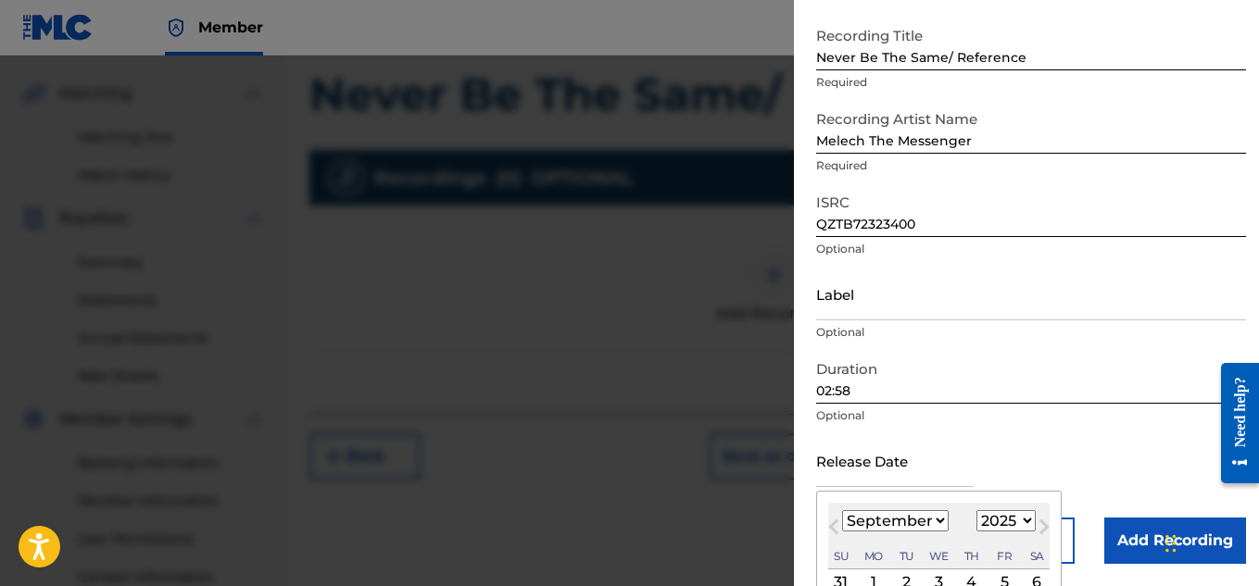
click at [940, 480] on input "text" at bounding box center [894, 460] width 157 height 53
type input "[DATE]"
select select "10"
select select "2023"
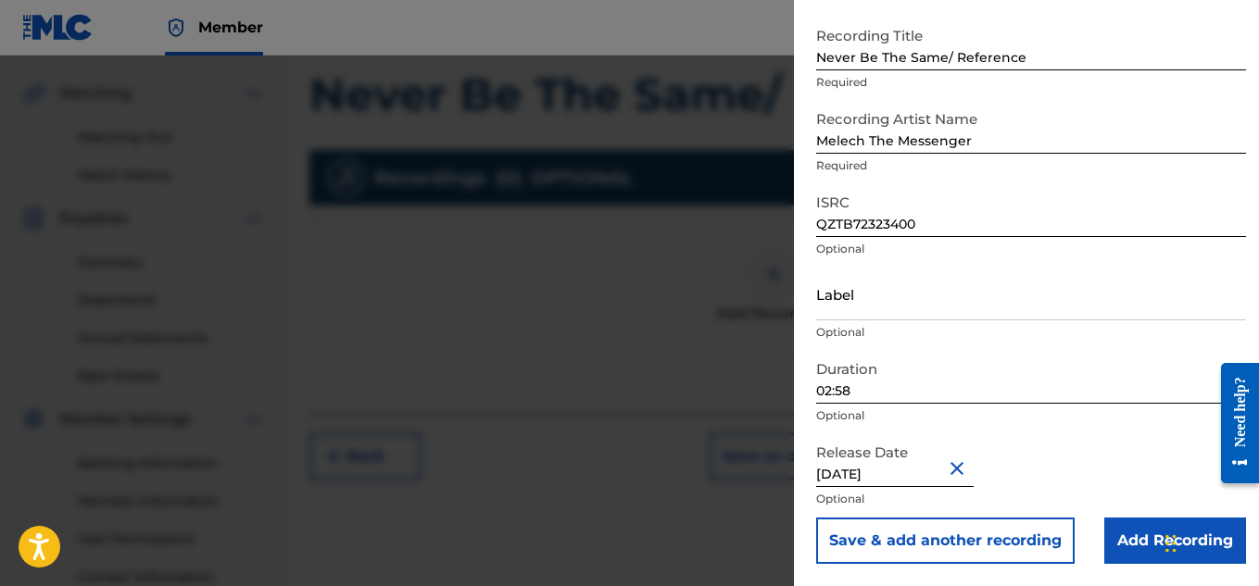
click at [1078, 465] on div "Release Date [DATE] Optional" at bounding box center [1031, 475] width 430 height 83
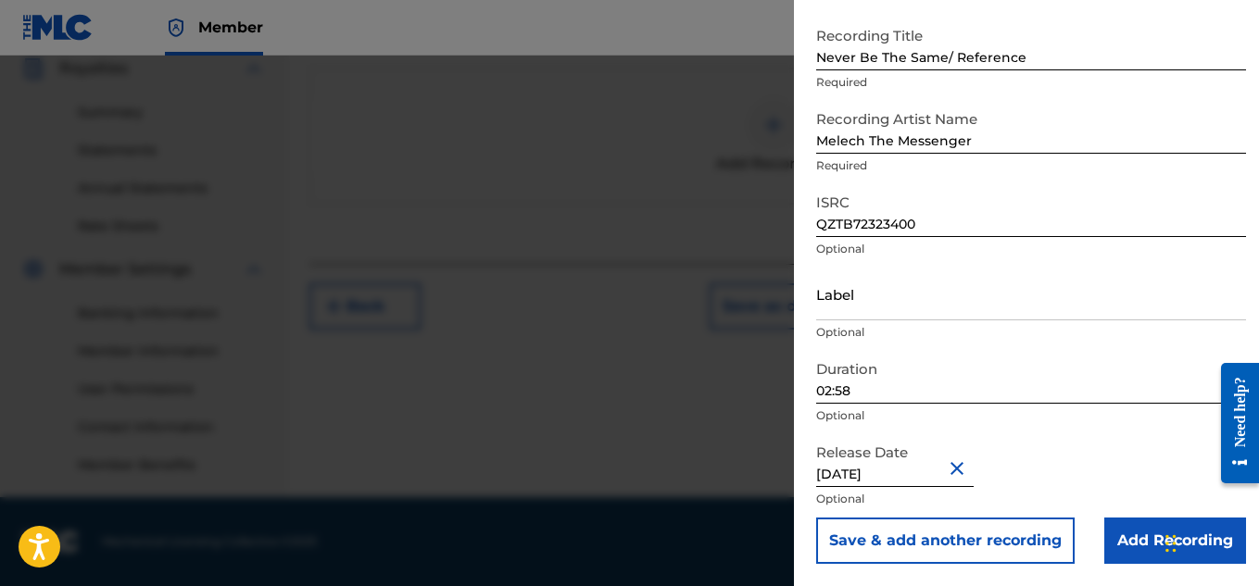
click at [1132, 545] on input "Add Recording" at bounding box center [1175, 541] width 142 height 46
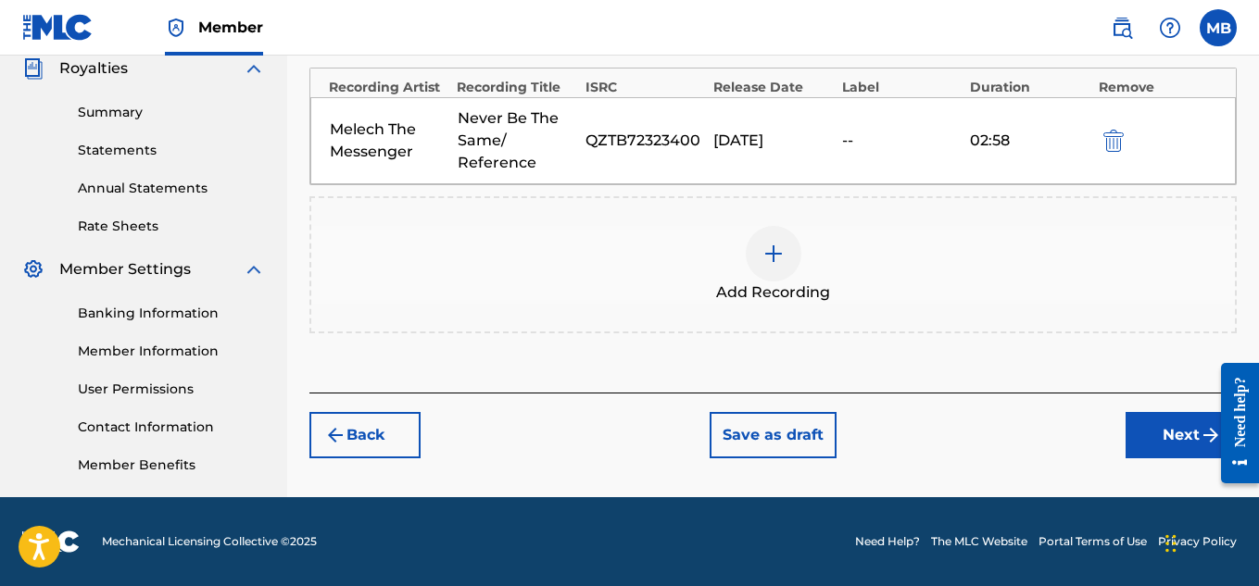
click at [1150, 440] on button "Next" at bounding box center [1180, 435] width 111 height 46
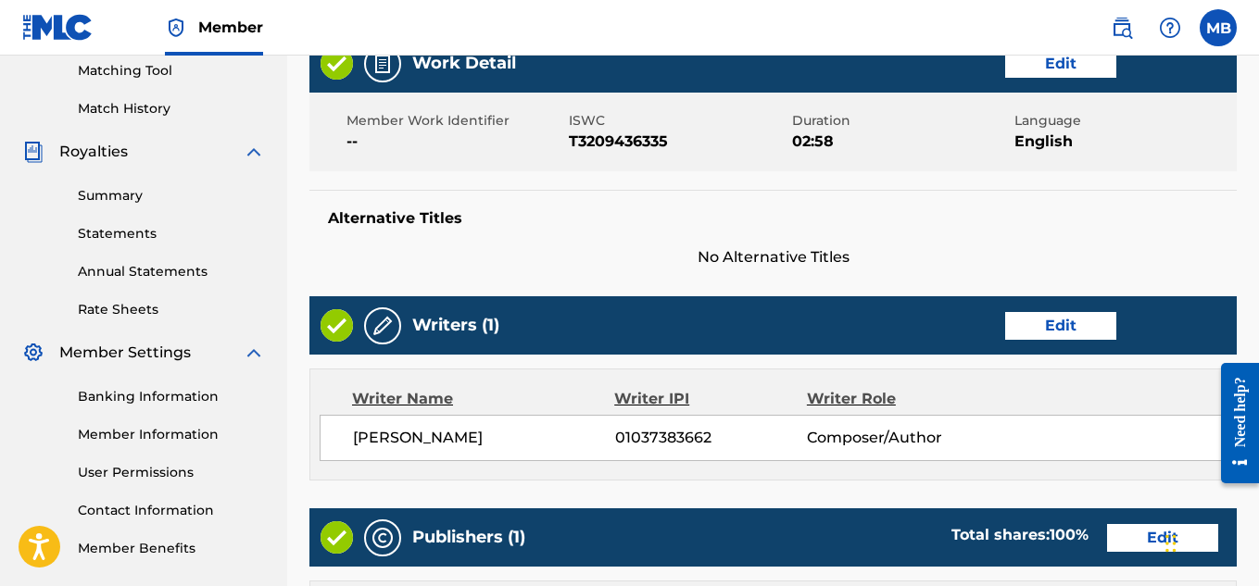
scroll to position [1002, 0]
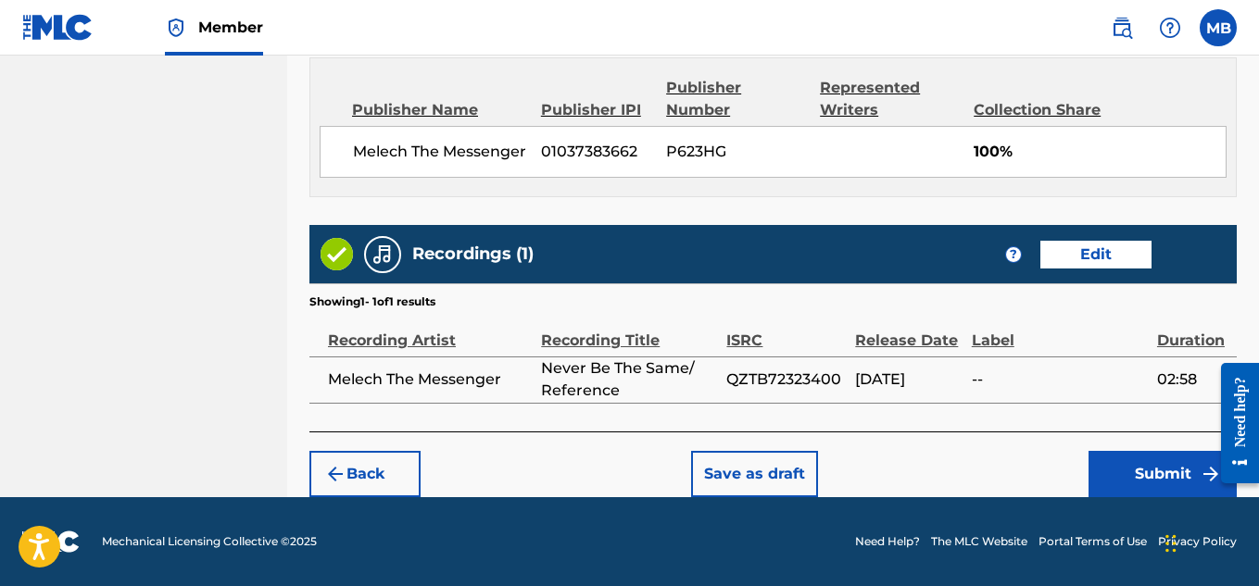
click at [1186, 462] on button "Submit" at bounding box center [1162, 474] width 148 height 46
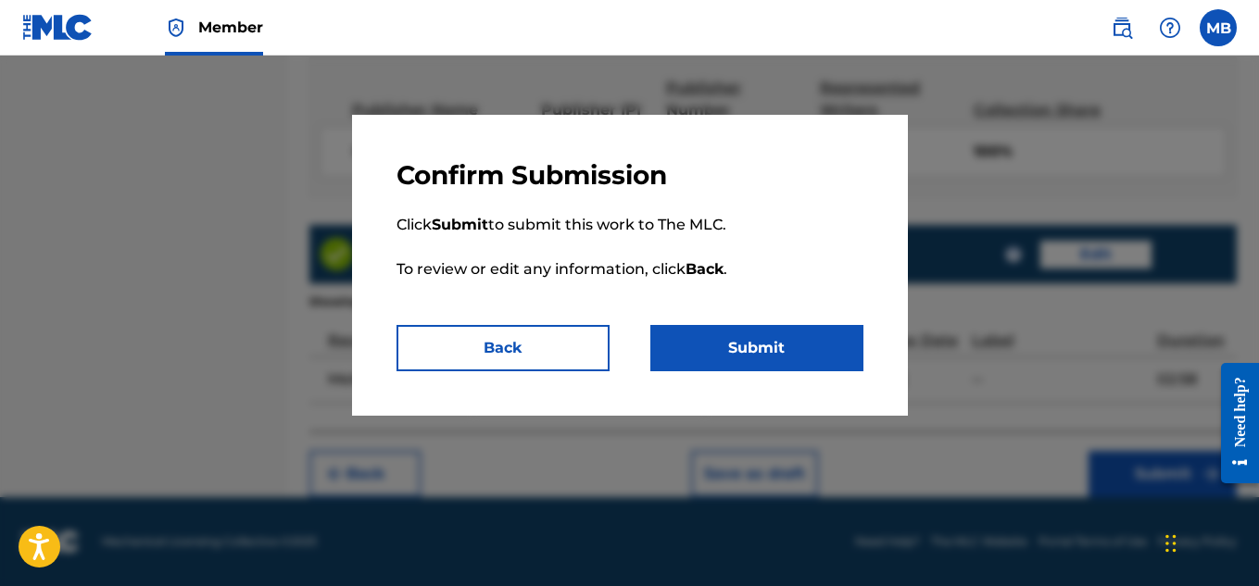
click at [778, 333] on button "Submit" at bounding box center [756, 348] width 213 height 46
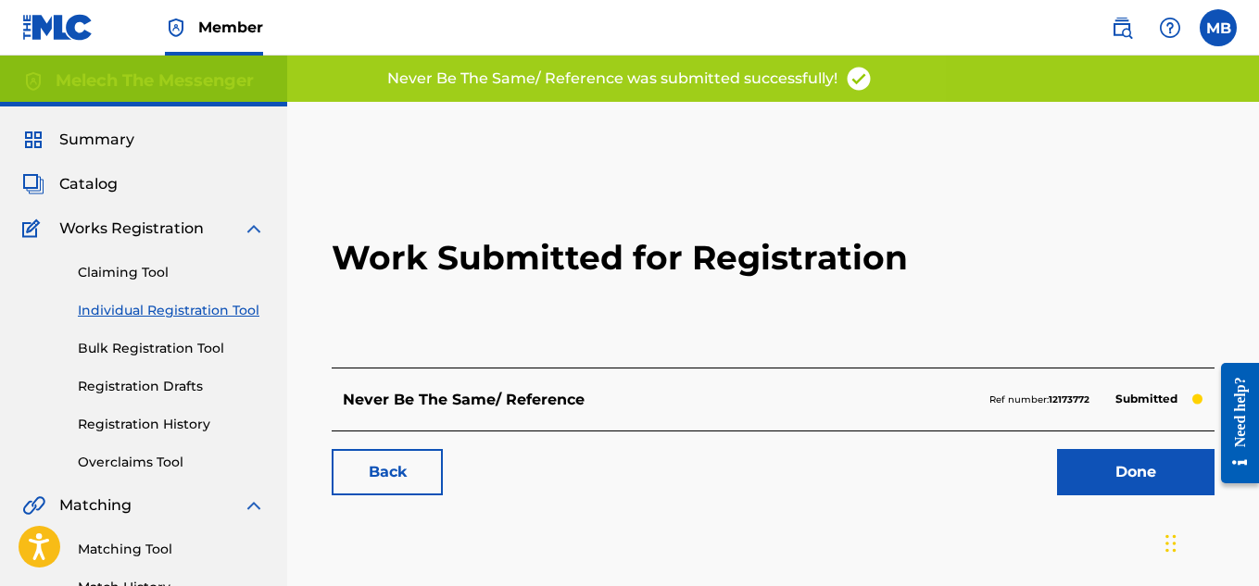
click at [404, 476] on link "Back" at bounding box center [387, 472] width 111 height 46
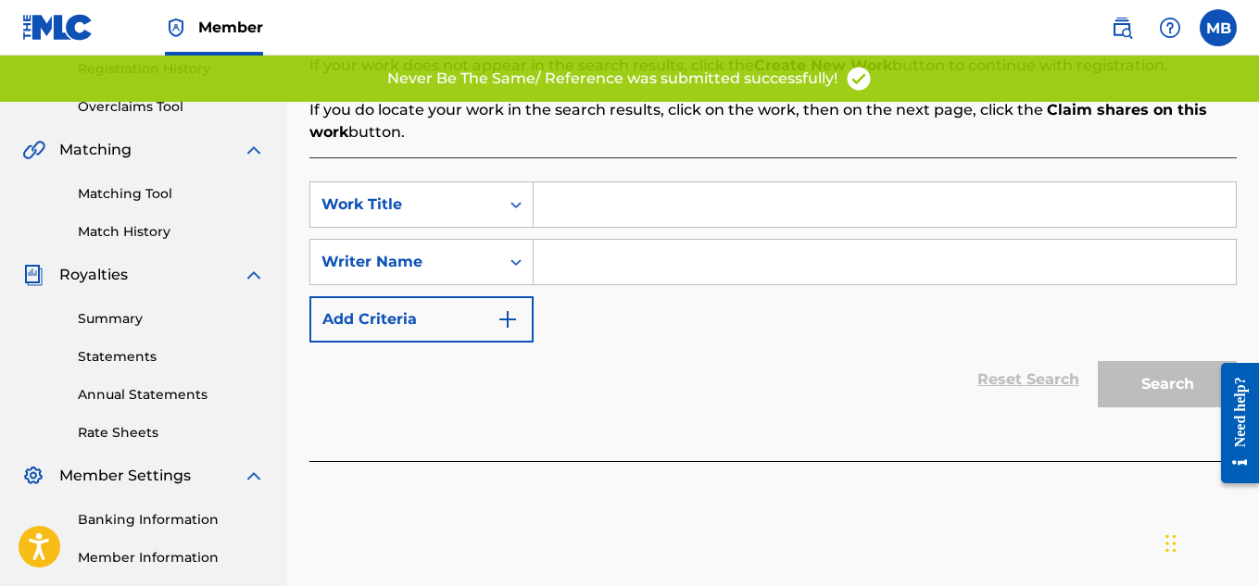
scroll to position [357, 0]
click at [603, 221] on input "Search Form" at bounding box center [885, 204] width 702 height 44
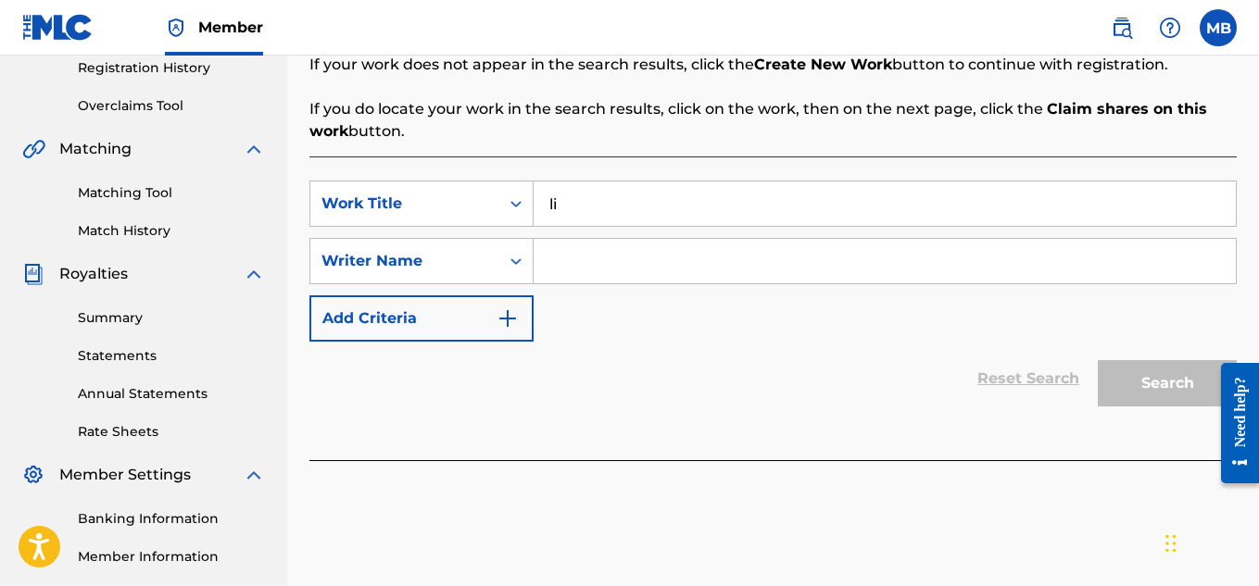
type input "l"
click at [677, 201] on input "Light Freestylew" at bounding box center [885, 204] width 702 height 44
type input "Light Freestyle 2"
click at [705, 261] on input "Search Form" at bounding box center [885, 261] width 702 height 44
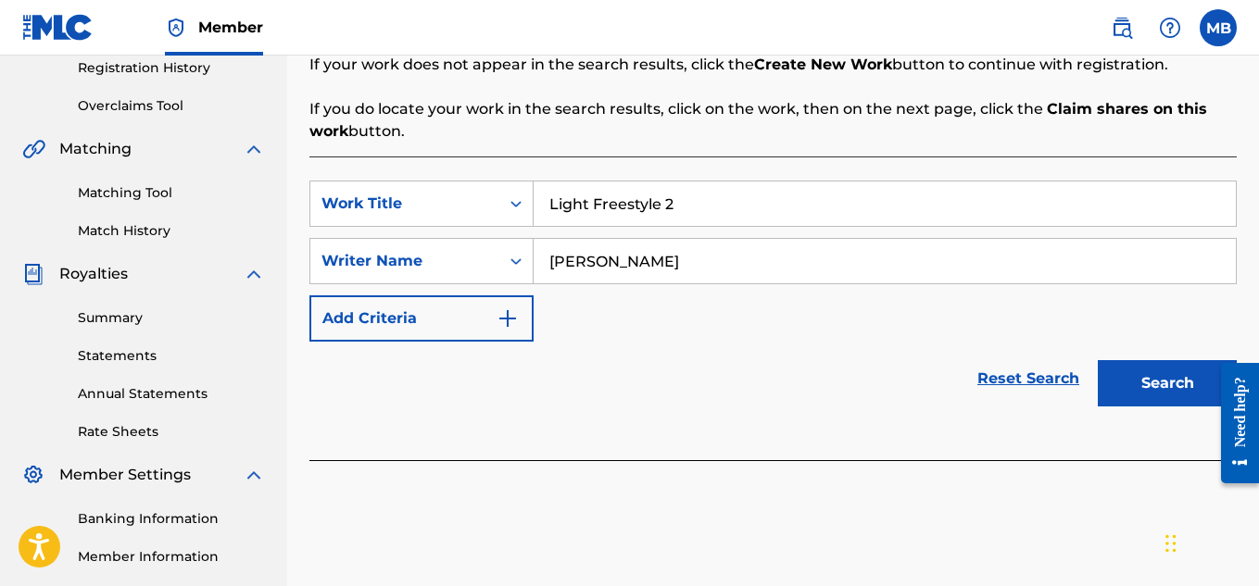
type input "[PERSON_NAME]"
click at [1124, 387] on button "Search" at bounding box center [1167, 383] width 139 height 46
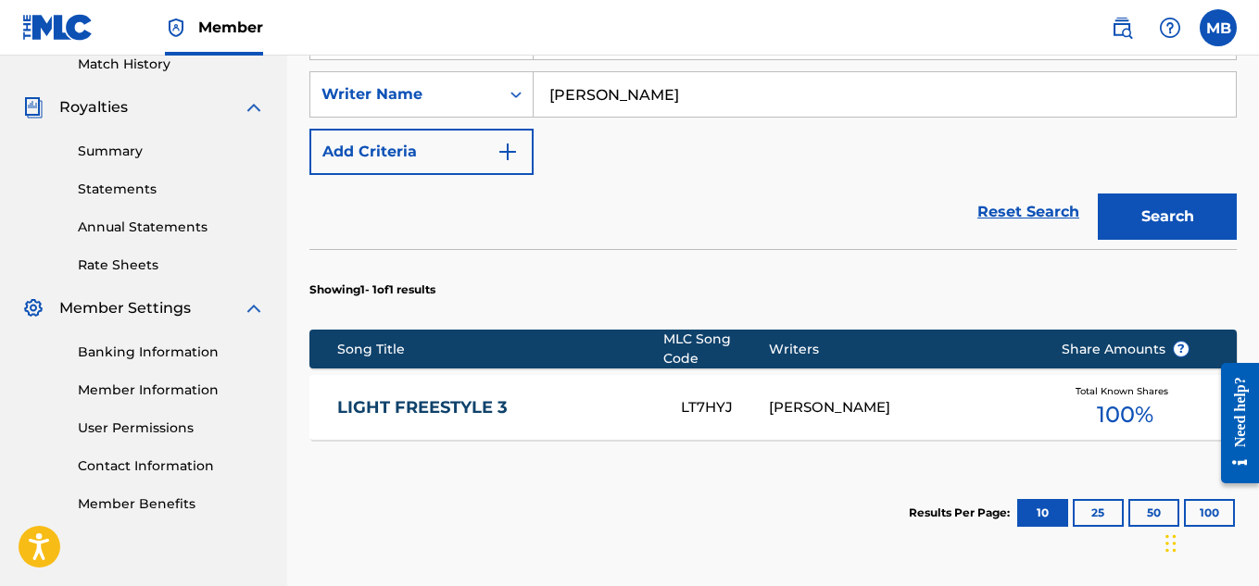
scroll to position [682, 0]
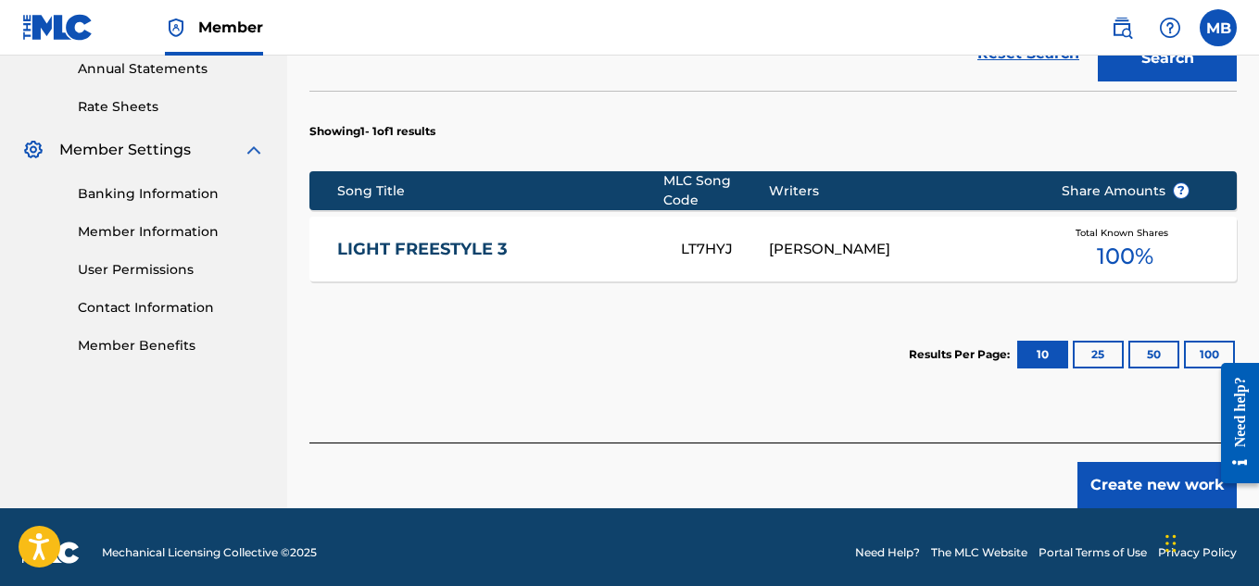
click at [1127, 462] on button "Create new work" at bounding box center [1156, 485] width 159 height 46
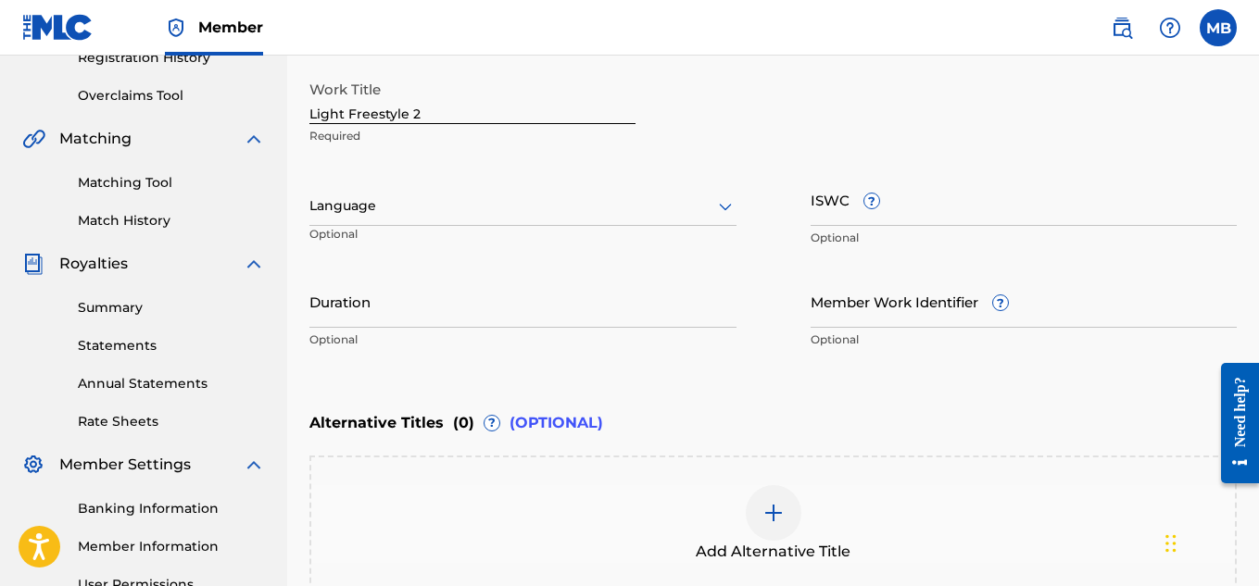
scroll to position [228, 0]
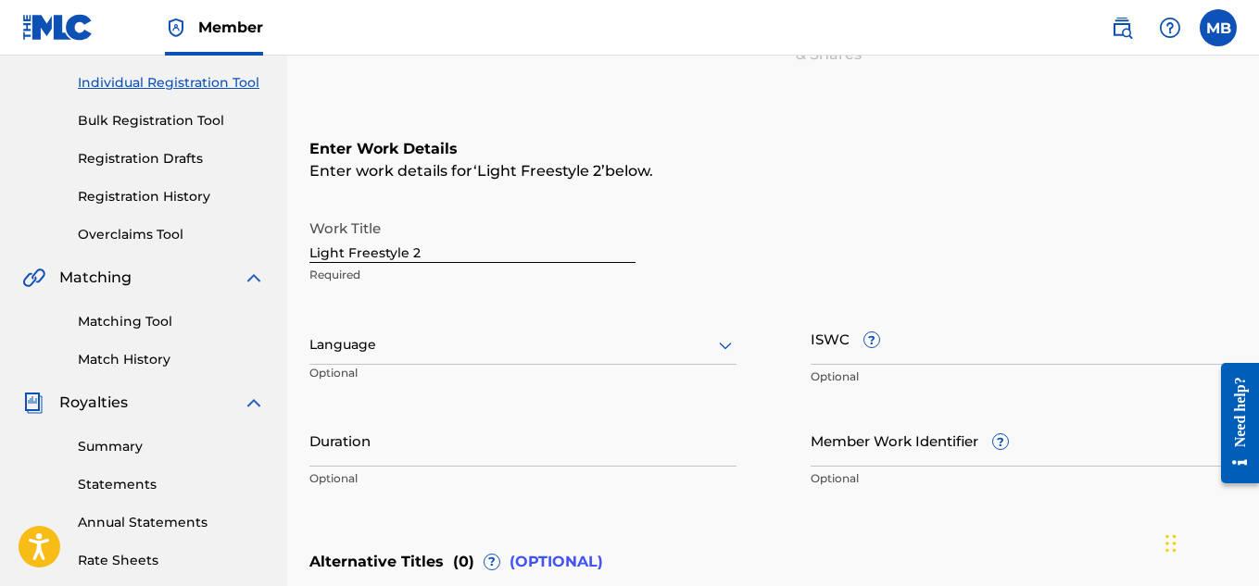
click at [637, 356] on div at bounding box center [522, 344] width 427 height 23
click at [602, 54] on nav "Member MB MB [PERSON_NAME] [EMAIL_ADDRESS][DOMAIN_NAME] Notification Preference…" at bounding box center [629, 28] width 1259 height 56
click at [727, 358] on div "Language" at bounding box center [522, 345] width 427 height 39
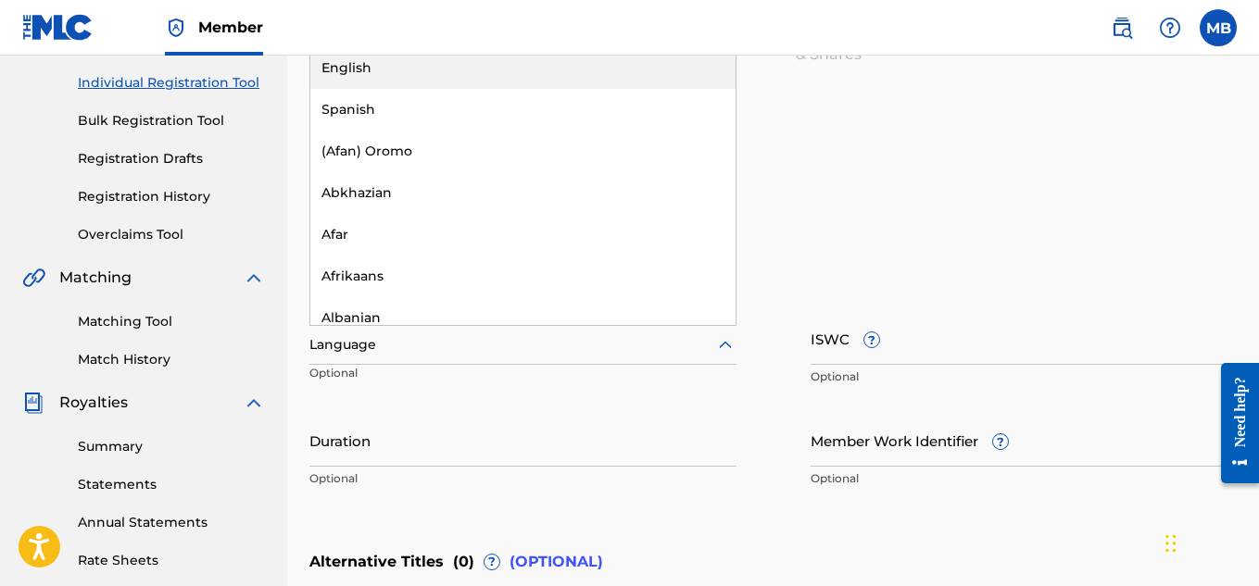
click at [600, 70] on div "English" at bounding box center [522, 68] width 425 height 42
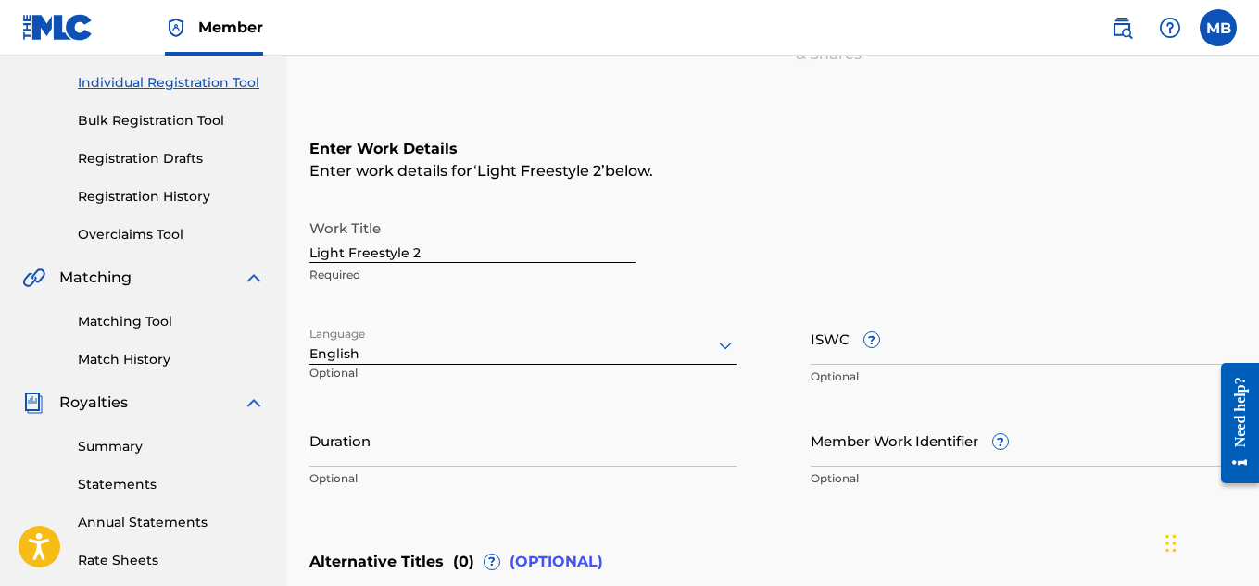
click at [1112, 366] on div "ISWC ? Optional" at bounding box center [1023, 353] width 427 height 83
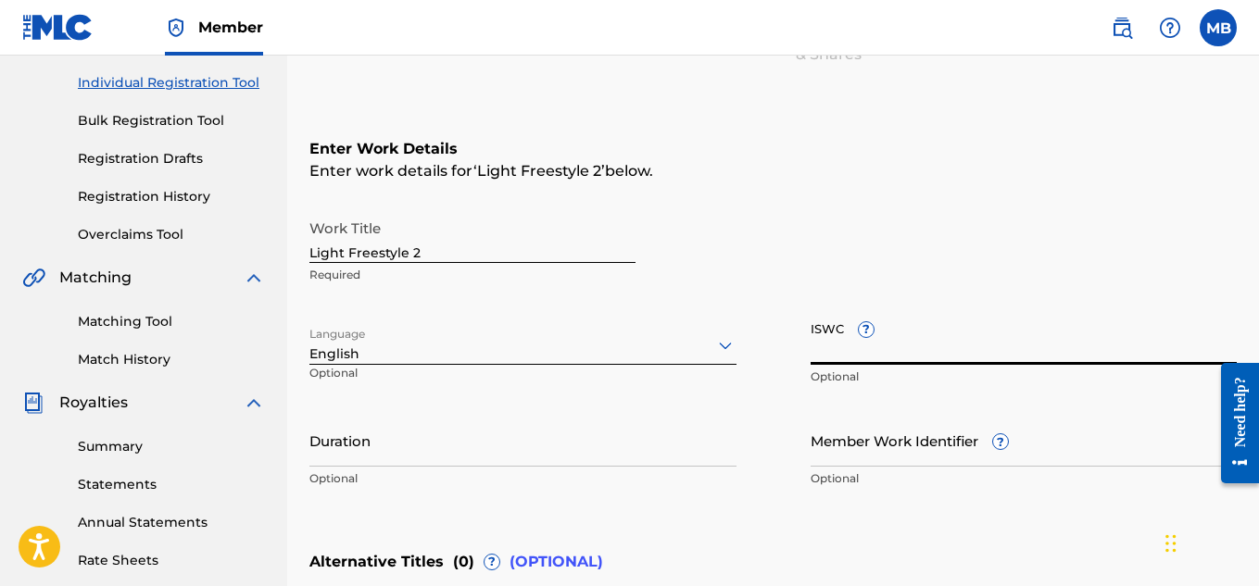
click at [1109, 356] on input "ISWC ?" at bounding box center [1023, 338] width 427 height 53
paste input "T-322.258.723-3"
type input "T-322.258.723-3"
click at [550, 459] on input "Duration" at bounding box center [522, 440] width 427 height 53
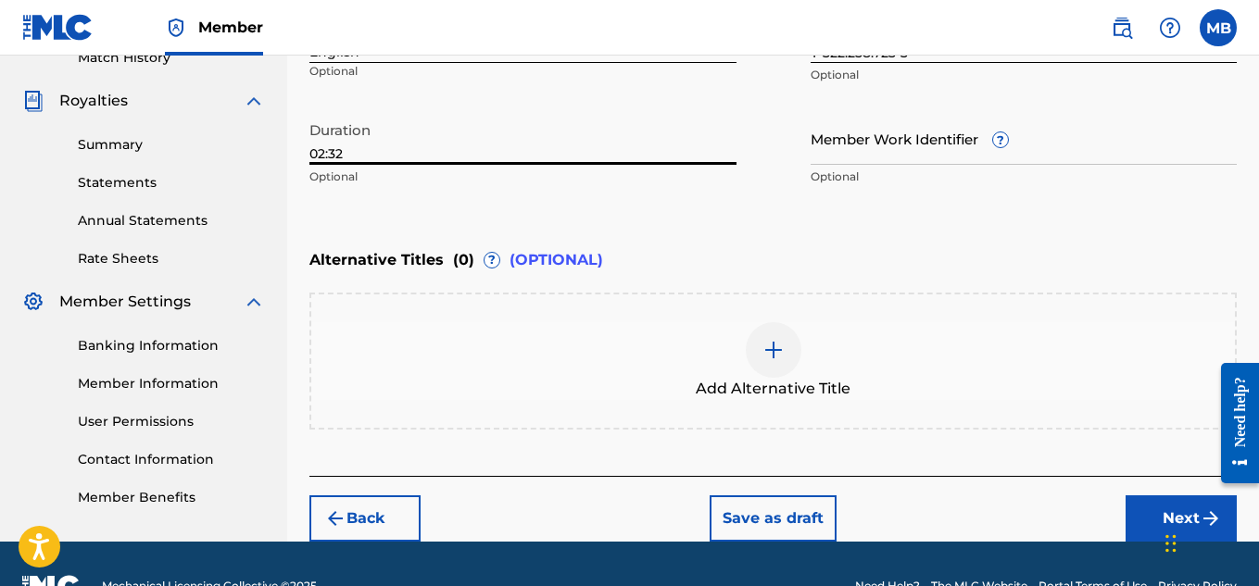
scroll to position [531, 0]
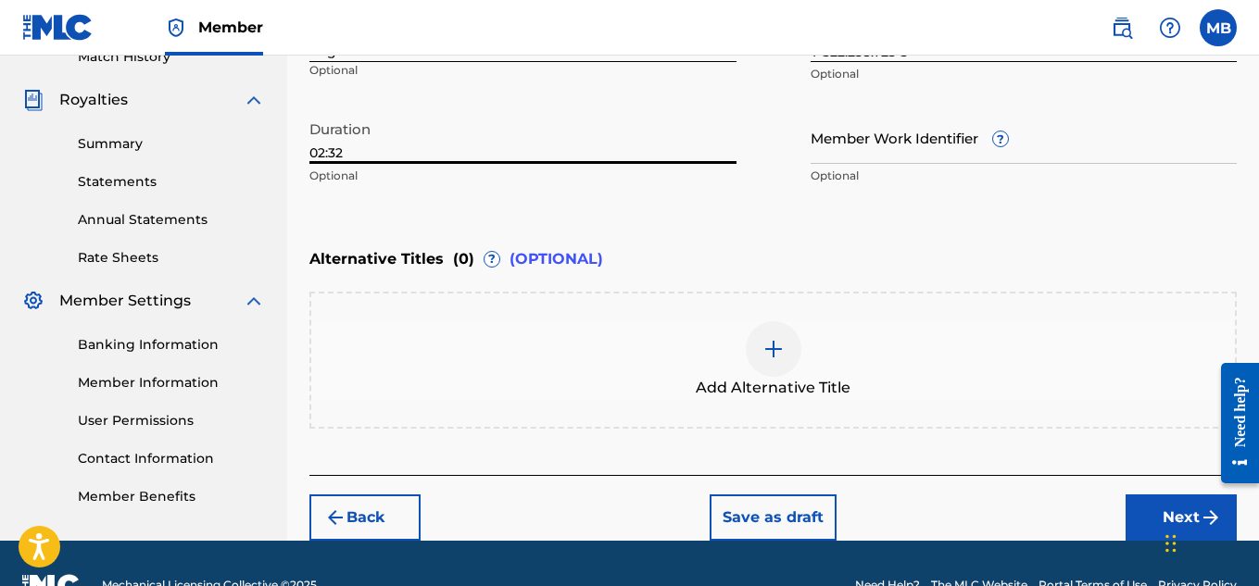
type input "02:32"
click at [1140, 521] on button "Next" at bounding box center [1180, 518] width 111 height 46
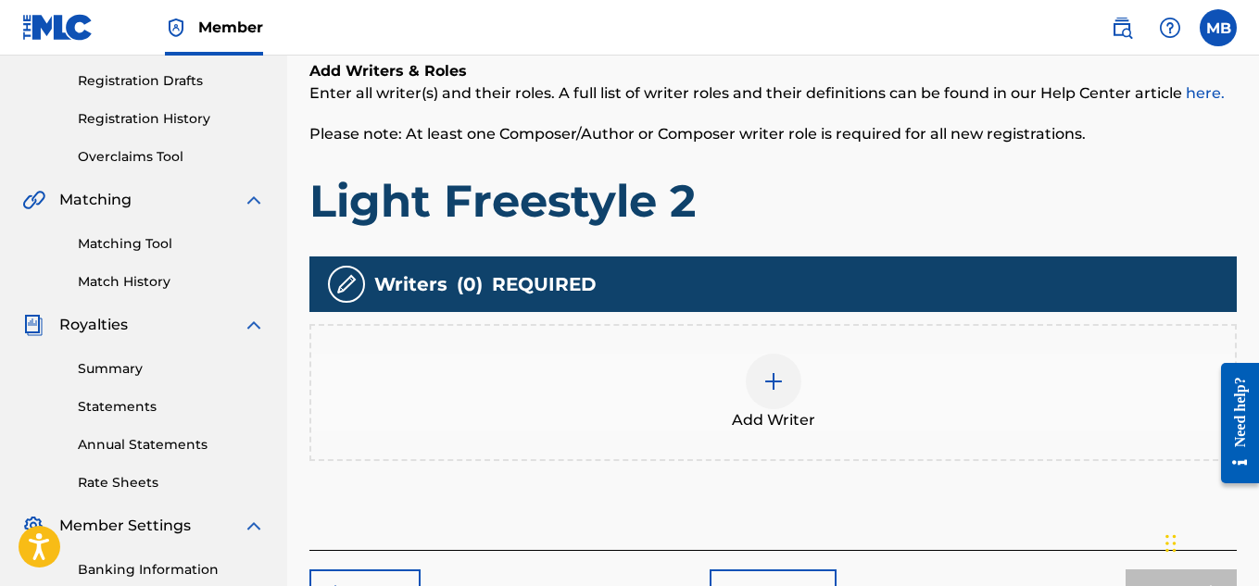
scroll to position [307, 0]
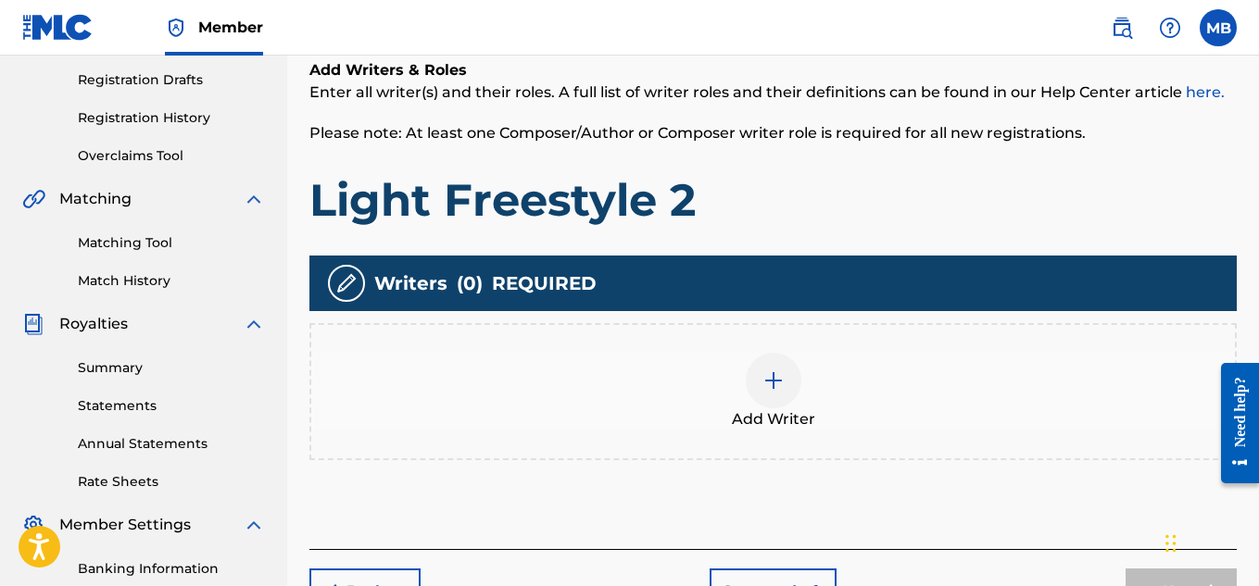
click at [717, 424] on div "Add Writer" at bounding box center [772, 392] width 923 height 78
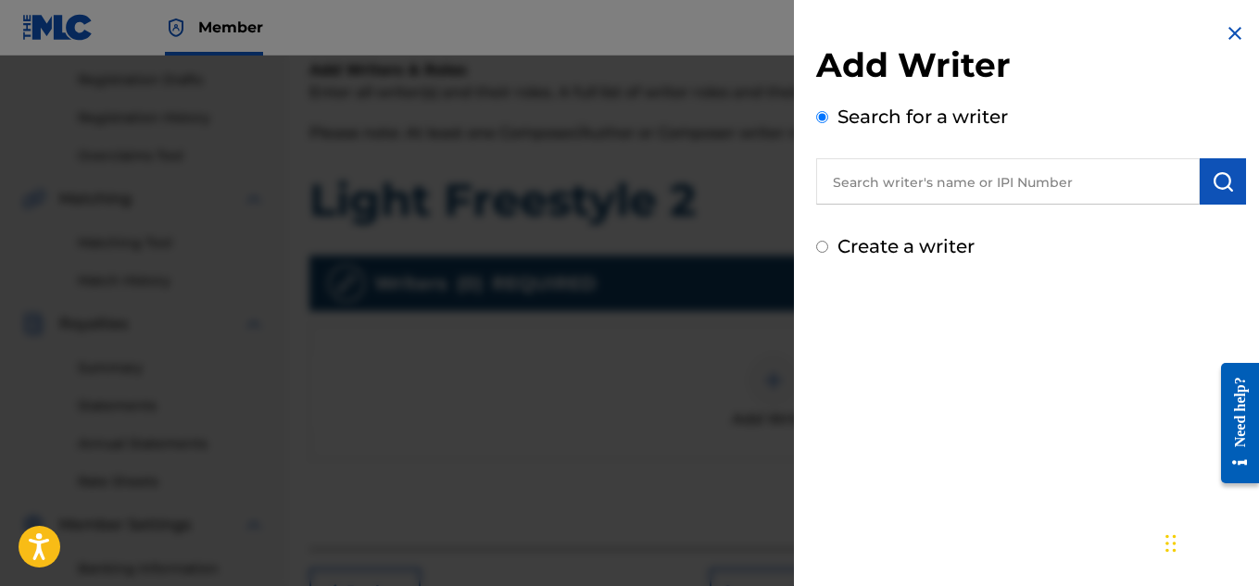
click at [998, 182] on input "text" at bounding box center [1007, 181] width 383 height 46
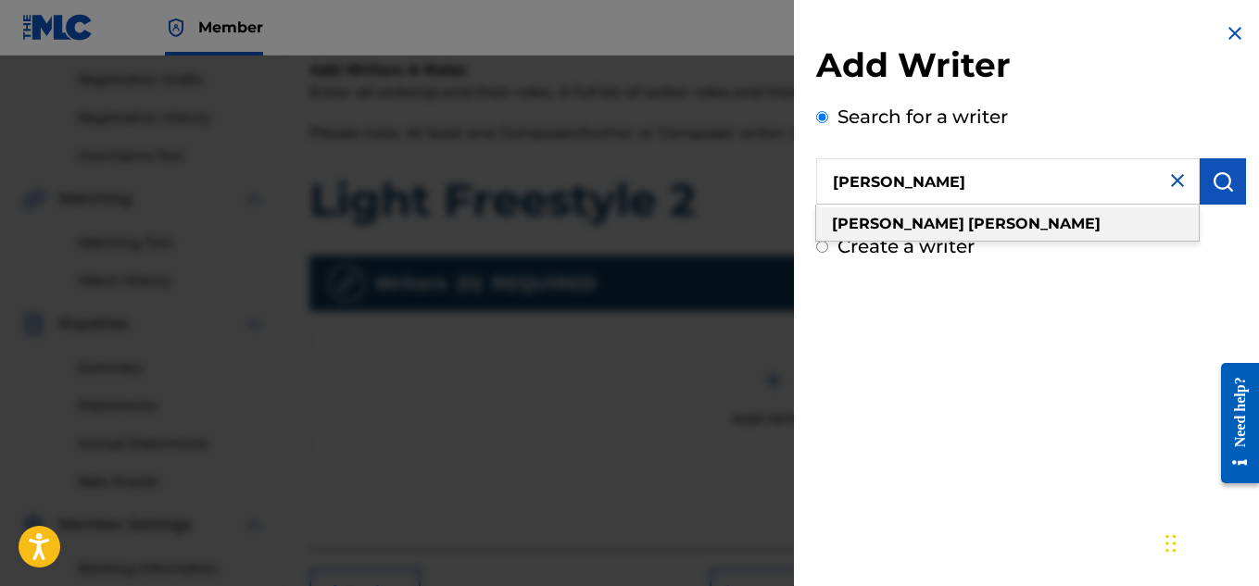
click at [991, 225] on div "[PERSON_NAME]" at bounding box center [1007, 223] width 383 height 33
type input "[PERSON_NAME]"
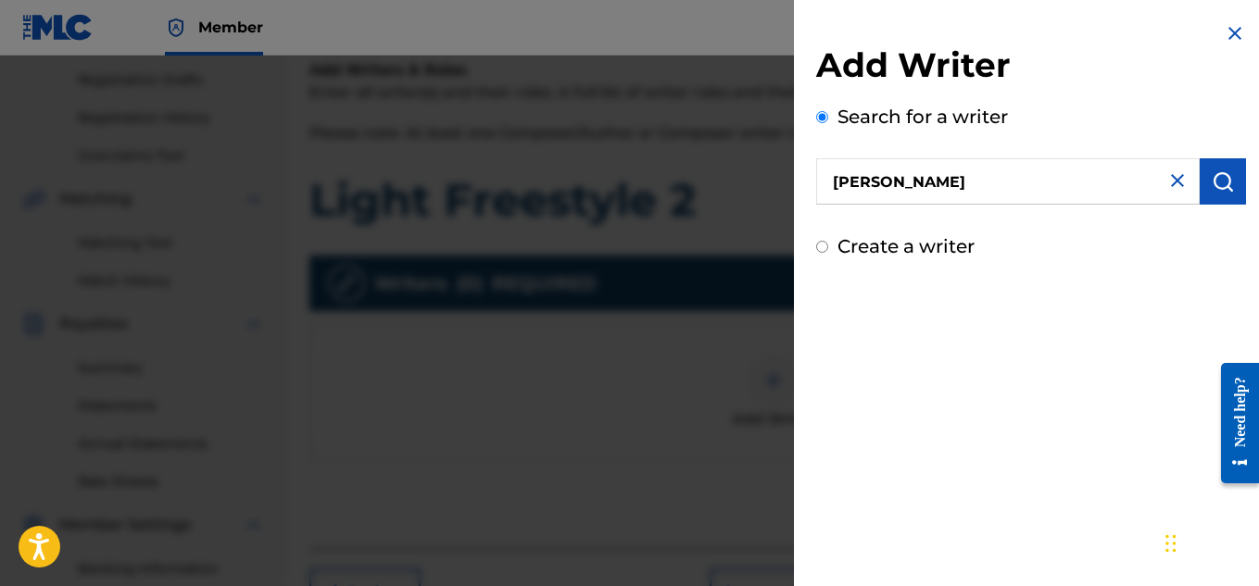
click at [1223, 182] on img "submit" at bounding box center [1223, 181] width 22 height 22
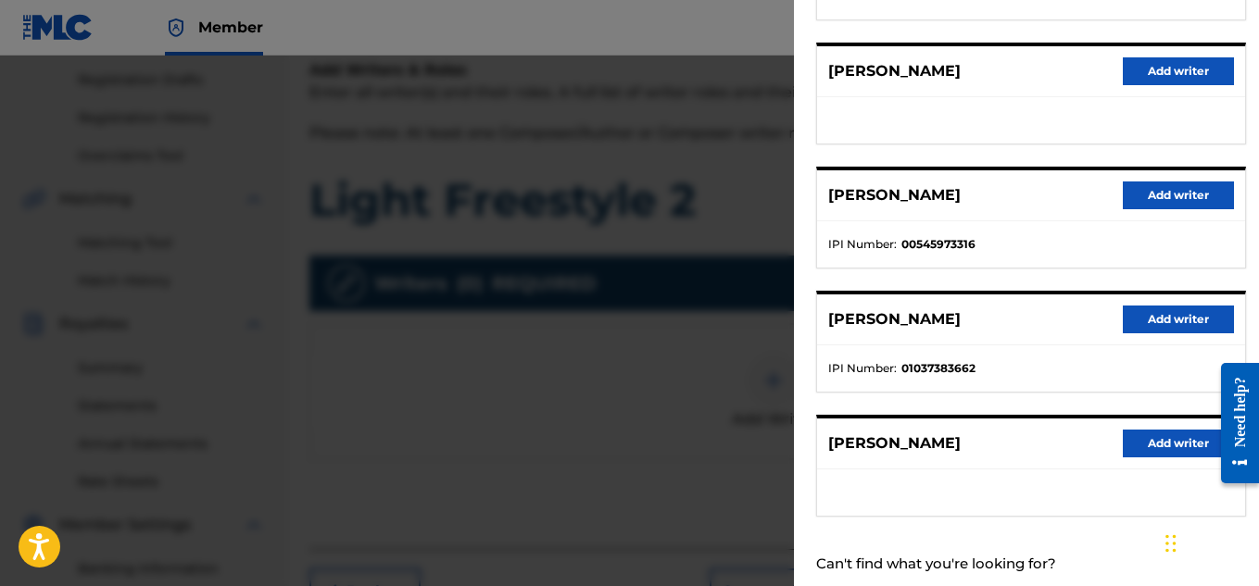
scroll to position [367, 0]
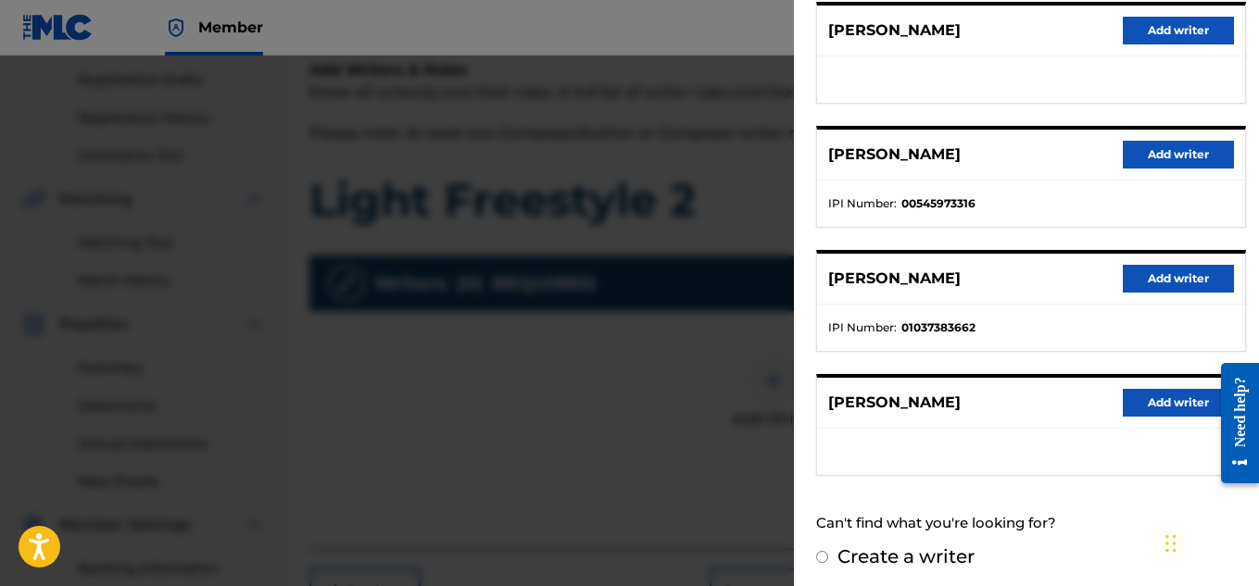
click at [1145, 278] on button "Add writer" at bounding box center [1178, 279] width 111 height 28
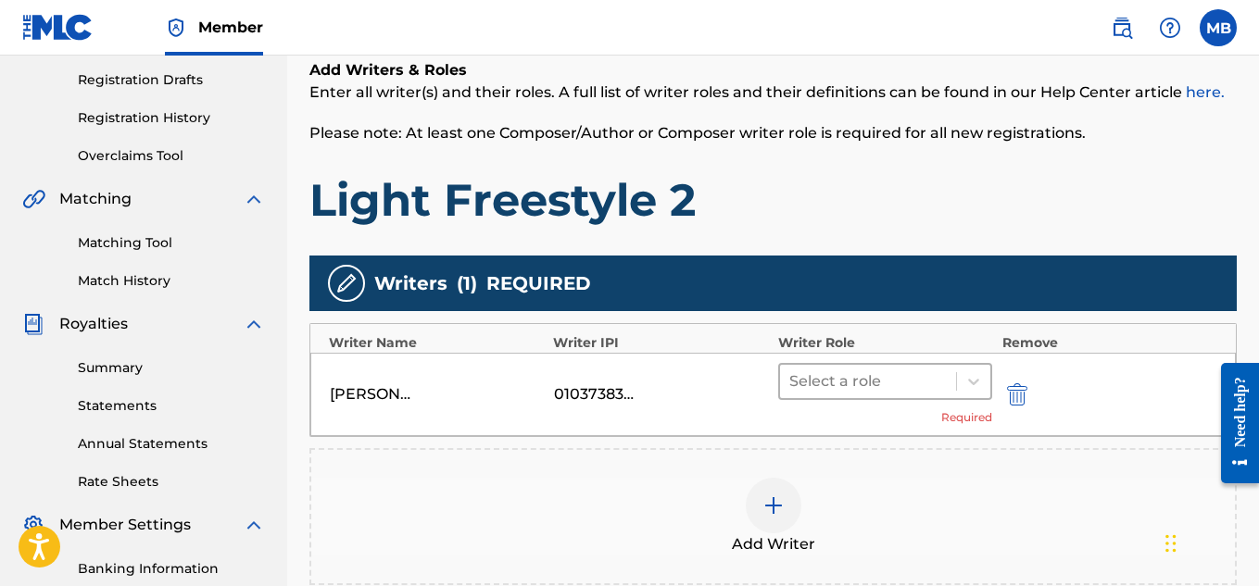
click at [927, 369] on div at bounding box center [868, 382] width 158 height 26
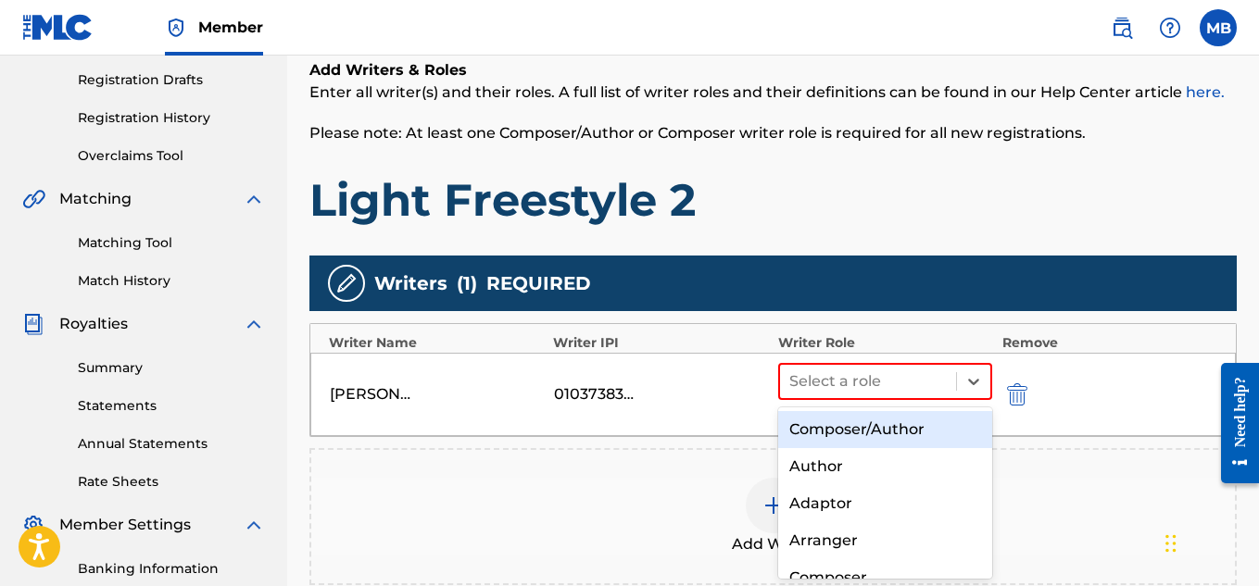
click at [923, 435] on div "Composer/Author" at bounding box center [885, 429] width 215 height 37
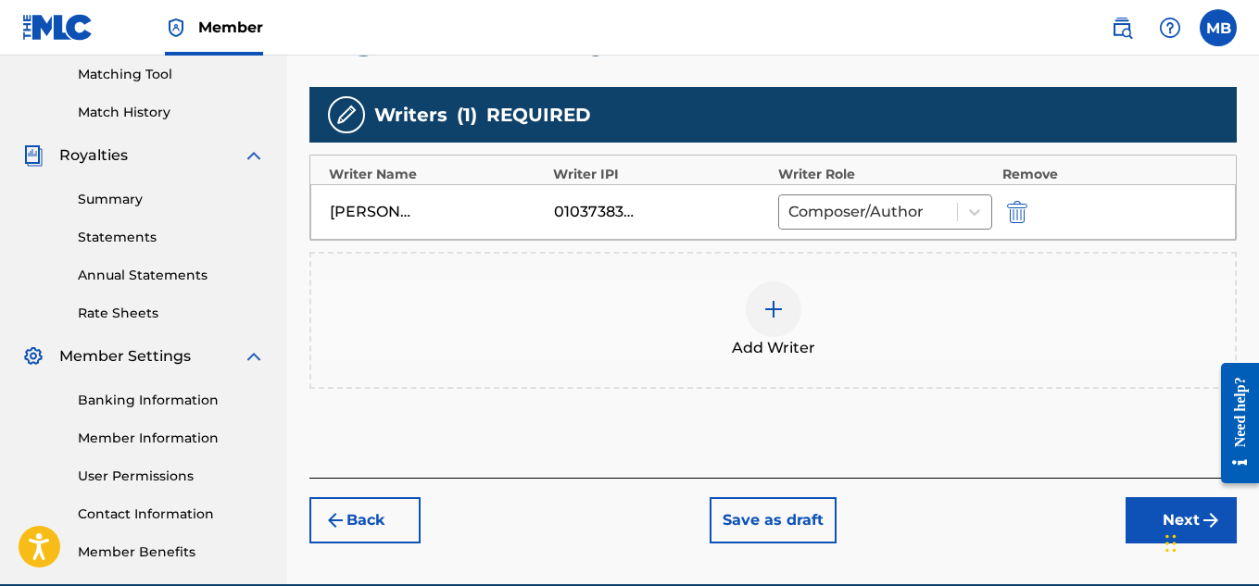
scroll to position [482, 0]
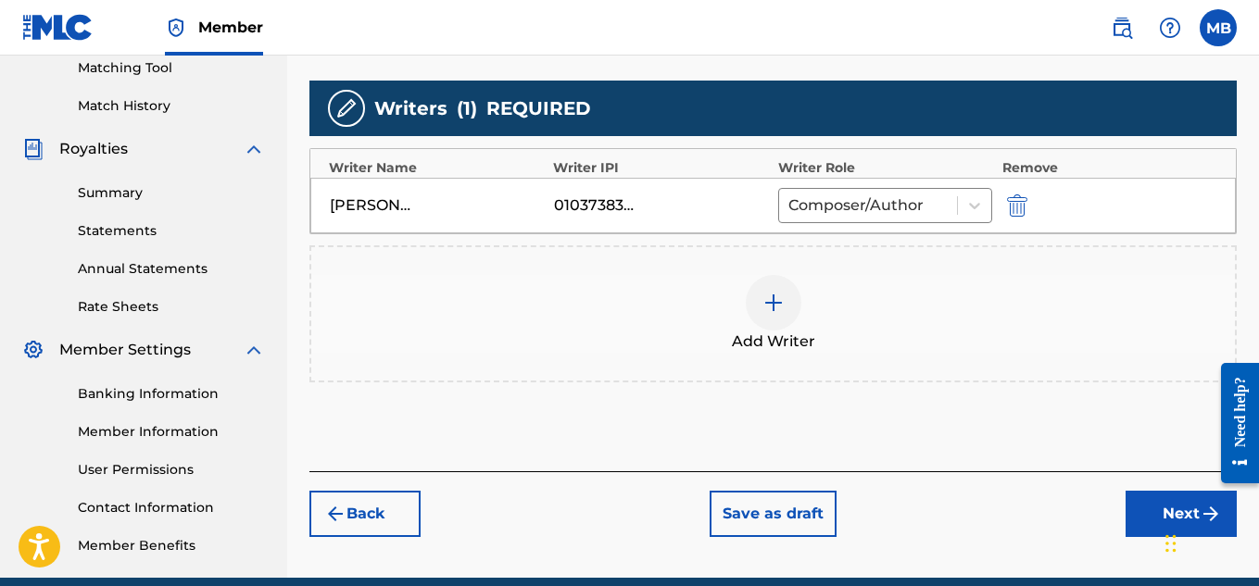
click at [1149, 505] on button "Next" at bounding box center [1180, 514] width 111 height 46
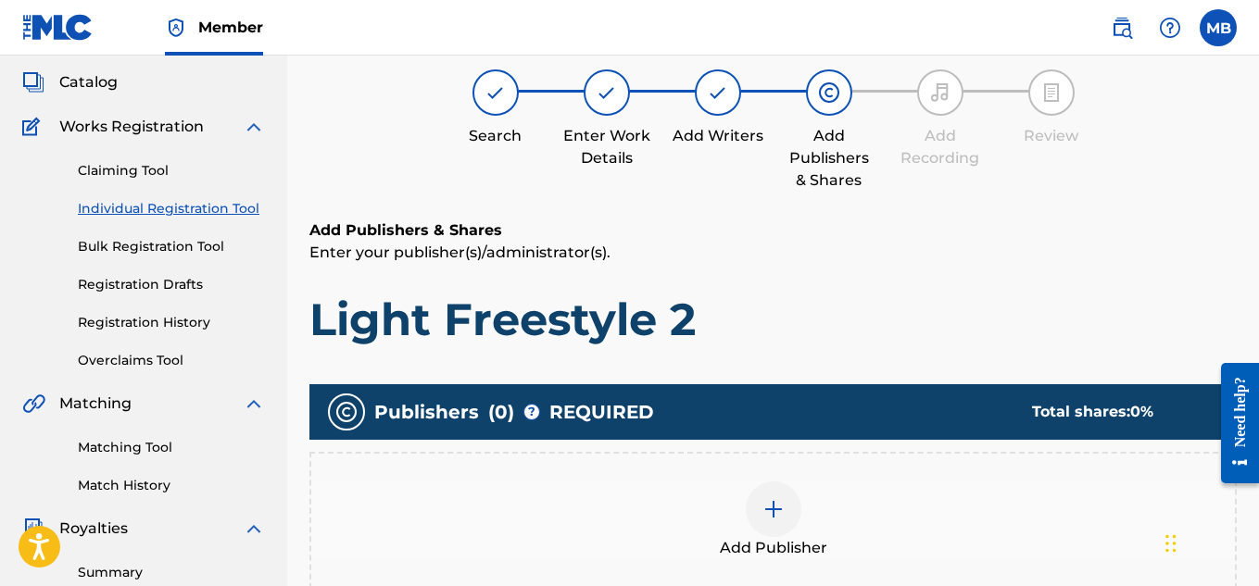
scroll to position [83, 0]
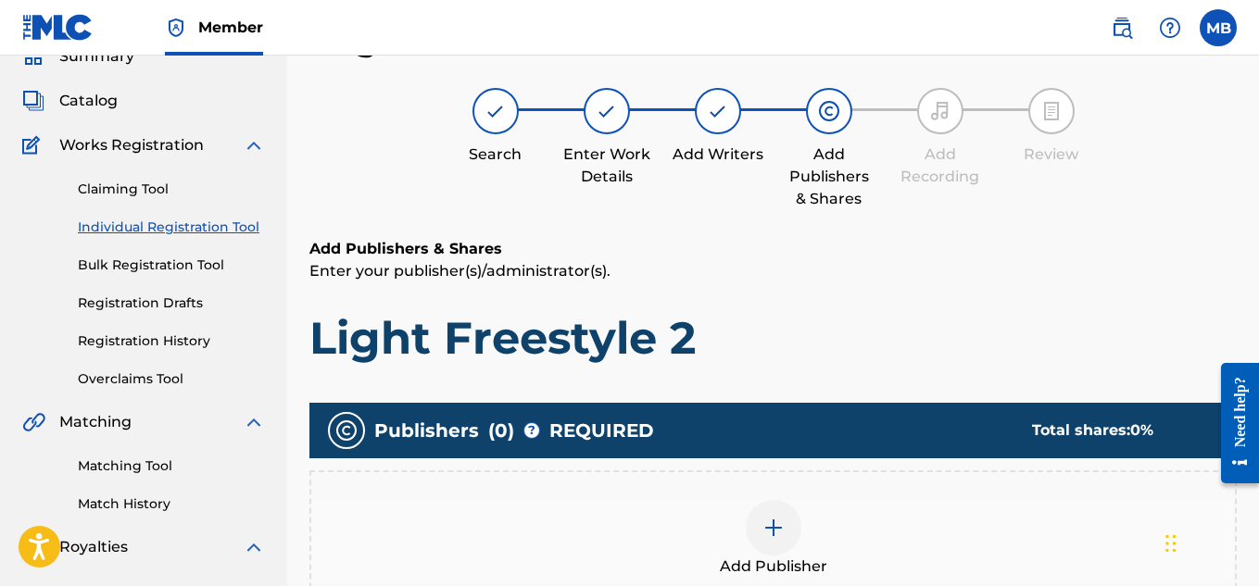
click at [802, 545] on div "Add Publisher" at bounding box center [772, 539] width 923 height 78
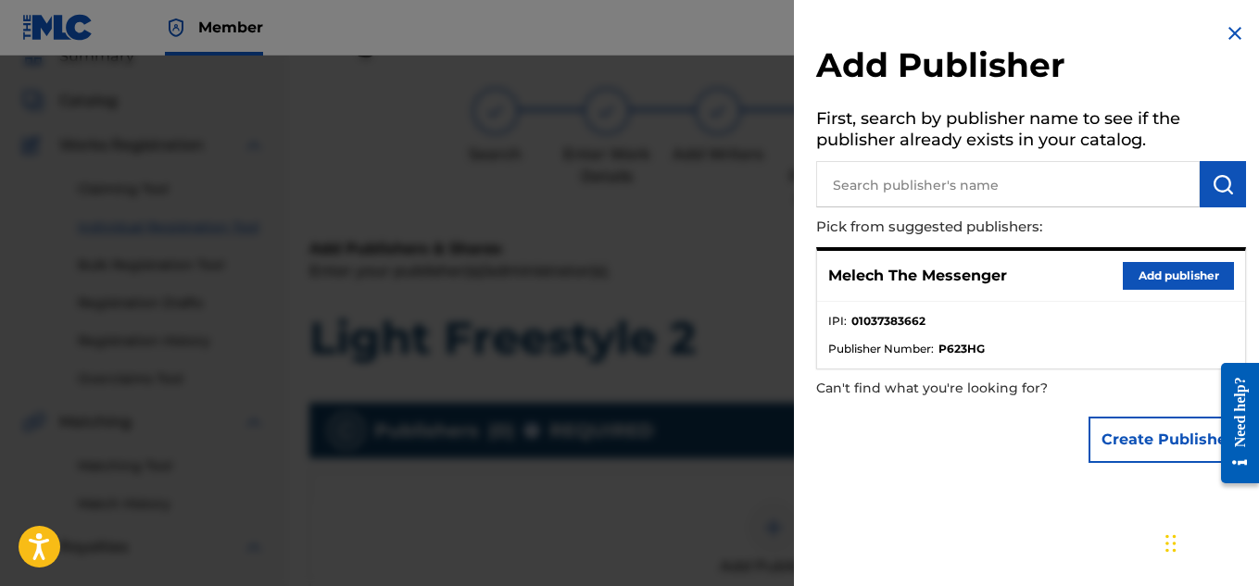
click at [1147, 270] on button "Add publisher" at bounding box center [1178, 276] width 111 height 28
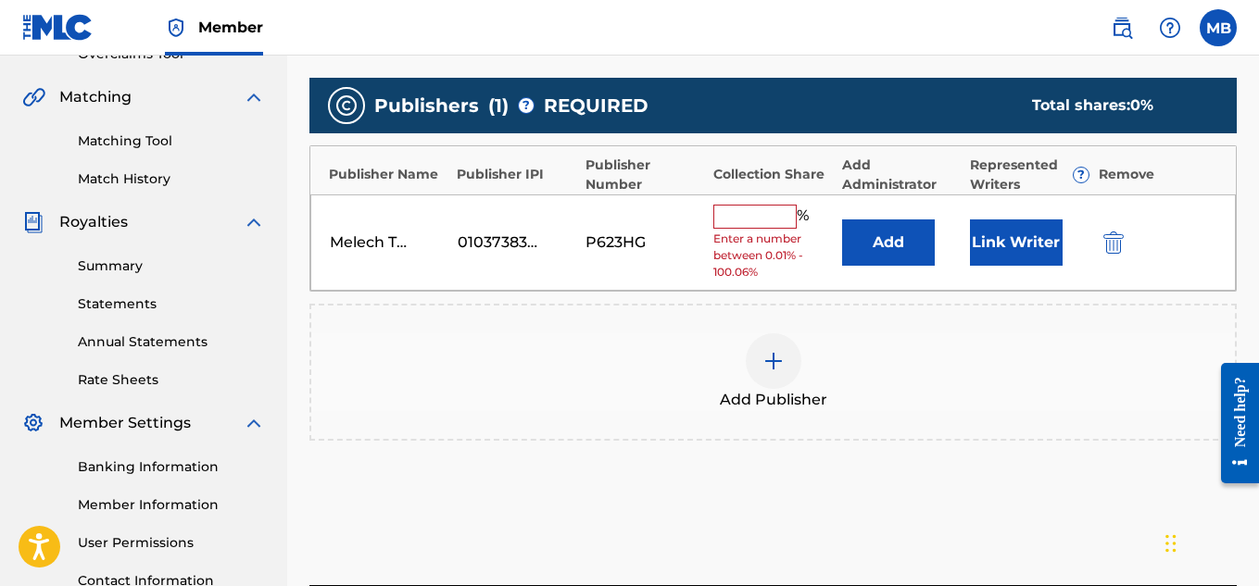
scroll to position [409, 0]
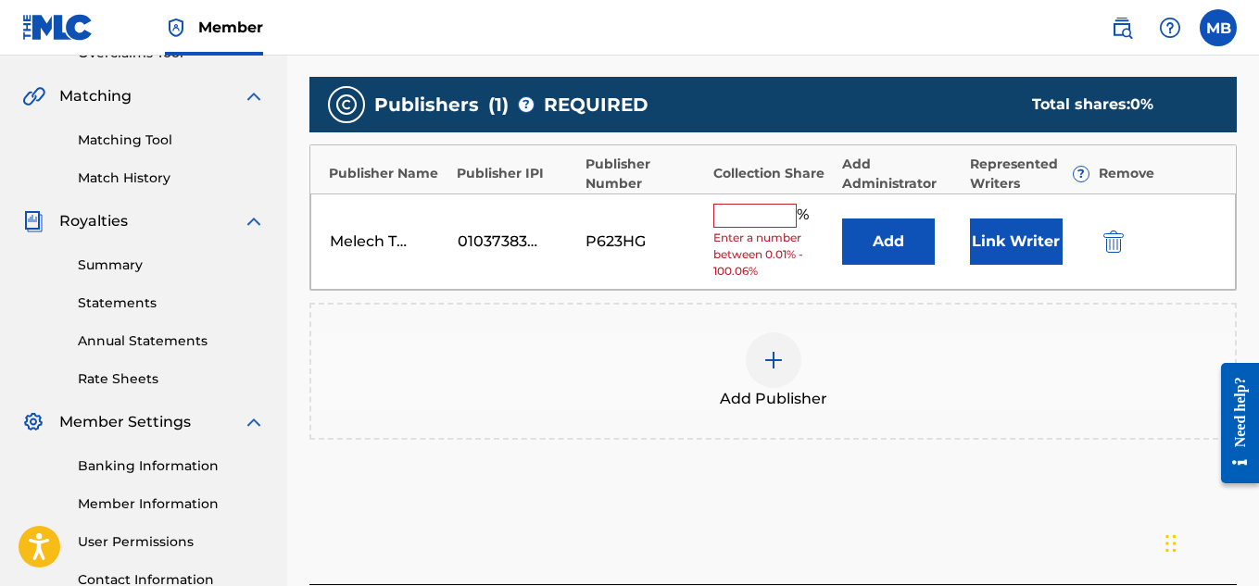
click at [764, 212] on input "text" at bounding box center [754, 216] width 83 height 24
type input "100"
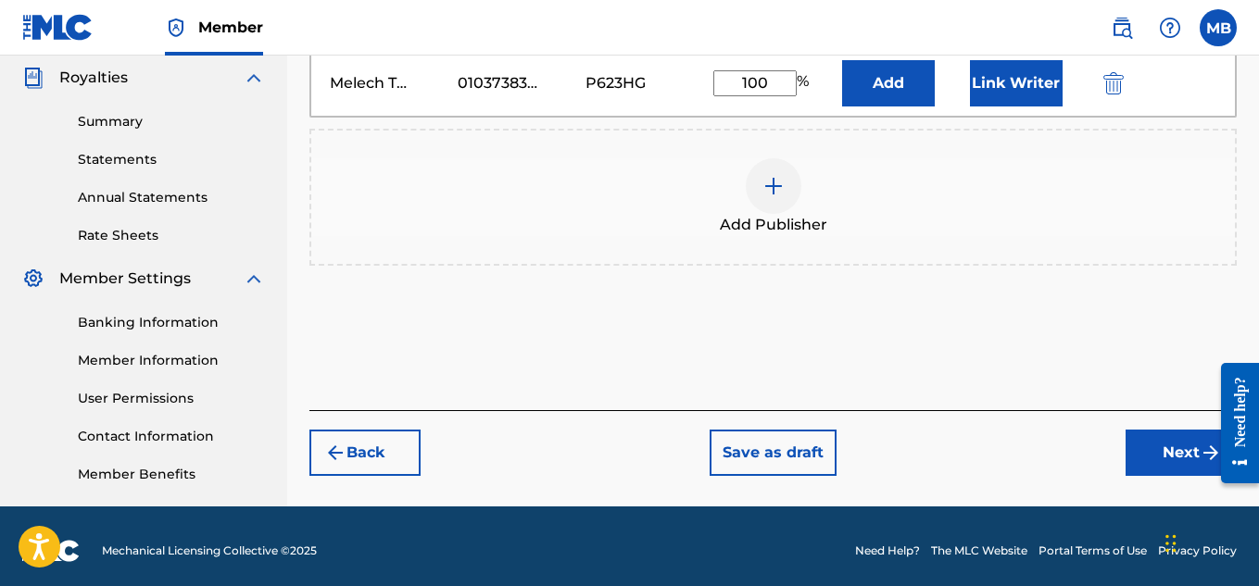
scroll to position [562, 0]
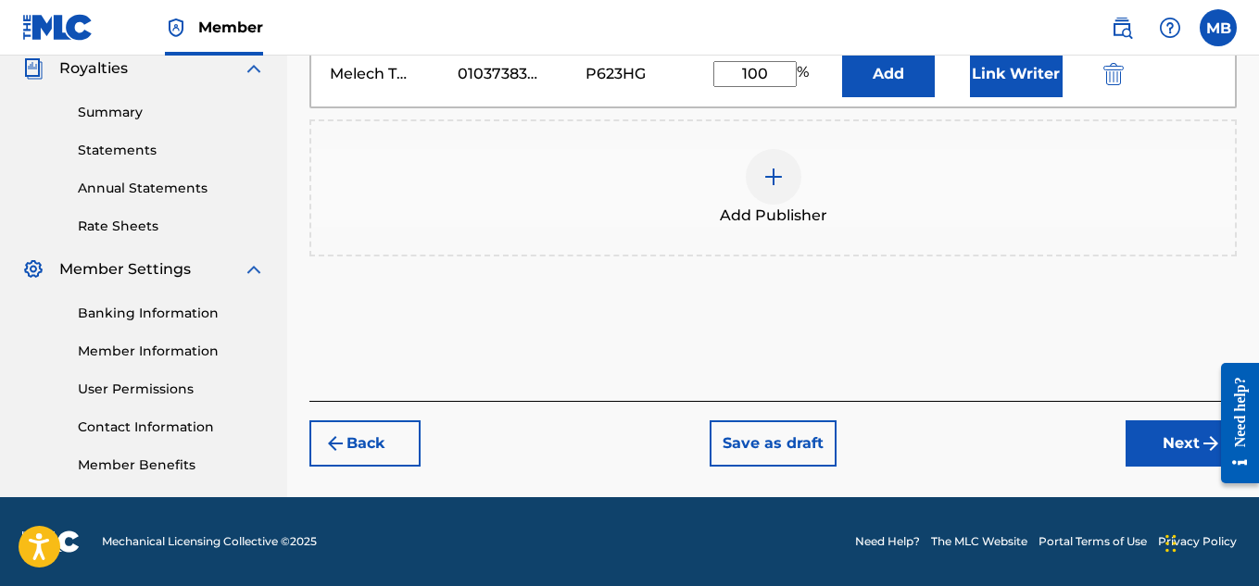
click at [1190, 448] on button "Next" at bounding box center [1180, 444] width 111 height 46
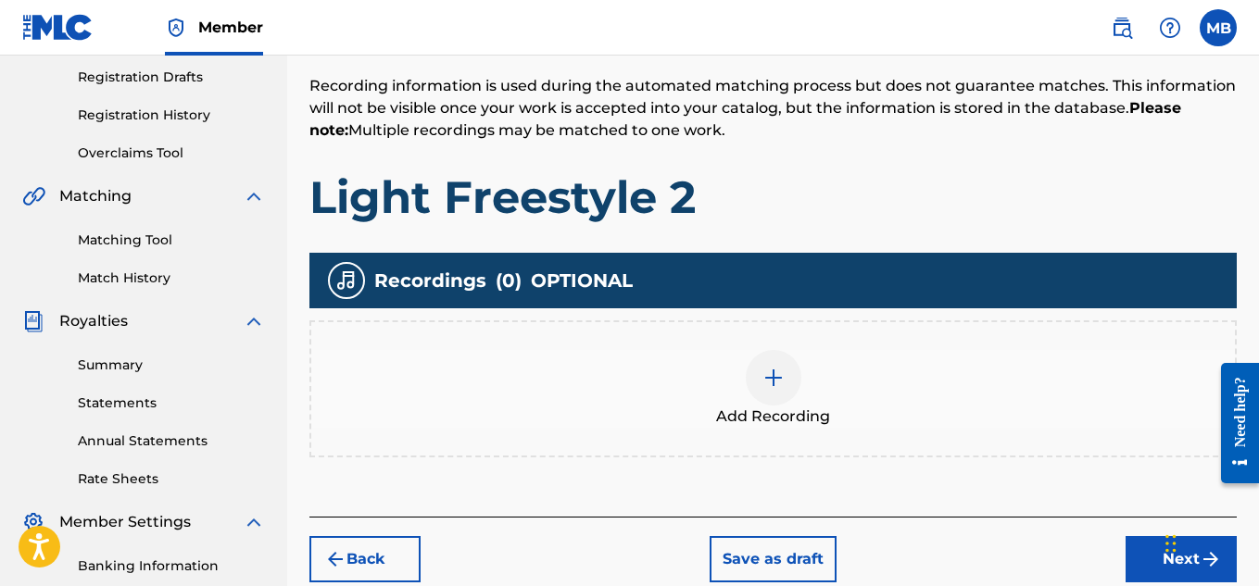
scroll to position [310, 0]
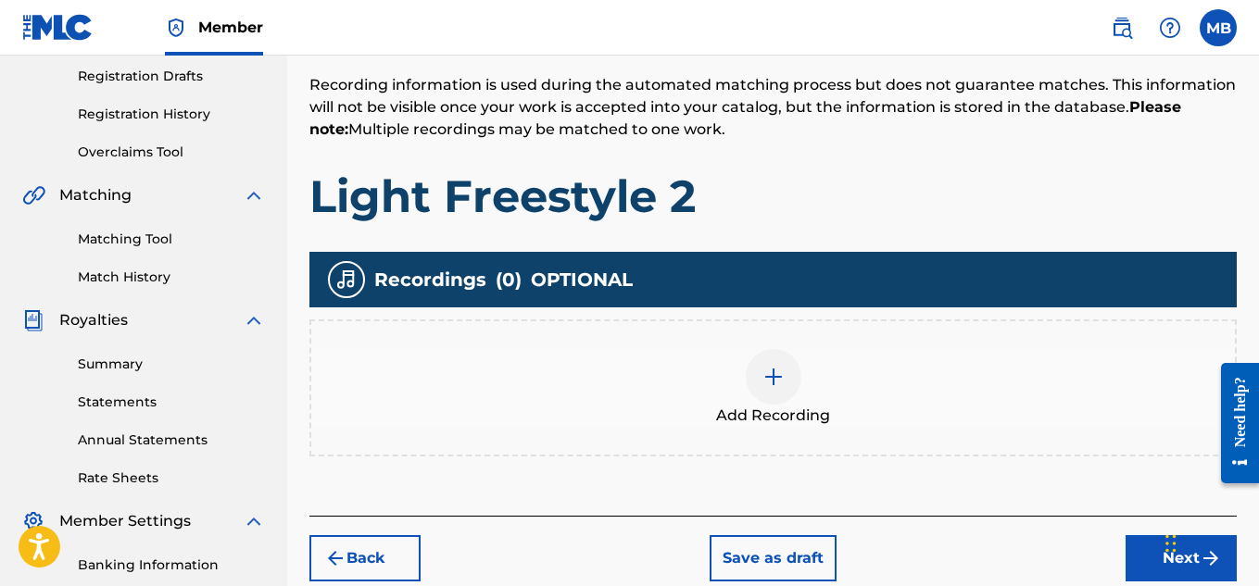
click at [802, 362] on div "Add Recording" at bounding box center [772, 388] width 923 height 78
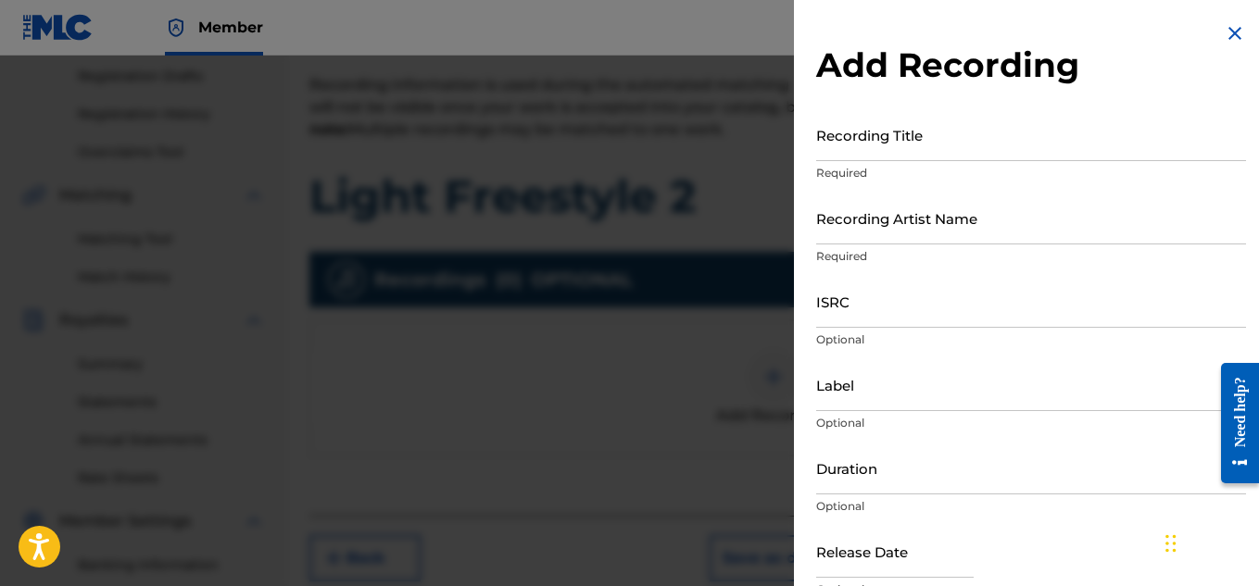
click at [896, 154] on input "Recording Title" at bounding box center [1031, 134] width 430 height 53
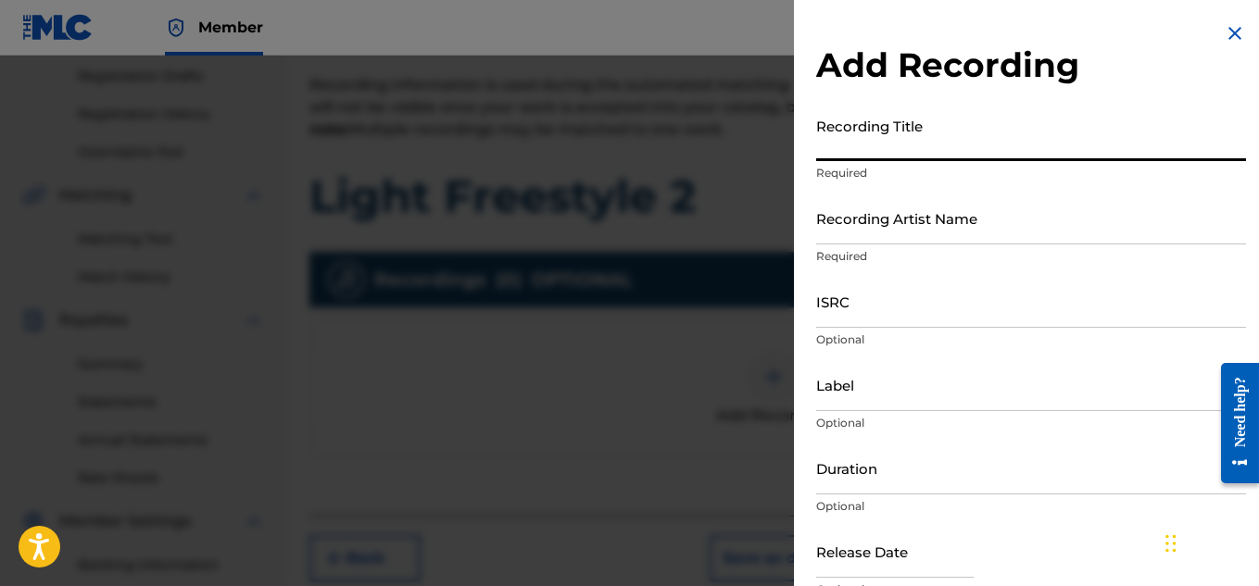
type input "l"
type input "Light Freestyle 2"
click at [905, 223] on input "Recording Artist Name" at bounding box center [1031, 218] width 430 height 53
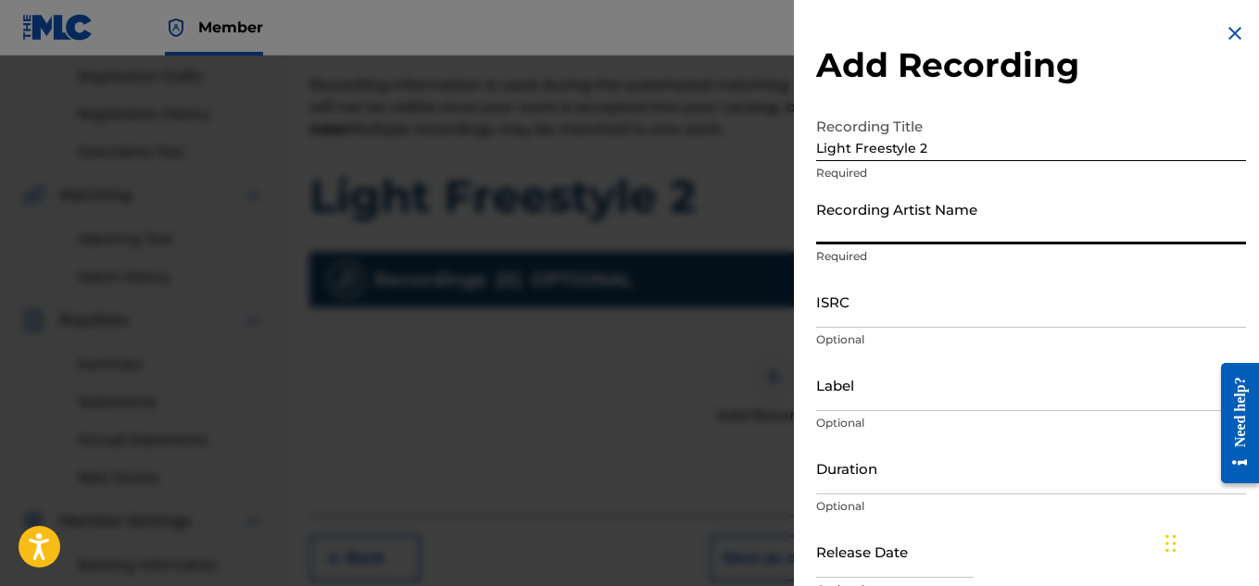
type input "Melech The Messenger"
click at [933, 315] on input "ISRC" at bounding box center [1031, 301] width 430 height 53
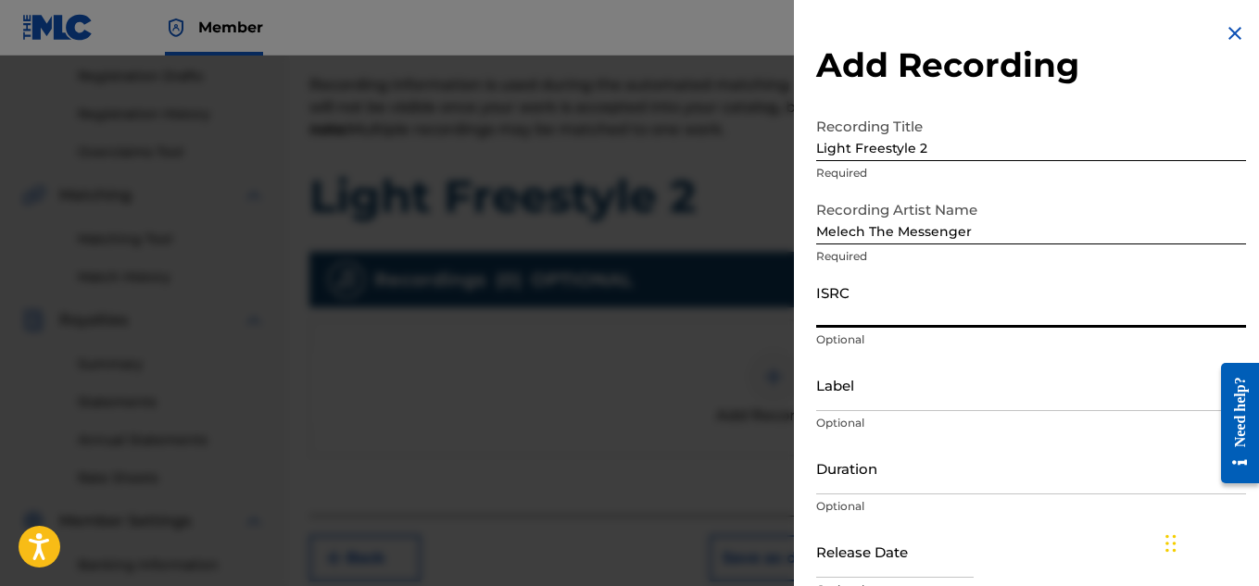
paste input "QZTB72323401"
type input "QZTB72323401"
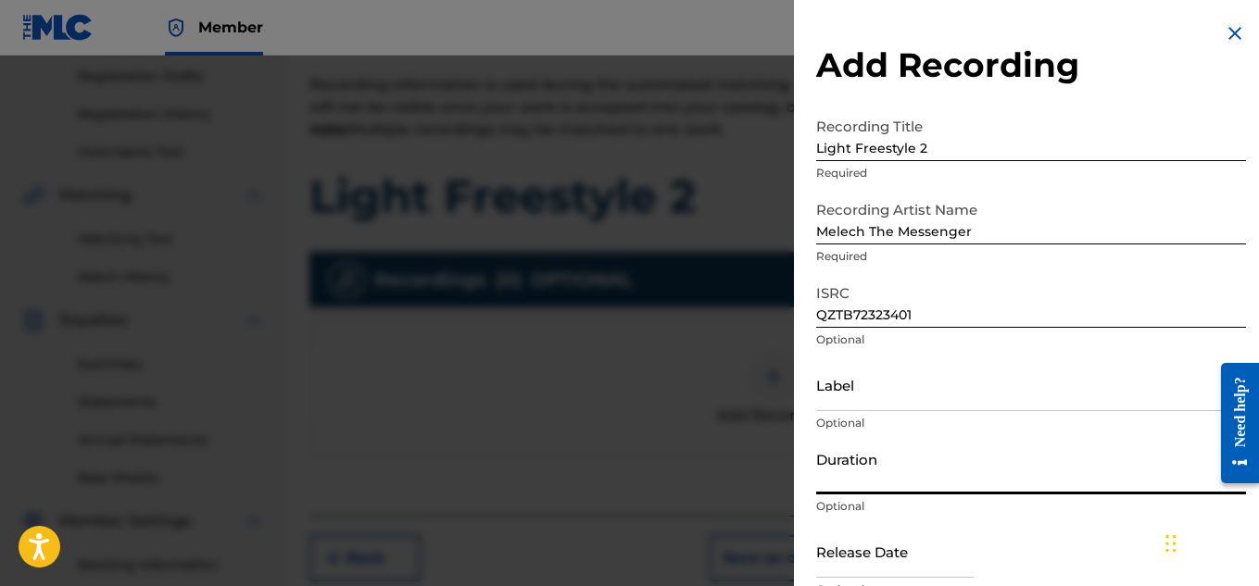
click at [924, 462] on input "Duration" at bounding box center [1031, 468] width 430 height 53
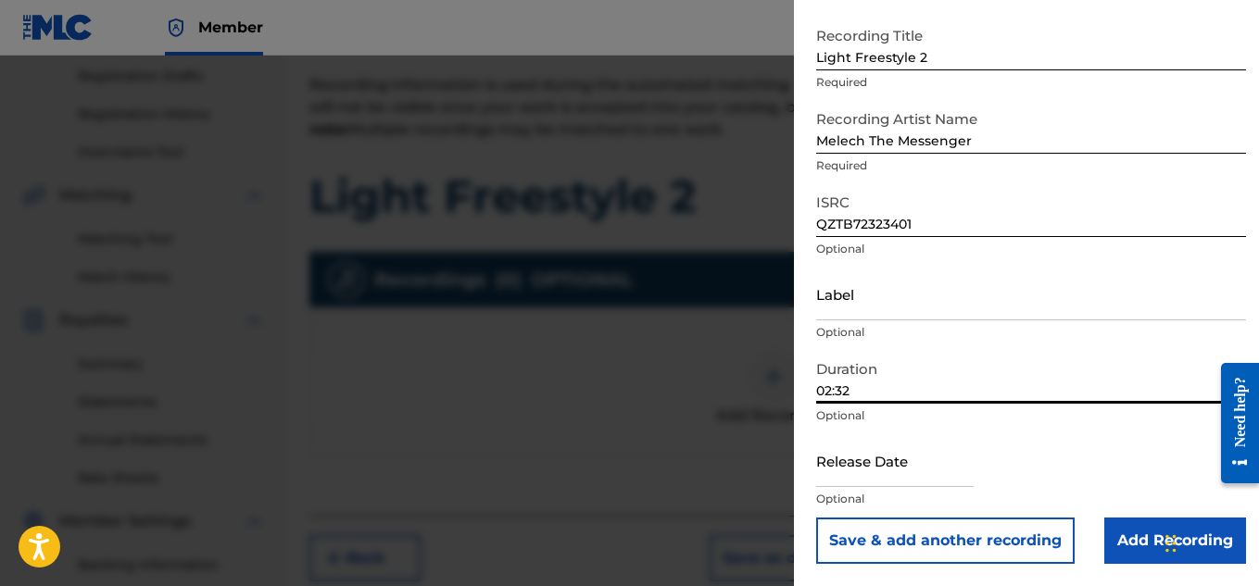
type input "02:32"
click at [924, 462] on input "text" at bounding box center [894, 460] width 157 height 53
select select "8"
select select "2025"
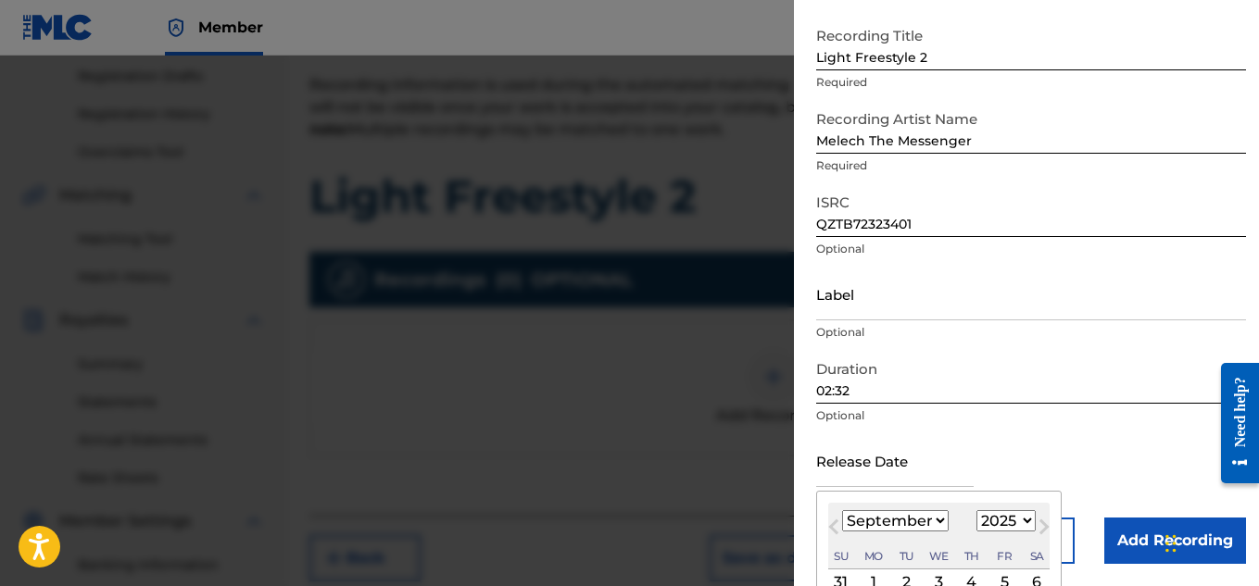
type input "[DATE]"
select select "10"
select select "2023"
click at [1044, 428] on div "Duration 02:32 Optional" at bounding box center [1031, 392] width 430 height 83
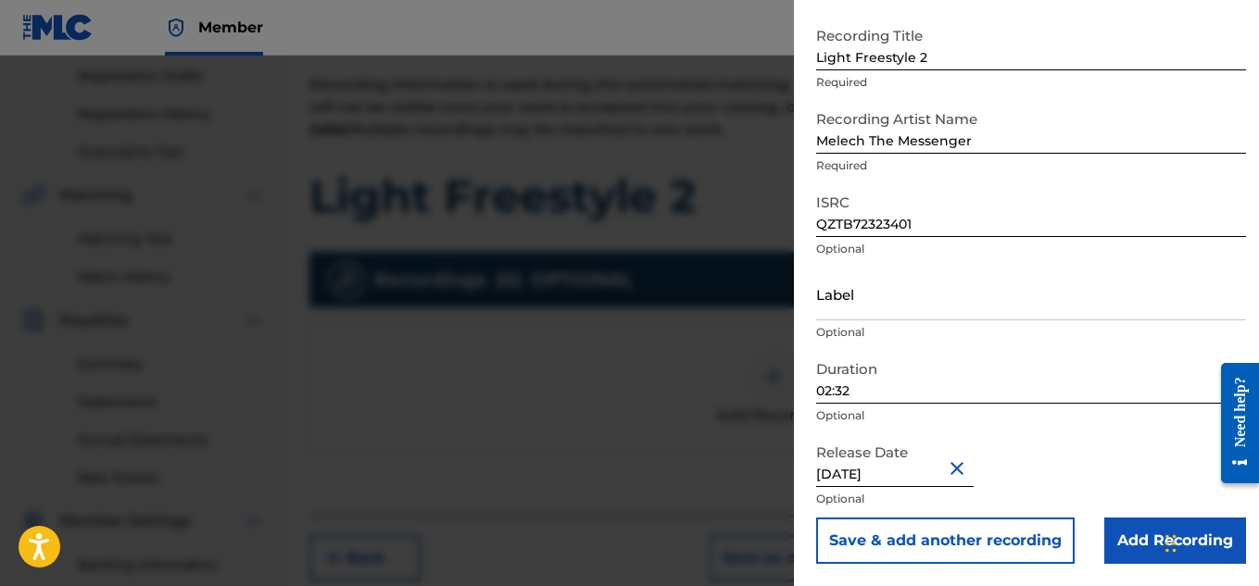
click at [1132, 534] on input "Add Recording" at bounding box center [1175, 541] width 142 height 46
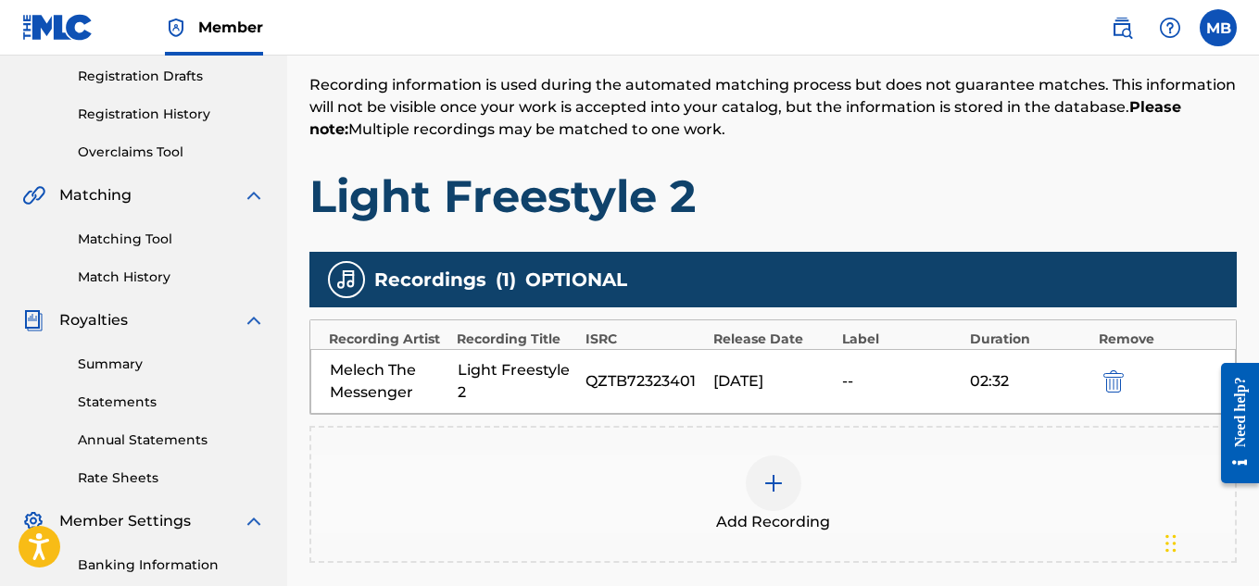
scroll to position [562, 0]
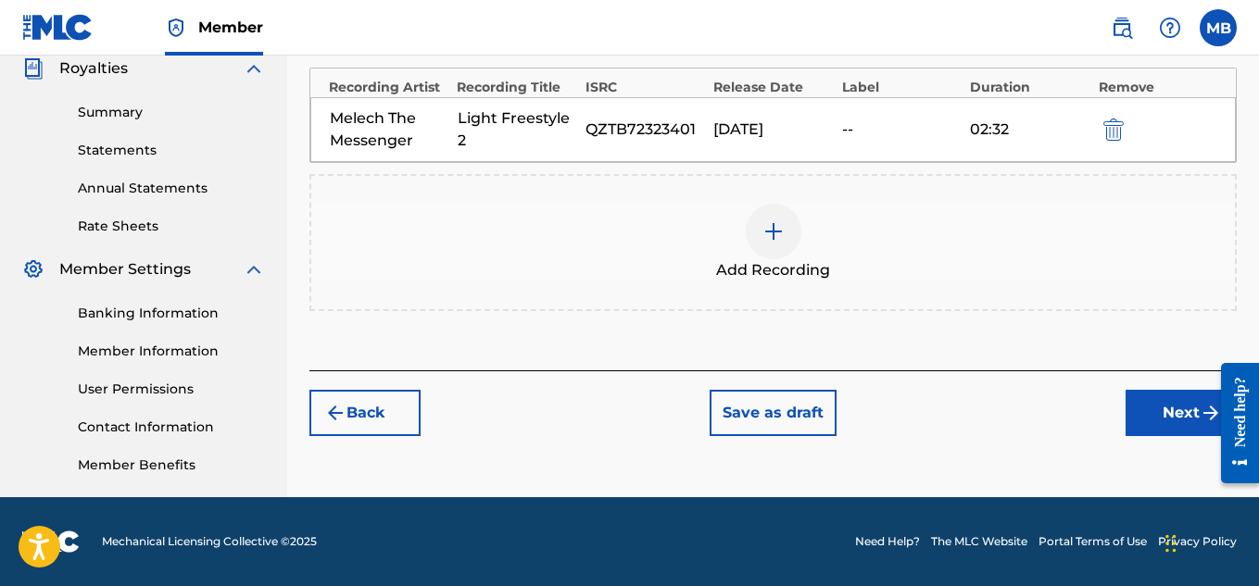
click at [1135, 436] on div "Register Work Search Enter Work Details Add Writers Add Publishers & Shares Add…" at bounding box center [773, 19] width 972 height 958
click at [1139, 419] on button "Next" at bounding box center [1180, 413] width 111 height 46
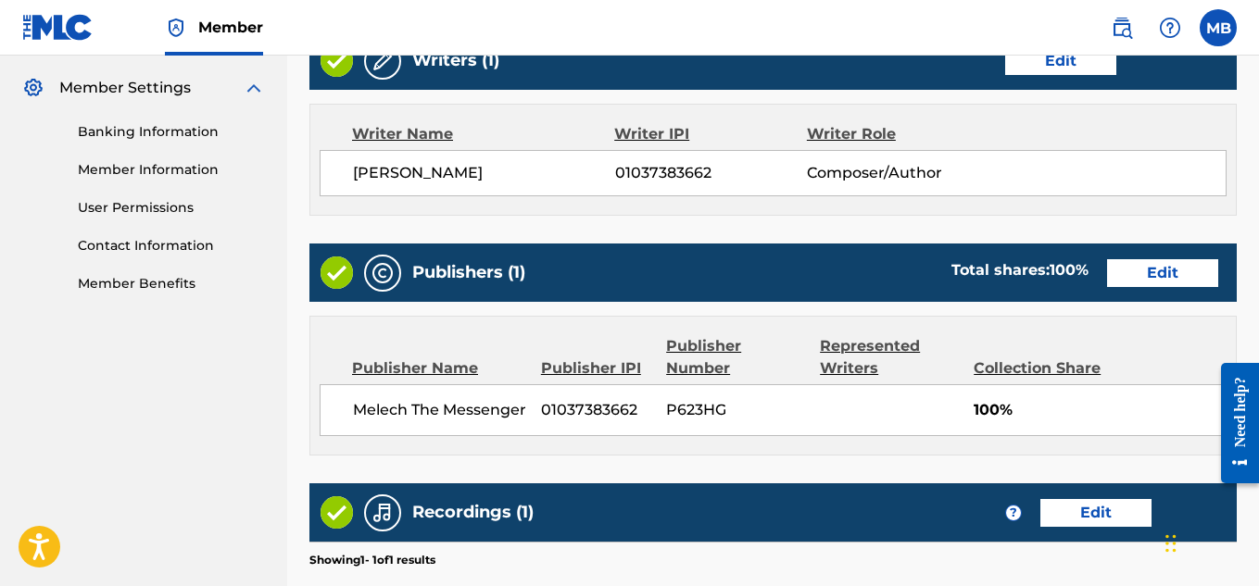
scroll to position [1002, 0]
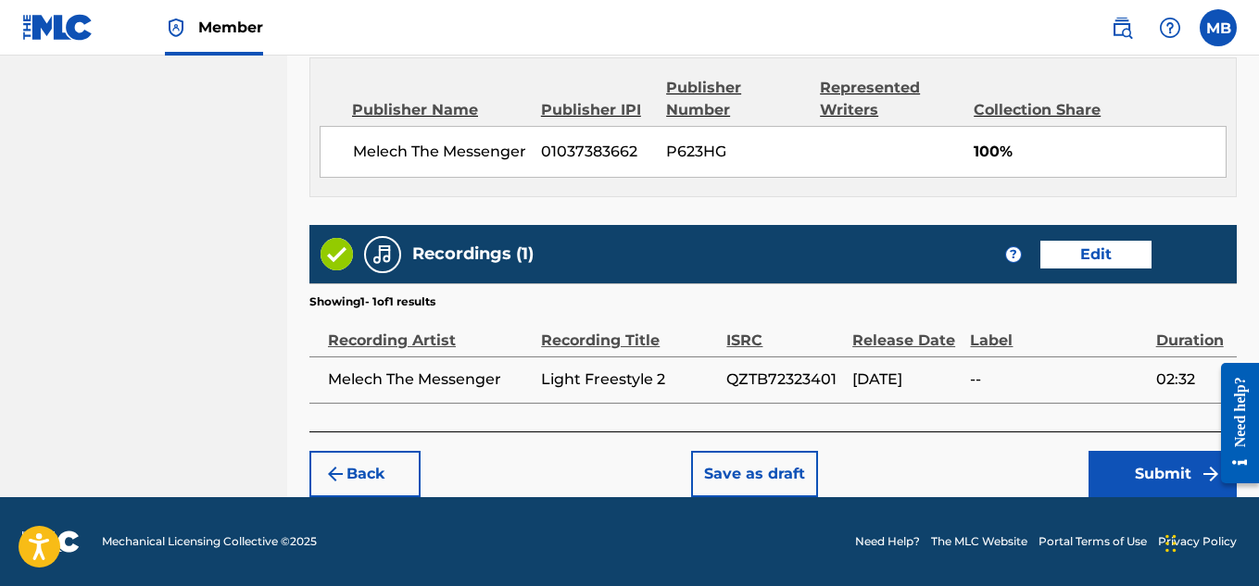
click at [1147, 458] on button "Submit" at bounding box center [1162, 474] width 148 height 46
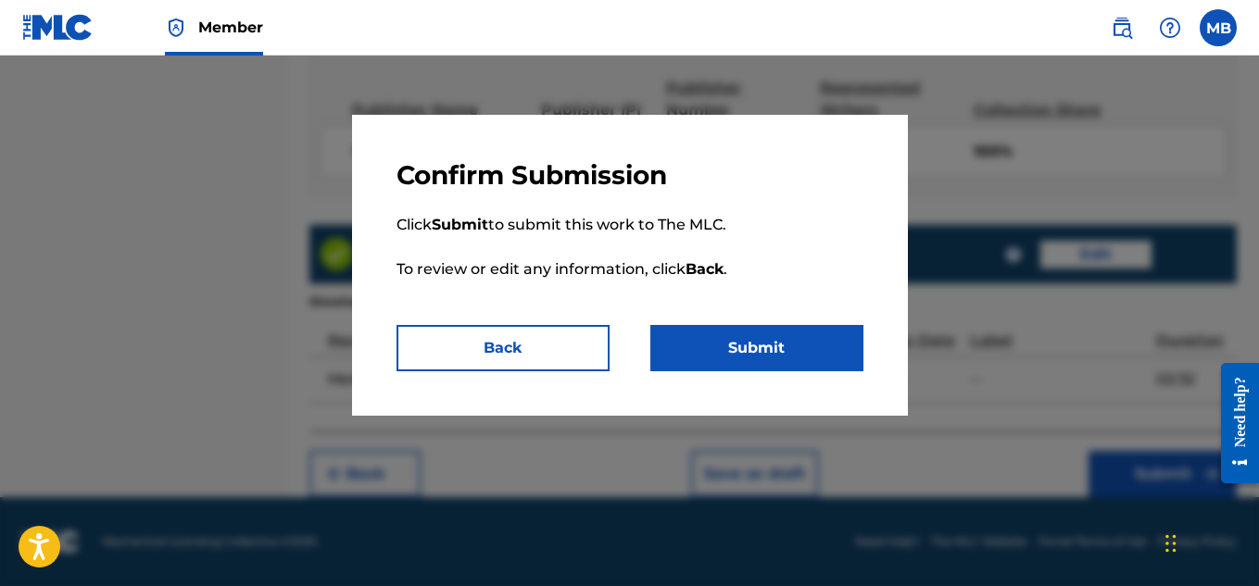
click at [684, 353] on button "Submit" at bounding box center [756, 348] width 213 height 46
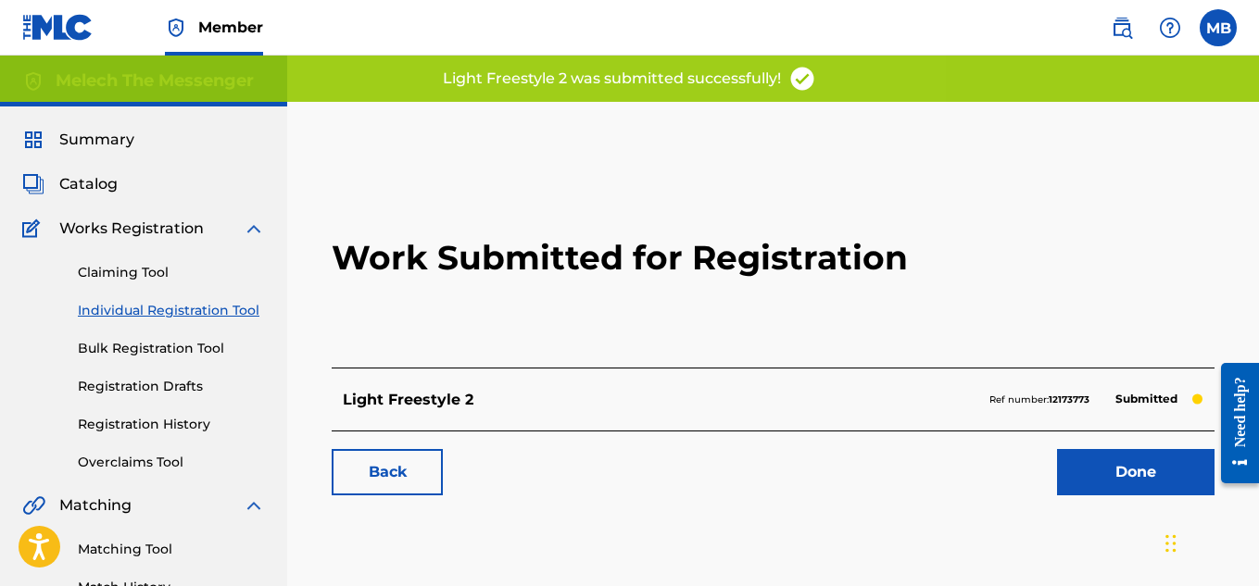
click at [427, 454] on link "Back" at bounding box center [387, 472] width 111 height 46
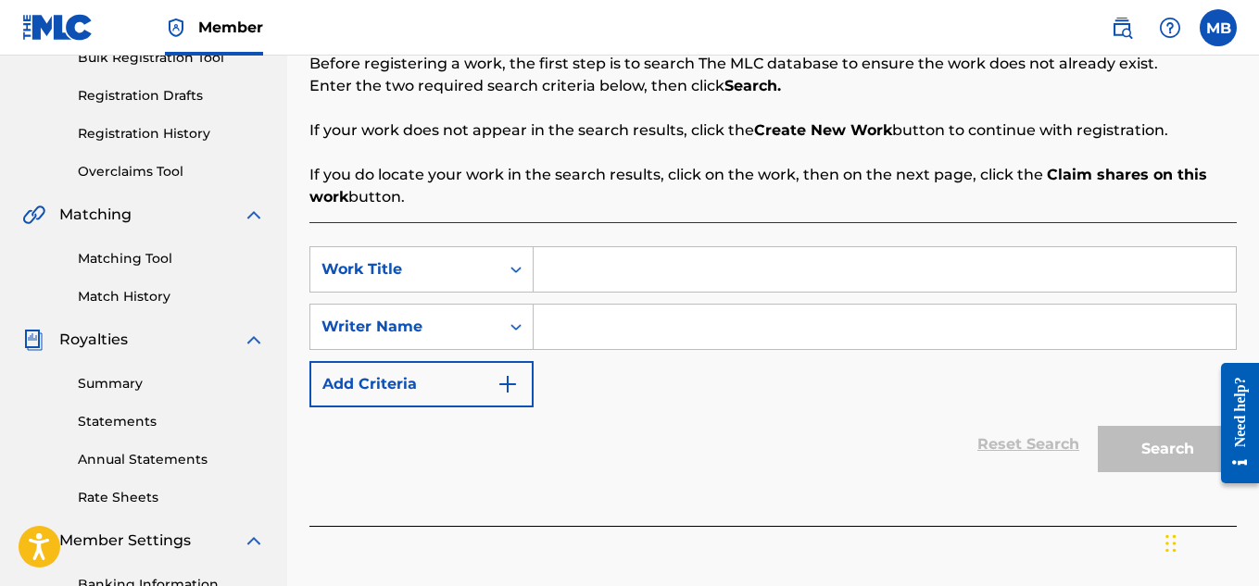
scroll to position [292, 0]
click at [577, 293] on div "SearchWithCriteriad68a1f61-3314-4649-8a64-3782326a5d4f Work Title SearchWithCri…" at bounding box center [772, 325] width 927 height 161
click at [583, 265] on input "Search Form" at bounding box center [885, 268] width 702 height 44
type input "Wicked"
click at [695, 320] on input "Search Form" at bounding box center [885, 326] width 702 height 44
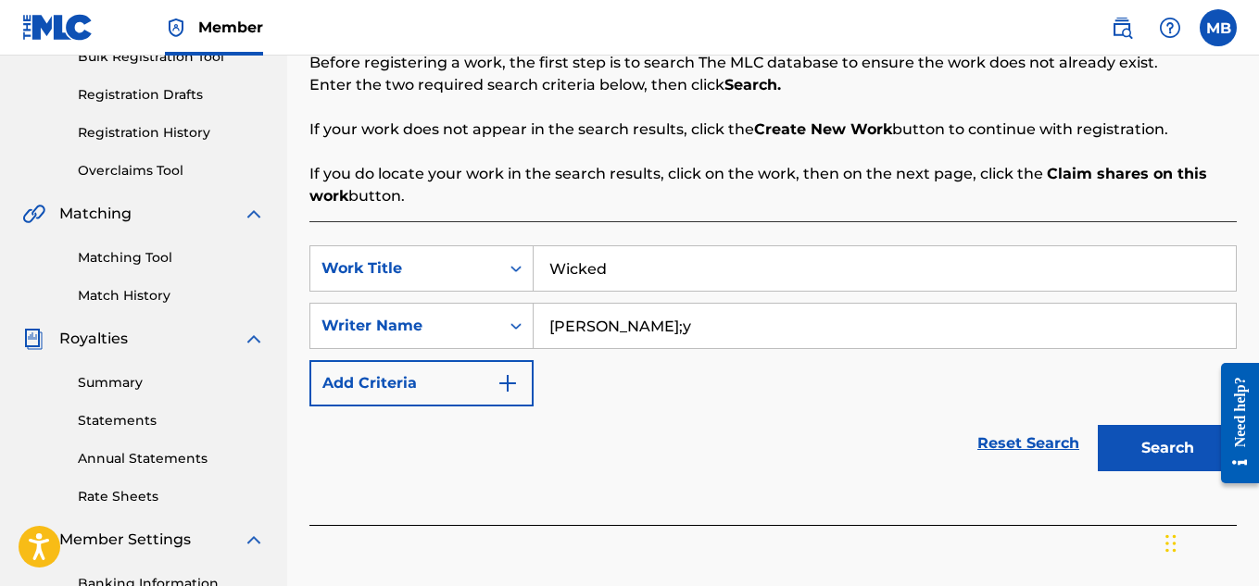
click at [695, 320] on input "[PERSON_NAME];y" at bounding box center [885, 326] width 702 height 44
type input "[PERSON_NAME]"
click at [1119, 430] on button "Search" at bounding box center [1167, 448] width 139 height 46
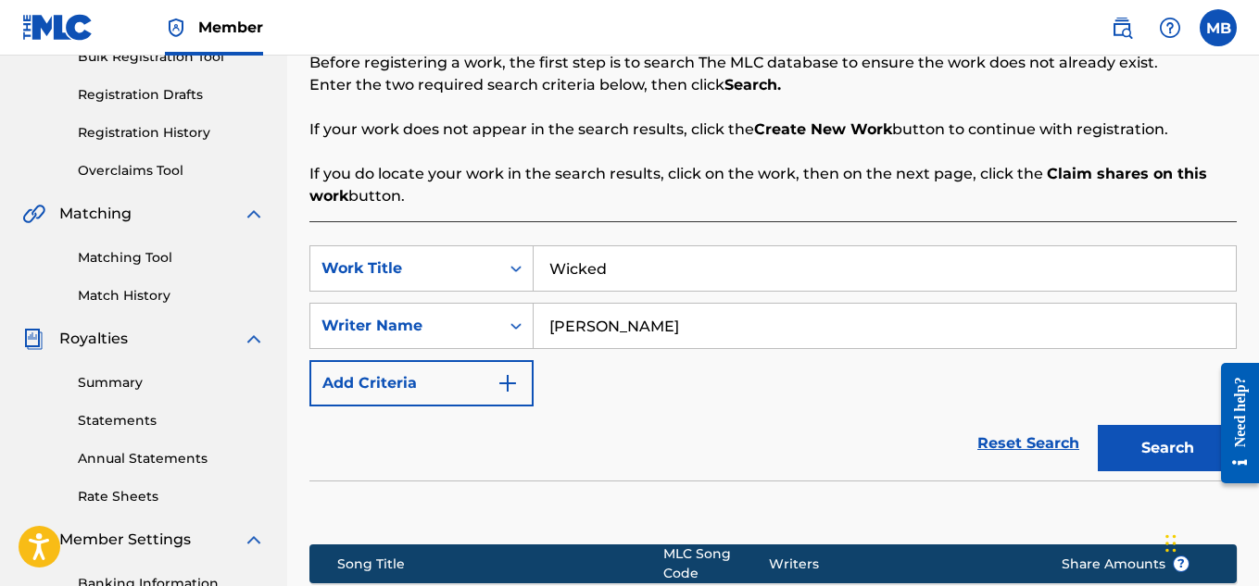
scroll to position [562, 0]
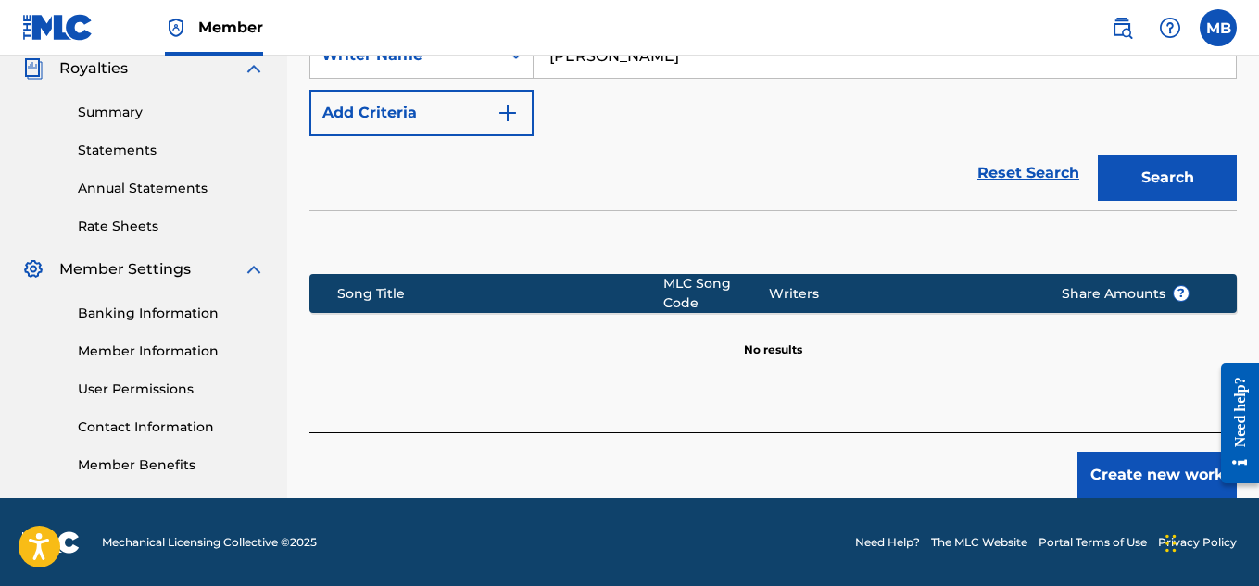
click at [1131, 463] on button "Create new work" at bounding box center [1156, 475] width 159 height 46
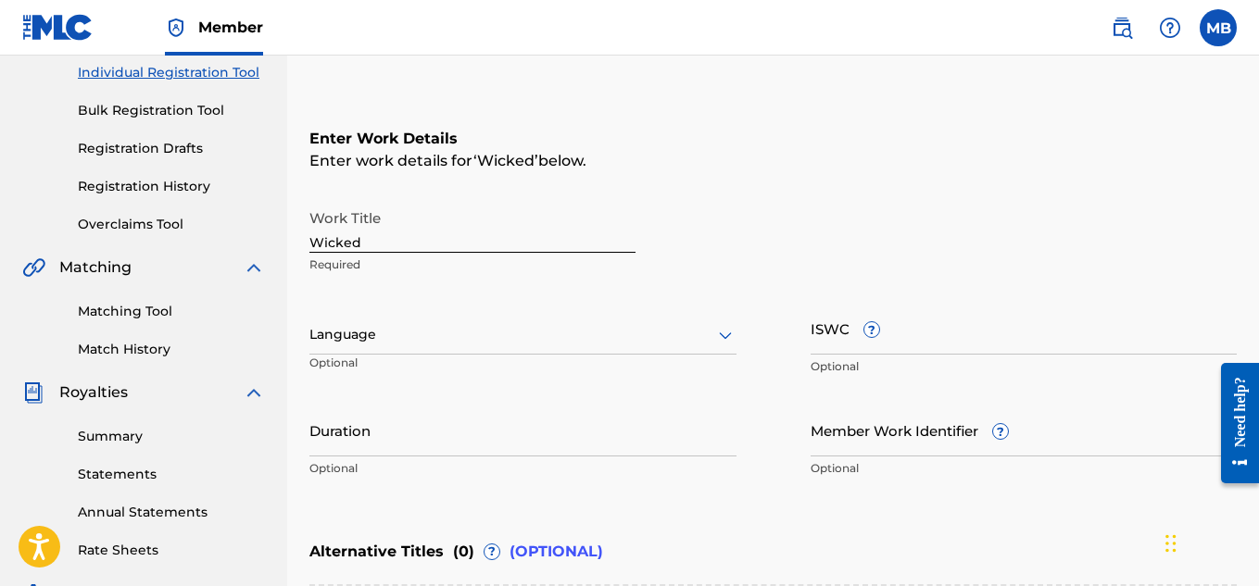
scroll to position [241, 0]
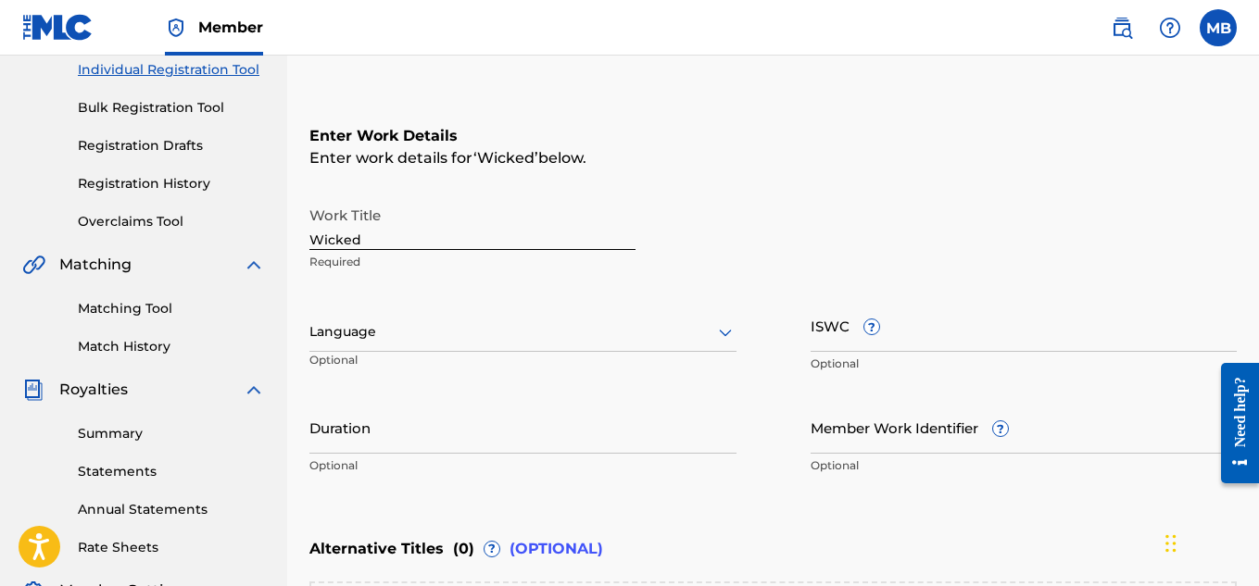
click at [521, 320] on div at bounding box center [522, 331] width 427 height 23
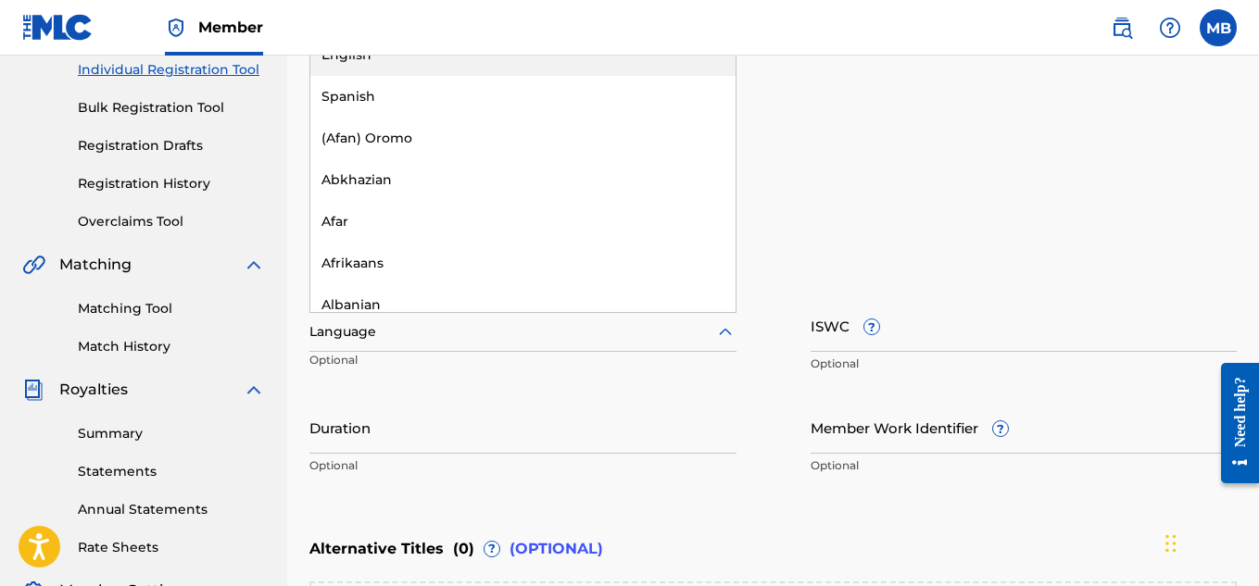
click at [435, 63] on div "English" at bounding box center [522, 55] width 425 height 42
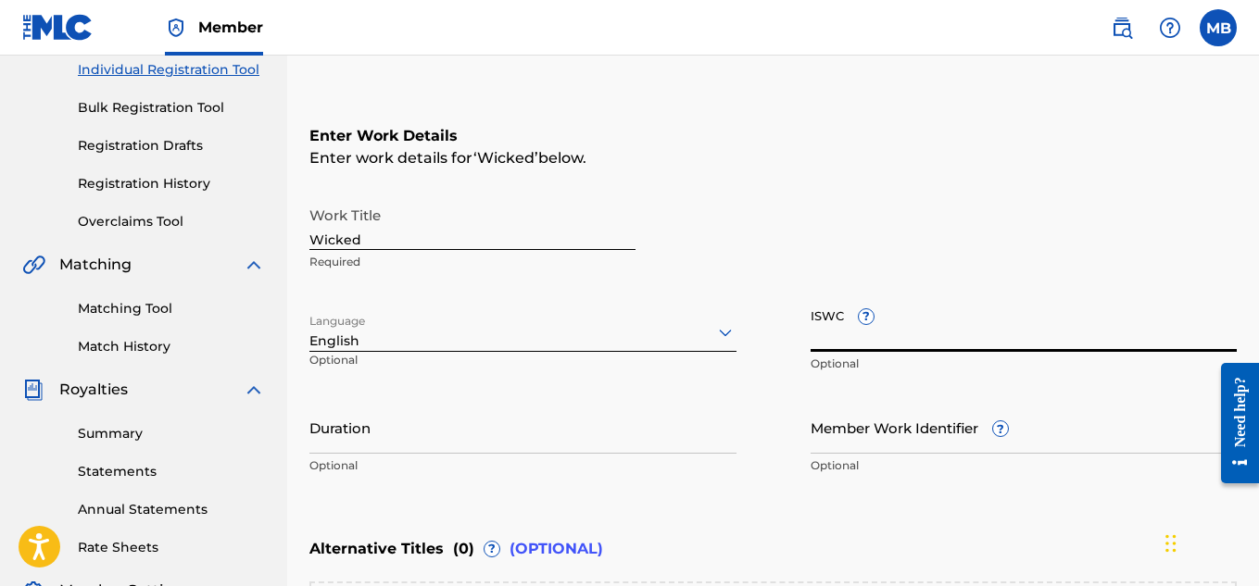
click at [904, 340] on input "ISWC ?" at bounding box center [1023, 325] width 427 height 53
paste input "T-312.999.116-4"
type input "T-312.999.116-4"
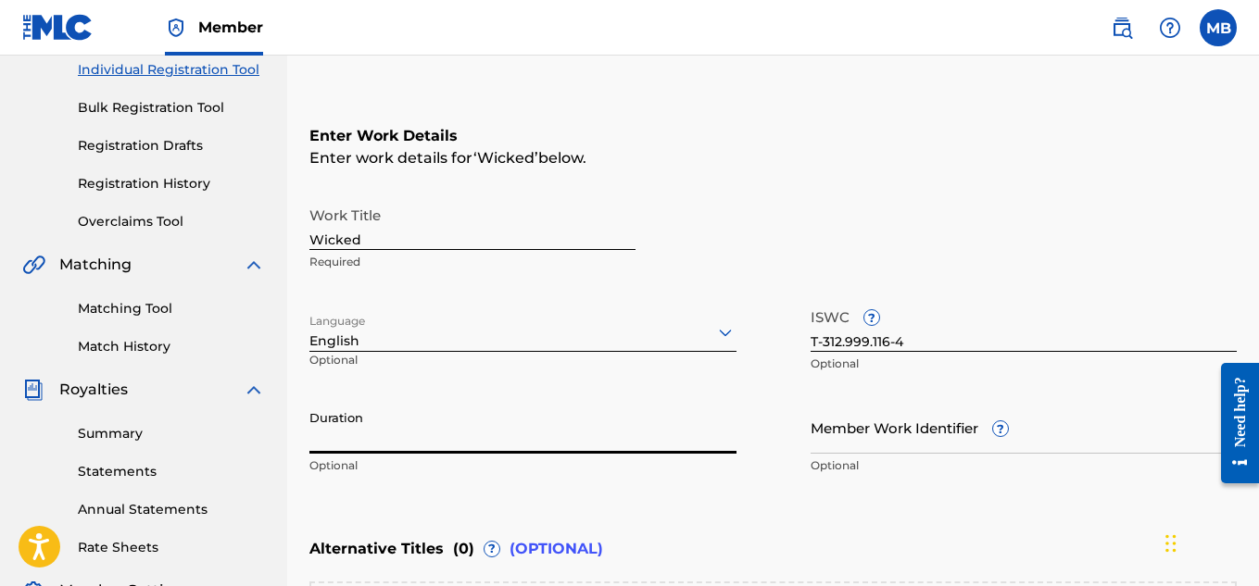
click at [471, 453] on input "Duration" at bounding box center [522, 427] width 427 height 53
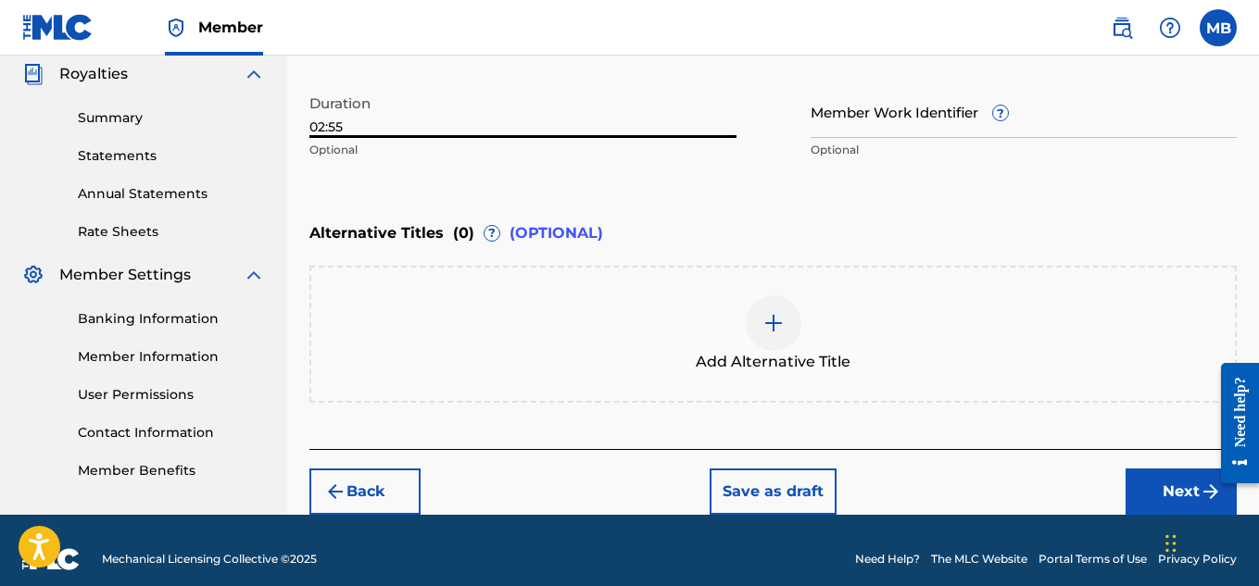
scroll to position [558, 0]
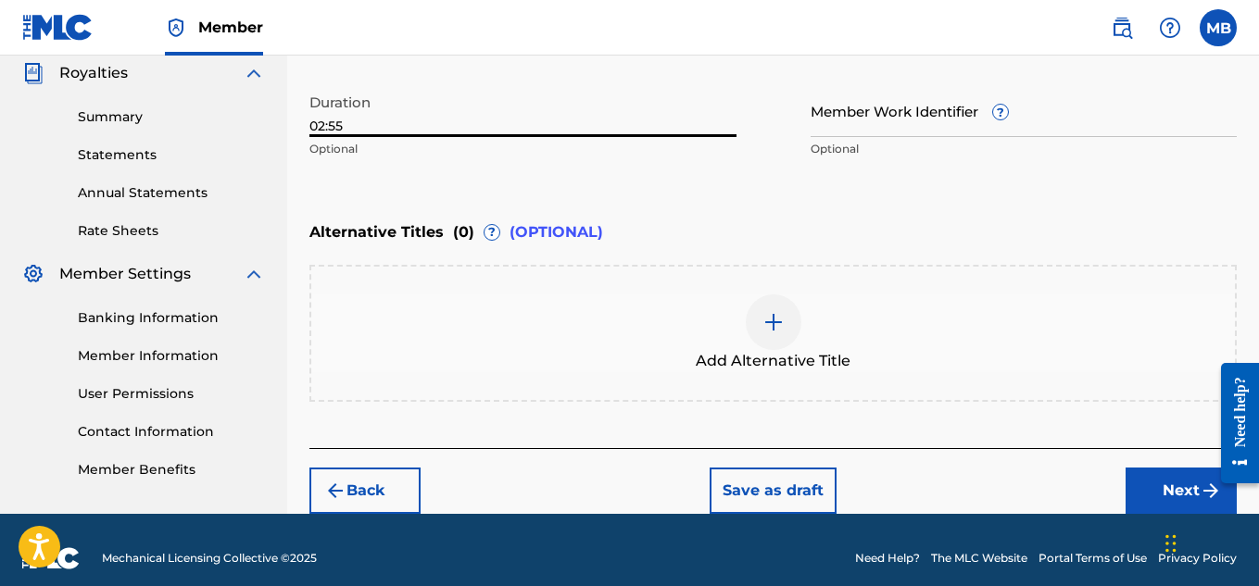
type input "02:55"
click at [1132, 477] on button "Next" at bounding box center [1180, 491] width 111 height 46
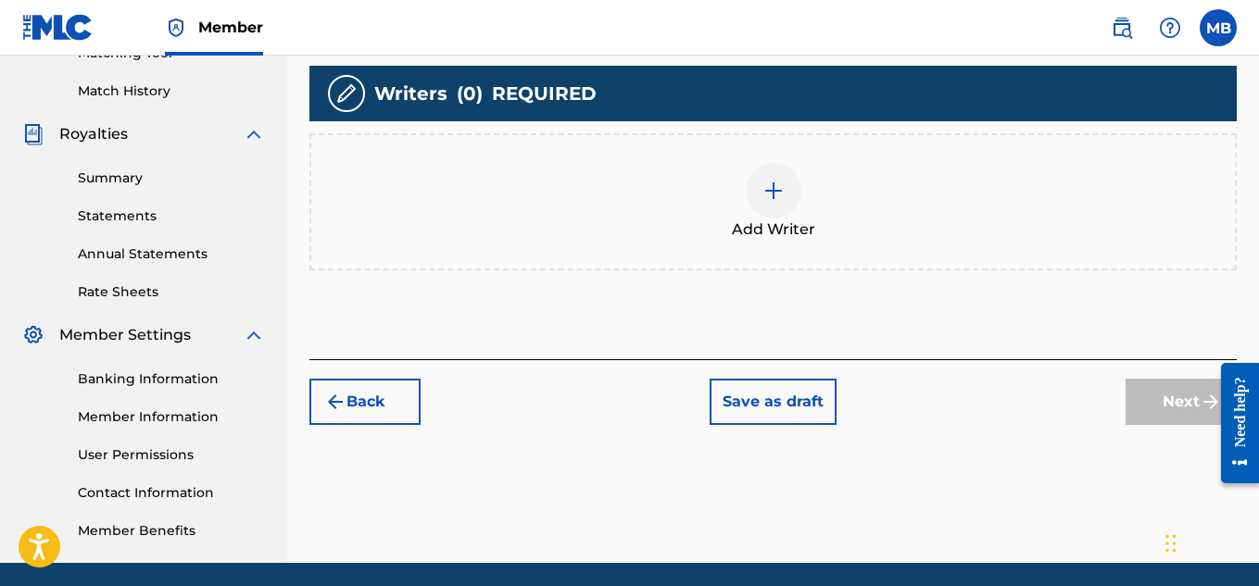
scroll to position [507, 0]
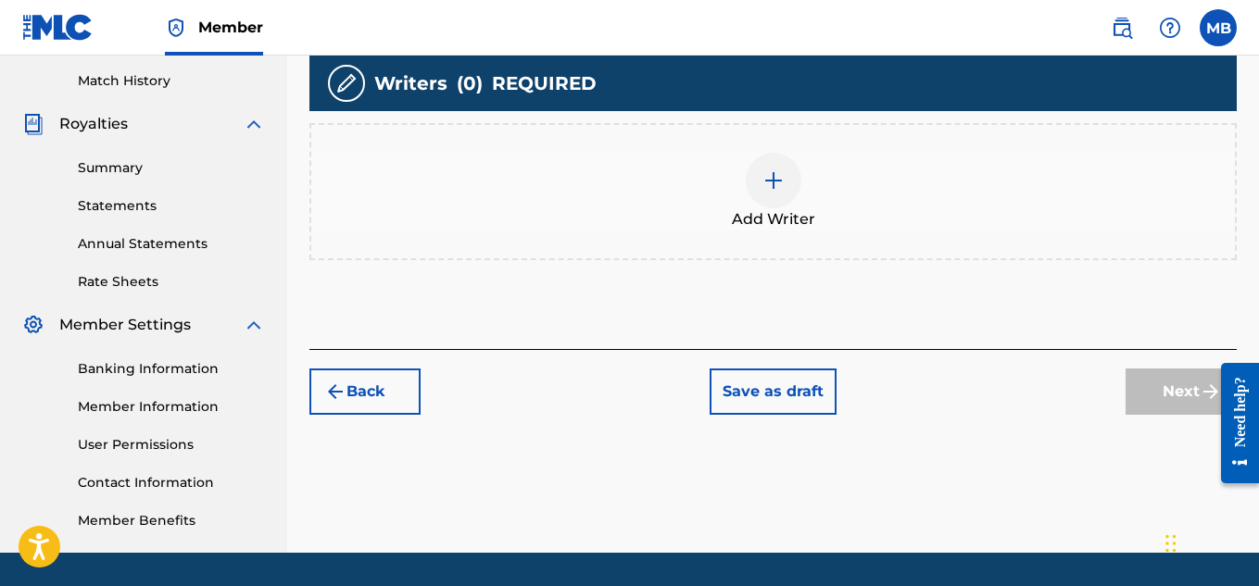
click at [782, 226] on span "Add Writer" at bounding box center [773, 219] width 83 height 22
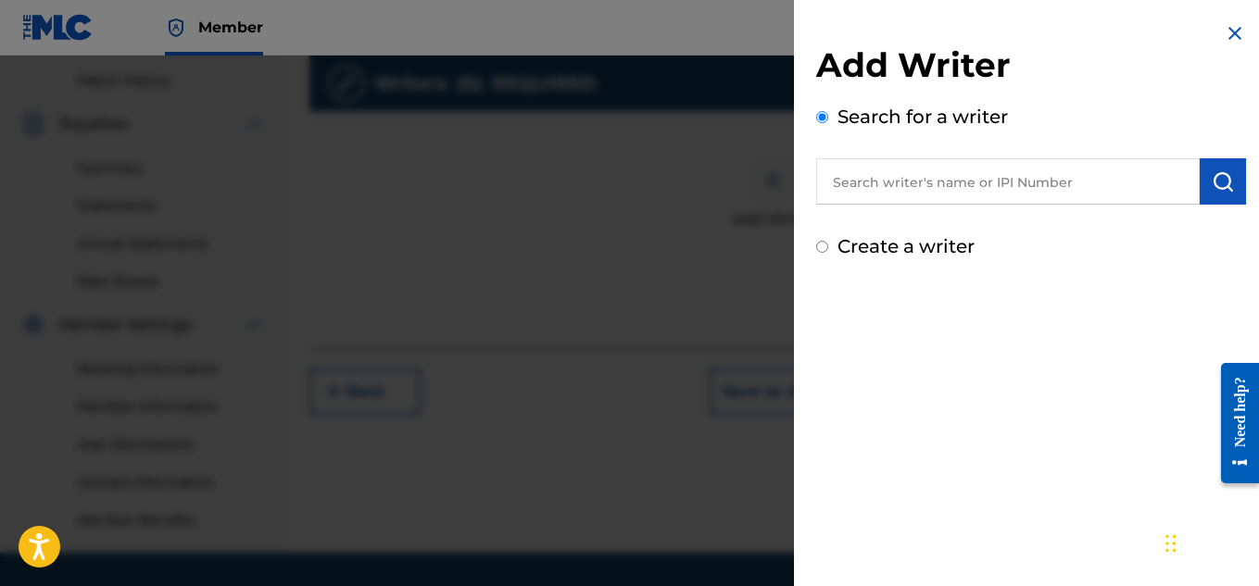
click at [1002, 171] on input "text" at bounding box center [1007, 181] width 383 height 46
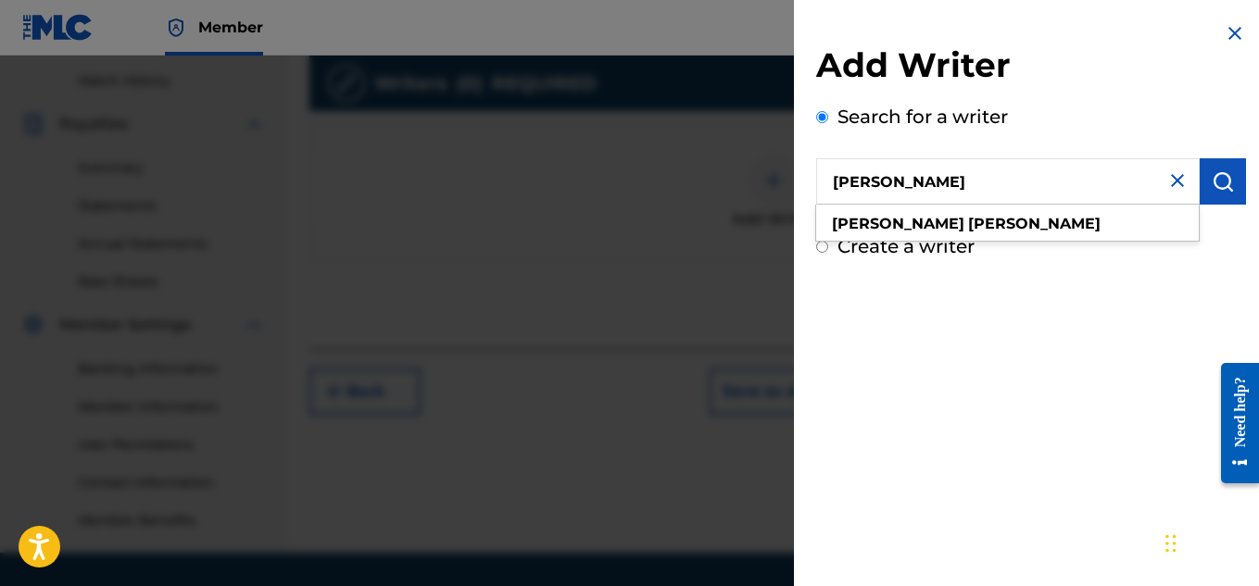
type input "[PERSON_NAME]"
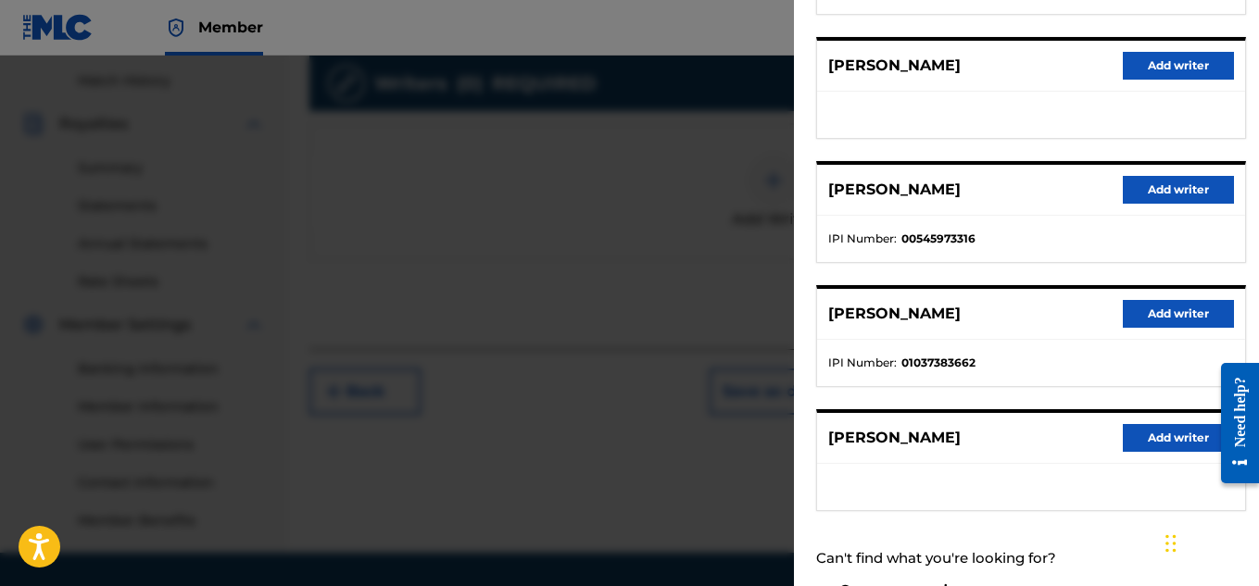
scroll to position [332, 0]
click at [1140, 316] on button "Add writer" at bounding box center [1178, 314] width 111 height 28
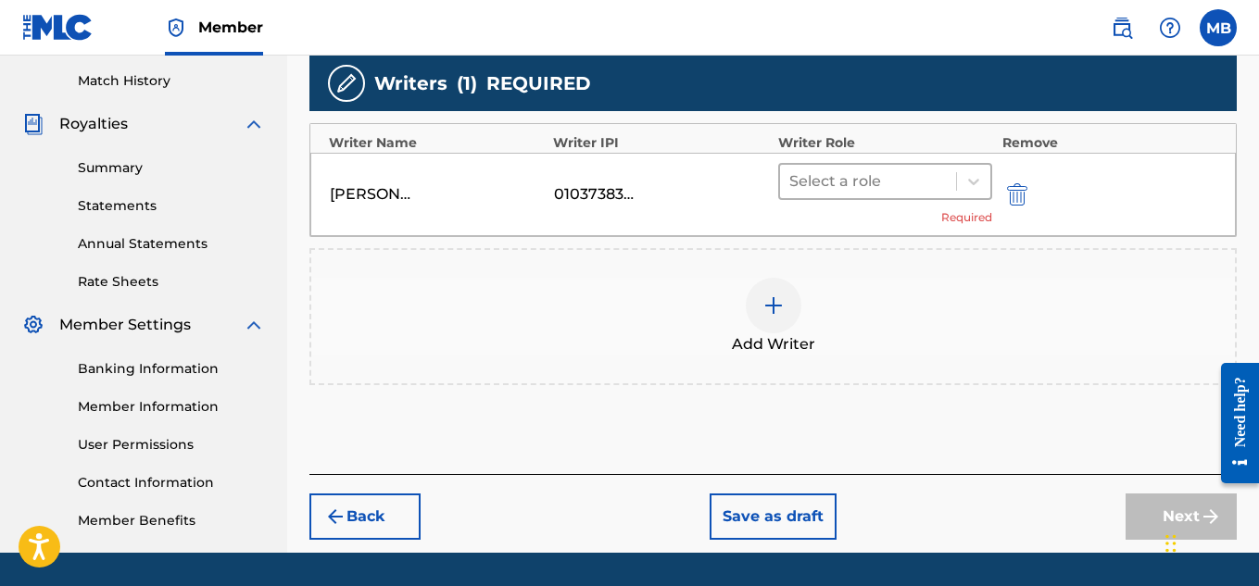
click at [945, 195] on div "Select a role" at bounding box center [868, 181] width 177 height 33
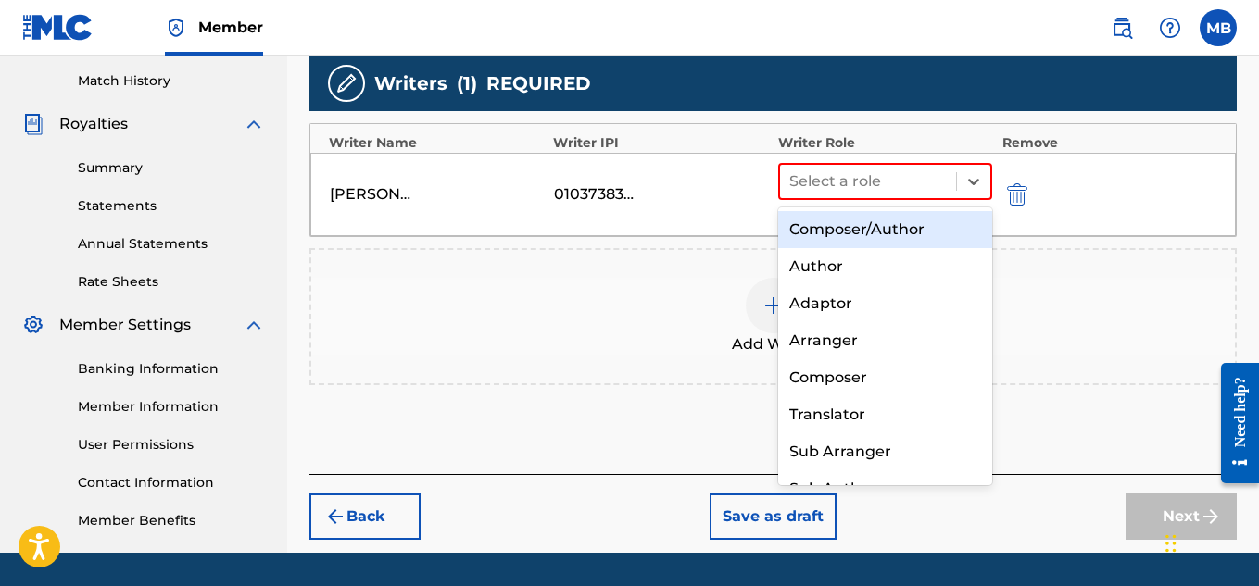
click at [945, 227] on div "Composer/Author" at bounding box center [885, 229] width 215 height 37
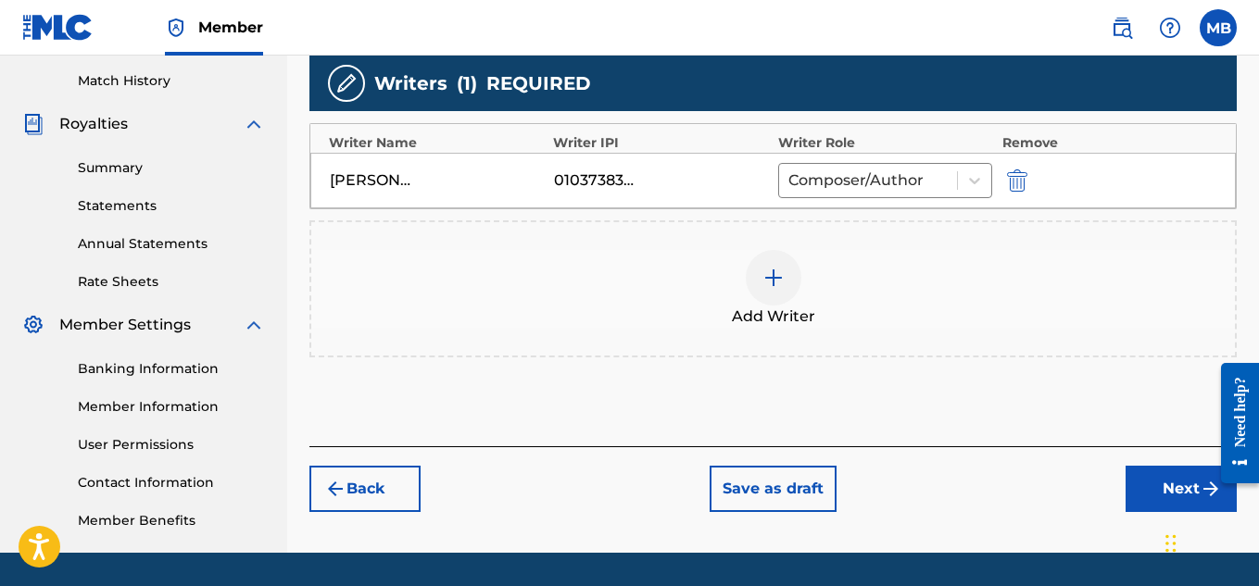
click at [1150, 498] on button "Next" at bounding box center [1180, 489] width 111 height 46
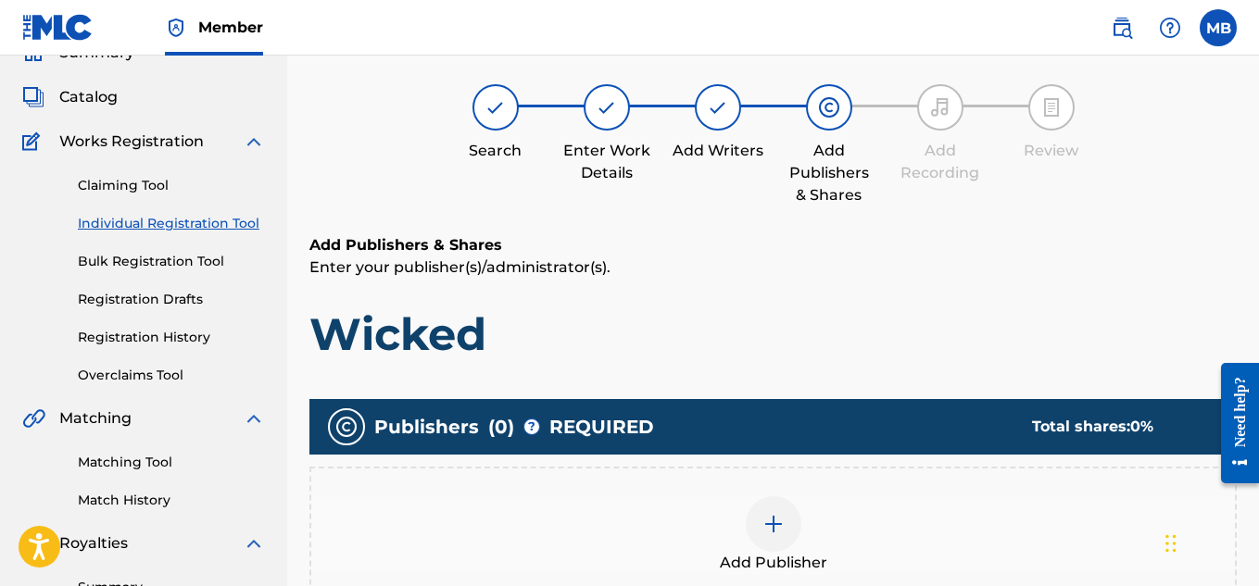
scroll to position [83, 0]
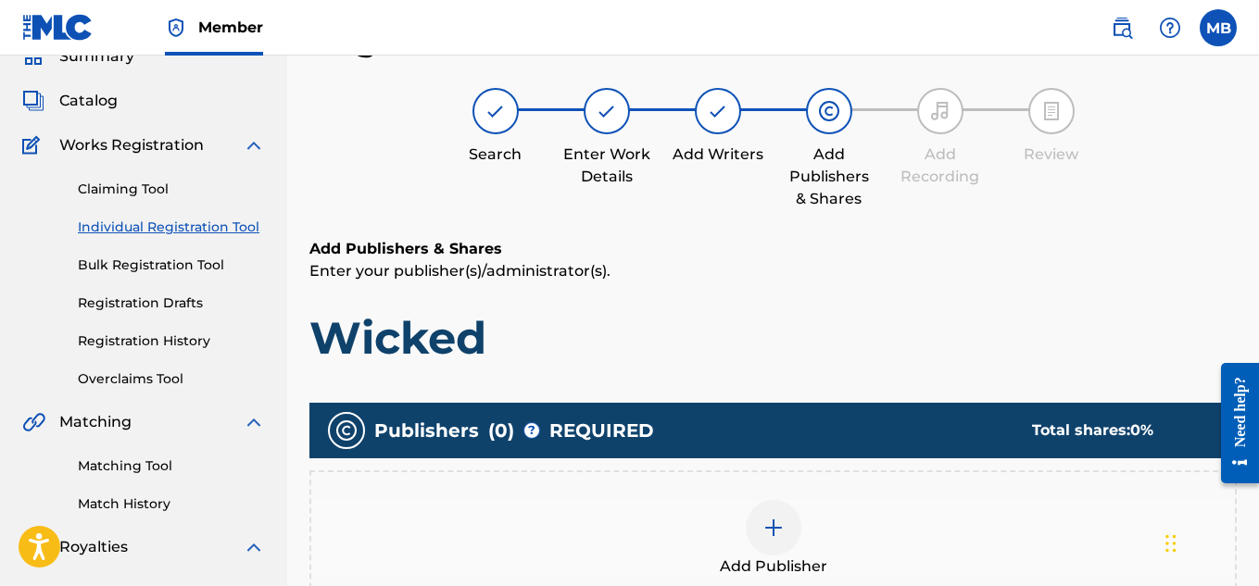
click at [810, 522] on div "Add Publisher" at bounding box center [772, 539] width 923 height 78
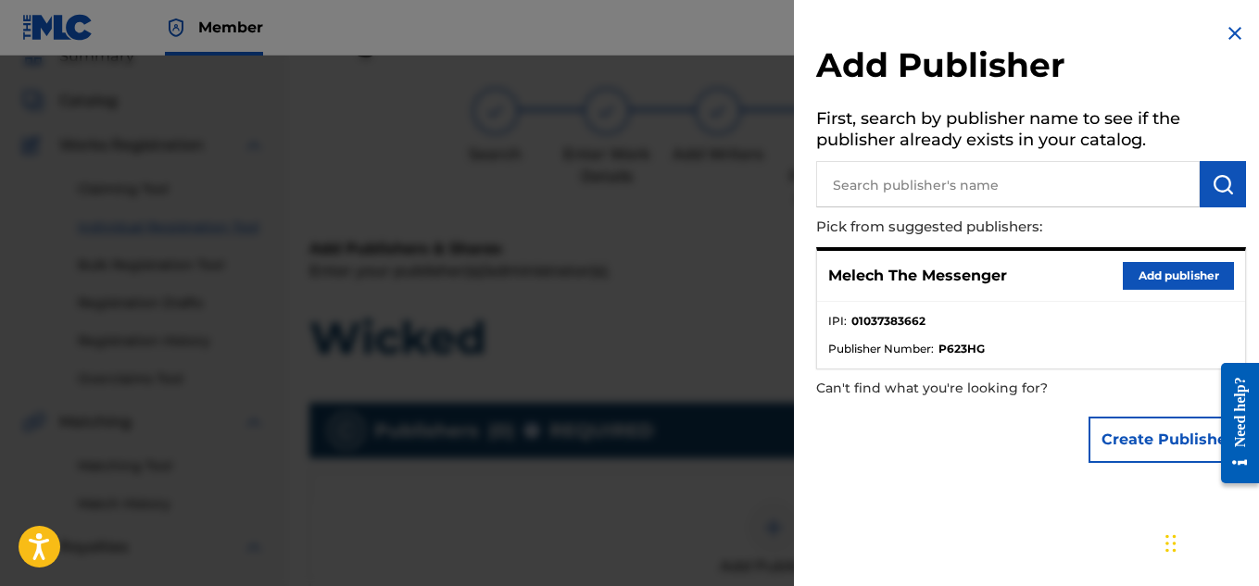
click at [1156, 279] on button "Add publisher" at bounding box center [1178, 276] width 111 height 28
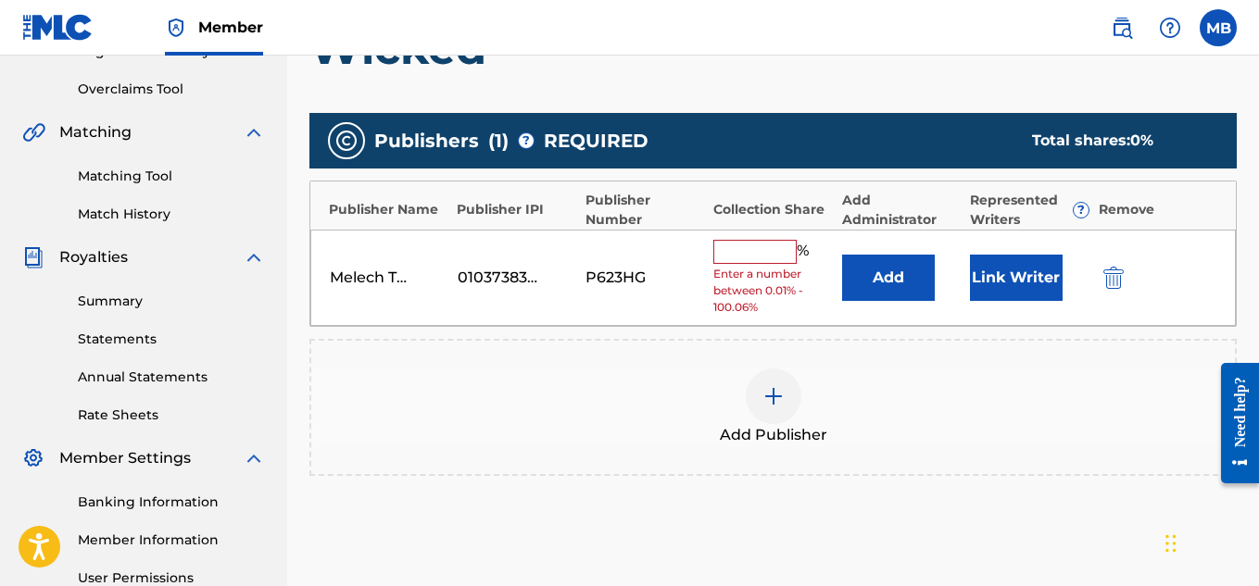
scroll to position [374, 0]
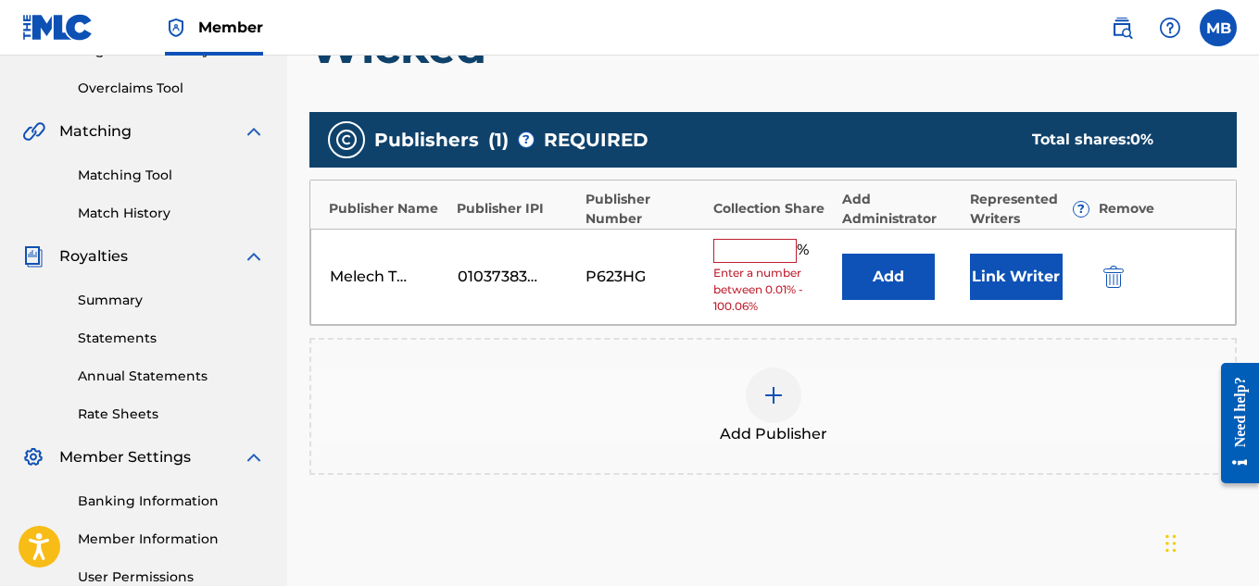
click at [760, 270] on span "Enter a number between 0.01% - 100.06%" at bounding box center [772, 290] width 119 height 50
click at [760, 259] on input "text" at bounding box center [754, 251] width 83 height 24
type input "100"
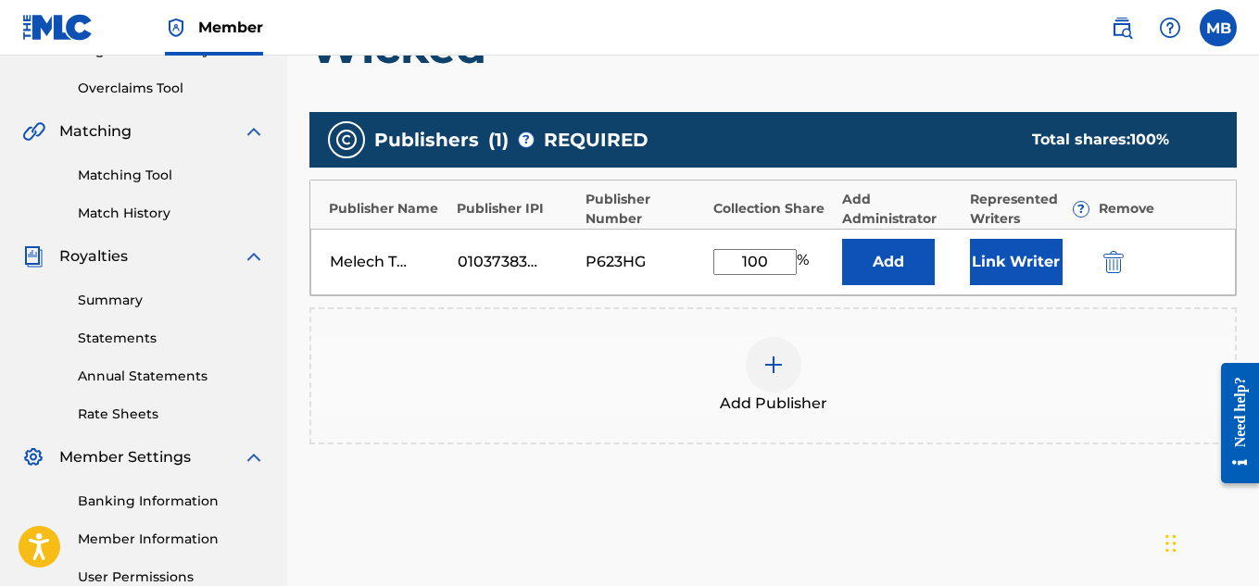
scroll to position [562, 0]
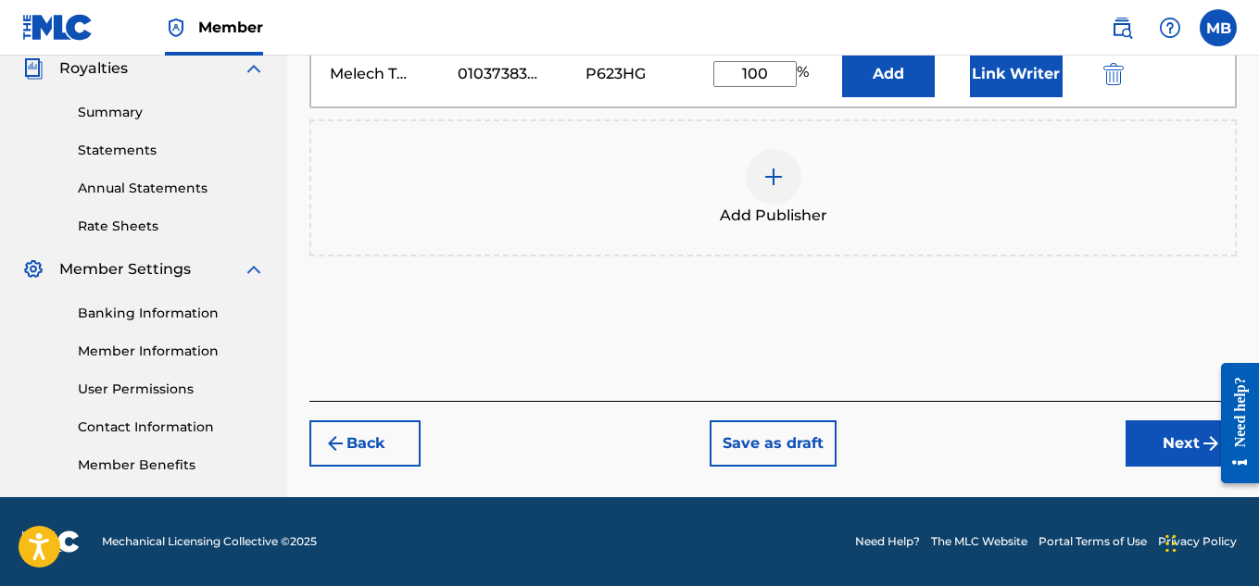
click at [1137, 427] on button "Next" at bounding box center [1180, 444] width 111 height 46
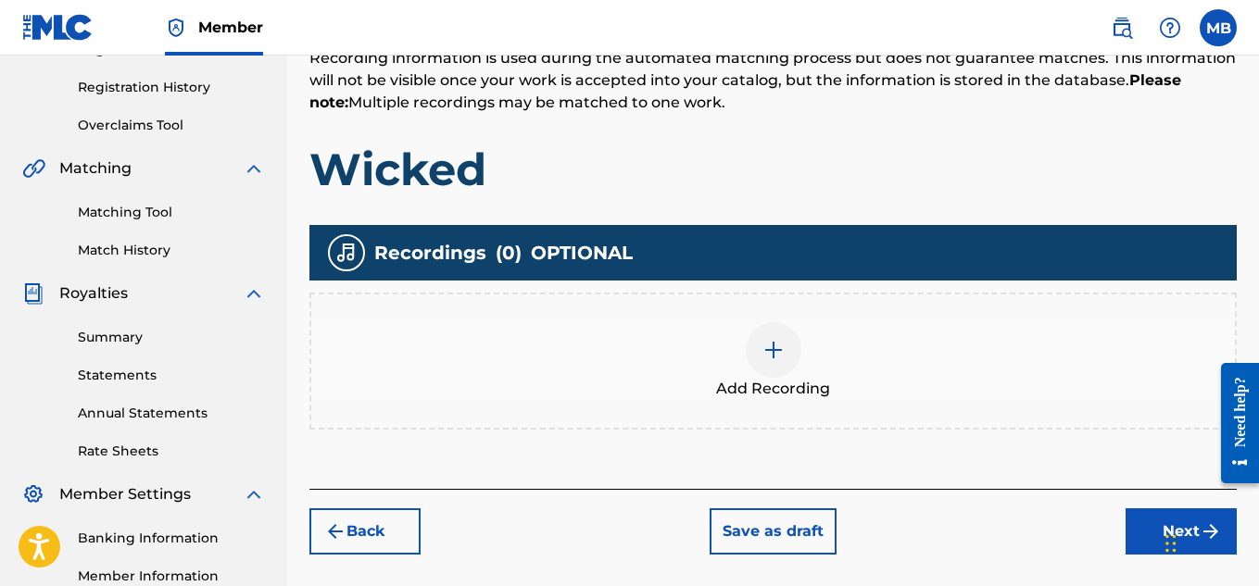
scroll to position [338, 0]
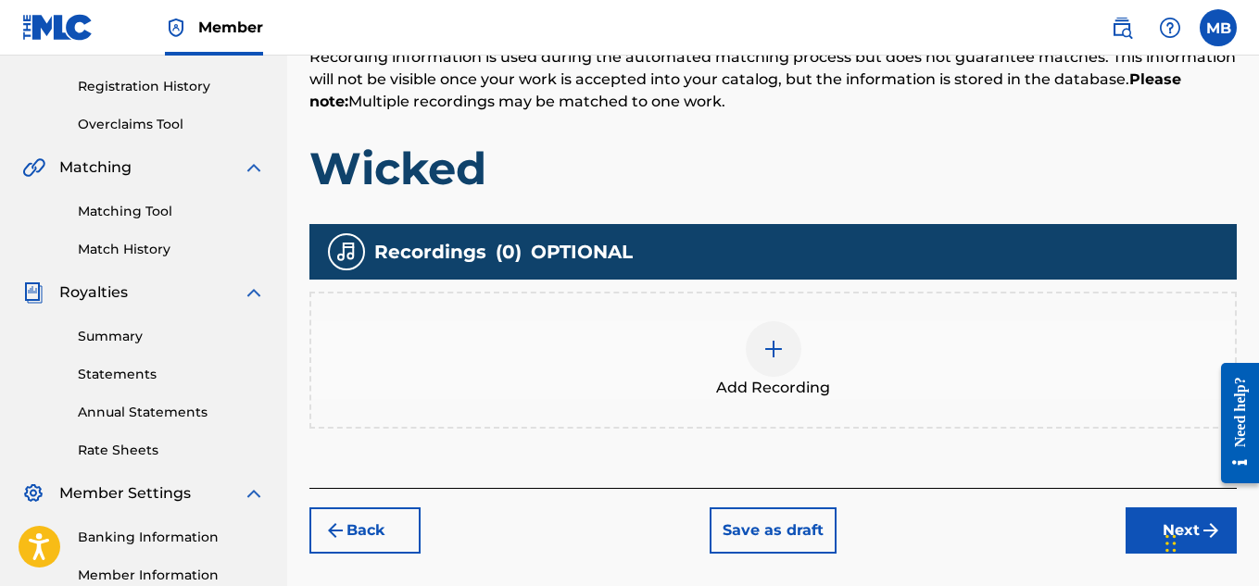
click at [785, 353] on div at bounding box center [774, 349] width 56 height 56
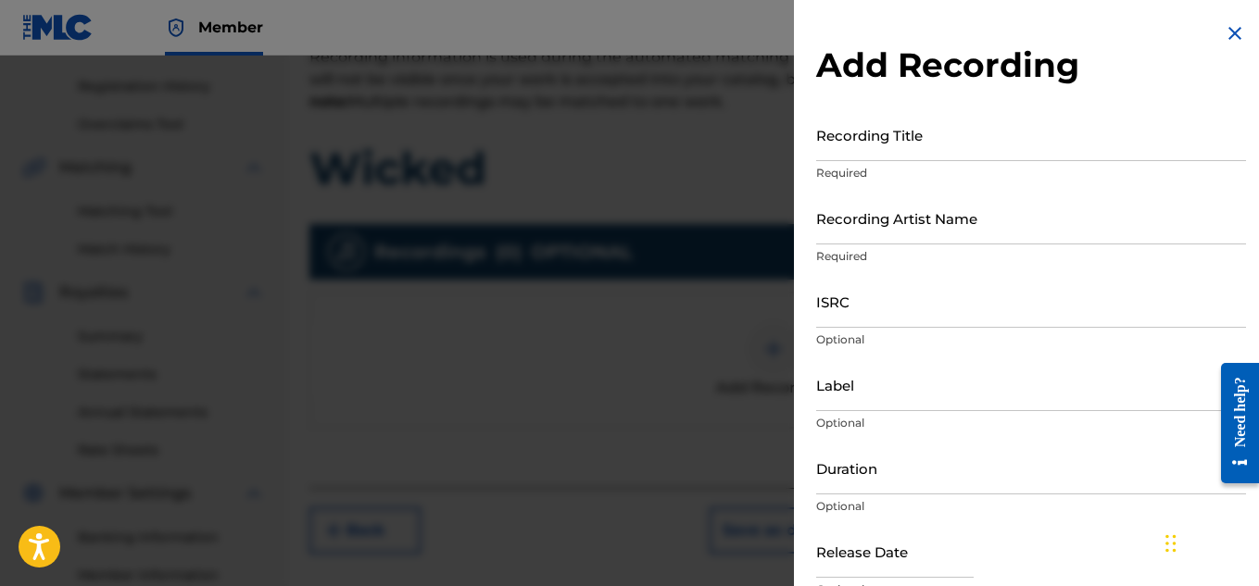
click at [878, 155] on input "Recording Title" at bounding box center [1031, 134] width 430 height 53
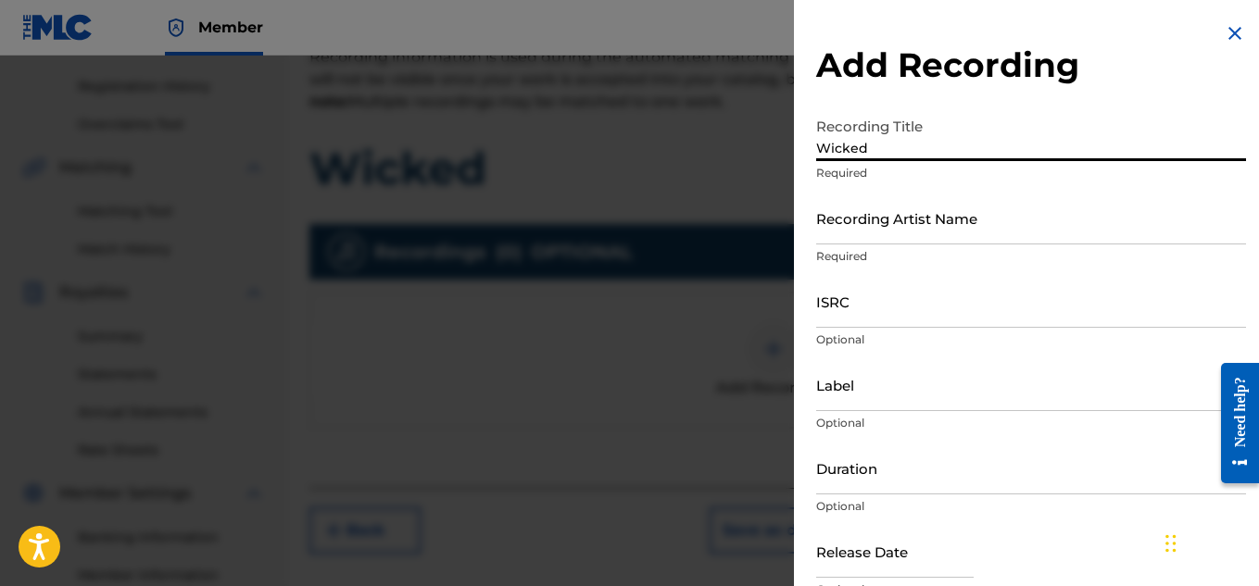
type input "Wicked"
click at [914, 212] on input "Recording Artist Name" at bounding box center [1031, 218] width 430 height 53
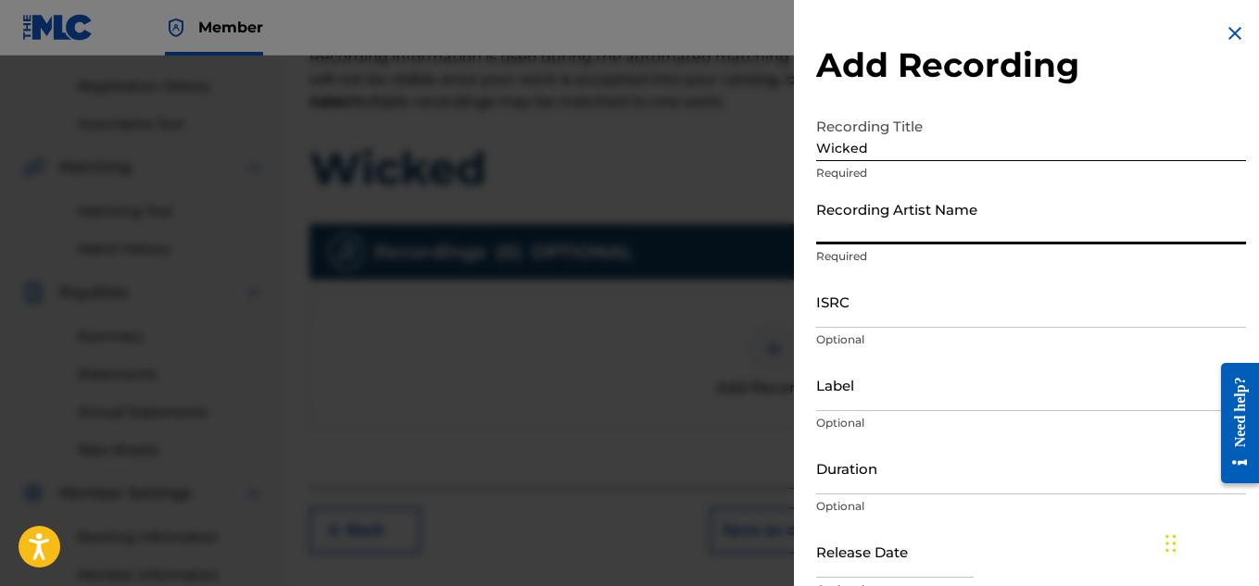
type input "Melech The Messenger"
click at [969, 314] on input "ISRC" at bounding box center [1031, 301] width 430 height 53
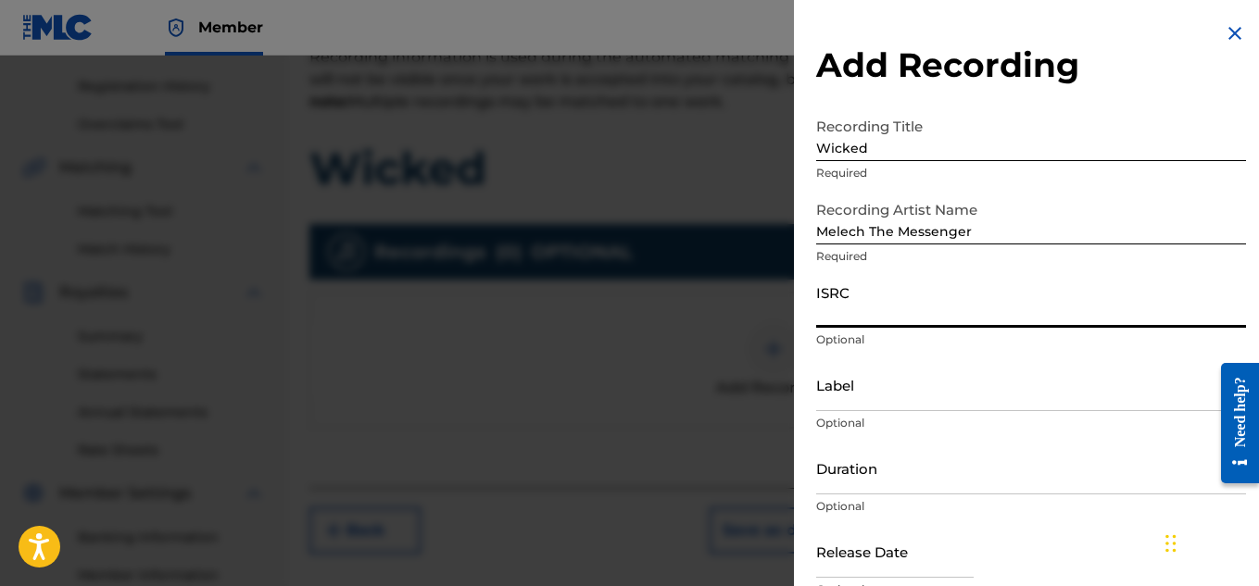
click at [969, 314] on input "ISRC" at bounding box center [1031, 301] width 430 height 53
paste input "QZTB72323402"
type input "QZTB72323402"
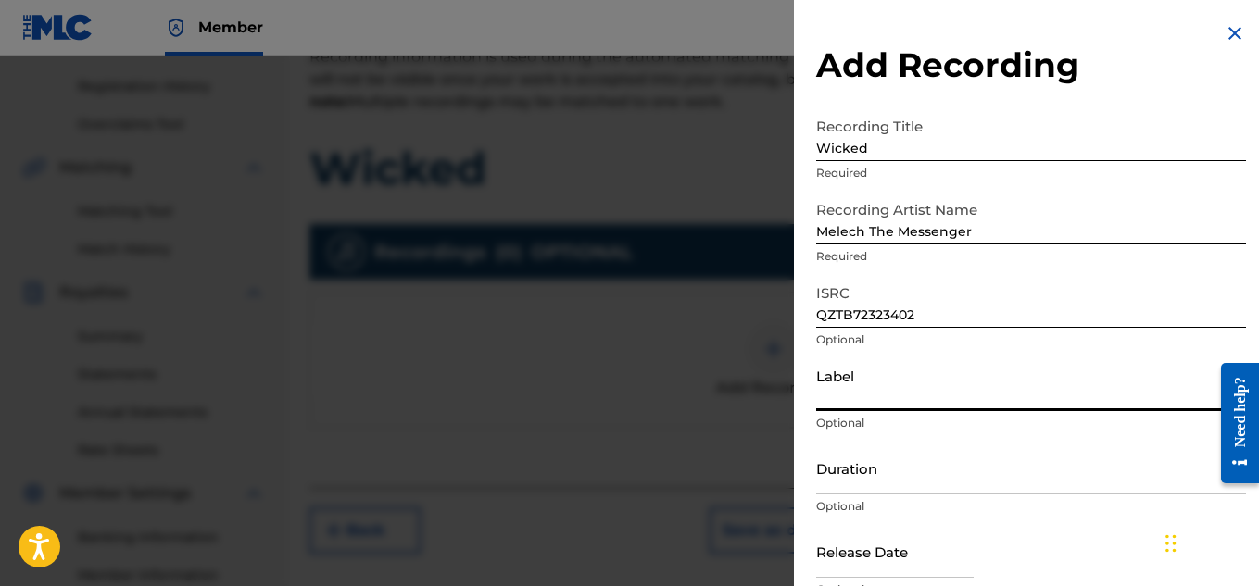
click at [888, 396] on input "Label" at bounding box center [1031, 384] width 430 height 53
click at [917, 473] on input "Duration" at bounding box center [1031, 468] width 430 height 53
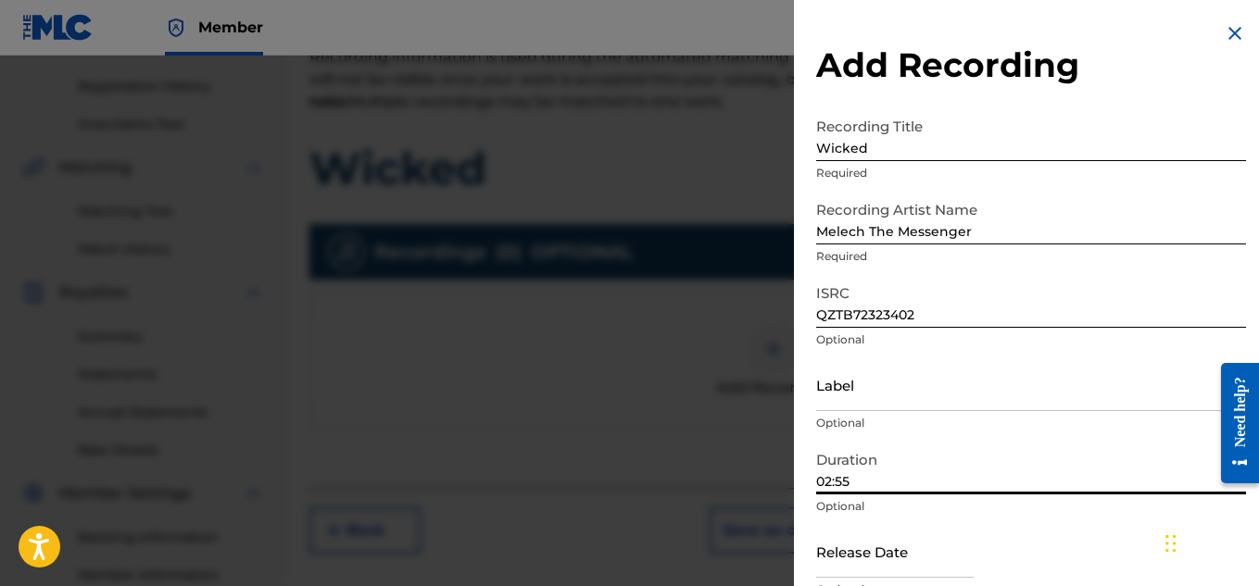
scroll to position [91, 0]
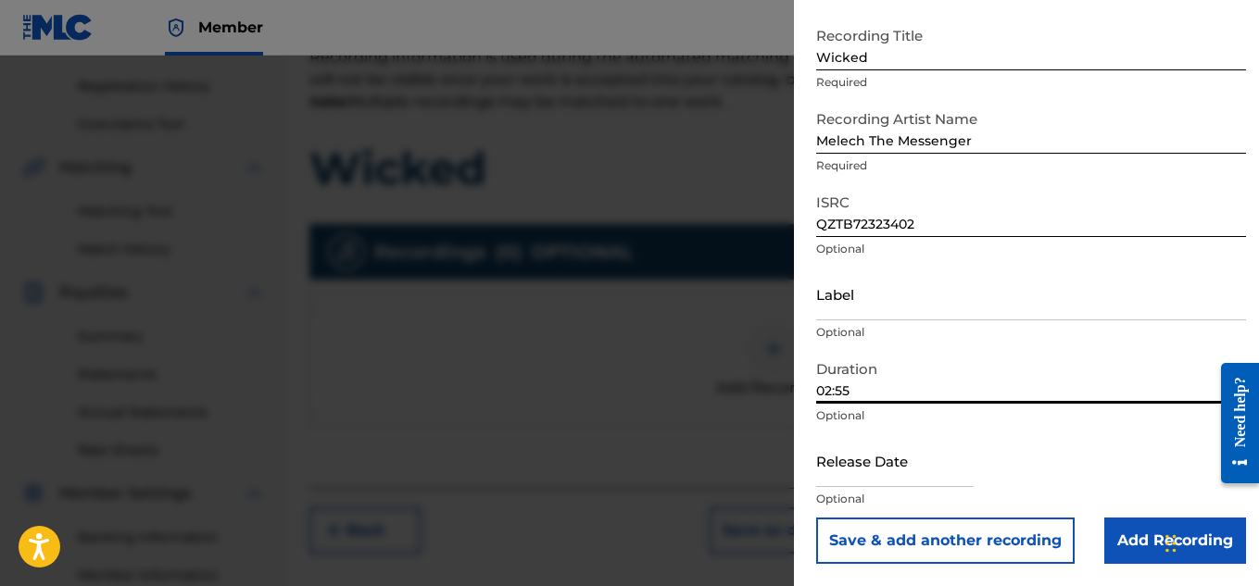
type input "02:55"
click at [917, 473] on input "text" at bounding box center [894, 460] width 157 height 53
select select "8"
select select "2025"
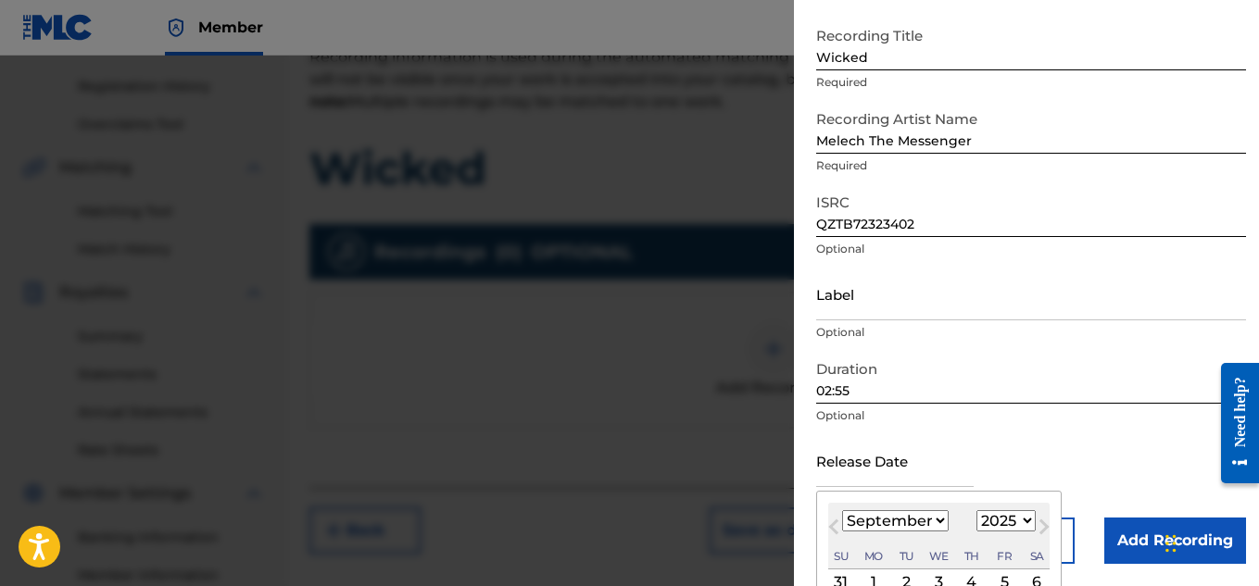
type input "[DATE]"
select select "10"
select select "2023"
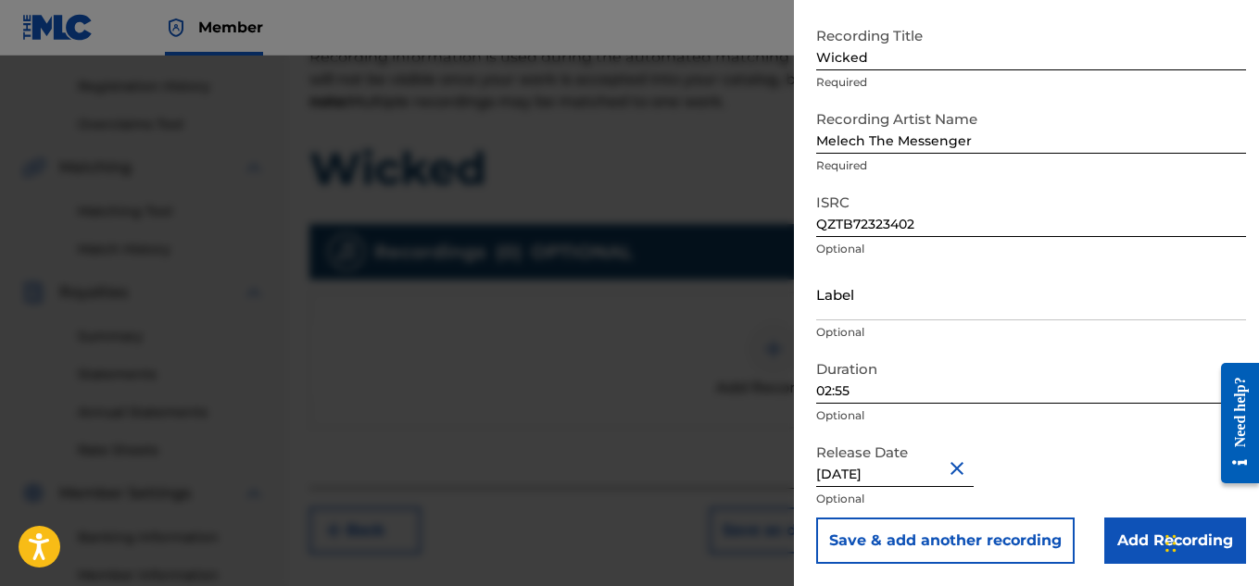
click at [1086, 485] on div "Release Date [DATE] Optional" at bounding box center [1031, 475] width 430 height 83
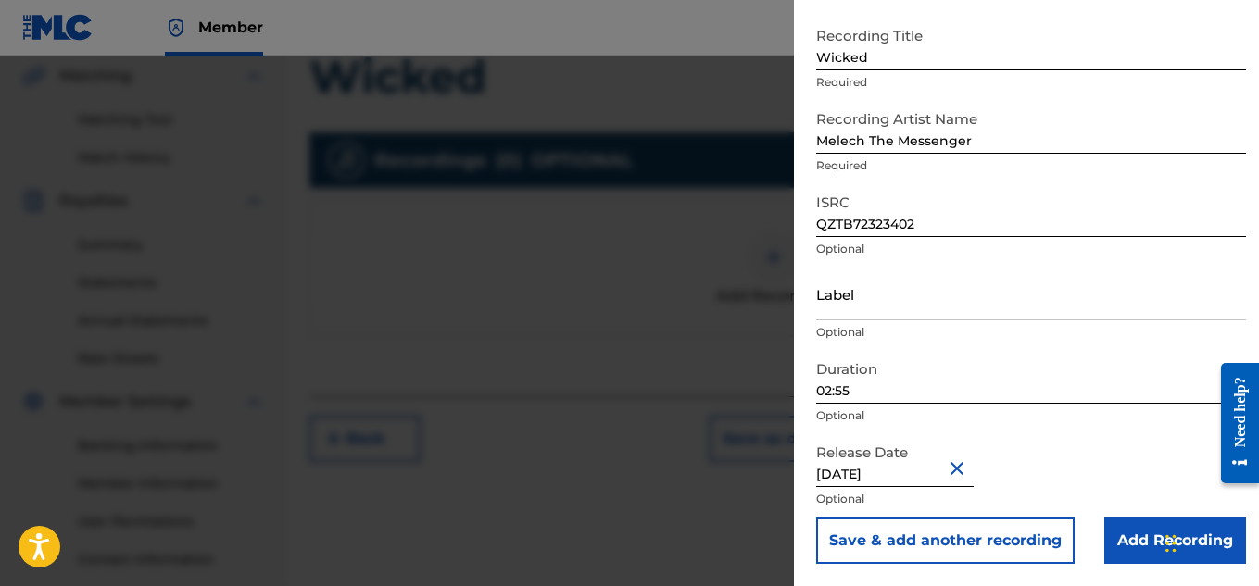
scroll to position [431, 0]
click at [1114, 535] on input "Add Recording" at bounding box center [1175, 541] width 142 height 46
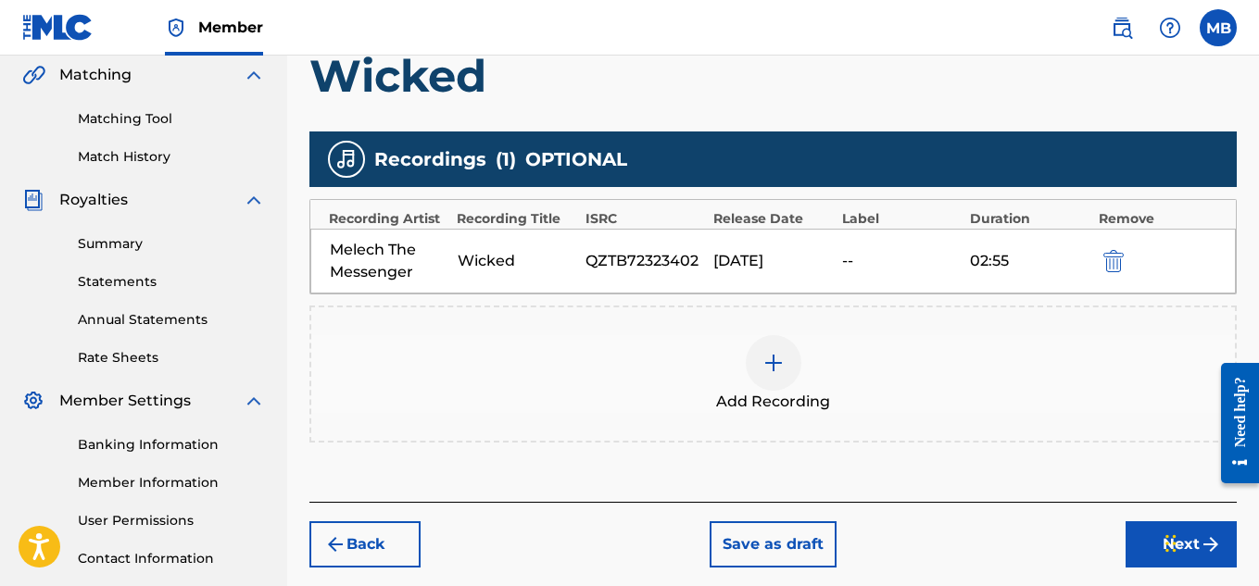
click at [1136, 534] on button "Next" at bounding box center [1180, 544] width 111 height 46
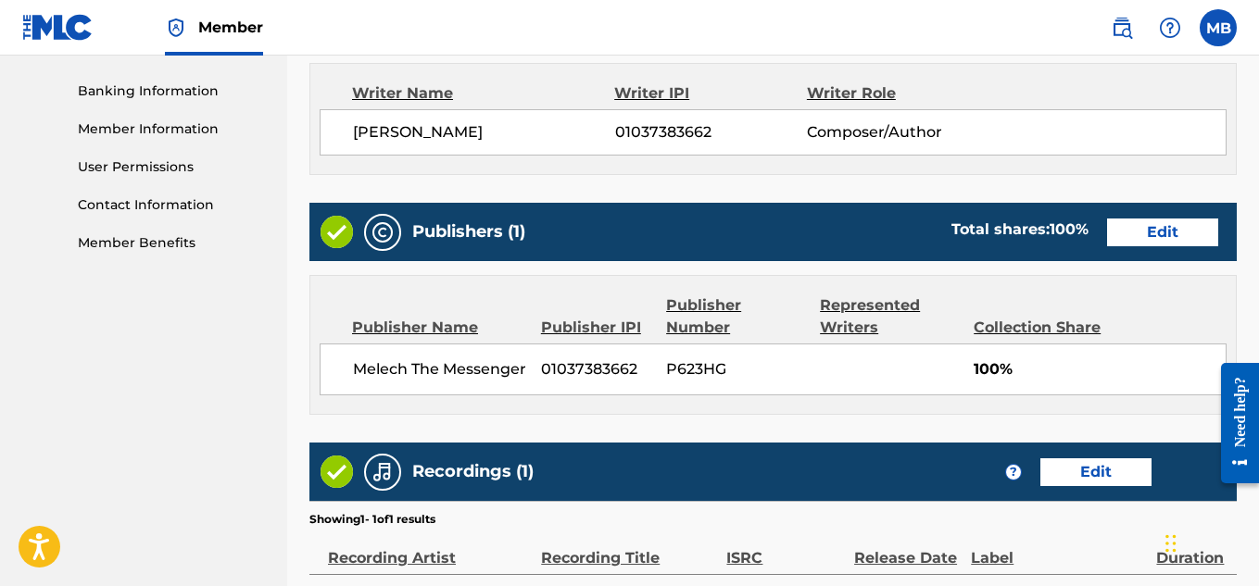
scroll to position [1002, 0]
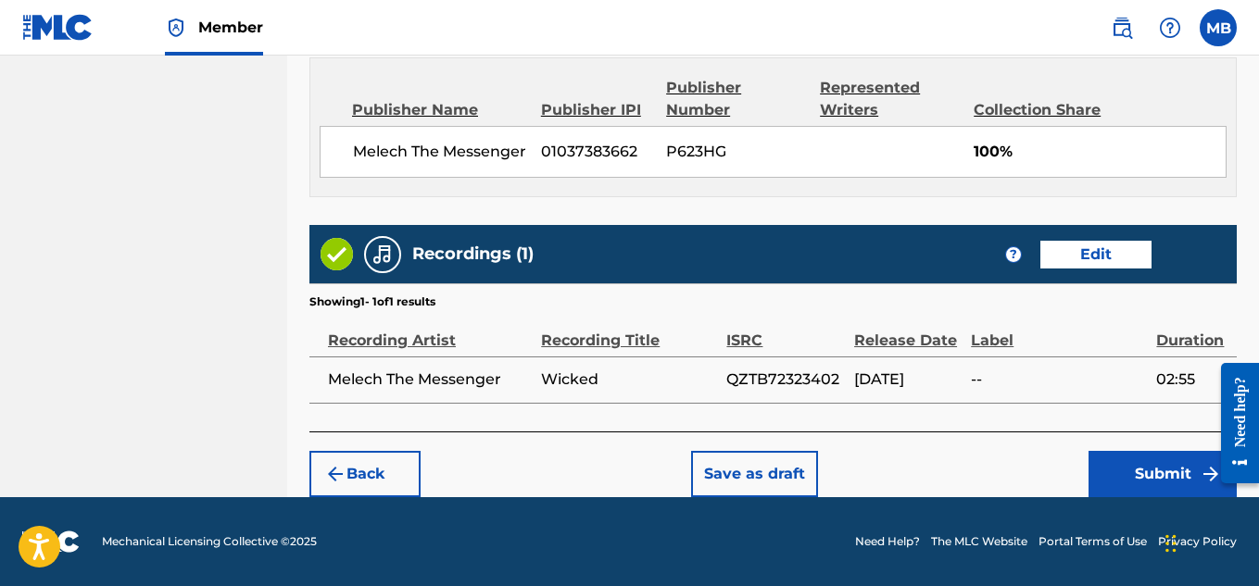
click at [1132, 475] on button "Submit" at bounding box center [1162, 474] width 148 height 46
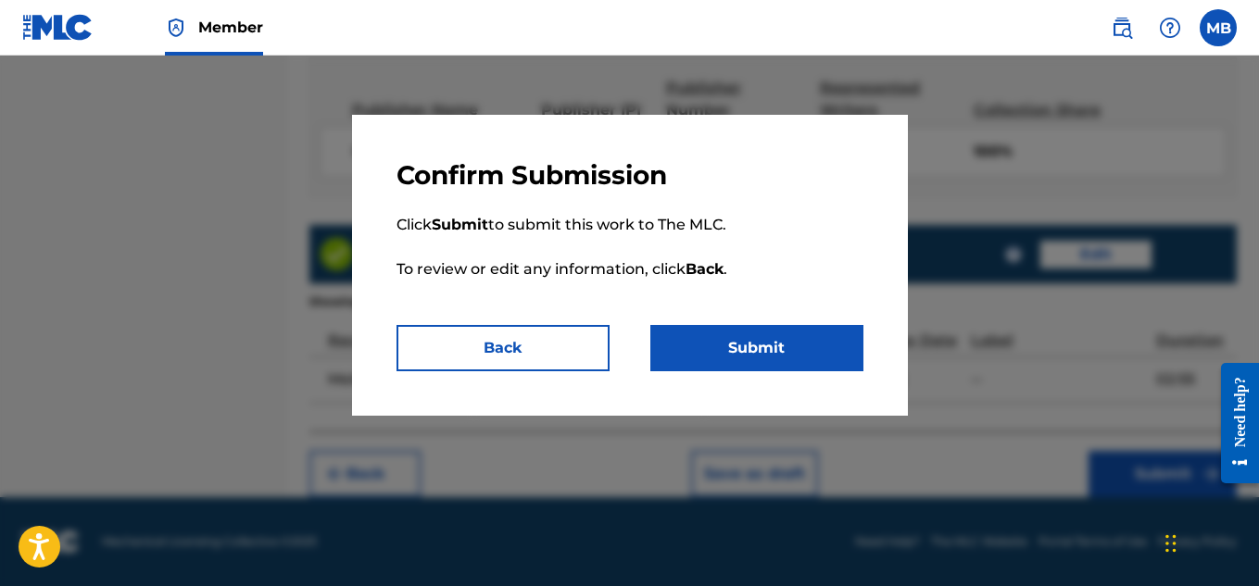
click at [755, 361] on button "Submit" at bounding box center [756, 348] width 213 height 46
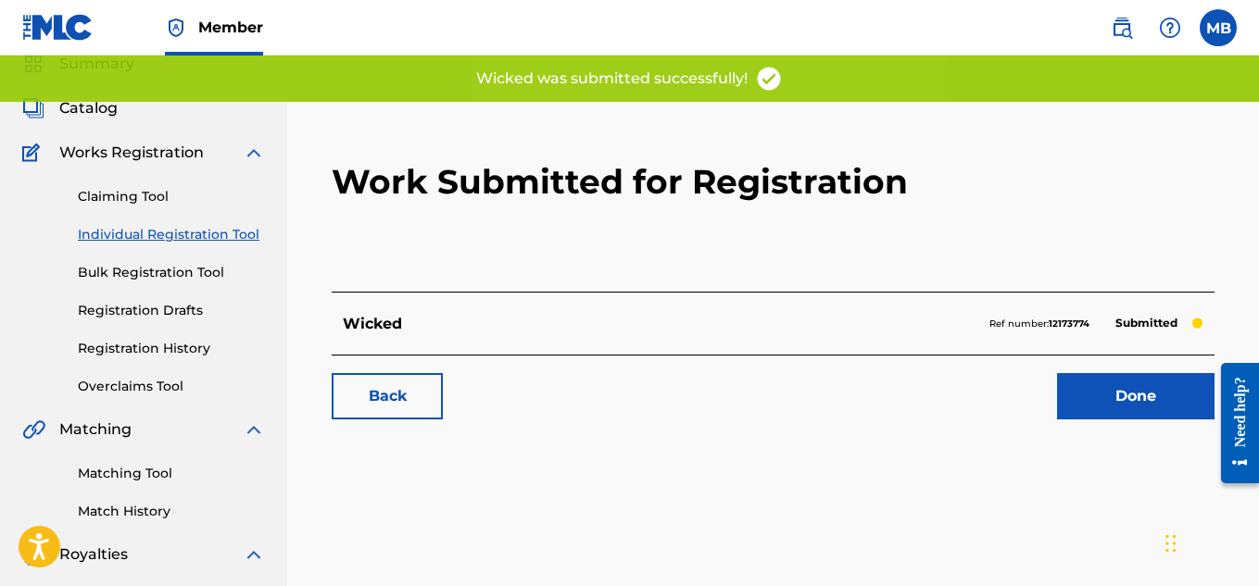
scroll to position [75, 0]
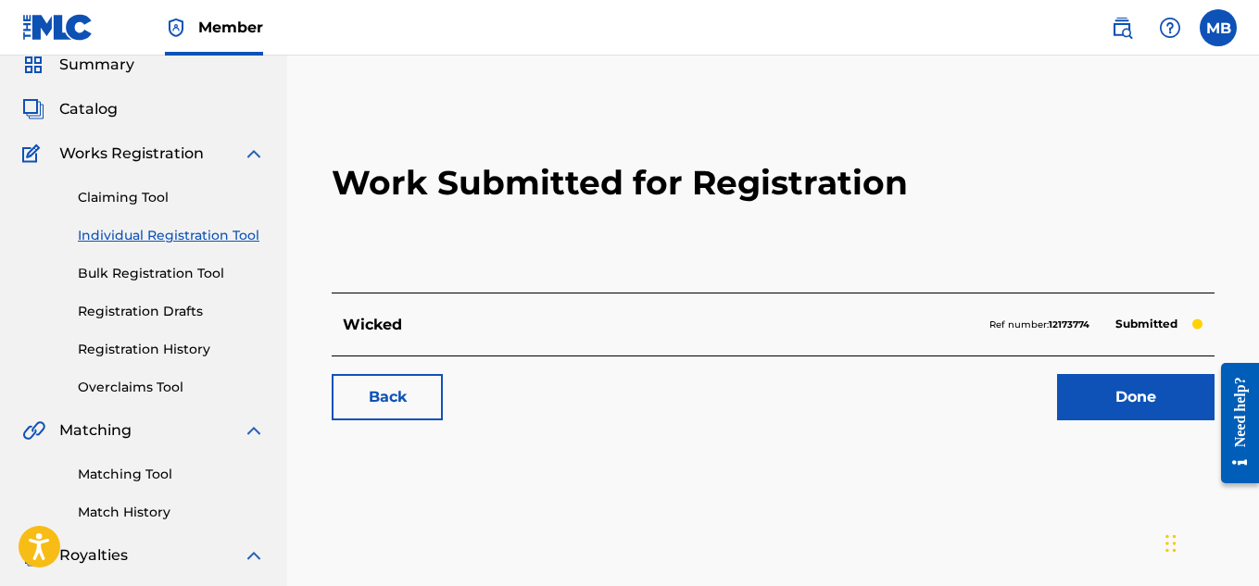
click at [1079, 404] on link "Done" at bounding box center [1135, 397] width 157 height 46
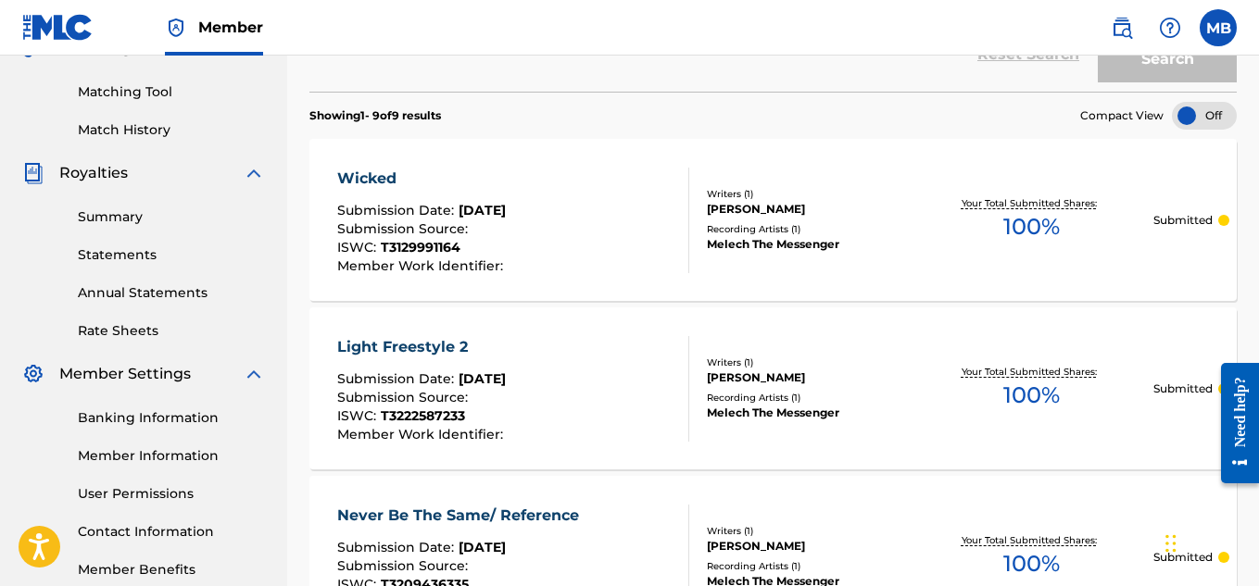
scroll to position [457, 0]
click at [498, 401] on div "Submission Source :" at bounding box center [422, 401] width 170 height 19
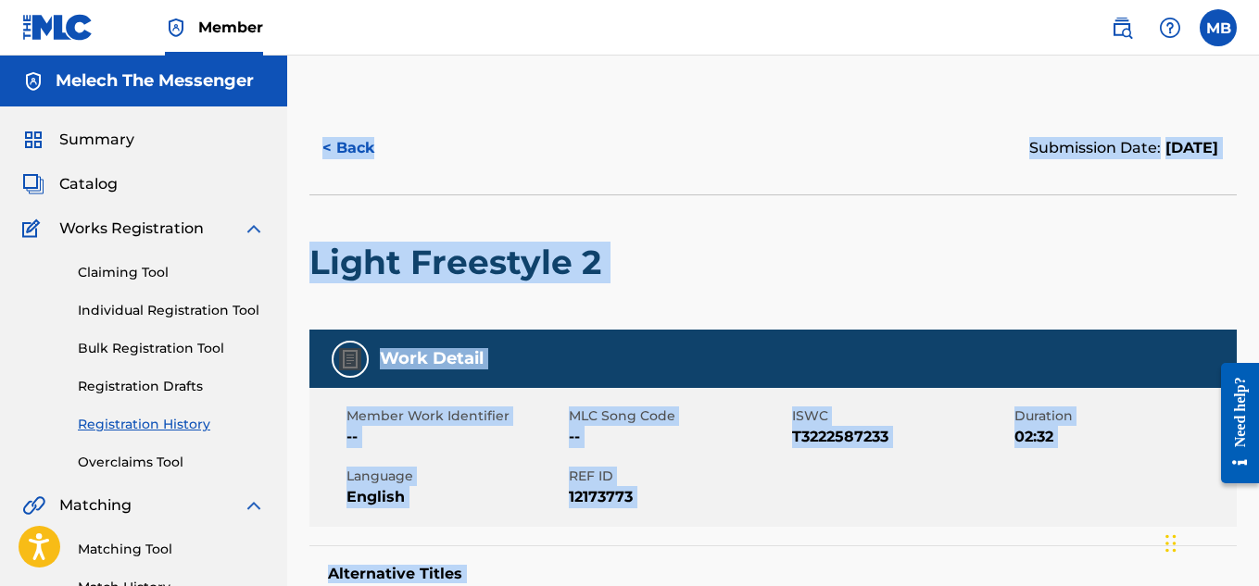
click at [771, 296] on div at bounding box center [716, 262] width 213 height 134
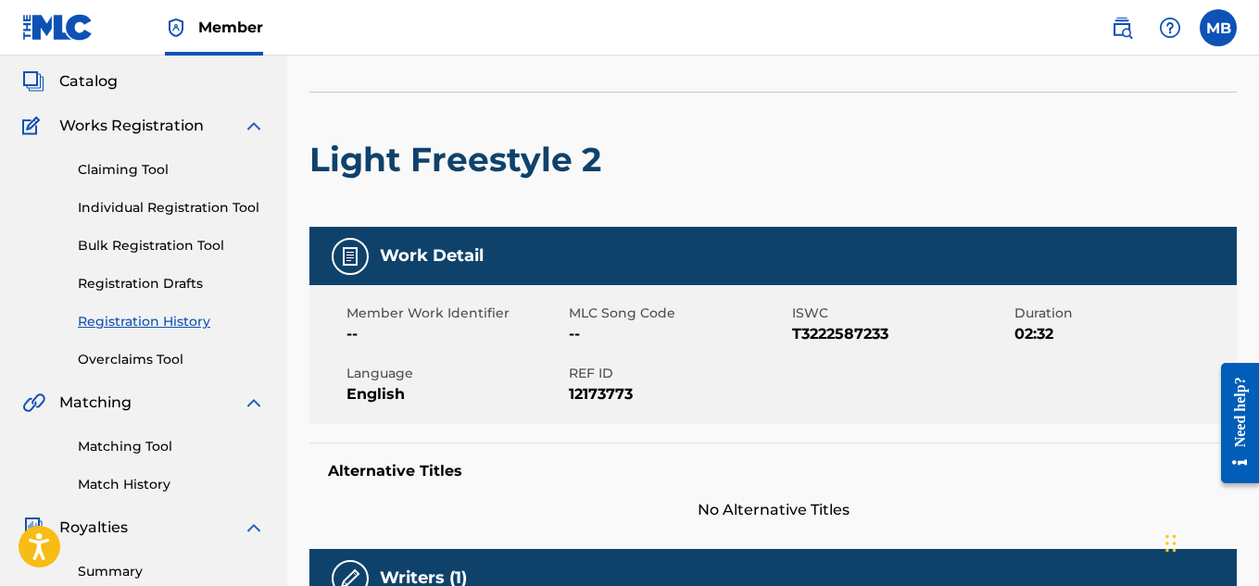
scroll to position [101, 0]
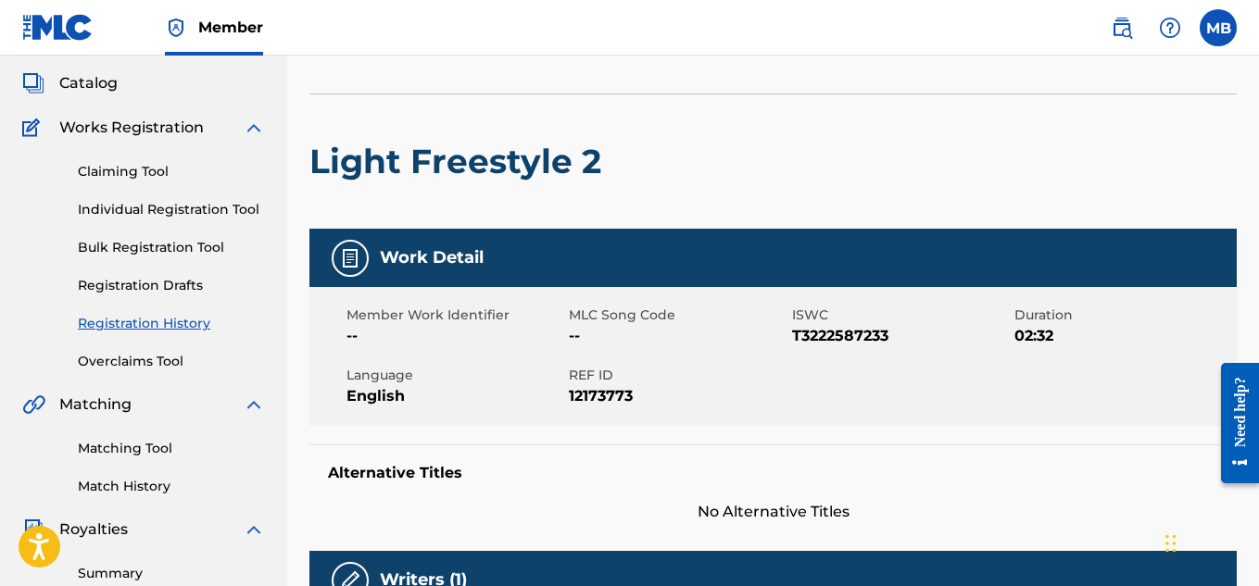
click at [185, 203] on link "Individual Registration Tool" at bounding box center [171, 209] width 187 height 19
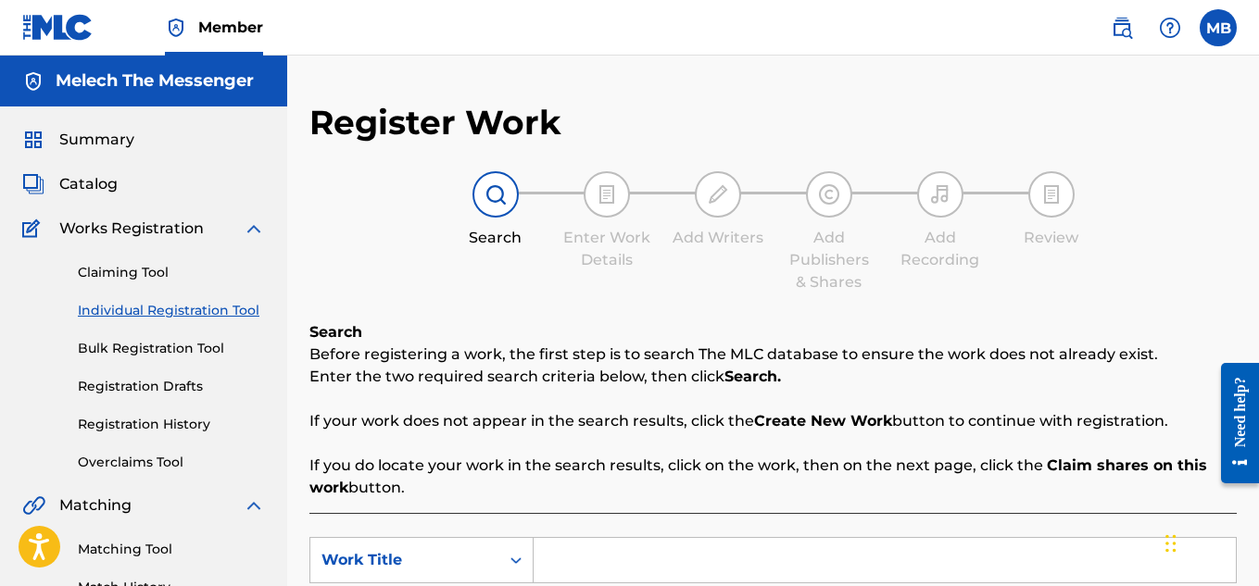
scroll to position [197, 0]
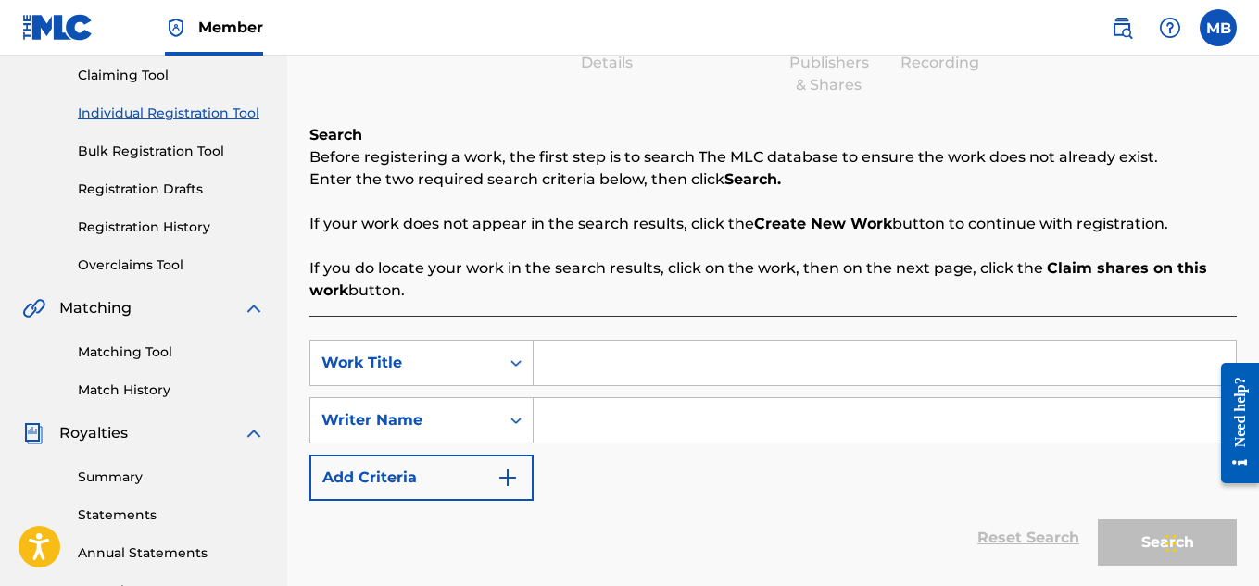
click at [655, 370] on input "Search Form" at bounding box center [885, 363] width 702 height 44
type input "Commandments"
click at [630, 433] on input "Search Form" at bounding box center [885, 420] width 702 height 44
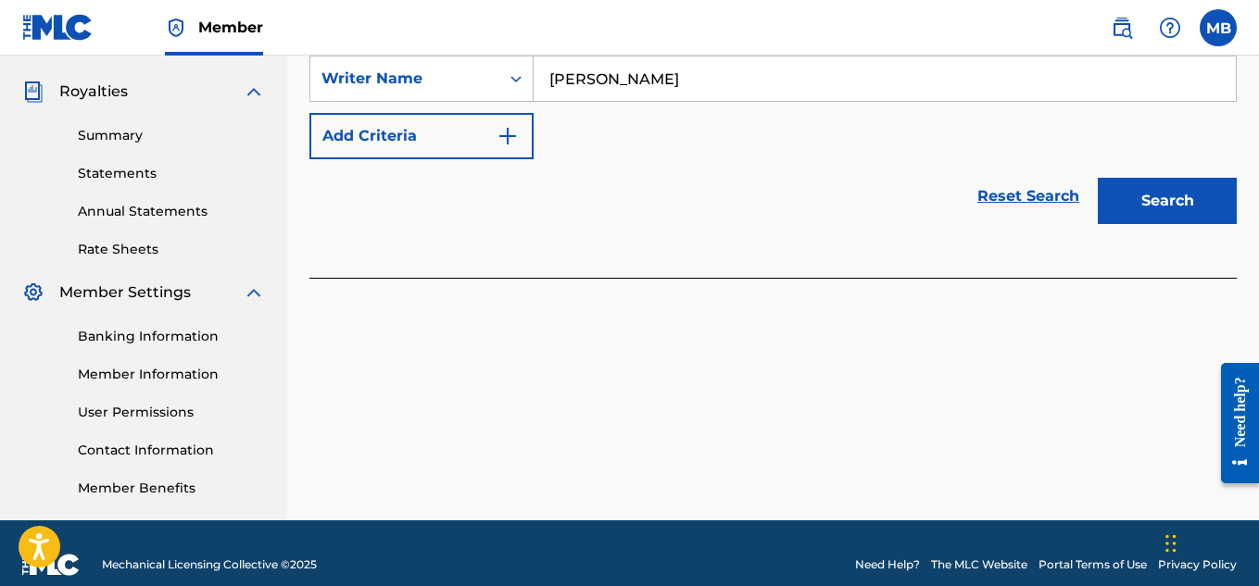
scroll to position [540, 0]
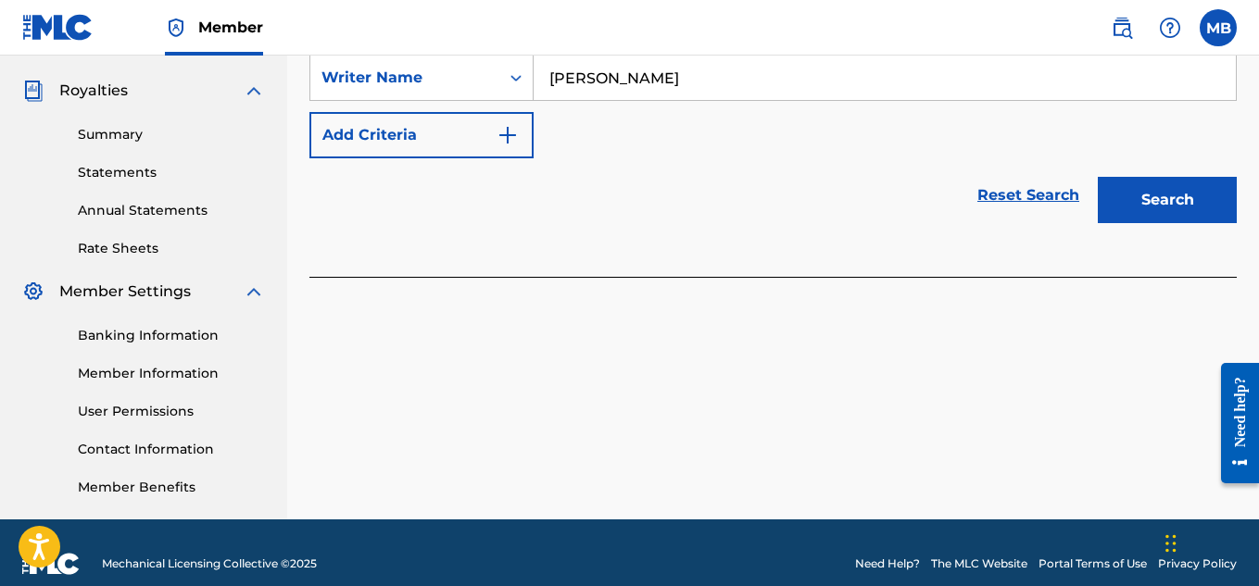
type input "[PERSON_NAME]"
click at [1190, 195] on button "Search" at bounding box center [1167, 200] width 139 height 46
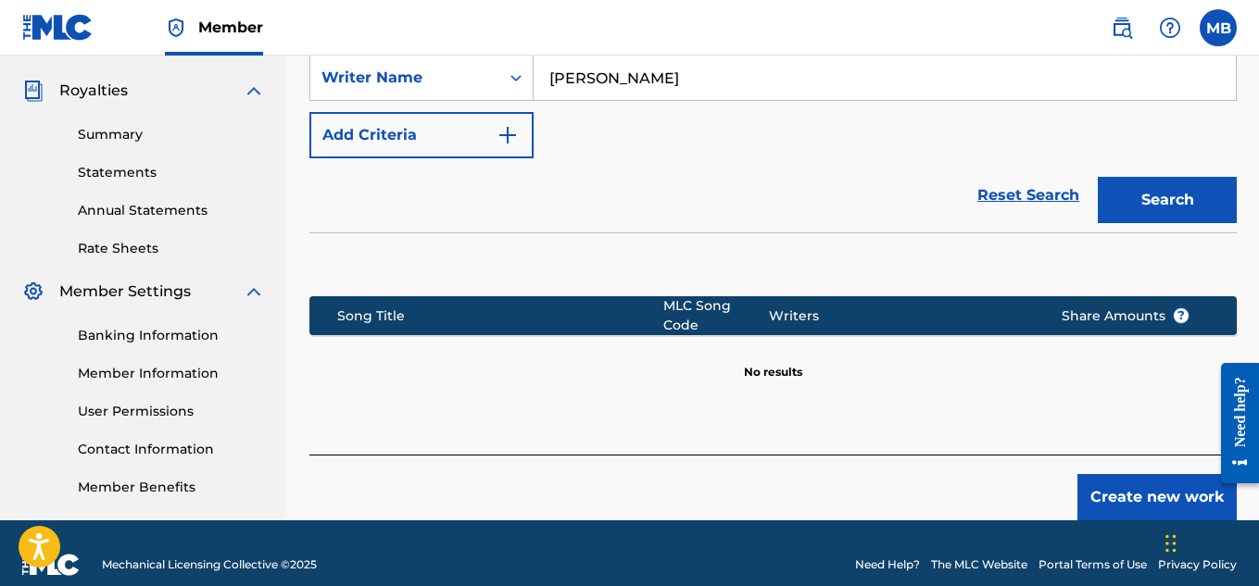
click at [1126, 490] on button "Create new work" at bounding box center [1156, 497] width 159 height 46
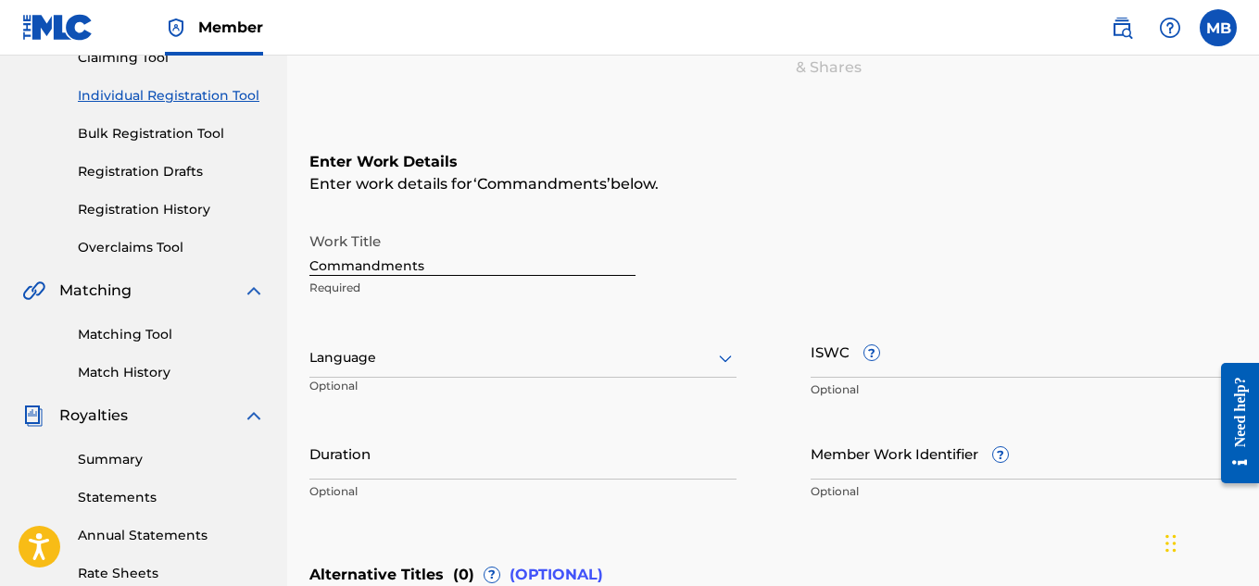
scroll to position [184, 0]
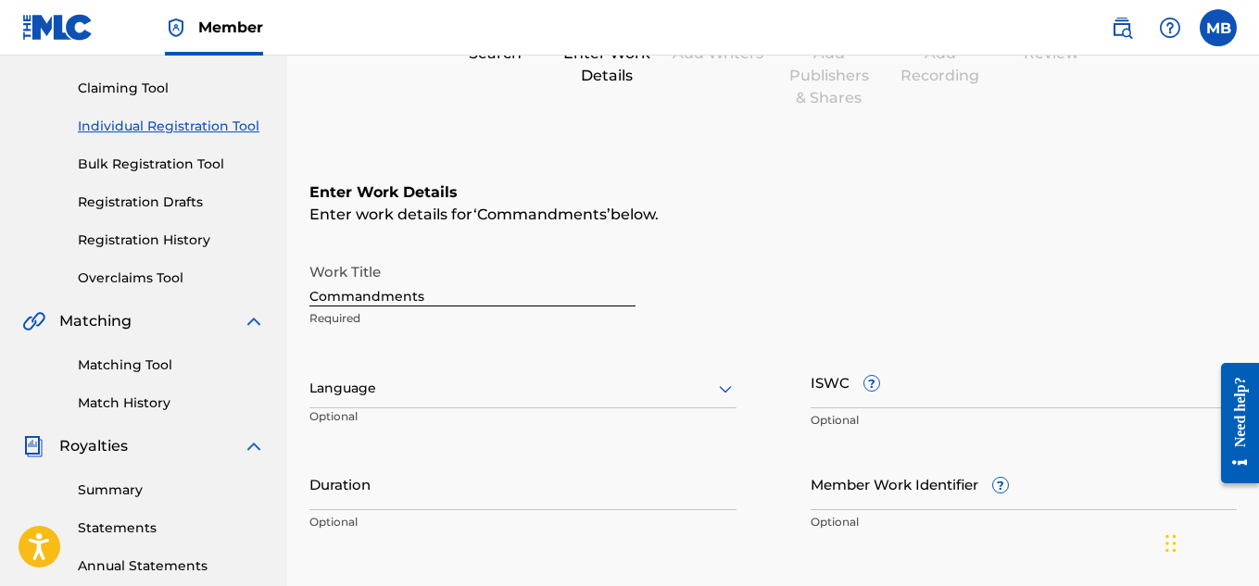
click at [527, 408] on div "Language Optional" at bounding box center [522, 397] width 427 height 83
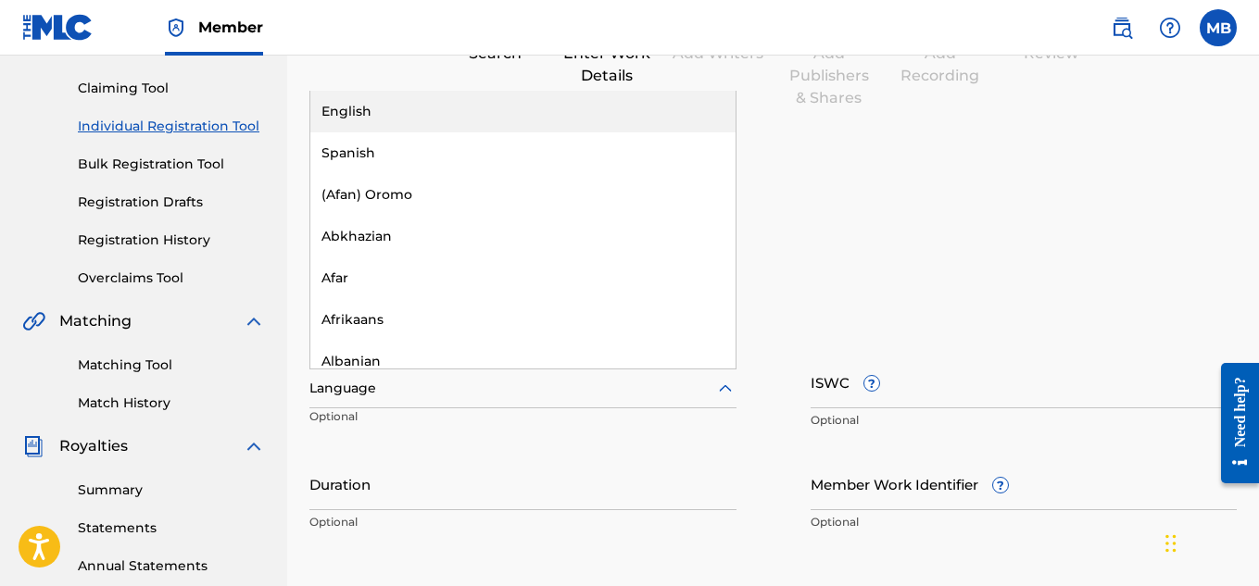
click at [530, 404] on div "Language" at bounding box center [522, 389] width 427 height 39
click at [442, 119] on div "English" at bounding box center [522, 112] width 425 height 42
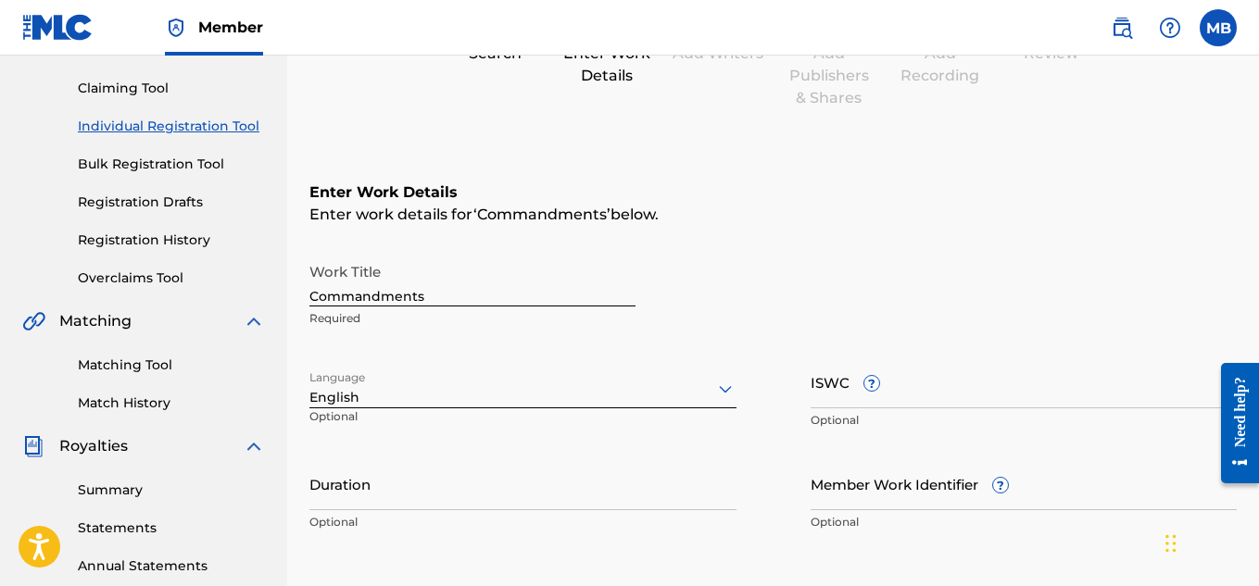
click at [968, 400] on input "ISWC ?" at bounding box center [1023, 382] width 427 height 53
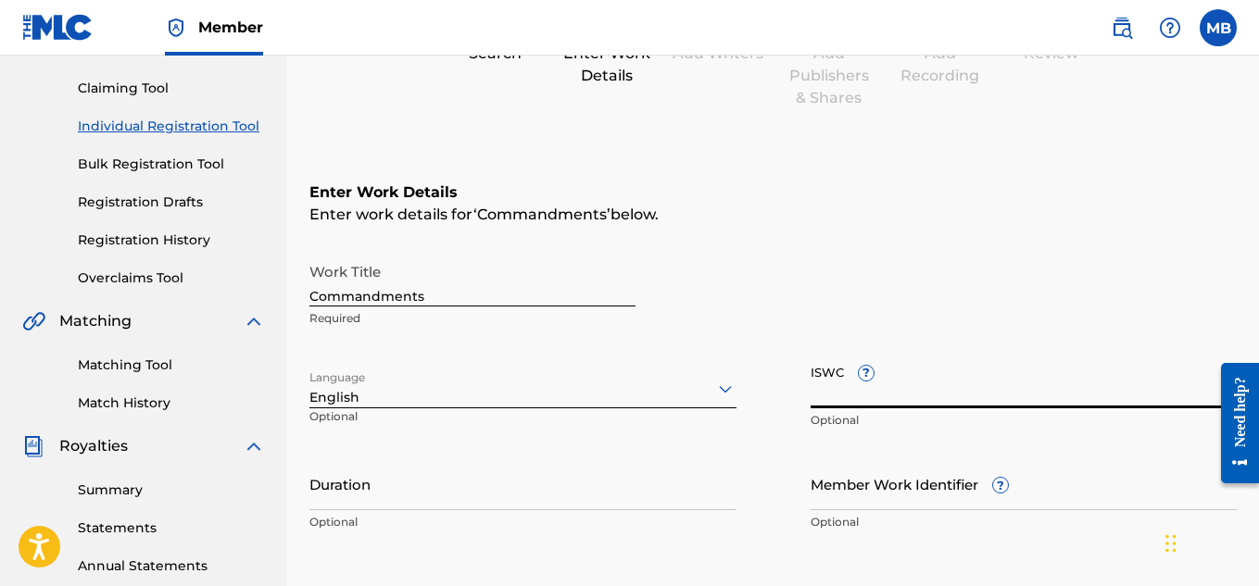
paste input "T-312.991.319-1"
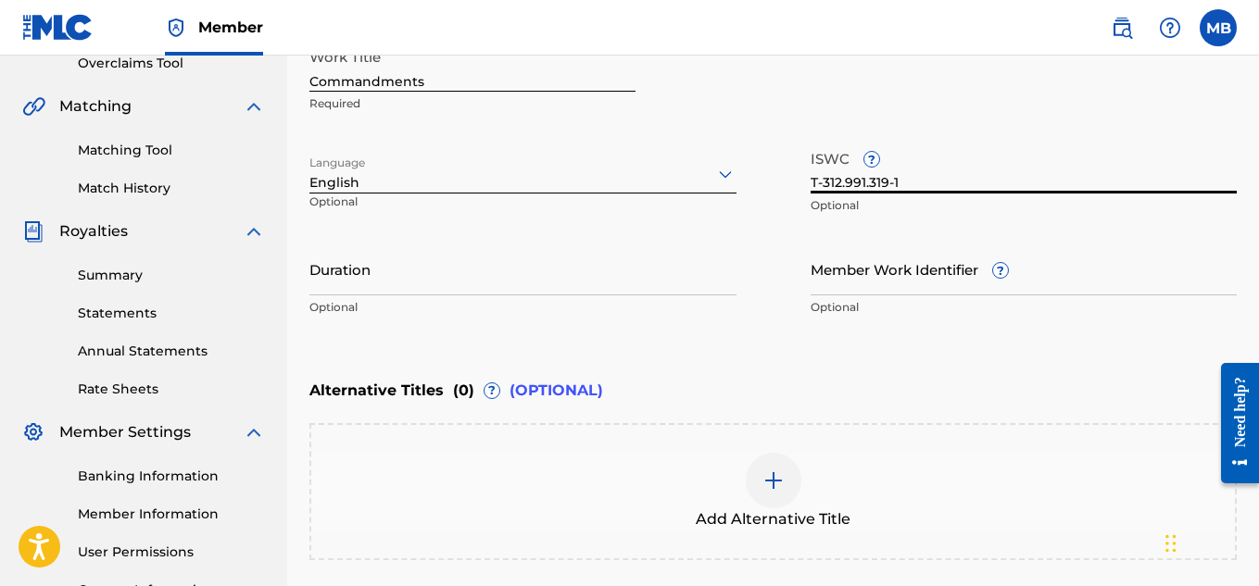
type input "T-312.991.319-1"
click at [531, 292] on input "Duration" at bounding box center [522, 269] width 427 height 53
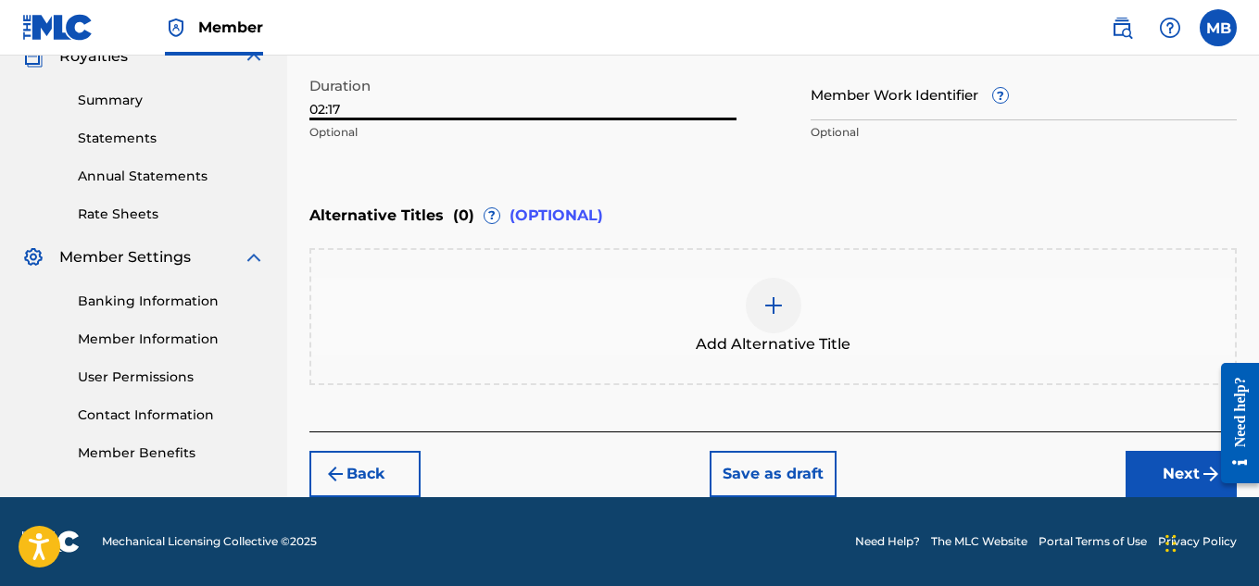
scroll to position [573, 0]
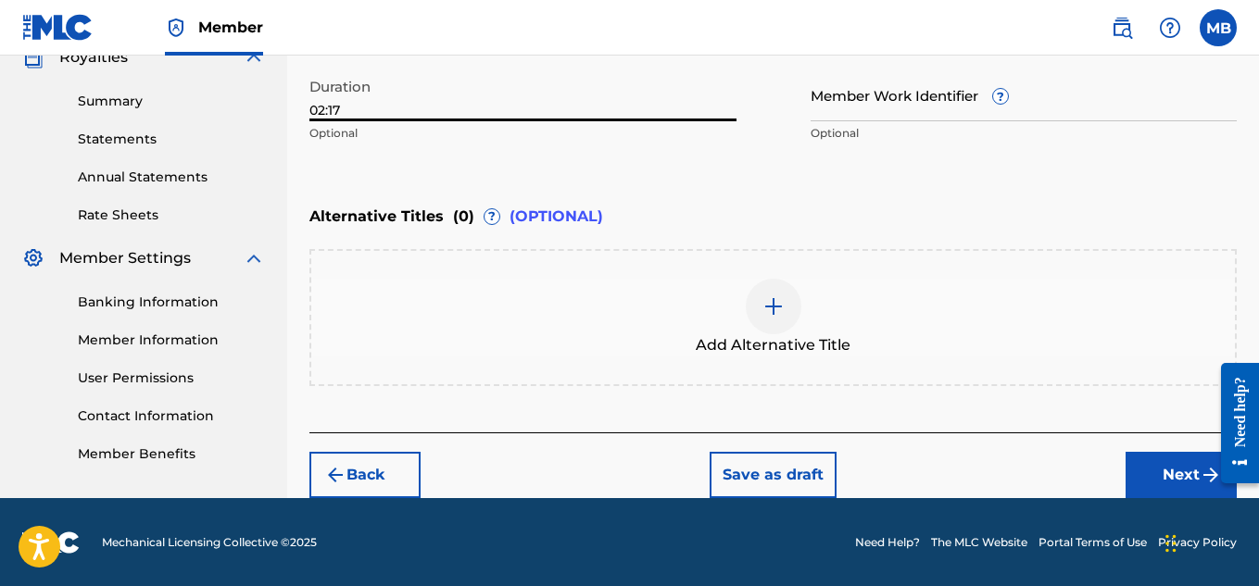
type input "02:17"
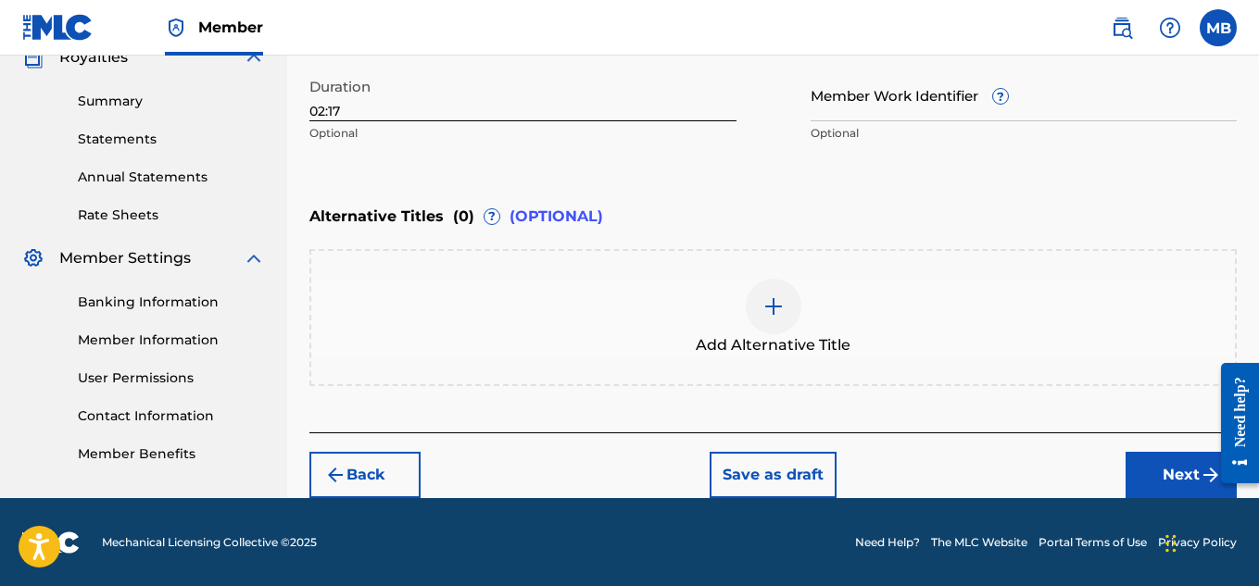
click at [1165, 477] on button "Next" at bounding box center [1180, 475] width 111 height 46
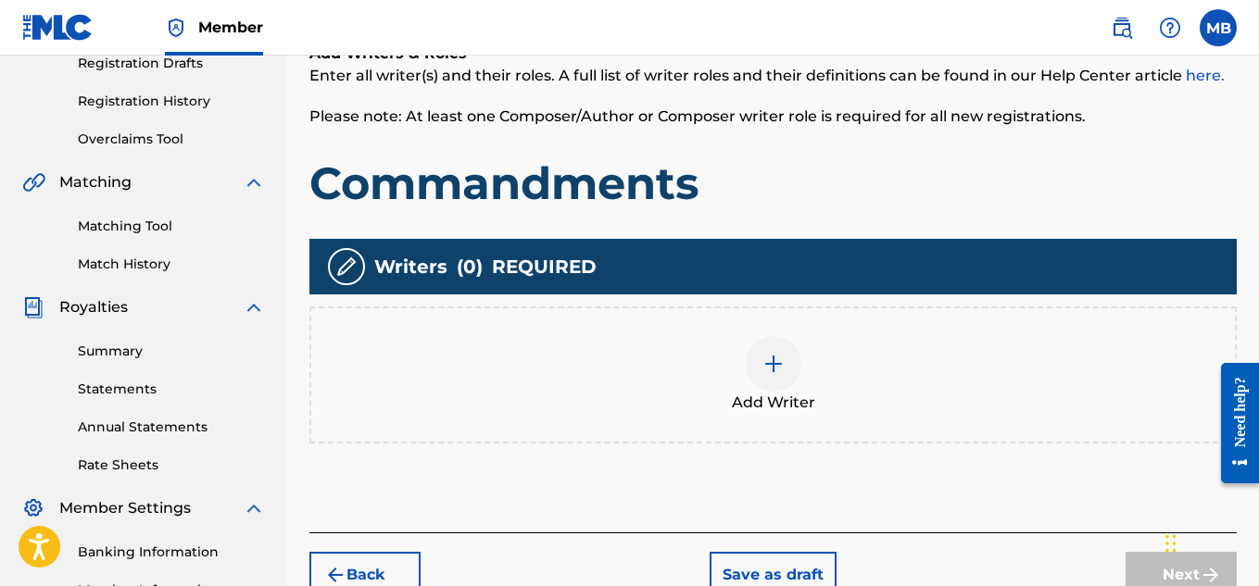
scroll to position [324, 0]
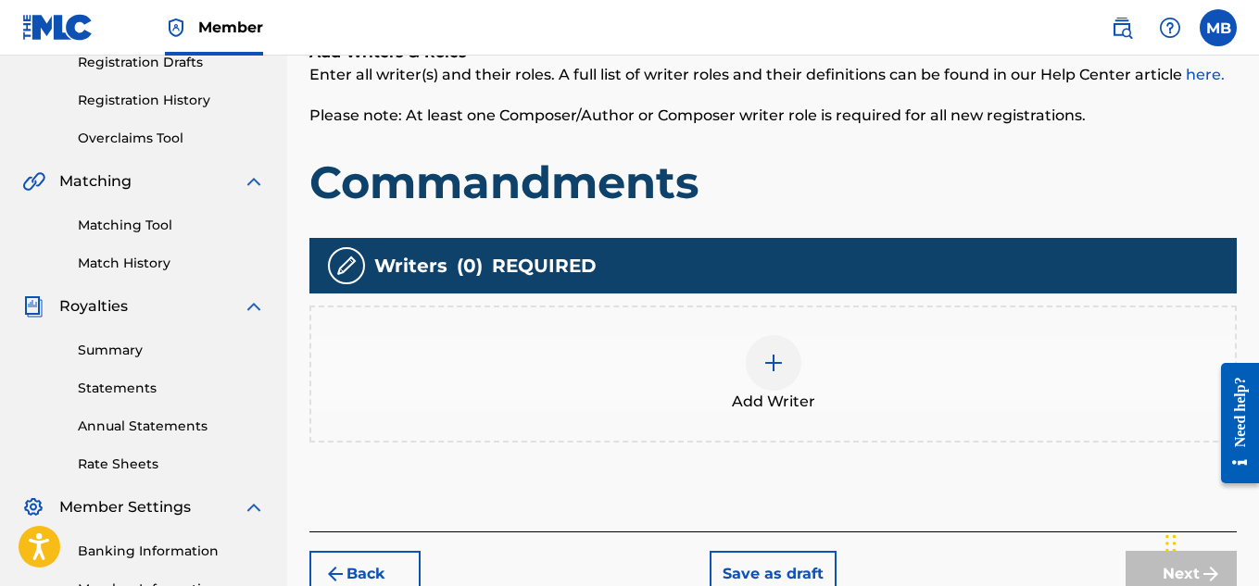
click at [771, 383] on div at bounding box center [774, 363] width 56 height 56
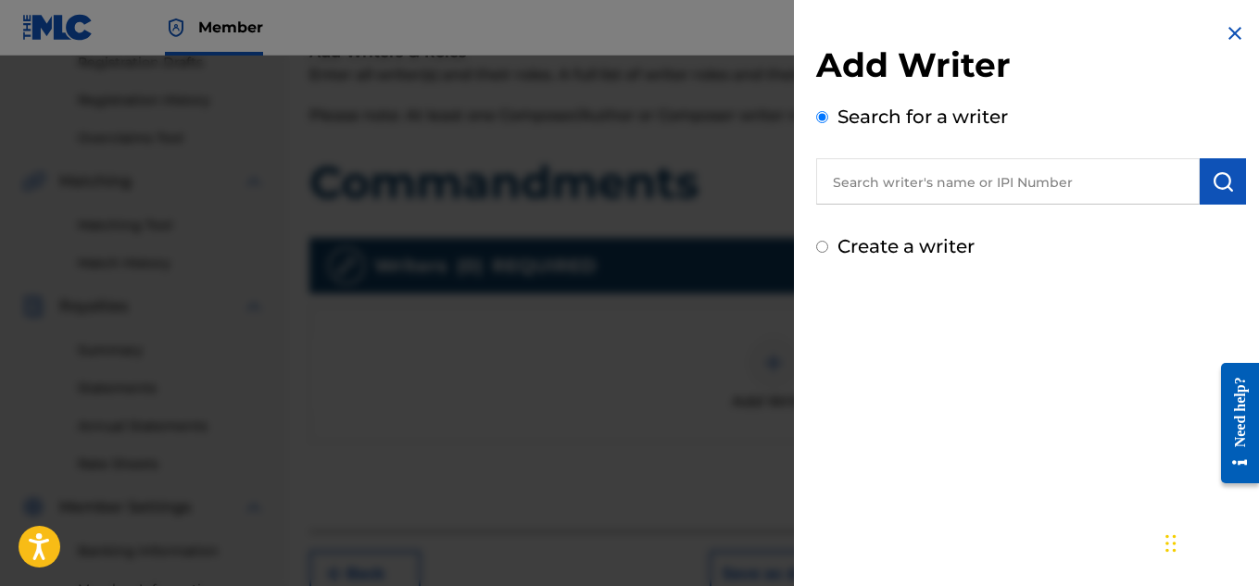
click at [956, 185] on input "text" at bounding box center [1007, 181] width 383 height 46
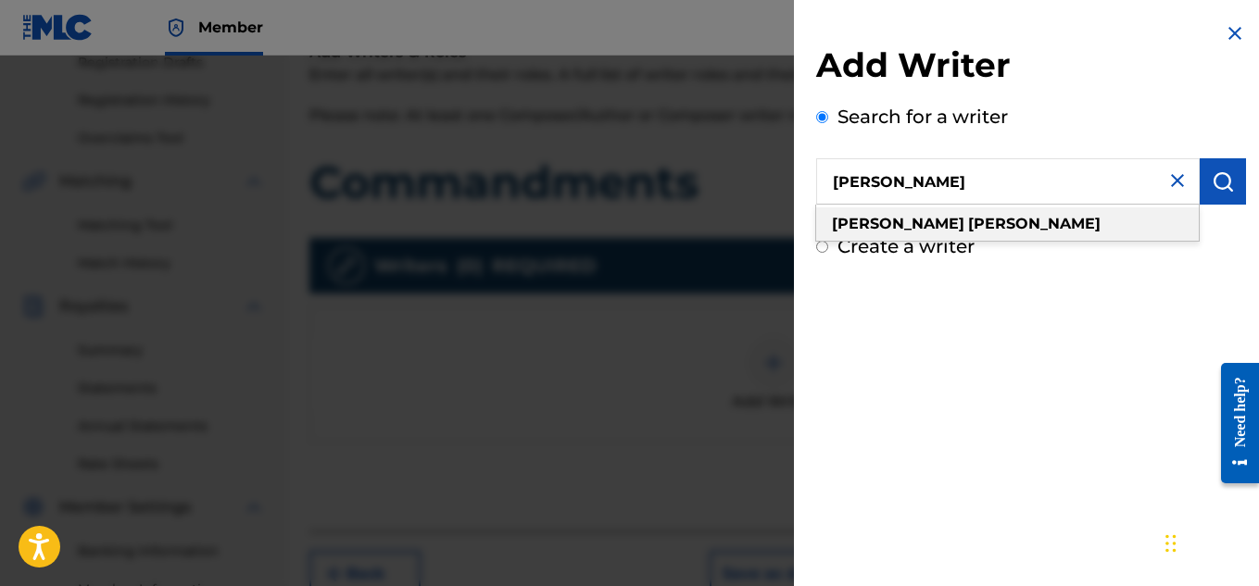
click at [970, 224] on div "[PERSON_NAME]" at bounding box center [1007, 223] width 383 height 33
type input "[PERSON_NAME]"
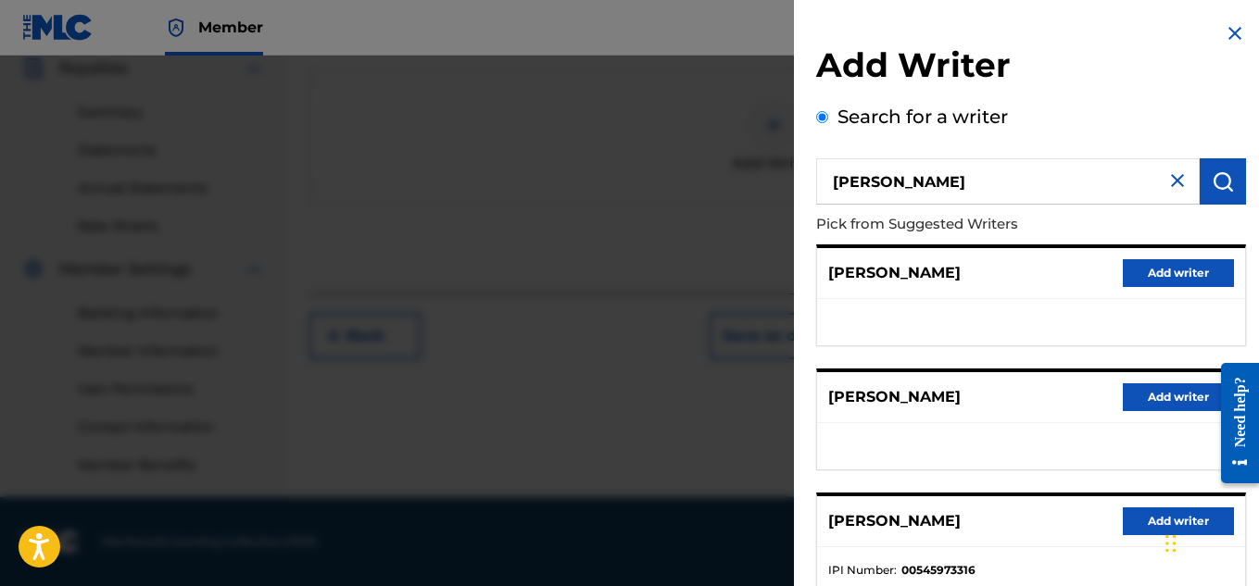
scroll to position [337, 0]
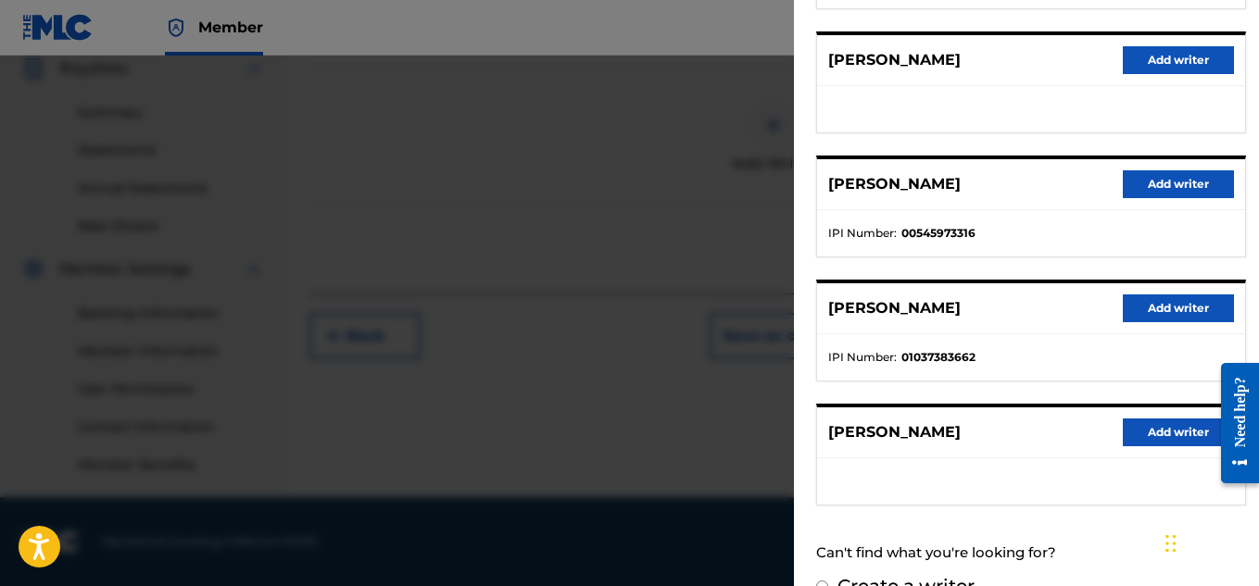
click at [1157, 308] on button "Add writer" at bounding box center [1178, 309] width 111 height 28
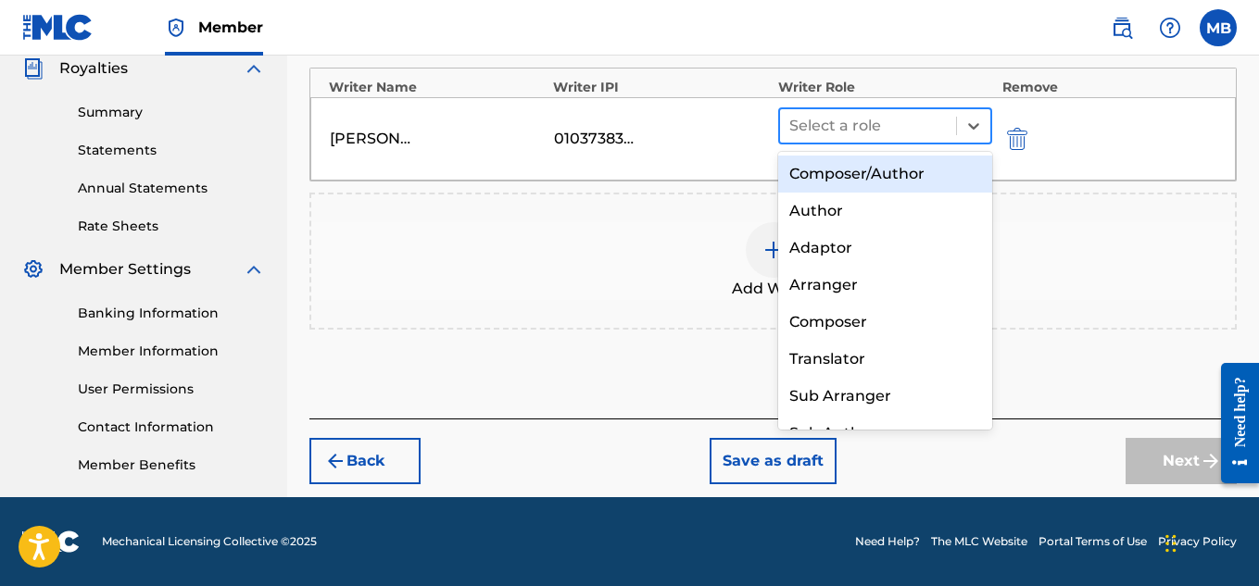
click at [923, 141] on div "Select a role" at bounding box center [868, 125] width 177 height 33
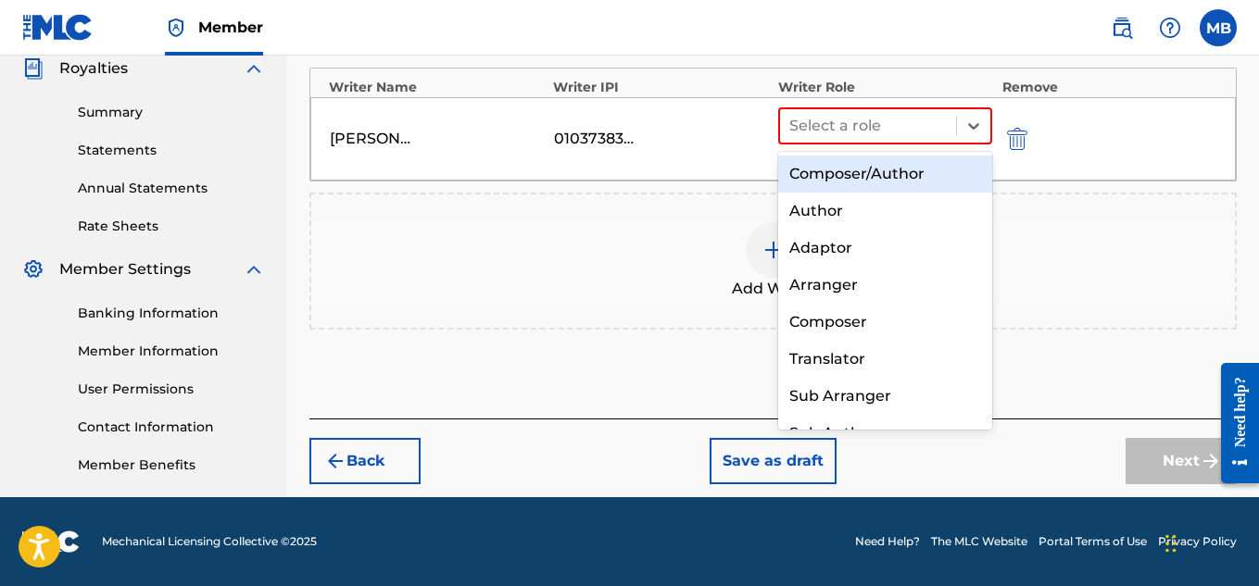
click at [927, 177] on div "Composer/Author" at bounding box center [885, 174] width 215 height 37
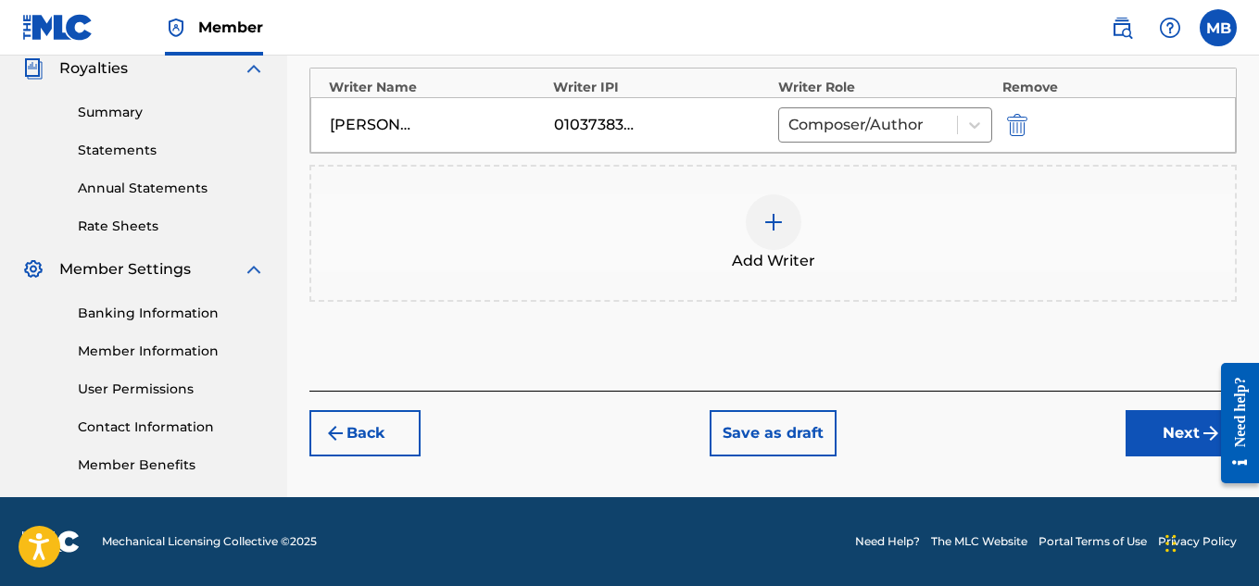
click at [1150, 430] on button "Next" at bounding box center [1180, 433] width 111 height 46
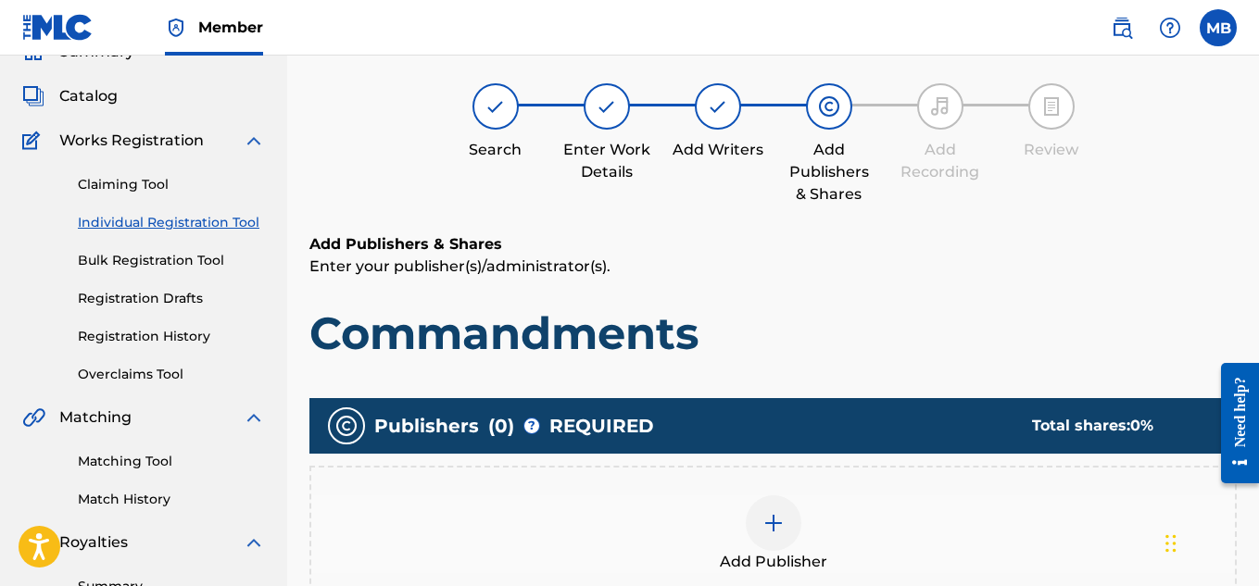
scroll to position [83, 0]
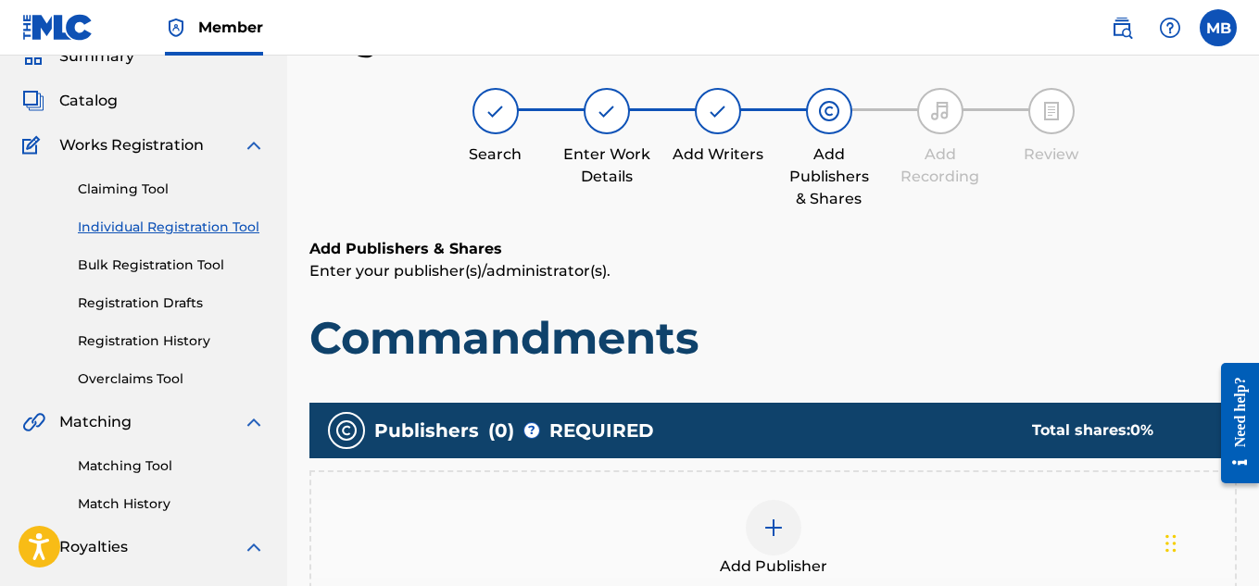
click at [810, 528] on div "Add Publisher" at bounding box center [772, 539] width 923 height 78
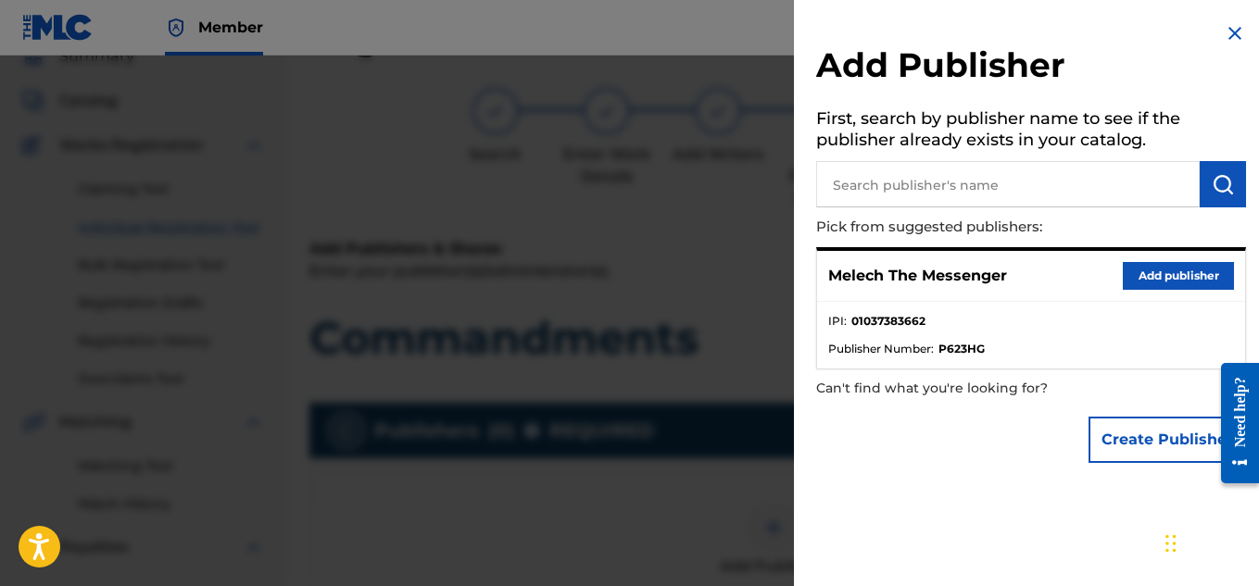
click at [1210, 269] on button "Add publisher" at bounding box center [1178, 276] width 111 height 28
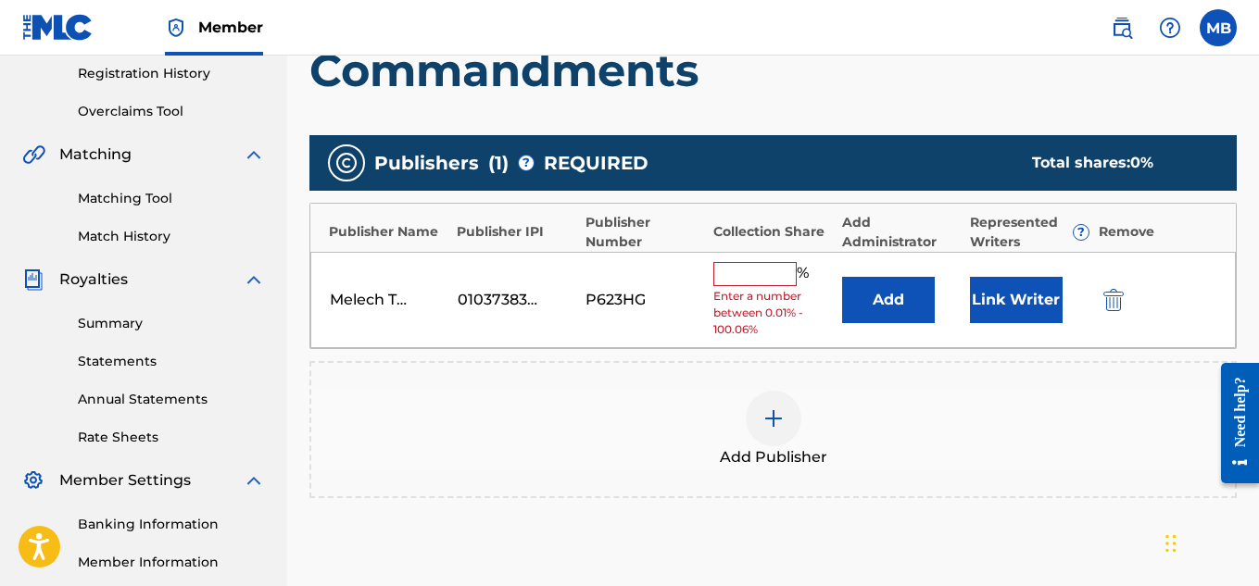
scroll to position [352, 0]
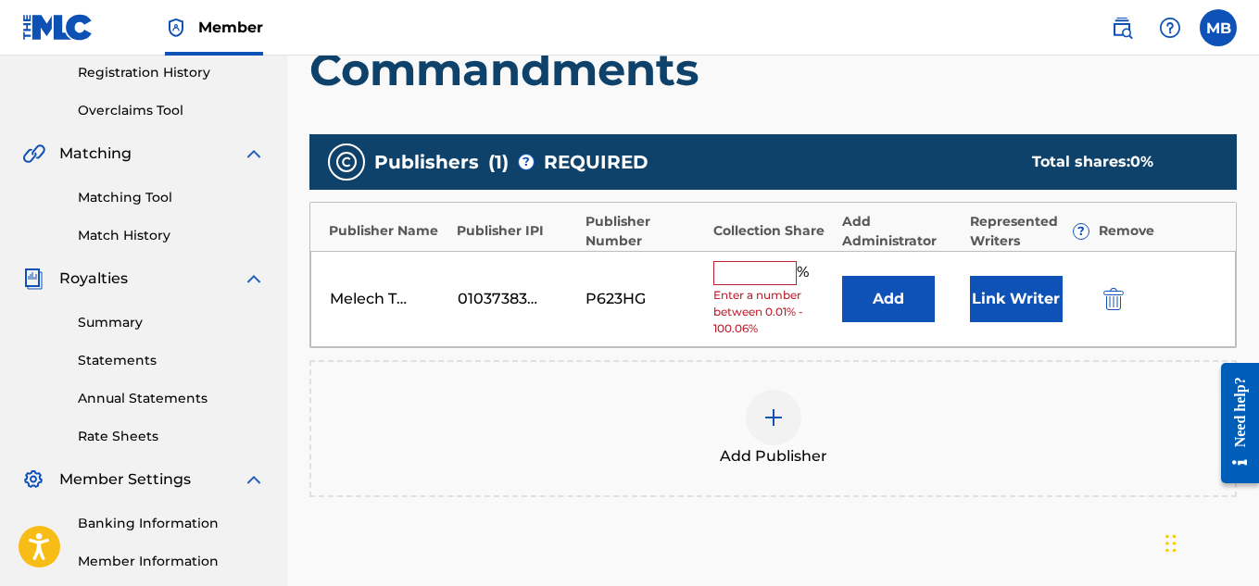
click at [767, 272] on input "text" at bounding box center [754, 273] width 83 height 24
type input "100"
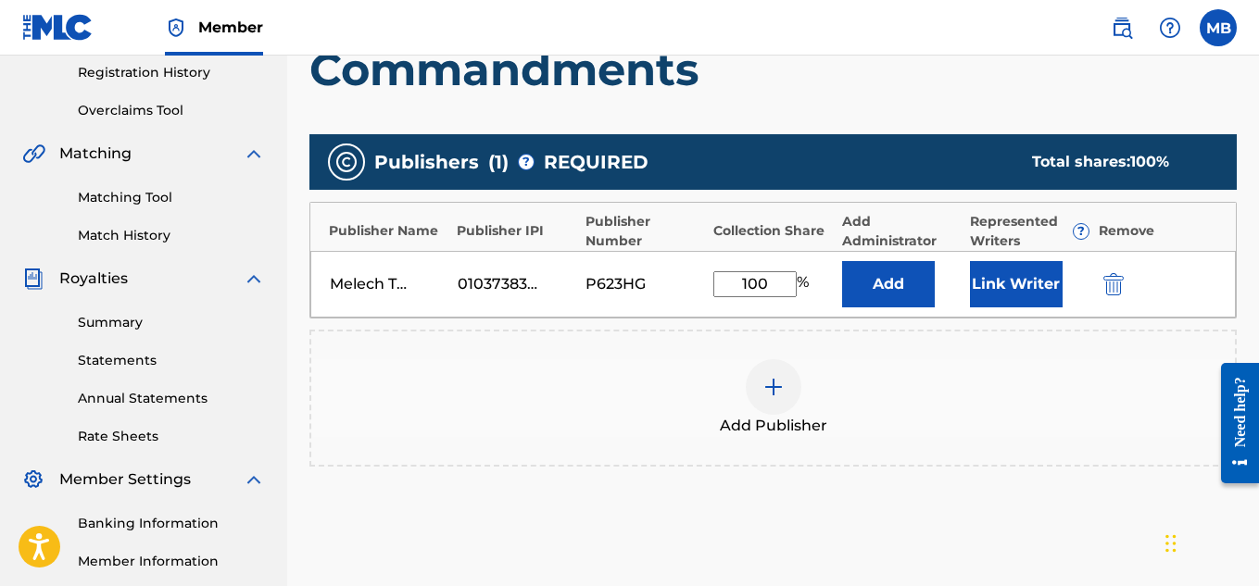
scroll to position [562, 0]
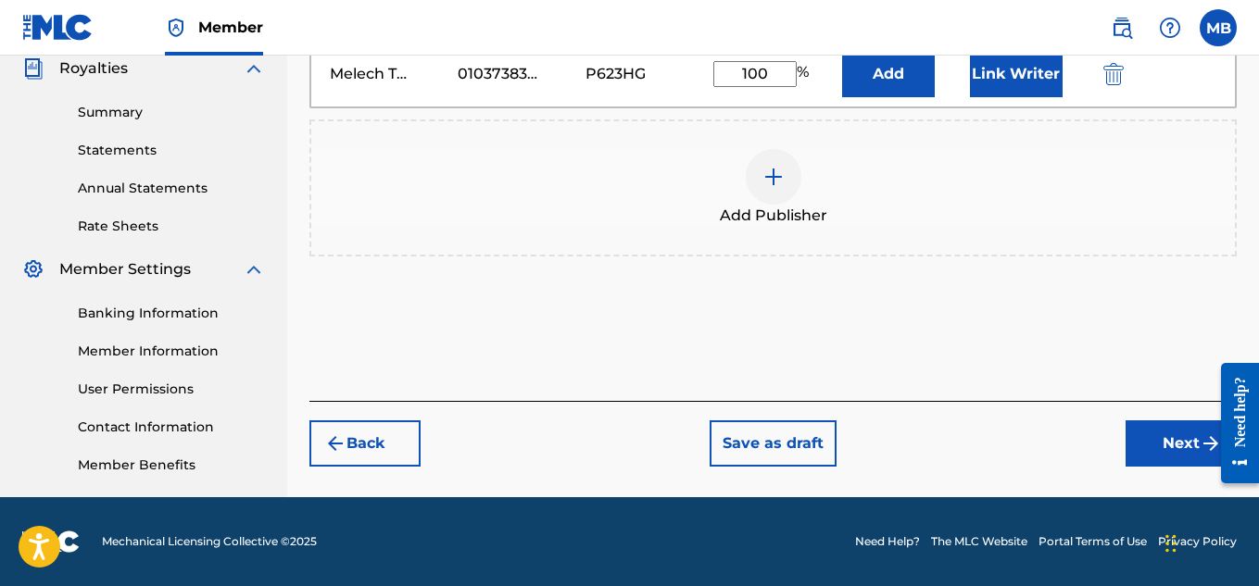
click at [1164, 444] on button "Next" at bounding box center [1180, 444] width 111 height 46
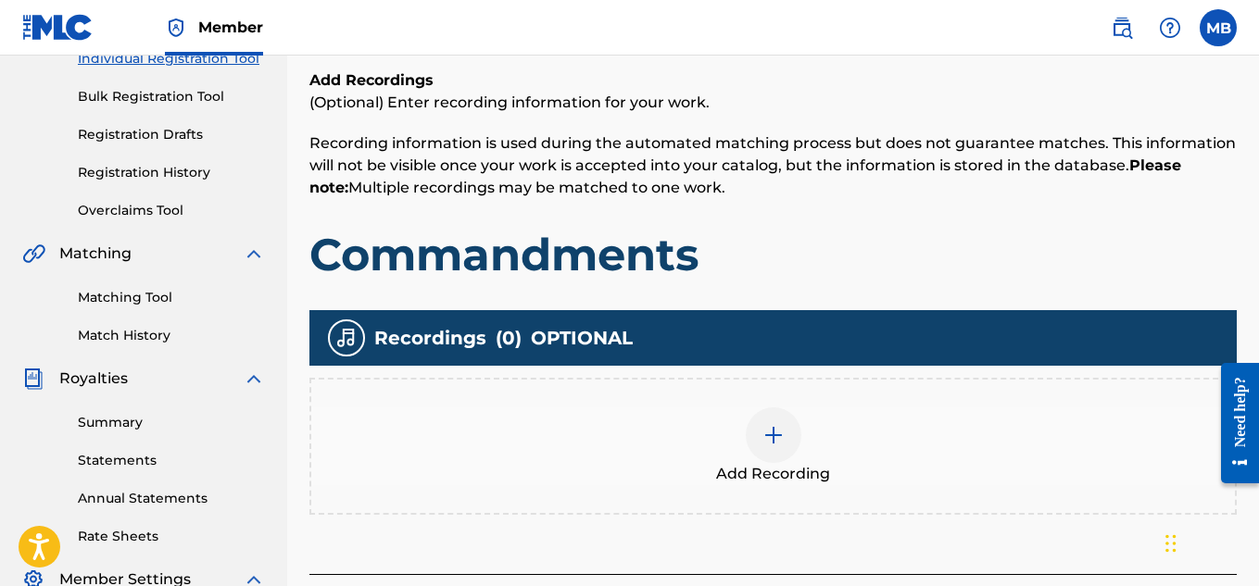
scroll to position [256, 0]
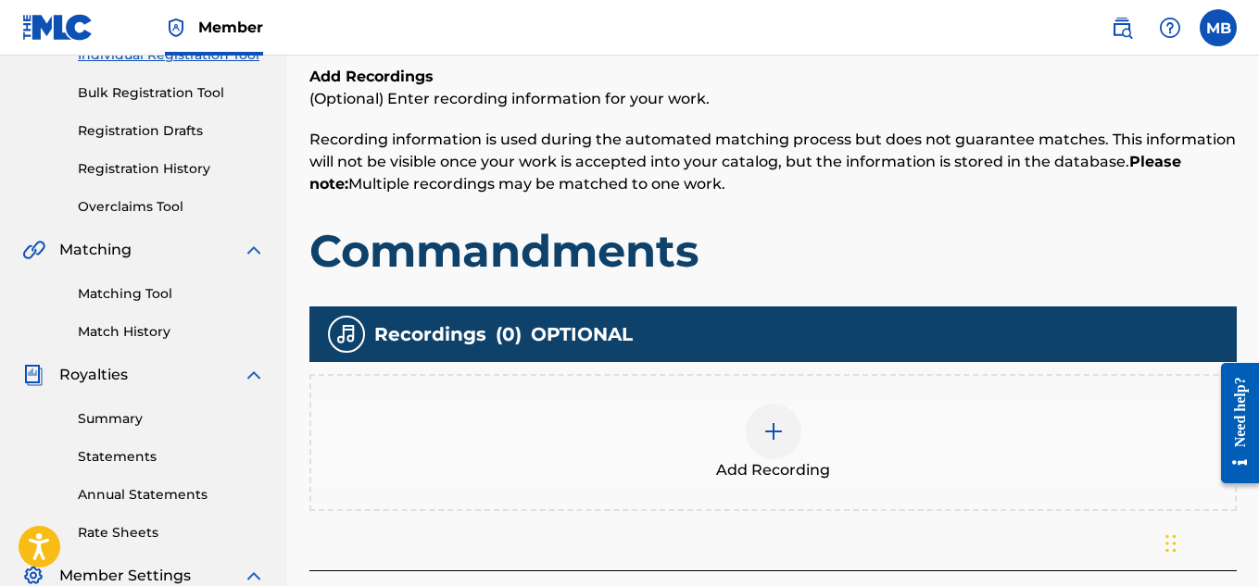
click at [765, 407] on div at bounding box center [774, 432] width 56 height 56
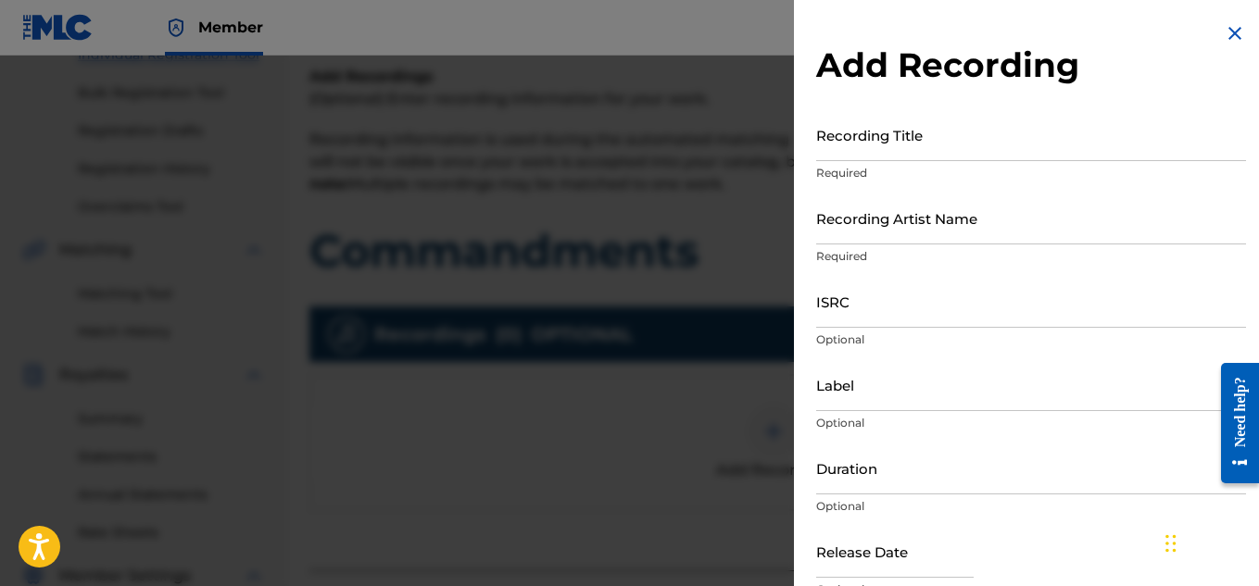
click at [935, 153] on input "Recording Title" at bounding box center [1031, 134] width 430 height 53
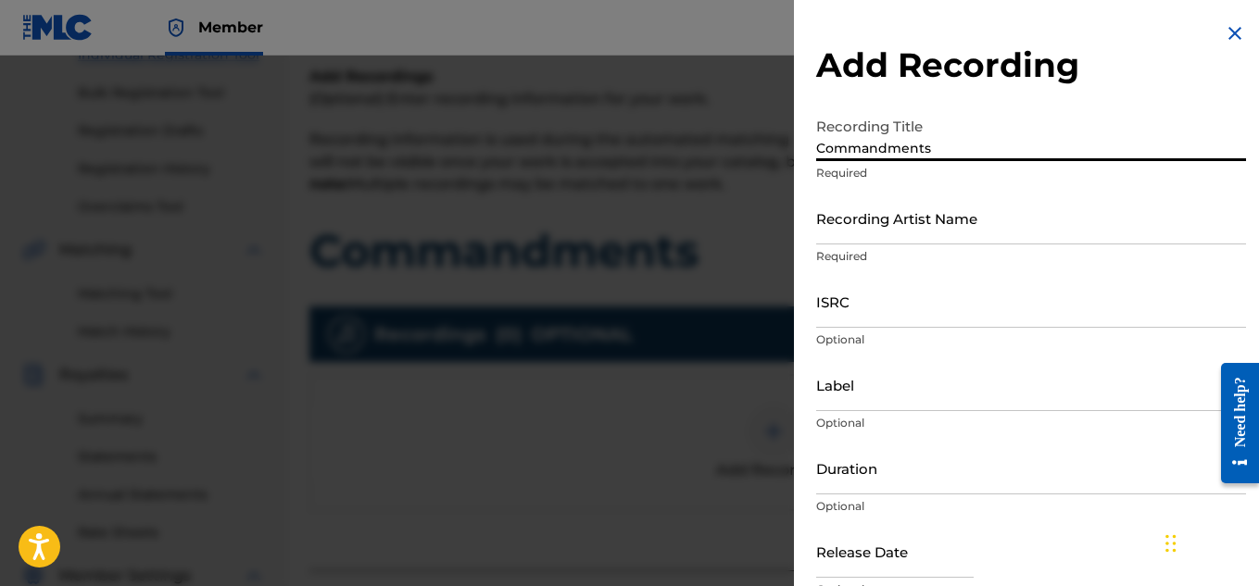
type input "Commandments"
click at [938, 221] on input "Recording Artist Name" at bounding box center [1031, 218] width 430 height 53
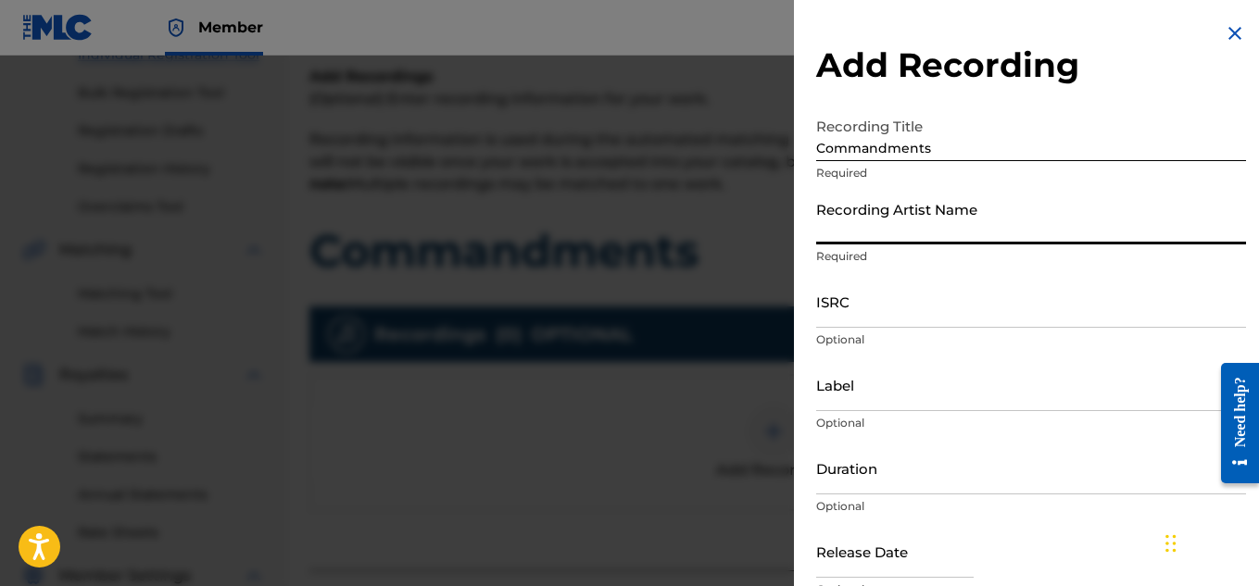
type input "Melech The Messenger"
click at [949, 312] on input "ISRC" at bounding box center [1031, 301] width 430 height 53
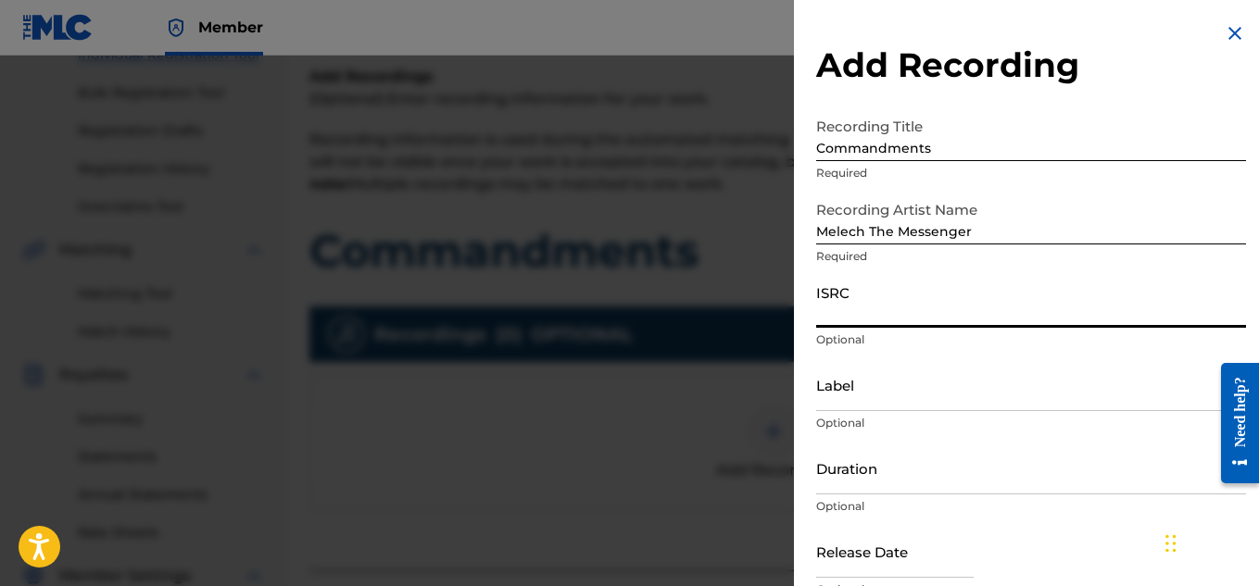
paste input "QZK6H2256948"
type input "QZK6H2256948"
click at [948, 479] on input "Duration" at bounding box center [1031, 468] width 430 height 53
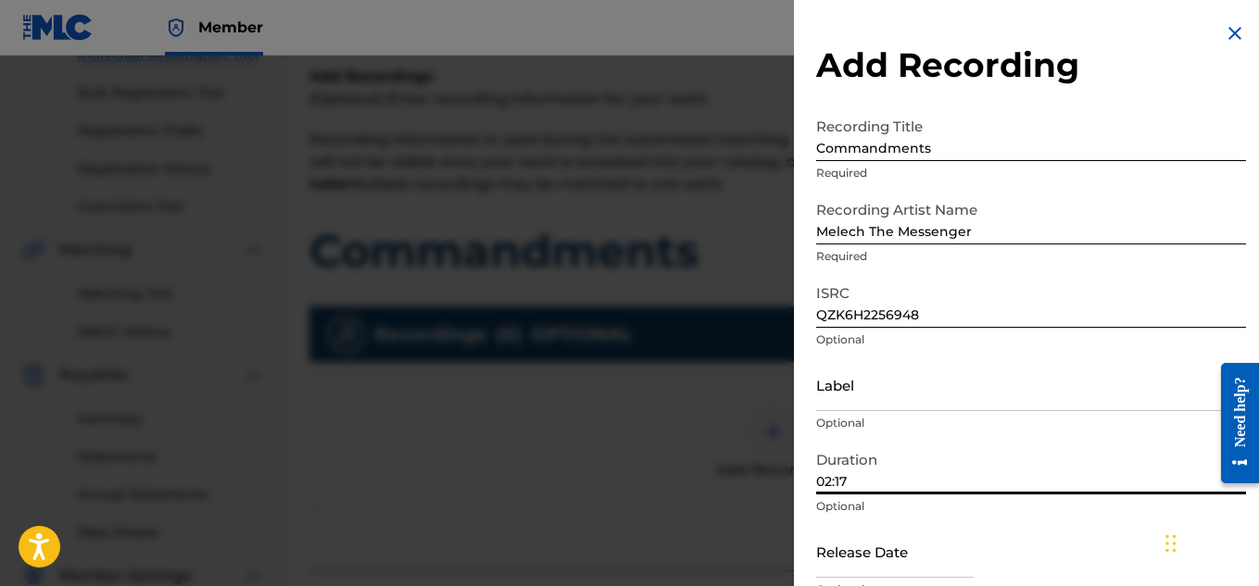
scroll to position [91, 0]
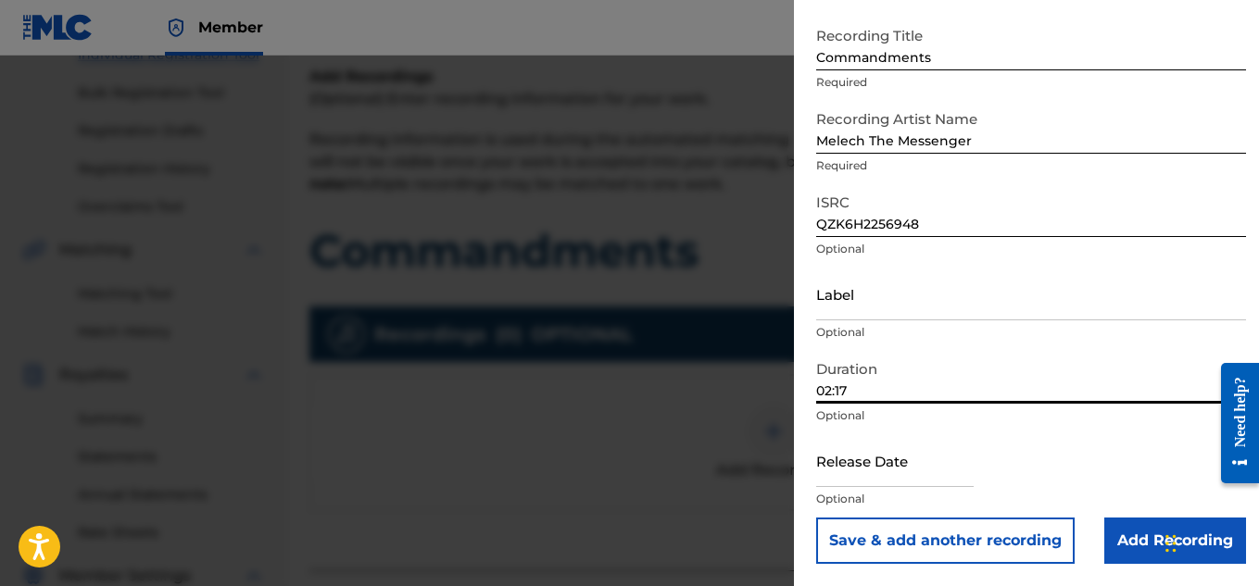
type input "02:17"
click at [947, 479] on input "text" at bounding box center [894, 460] width 157 height 53
select select "8"
select select "2025"
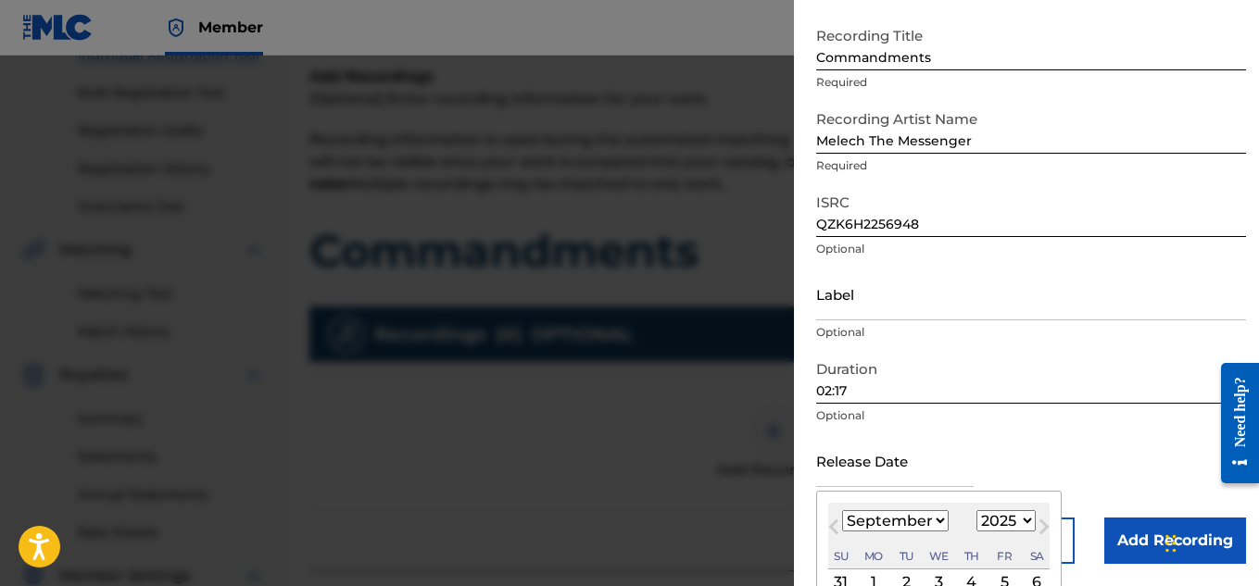
type input "[DATE]"
select select "10"
select select "2023"
click at [1057, 444] on div "Release Date [DATE] [DATE] Previous Month Next Month [DATE] January February Ma…" at bounding box center [1031, 475] width 430 height 83
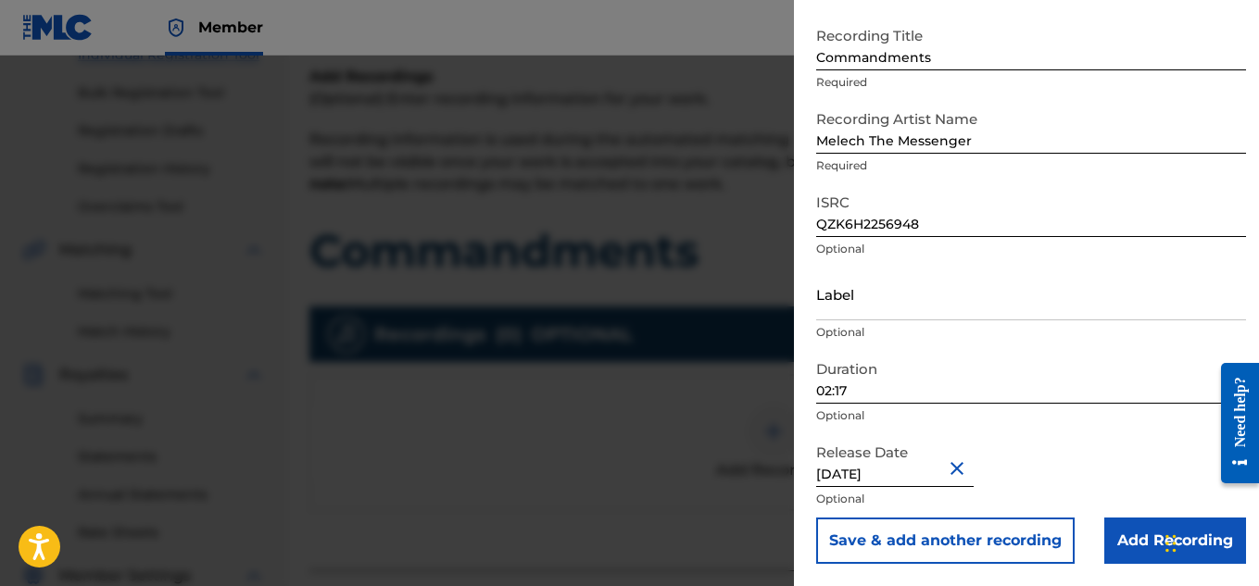
click at [1132, 535] on input "Add Recording" at bounding box center [1175, 541] width 142 height 46
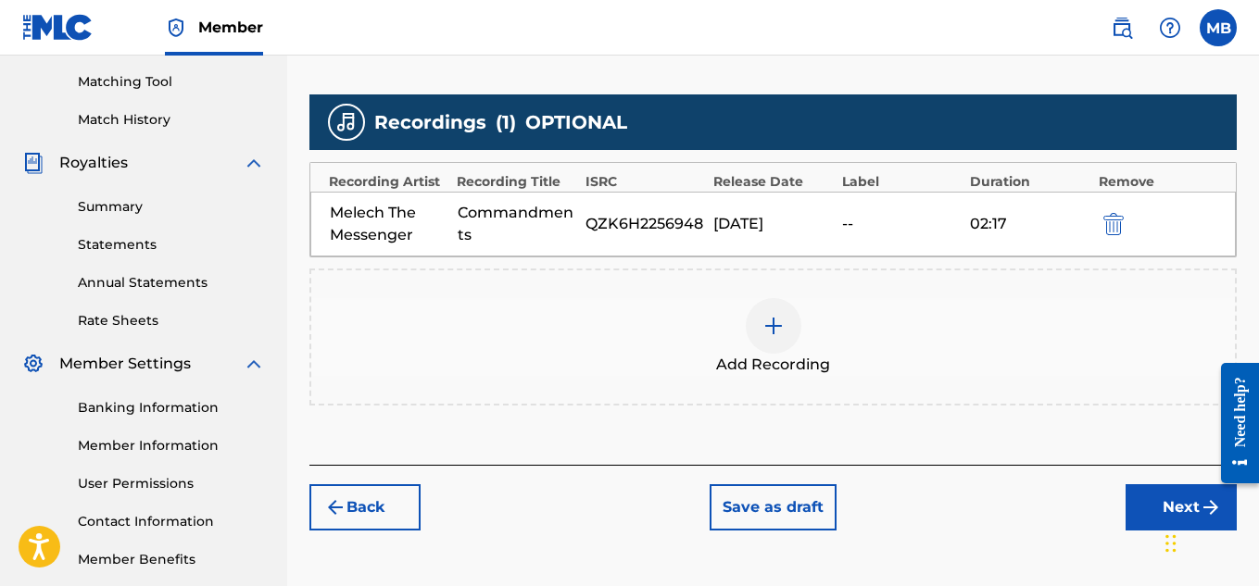
scroll to position [562, 0]
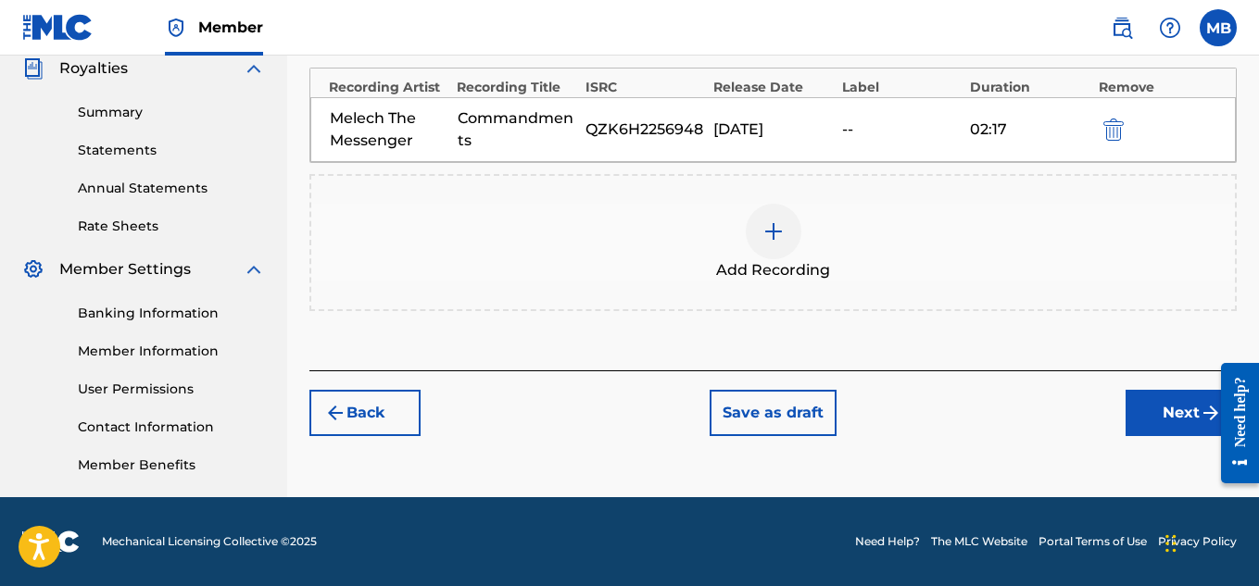
click at [1188, 414] on button "Next" at bounding box center [1180, 413] width 111 height 46
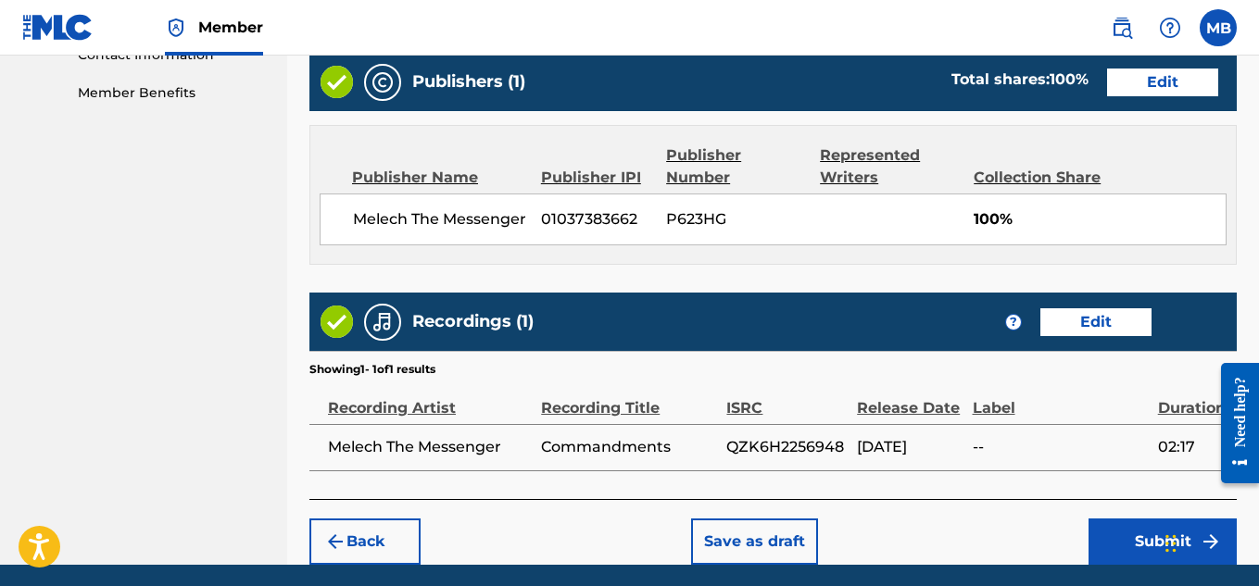
scroll to position [1002, 0]
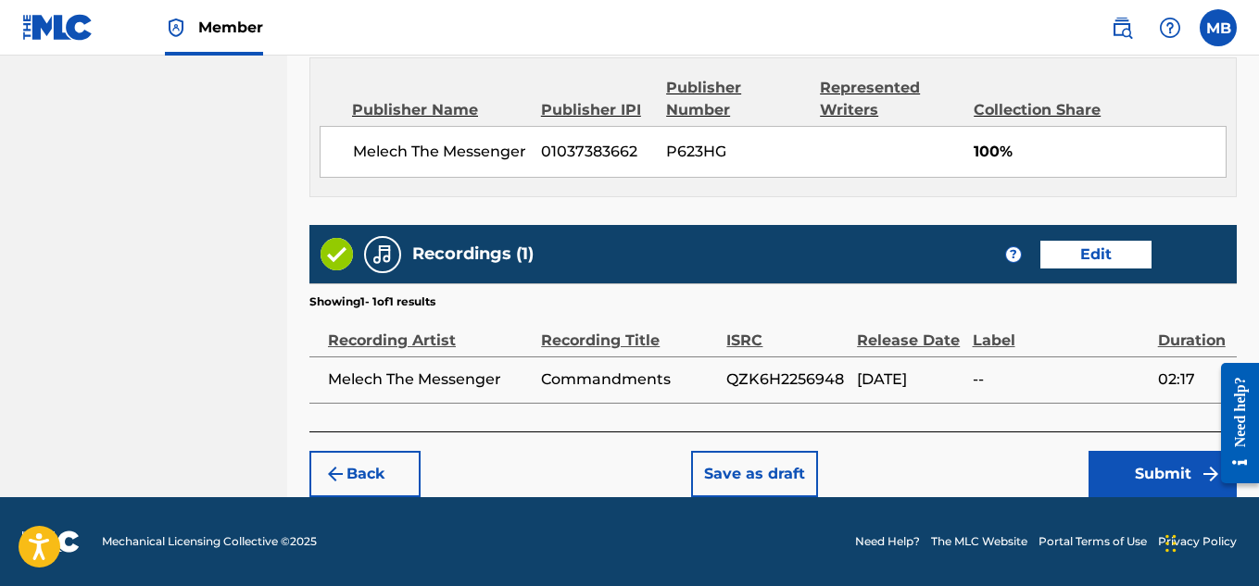
click at [1101, 461] on button "Submit" at bounding box center [1162, 474] width 148 height 46
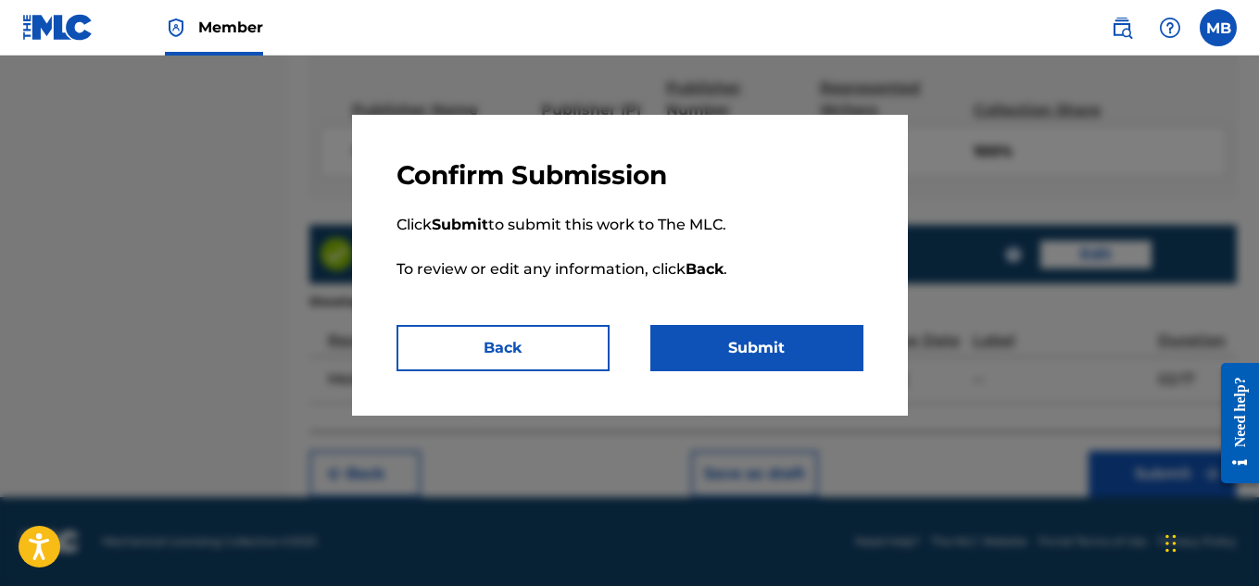
click at [756, 348] on button "Submit" at bounding box center [756, 348] width 213 height 46
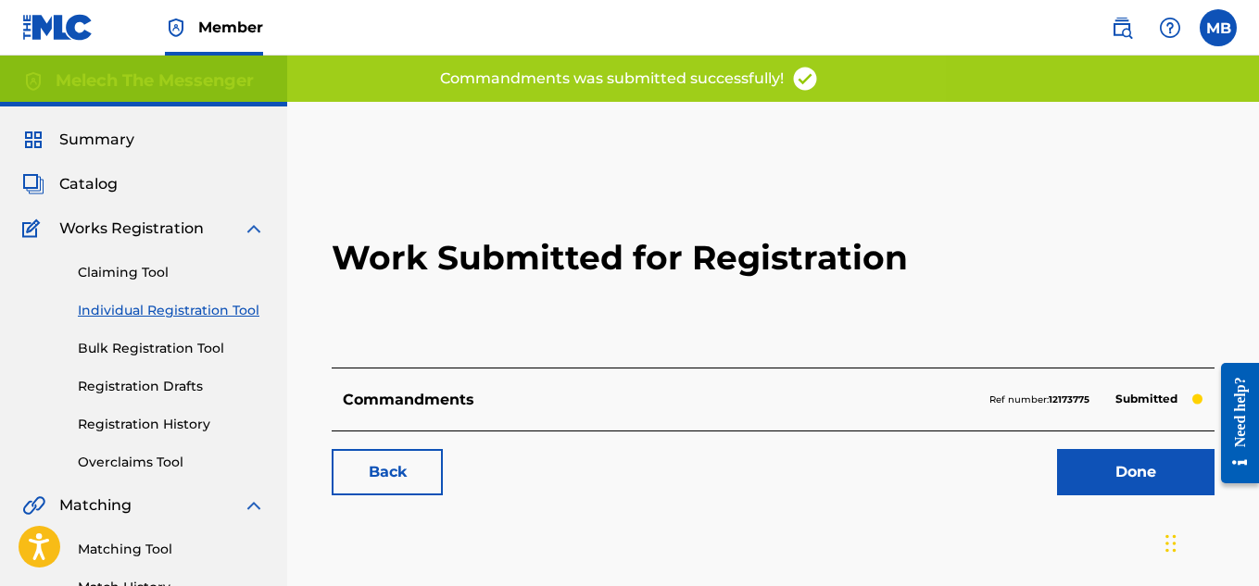
scroll to position [44, 0]
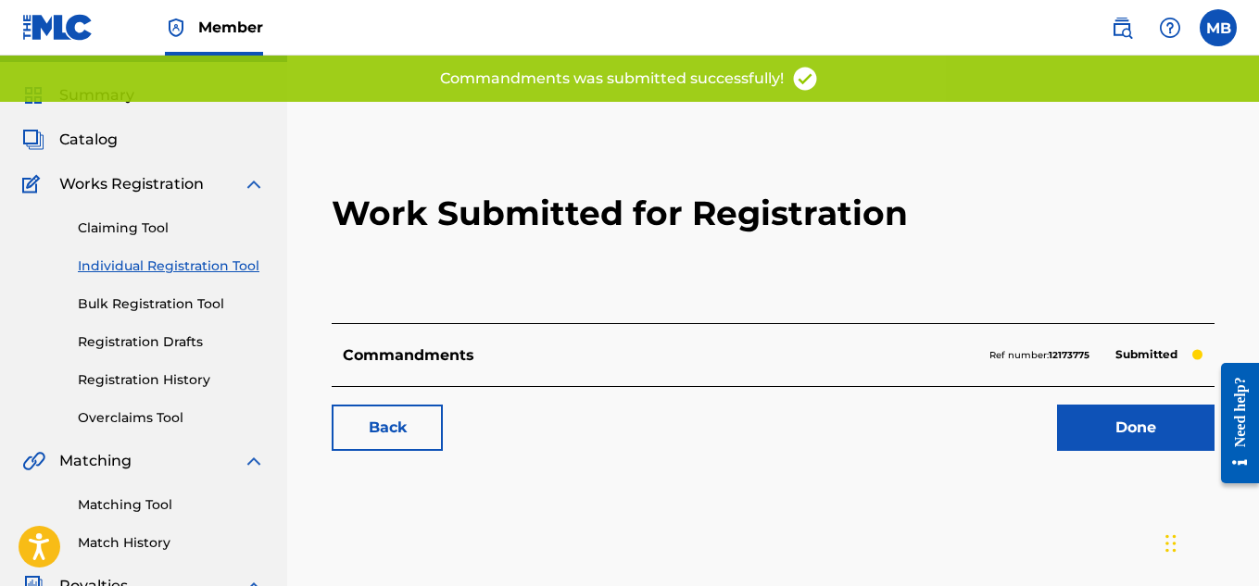
click at [419, 432] on link "Back" at bounding box center [387, 428] width 111 height 46
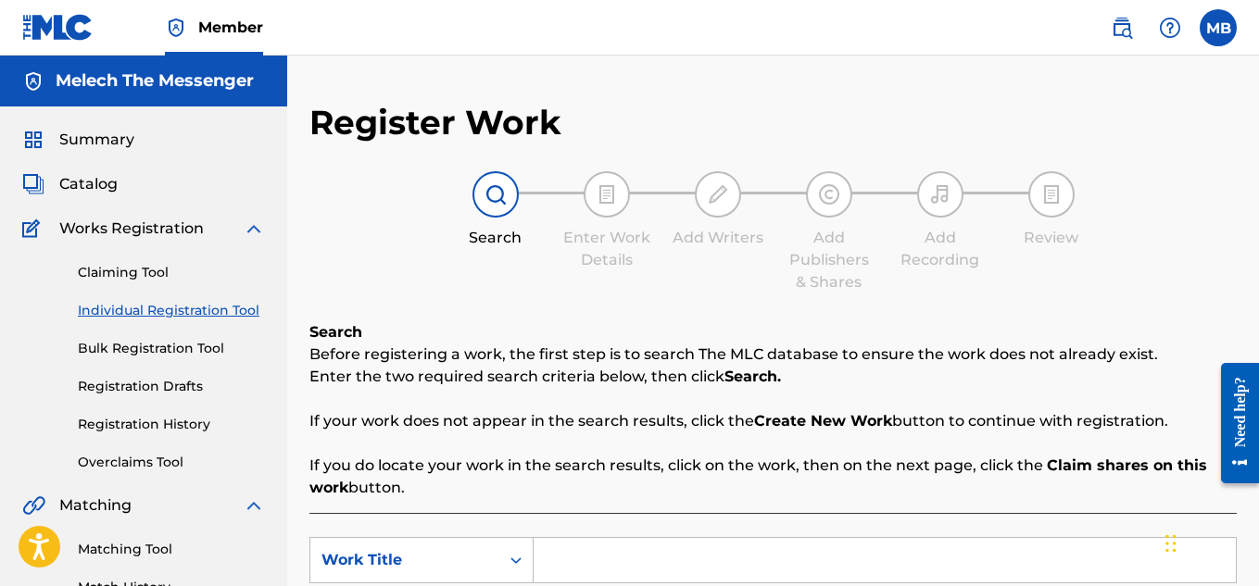
scroll to position [228, 0]
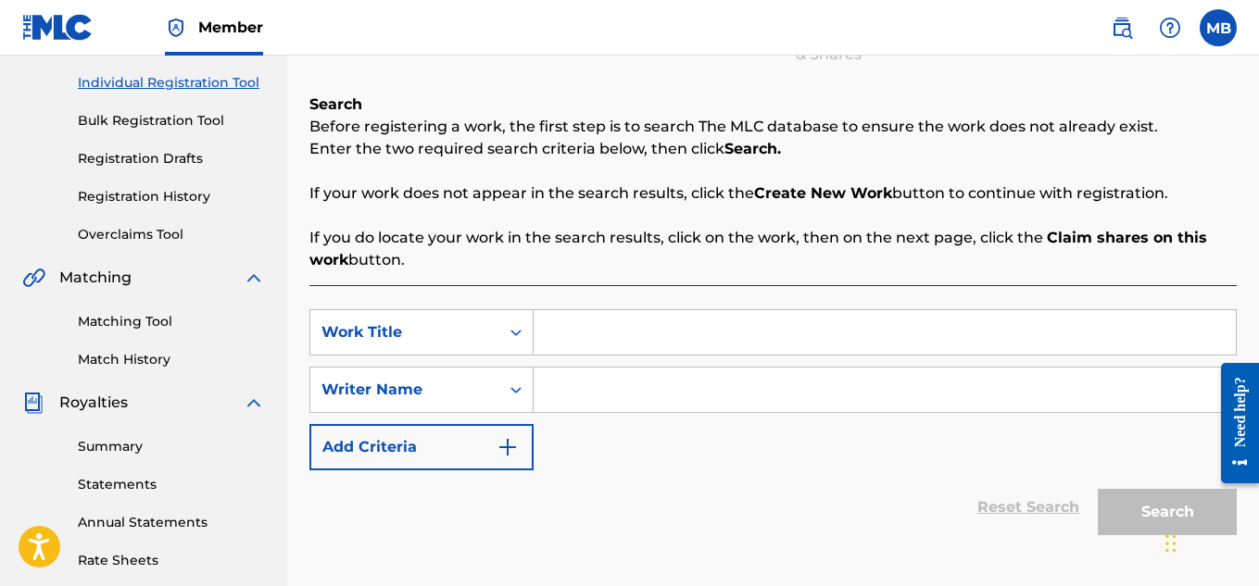
click at [584, 346] on input "Search Form" at bounding box center [885, 332] width 702 height 44
type input "Dwelling In Sin"
click at [623, 408] on input "Search Form" at bounding box center [885, 390] width 702 height 44
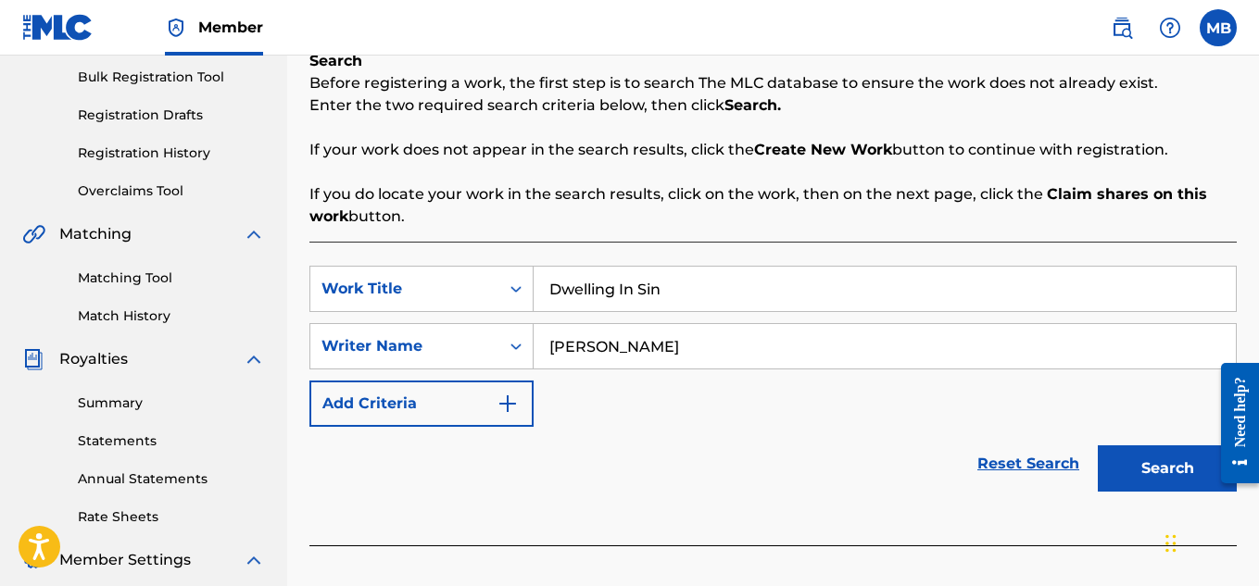
scroll to position [272, 0]
type input "[PERSON_NAME]"
click at [1098, 445] on button "Search" at bounding box center [1167, 468] width 139 height 46
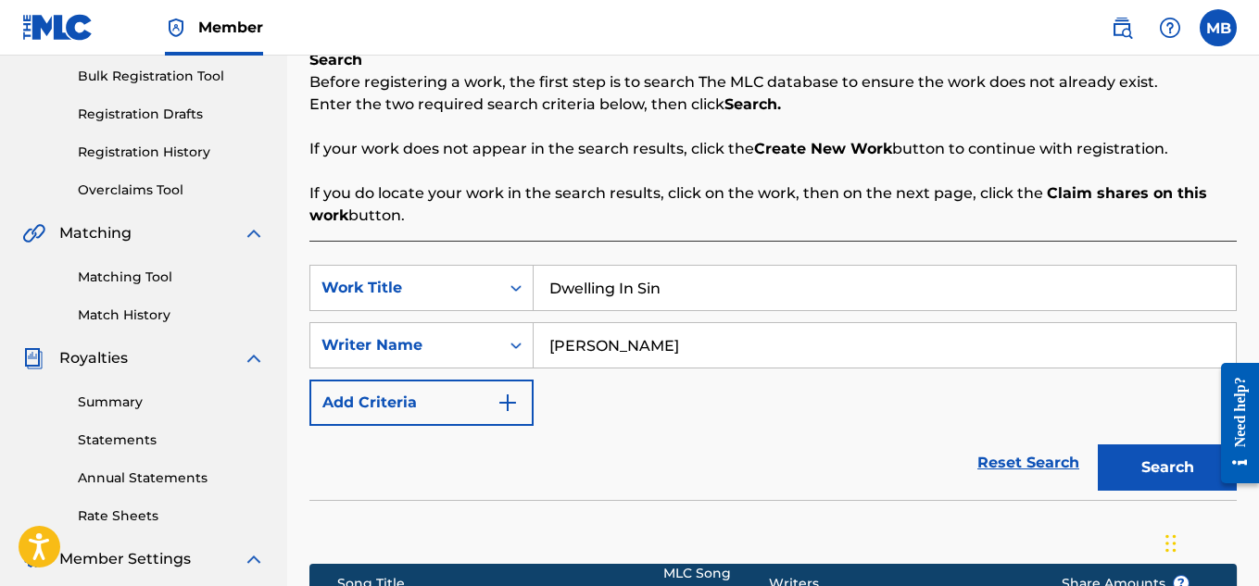
scroll to position [562, 0]
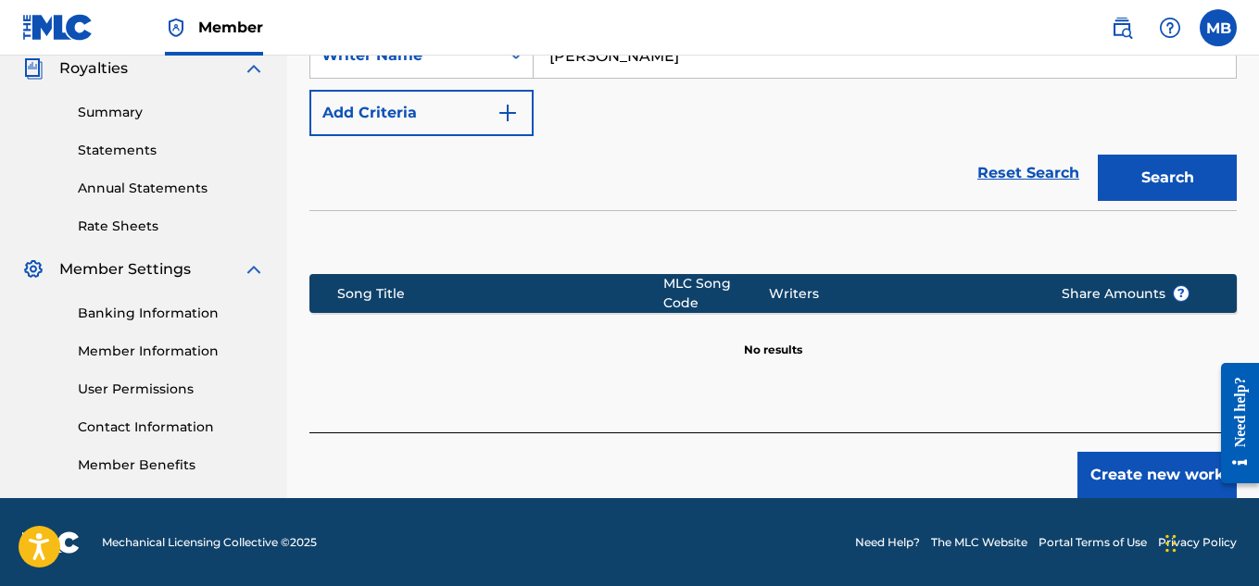
click at [1160, 454] on button "Create new work" at bounding box center [1156, 475] width 159 height 46
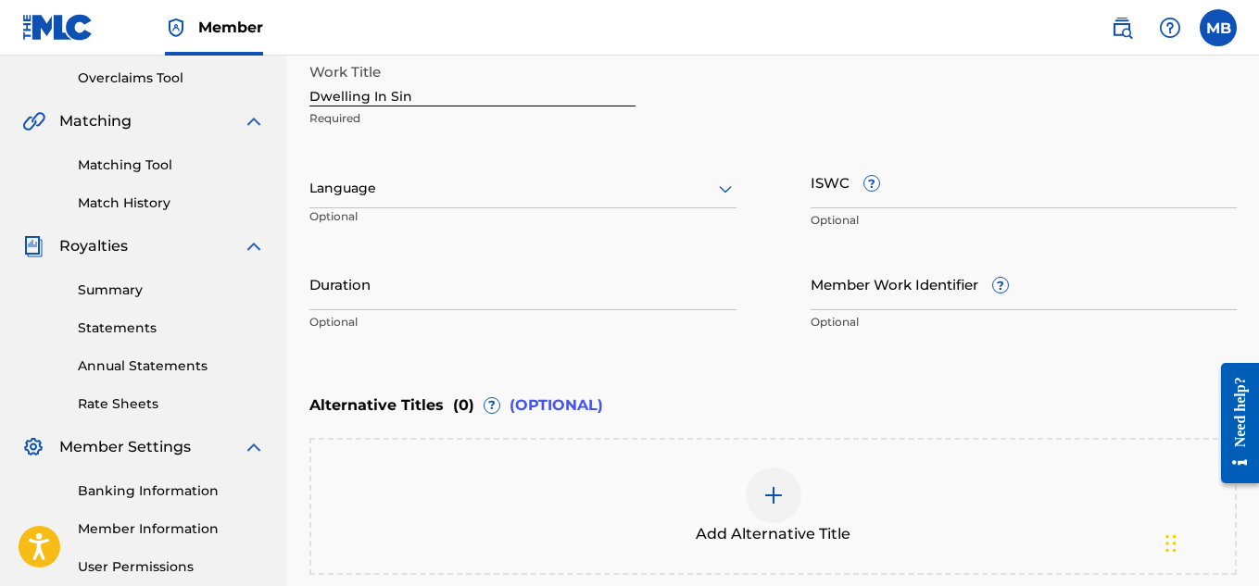
scroll to position [352, 0]
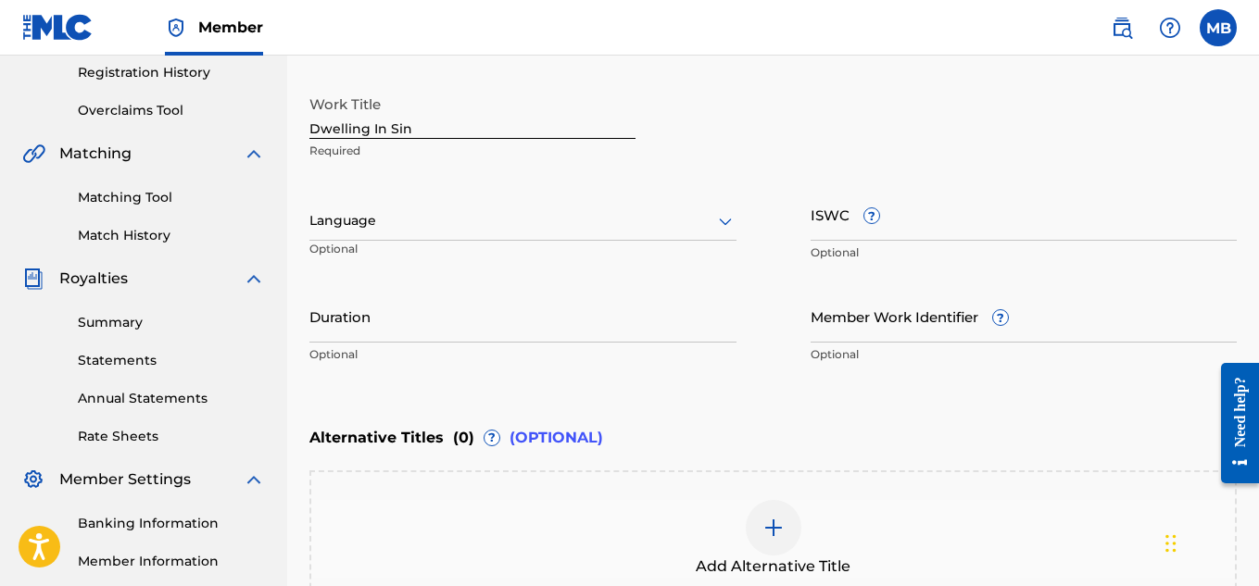
click at [495, 221] on div at bounding box center [522, 220] width 427 height 23
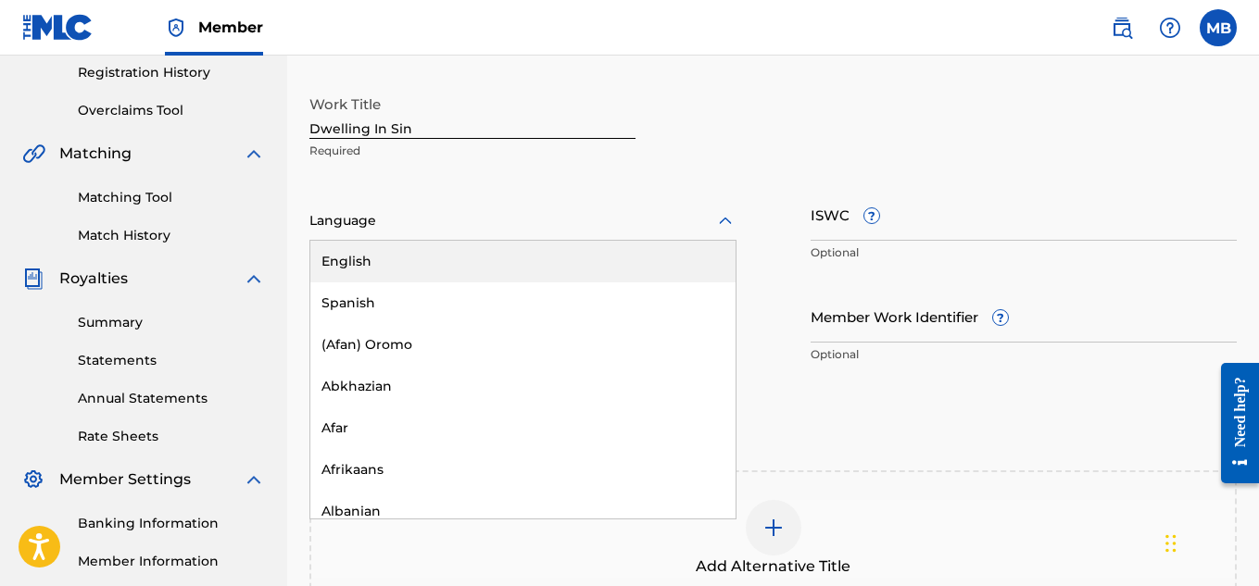
click at [448, 252] on div "English" at bounding box center [522, 262] width 425 height 42
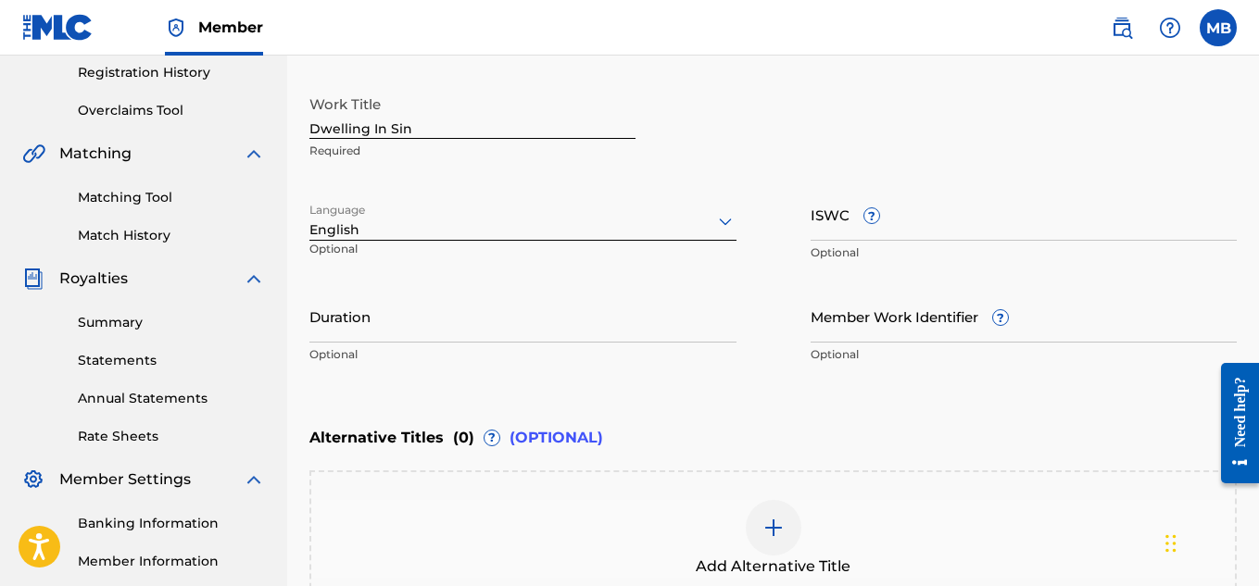
click at [919, 226] on input "ISWC ?" at bounding box center [1023, 214] width 427 height 53
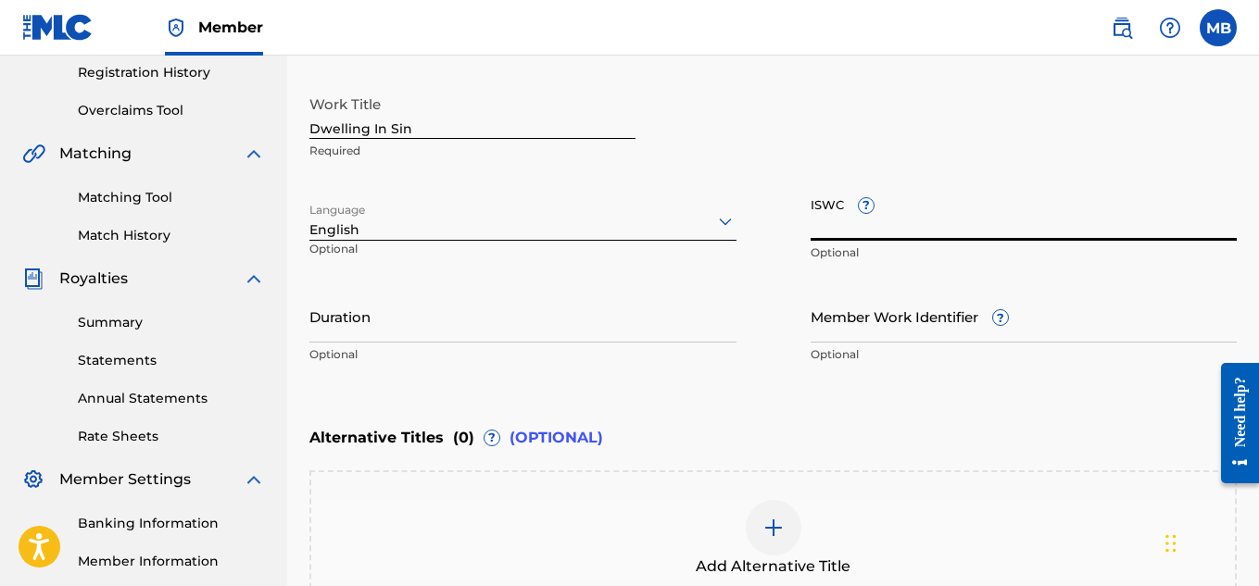
paste input "T-314.193.621-8"
type input "T-314.193.621-8"
click at [542, 322] on input "Duration" at bounding box center [522, 316] width 427 height 53
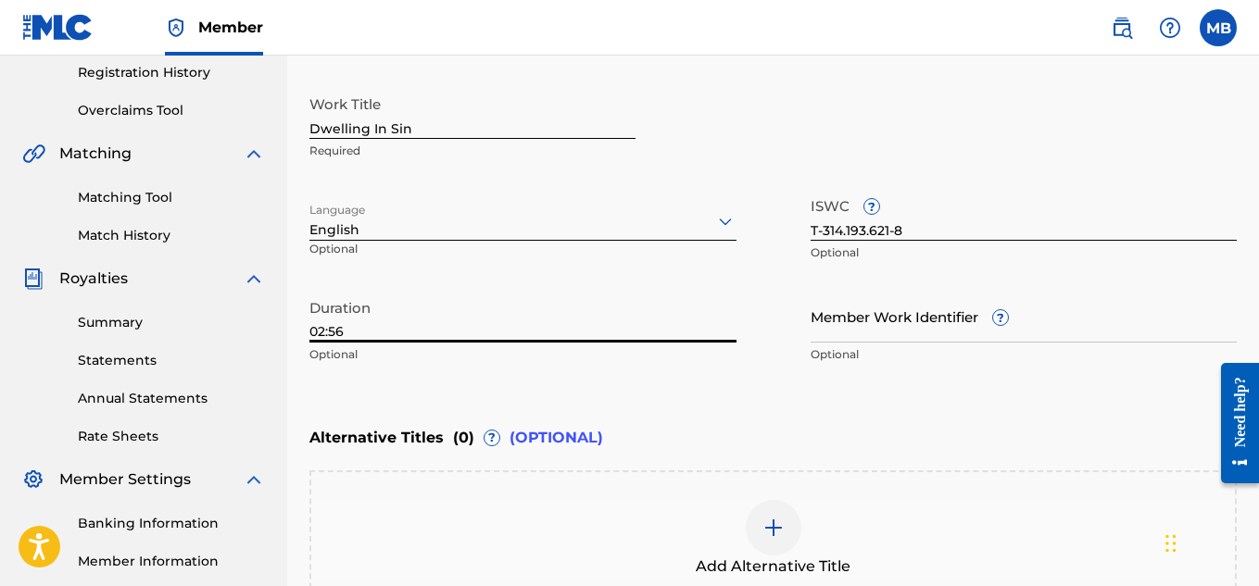
scroll to position [574, 0]
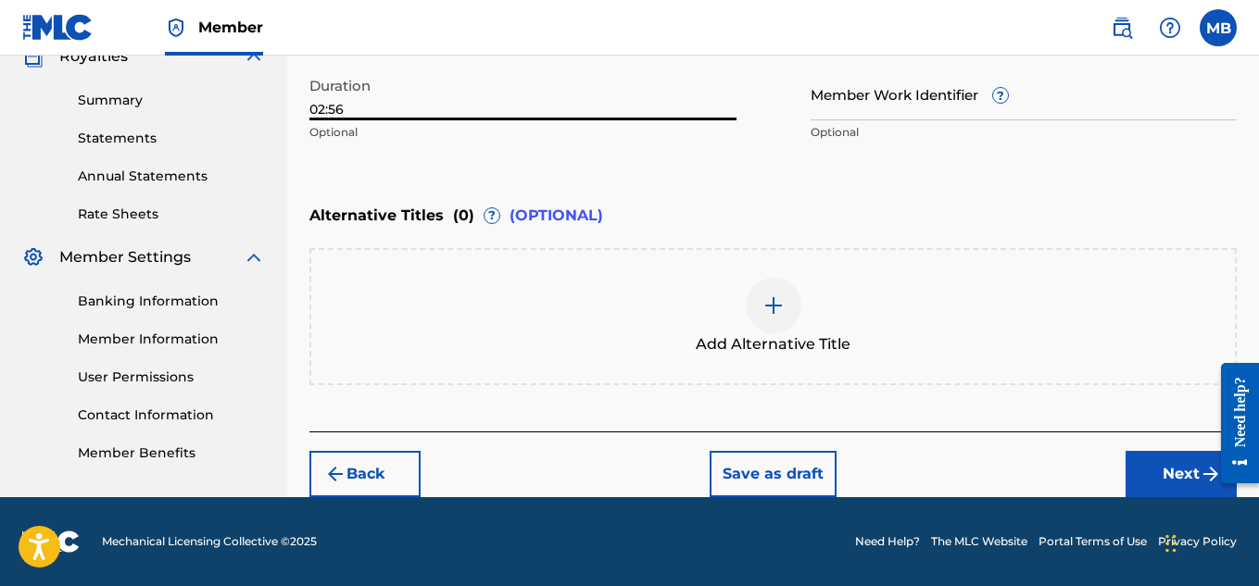
type input "02:56"
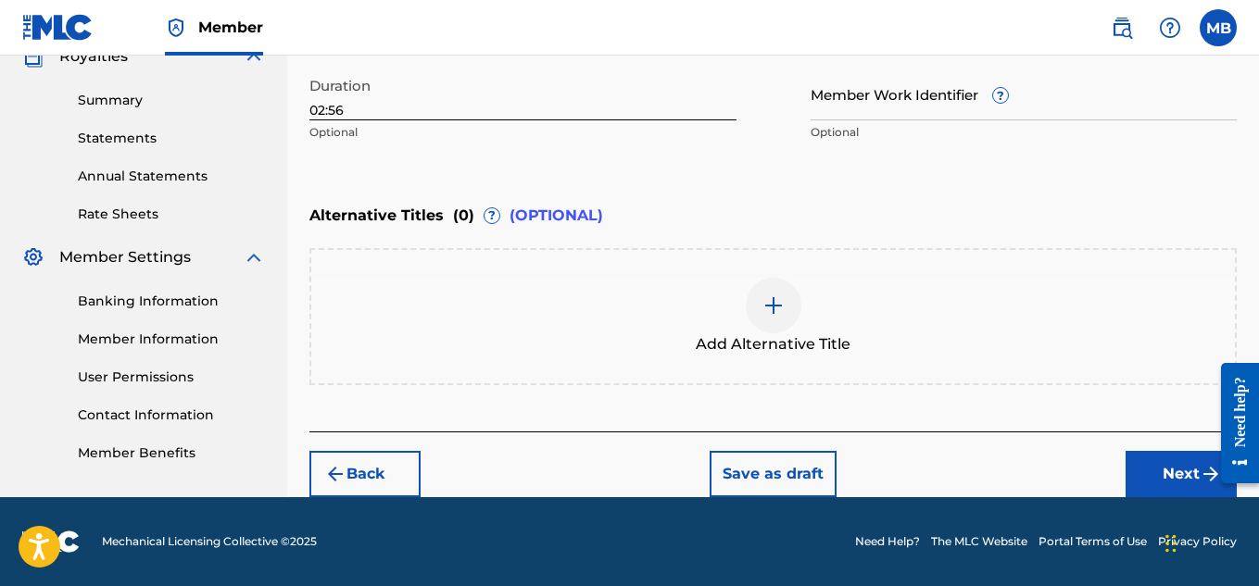
click at [1179, 471] on button "Next" at bounding box center [1180, 474] width 111 height 46
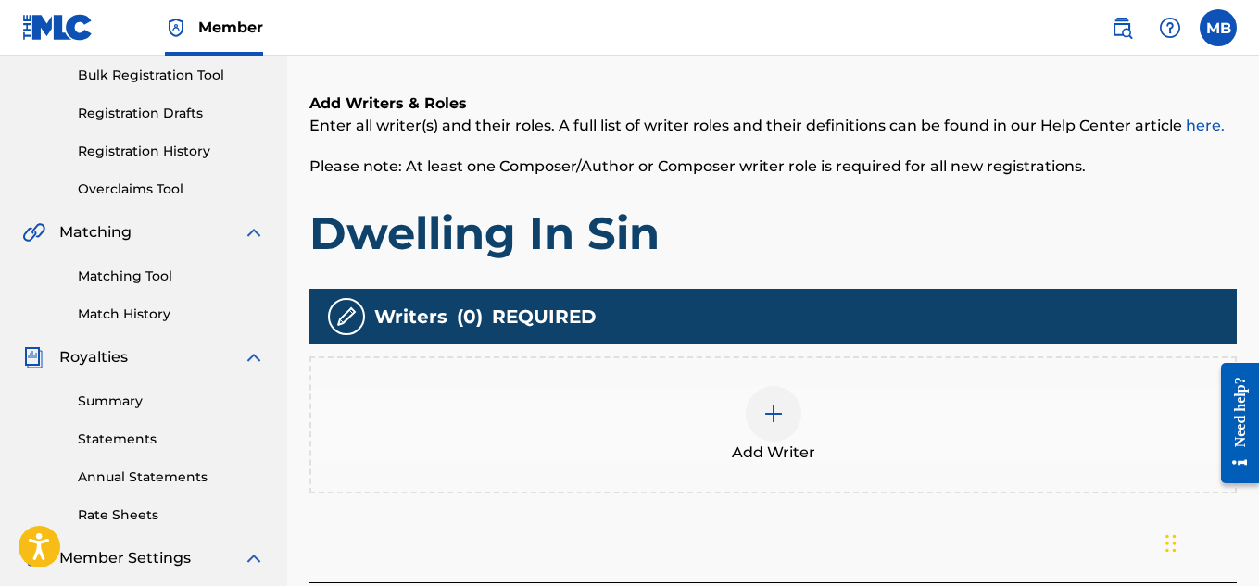
scroll to position [275, 0]
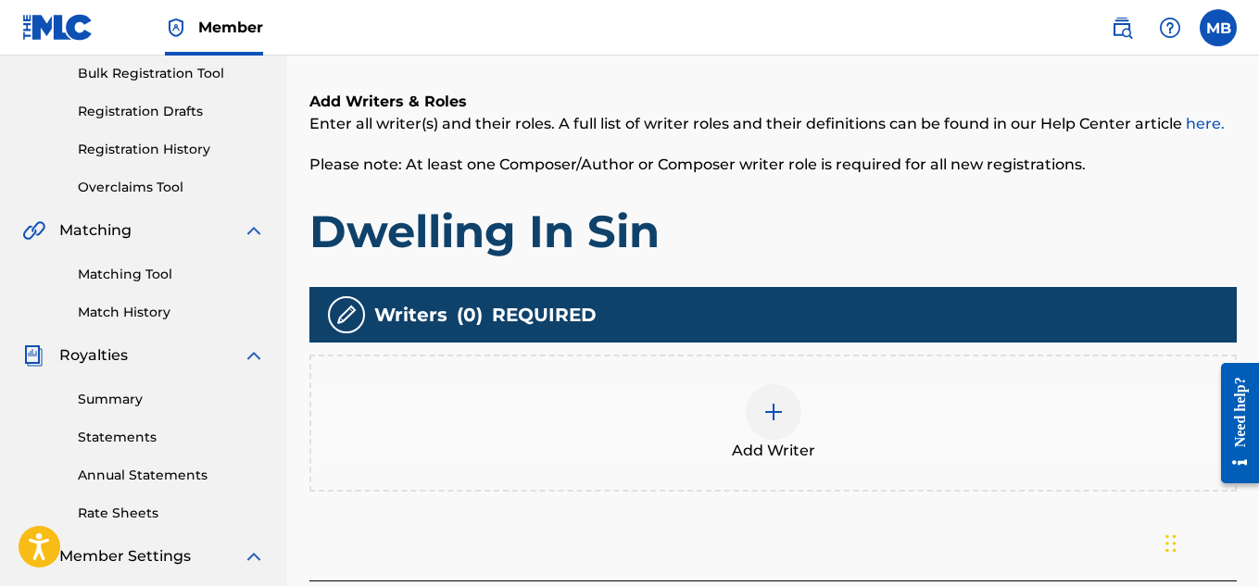
click at [791, 389] on div "Add Writer" at bounding box center [772, 423] width 923 height 78
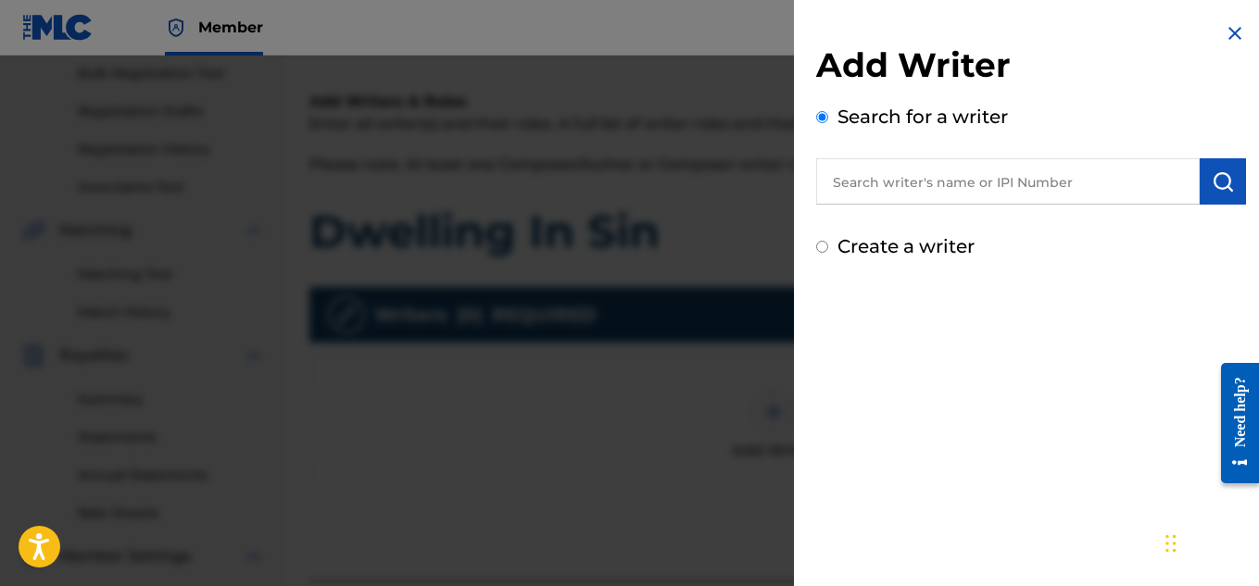
click at [971, 187] on input "text" at bounding box center [1007, 181] width 383 height 46
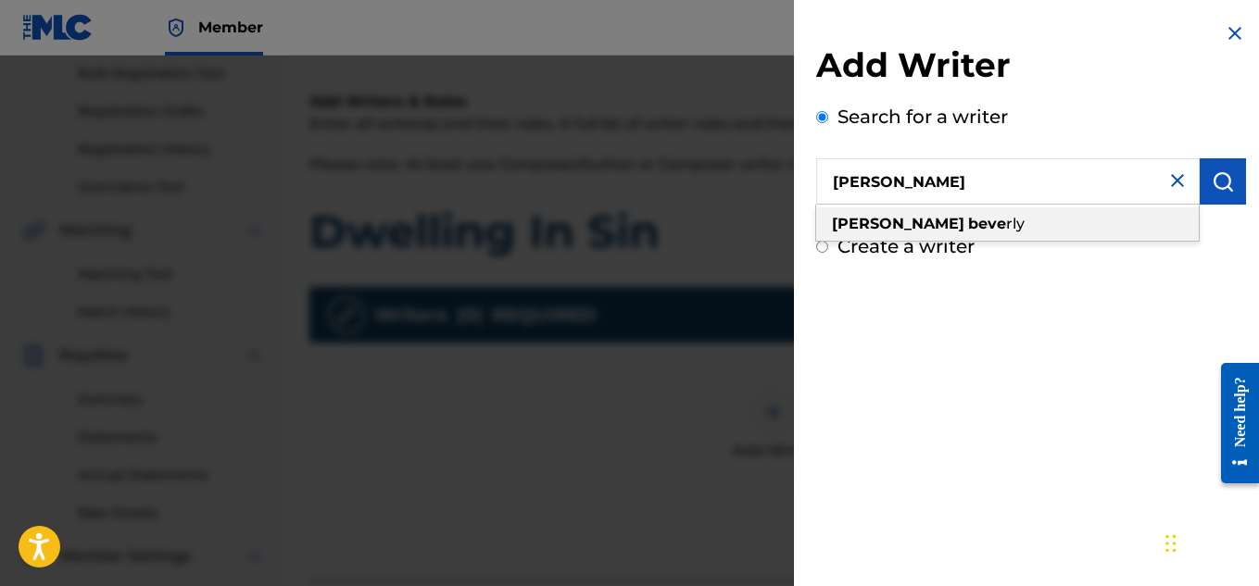
click at [986, 224] on div "[PERSON_NAME] rly" at bounding box center [1007, 223] width 383 height 33
type input "[PERSON_NAME]"
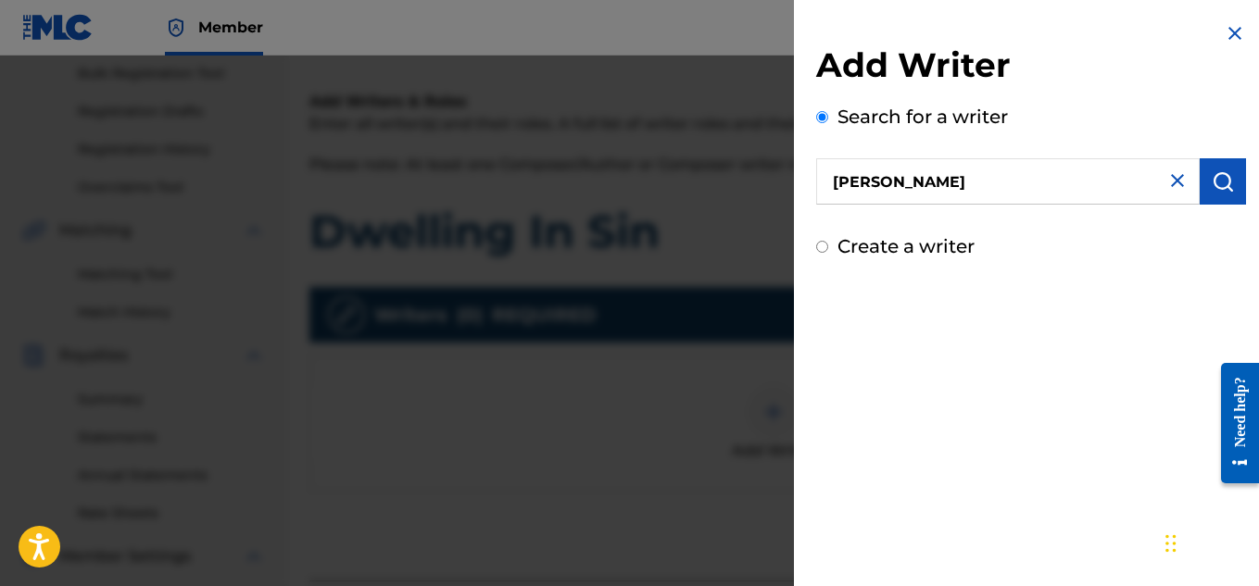
click at [1207, 194] on button "submit" at bounding box center [1222, 181] width 46 height 46
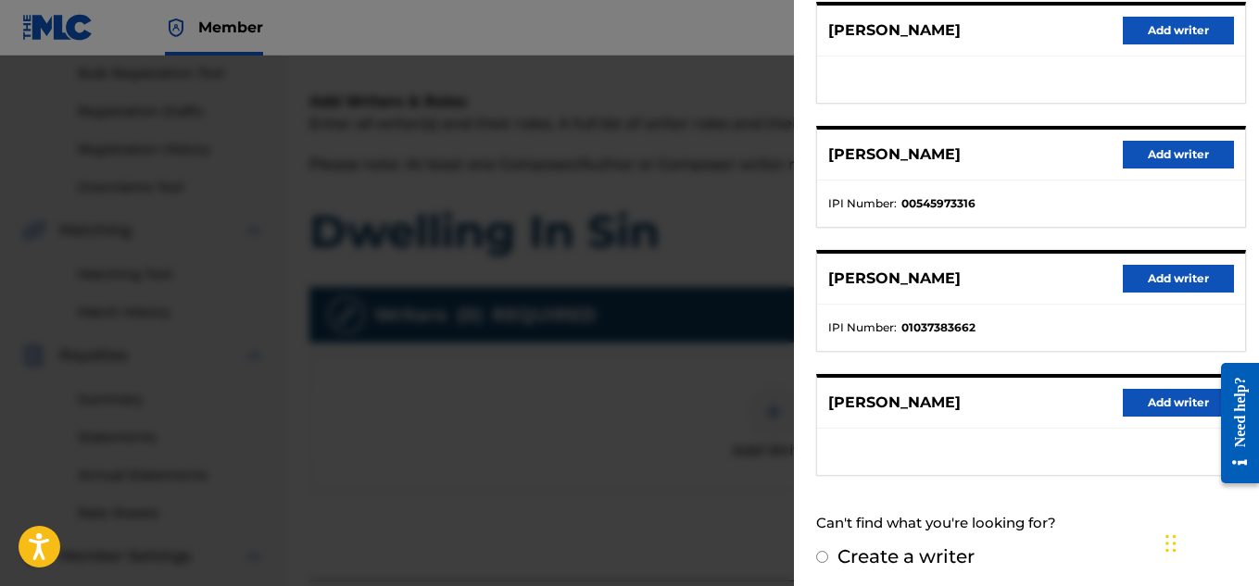
scroll to position [367, 0]
click at [1145, 283] on button "Add writer" at bounding box center [1178, 279] width 111 height 28
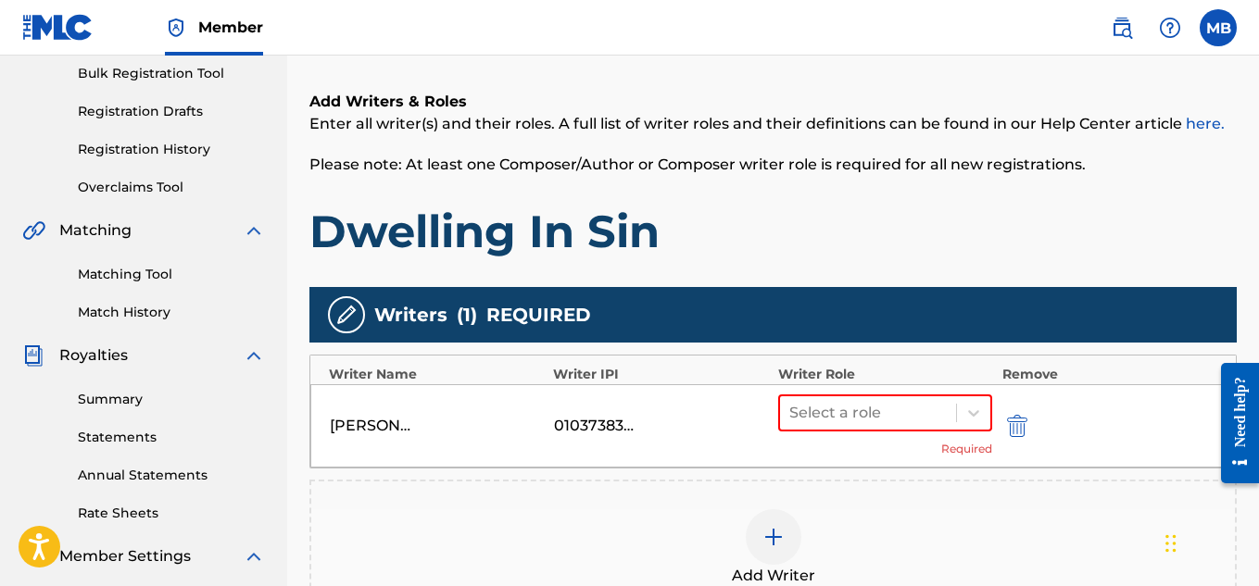
scroll to position [297, 0]
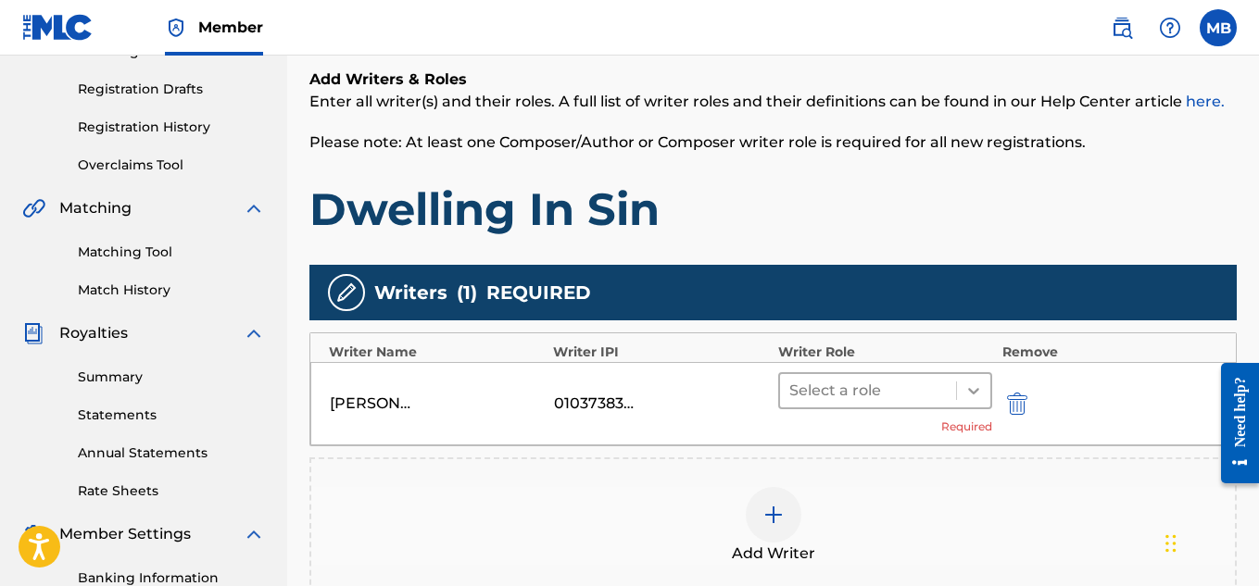
click at [968, 398] on icon at bounding box center [973, 391] width 19 height 19
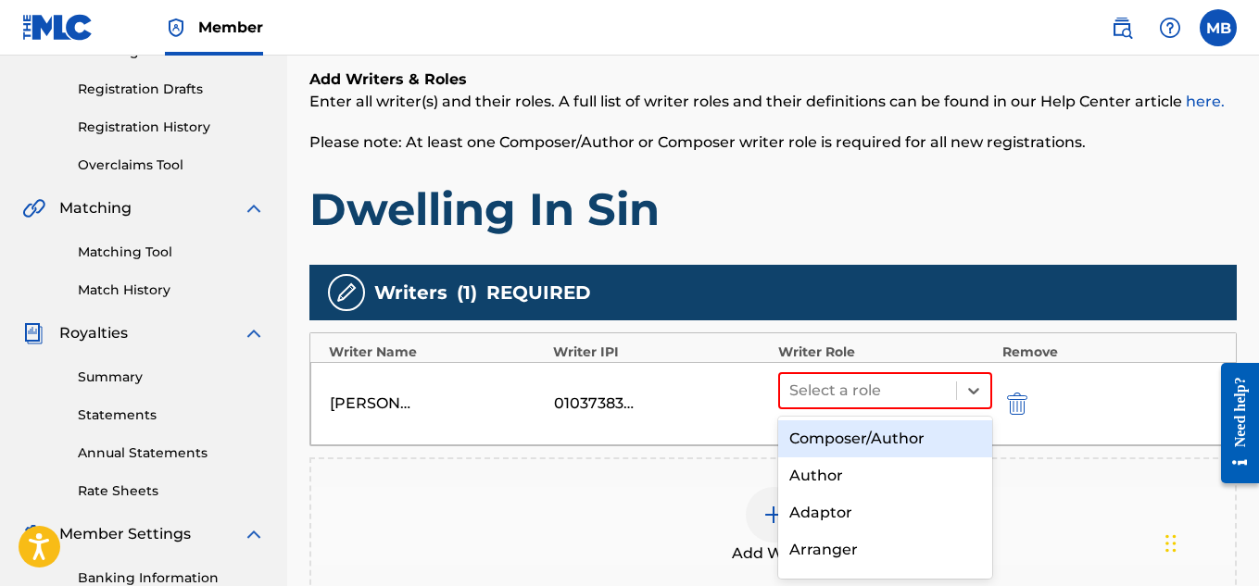
click at [944, 433] on div "Composer/Author" at bounding box center [885, 439] width 215 height 37
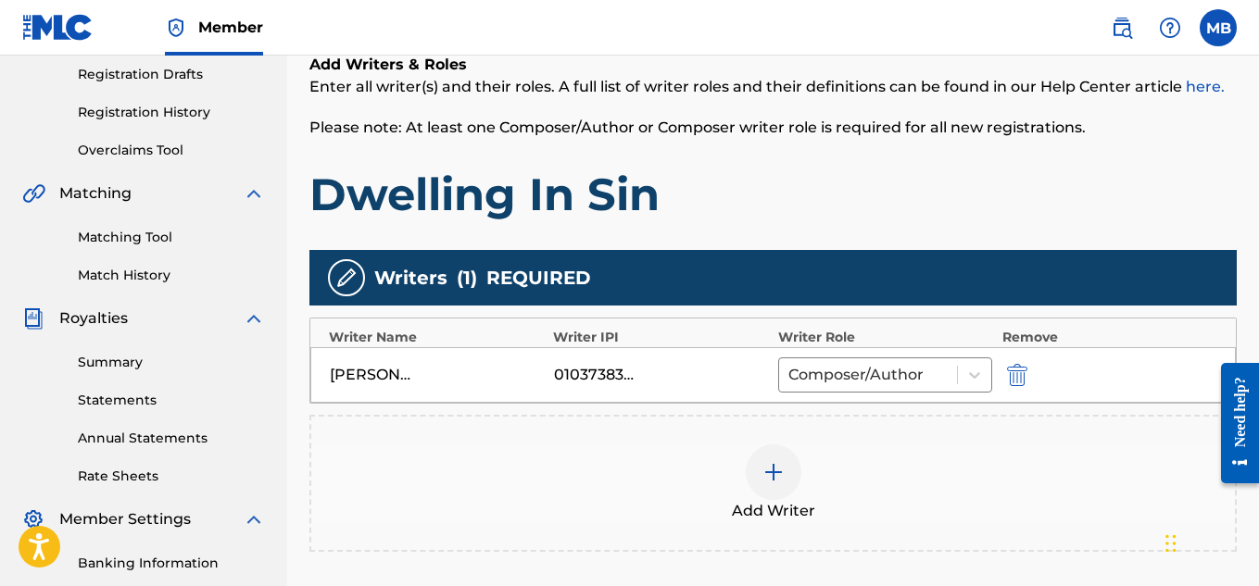
scroll to position [313, 0]
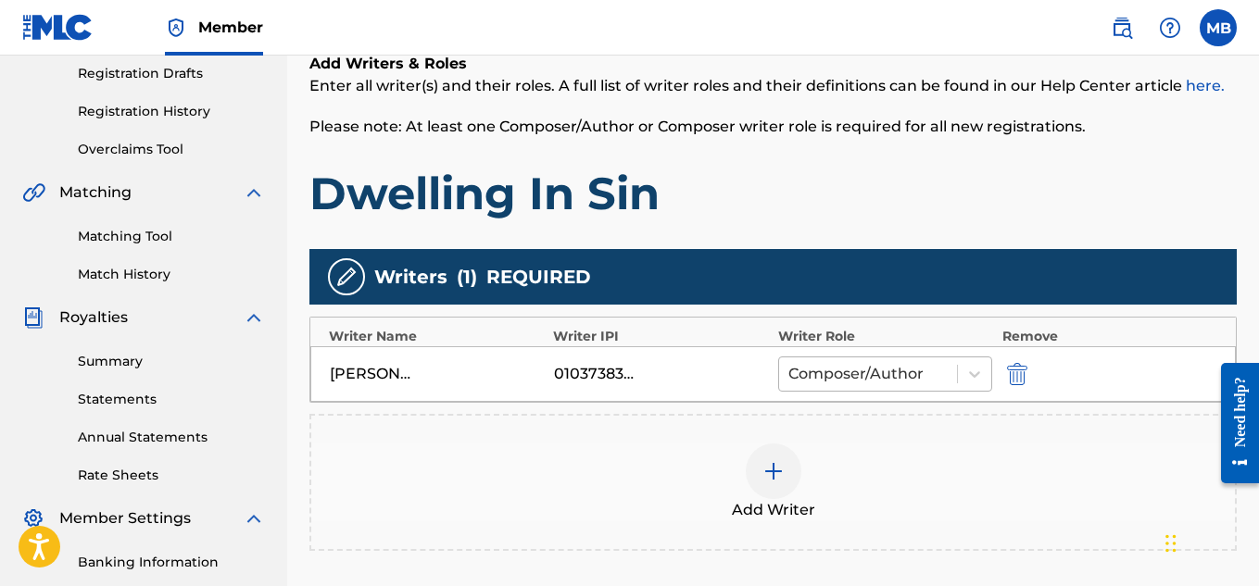
click at [929, 383] on div at bounding box center [868, 374] width 160 height 26
click at [1102, 416] on div "Add Writer" at bounding box center [772, 482] width 927 height 137
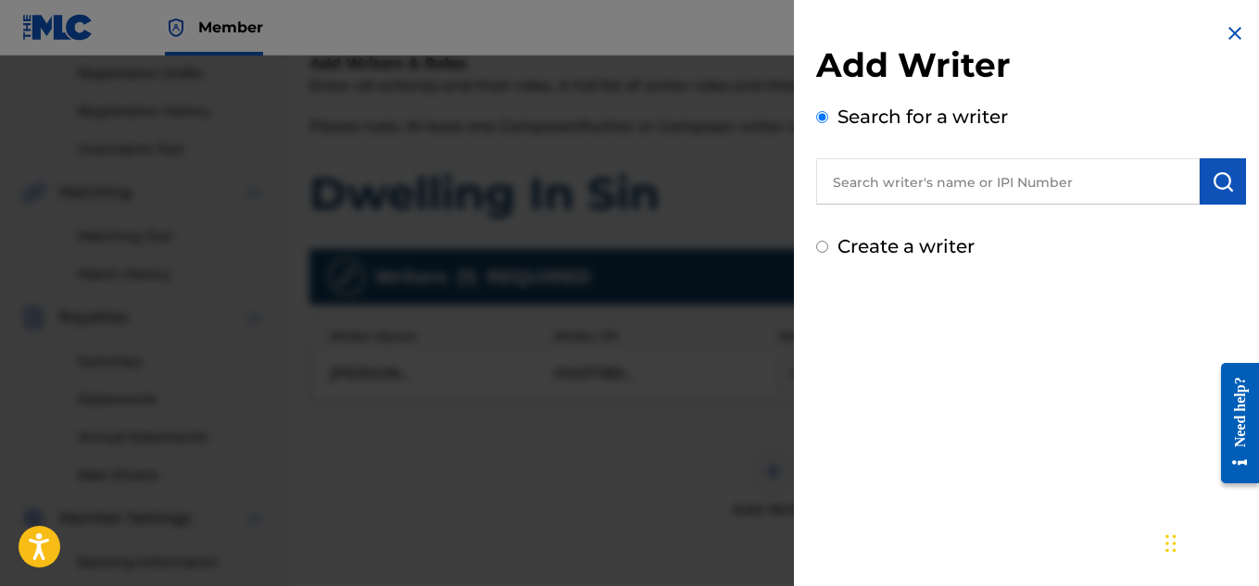
click at [1127, 186] on input "text" at bounding box center [1007, 181] width 383 height 46
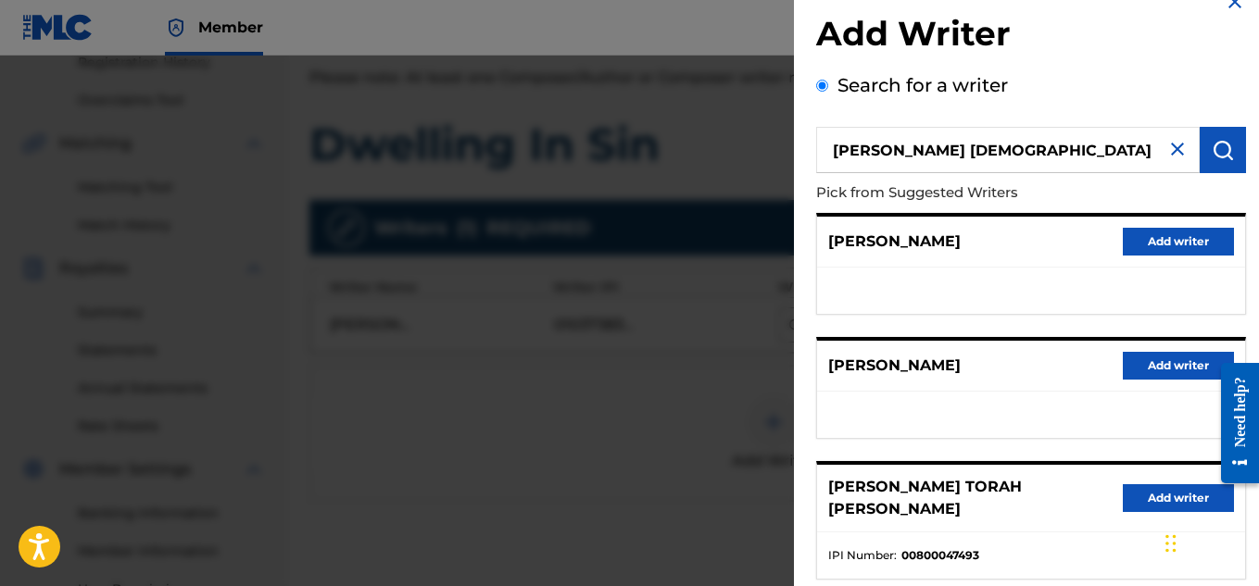
scroll to position [30, 0]
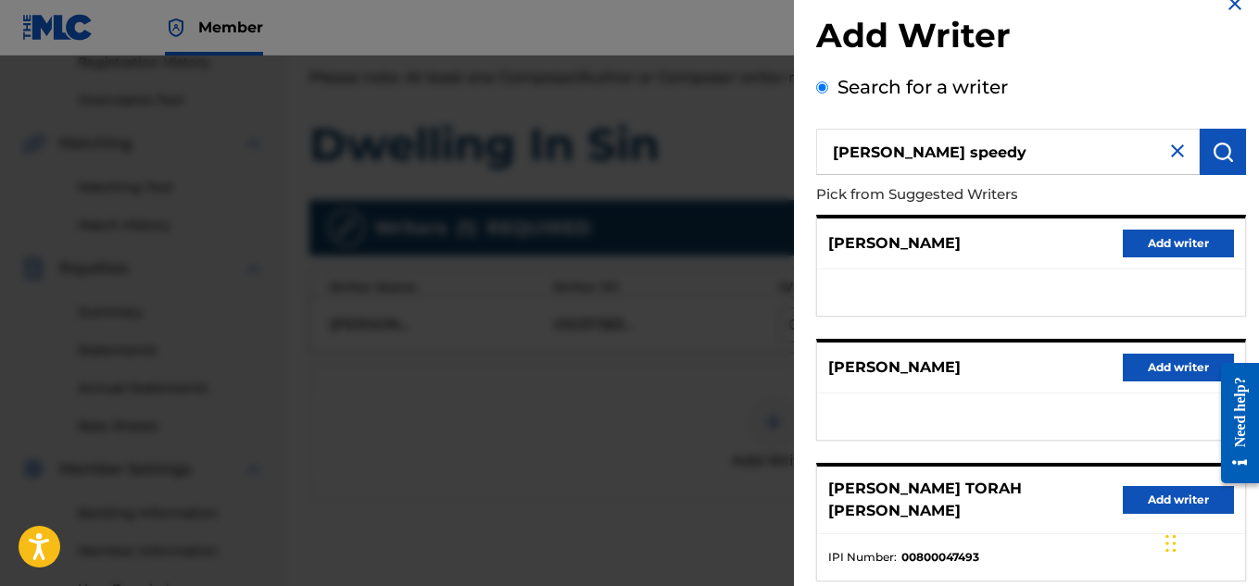
type input "[PERSON_NAME] speedy"
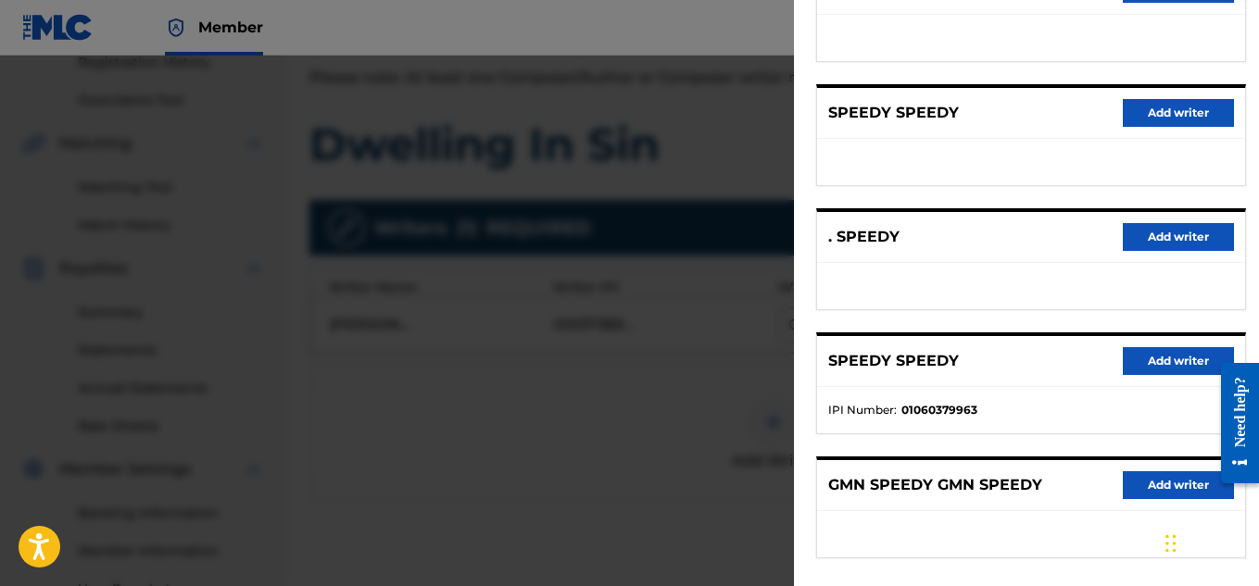
scroll to position [373, 0]
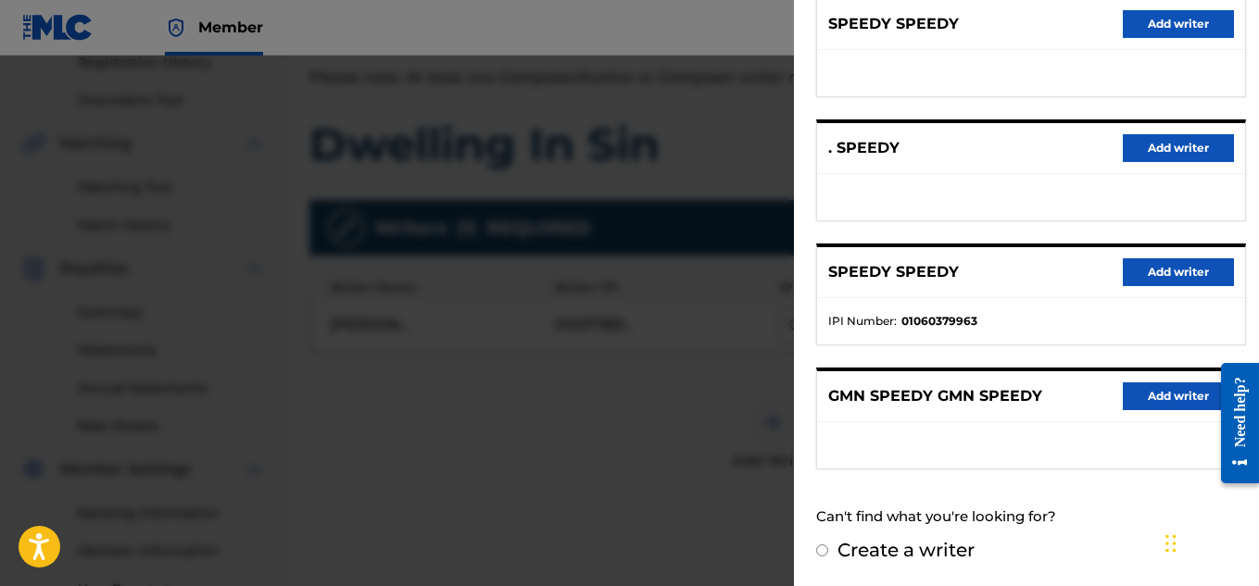
click at [821, 554] on input "Create a writer" at bounding box center [822, 551] width 12 height 12
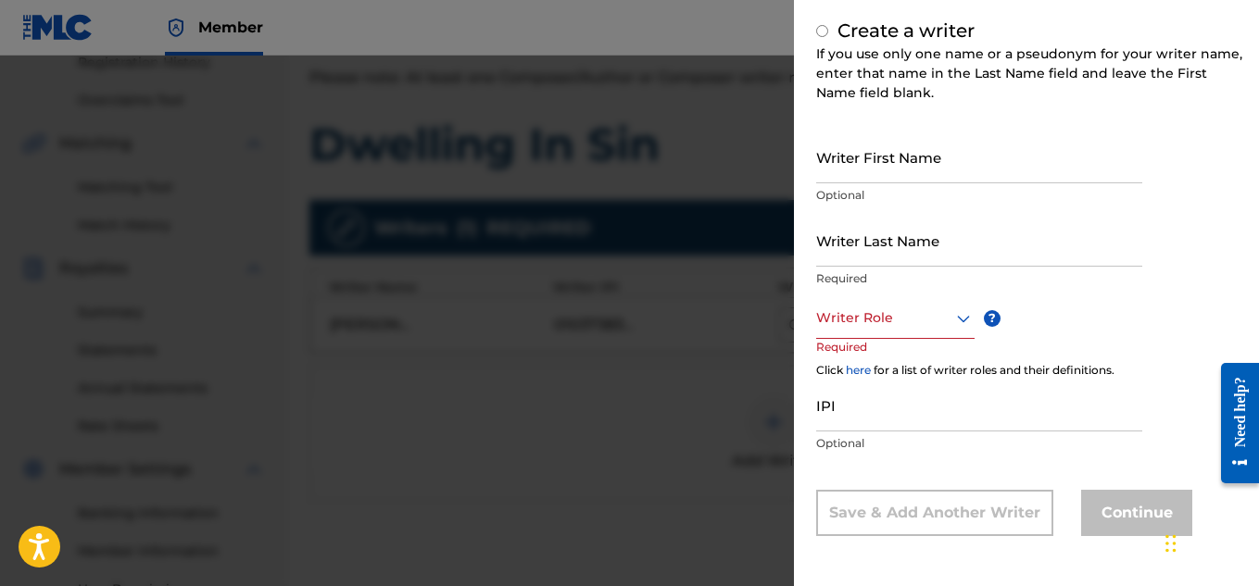
radio input "false"
radio input "true"
click at [954, 162] on input "Writer First Name" at bounding box center [979, 157] width 326 height 53
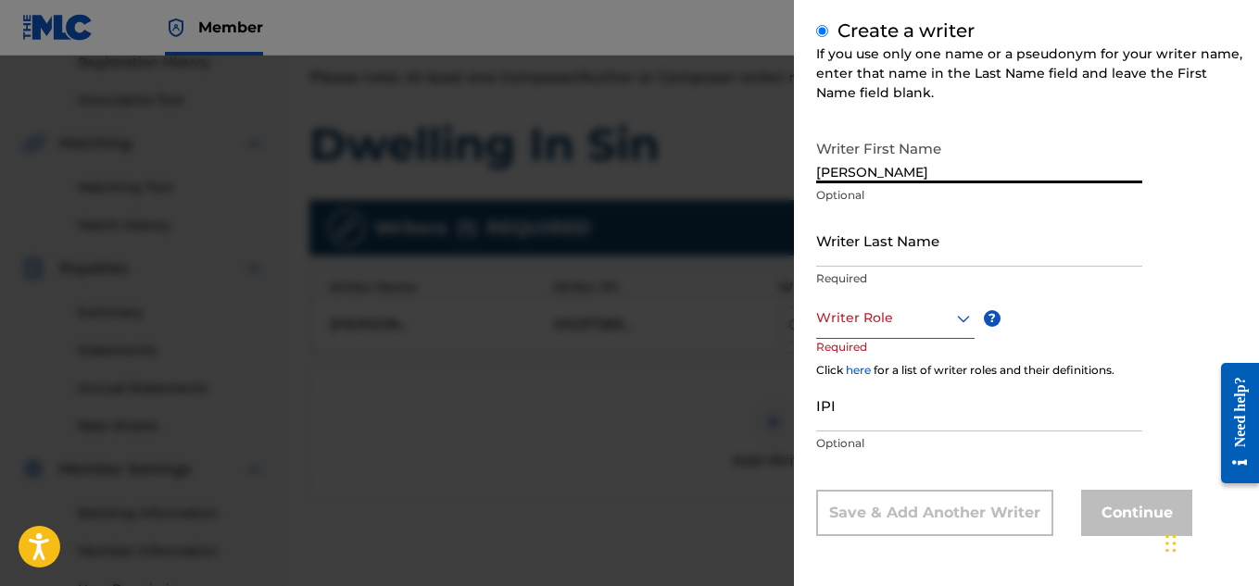
type input "[PERSON_NAME]"
click at [946, 259] on input "Writer Last Name" at bounding box center [979, 240] width 326 height 53
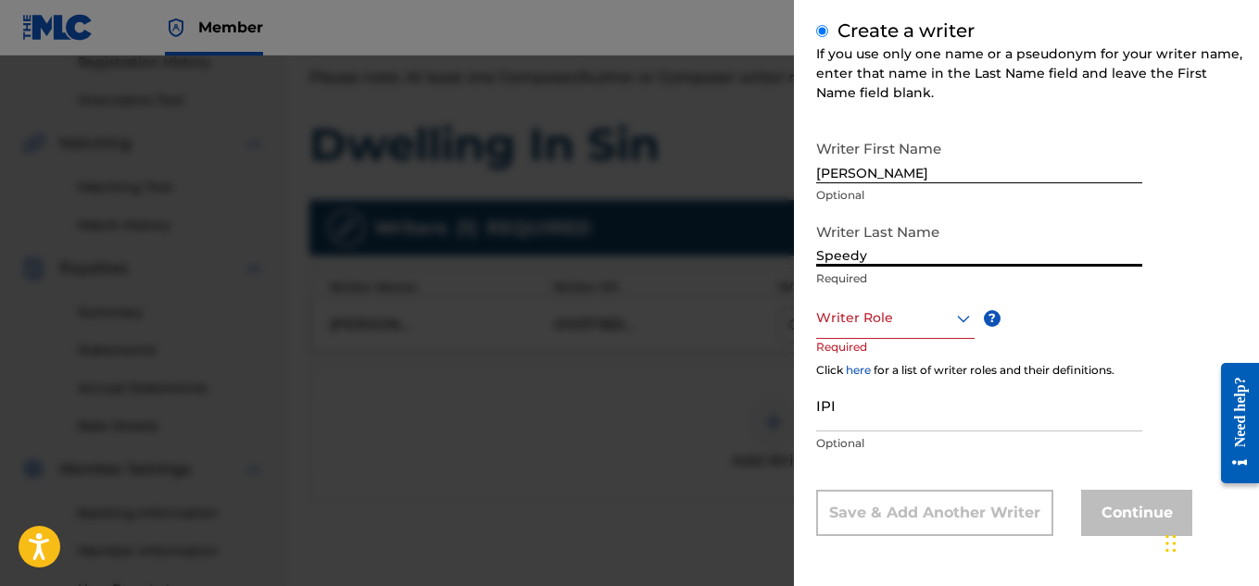
type input "Speedy"
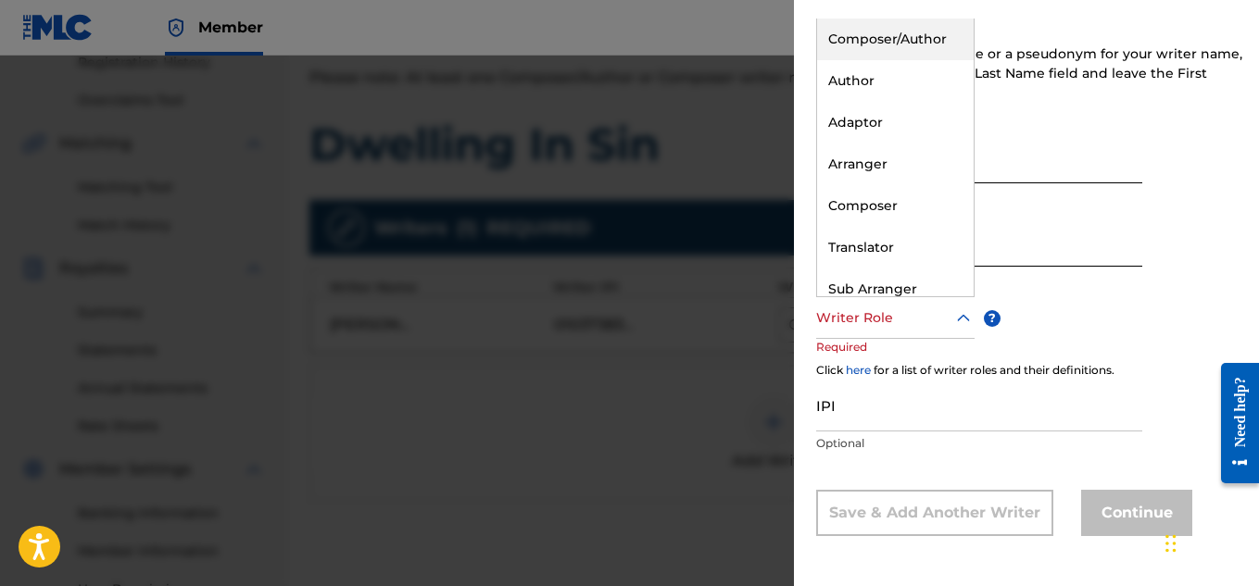
click at [908, 331] on div "Writer Role" at bounding box center [895, 318] width 158 height 42
click at [885, 83] on div "Author" at bounding box center [895, 81] width 157 height 42
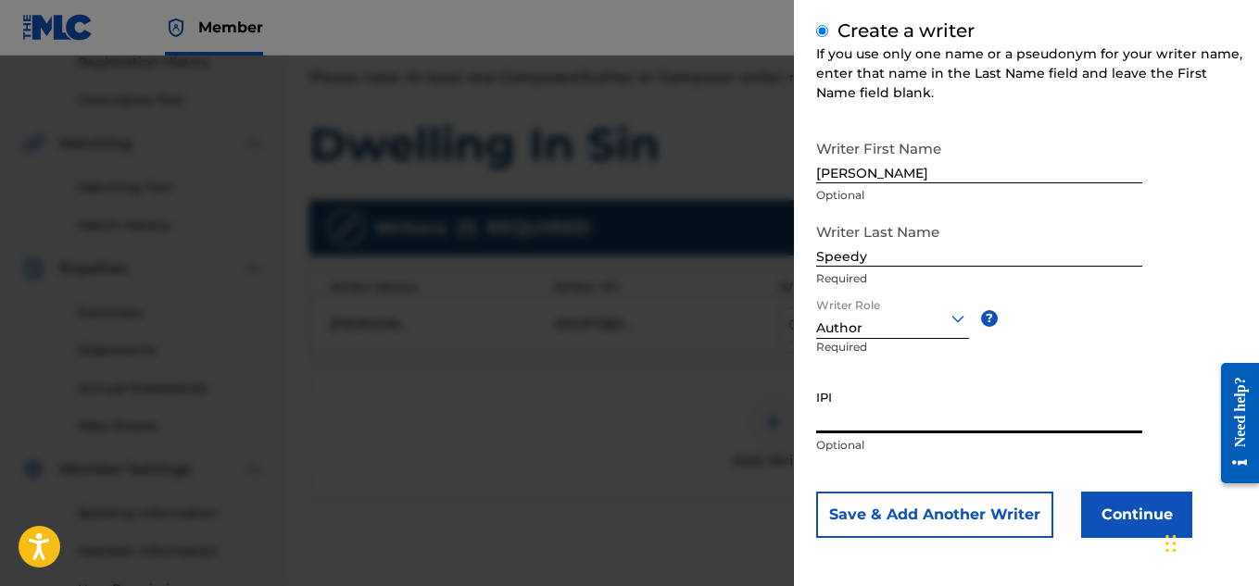
click at [945, 420] on input "IPI" at bounding box center [979, 407] width 326 height 53
paste input "00479802315"
type input "00479802315"
click at [1105, 512] on button "Continue" at bounding box center [1136, 515] width 111 height 46
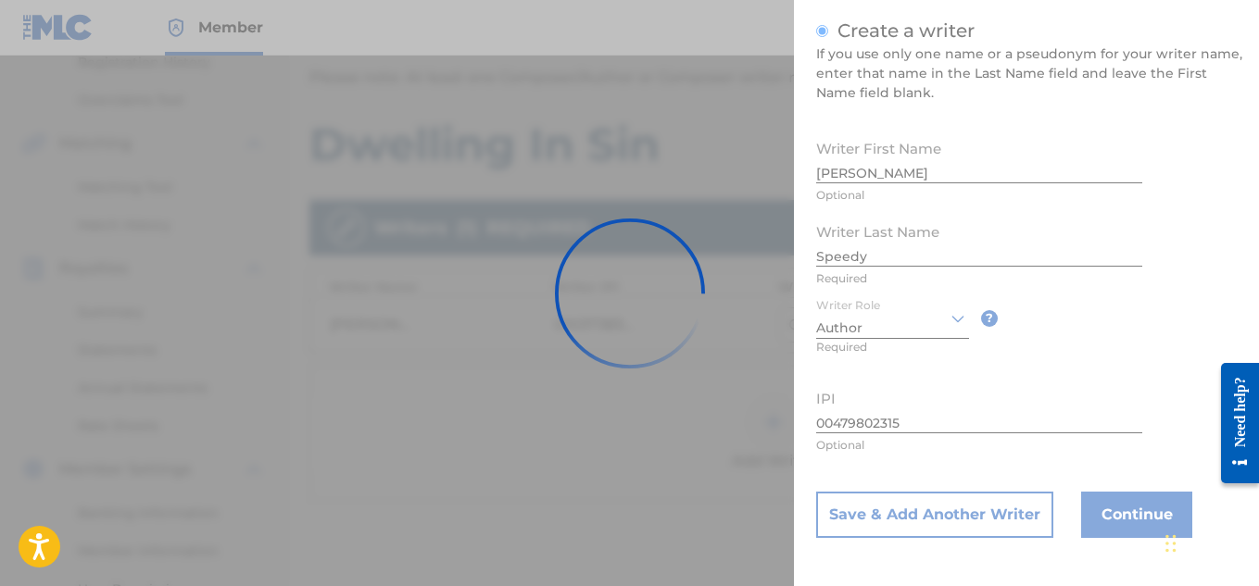
click at [1105, 512] on div at bounding box center [629, 293] width 1259 height 586
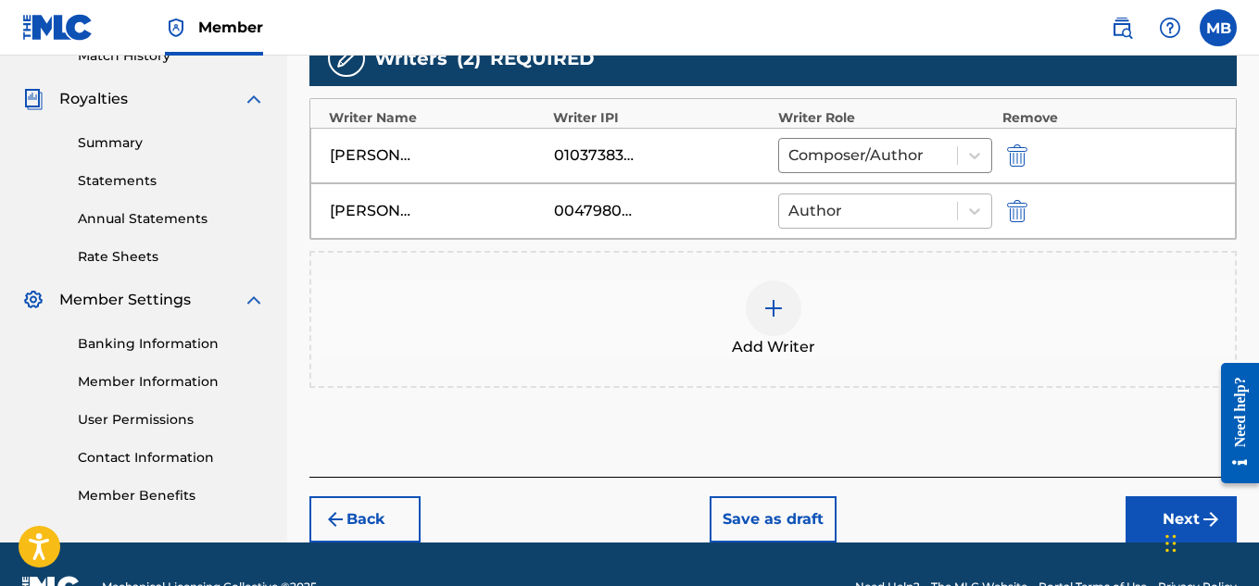
scroll to position [533, 0]
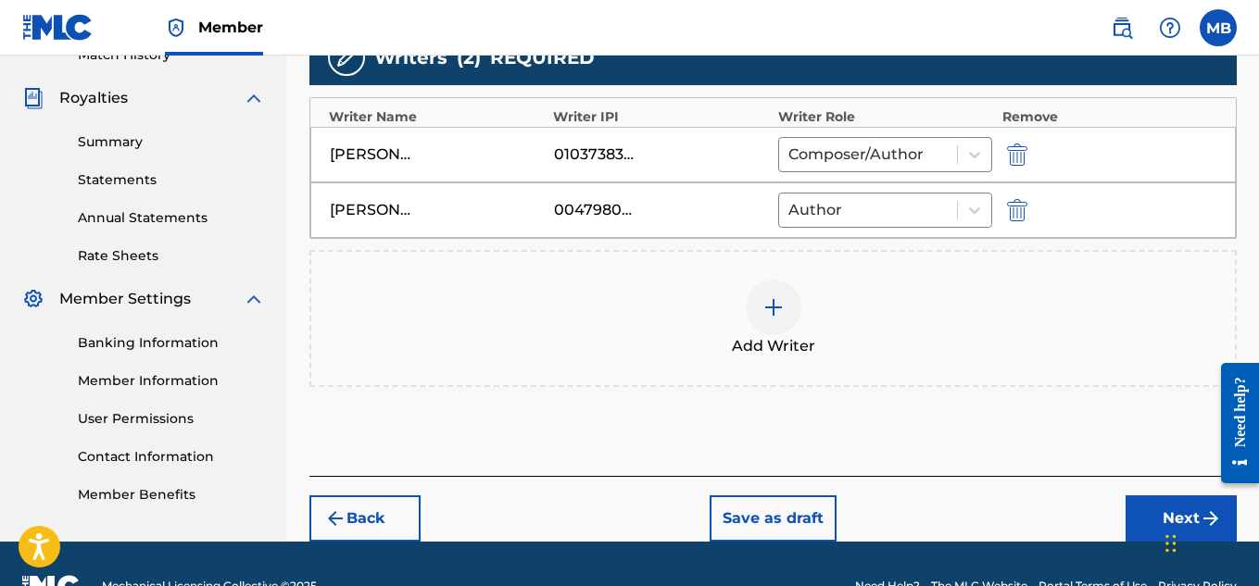
click at [1140, 509] on button "Next" at bounding box center [1180, 519] width 111 height 46
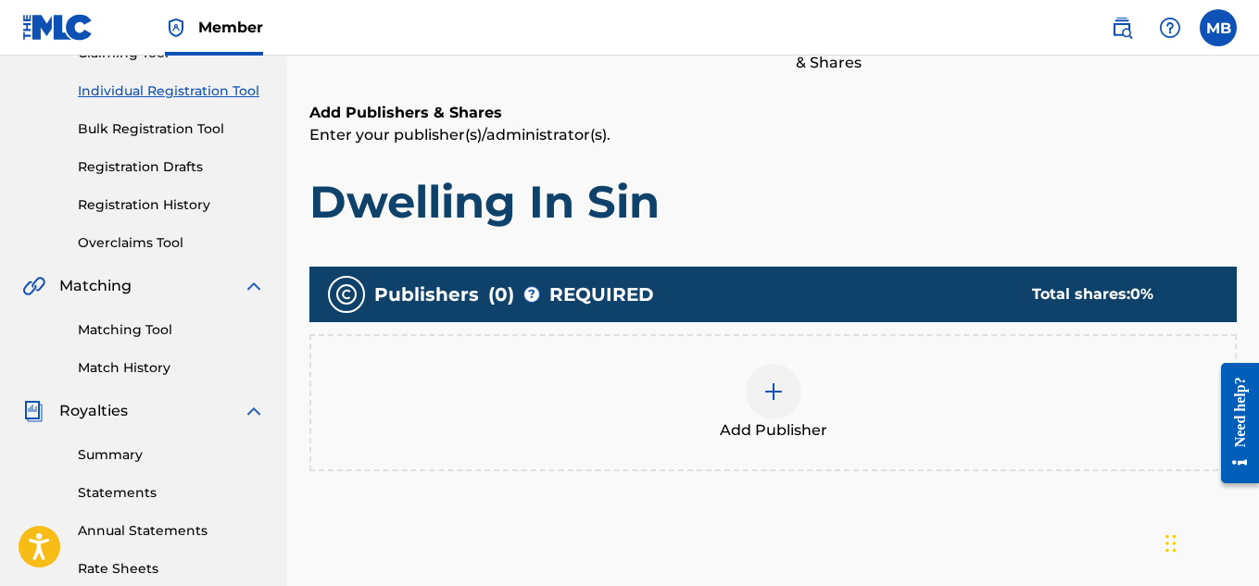
scroll to position [220, 0]
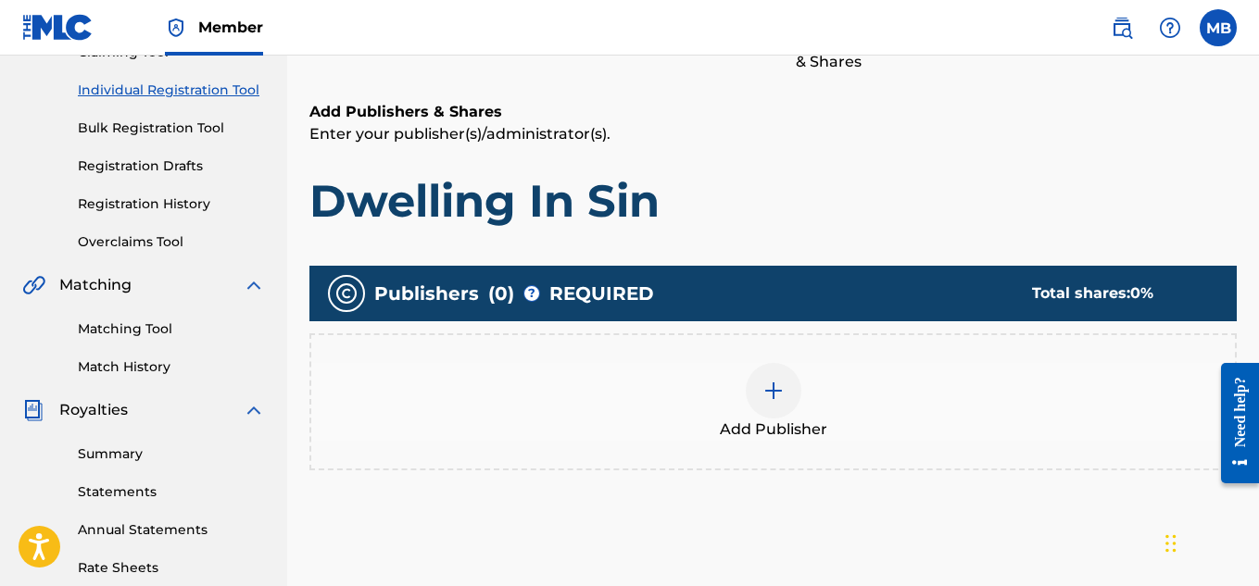
click at [772, 403] on div at bounding box center [774, 391] width 56 height 56
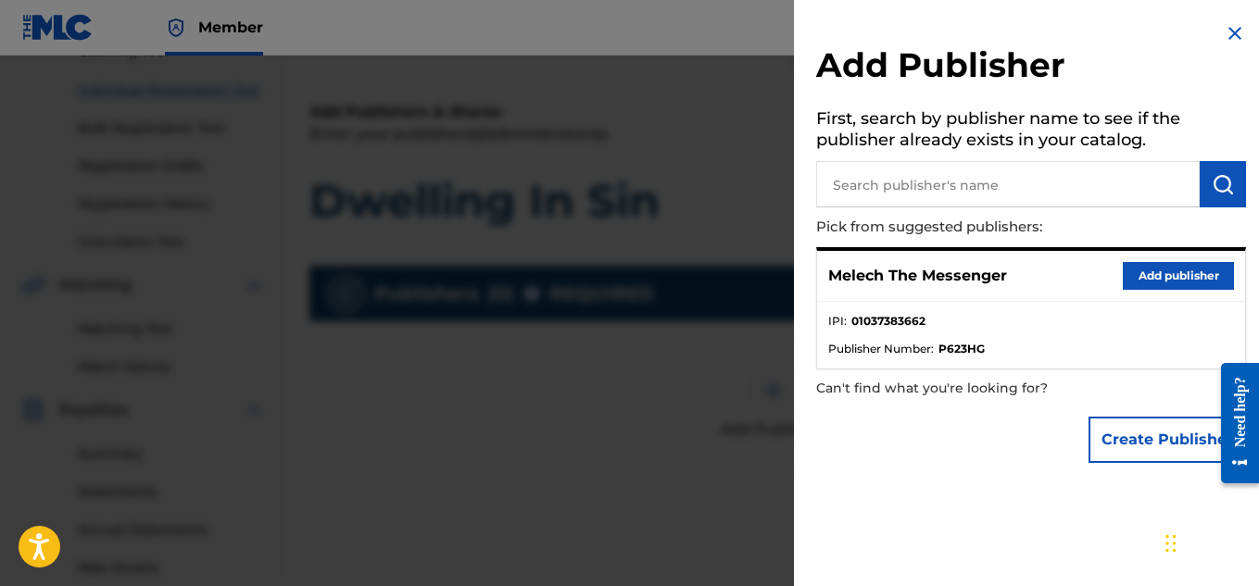
click at [1135, 263] on button "Add publisher" at bounding box center [1178, 276] width 111 height 28
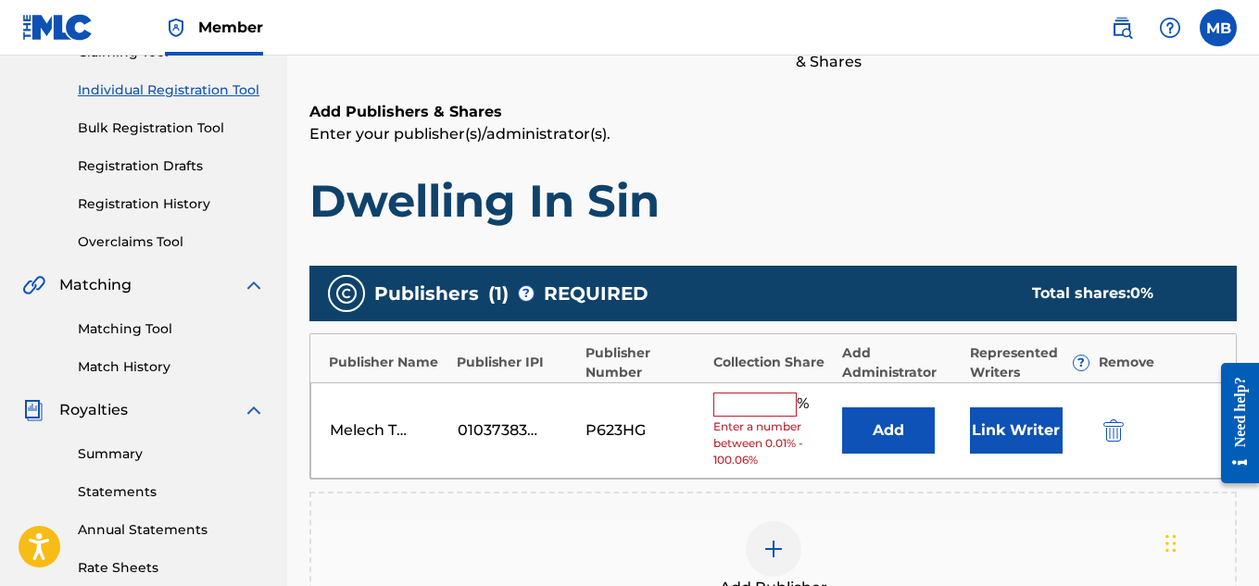
click at [784, 397] on input "text" at bounding box center [754, 405] width 83 height 24
type input "100"
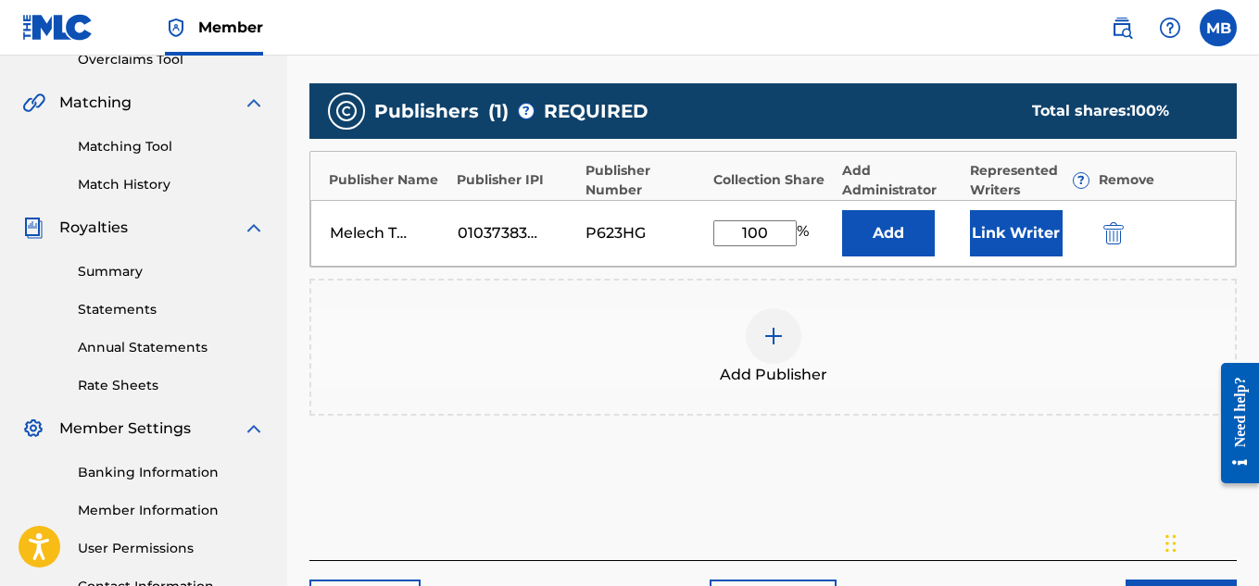
scroll to position [562, 0]
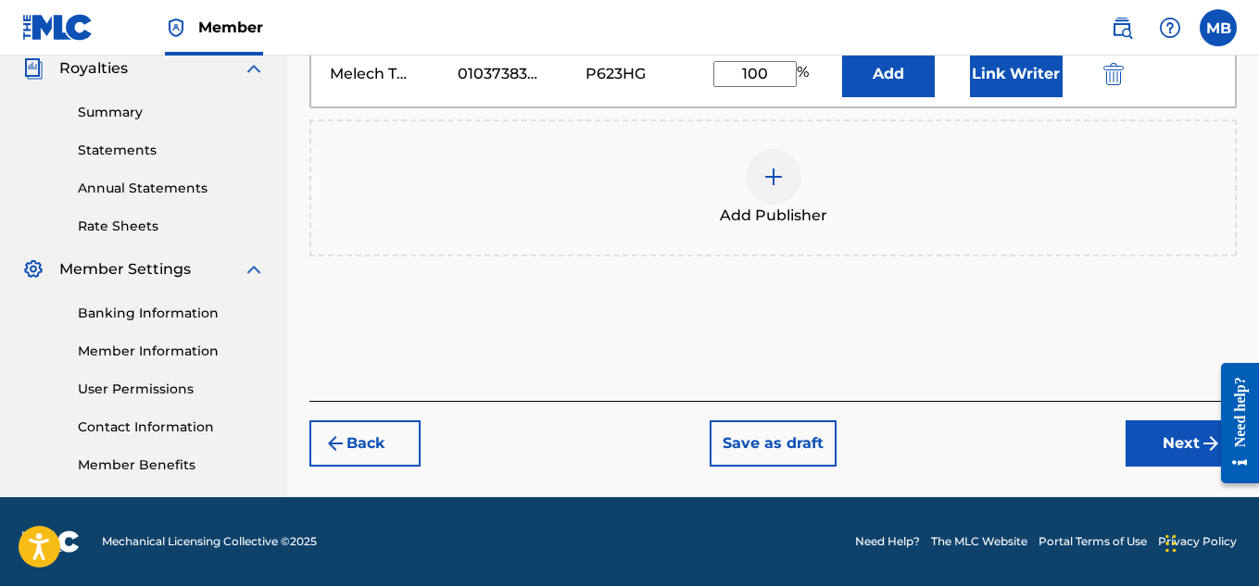
click at [1167, 437] on button "Next" at bounding box center [1180, 444] width 111 height 46
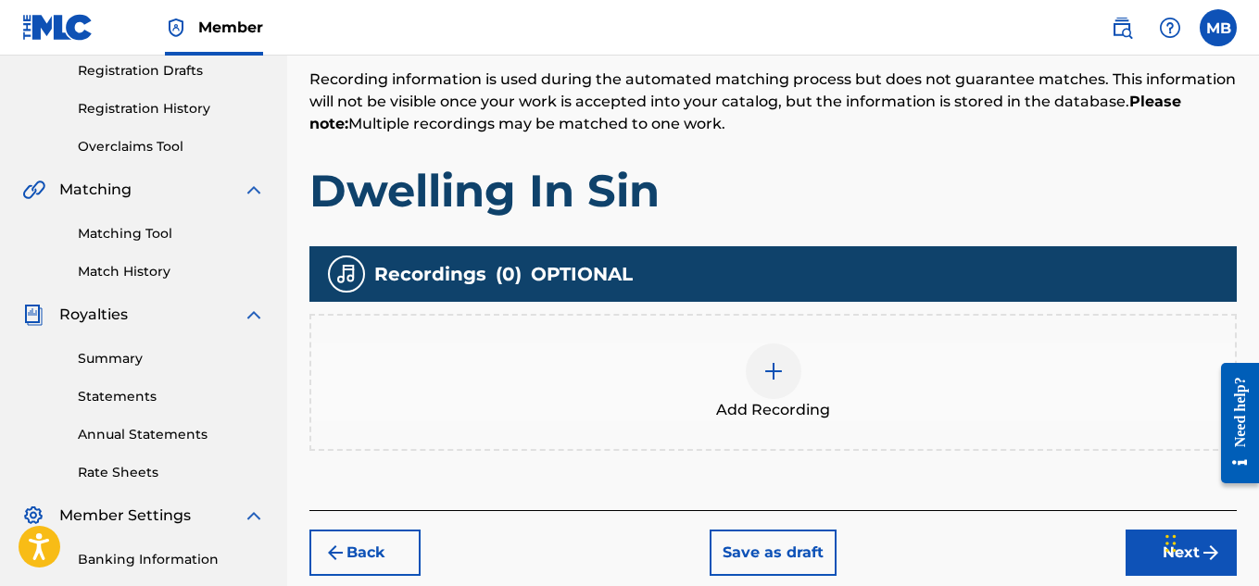
scroll to position [317, 0]
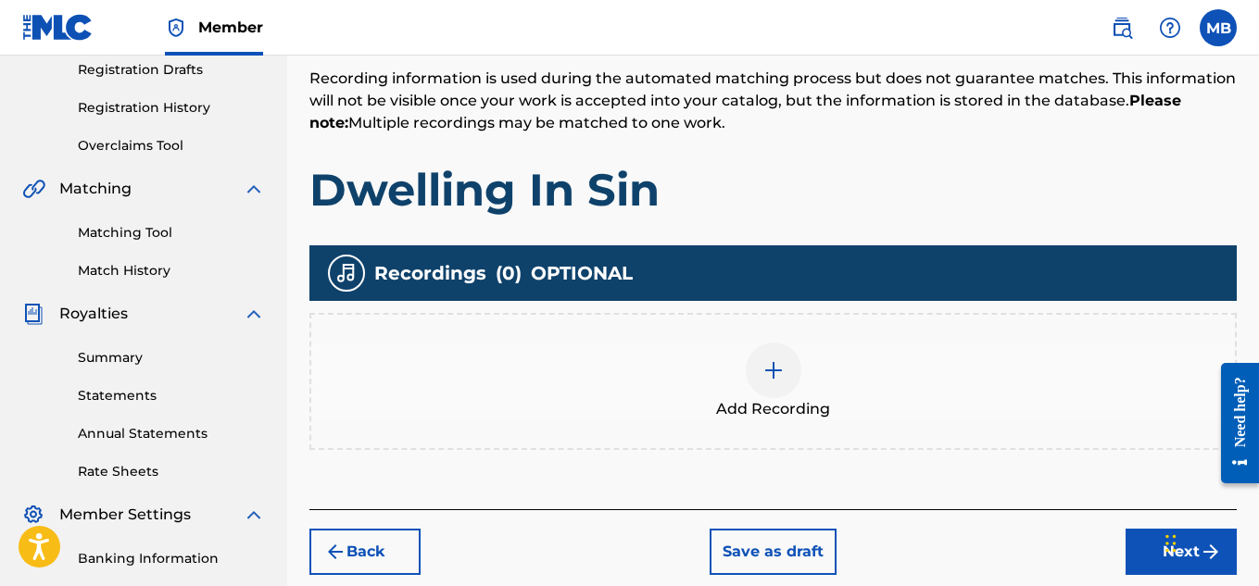
click at [856, 381] on div "Add Recording" at bounding box center [772, 382] width 923 height 78
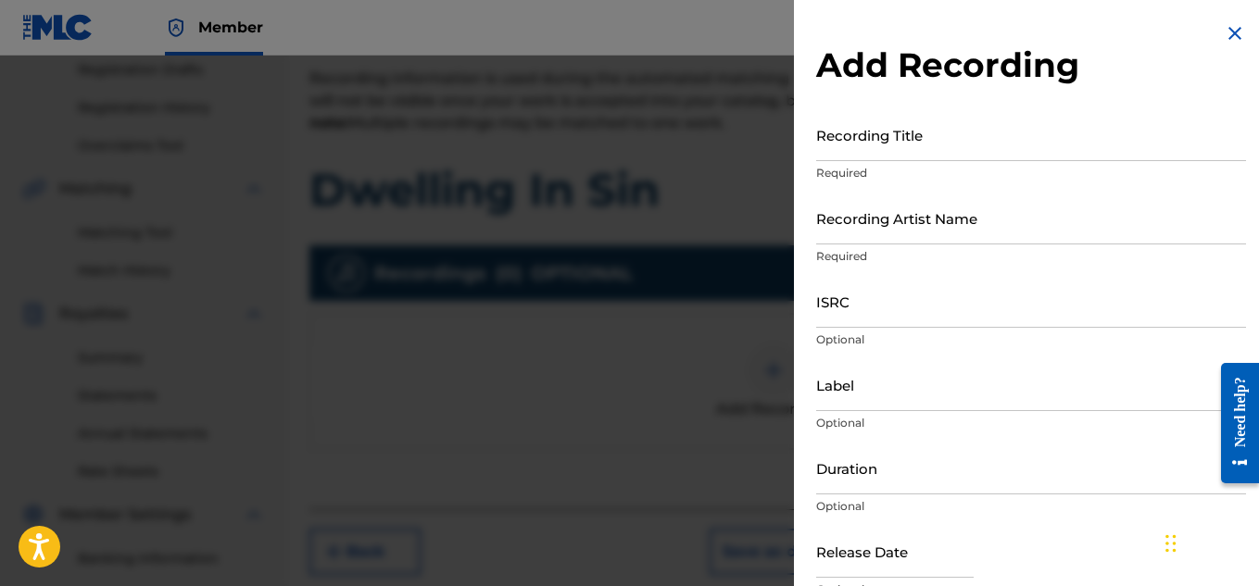
click at [935, 144] on input "Recording Title" at bounding box center [1031, 134] width 430 height 53
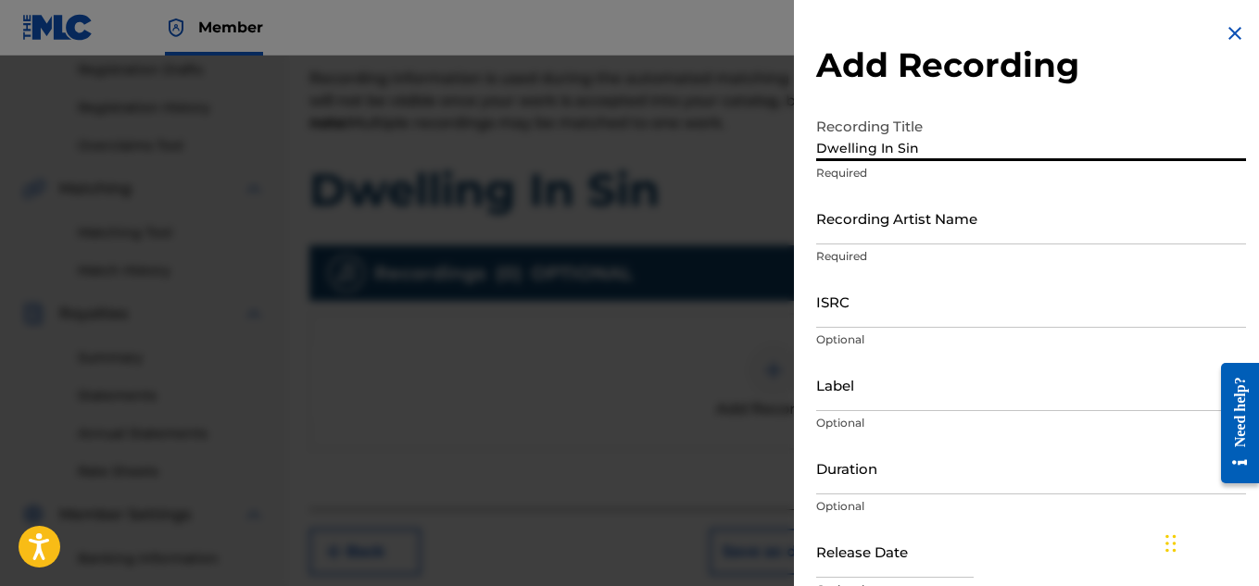
type input "Dwelling In Sin"
click at [934, 236] on input "Recording Artist Name" at bounding box center [1031, 218] width 430 height 53
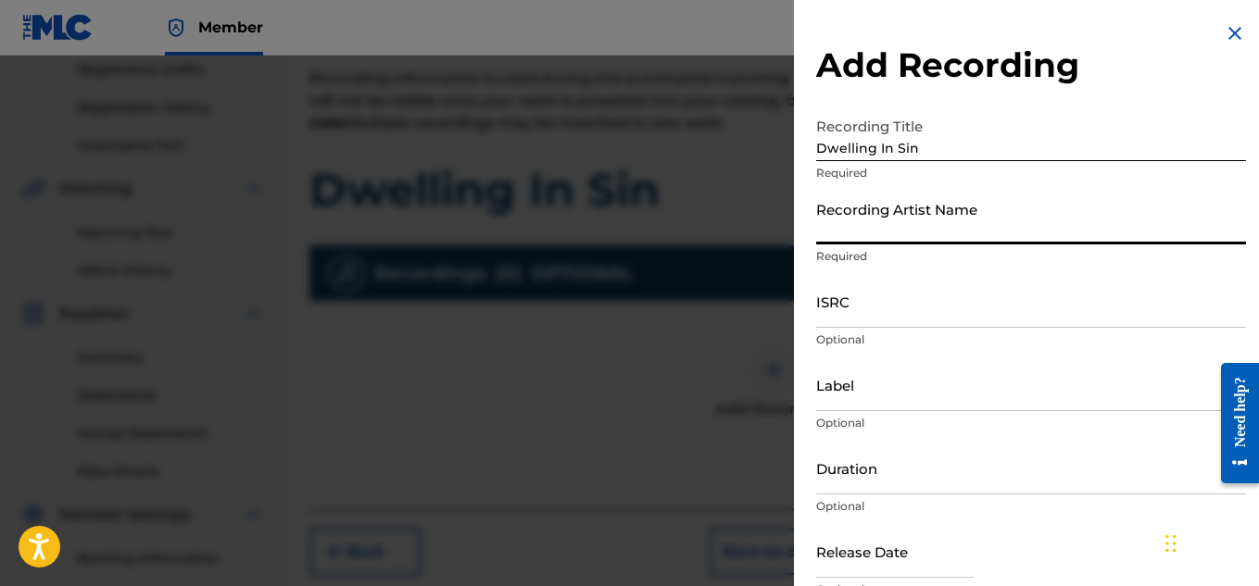
type input "Melech The Messenger"
click at [936, 314] on input "ISRC" at bounding box center [1031, 301] width 430 height 53
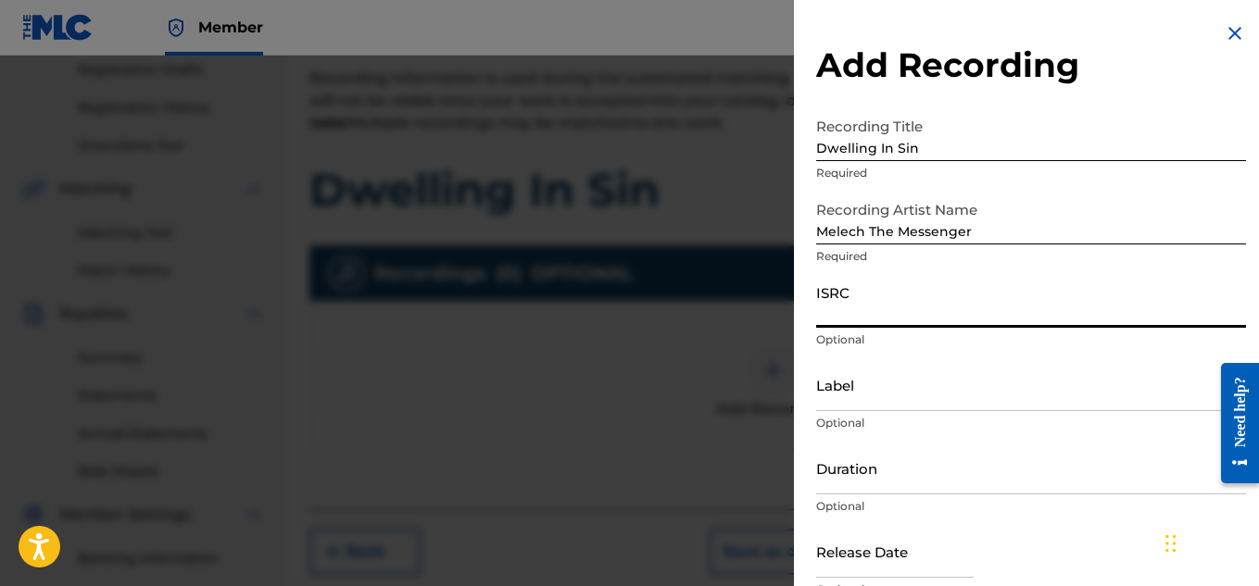
paste input "QZTB72323404"
type input "QZTB72323404"
click at [929, 486] on input "Duration" at bounding box center [1031, 468] width 430 height 53
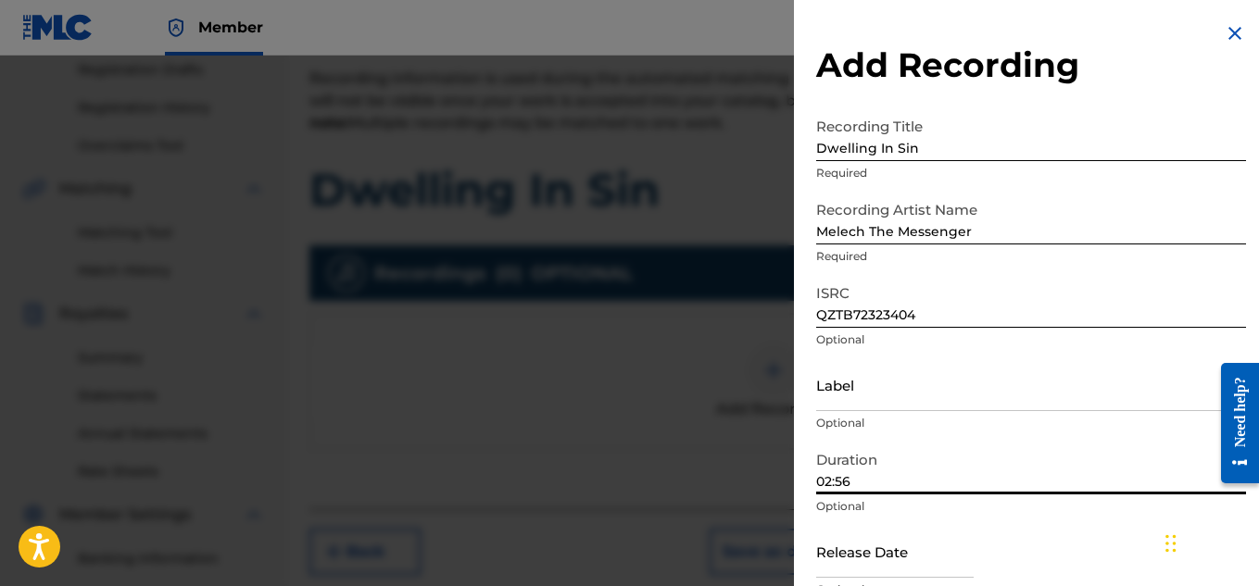
scroll to position [91, 0]
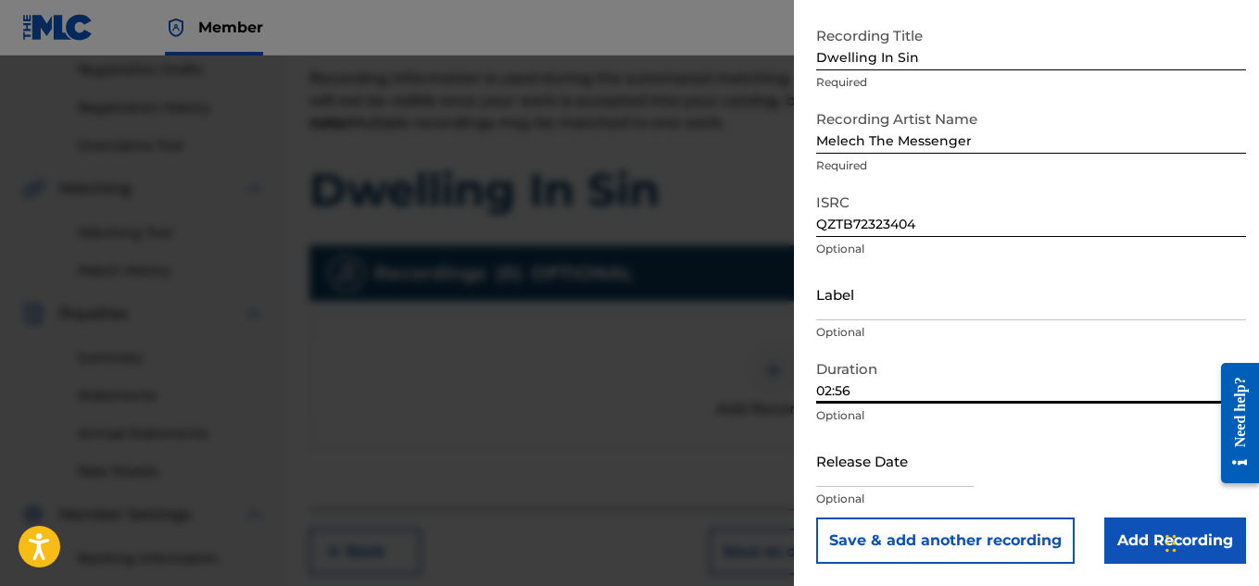
type input "02:56"
click at [929, 486] on input "text" at bounding box center [894, 460] width 157 height 53
select select "8"
select select "2025"
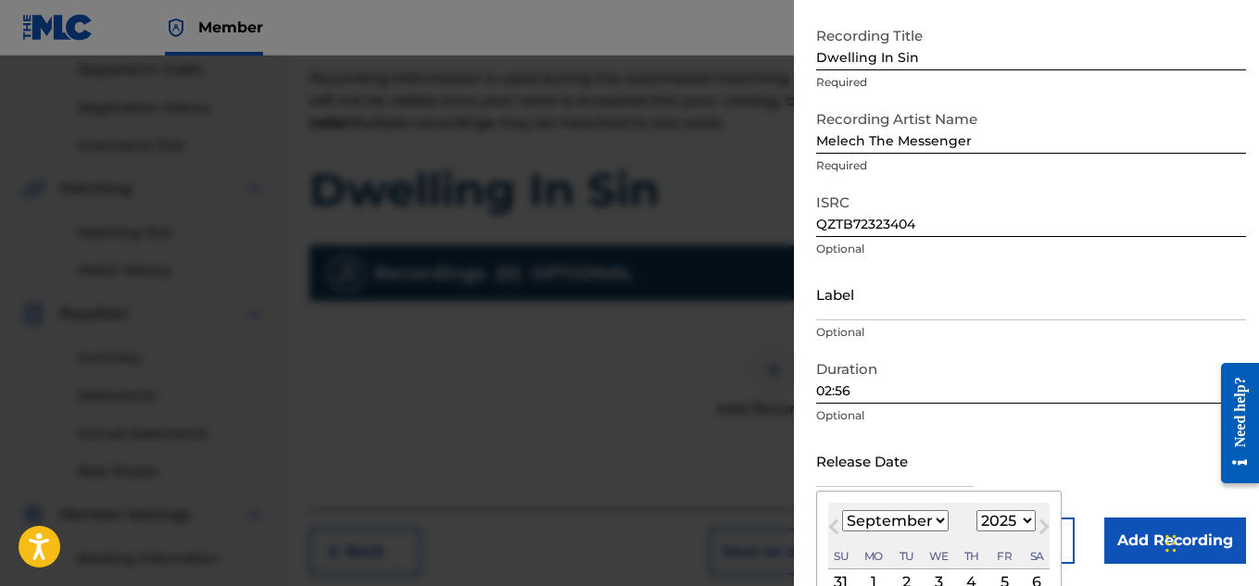
type input "[DATE]"
select select "10"
select select "2023"
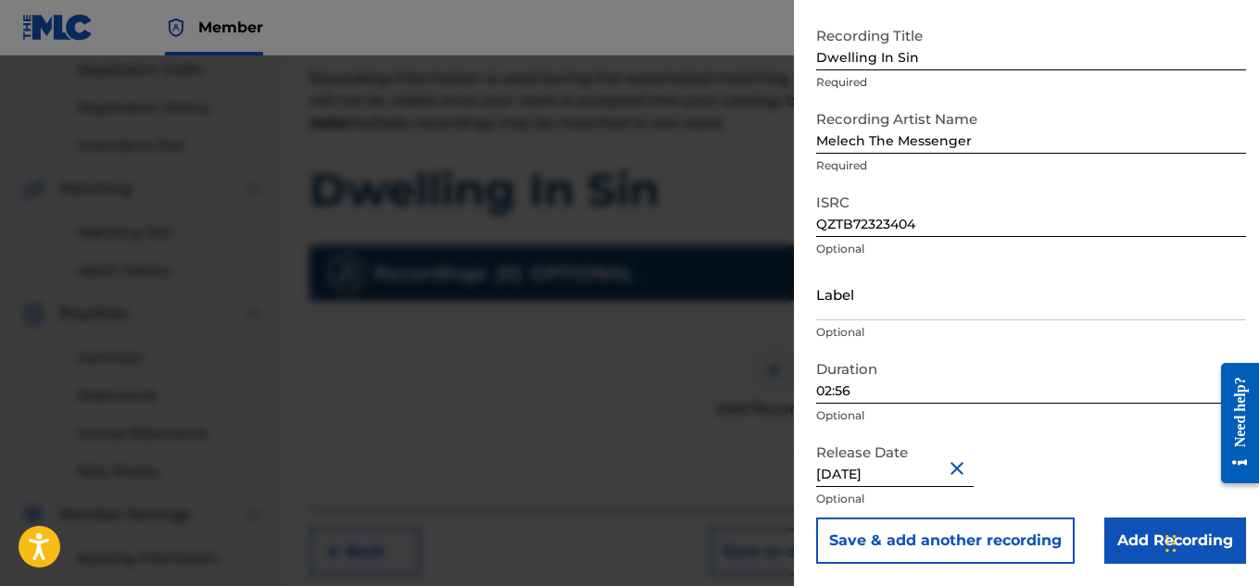
click at [1112, 458] on div "Release Date [DATE] Optional" at bounding box center [1031, 475] width 430 height 83
click at [1129, 544] on input "Add Recording" at bounding box center [1175, 541] width 142 height 46
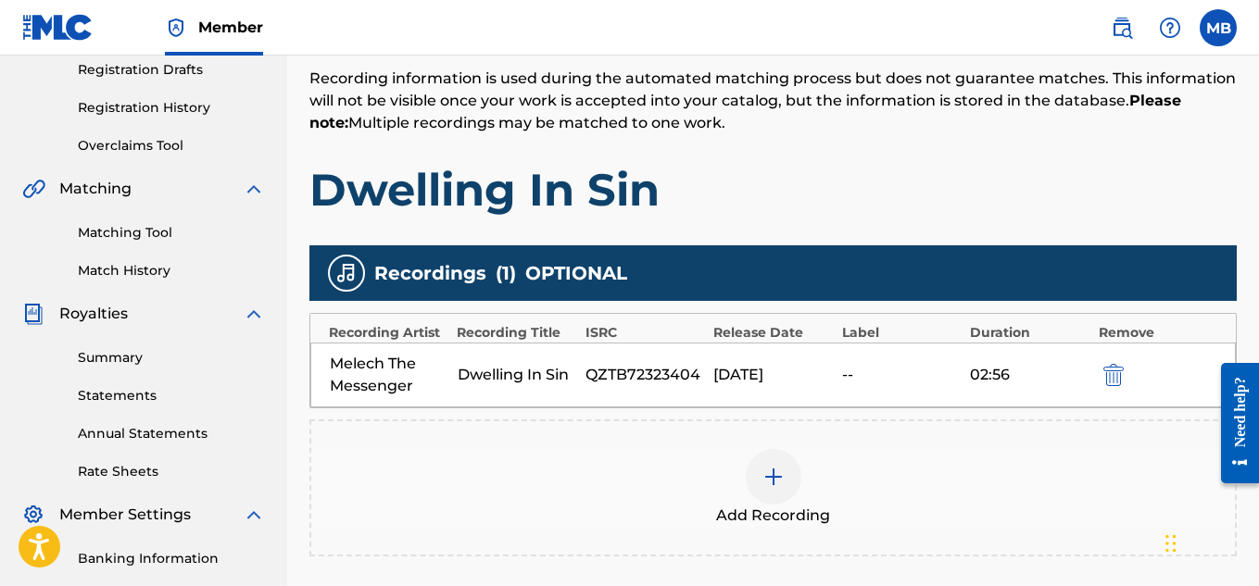
scroll to position [562, 0]
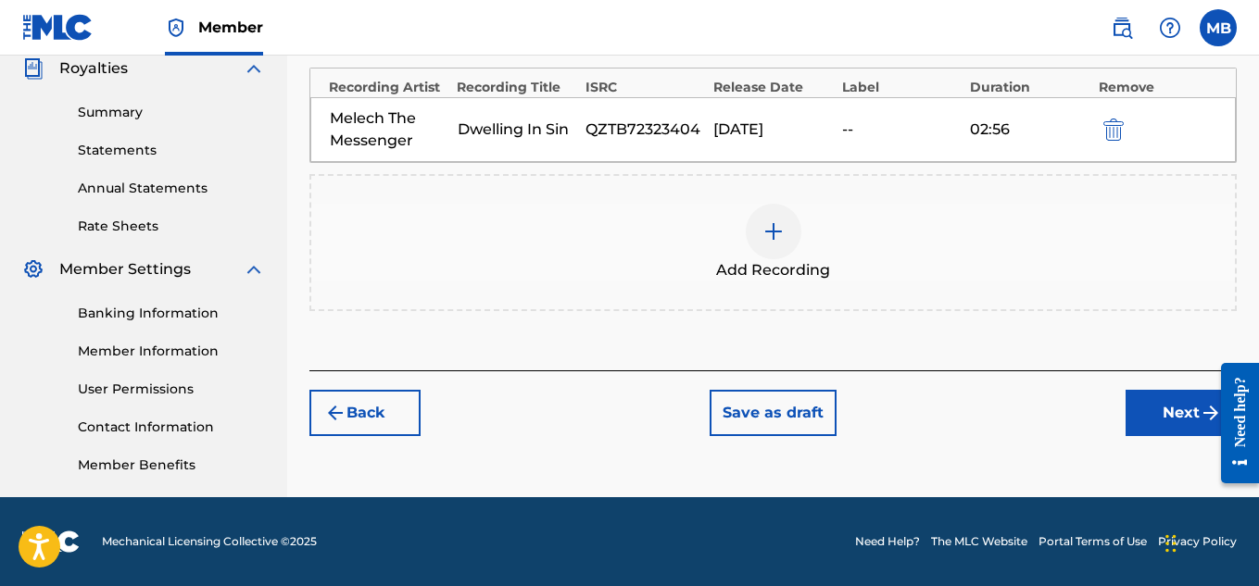
click at [1149, 404] on button "Next" at bounding box center [1180, 413] width 111 height 46
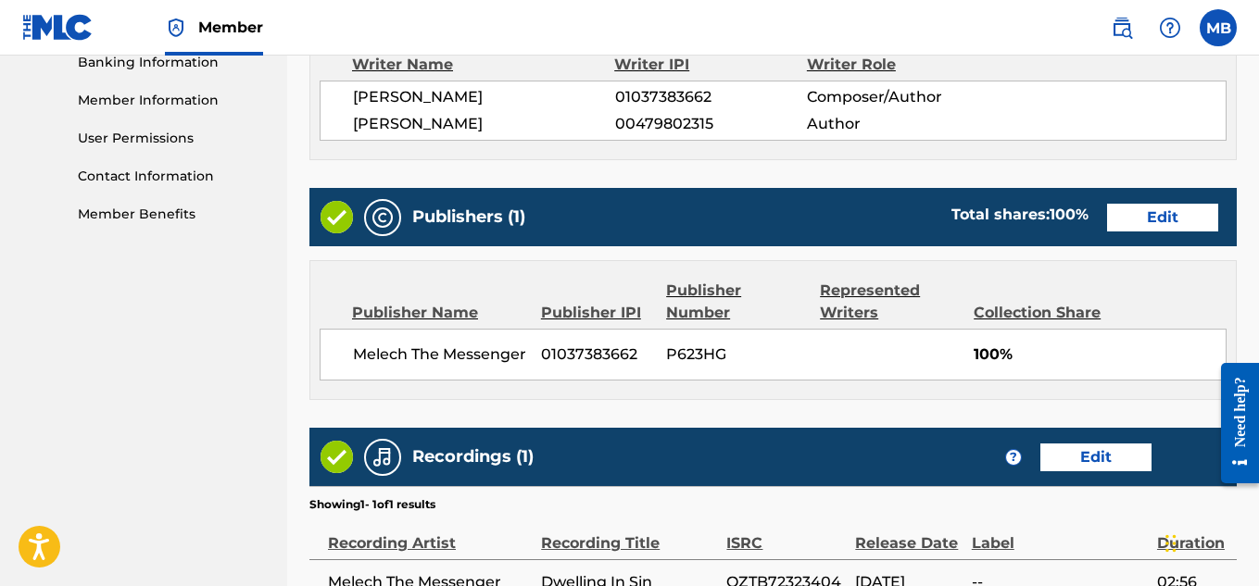
scroll to position [1016, 0]
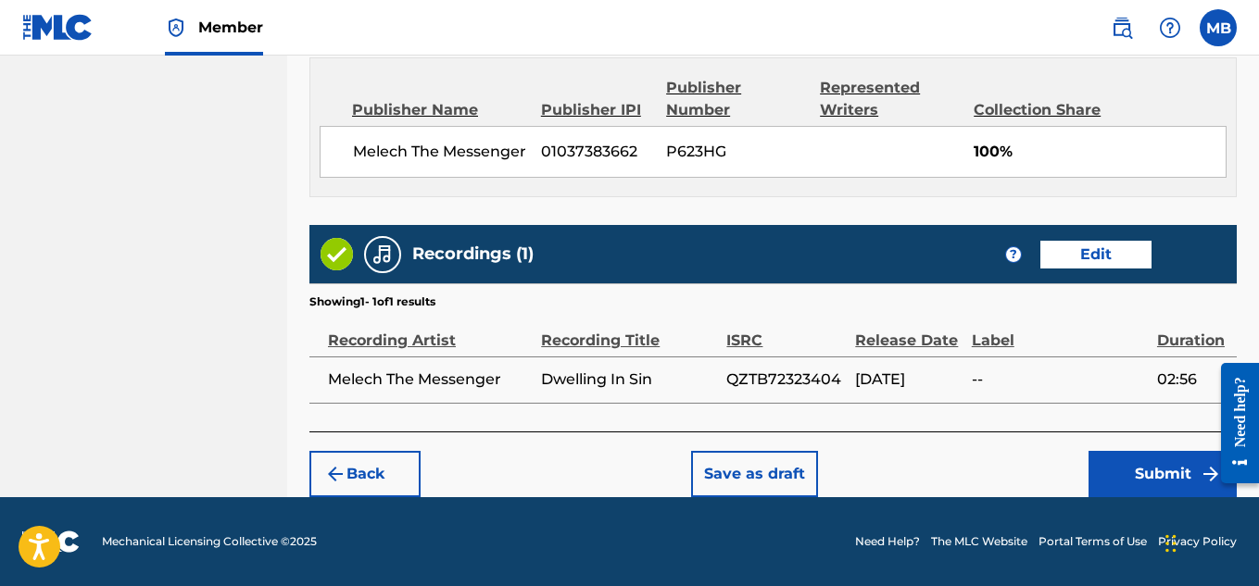
click at [1141, 462] on button "Submit" at bounding box center [1162, 474] width 148 height 46
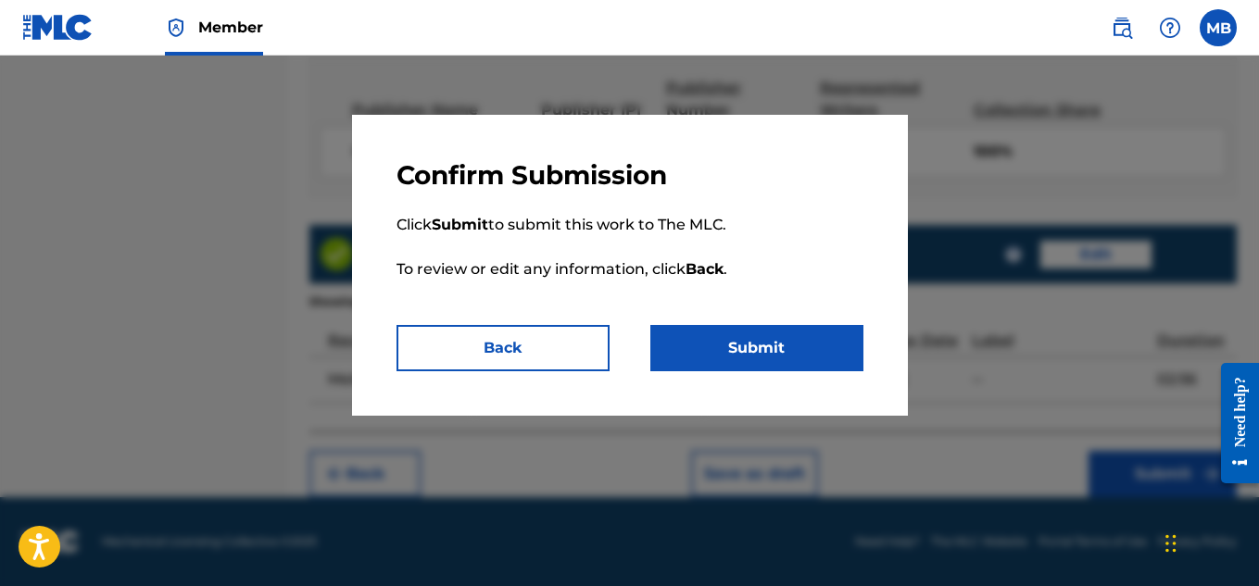
click at [797, 364] on button "Submit" at bounding box center [756, 348] width 213 height 46
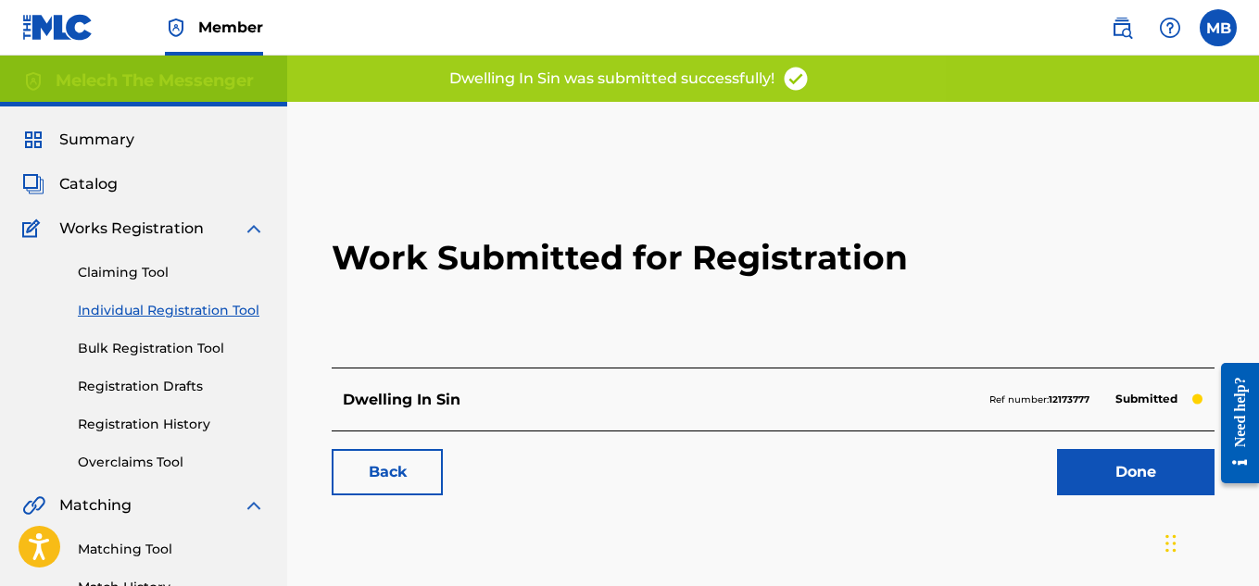
click at [1177, 480] on link "Done" at bounding box center [1135, 472] width 157 height 46
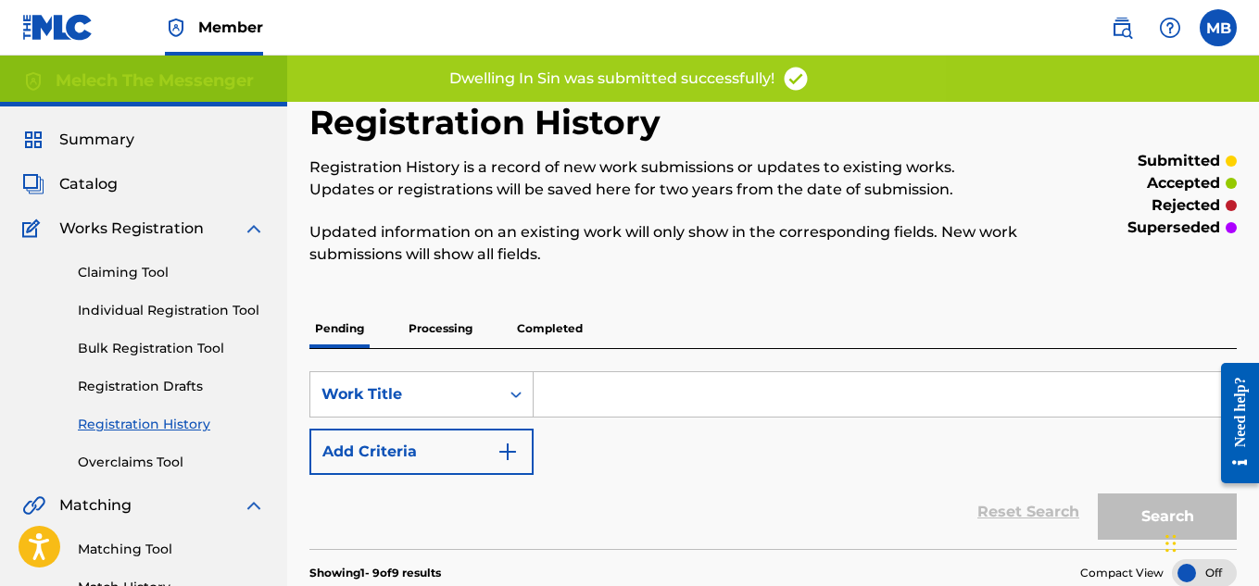
click at [155, 304] on link "Individual Registration Tool" at bounding box center [171, 310] width 187 height 19
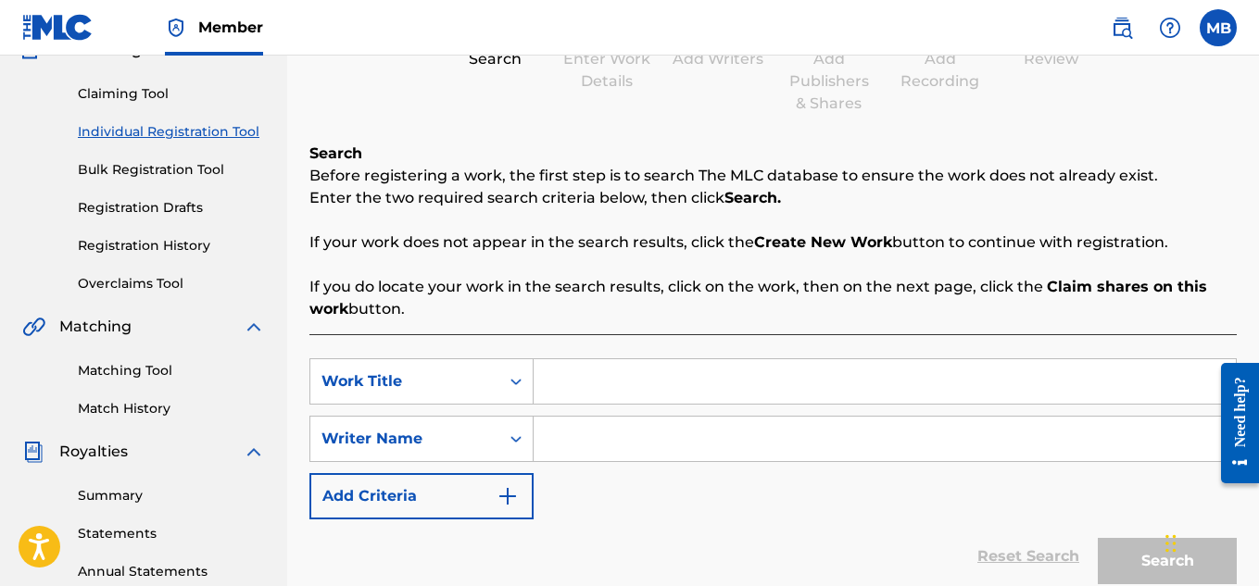
scroll to position [239, 0]
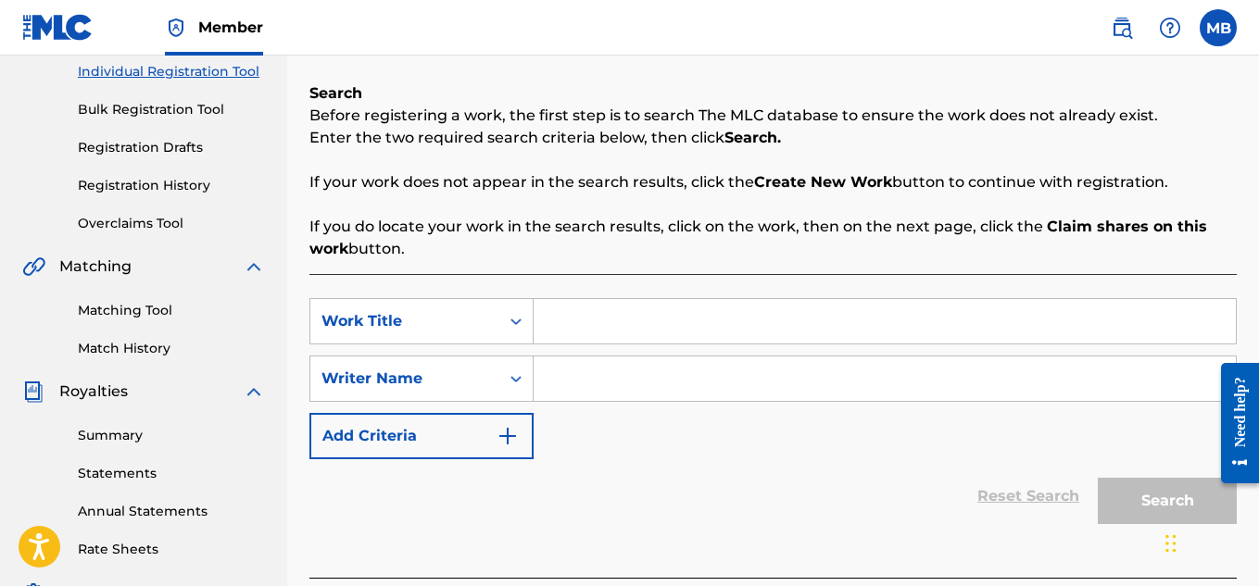
click at [622, 335] on input "Search Form" at bounding box center [885, 321] width 702 height 44
type input "r"
type input "Religion"
click at [637, 396] on input "Search Form" at bounding box center [885, 379] width 702 height 44
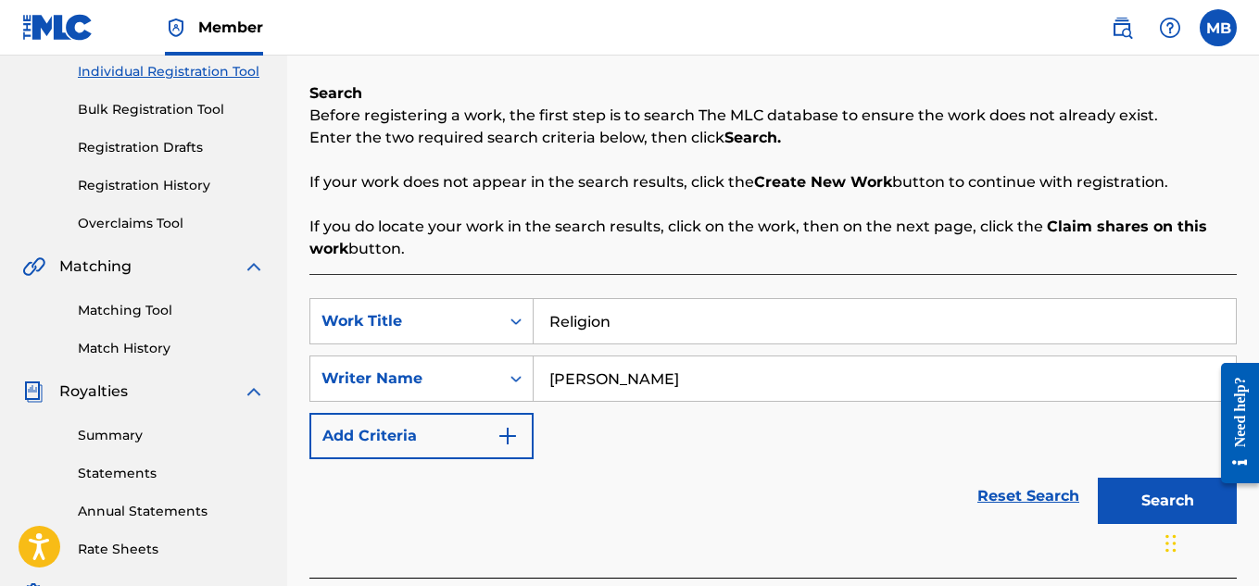
type input "[PERSON_NAME]"
click at [1098, 478] on button "Search" at bounding box center [1167, 501] width 139 height 46
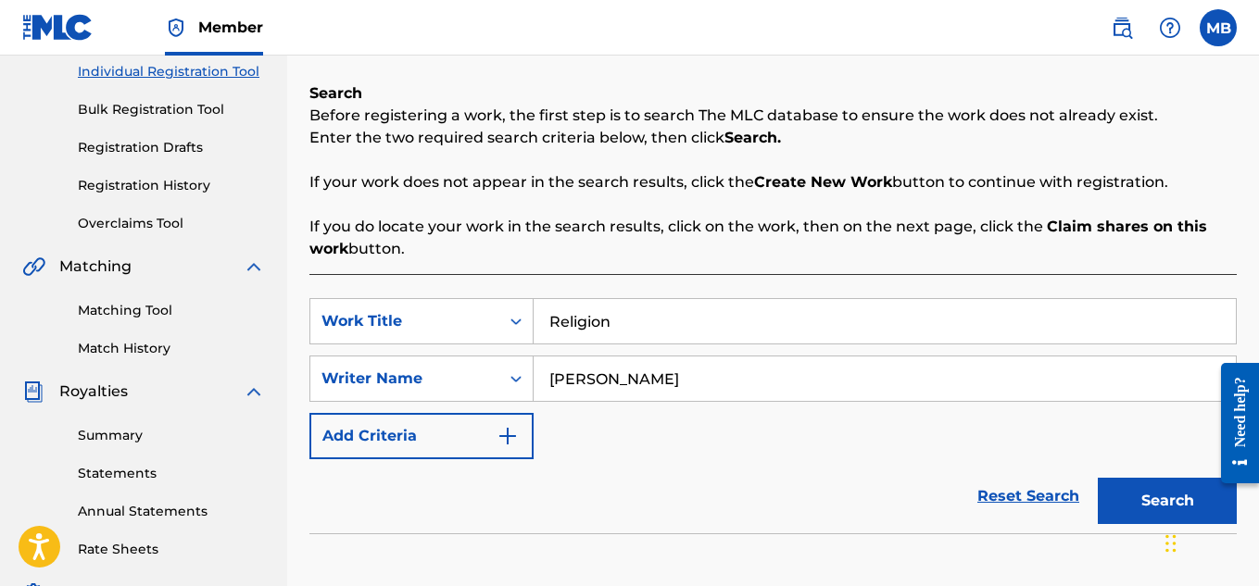
scroll to position [562, 0]
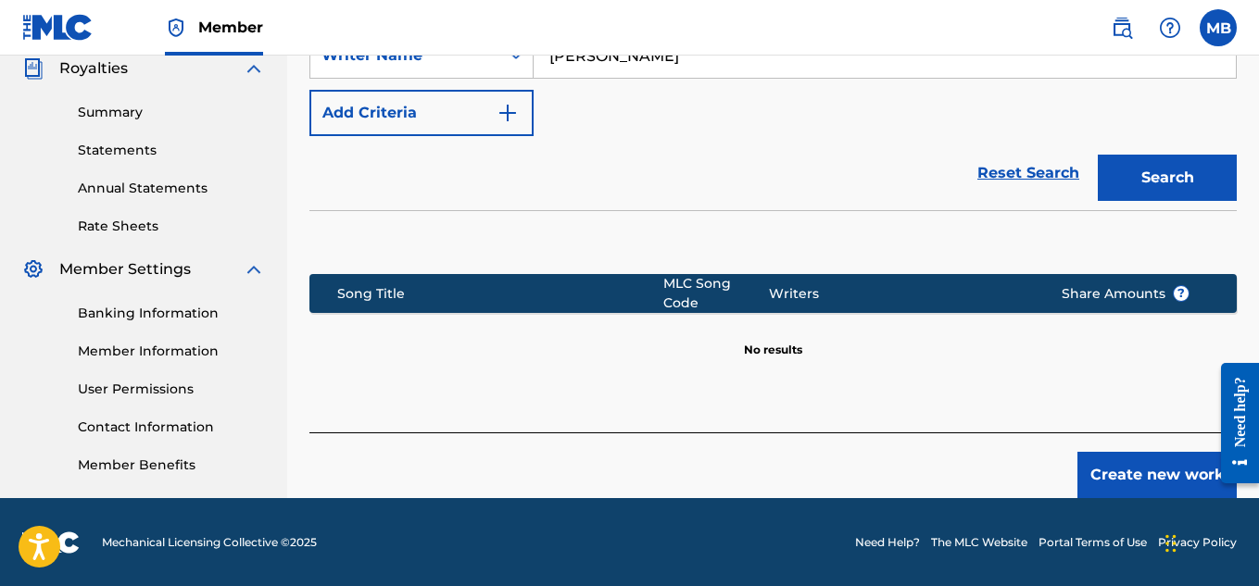
click at [1136, 457] on button "Create new work" at bounding box center [1156, 475] width 159 height 46
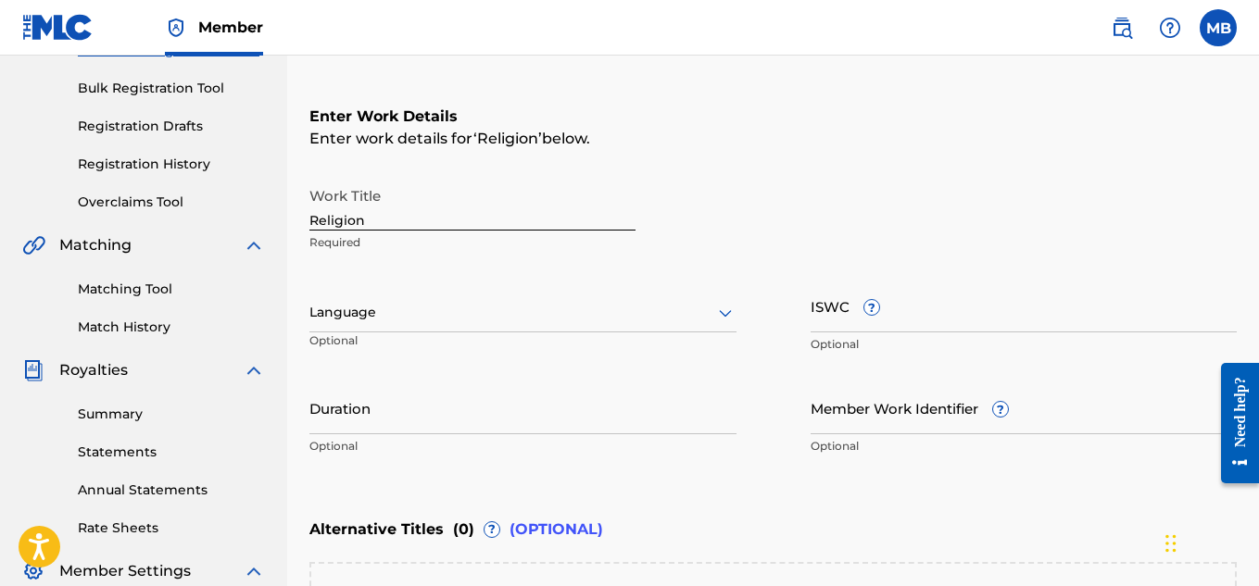
scroll to position [259, 0]
click at [656, 322] on div at bounding box center [522, 313] width 427 height 23
click at [734, 311] on icon at bounding box center [725, 314] width 22 height 22
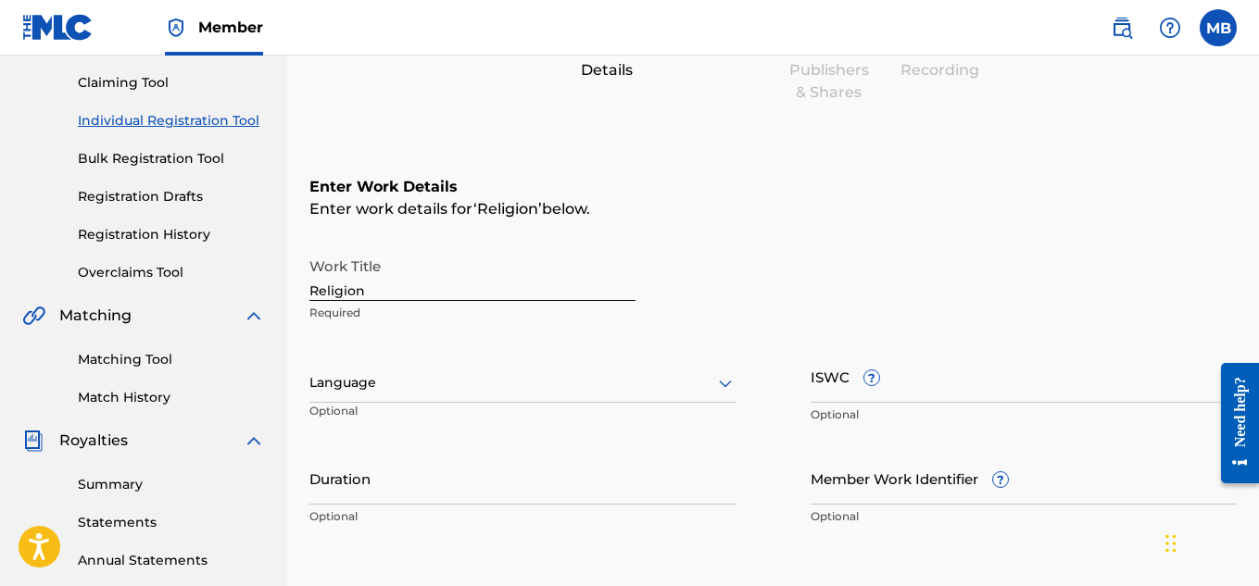
scroll to position [185, 0]
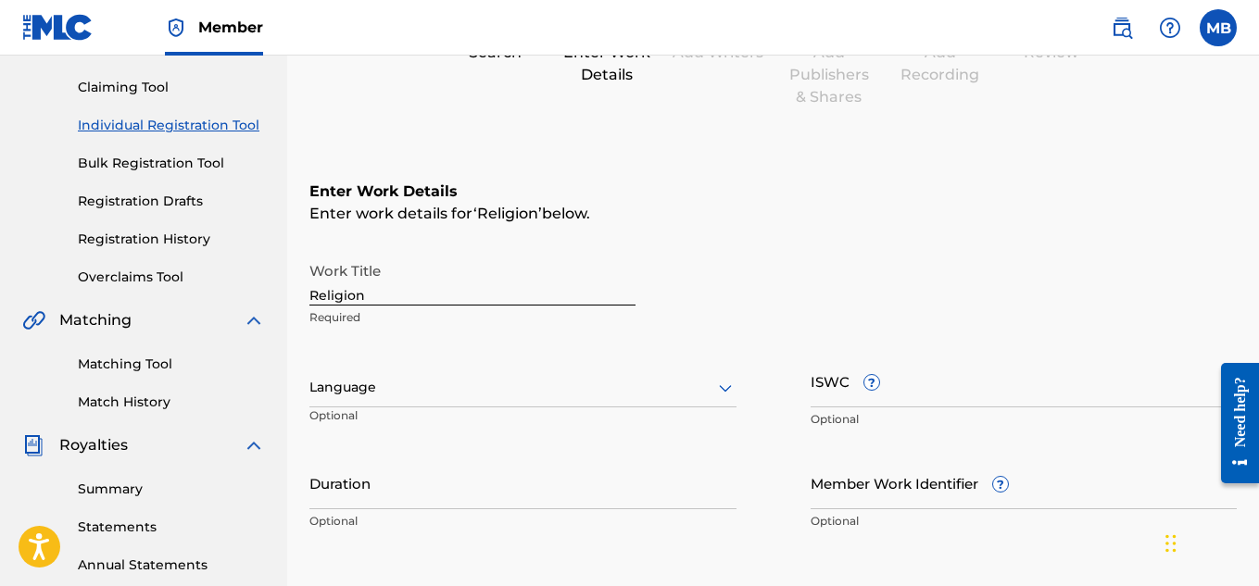
click at [728, 381] on icon at bounding box center [725, 388] width 22 height 22
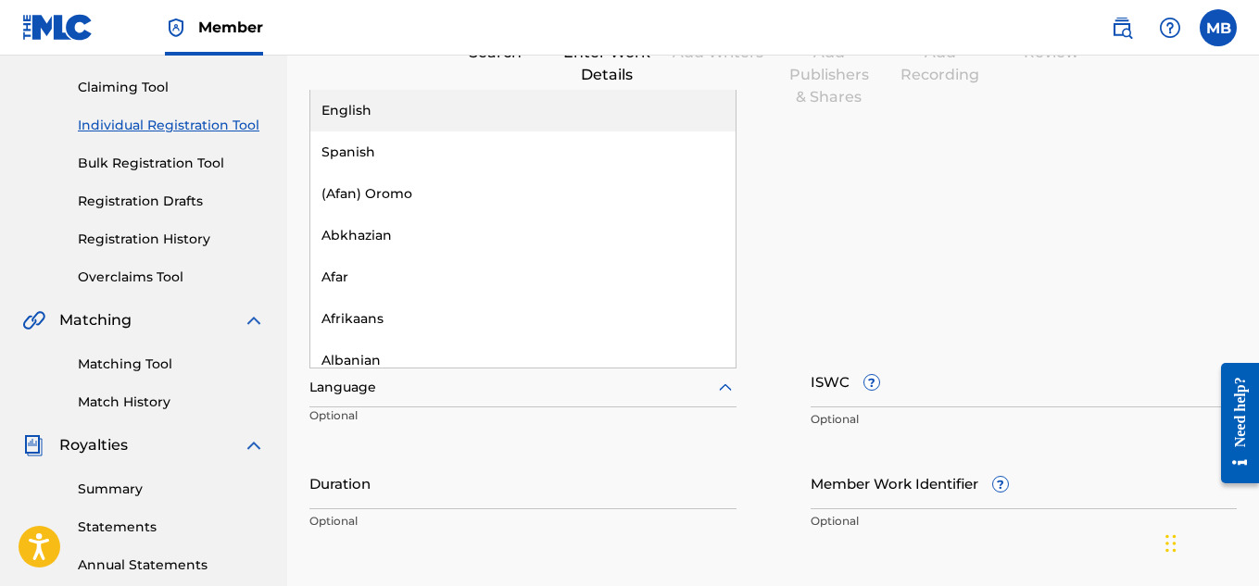
click at [546, 105] on div "English" at bounding box center [522, 111] width 425 height 42
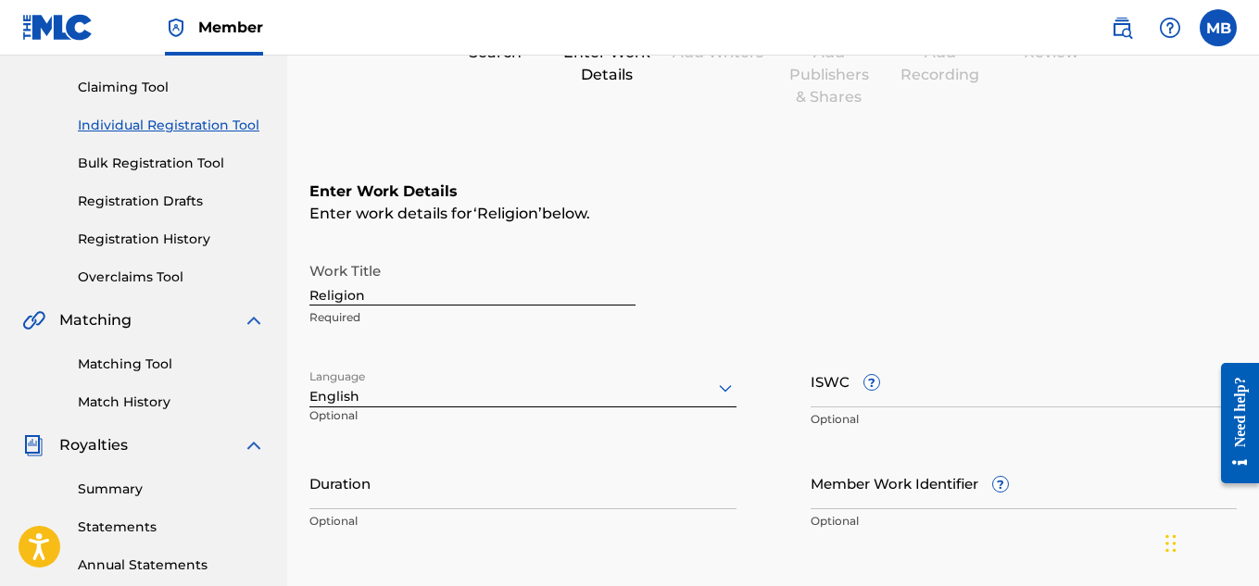
click at [950, 377] on input "ISWC ?" at bounding box center [1023, 381] width 427 height 53
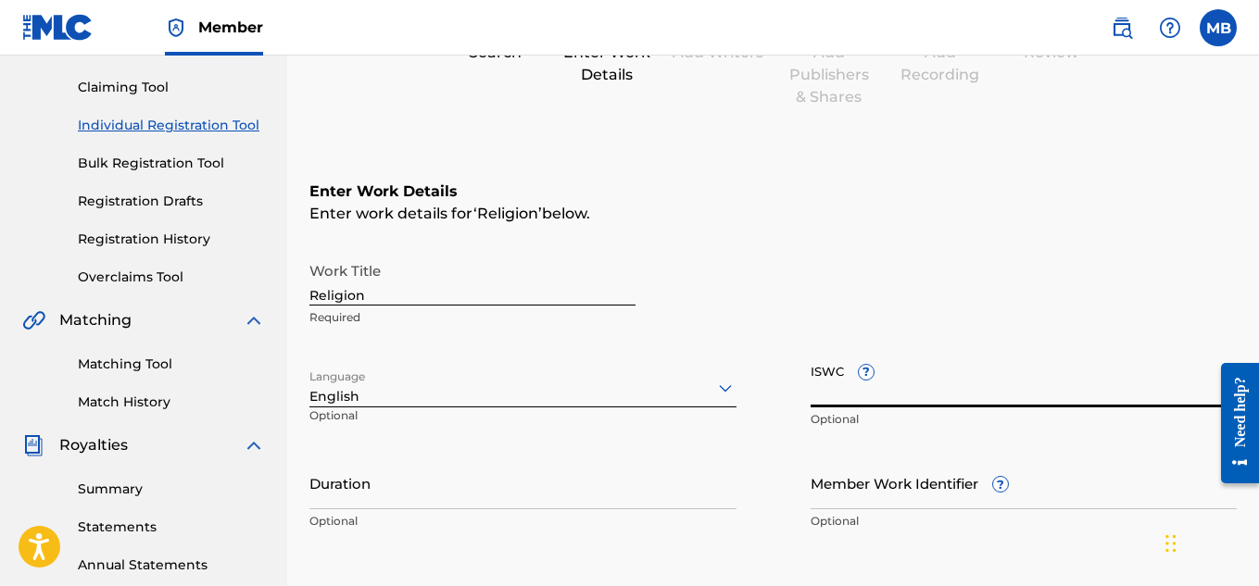
paste input "T-314.201.886-4"
type input "T-314.201.886-4"
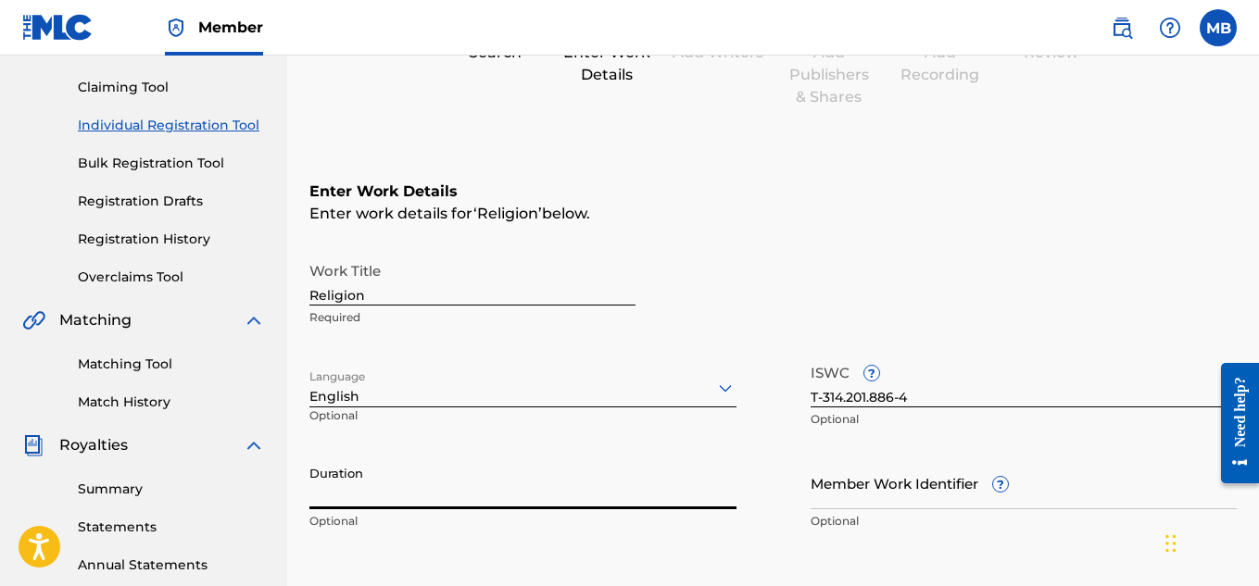
click at [523, 508] on input "Duration" at bounding box center [522, 483] width 427 height 53
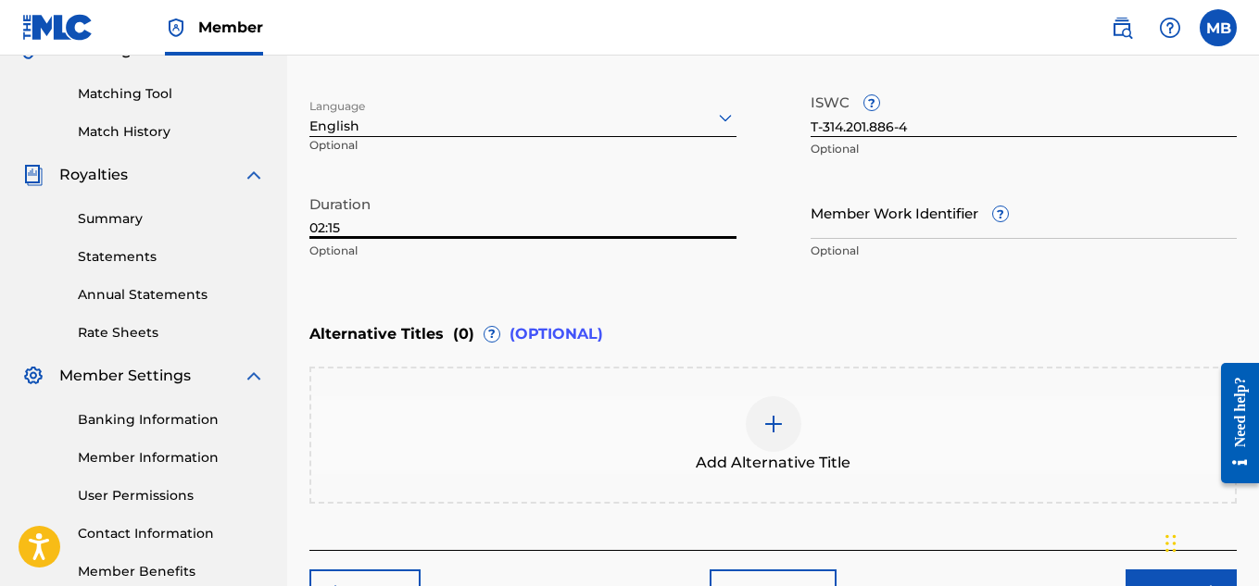
scroll to position [574, 0]
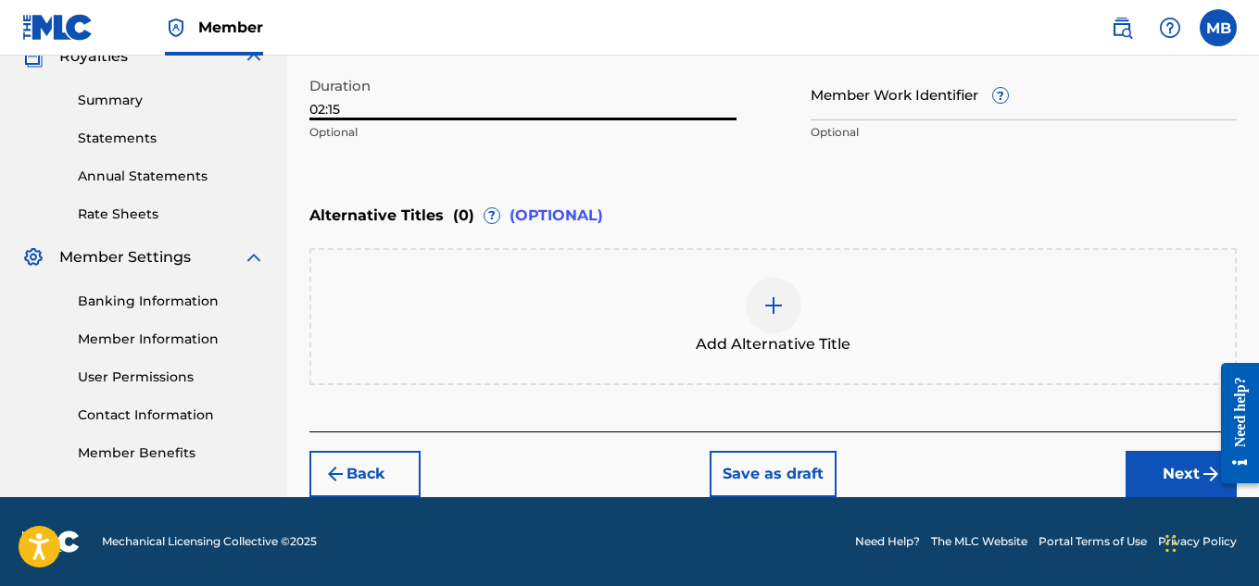
type input "02:15"
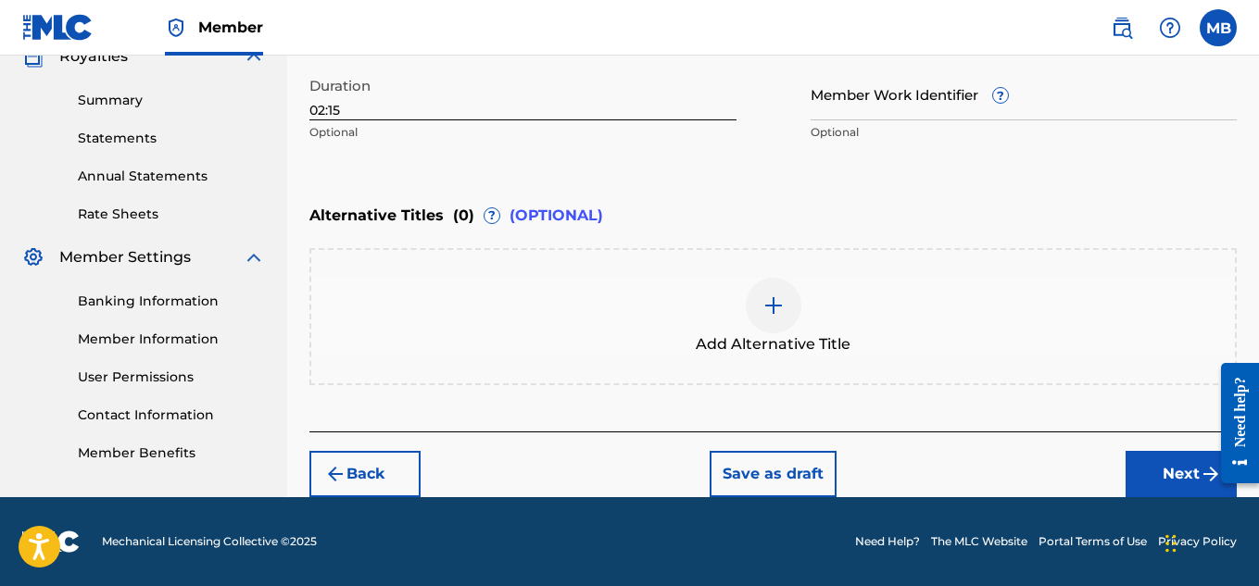
click at [1148, 467] on button "Next" at bounding box center [1180, 474] width 111 height 46
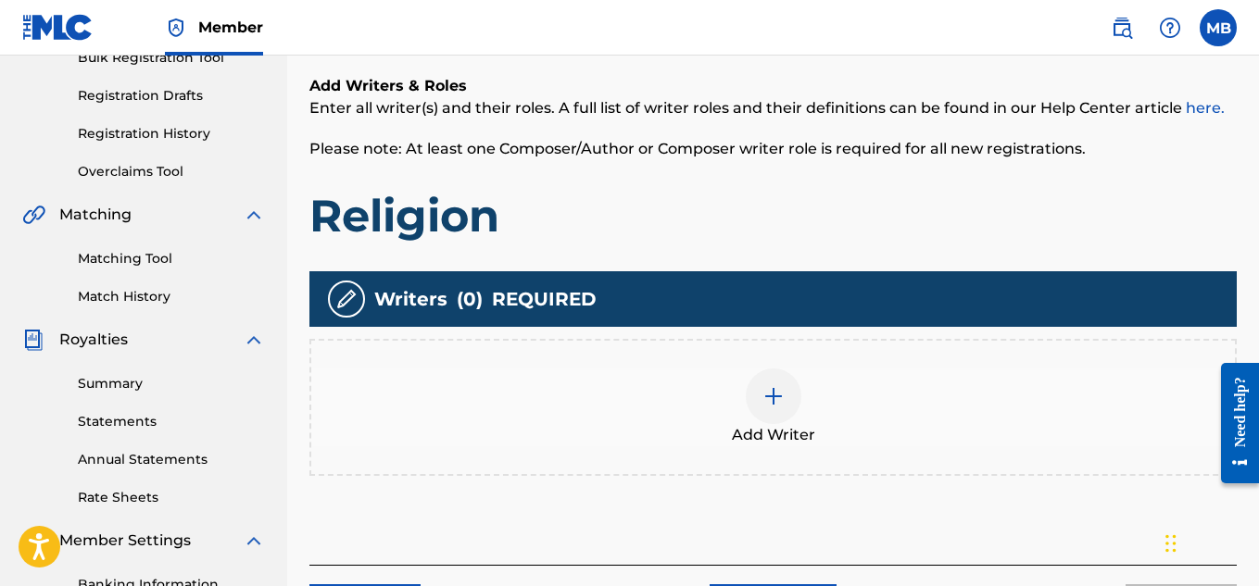
scroll to position [292, 0]
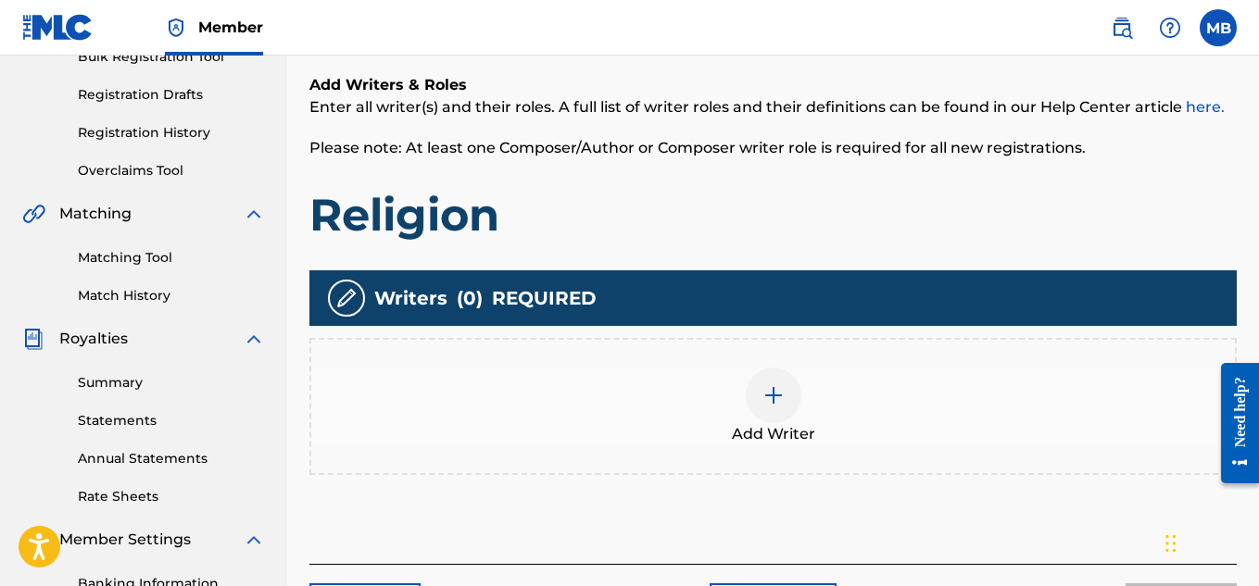
click at [778, 396] on img at bounding box center [773, 395] width 22 height 22
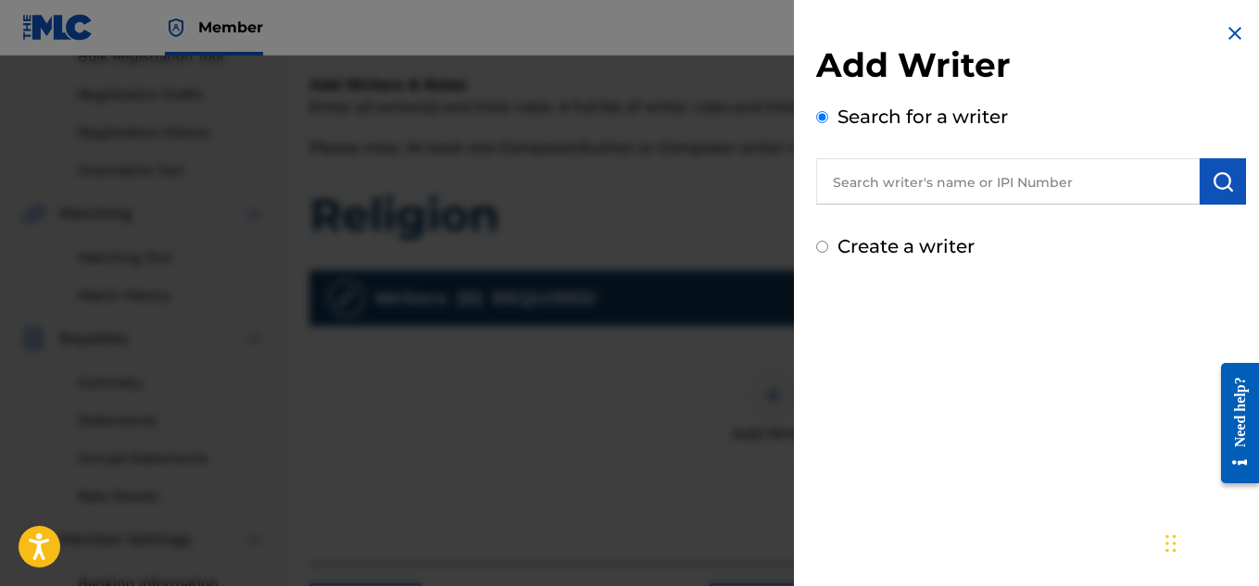
click at [955, 199] on input "text" at bounding box center [1007, 181] width 383 height 46
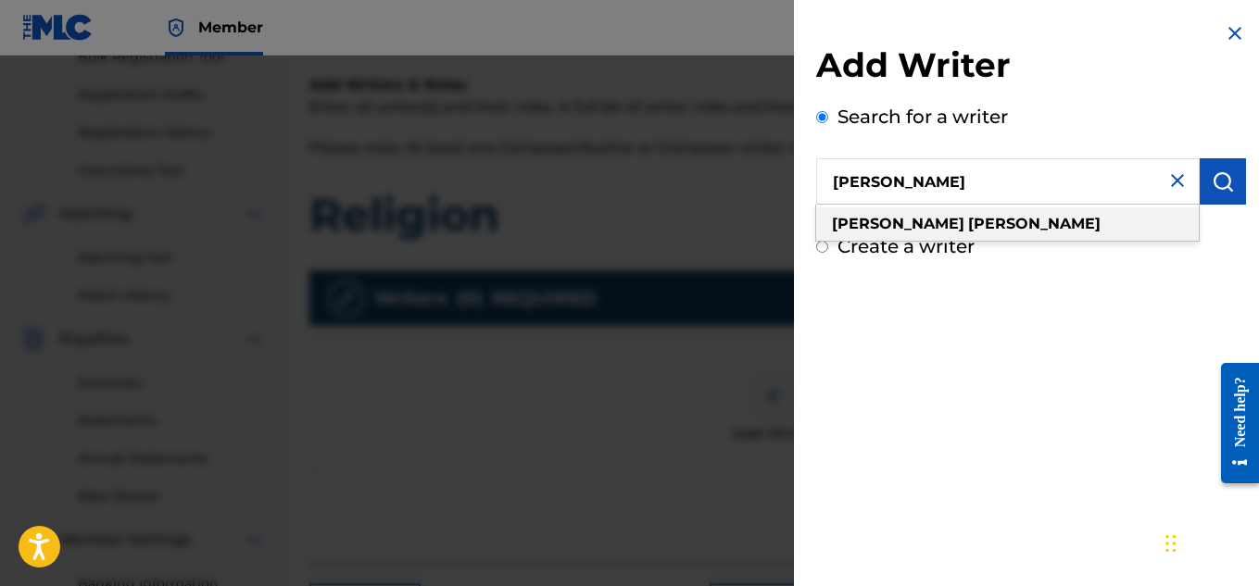
type input "[PERSON_NAME]"
click at [961, 227] on div "[PERSON_NAME]" at bounding box center [1007, 223] width 383 height 33
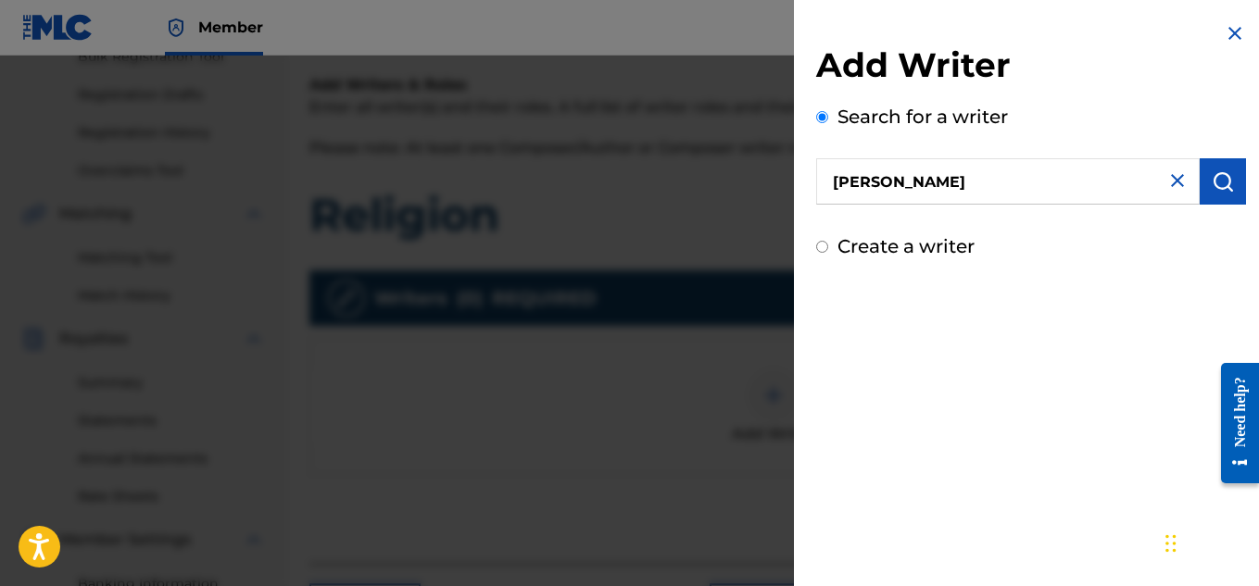
click at [1212, 184] on img "submit" at bounding box center [1223, 181] width 22 height 22
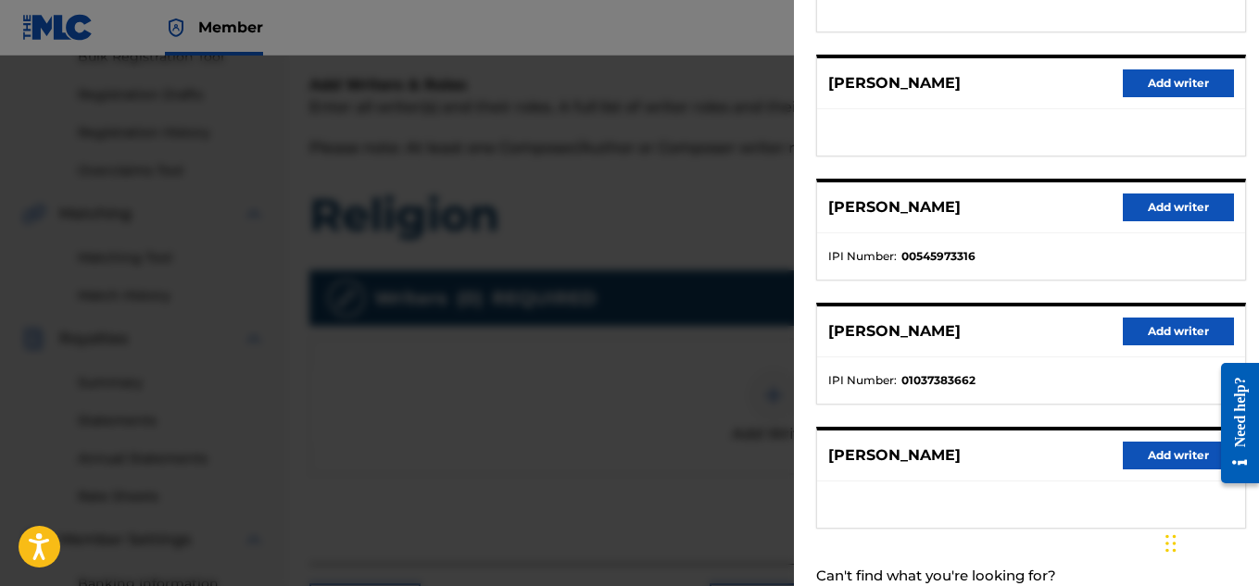
scroll to position [317, 0]
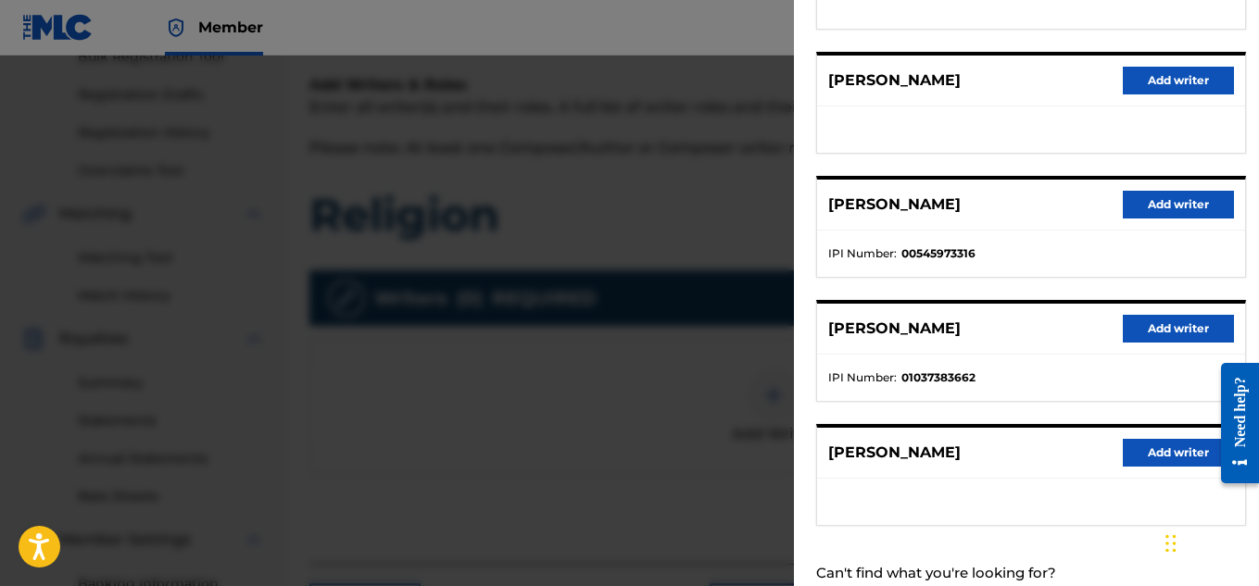
click at [1145, 329] on button "Add writer" at bounding box center [1178, 329] width 111 height 28
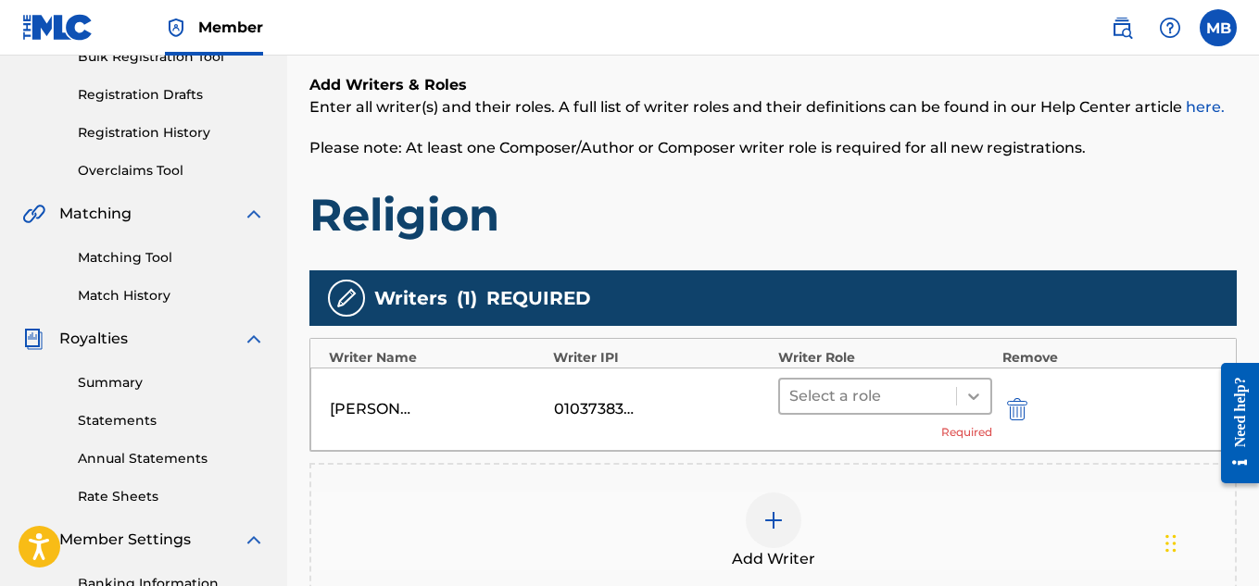
click at [957, 402] on div at bounding box center [973, 396] width 33 height 33
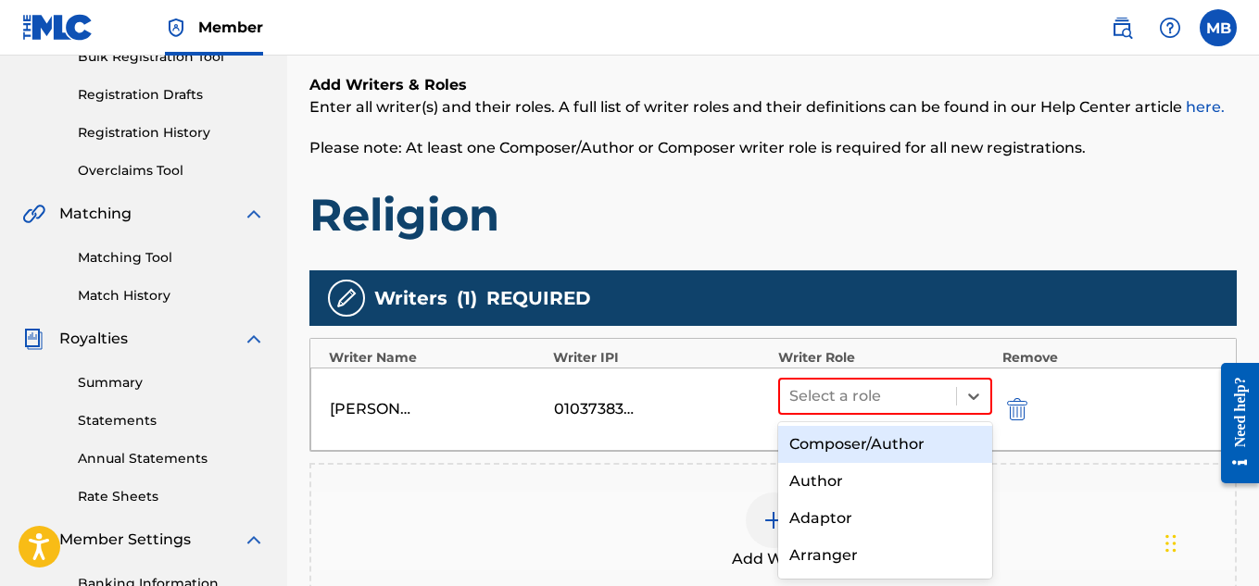
click at [917, 442] on div "Composer/Author" at bounding box center [885, 444] width 215 height 37
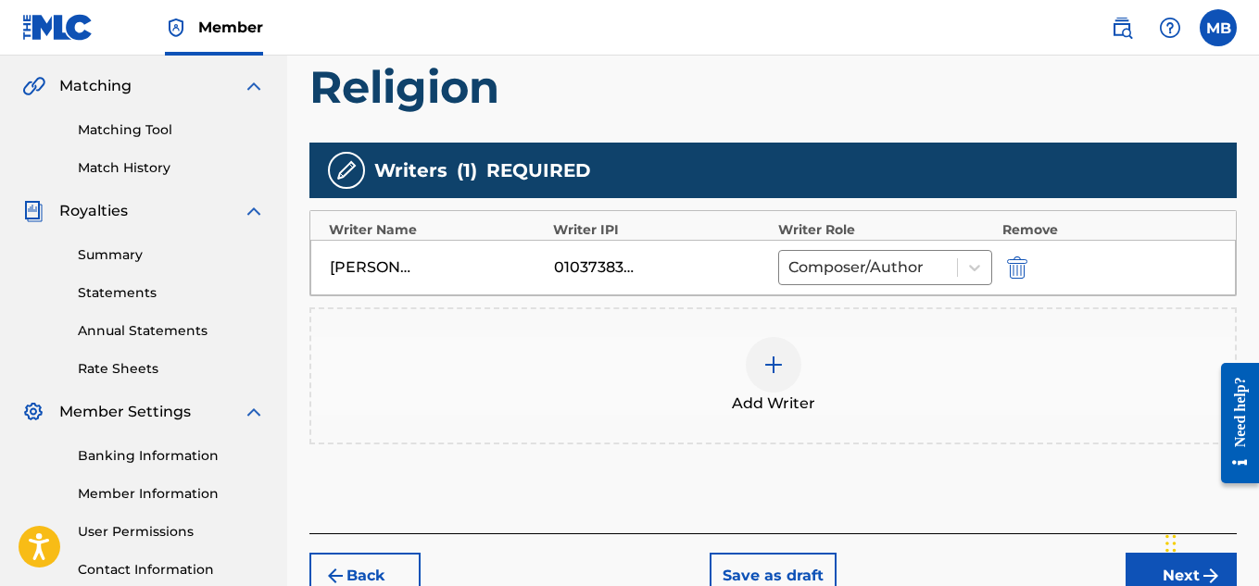
scroll to position [508, 0]
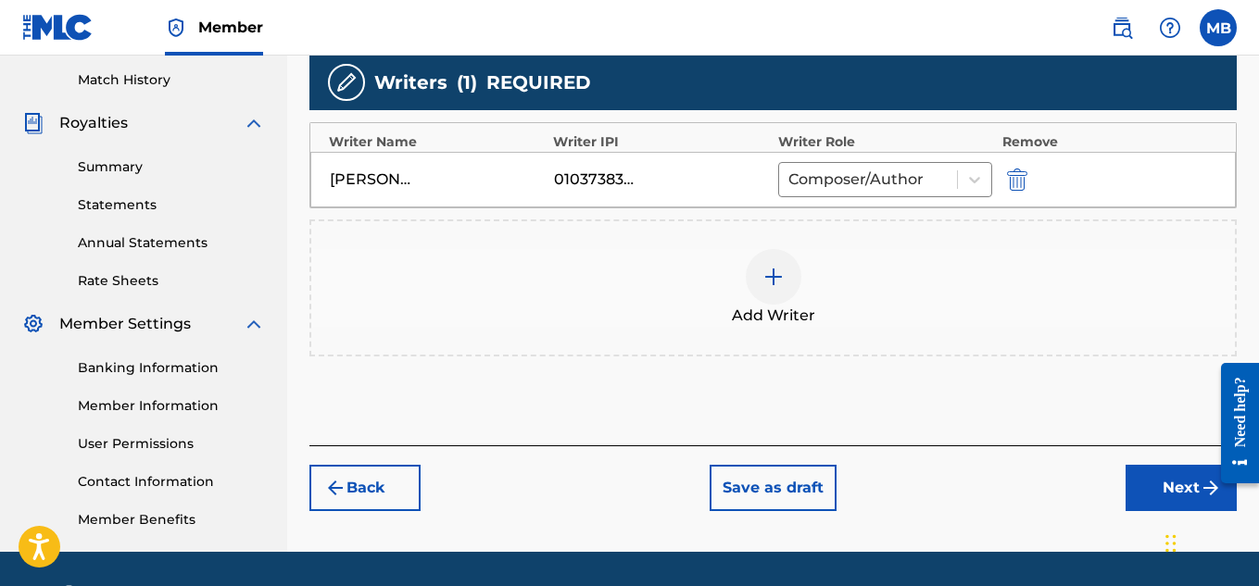
click at [1144, 473] on button "Next" at bounding box center [1180, 488] width 111 height 46
click at [1144, 473] on div "Register Work Search Enter Work Details Add Writers Add Publishers & Shares Add…" at bounding box center [773, 73] width 972 height 958
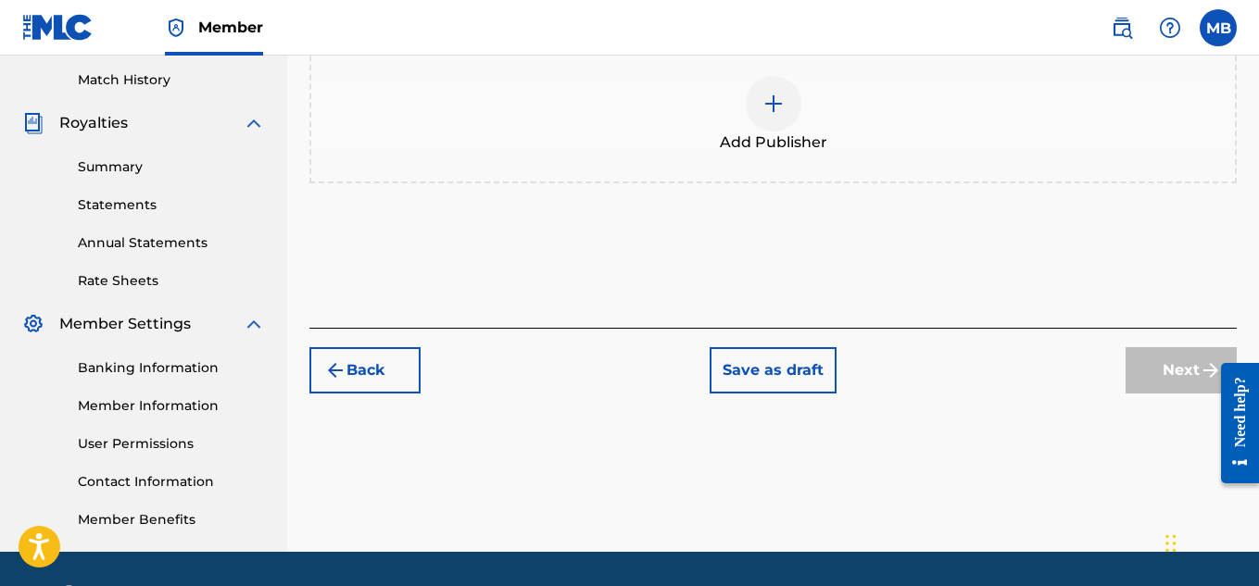
scroll to position [83, 0]
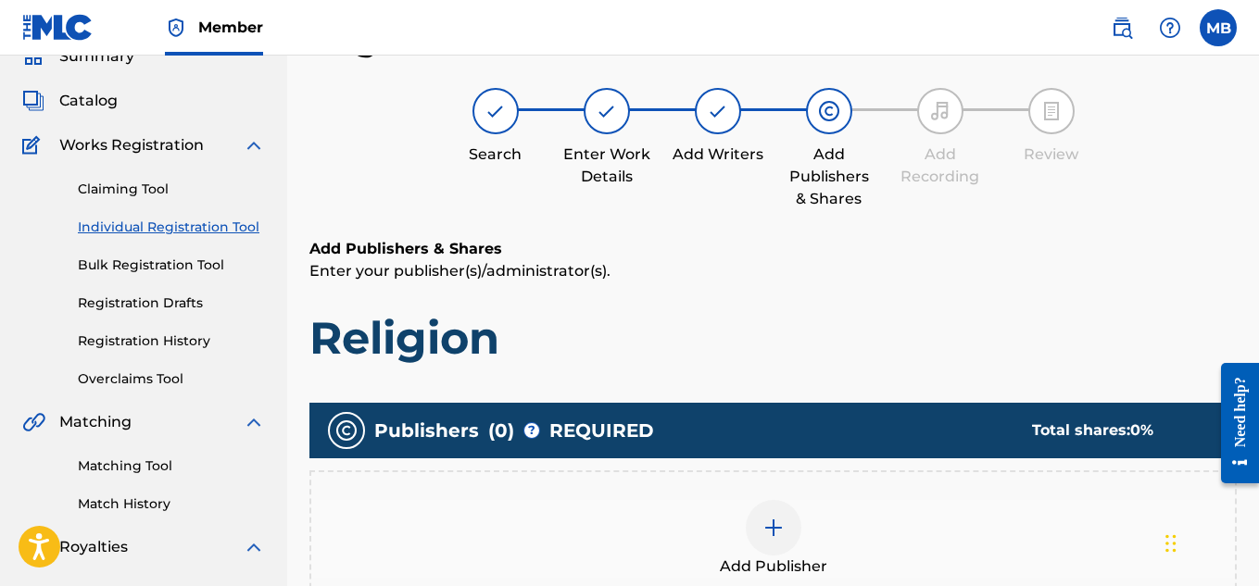
click at [810, 508] on div "Add Publisher" at bounding box center [772, 539] width 923 height 78
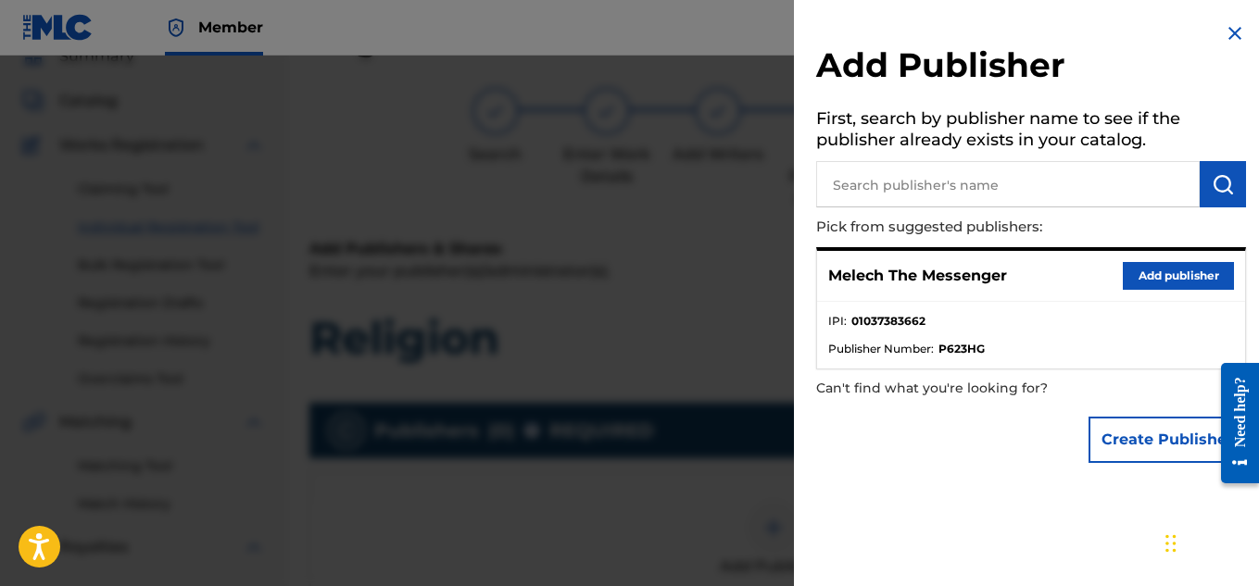
click at [1131, 262] on button "Add publisher" at bounding box center [1178, 276] width 111 height 28
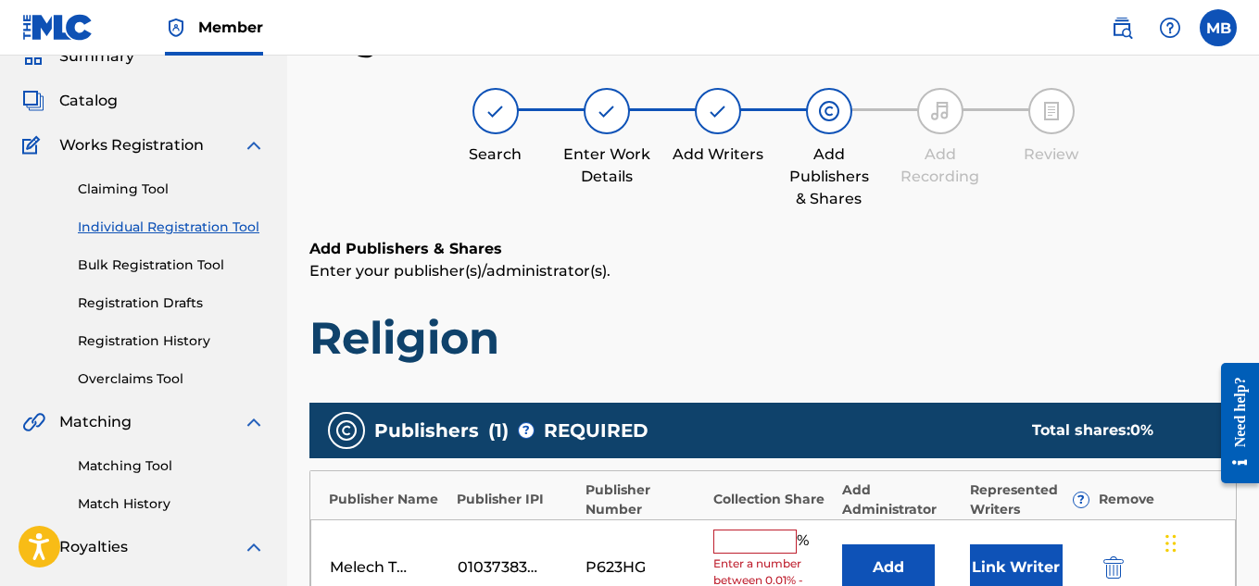
click at [749, 531] on input "text" at bounding box center [754, 542] width 83 height 24
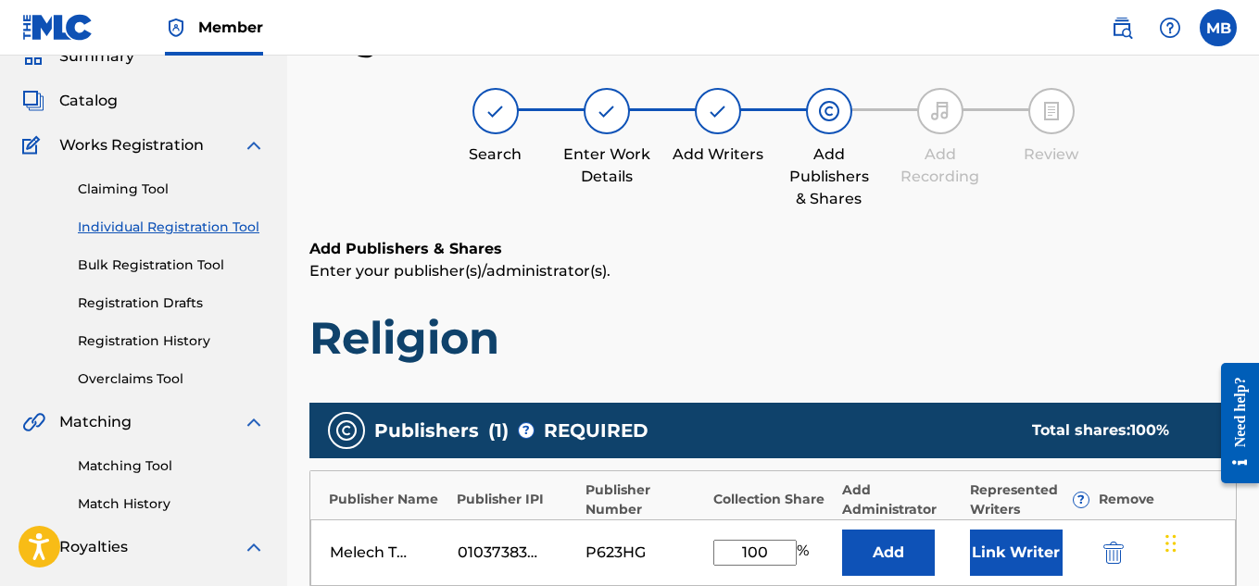
type input "100"
click at [842, 530] on button "Add" at bounding box center [888, 553] width 93 height 46
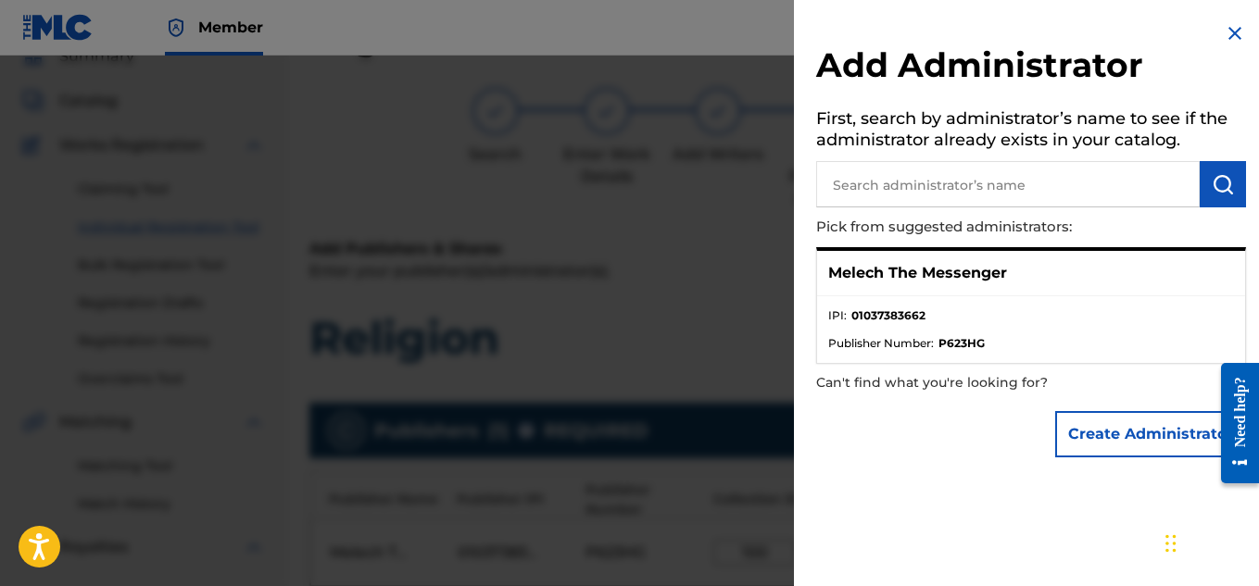
click at [687, 266] on div at bounding box center [629, 349] width 1259 height 586
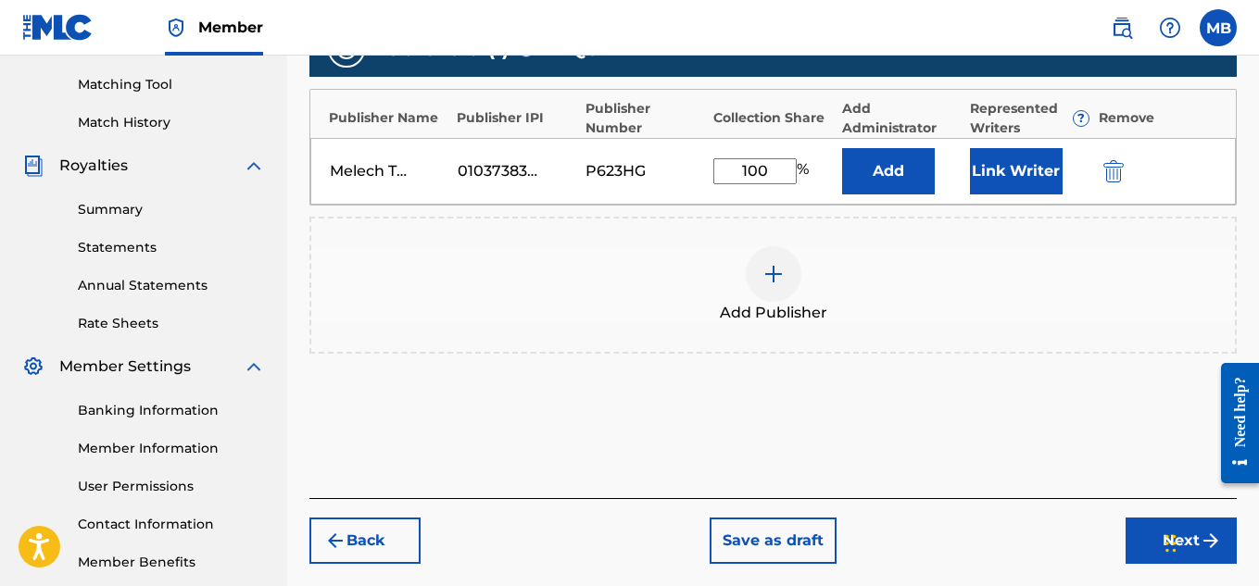
scroll to position [562, 0]
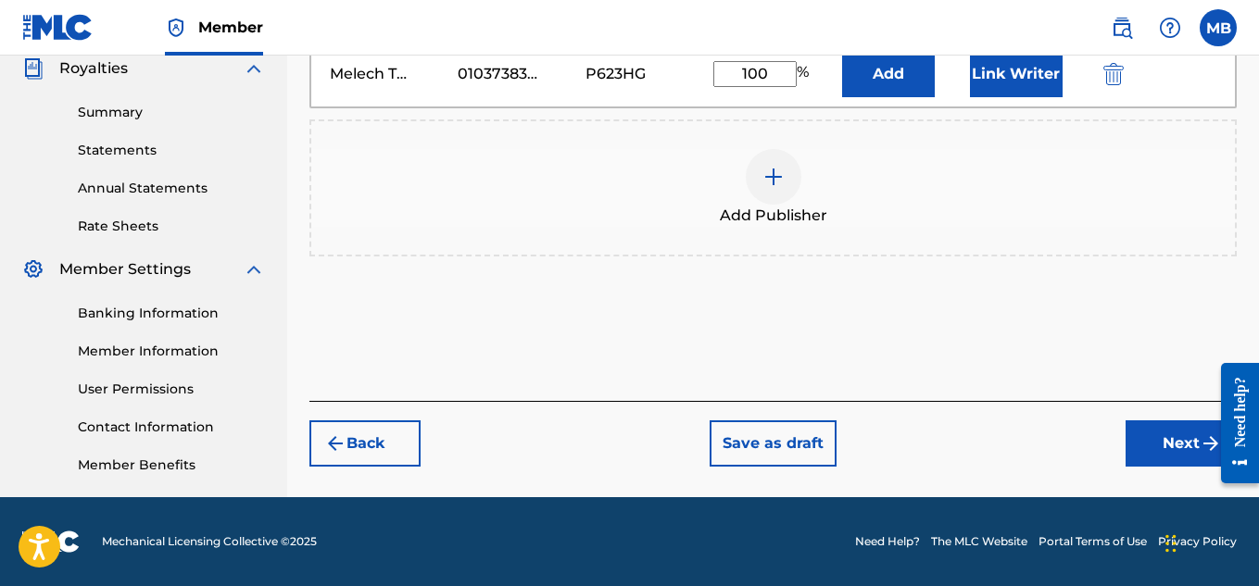
click at [1191, 438] on button "Next" at bounding box center [1180, 444] width 111 height 46
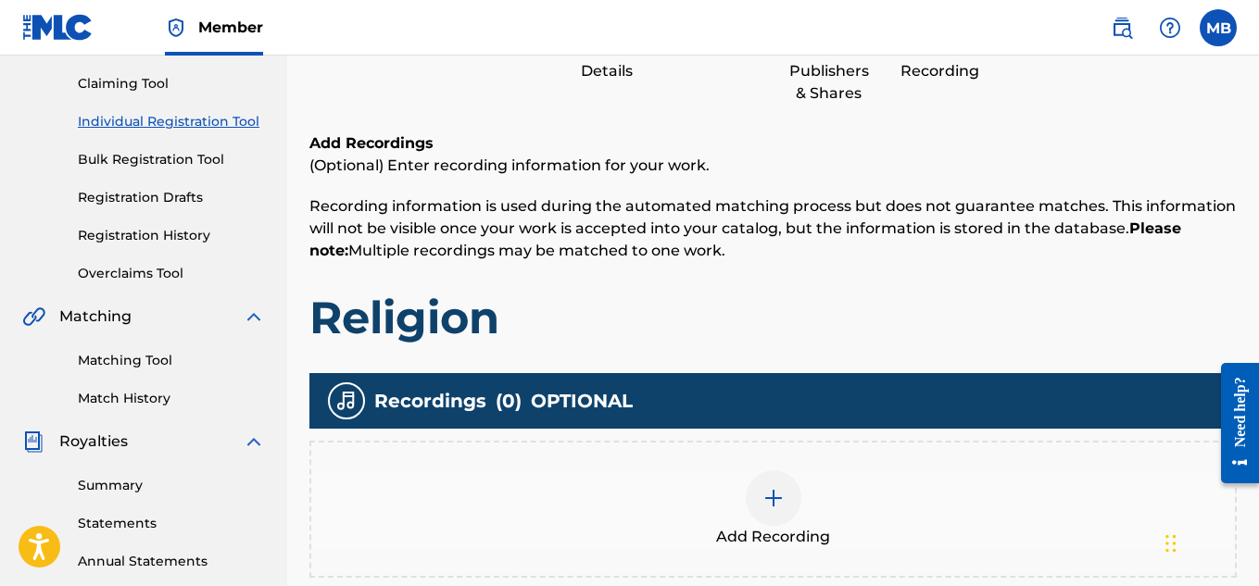
scroll to position [191, 0]
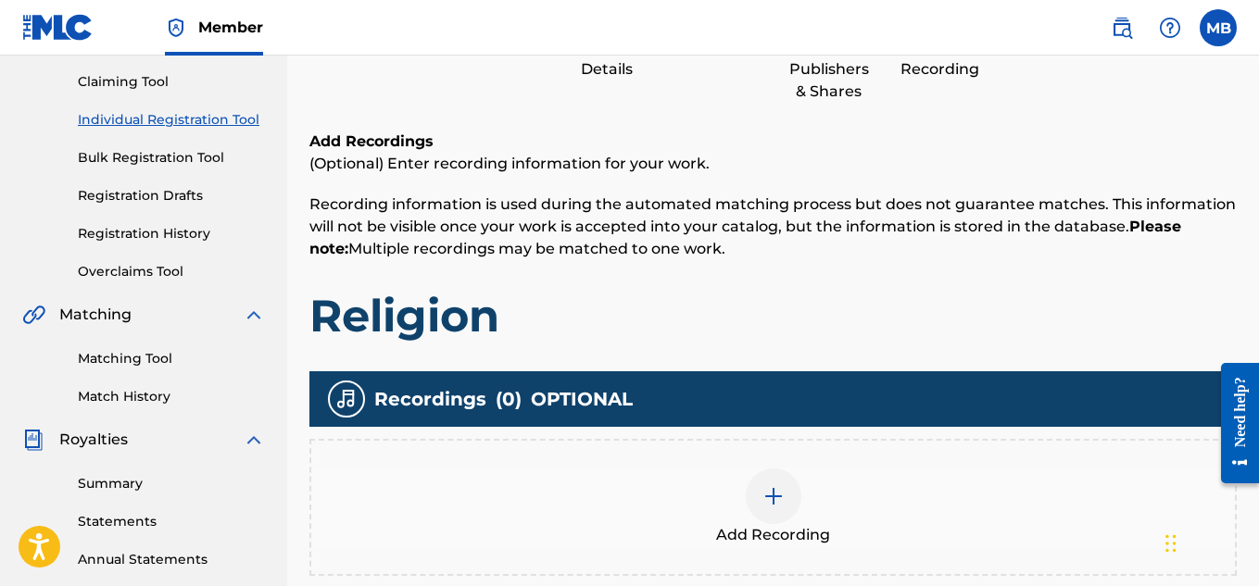
click at [818, 521] on div "Add Recording" at bounding box center [772, 508] width 923 height 78
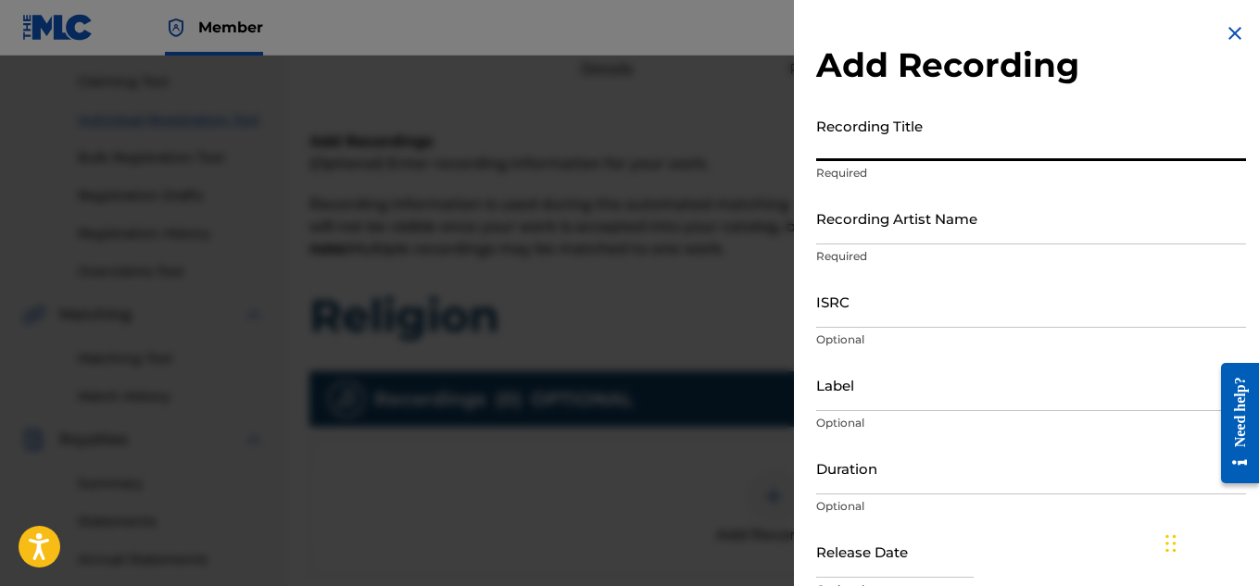
click at [923, 148] on input "Recording Title" at bounding box center [1031, 134] width 430 height 53
type input "Religion"
click at [924, 240] on input "Recording Artist Name" at bounding box center [1031, 218] width 430 height 53
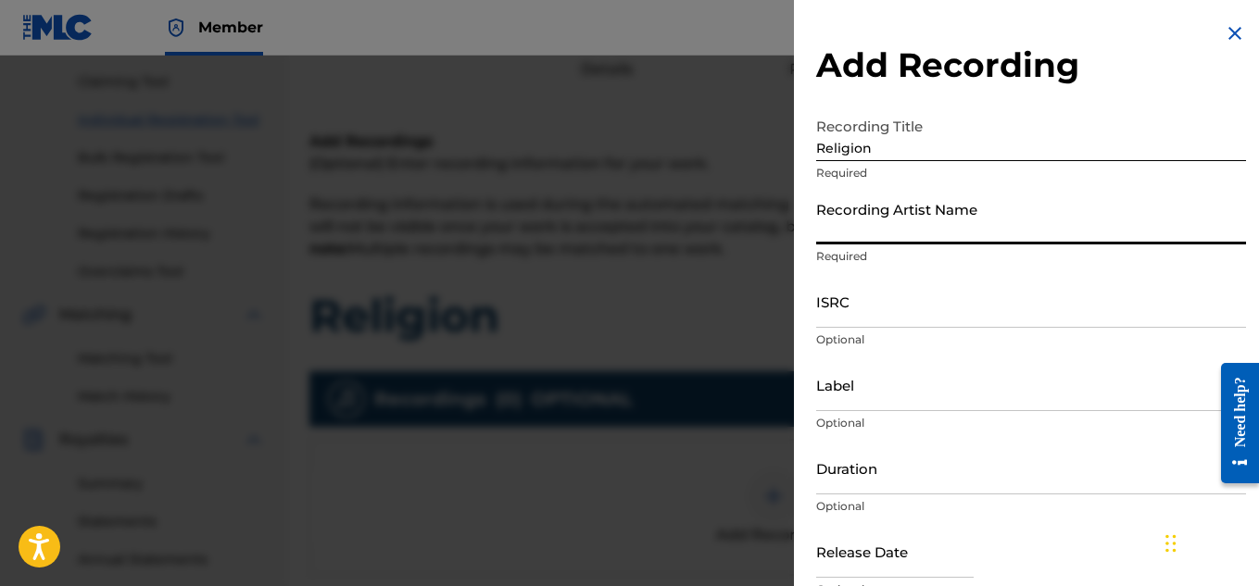
type input "Melech The Messenger"
click at [943, 320] on input "ISRC" at bounding box center [1031, 301] width 430 height 53
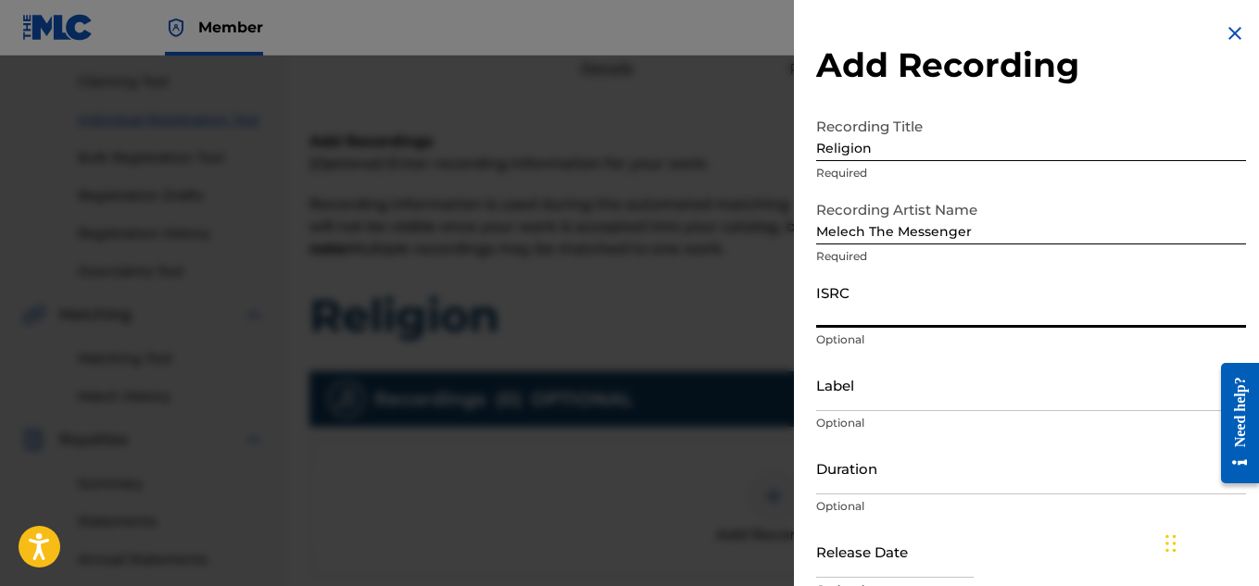
paste input "QZK6H2258019"
type input "QZK6H2258019"
click at [989, 472] on input "Duration" at bounding box center [1031, 468] width 430 height 53
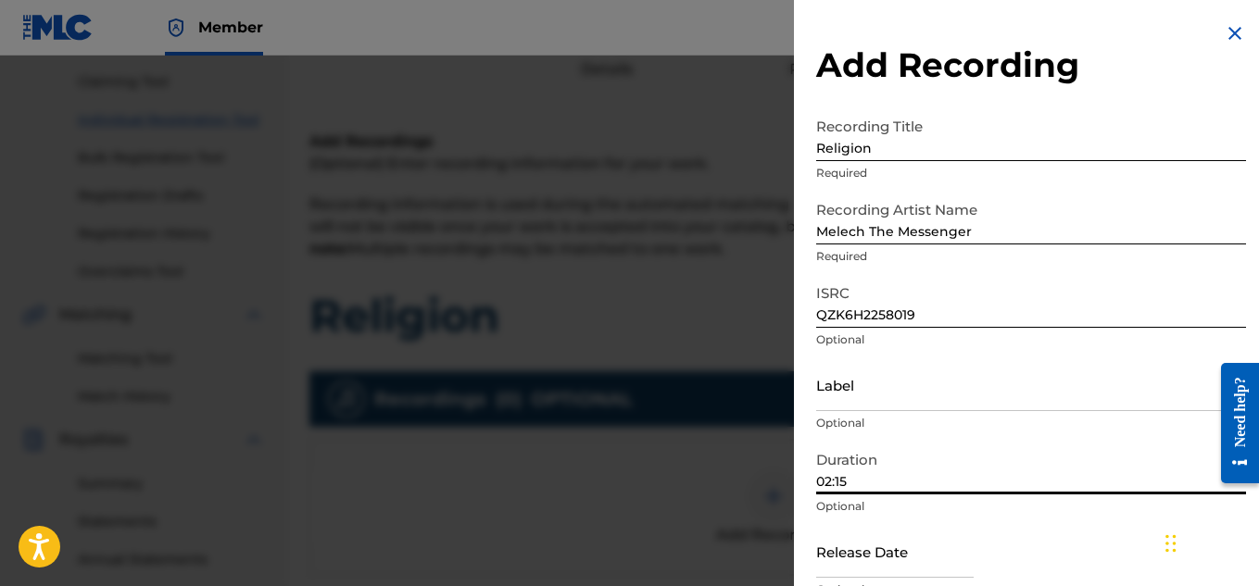
scroll to position [91, 0]
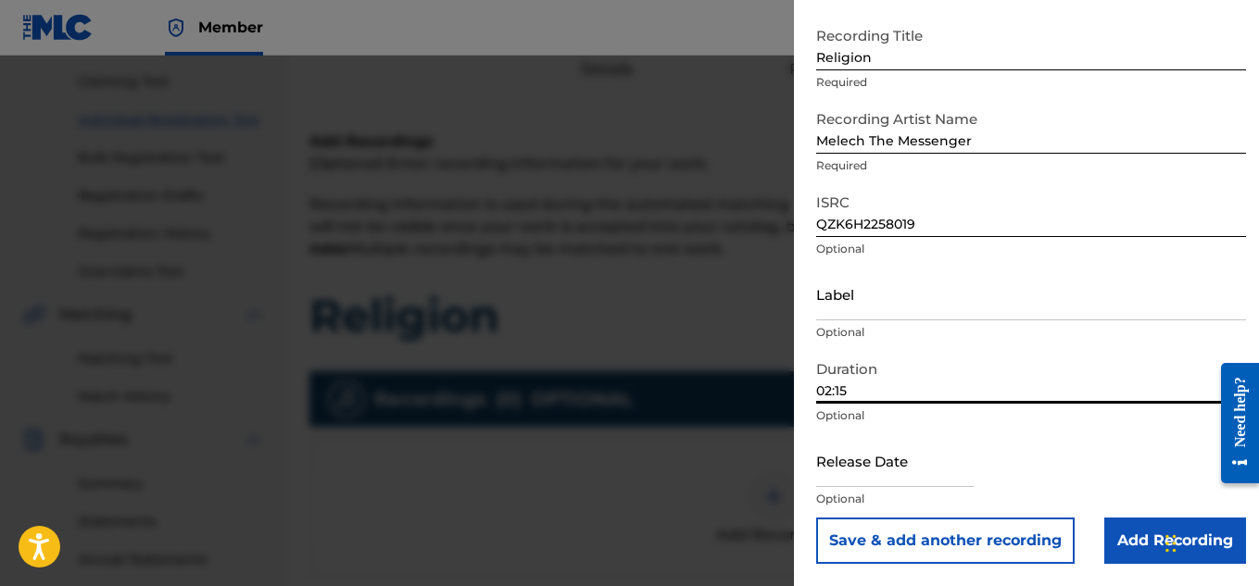
type input "02:15"
click at [982, 474] on div "Release Date Optional" at bounding box center [1031, 475] width 430 height 83
click at [940, 470] on input "text" at bounding box center [894, 460] width 157 height 53
select select "8"
select select "2025"
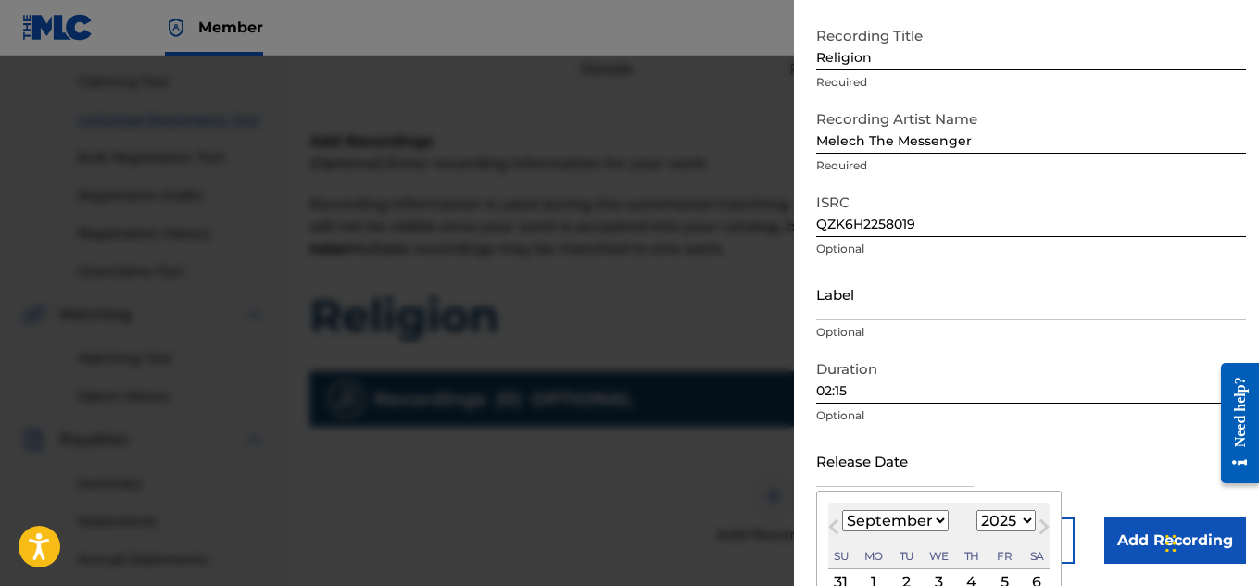
type input "[DATE]"
select select "10"
select select "2023"
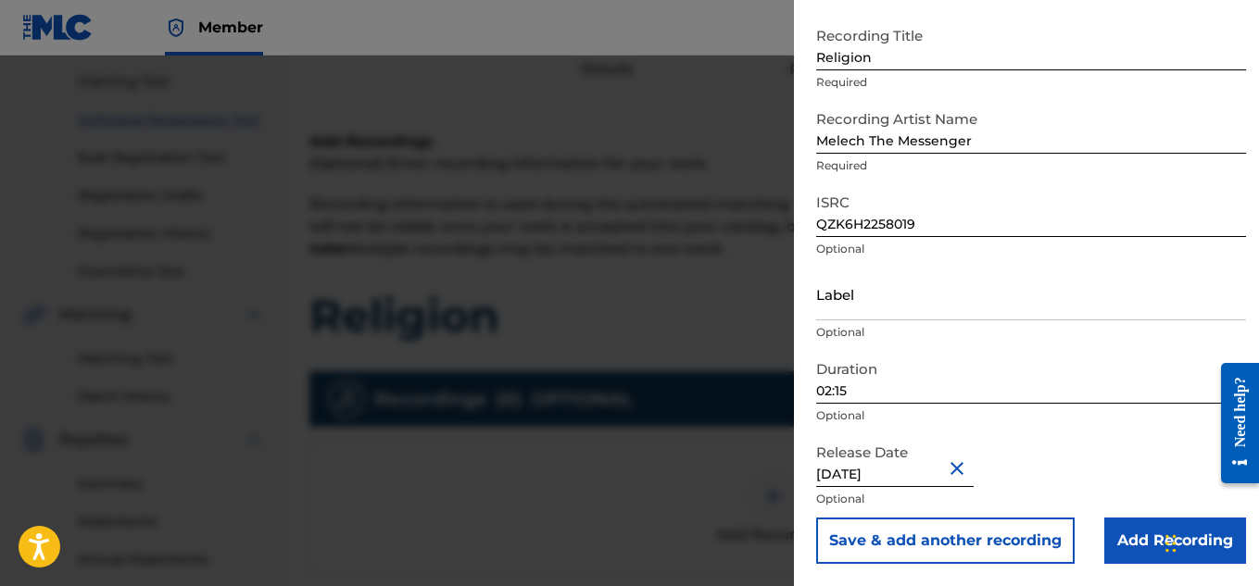
click at [1113, 545] on input "Add Recording" at bounding box center [1175, 541] width 142 height 46
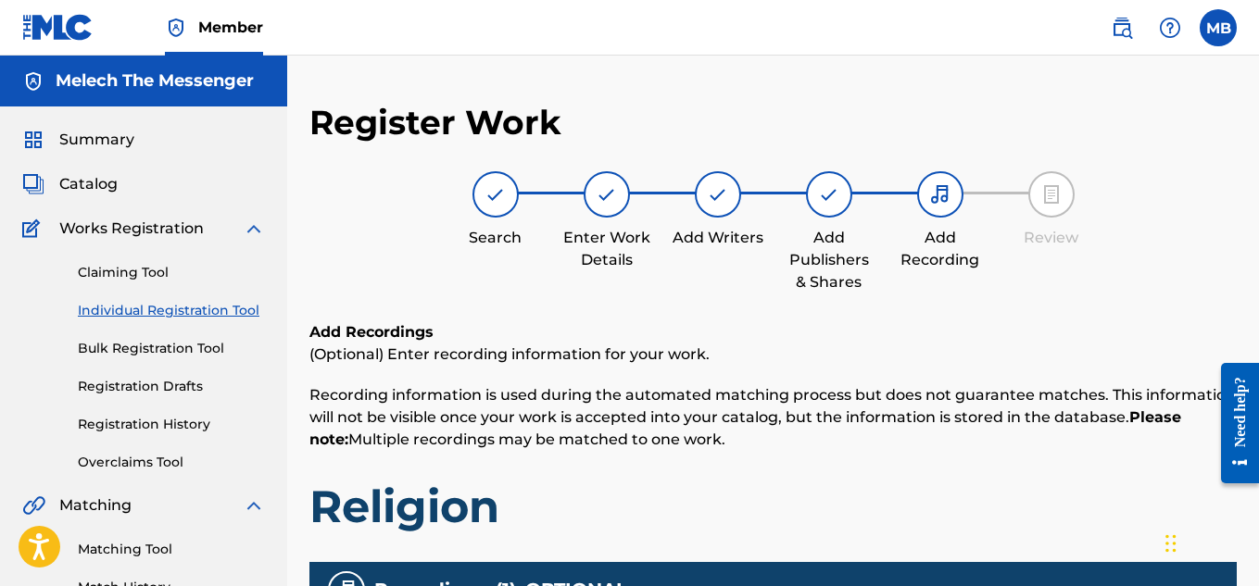
scroll to position [562, 0]
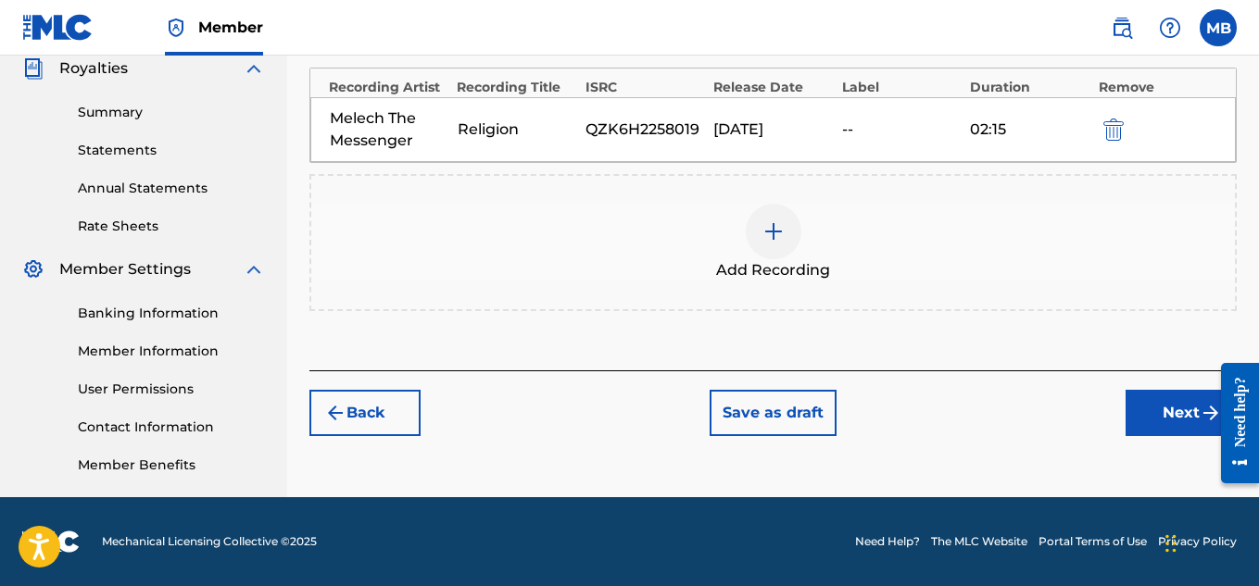
click at [1166, 414] on button "Next" at bounding box center [1180, 413] width 111 height 46
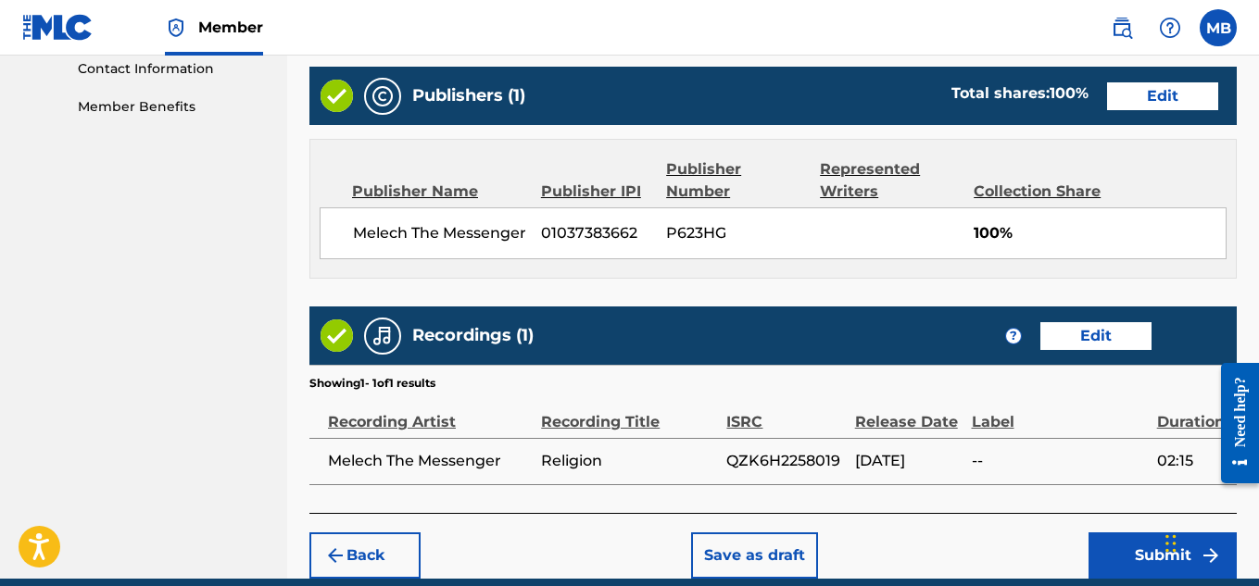
scroll to position [1002, 0]
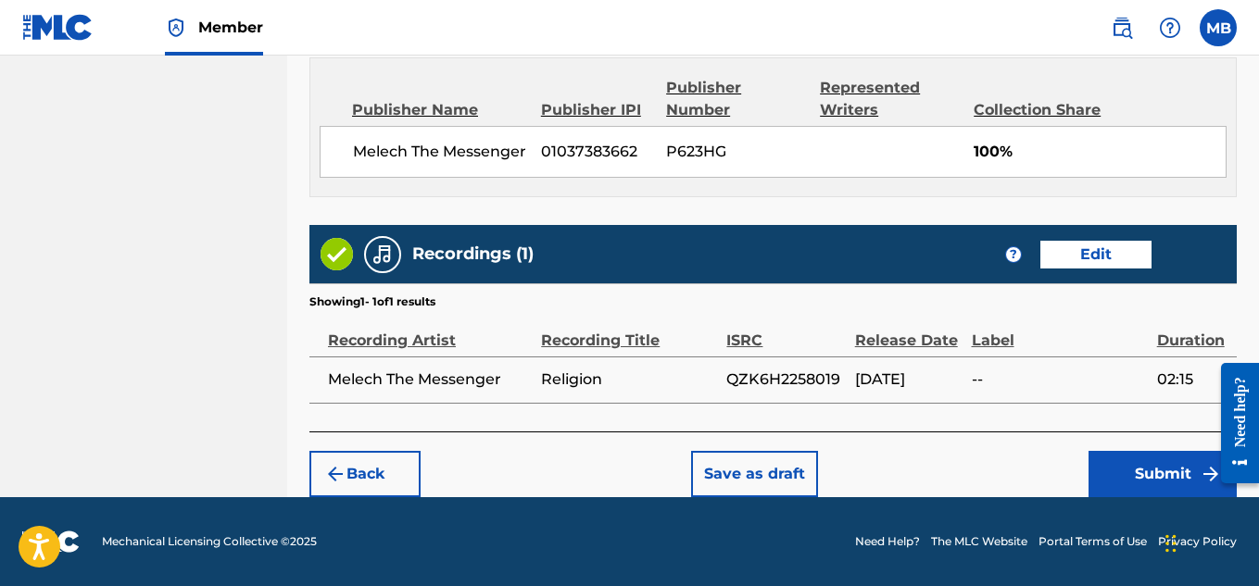
click at [1091, 467] on button "Submit" at bounding box center [1162, 474] width 148 height 46
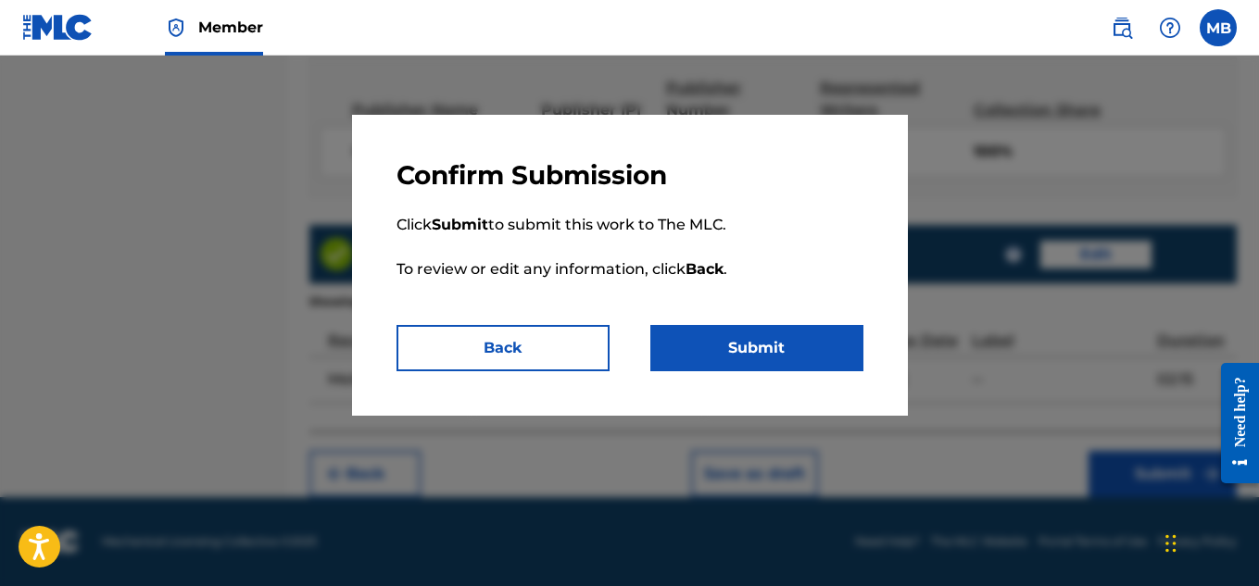
click at [782, 359] on button "Submit" at bounding box center [756, 348] width 213 height 46
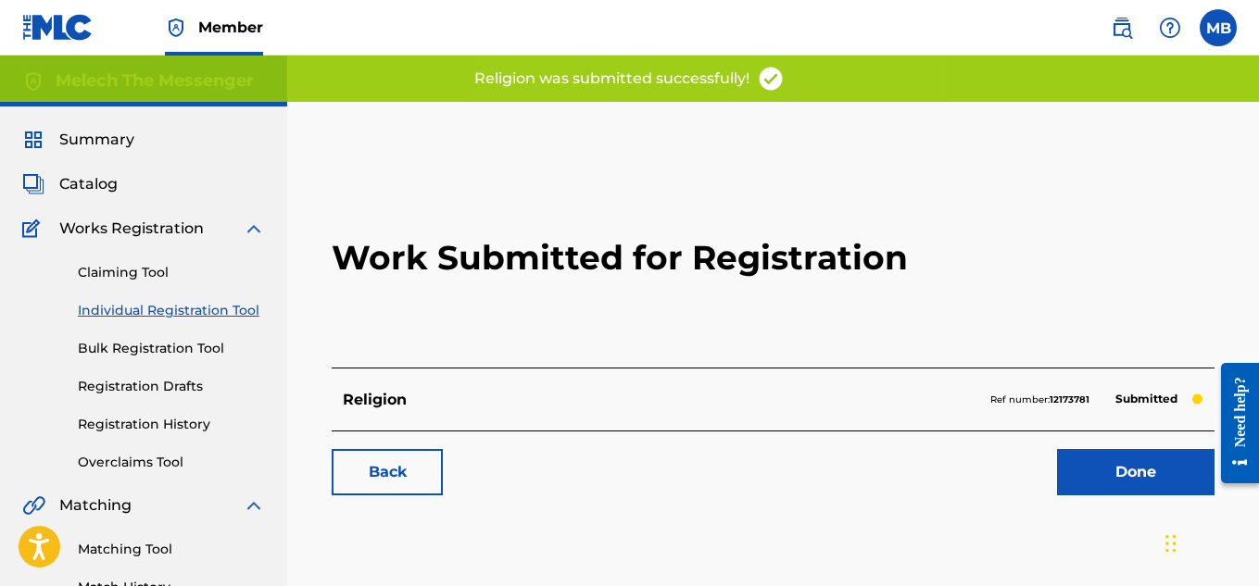
click at [421, 479] on link "Back" at bounding box center [387, 472] width 111 height 46
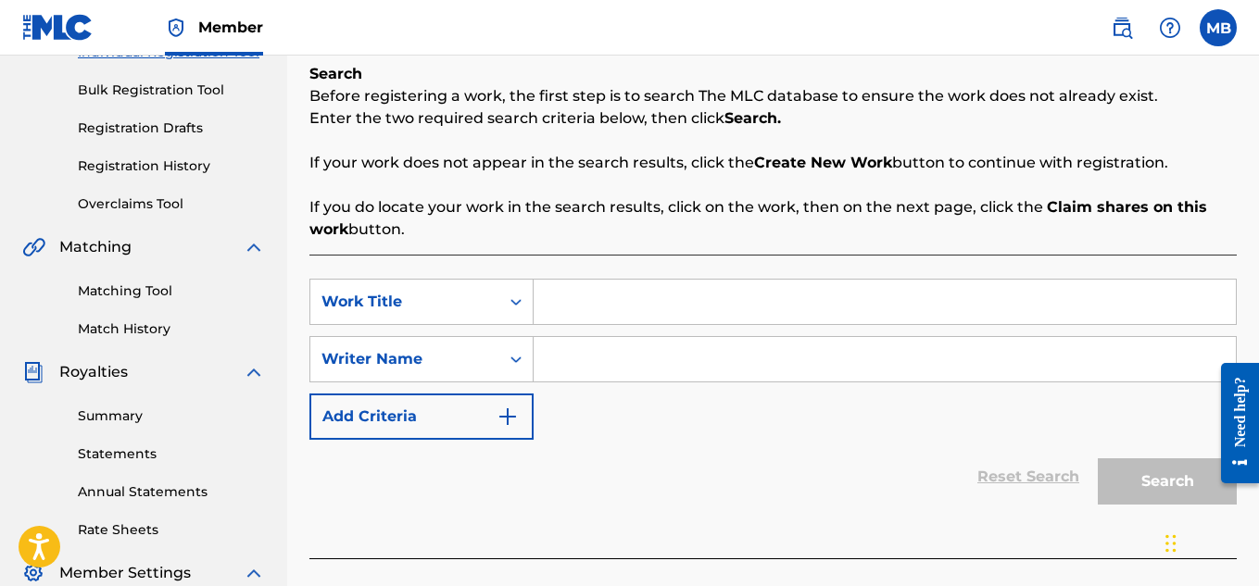
scroll to position [271, 0]
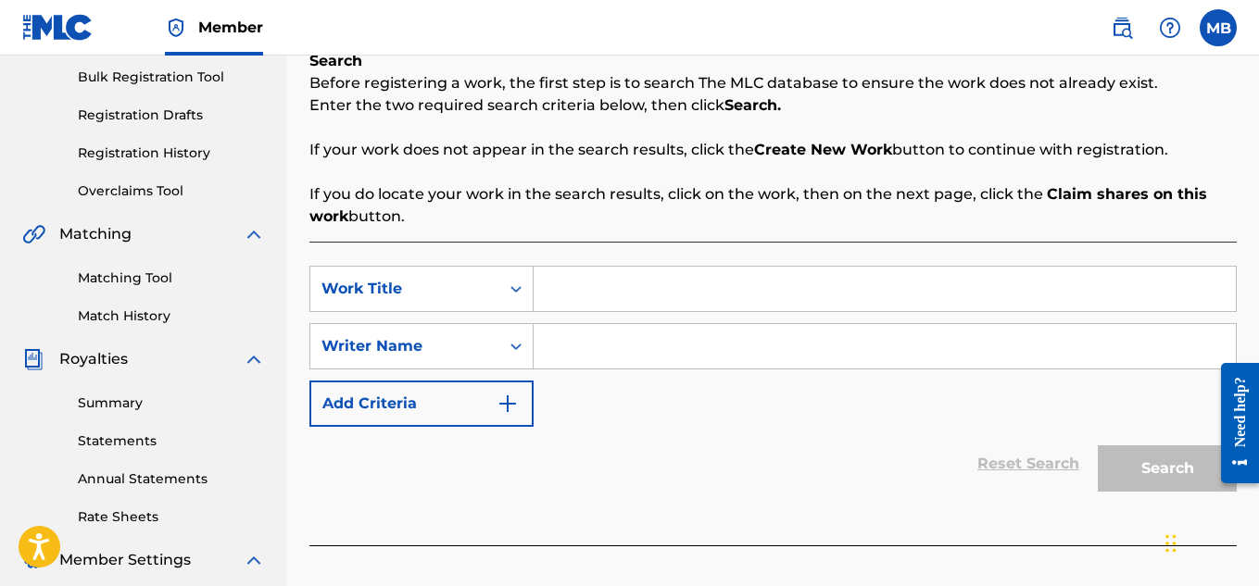
click at [608, 278] on input "Search Form" at bounding box center [885, 289] width 702 height 44
type input "Todah Abba"
click at [649, 361] on input "Search Form" at bounding box center [885, 346] width 702 height 44
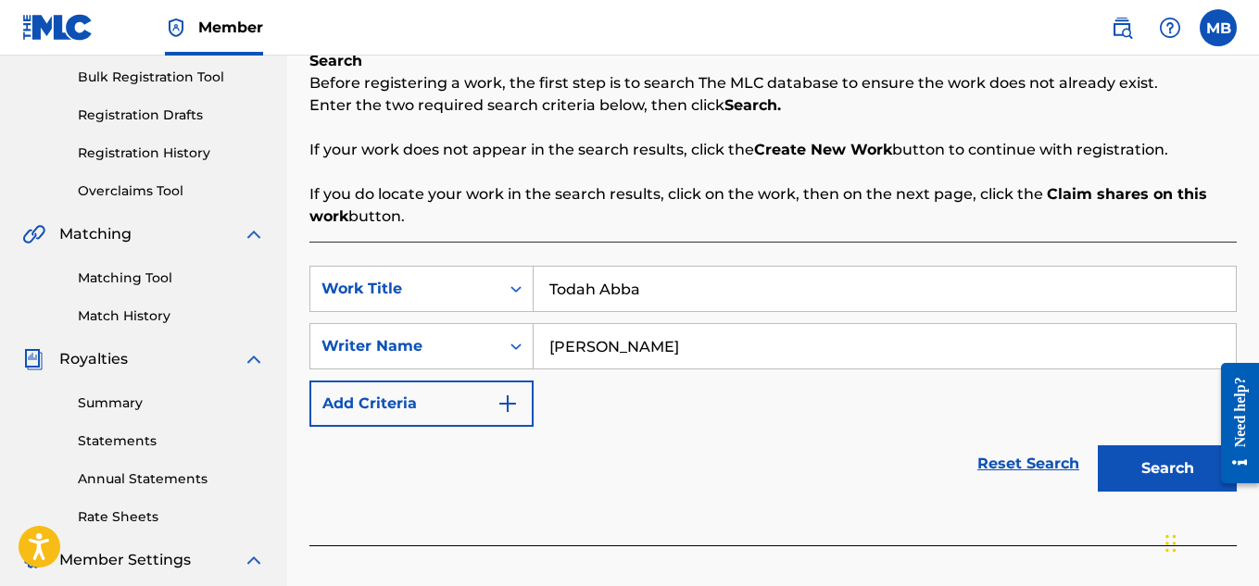
click at [649, 361] on input "[PERSON_NAME]" at bounding box center [885, 346] width 702 height 44
click at [1098, 446] on button "Search" at bounding box center [1167, 469] width 139 height 46
click at [649, 361] on input "[PERSON_NAME]" at bounding box center [885, 346] width 702 height 44
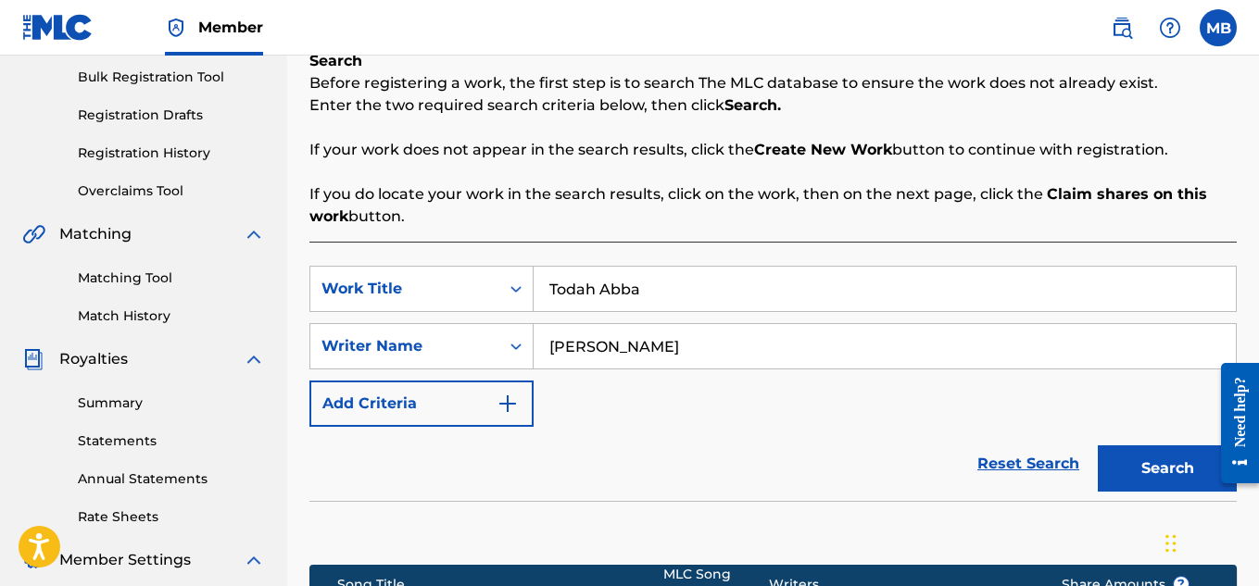
scroll to position [562, 0]
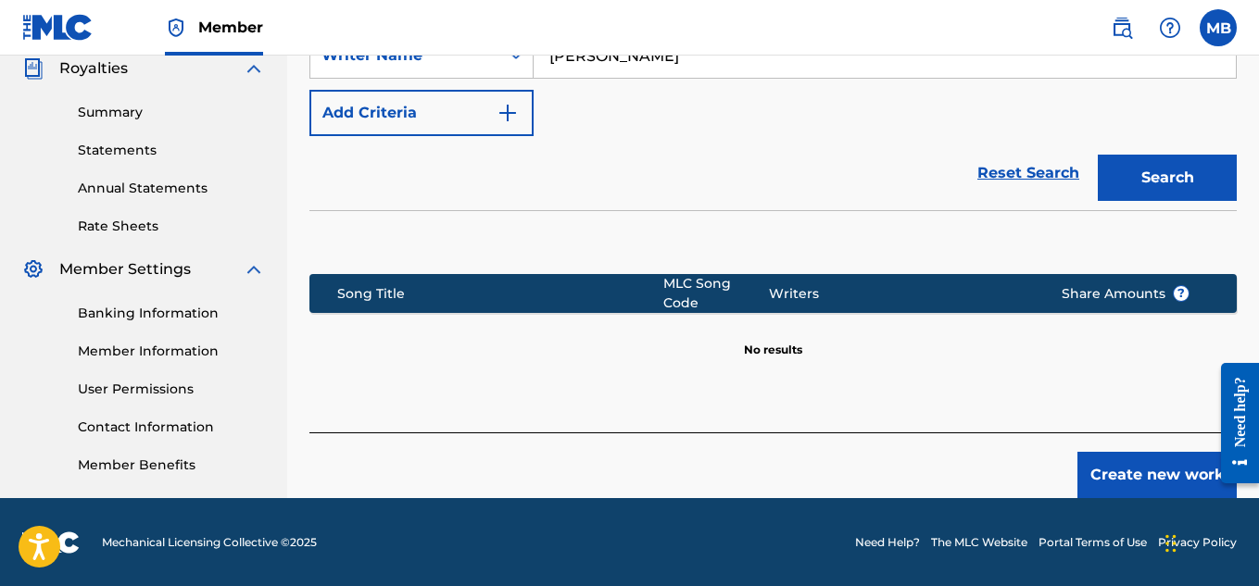
click at [1142, 459] on button "Create new work" at bounding box center [1156, 475] width 159 height 46
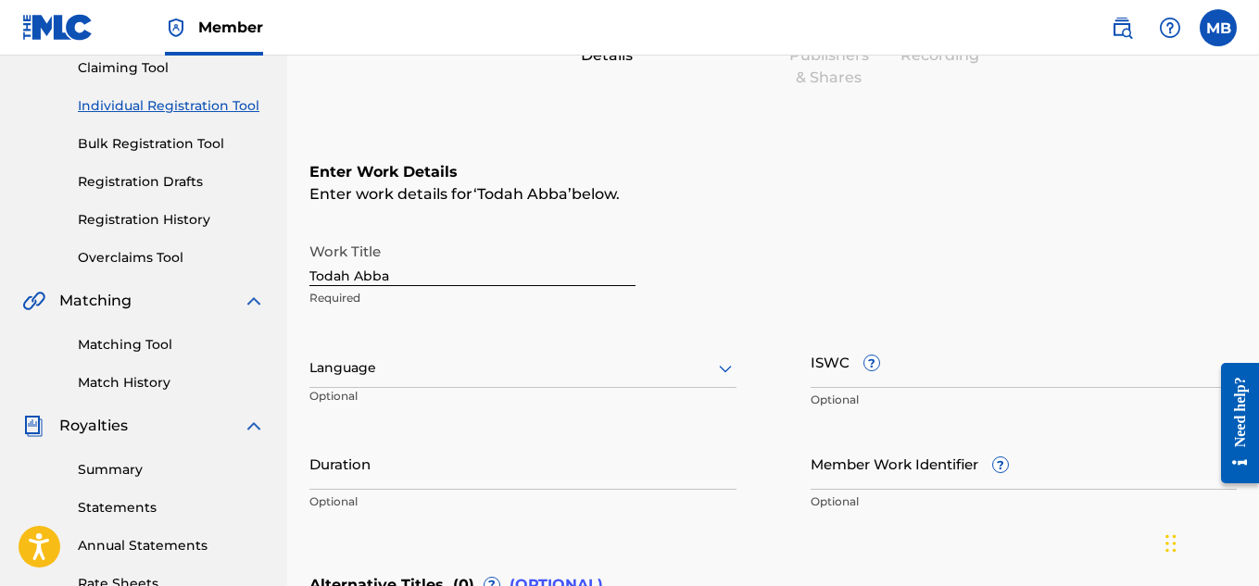
scroll to position [196, 0]
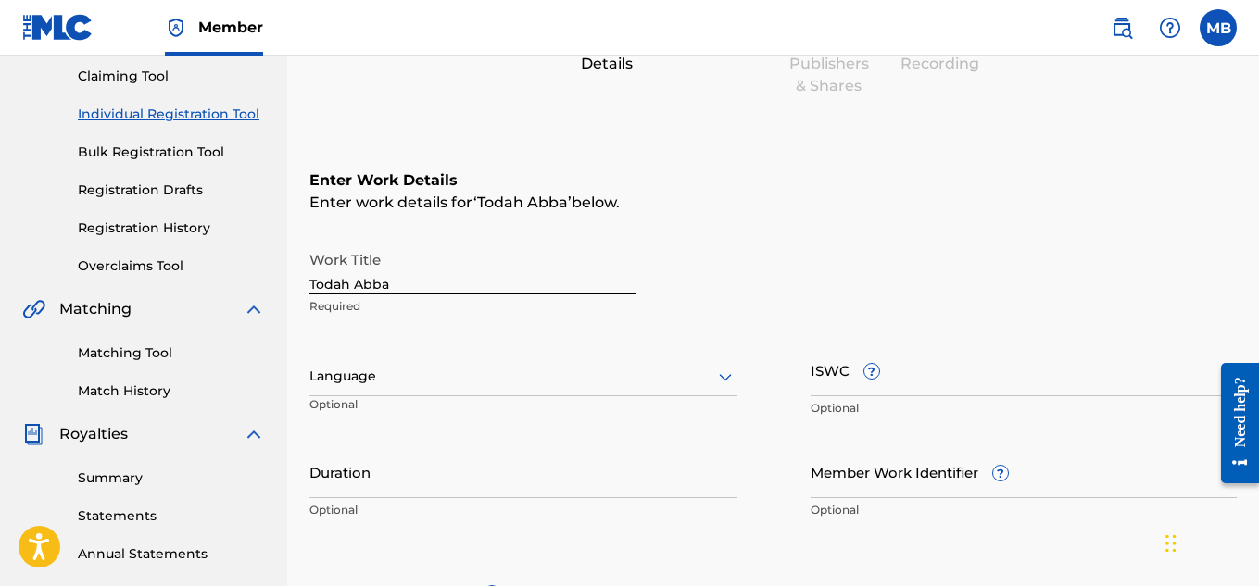
click at [471, 378] on div at bounding box center [522, 376] width 427 height 23
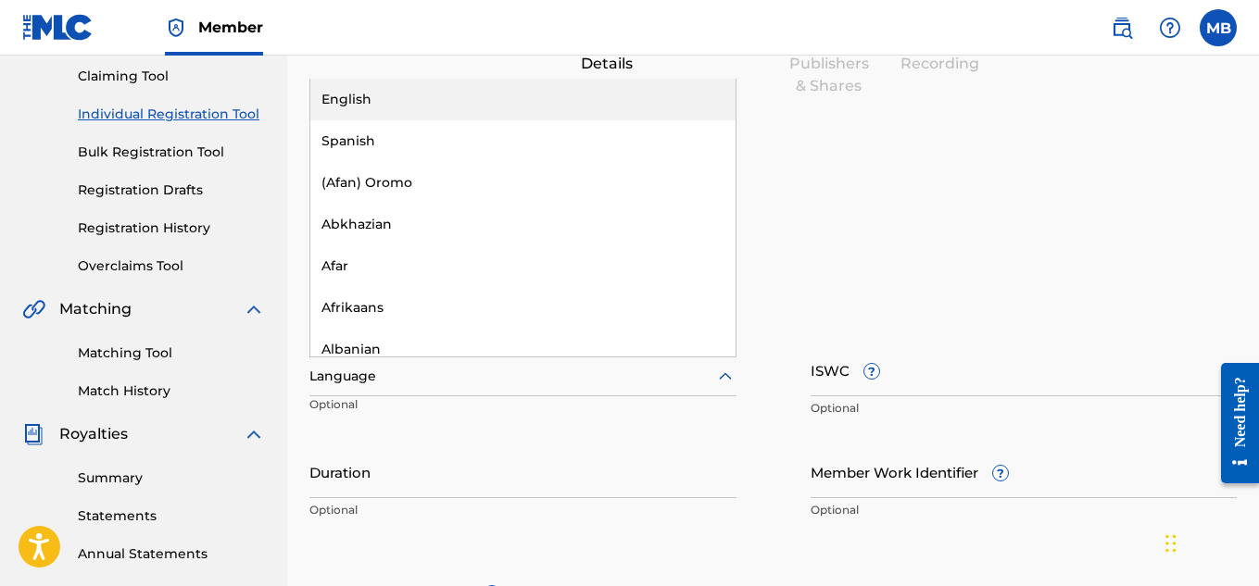
click at [490, 94] on div "English" at bounding box center [522, 100] width 425 height 42
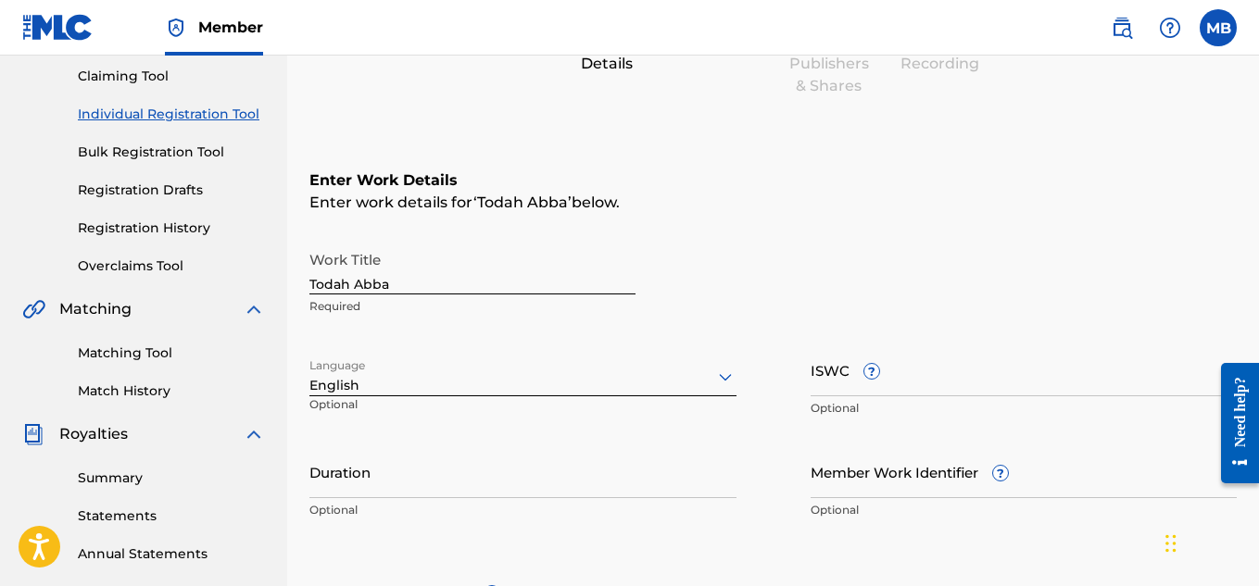
click at [937, 368] on input "ISWC ?" at bounding box center [1023, 370] width 427 height 53
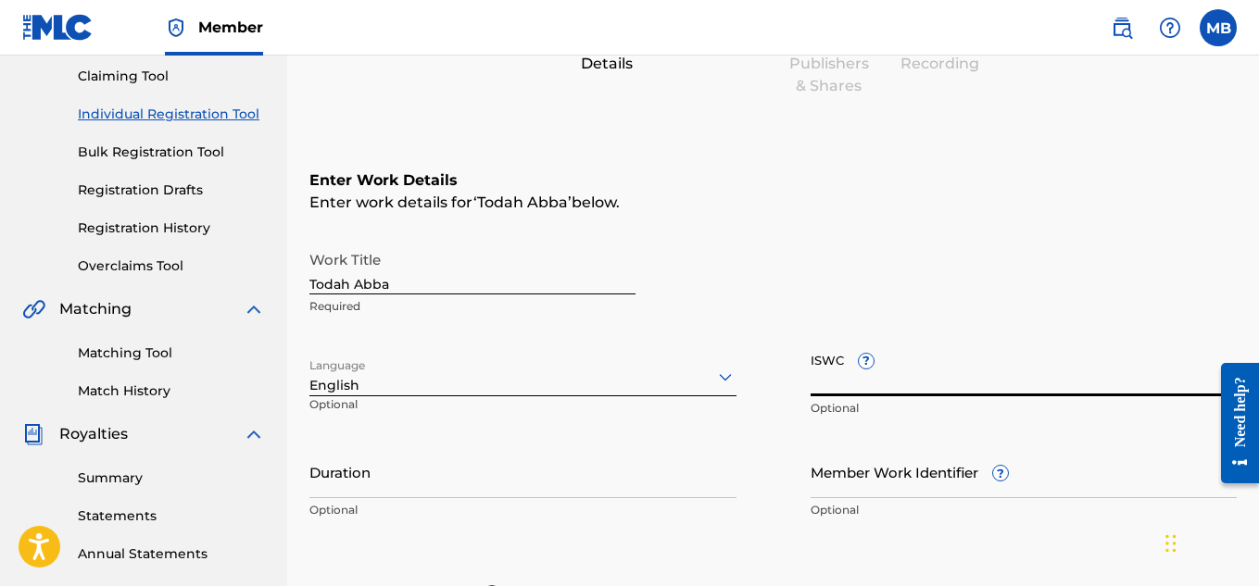
paste input "T-320.704.976-7"
click at [613, 473] on input "Duration" at bounding box center [522, 472] width 427 height 53
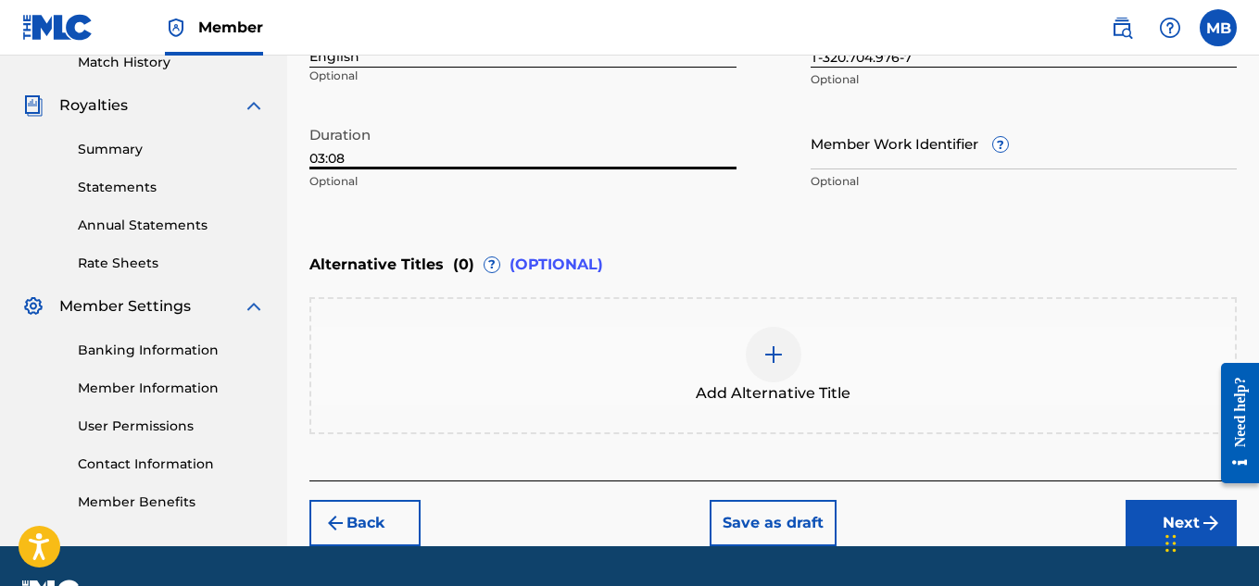
scroll to position [546, 0]
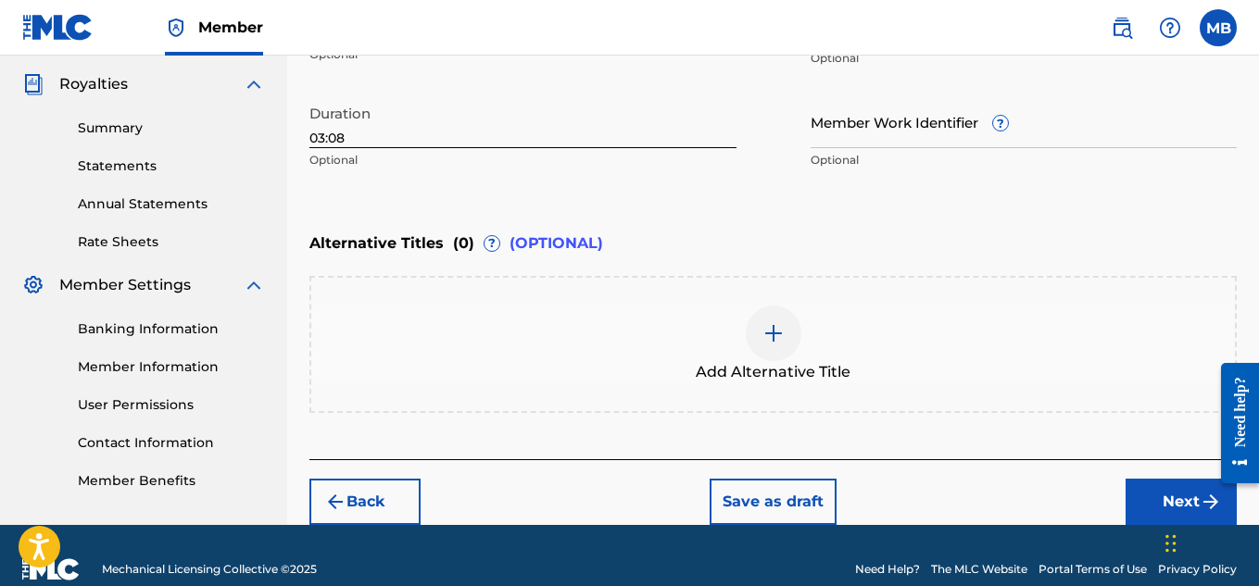
click at [1183, 495] on button "Next" at bounding box center [1180, 502] width 111 height 46
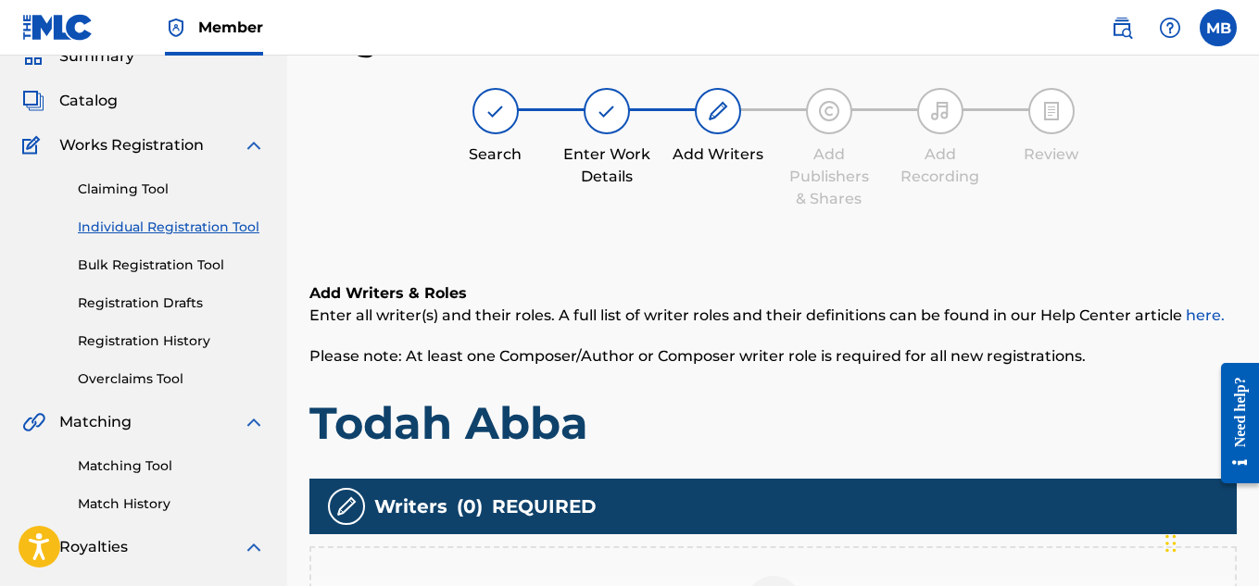
scroll to position [502, 0]
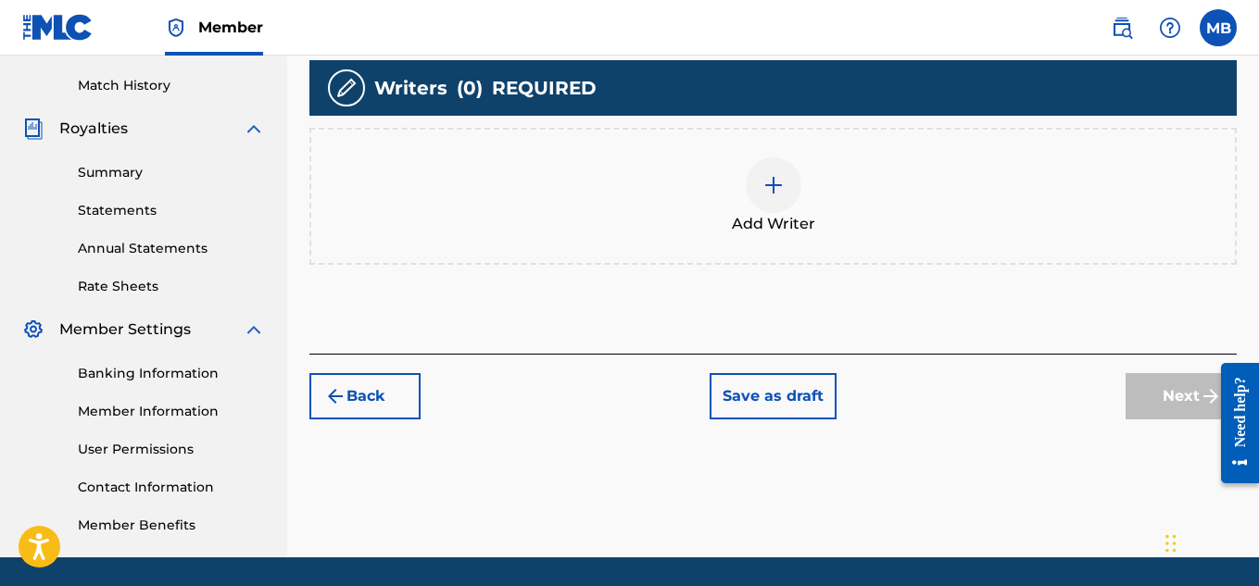
click at [753, 218] on span "Add Writer" at bounding box center [773, 224] width 83 height 22
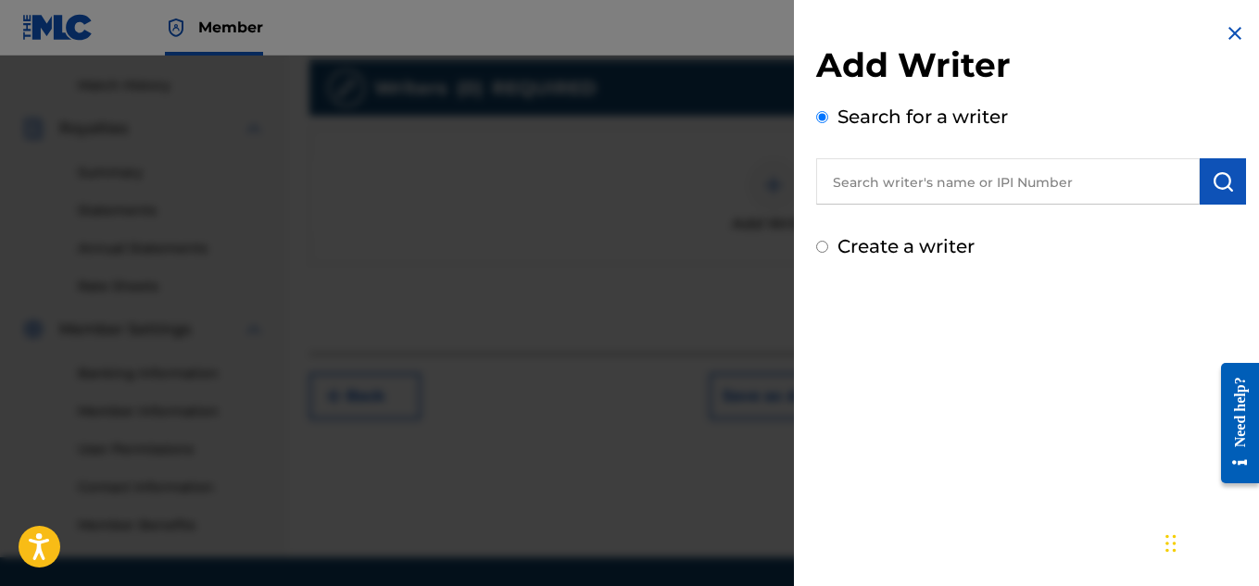
click at [939, 198] on input "text" at bounding box center [1007, 181] width 383 height 46
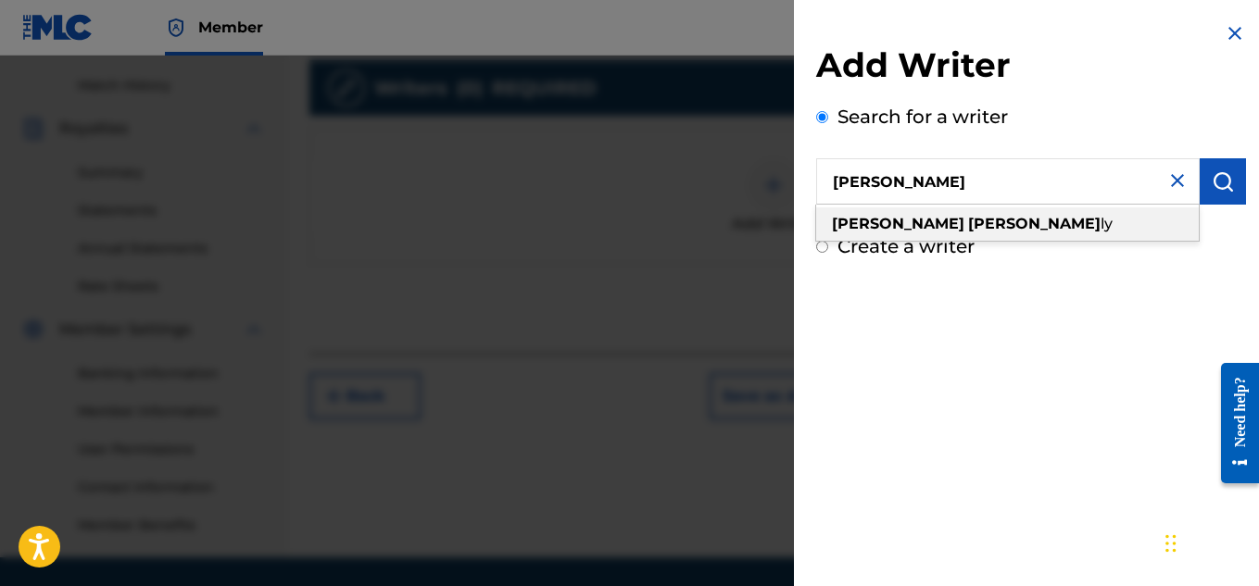
click at [951, 221] on div "[PERSON_NAME] ly" at bounding box center [1007, 223] width 383 height 33
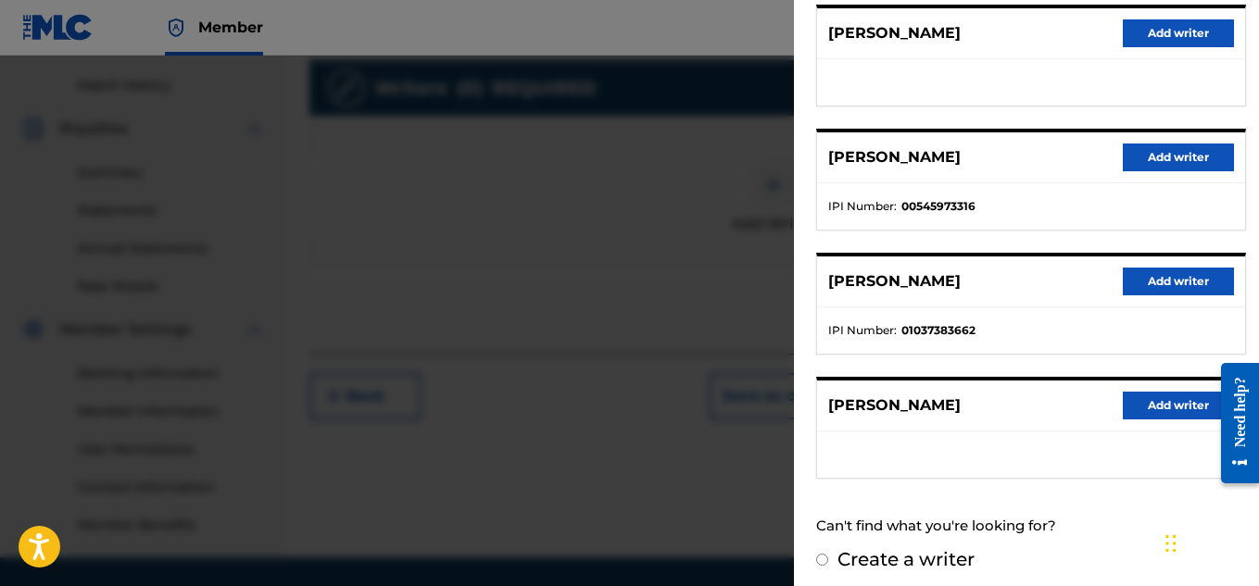
scroll to position [367, 0]
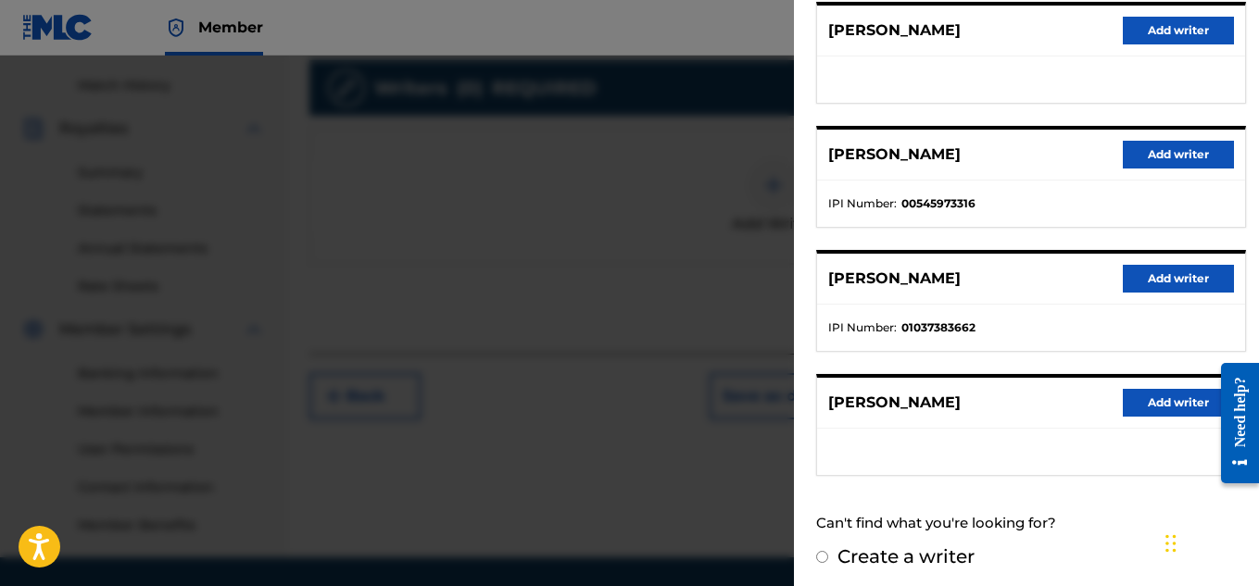
click at [1161, 280] on button "Add writer" at bounding box center [1178, 279] width 111 height 28
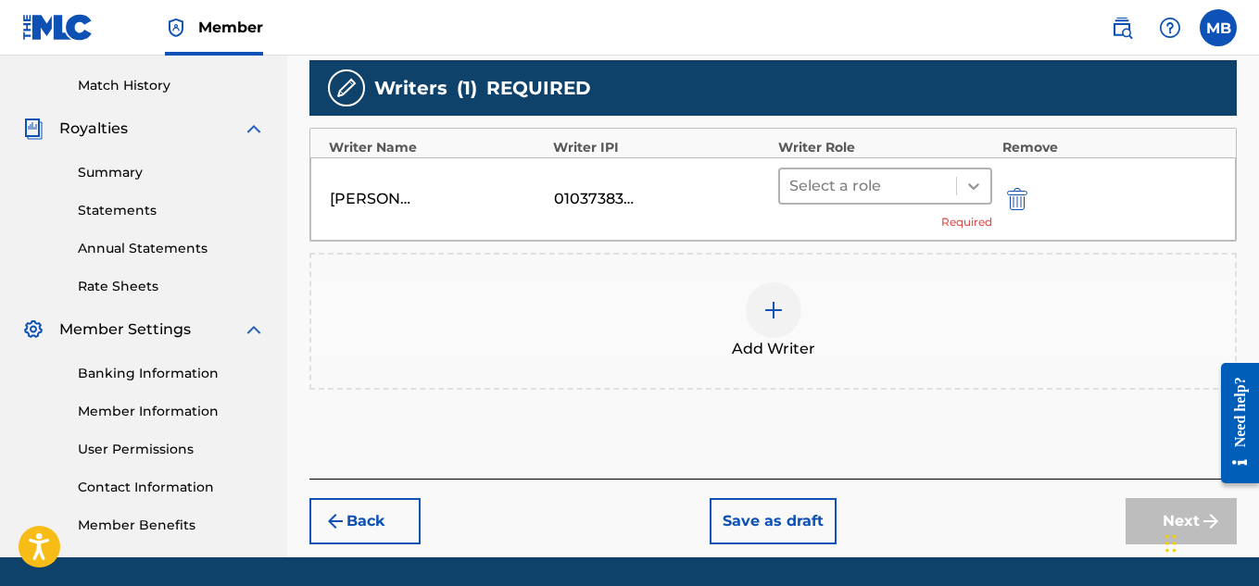
click at [975, 185] on icon at bounding box center [973, 186] width 19 height 19
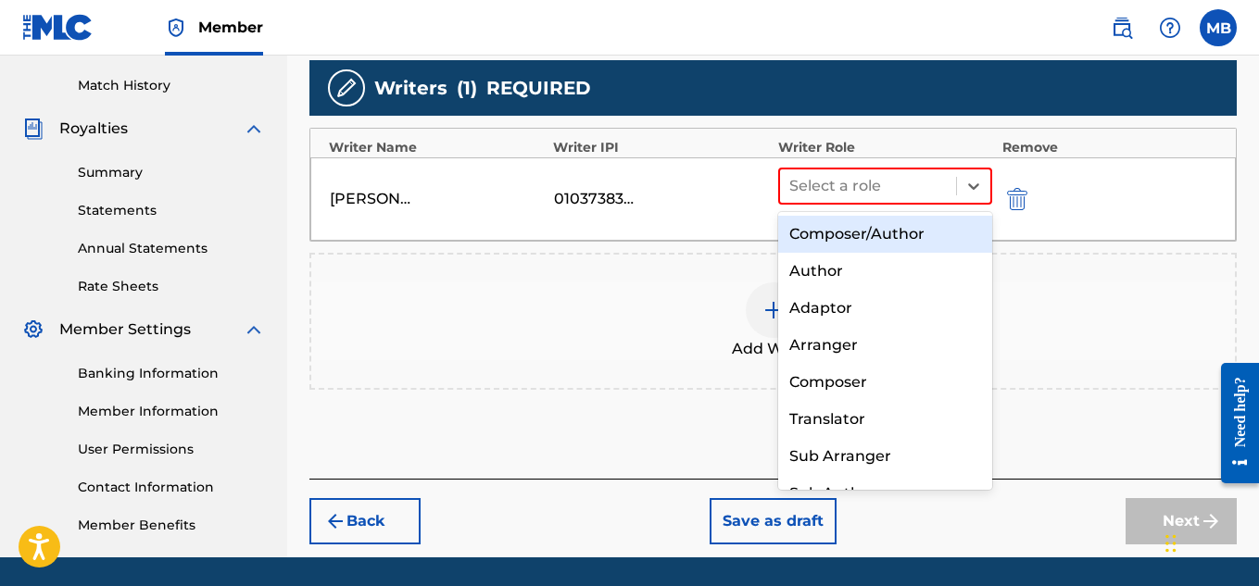
click at [941, 234] on div "Composer/Author" at bounding box center [885, 234] width 215 height 37
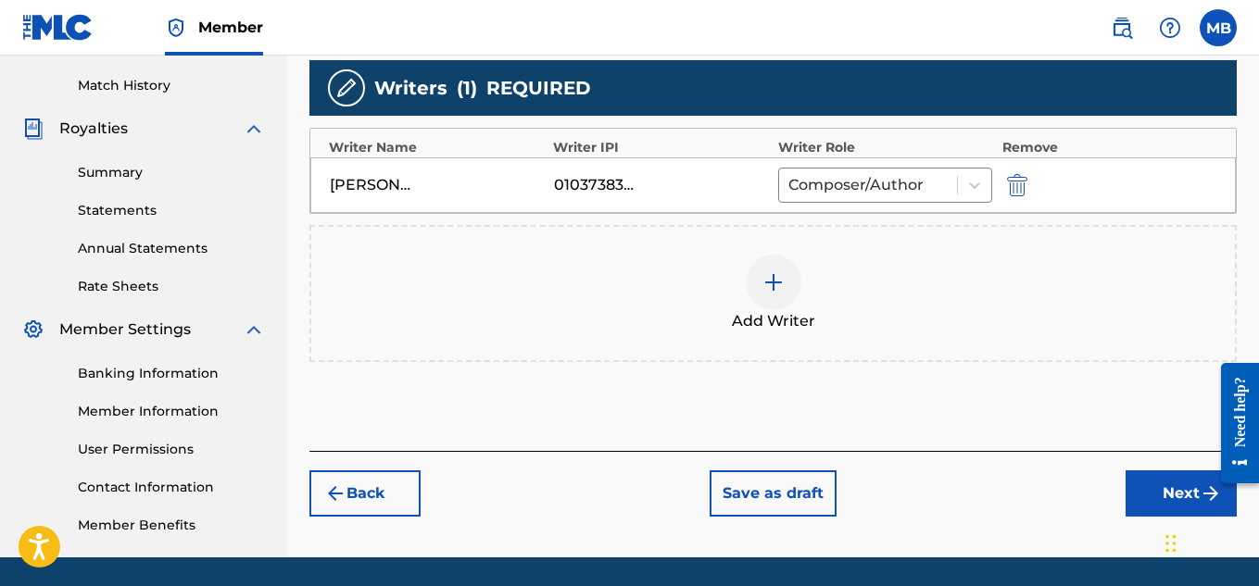
click at [820, 329] on div "Add Writer" at bounding box center [772, 294] width 923 height 78
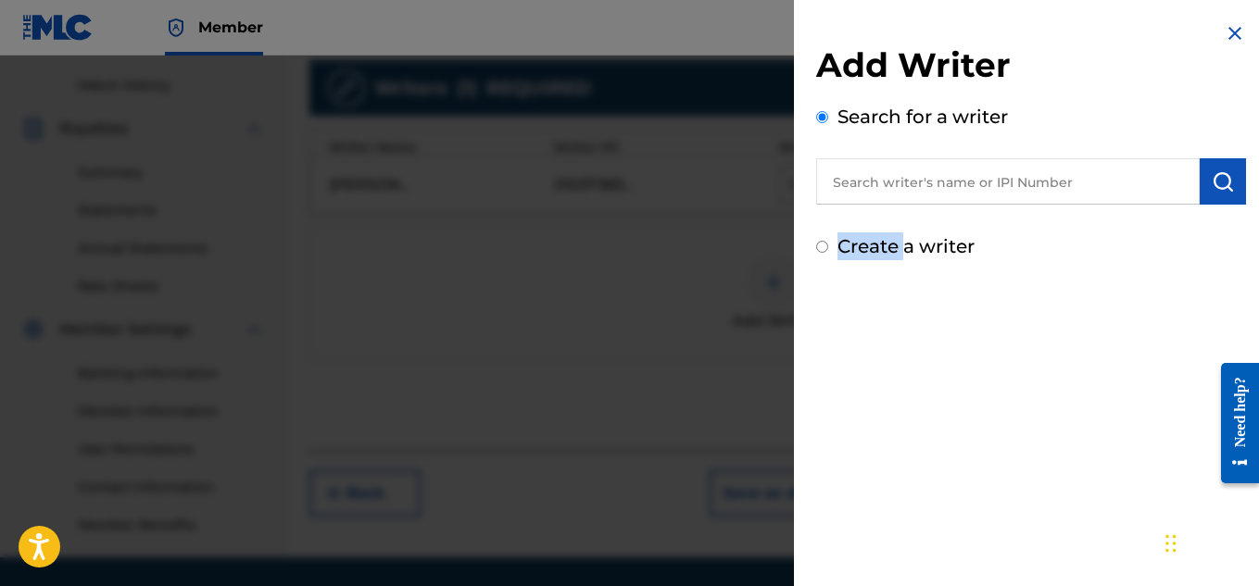
click at [820, 329] on div "Add Writer Search for a writer Create a writer" at bounding box center [1031, 293] width 474 height 586
click at [907, 205] on div "Add Writer Search for a writer Create a writer" at bounding box center [1031, 152] width 430 height 216
click at [910, 195] on input "text" at bounding box center [1007, 181] width 383 height 46
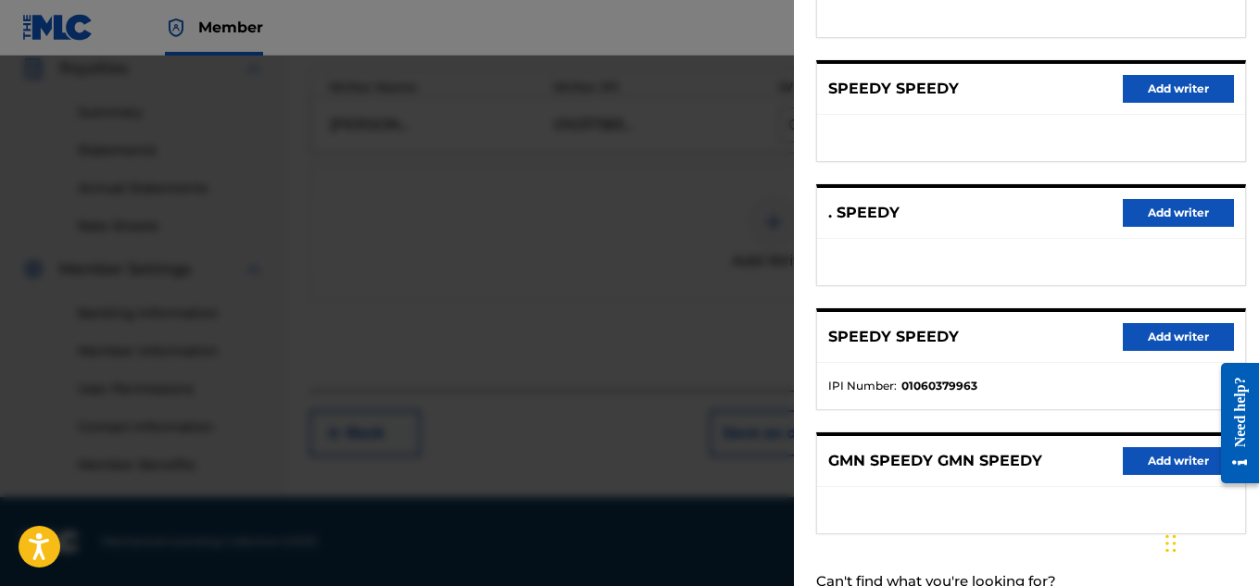
scroll to position [373, 0]
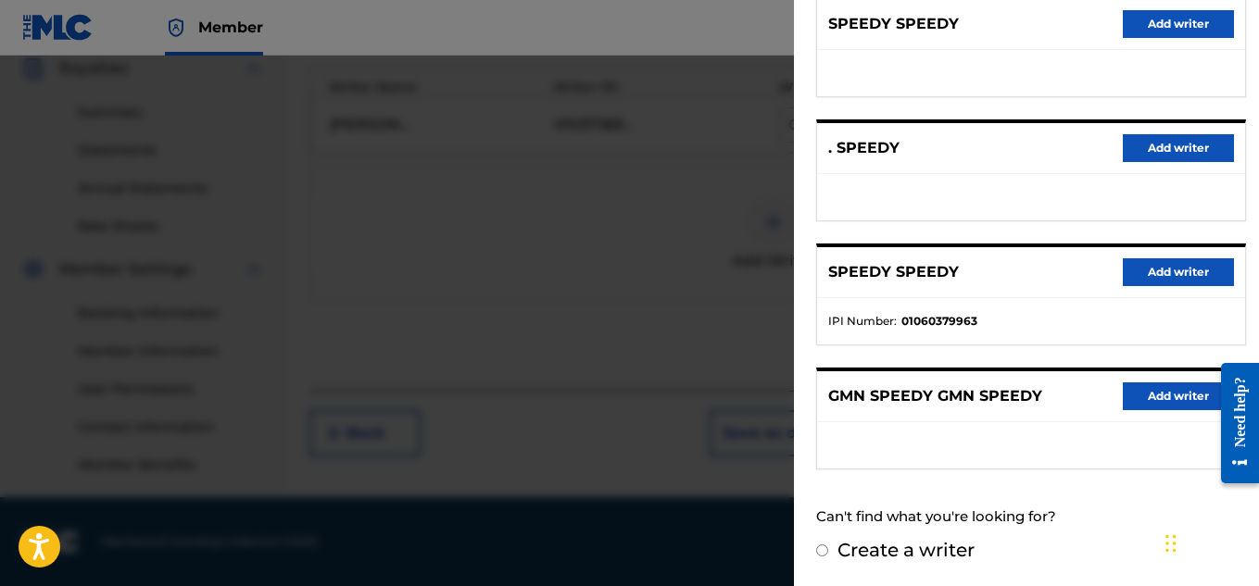
click at [822, 550] on input "Create a writer" at bounding box center [822, 551] width 12 height 12
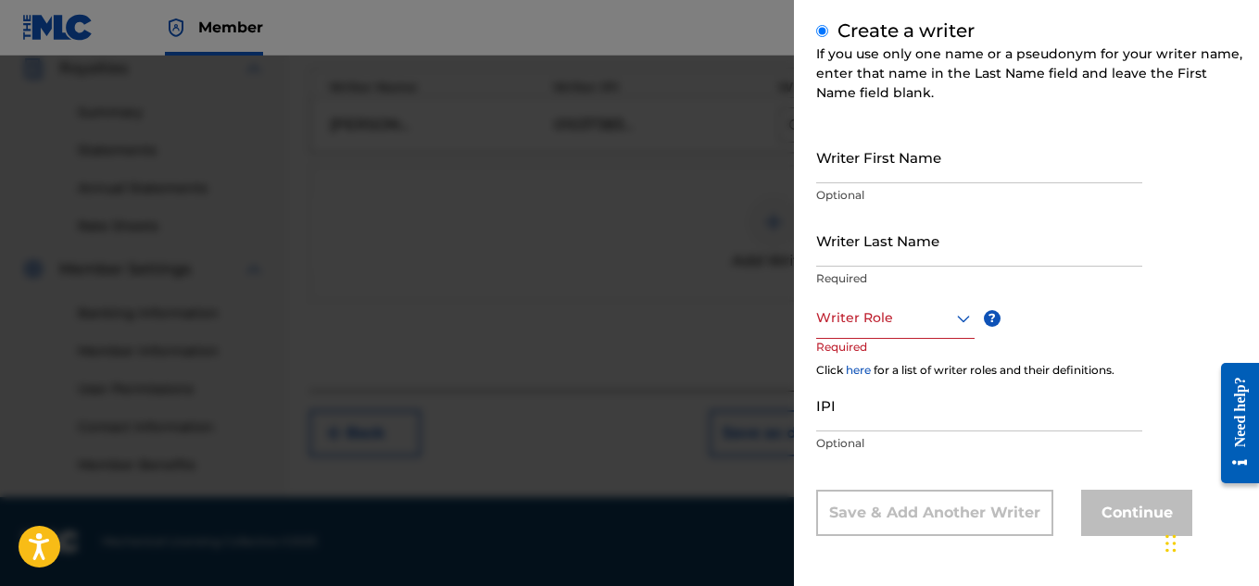
scroll to position [216, 0]
click at [977, 179] on input "Writer First Name" at bounding box center [979, 157] width 326 height 53
click at [962, 255] on input "Writer Last Name" at bounding box center [979, 240] width 326 height 53
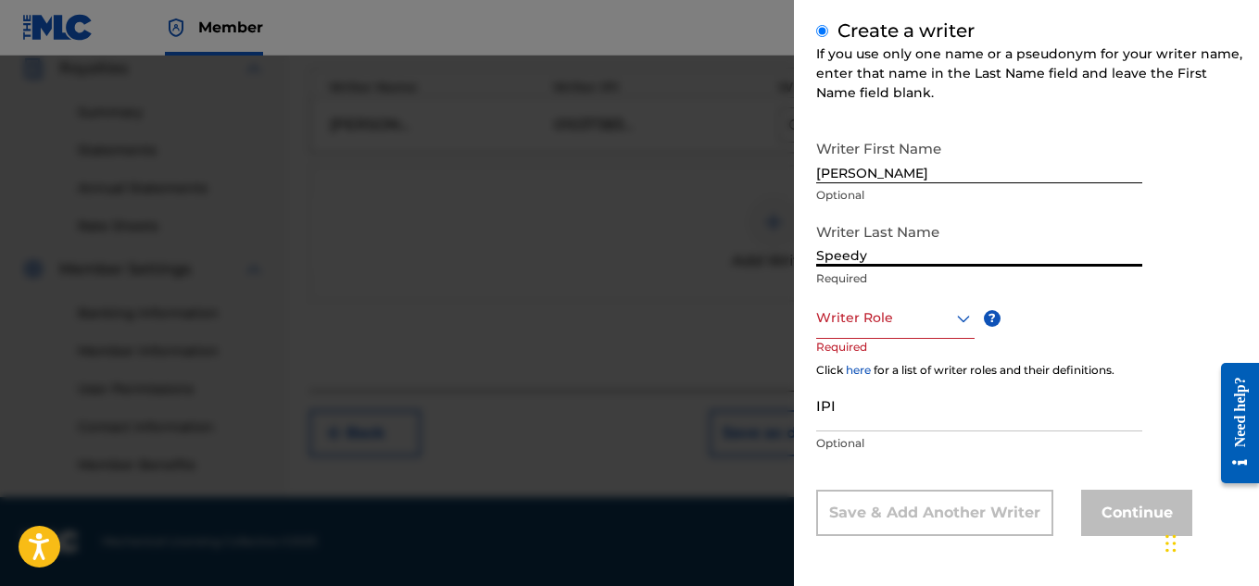
click at [956, 320] on icon at bounding box center [963, 319] width 22 height 22
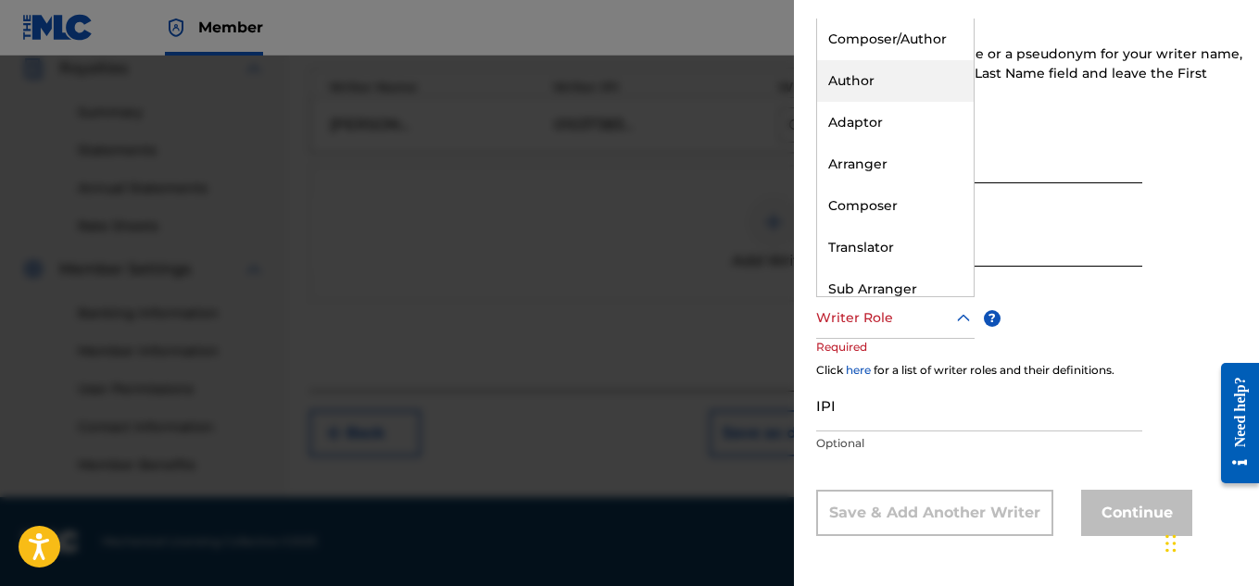
click at [887, 83] on div "Author" at bounding box center [895, 81] width 157 height 42
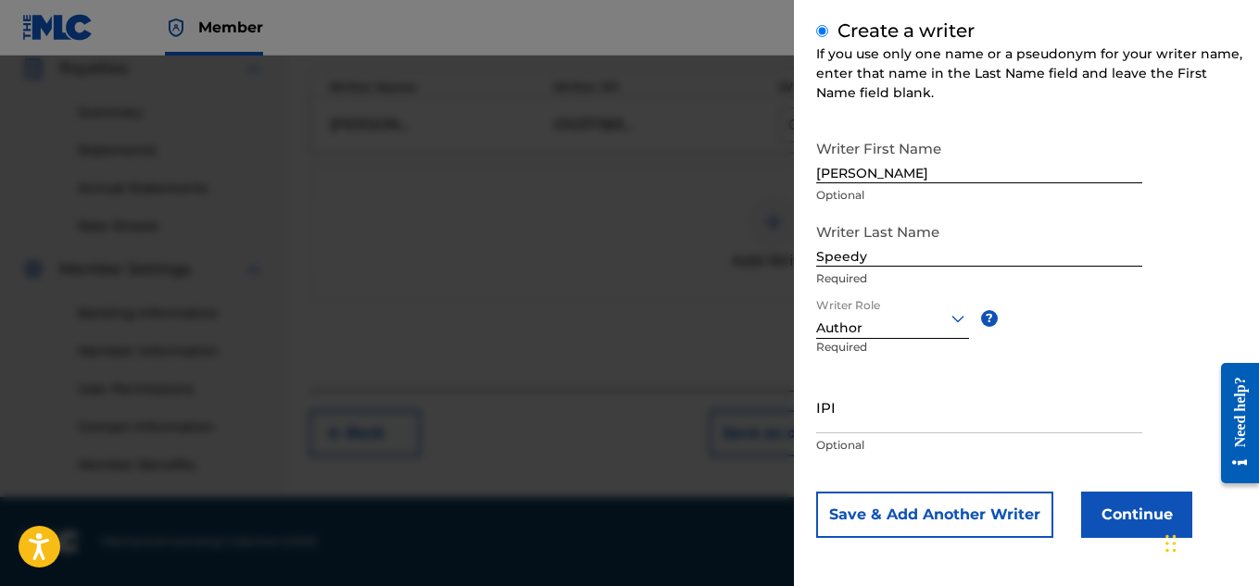
click at [937, 408] on input "IPI" at bounding box center [979, 407] width 326 height 53
paste input "00479802315"
click at [1132, 510] on button "Continue" at bounding box center [1136, 515] width 111 height 46
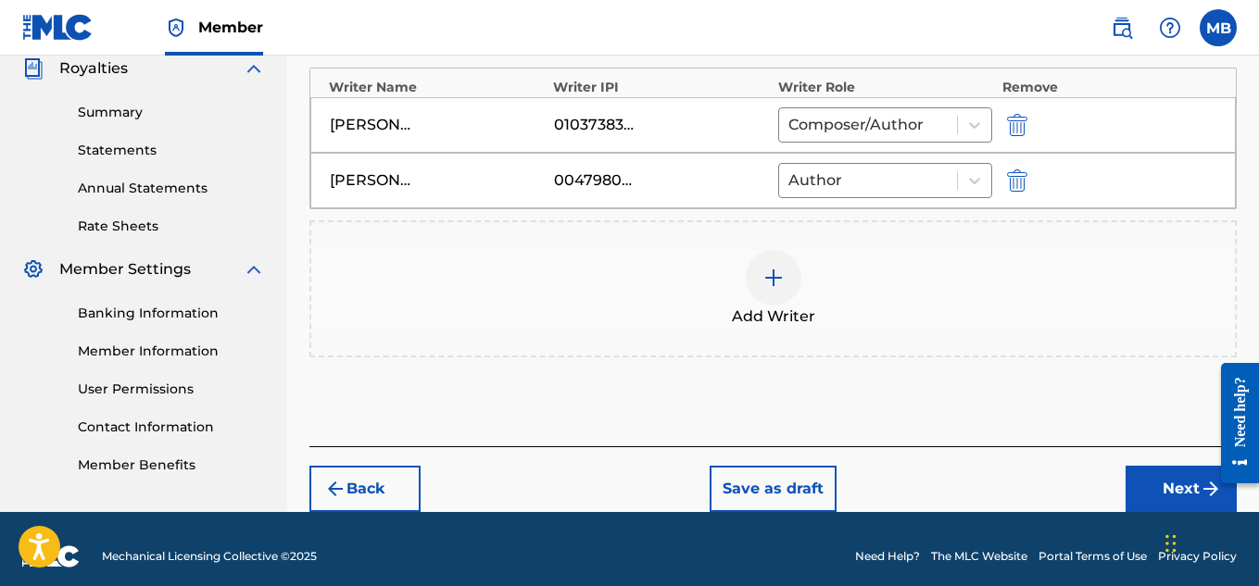
click at [1149, 468] on button "Next" at bounding box center [1180, 489] width 111 height 46
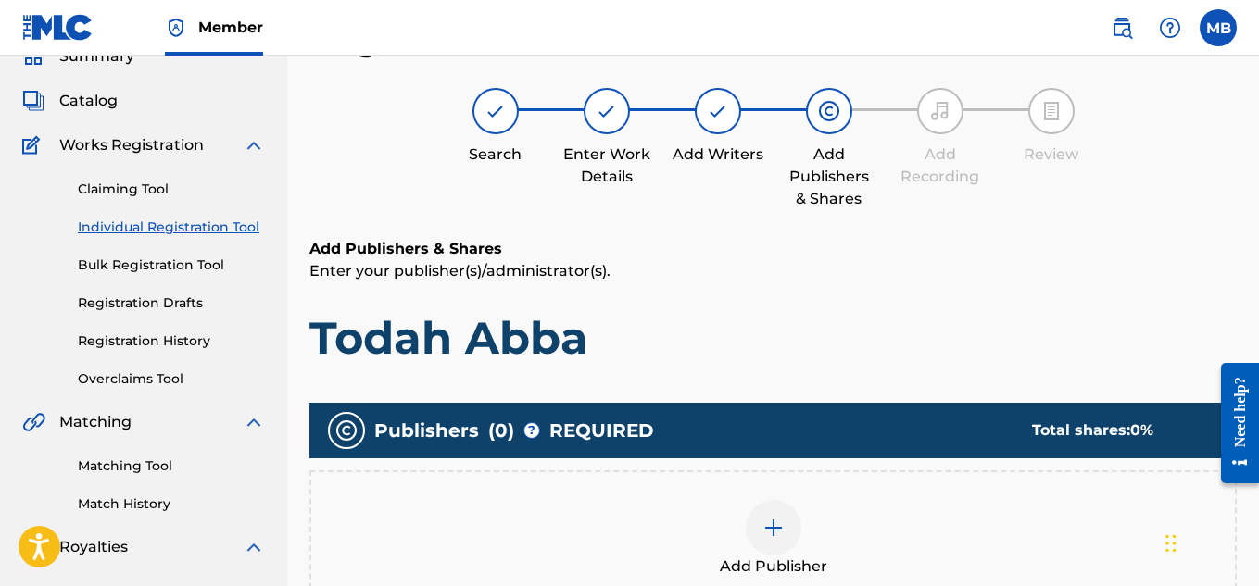
scroll to position [524, 0]
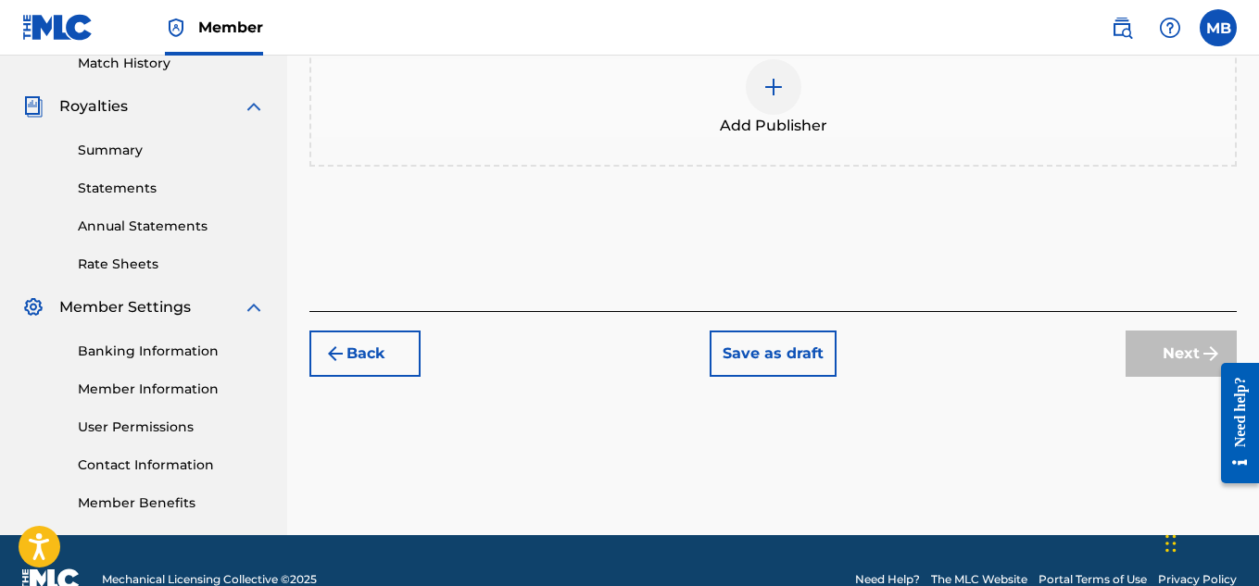
click at [811, 103] on div "Add Publisher" at bounding box center [772, 98] width 923 height 78
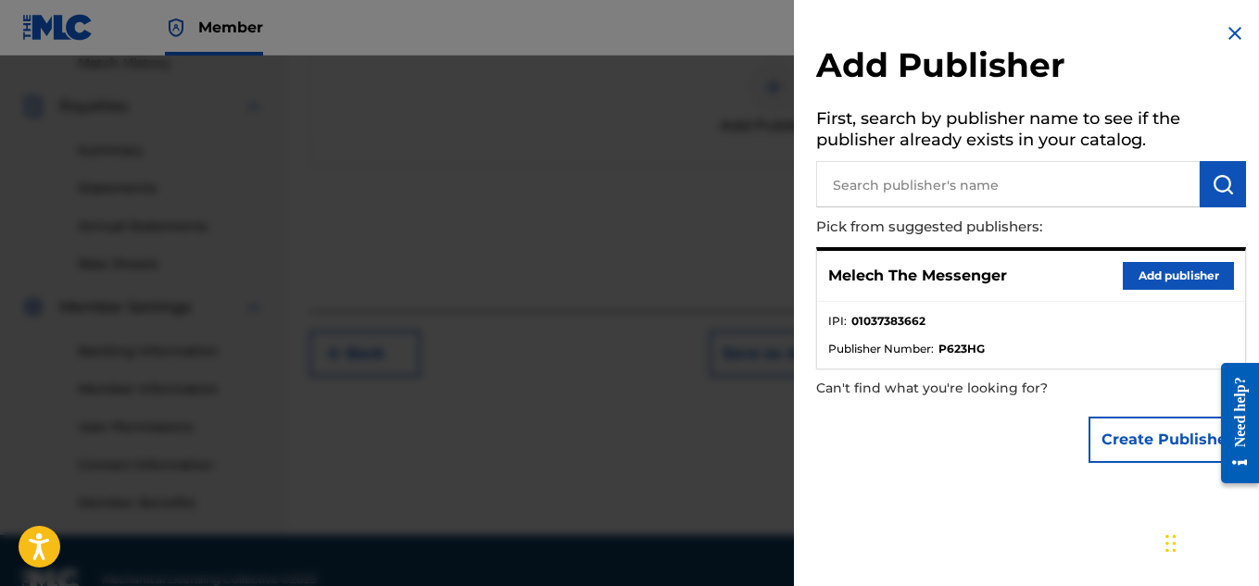
click at [1171, 271] on button "Add publisher" at bounding box center [1178, 276] width 111 height 28
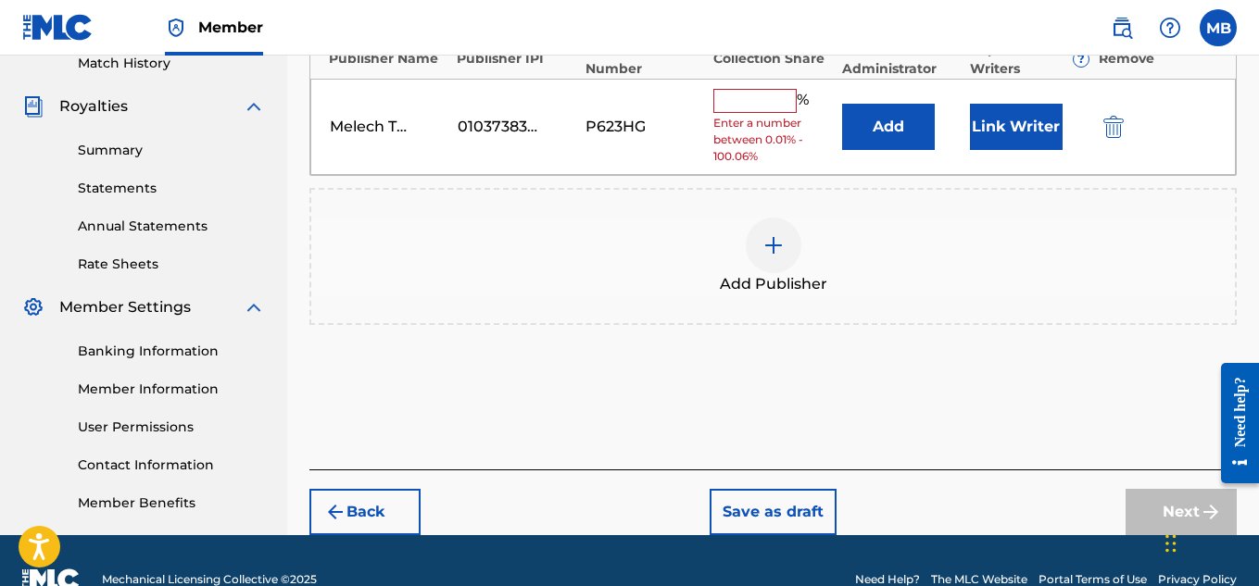
click at [761, 119] on span "Enter a number between 0.01% - 100.06%" at bounding box center [772, 140] width 119 height 50
click at [760, 110] on input "text" at bounding box center [754, 101] width 83 height 24
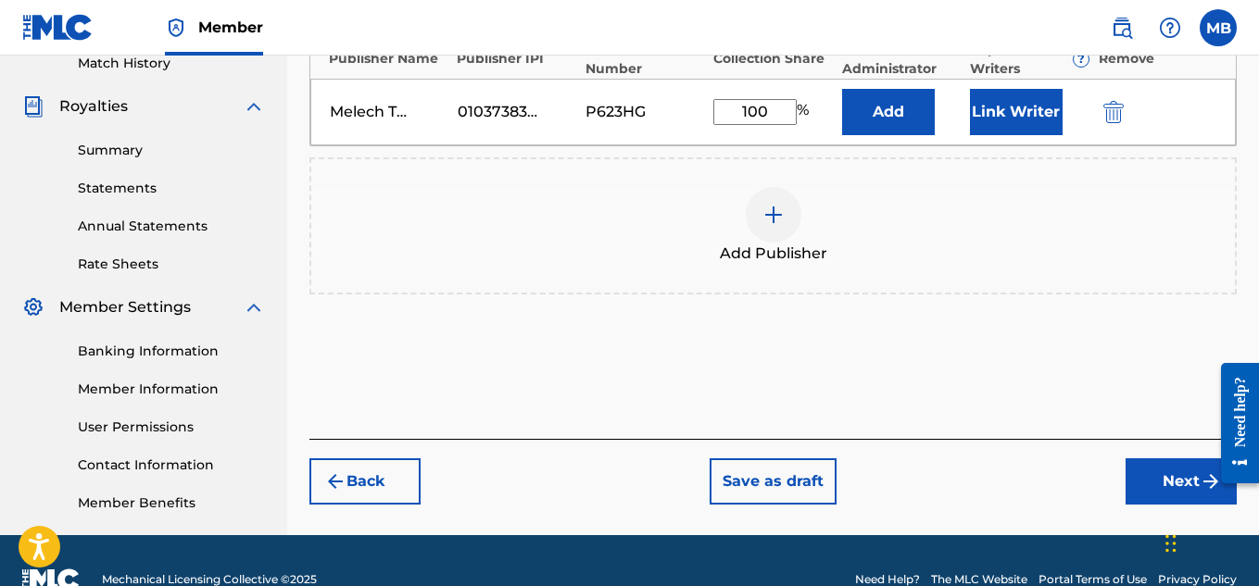
click at [1158, 484] on button "Next" at bounding box center [1180, 481] width 111 height 46
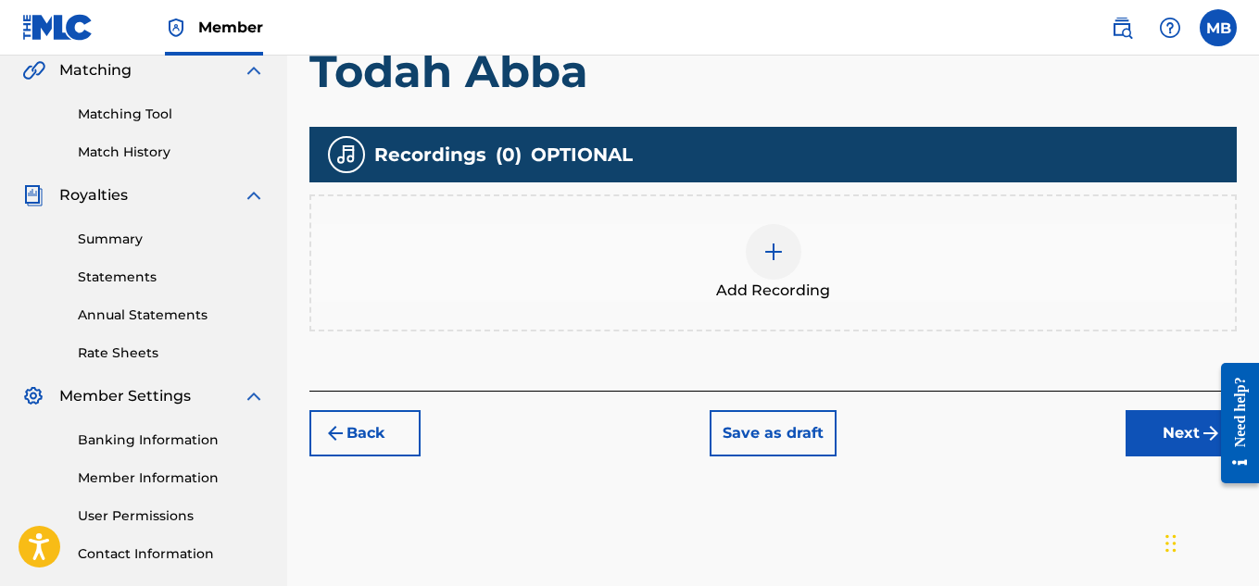
scroll to position [436, 0]
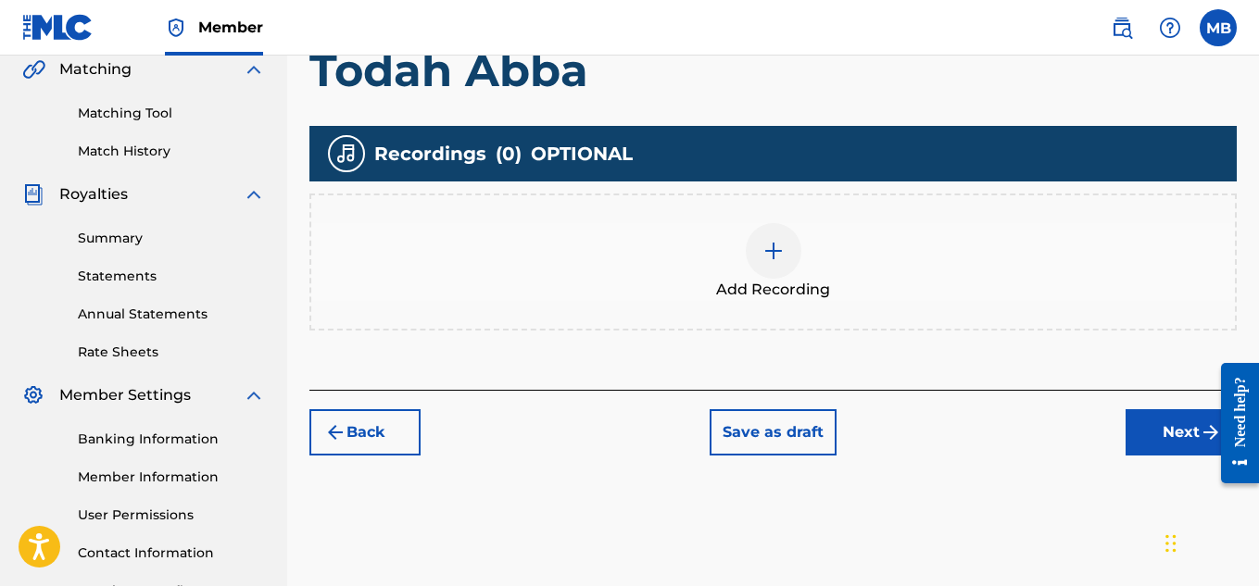
click at [791, 269] on div at bounding box center [774, 251] width 56 height 56
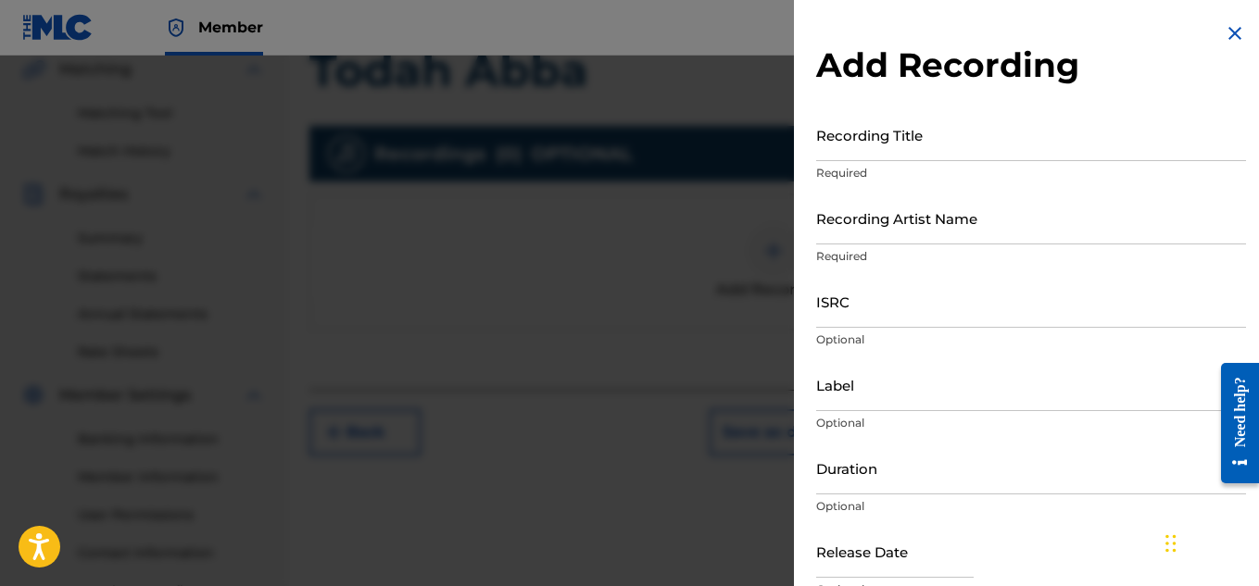
click at [791, 269] on div at bounding box center [629, 349] width 1259 height 586
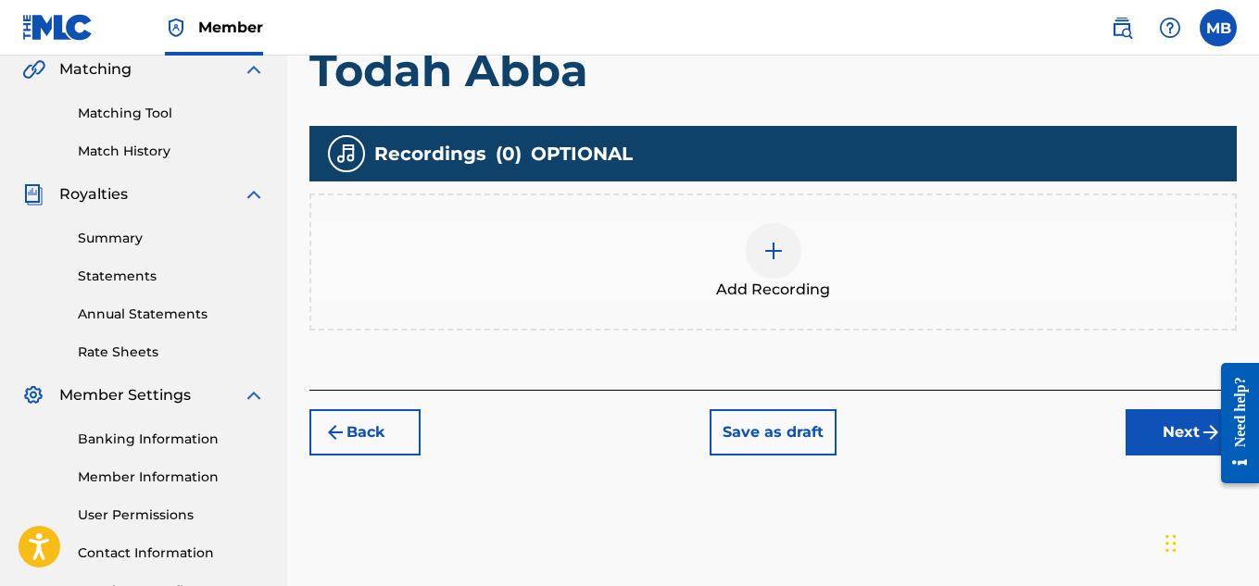
click at [783, 266] on div at bounding box center [774, 251] width 56 height 56
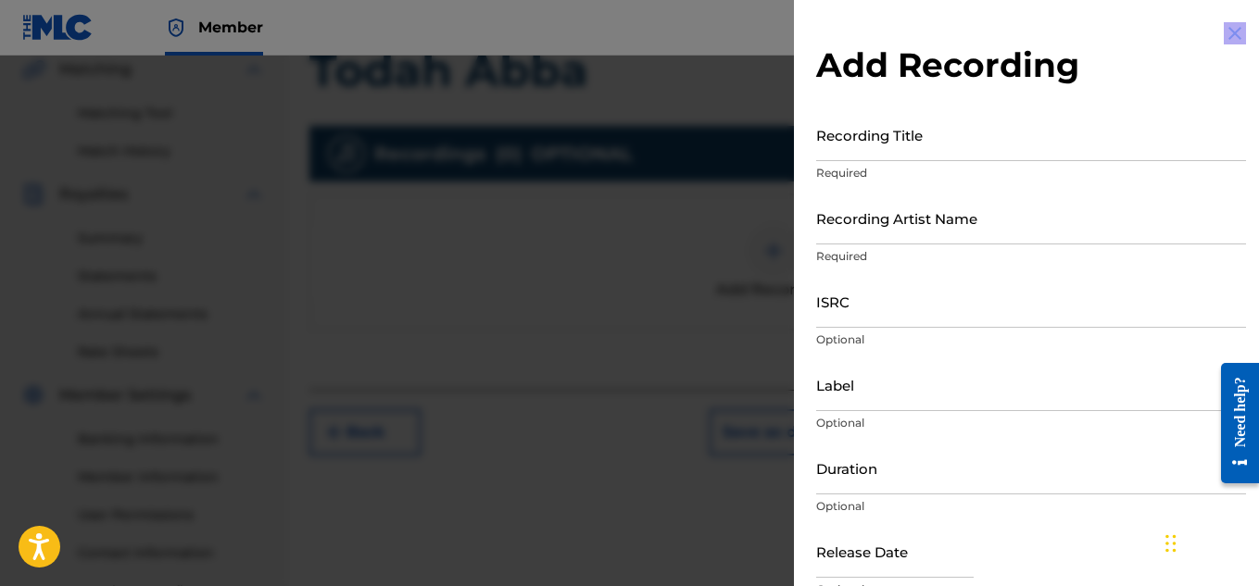
click at [783, 266] on div at bounding box center [629, 349] width 1259 height 586
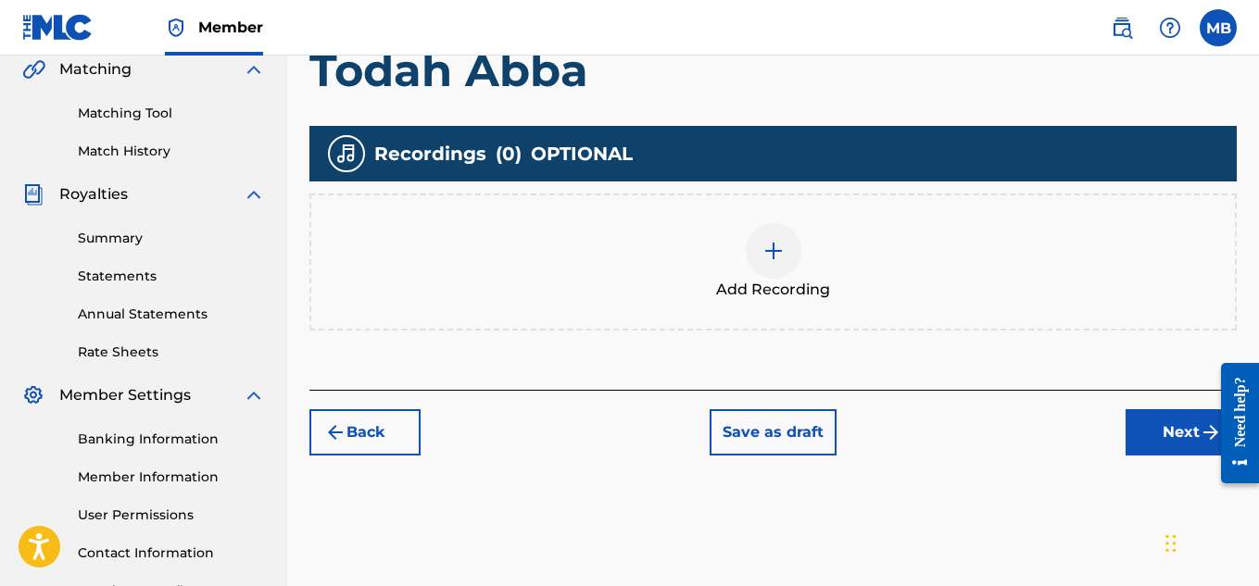
click at [784, 260] on img at bounding box center [773, 251] width 22 height 22
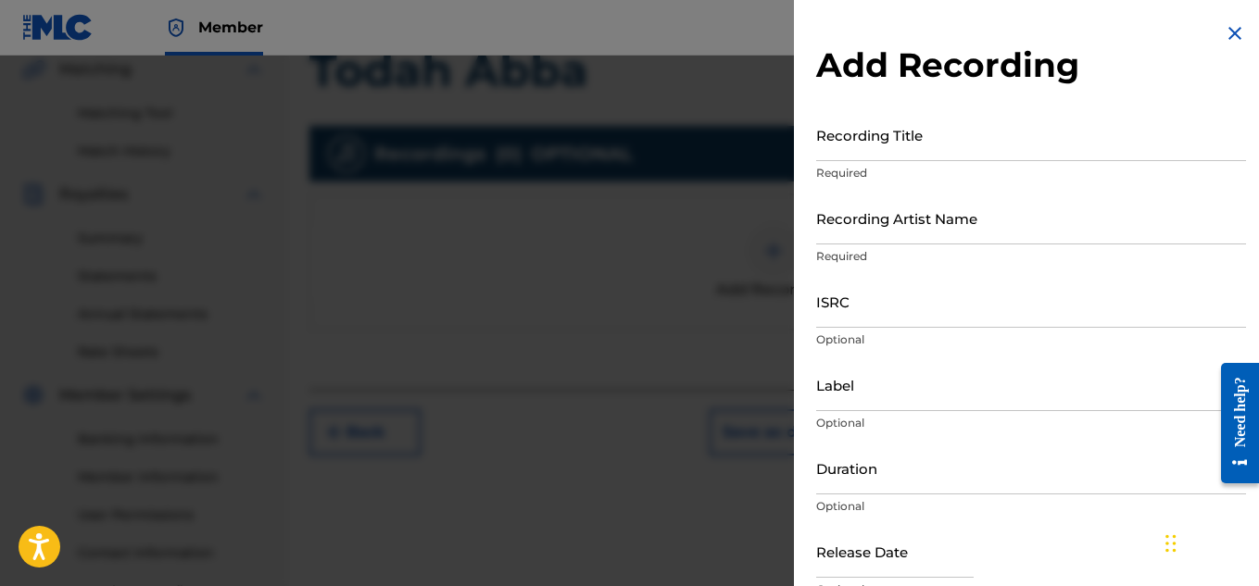
click at [870, 158] on input "Recording Title" at bounding box center [1031, 134] width 430 height 53
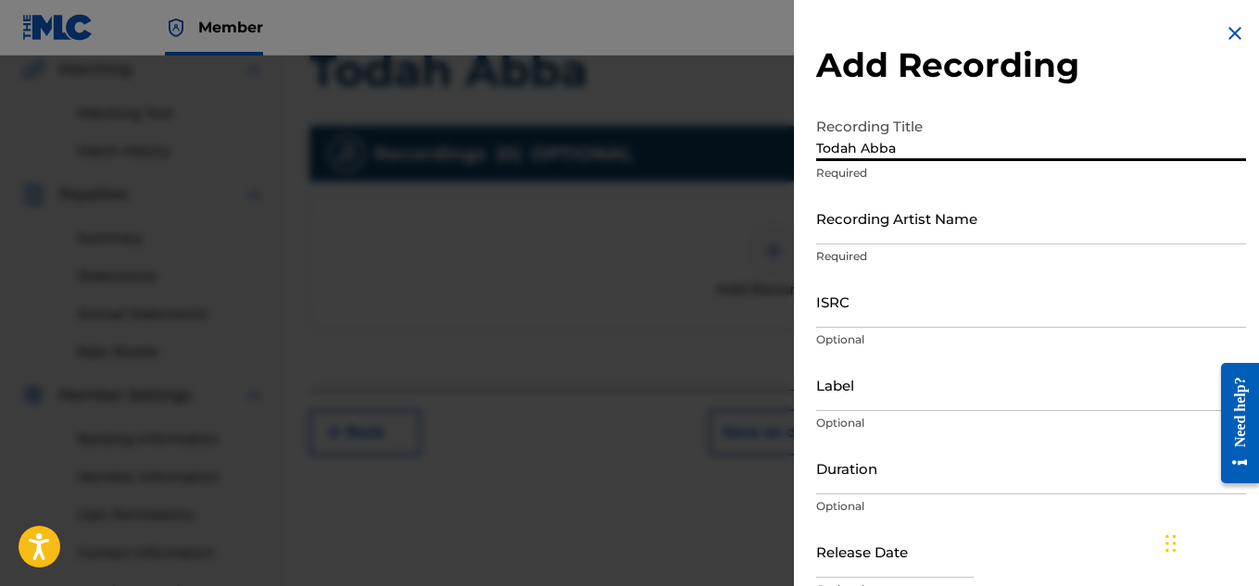
click at [884, 225] on input "Recording Artist Name" at bounding box center [1031, 218] width 430 height 53
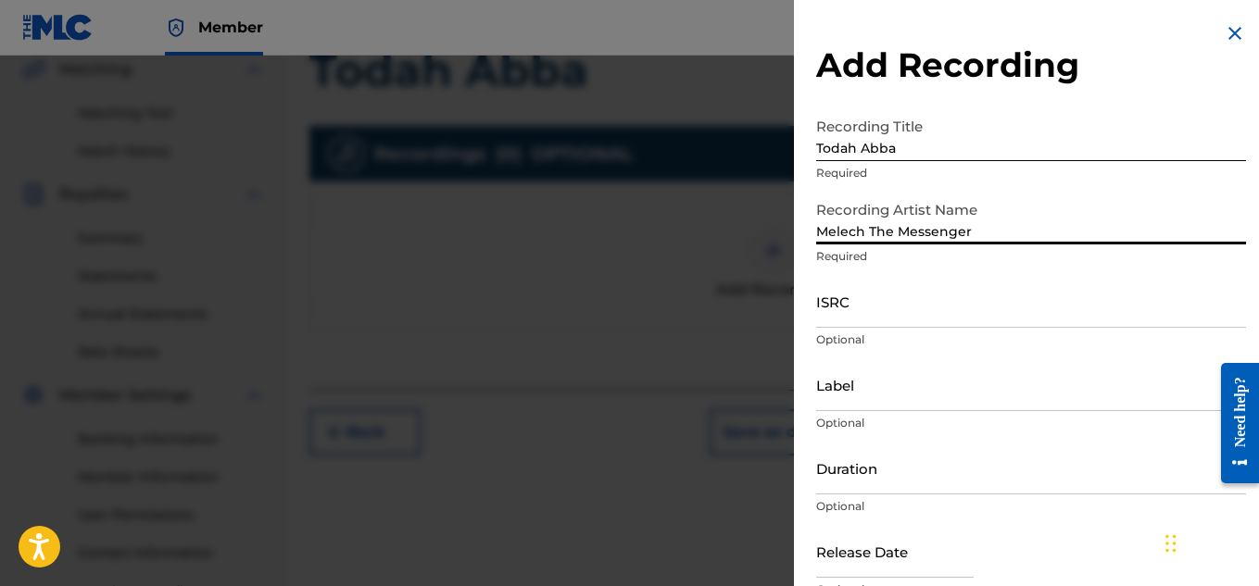
click at [960, 310] on input "ISRC" at bounding box center [1031, 301] width 430 height 53
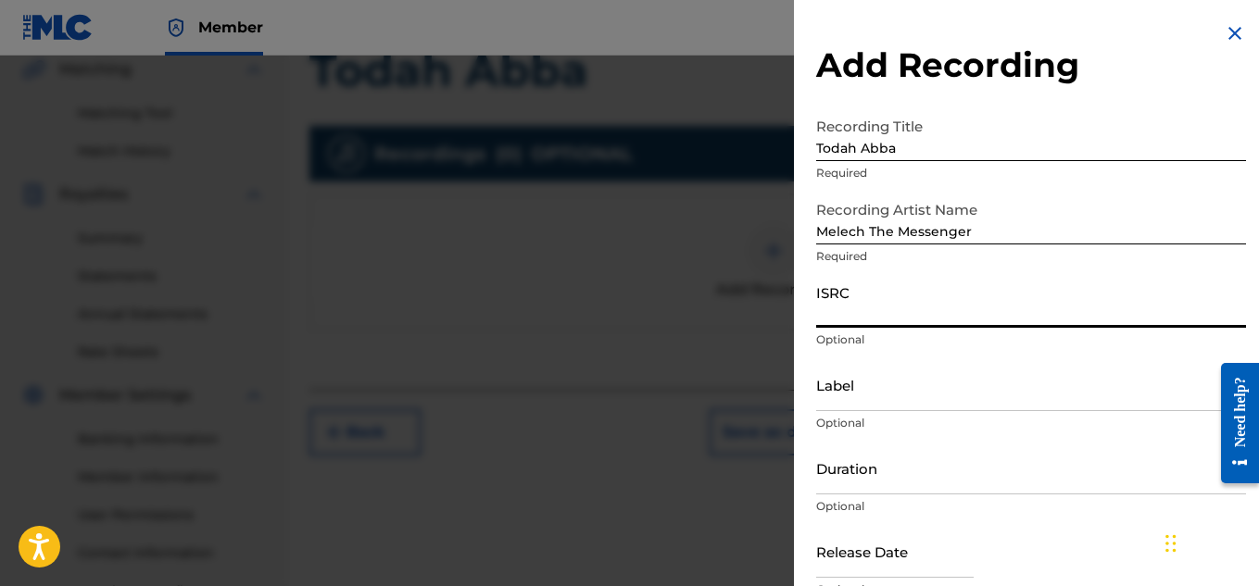
paste input "QZTB72323405"
click at [898, 459] on input "Duration" at bounding box center [1031, 468] width 430 height 53
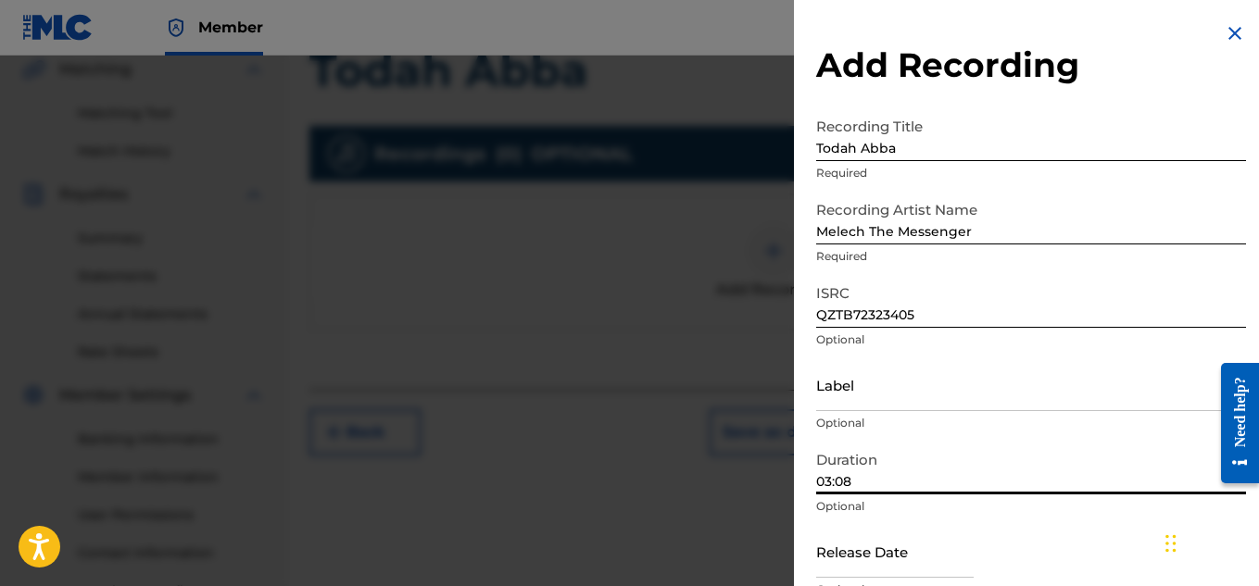
scroll to position [562, 0]
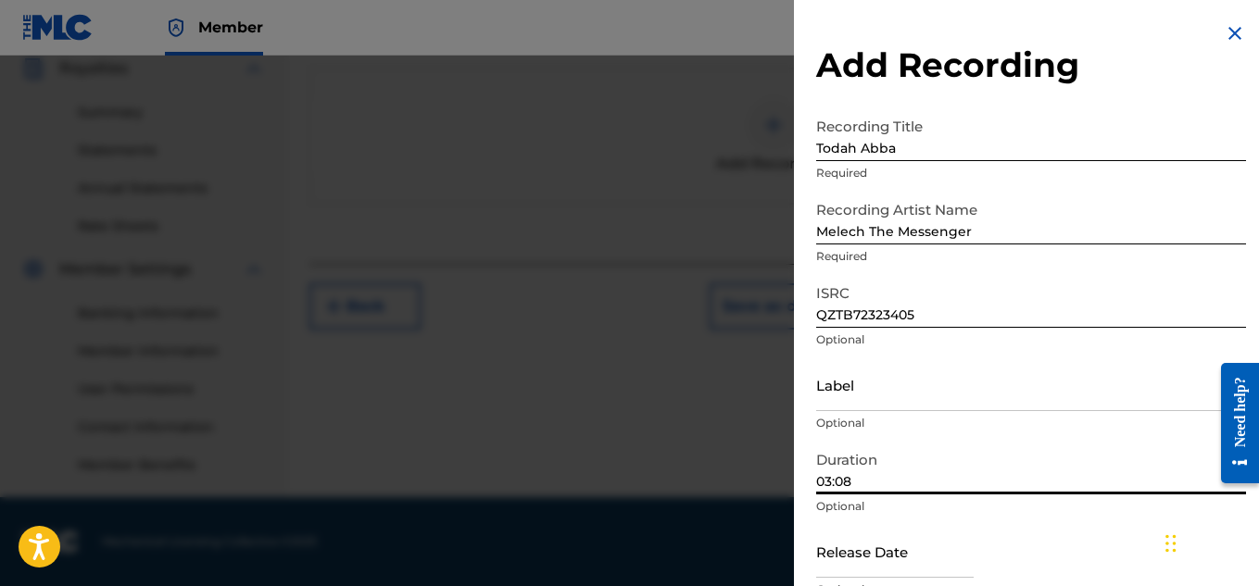
click at [898, 562] on input "text" at bounding box center [894, 551] width 157 height 53
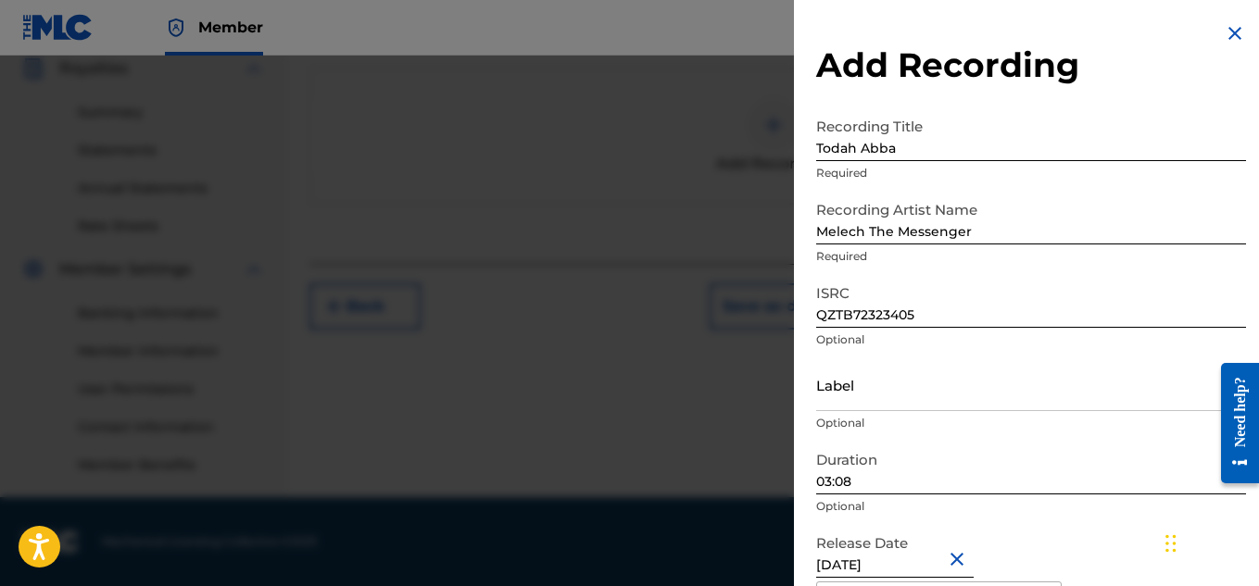
scroll to position [238, 0]
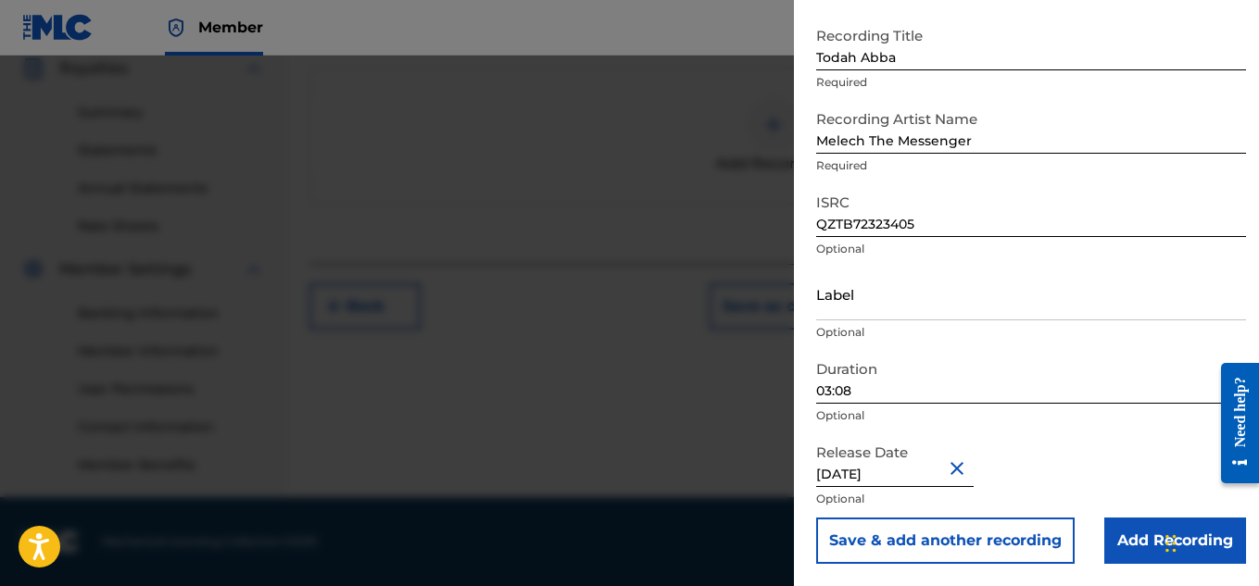
click at [1011, 289] on form "Recording Title Todah Abba Required Recording Artist Name [PERSON_NAME] The Mes…" at bounding box center [1031, 291] width 430 height 546
click at [1114, 533] on input "Add Recording" at bounding box center [1175, 541] width 142 height 46
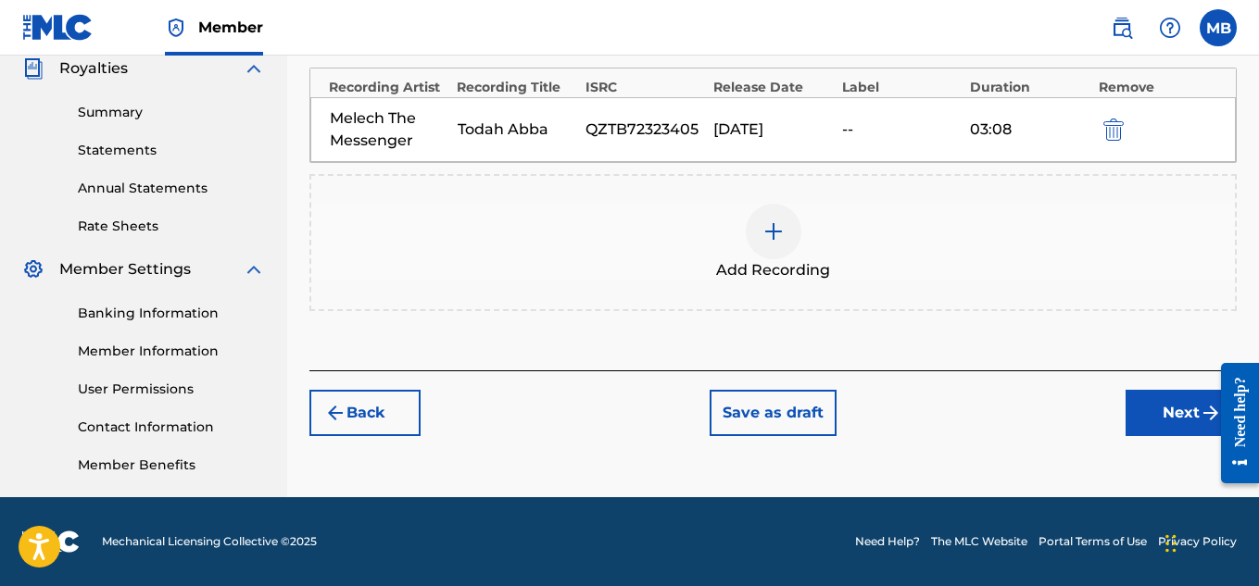
click at [1168, 404] on button "Next" at bounding box center [1180, 413] width 111 height 46
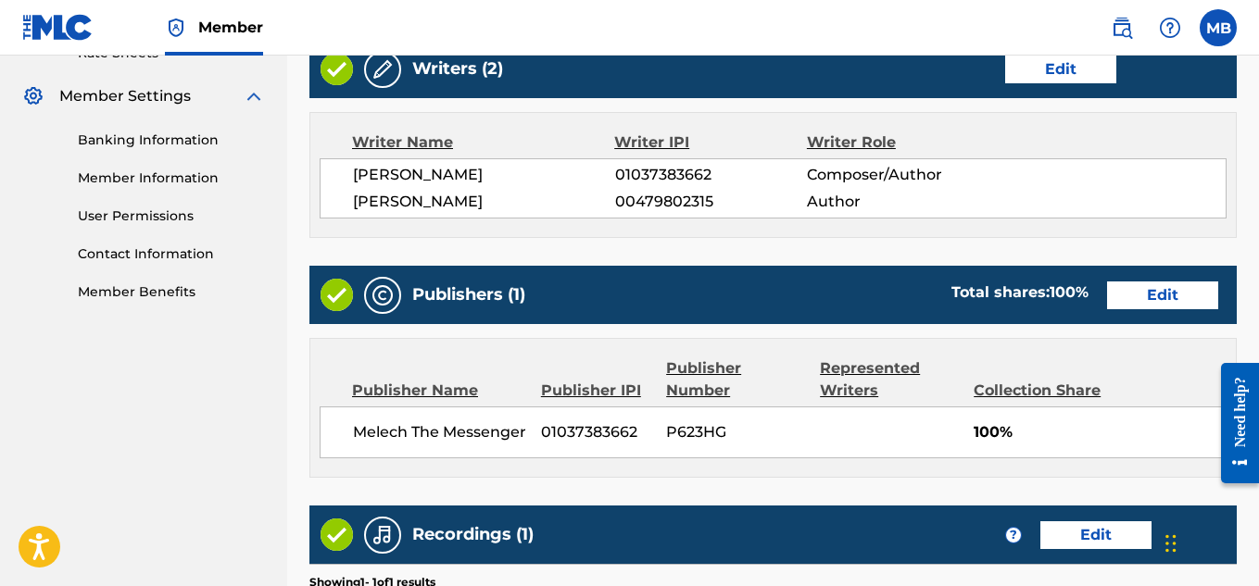
scroll to position [735, 0]
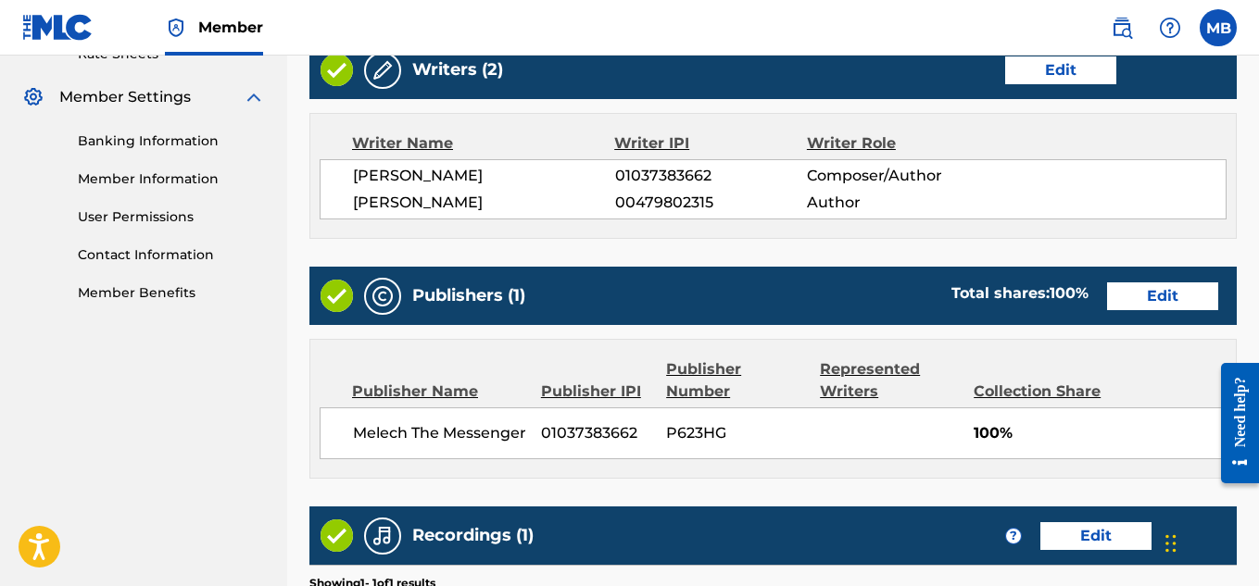
drag, startPoint x: 1168, startPoint y: 404, endPoint x: 471, endPoint y: 99, distance: 761.1
click at [471, 99] on div "Writers (2) Edit Writer Name Writer IPI Writer Role [PERSON_NAME] 01037383662 C…" at bounding box center [772, 140] width 927 height 198
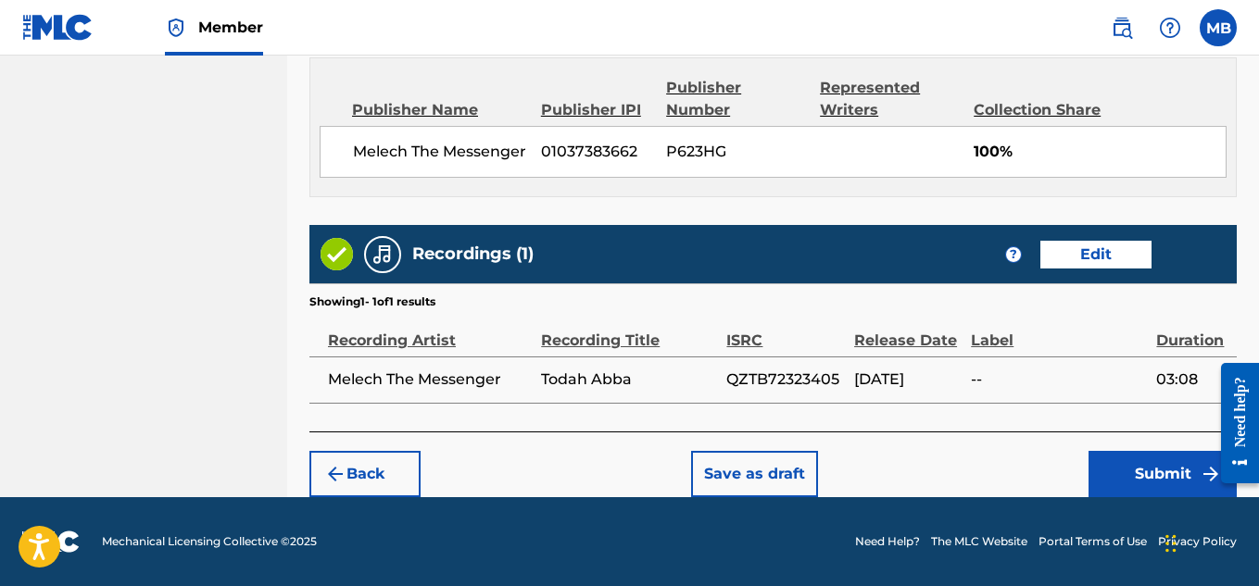
click at [1124, 475] on button "Submit" at bounding box center [1162, 474] width 148 height 46
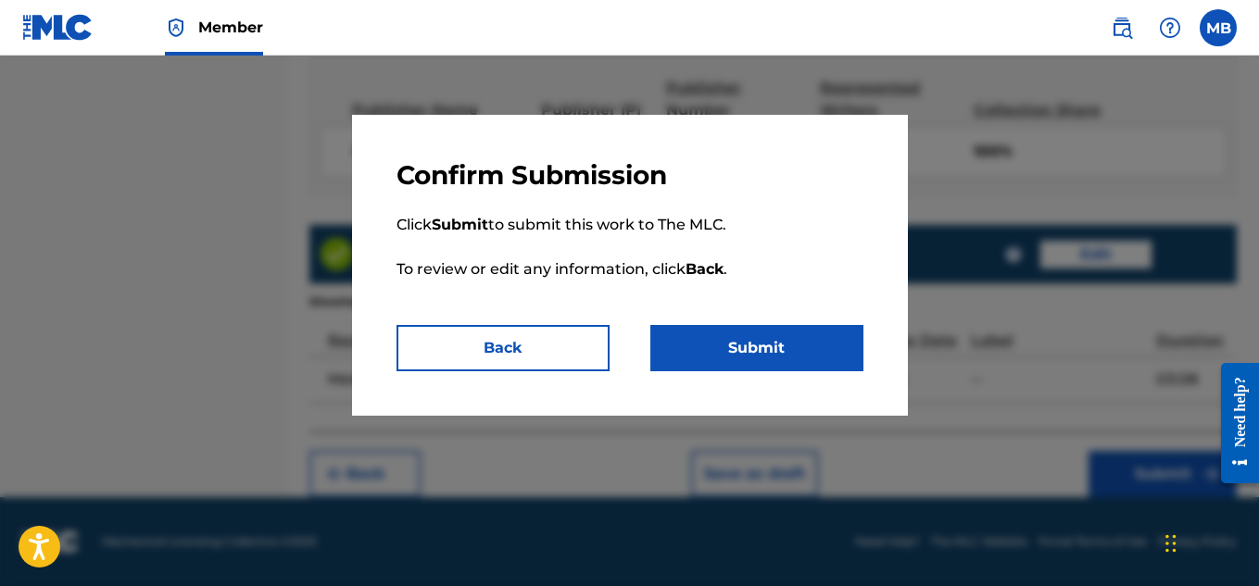
click at [831, 363] on button "Submit" at bounding box center [756, 348] width 213 height 46
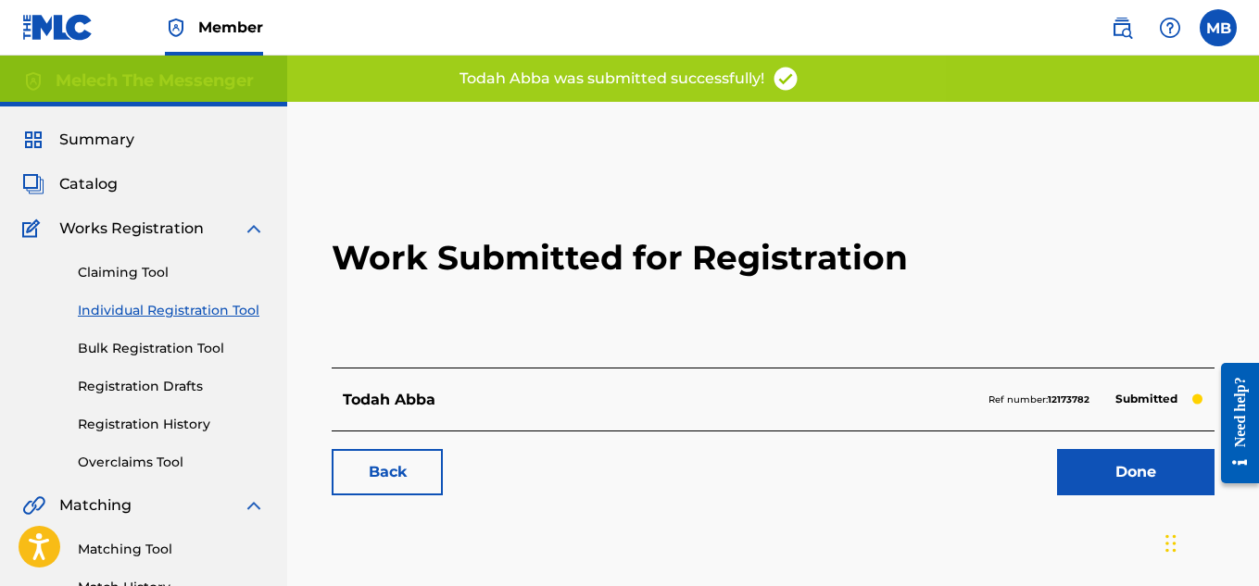
click at [92, 181] on span "Catalog" at bounding box center [88, 184] width 58 height 22
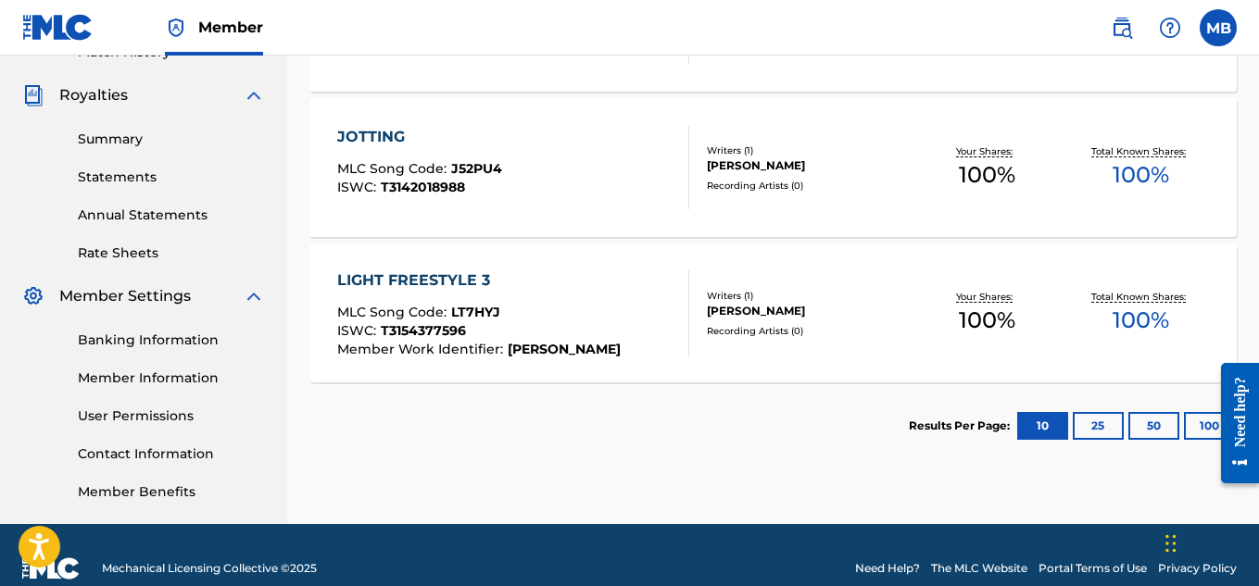
scroll to position [536, 0]
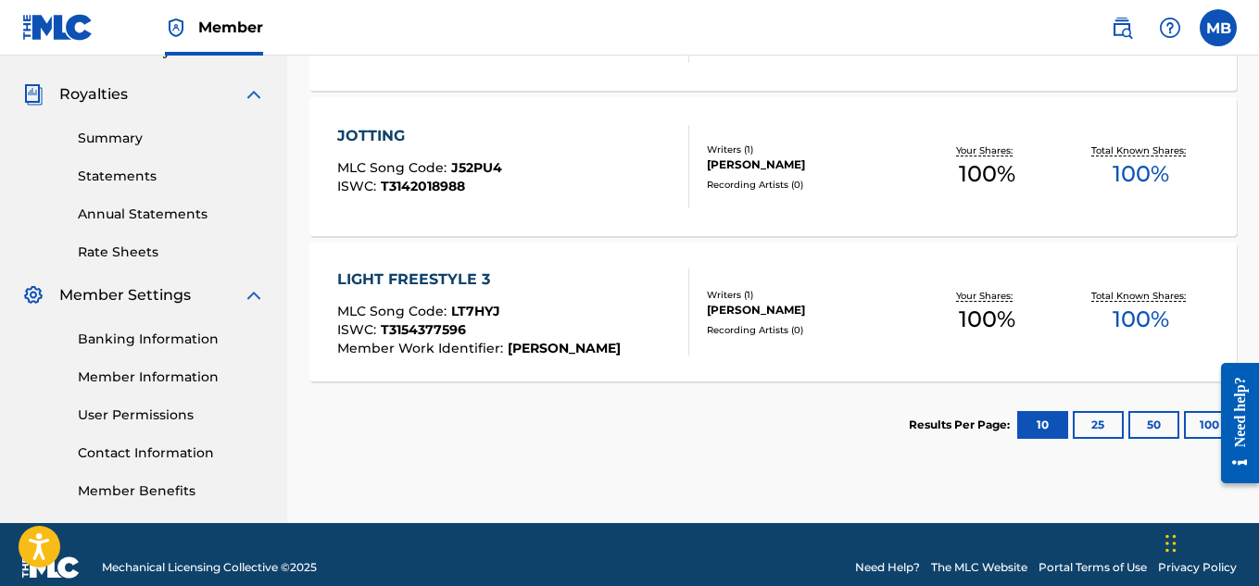
click at [1106, 423] on button "25" at bounding box center [1098, 425] width 51 height 28
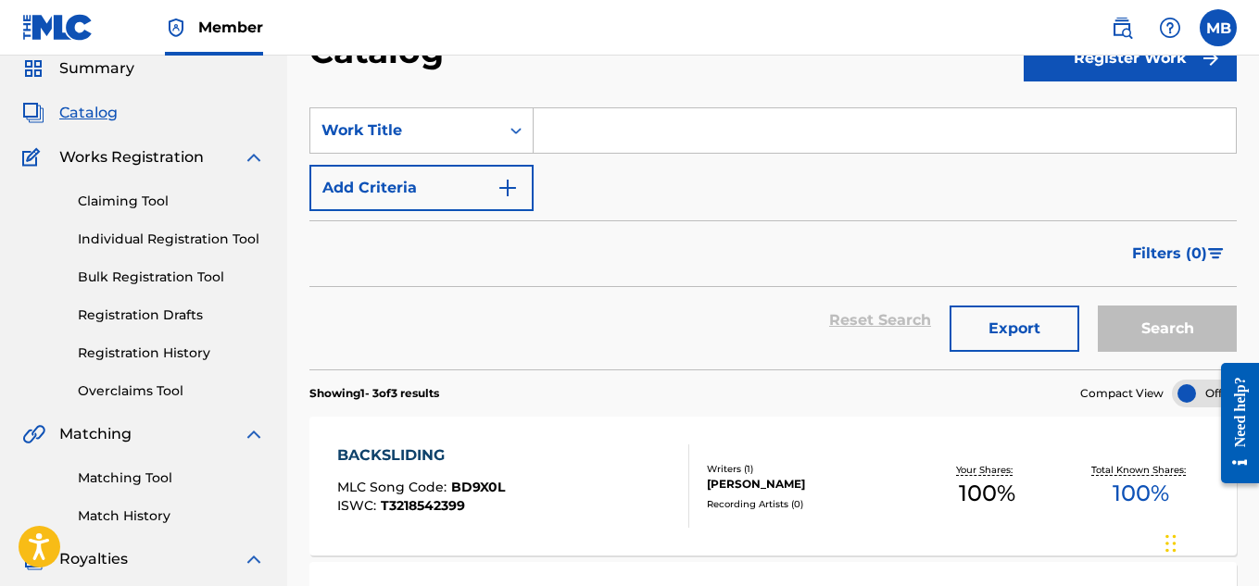
scroll to position [9, 0]
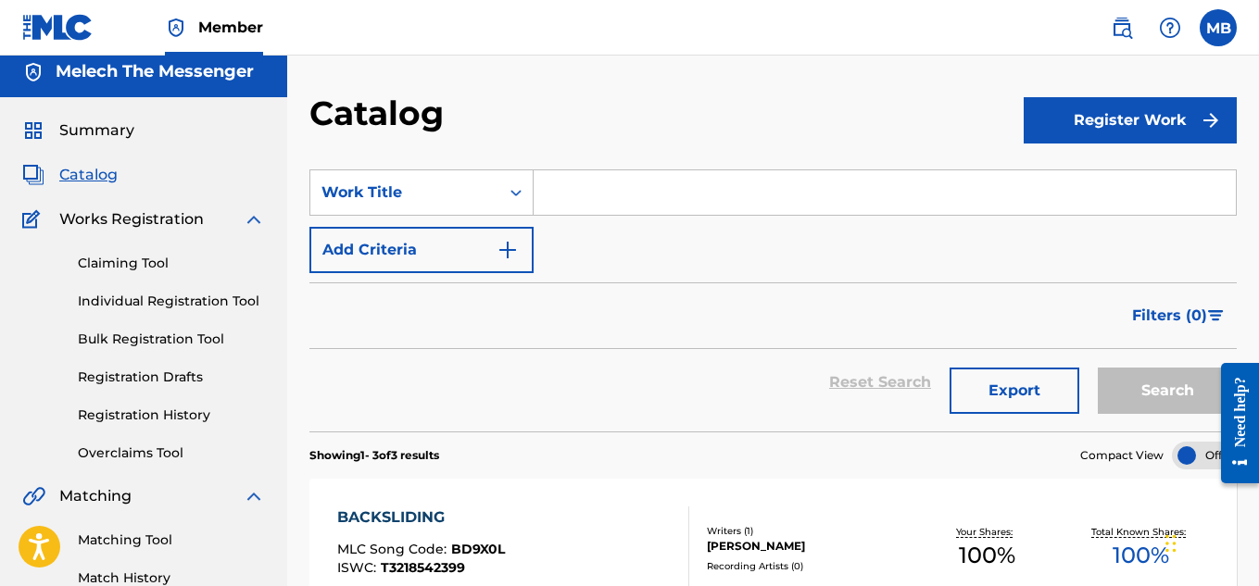
click at [166, 408] on link "Registration History" at bounding box center [171, 415] width 187 height 19
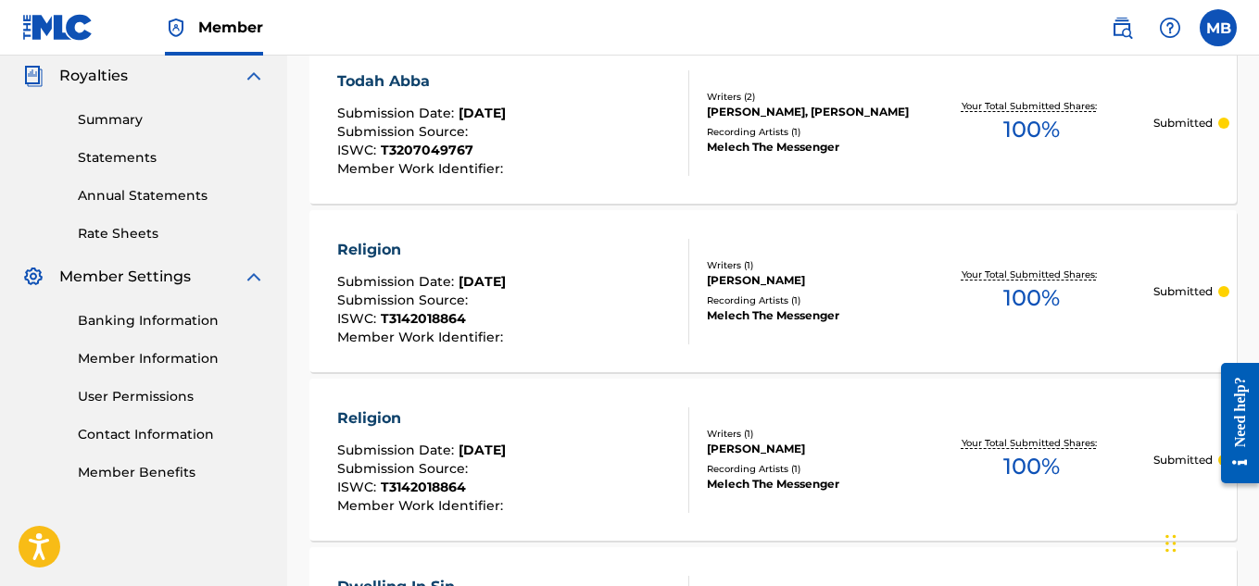
scroll to position [556, 0]
click at [121, 159] on link "Statements" at bounding box center [171, 156] width 187 height 19
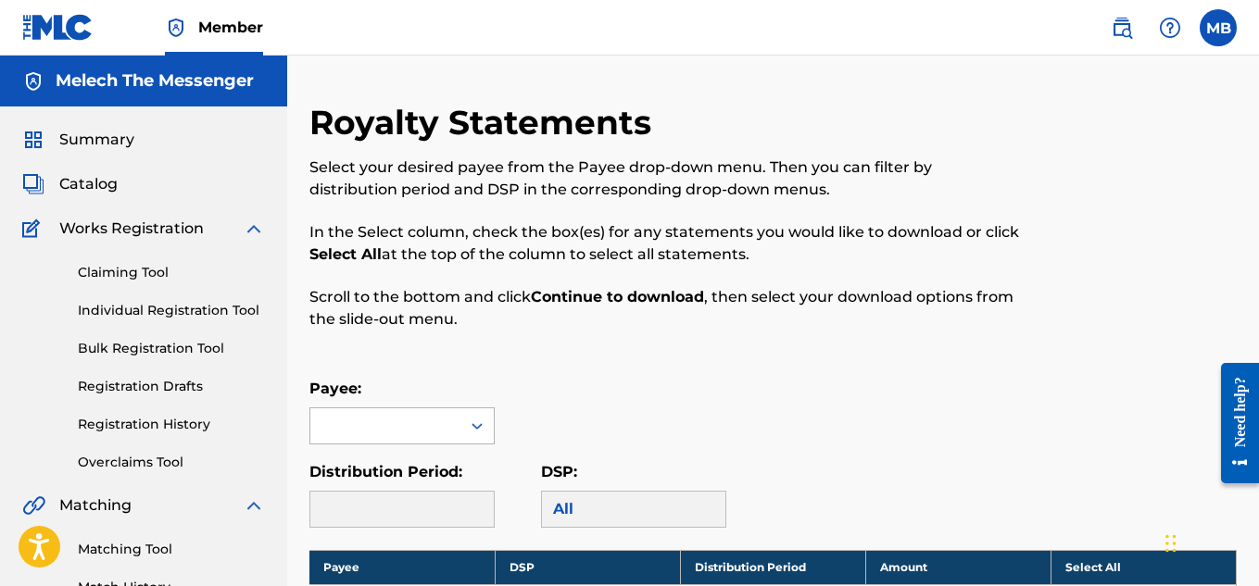
click at [431, 420] on div at bounding box center [385, 425] width 150 height 35
click at [422, 465] on div "Melech The Messenger" at bounding box center [401, 479] width 183 height 69
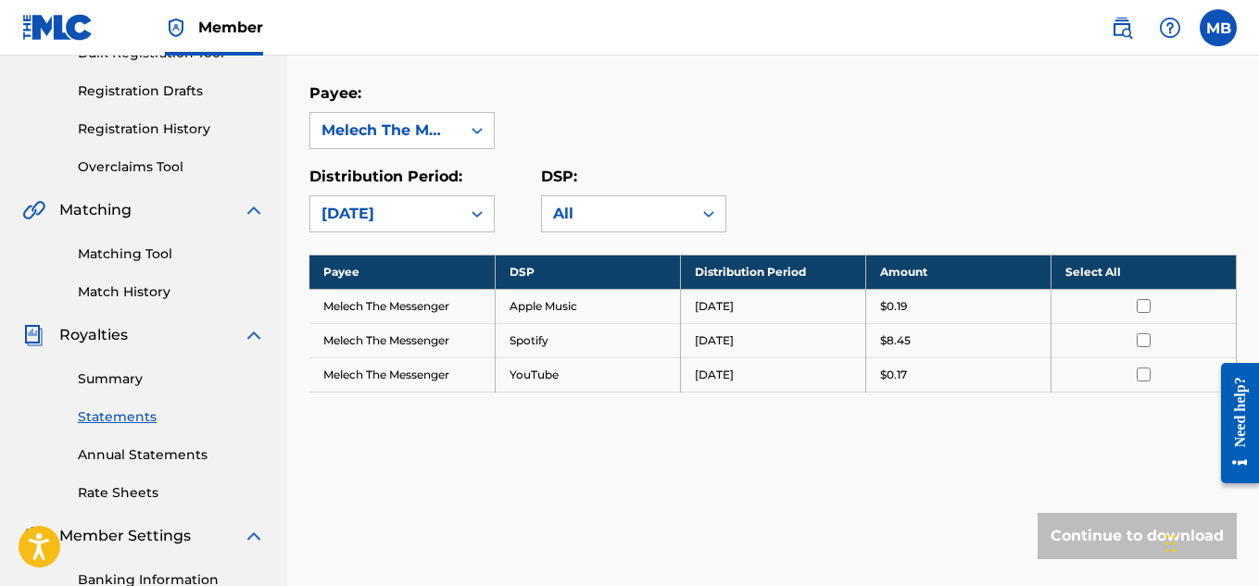
scroll to position [392, 0]
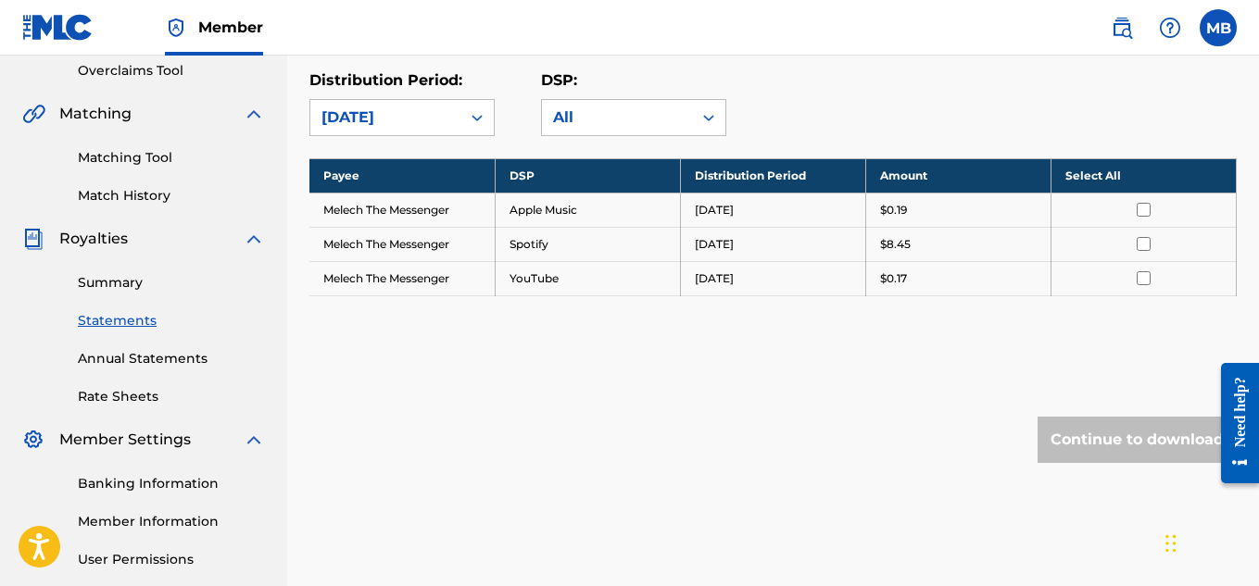
click at [190, 361] on link "Annual Statements" at bounding box center [171, 358] width 187 height 19
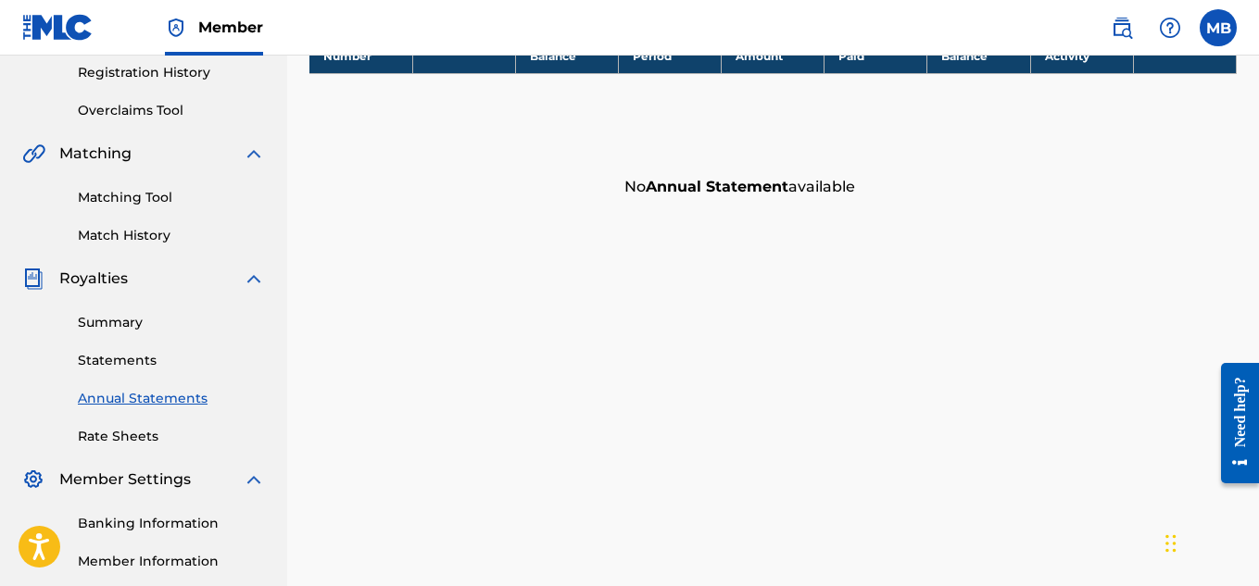
scroll to position [412, 0]
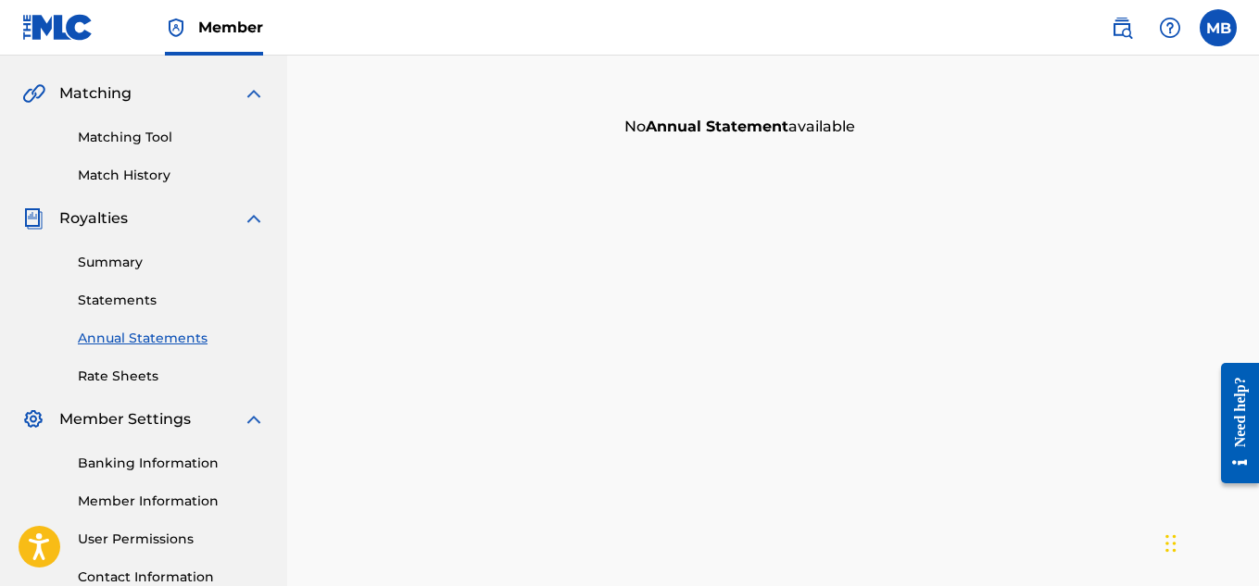
click at [126, 370] on link "Rate Sheets" at bounding box center [171, 376] width 187 height 19
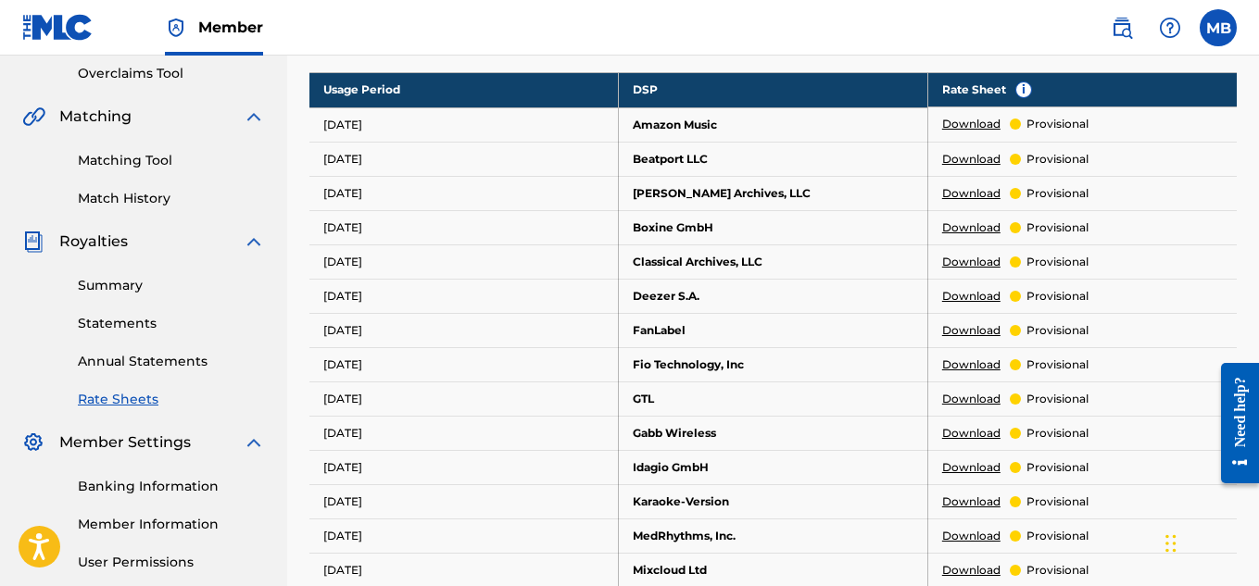
scroll to position [299, 0]
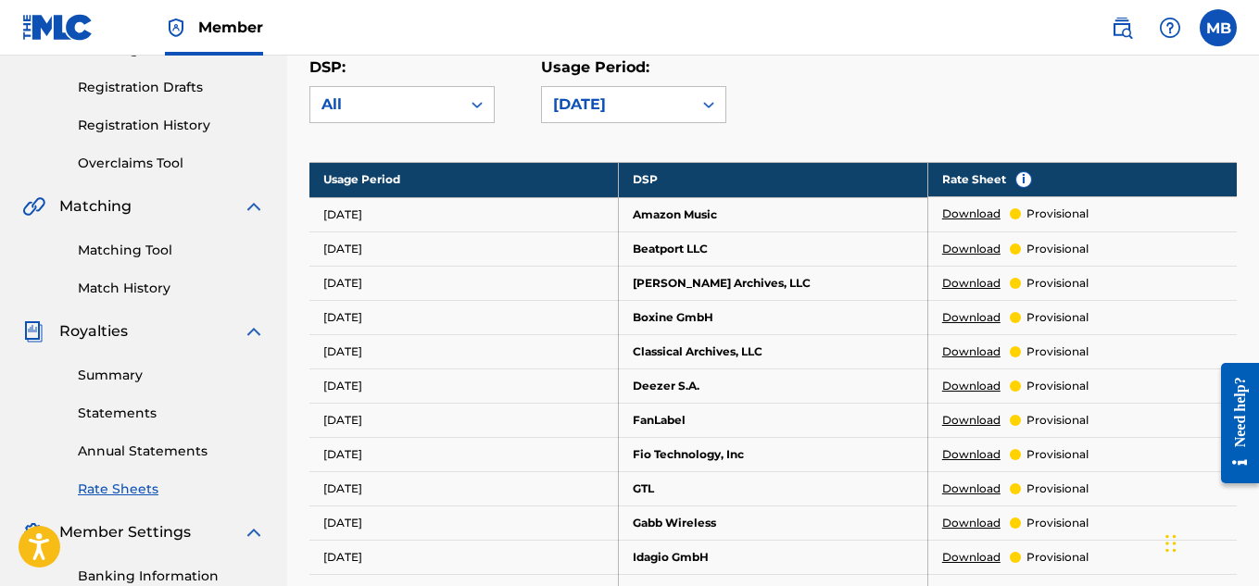
click at [970, 206] on link "Download" at bounding box center [971, 214] width 58 height 17
click at [121, 415] on link "Statements" at bounding box center [171, 413] width 187 height 19
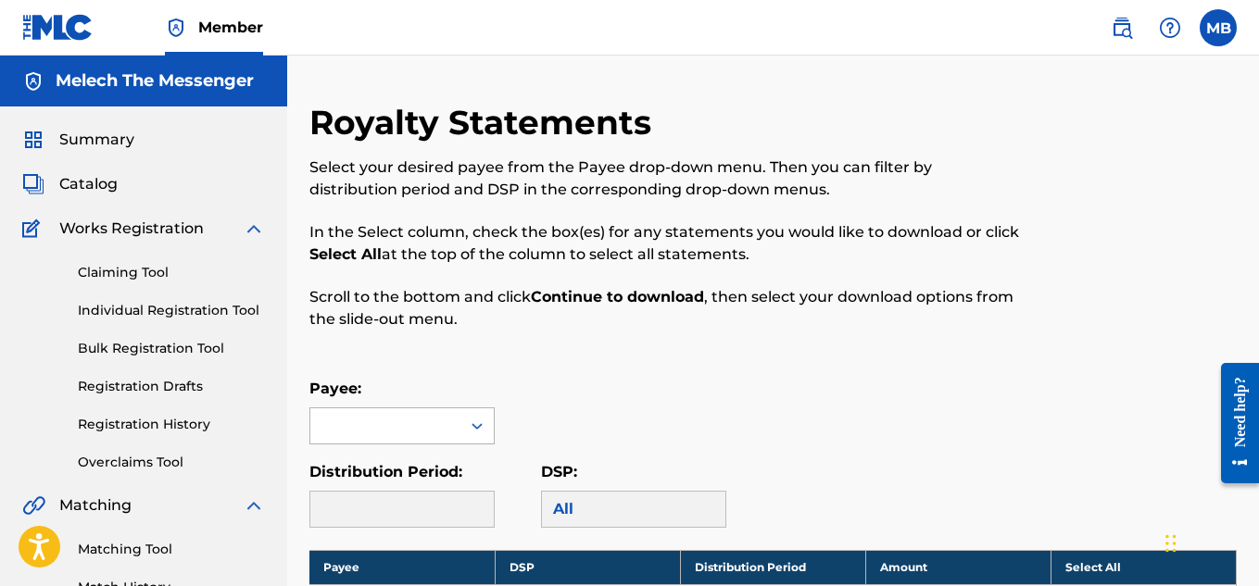
click at [486, 420] on div at bounding box center [476, 425] width 33 height 33
click at [445, 476] on div "Melech The Messenger" at bounding box center [401, 479] width 183 height 69
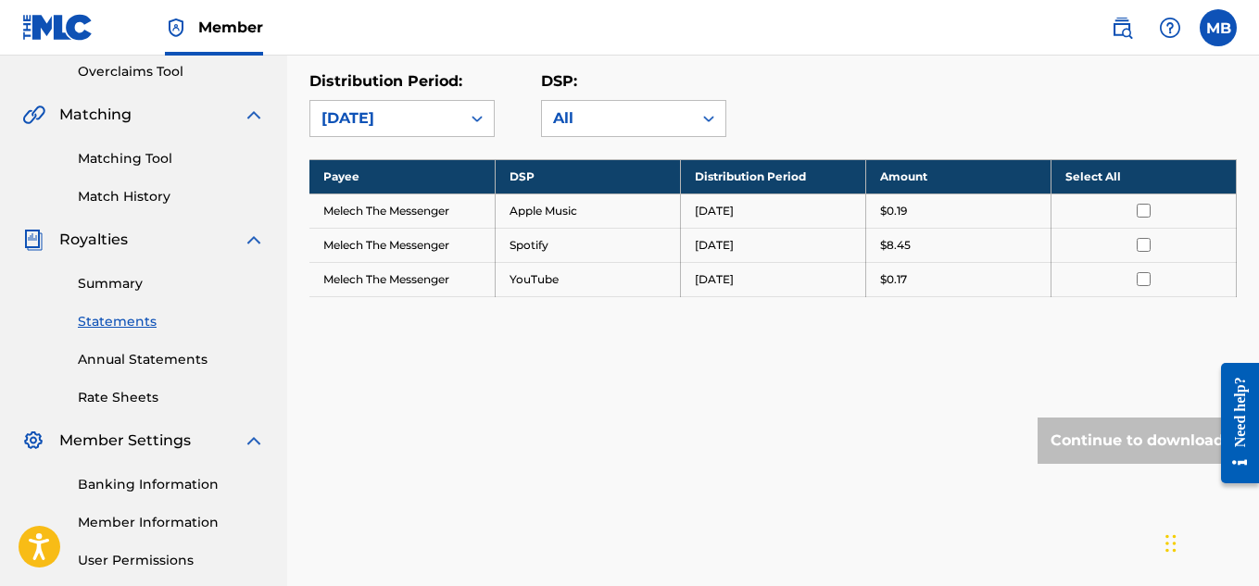
scroll to position [392, 0]
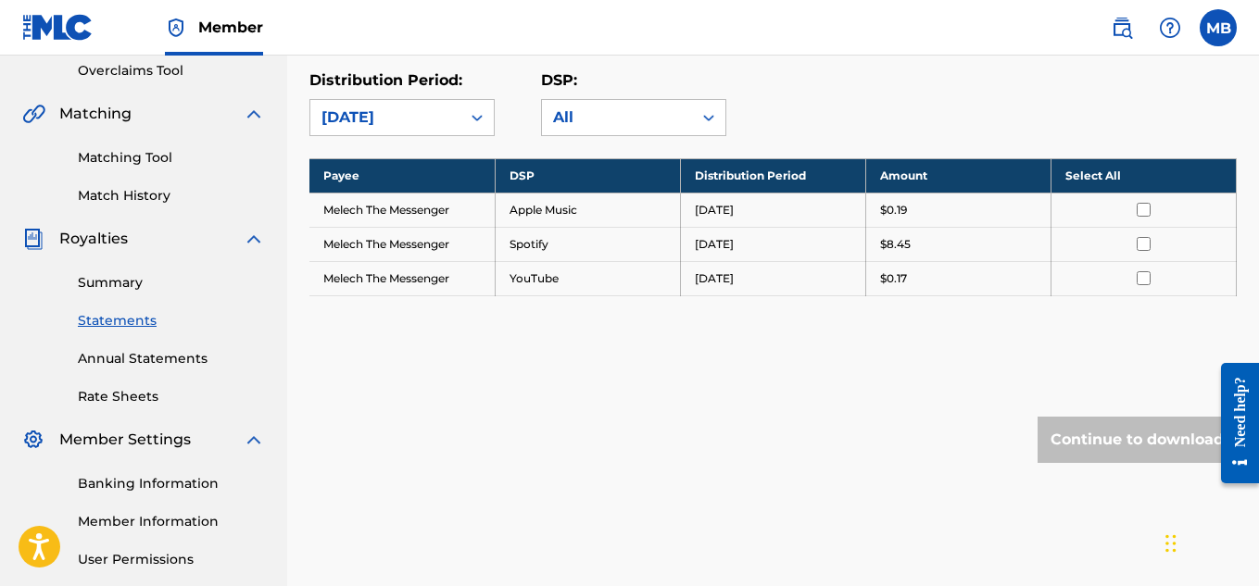
click at [1136, 206] on input "checkbox" at bounding box center [1143, 210] width 14 height 14
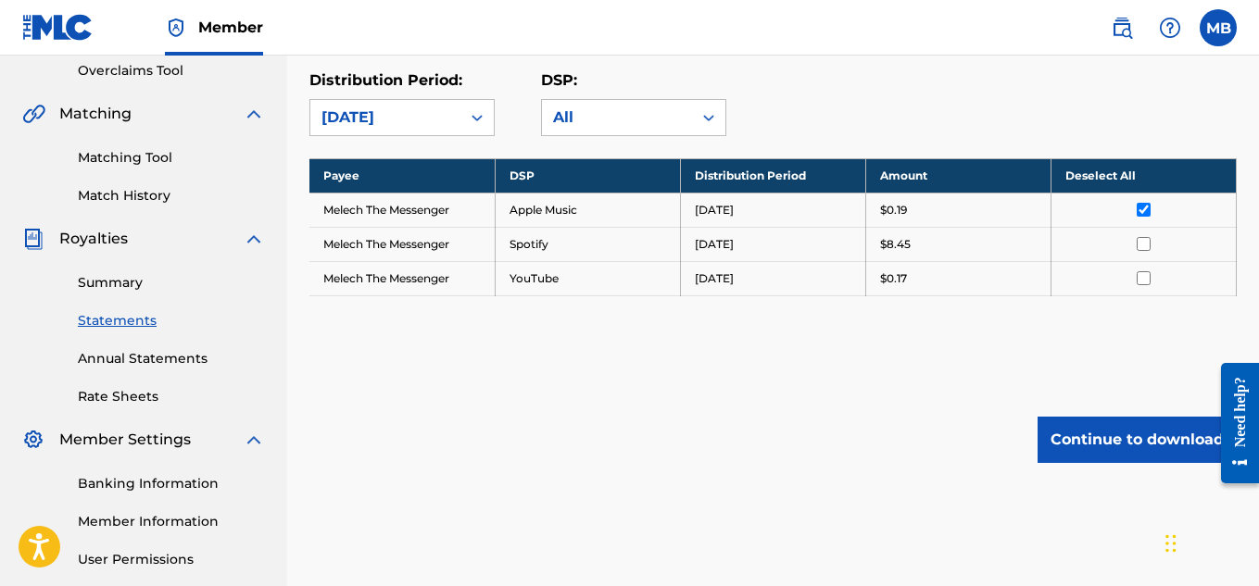
click at [1146, 242] on input "checkbox" at bounding box center [1143, 244] width 14 height 14
click at [1145, 279] on input "checkbox" at bounding box center [1143, 278] width 14 height 14
click at [1112, 446] on button "Continue to download" at bounding box center [1136, 440] width 199 height 46
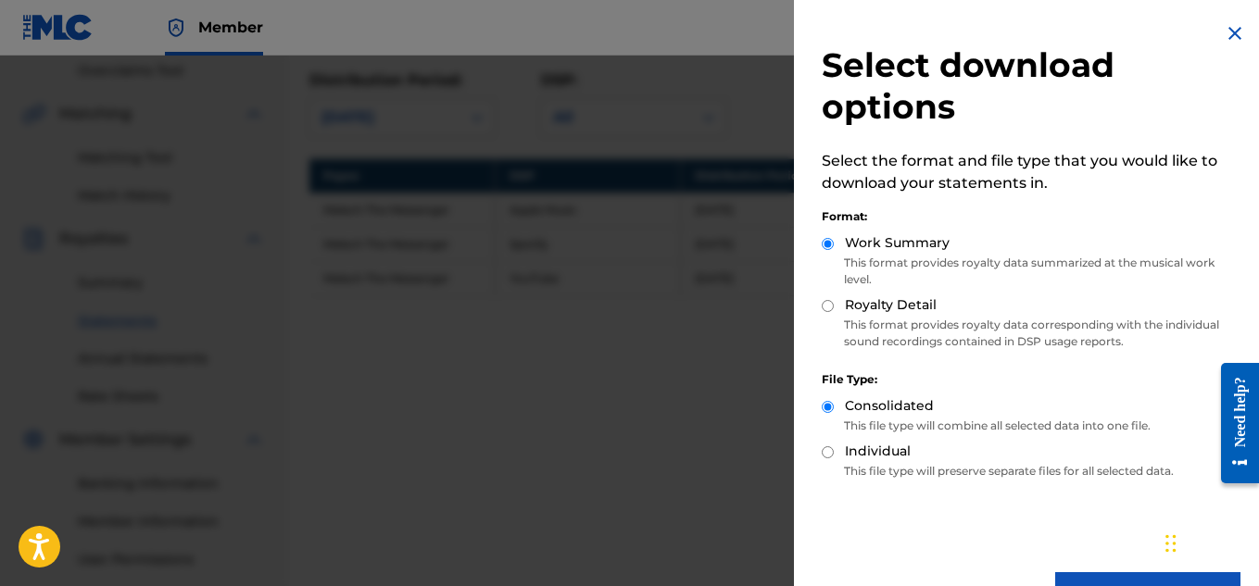
scroll to position [55, 0]
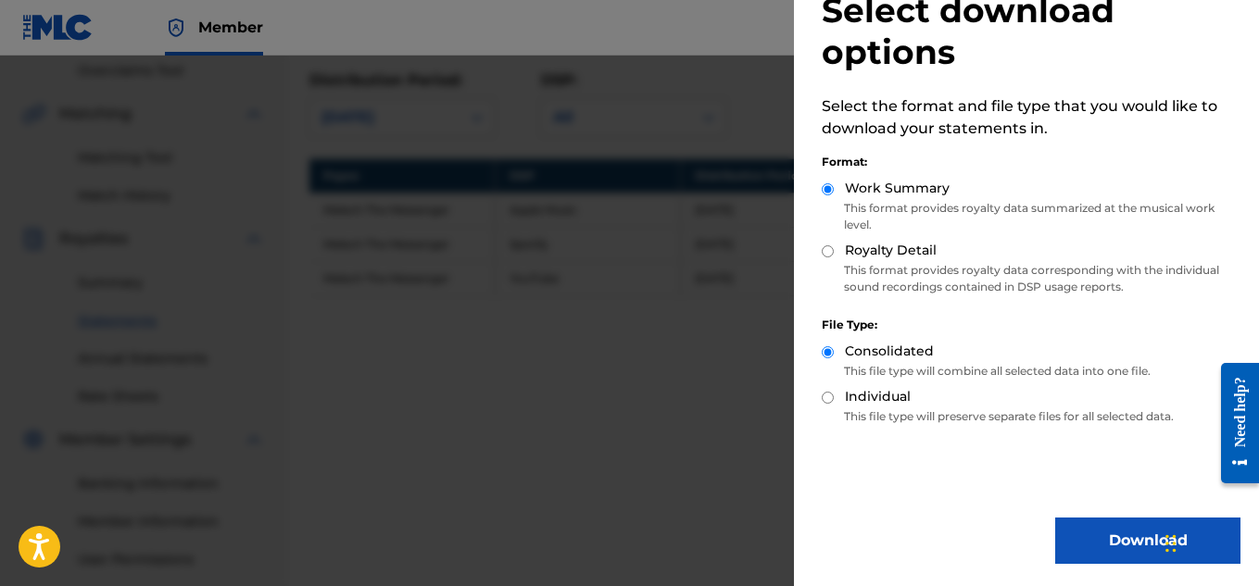
click at [1132, 544] on button "Download" at bounding box center [1147, 541] width 185 height 46
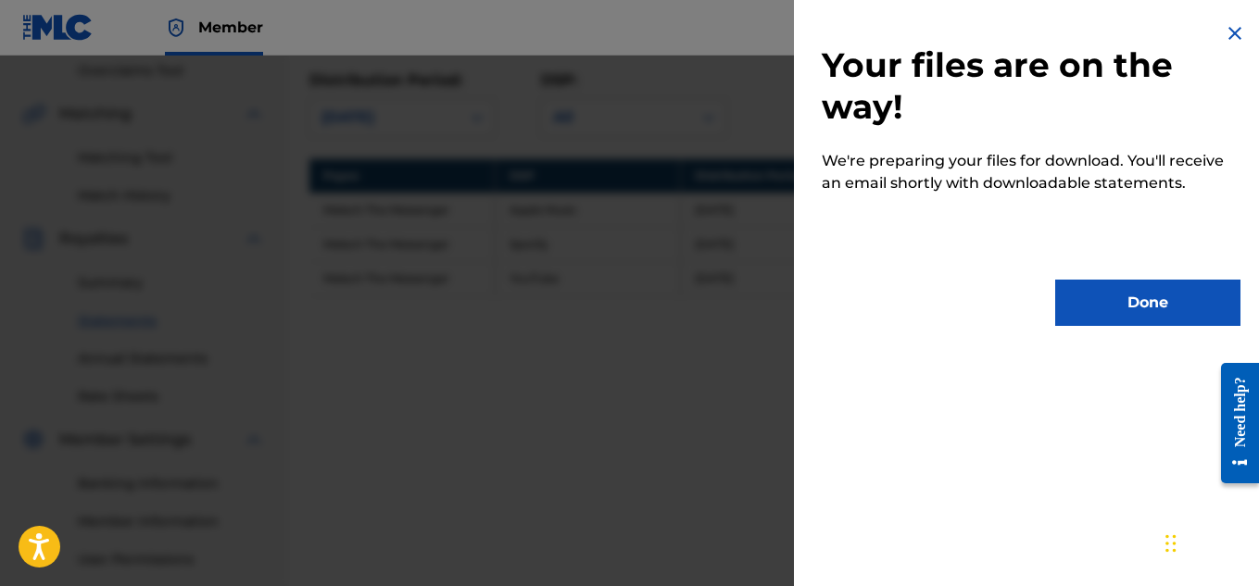
scroll to position [0, 0]
click at [1114, 309] on button "Done" at bounding box center [1147, 303] width 185 height 46
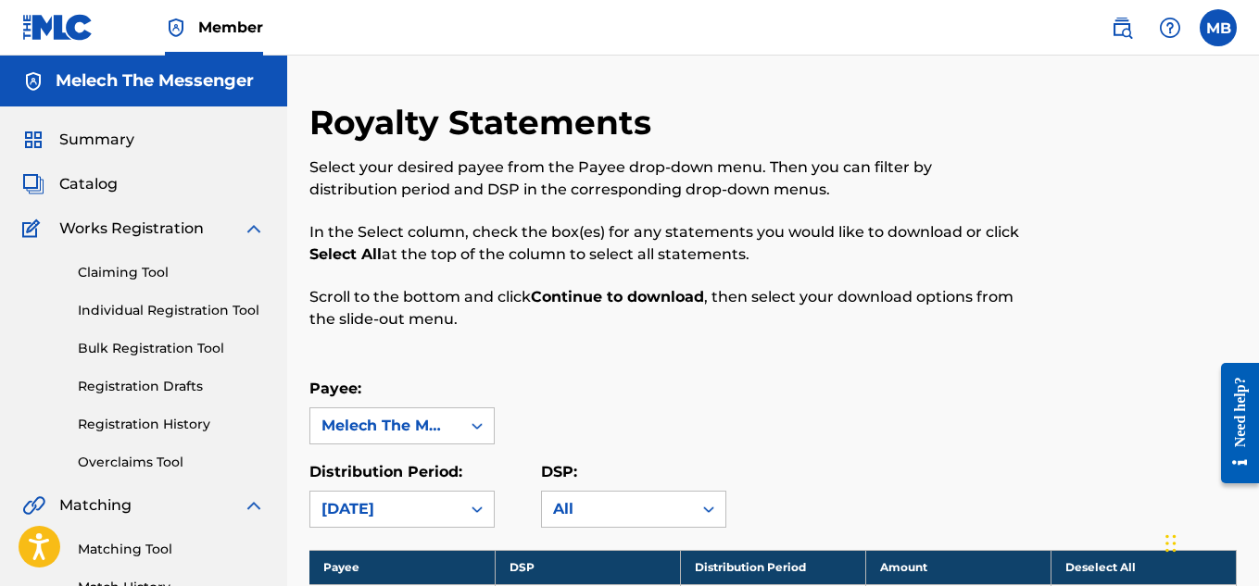
click at [107, 185] on span "Catalog" at bounding box center [88, 184] width 58 height 22
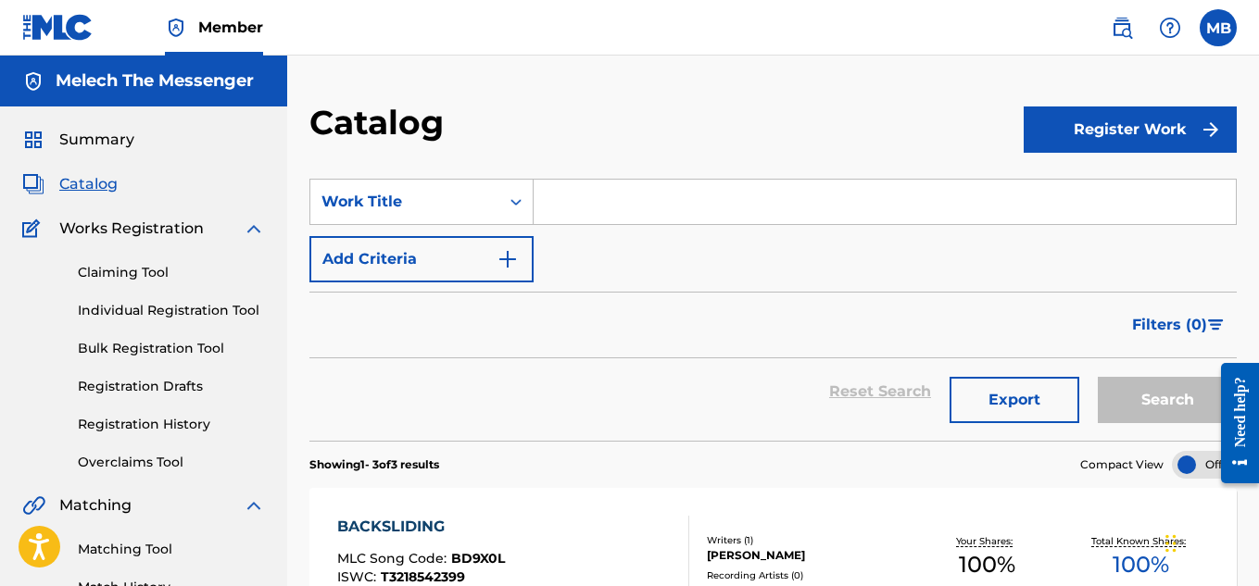
click at [71, 125] on div "Summary Catalog Works Registration Claiming Tool Individual Registration Tool B…" at bounding box center [143, 583] width 287 height 953
click at [79, 138] on span "Summary" at bounding box center [96, 140] width 75 height 22
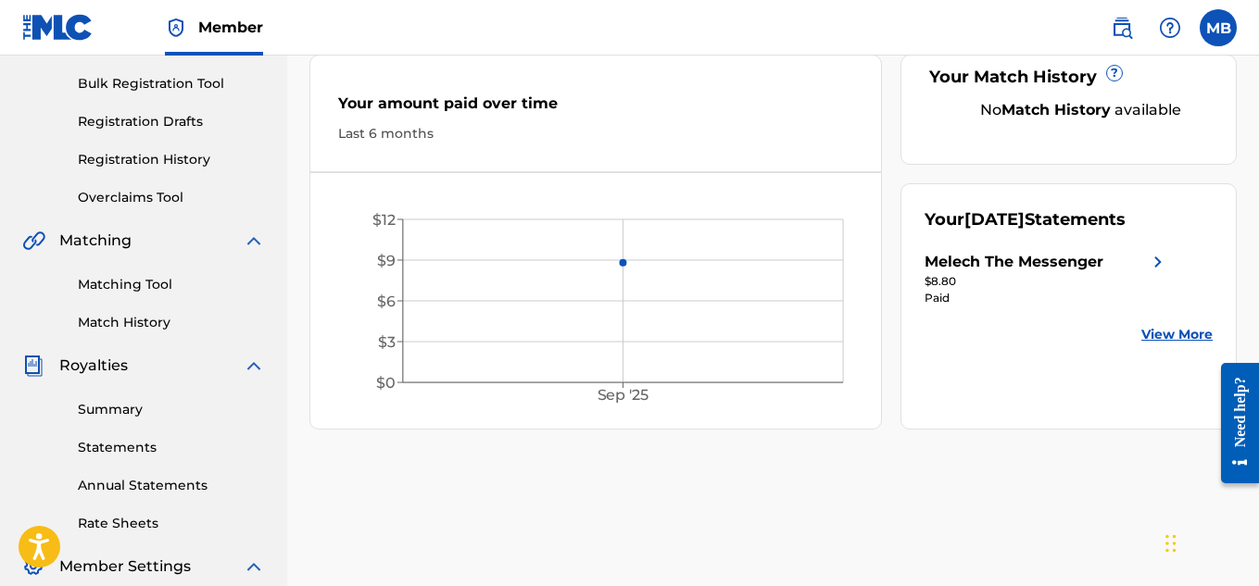
scroll to position [266, 0]
click at [1143, 344] on link "View More" at bounding box center [1176, 333] width 71 height 19
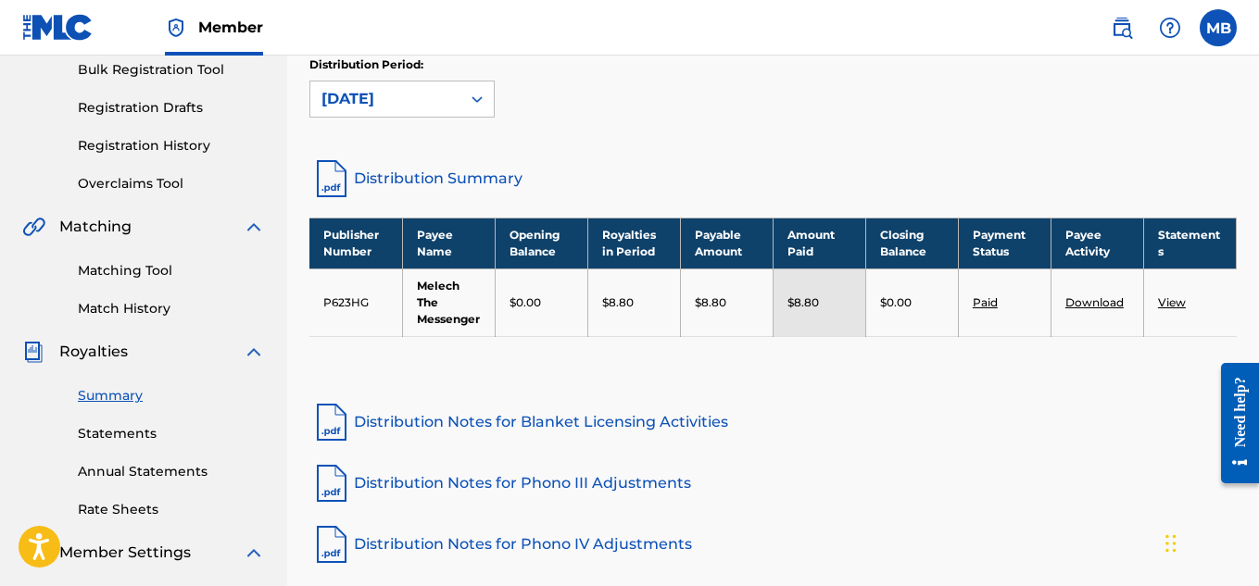
scroll to position [278, 0]
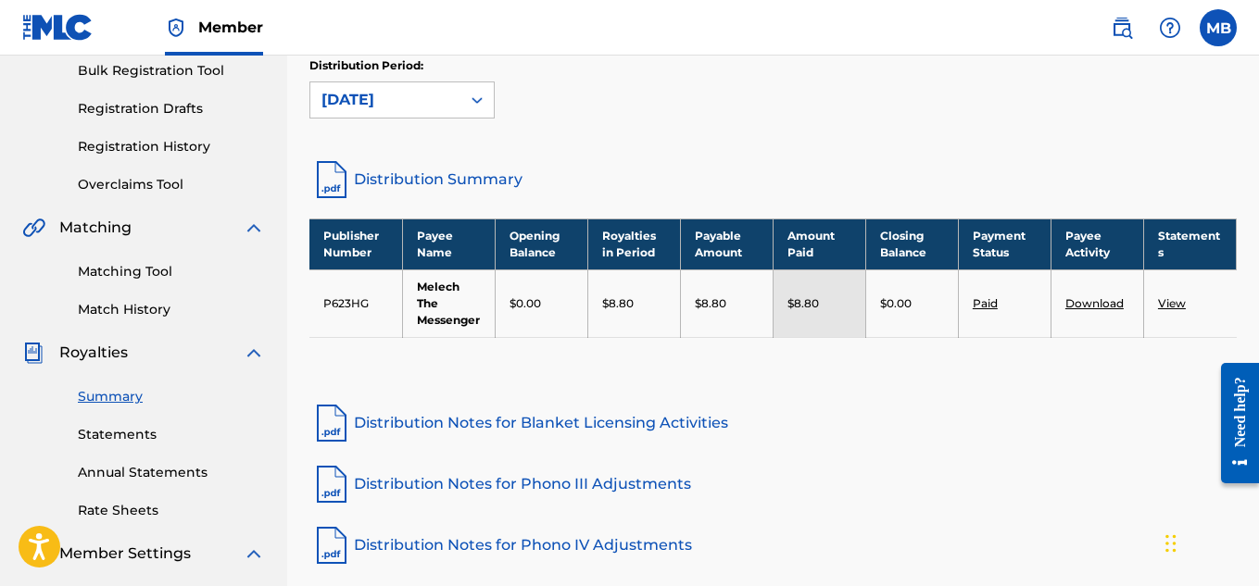
click at [1088, 299] on link "Download" at bounding box center [1094, 303] width 58 height 14
click at [1235, 28] on label at bounding box center [1217, 27] width 37 height 37
click at [1218, 28] on input "MB [PERSON_NAME] [EMAIL_ADDRESS][DOMAIN_NAME] Notification Preferences Profile …" at bounding box center [1218, 28] width 0 height 0
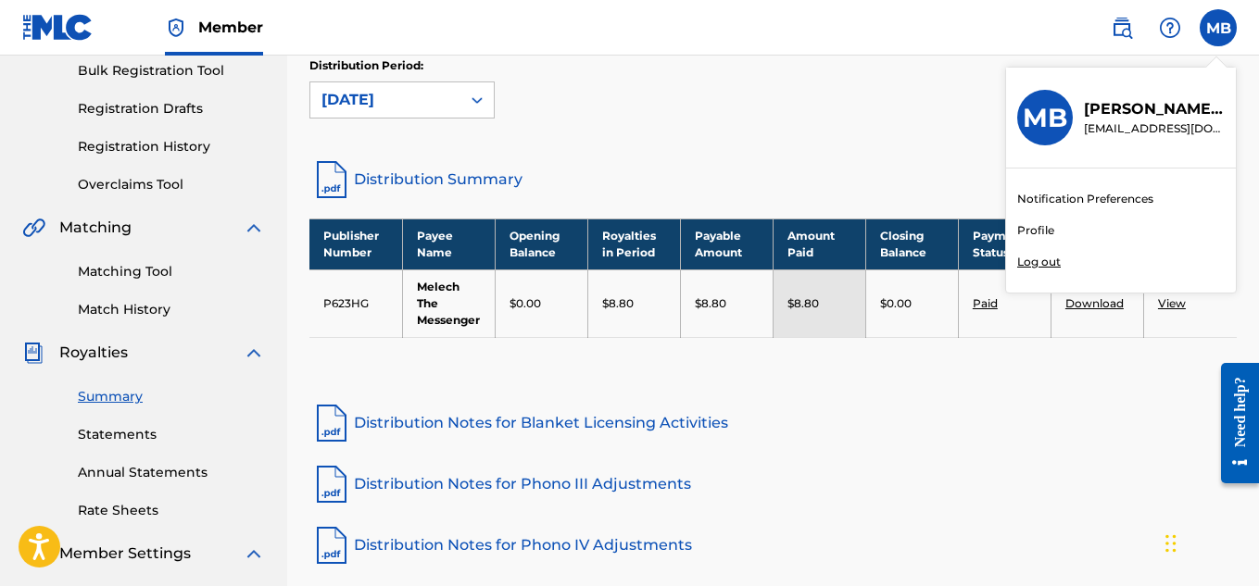
click at [1055, 263] on p "Log out" at bounding box center [1039, 262] width 44 height 17
click at [1218, 28] on input "MB [PERSON_NAME] [EMAIL_ADDRESS][DOMAIN_NAME] Notification Preferences Profile …" at bounding box center [1218, 28] width 0 height 0
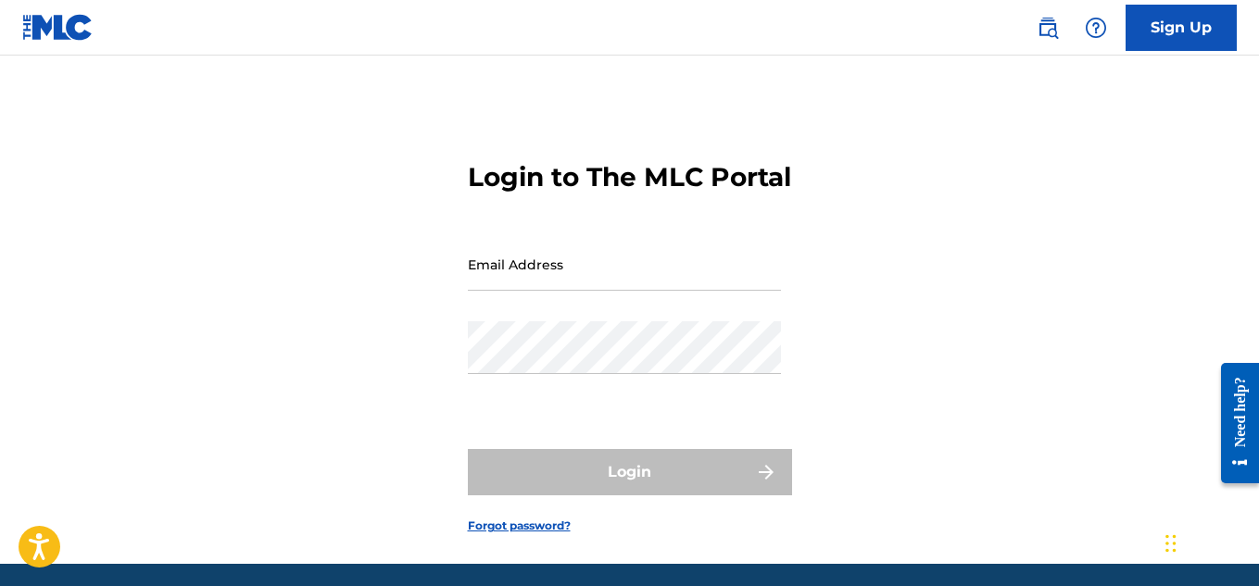
click at [700, 291] on input "Email Address" at bounding box center [624, 264] width 313 height 53
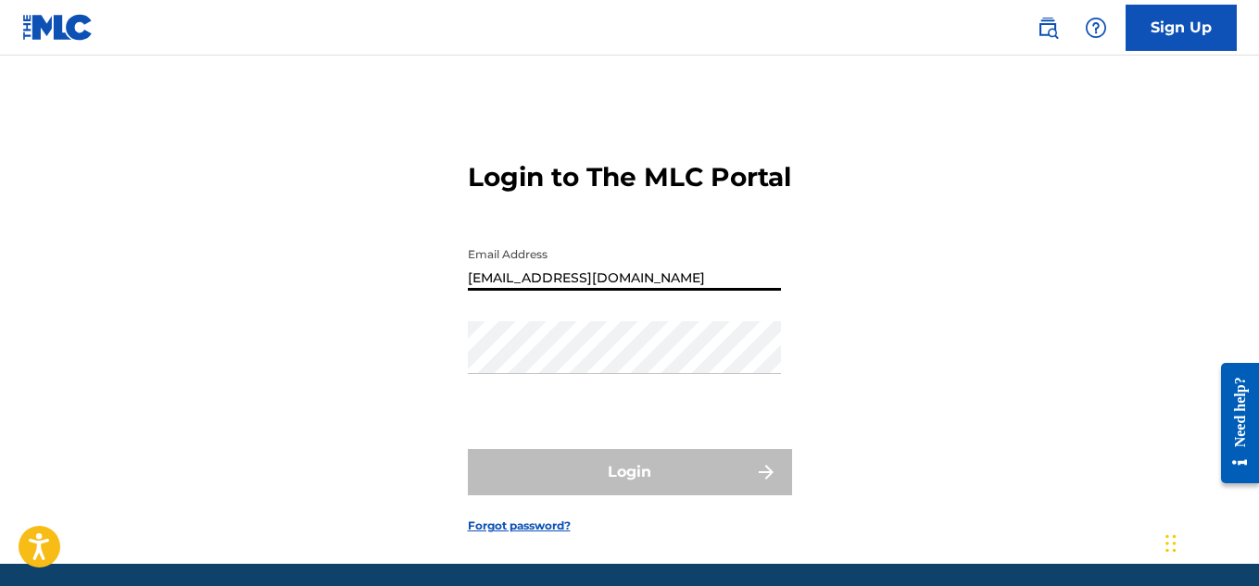
click at [682, 405] on div "Password" at bounding box center [624, 362] width 313 height 83
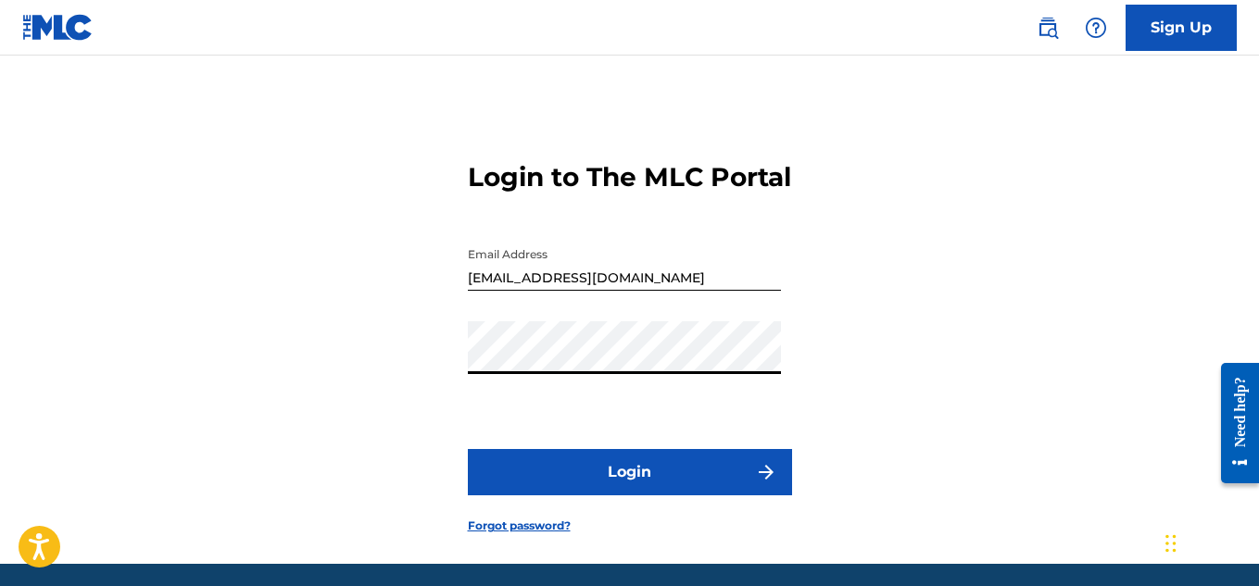
click at [686, 490] on button "Login" at bounding box center [630, 472] width 324 height 46
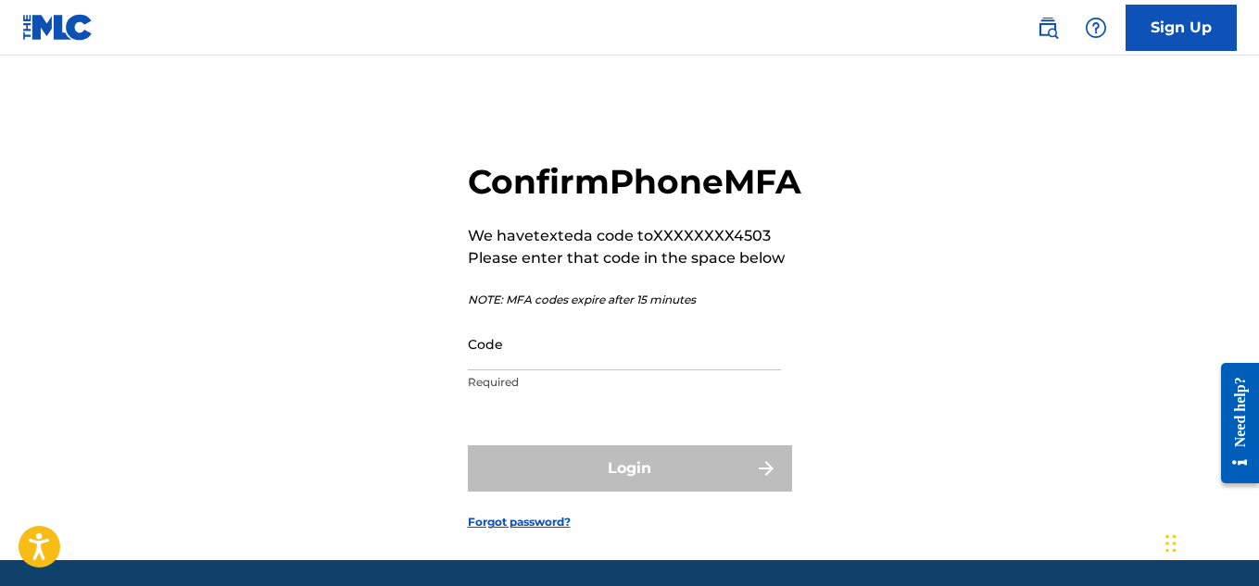
click at [623, 370] on input "Code" at bounding box center [624, 344] width 313 height 53
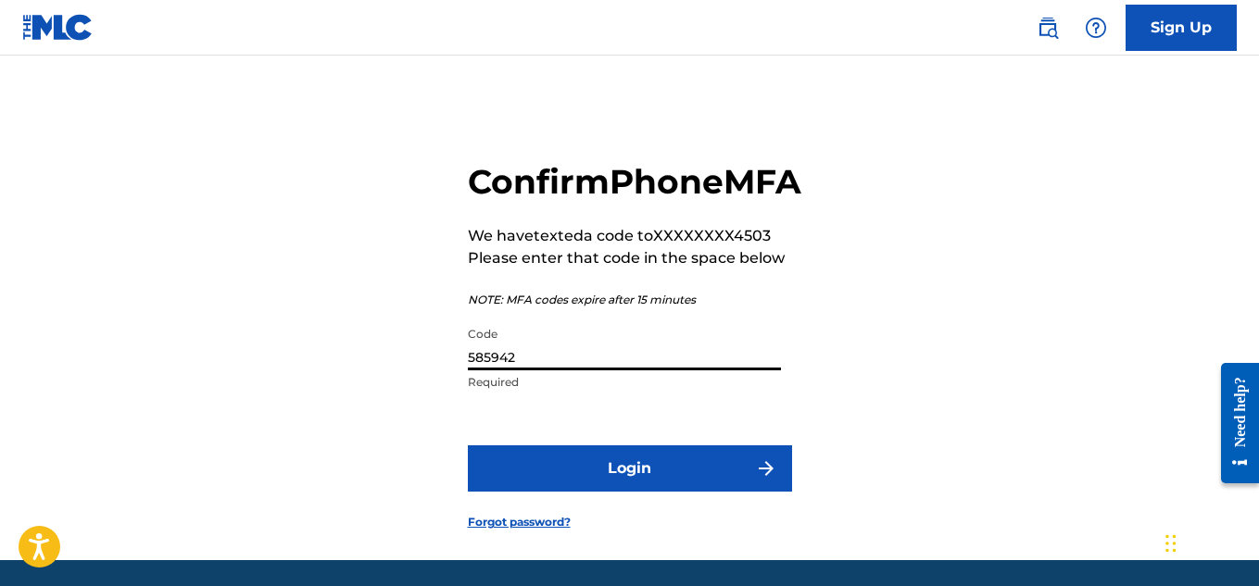
click at [625, 492] on button "Login" at bounding box center [630, 469] width 324 height 46
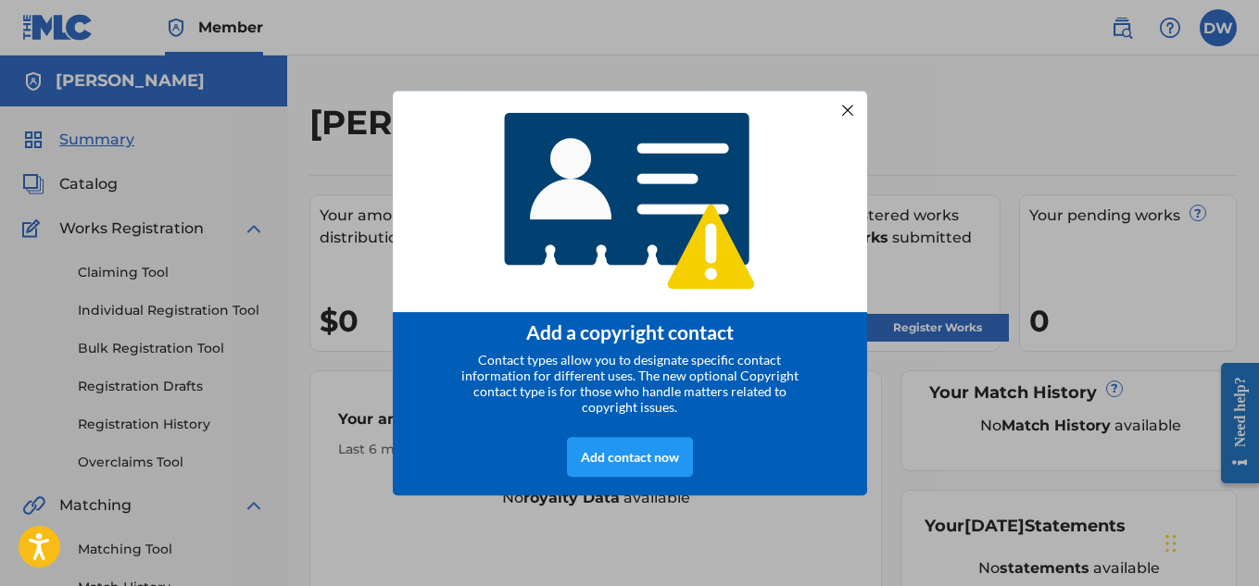
click at [849, 107] on div at bounding box center [847, 109] width 24 height 24
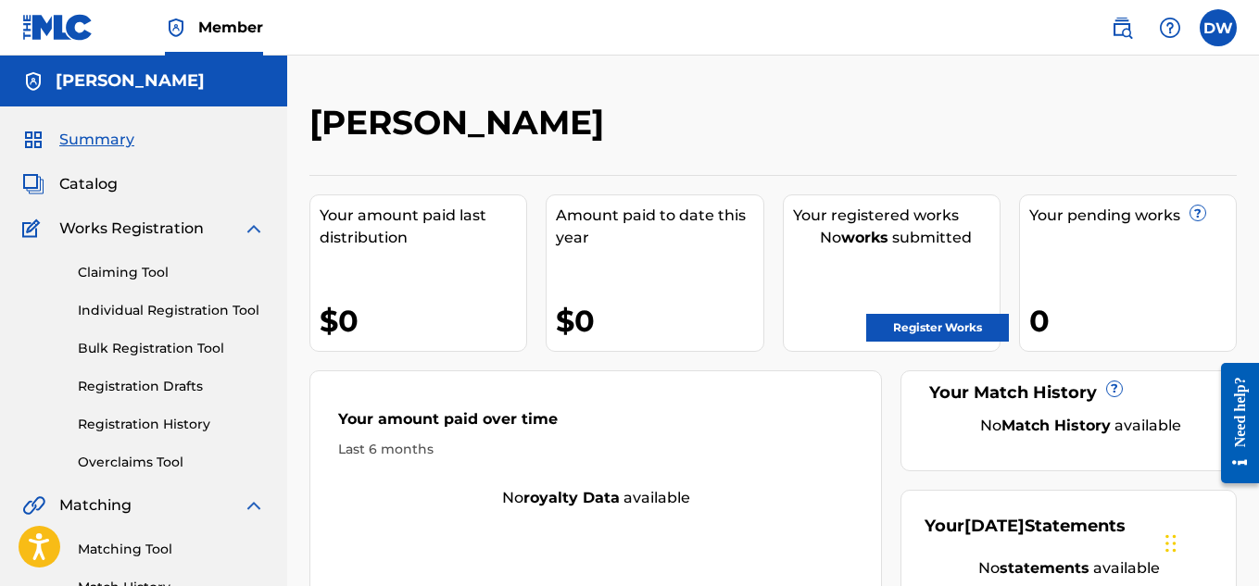
click at [145, 317] on link "Individual Registration Tool" at bounding box center [171, 310] width 187 height 19
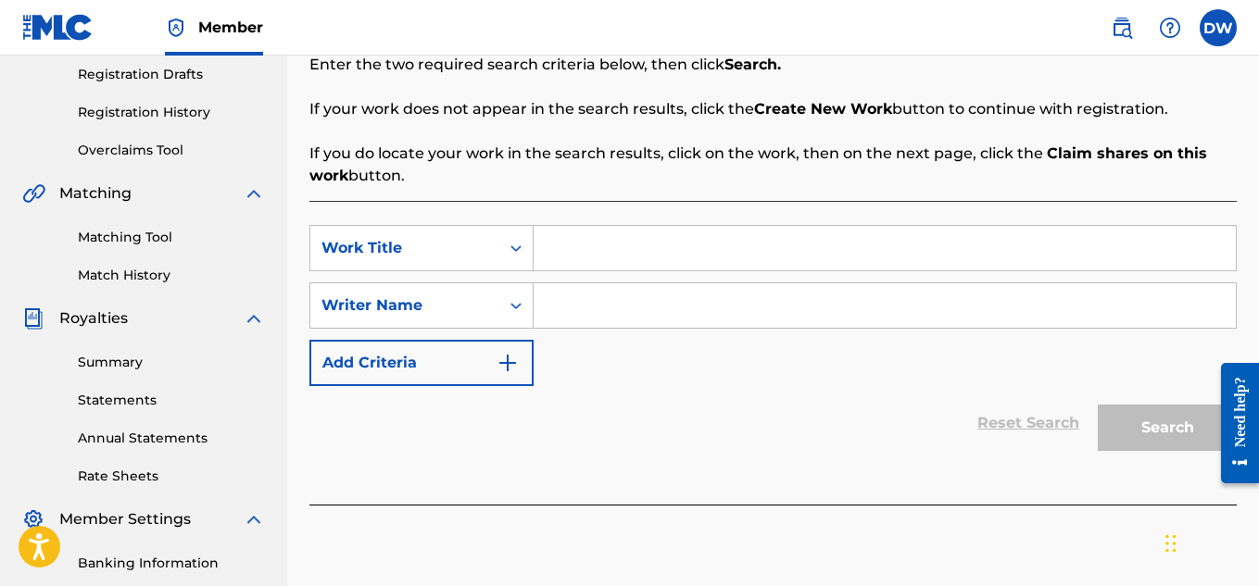
scroll to position [313, 0]
click at [592, 237] on input "Search Form" at bounding box center [885, 247] width 702 height 44
click at [598, 321] on input "Search Form" at bounding box center [885, 305] width 702 height 44
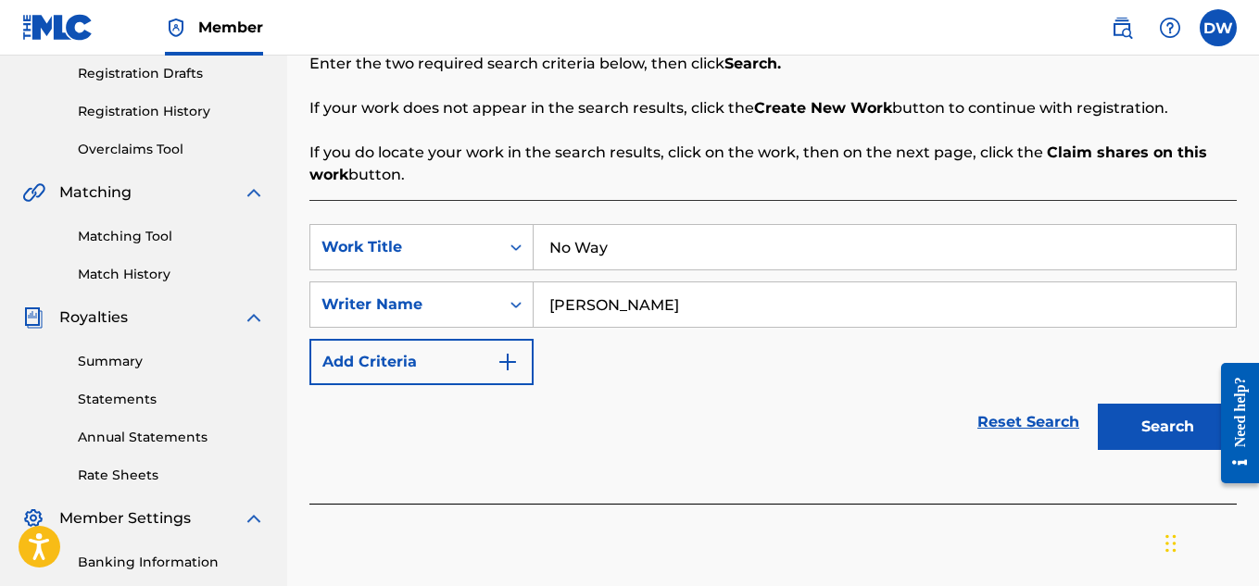
click at [1124, 424] on button "Search" at bounding box center [1167, 427] width 139 height 46
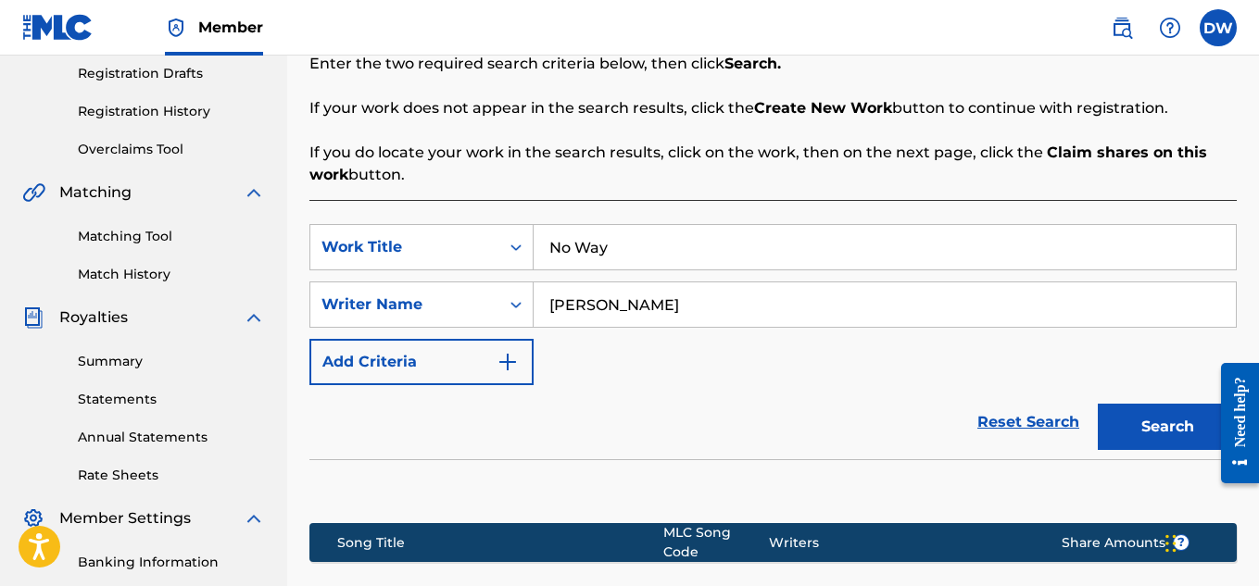
scroll to position [562, 0]
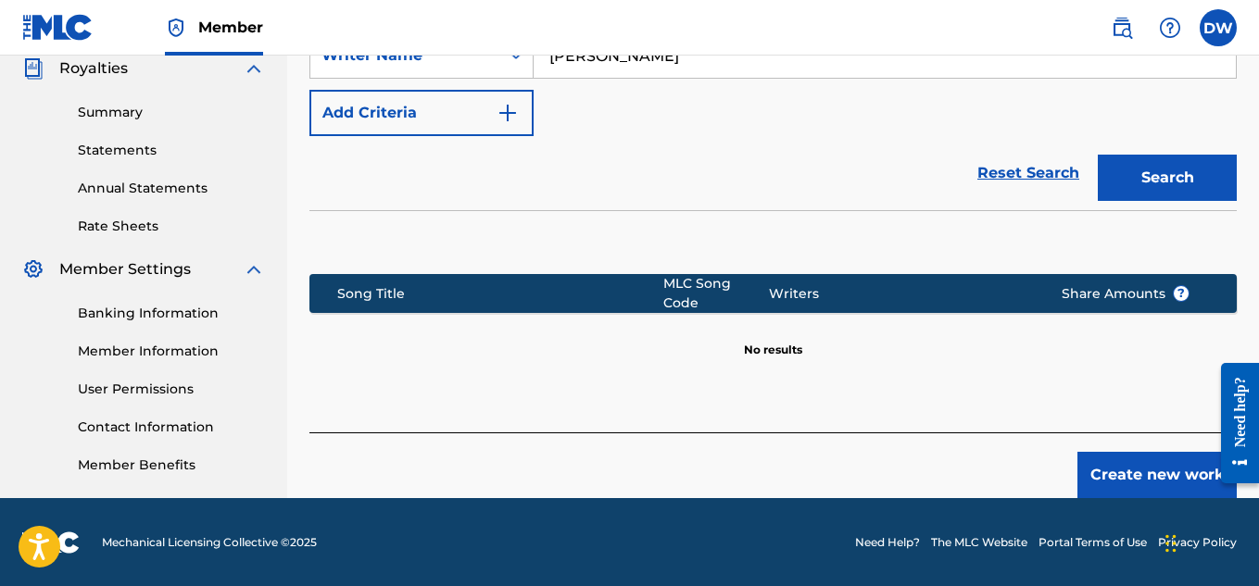
click at [1098, 467] on button "Create new work" at bounding box center [1156, 475] width 159 height 46
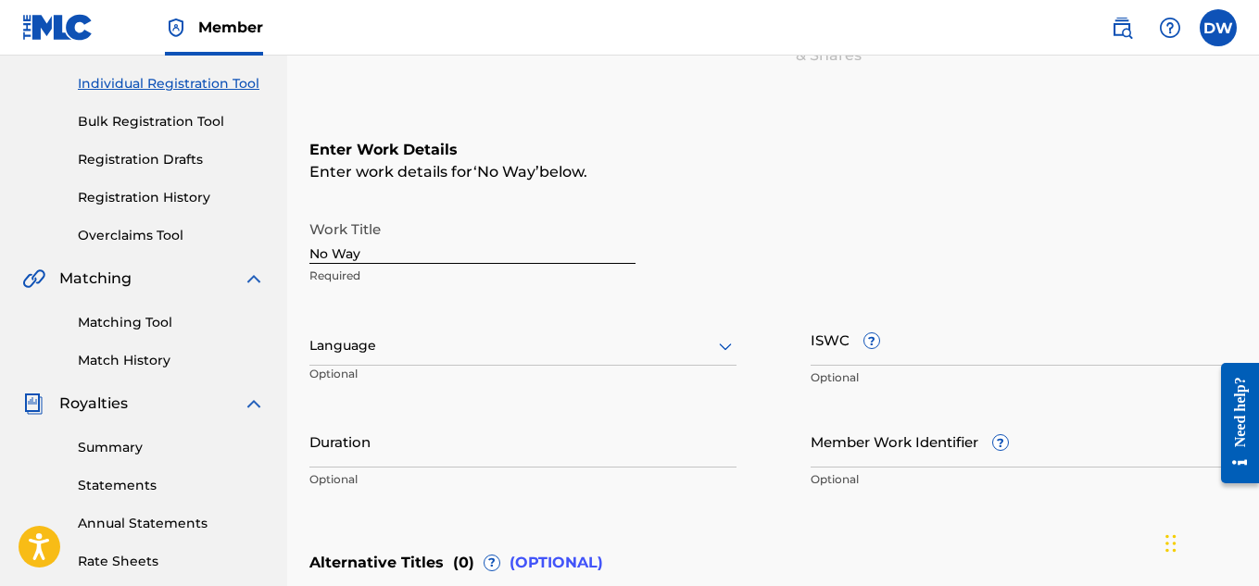
scroll to position [226, 0]
click at [483, 358] on div at bounding box center [522, 346] width 427 height 23
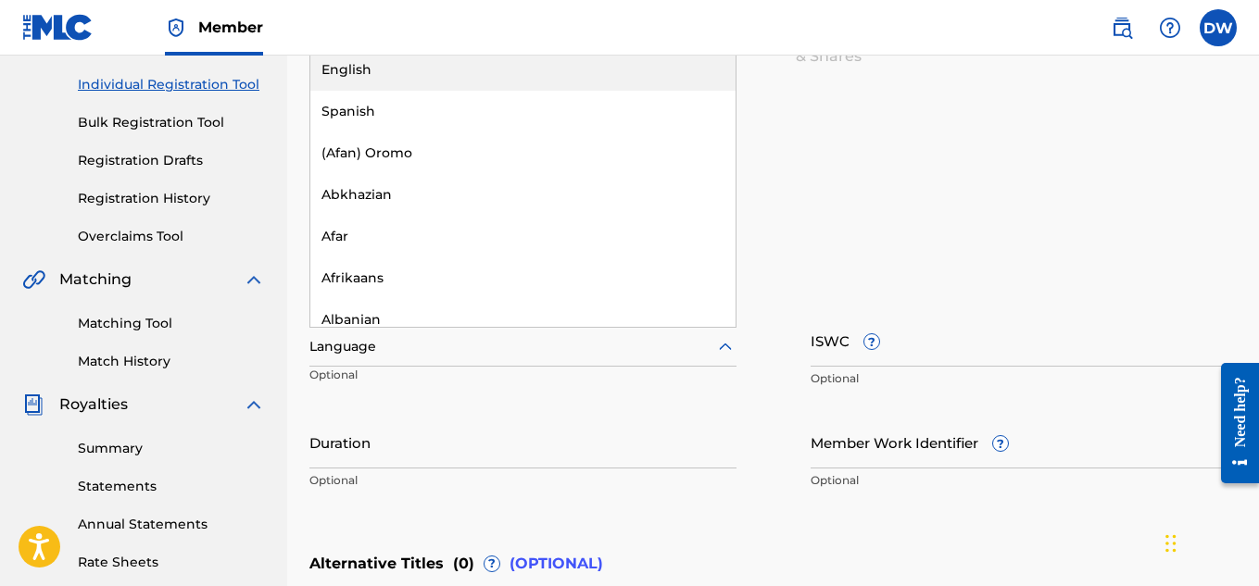
click at [726, 358] on div "Language" at bounding box center [522, 347] width 427 height 39
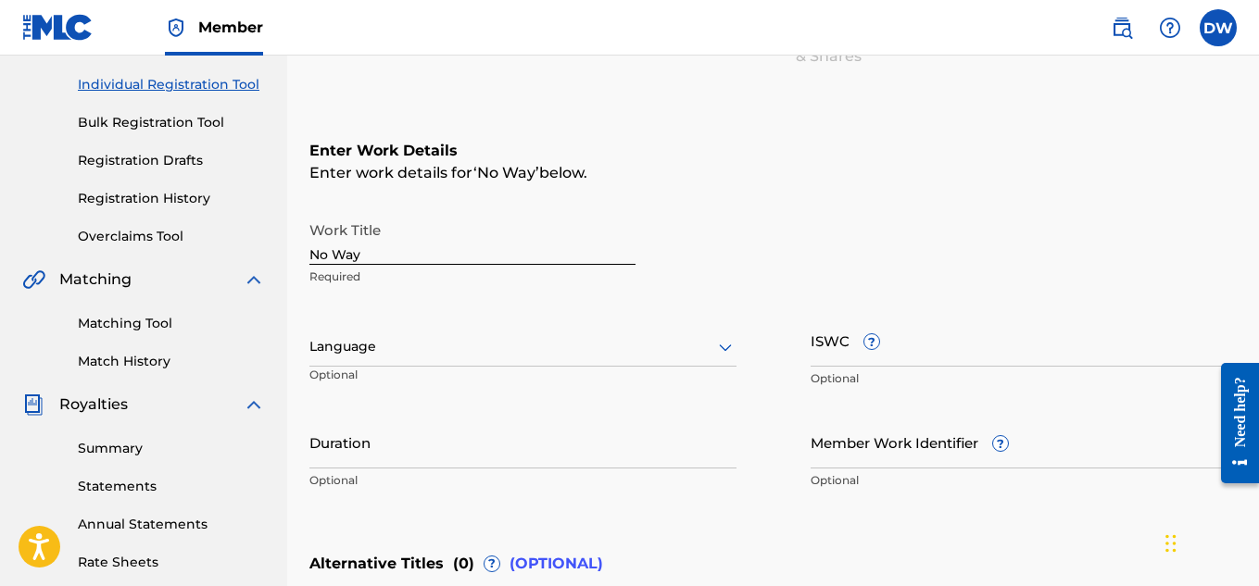
click at [726, 358] on div "Language" at bounding box center [522, 347] width 427 height 39
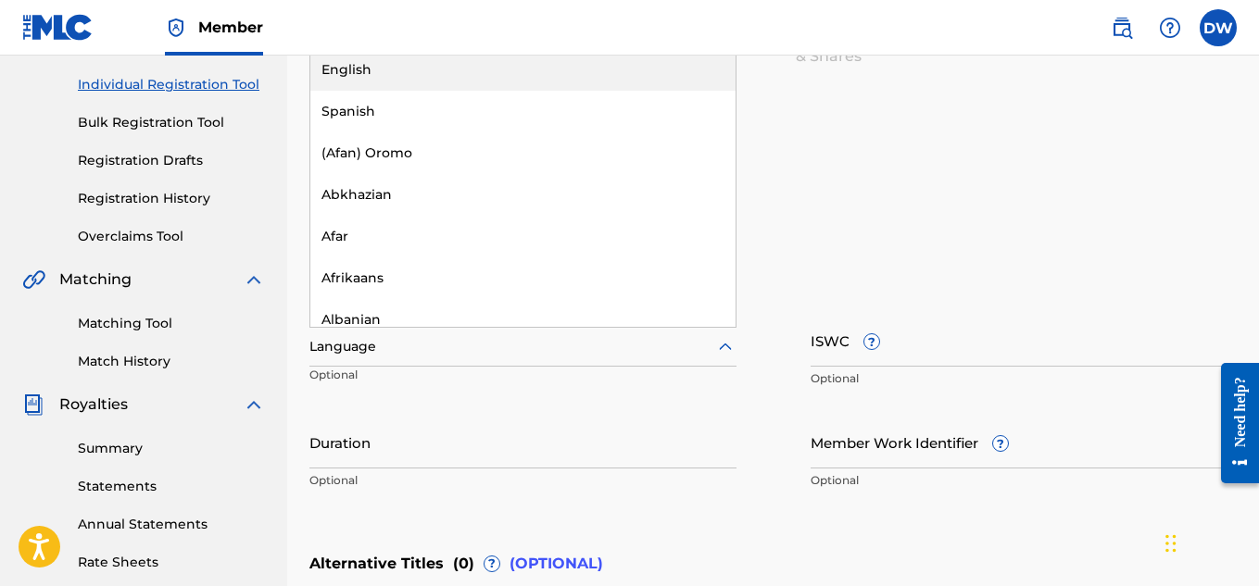
click at [444, 75] on div "English" at bounding box center [522, 70] width 425 height 42
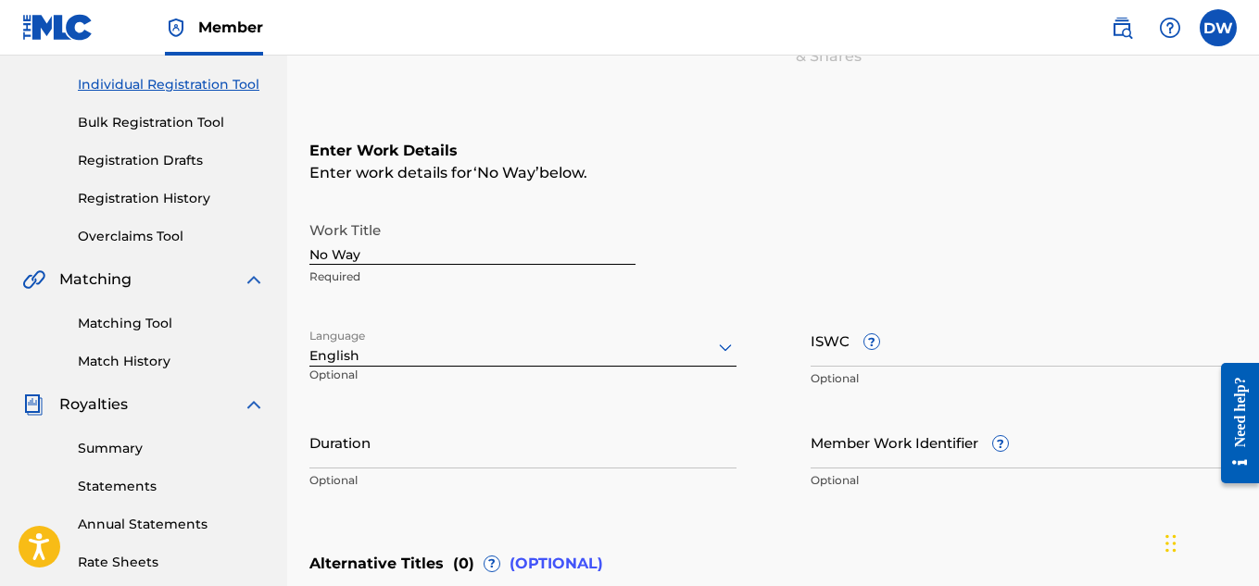
click at [873, 353] on input "ISWC ?" at bounding box center [1023, 340] width 427 height 53
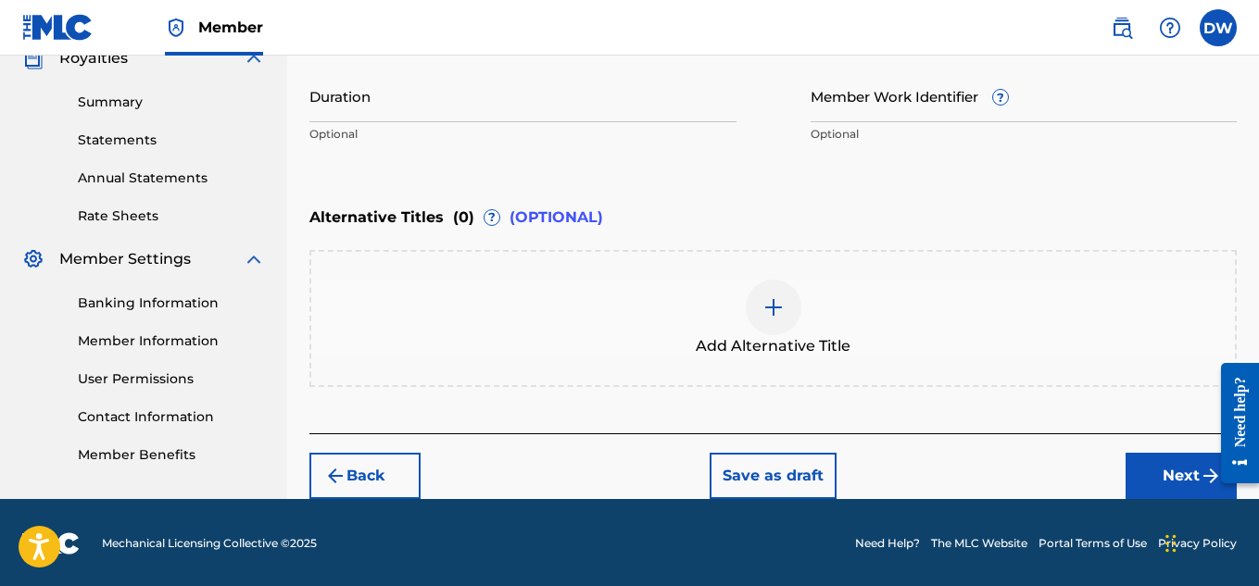
scroll to position [573, 0]
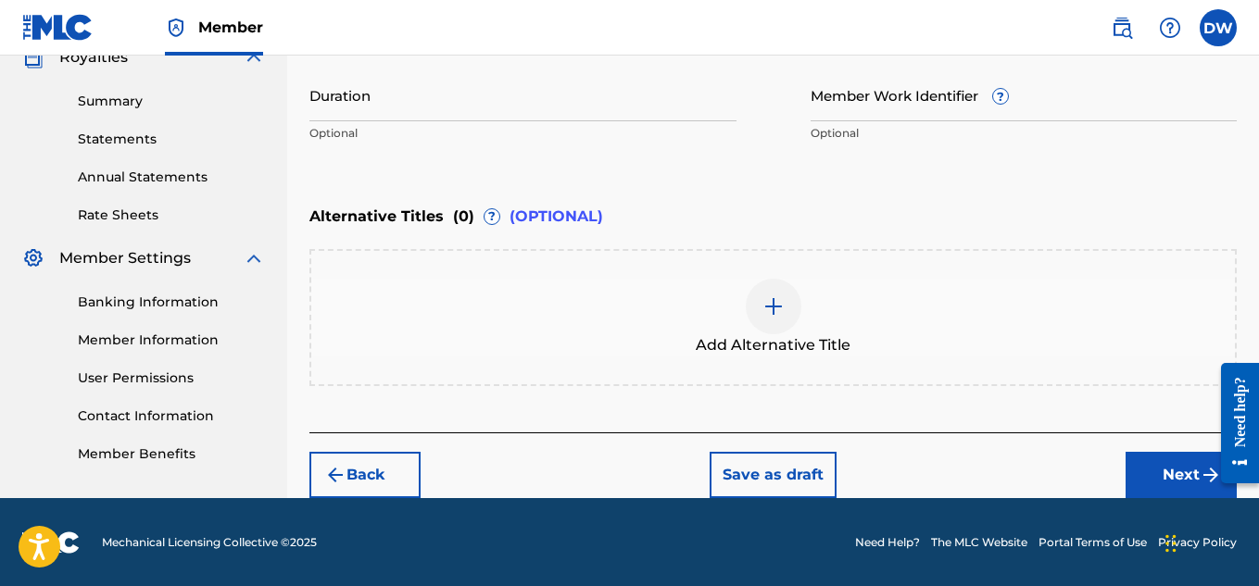
click at [780, 308] on img at bounding box center [773, 306] width 22 height 22
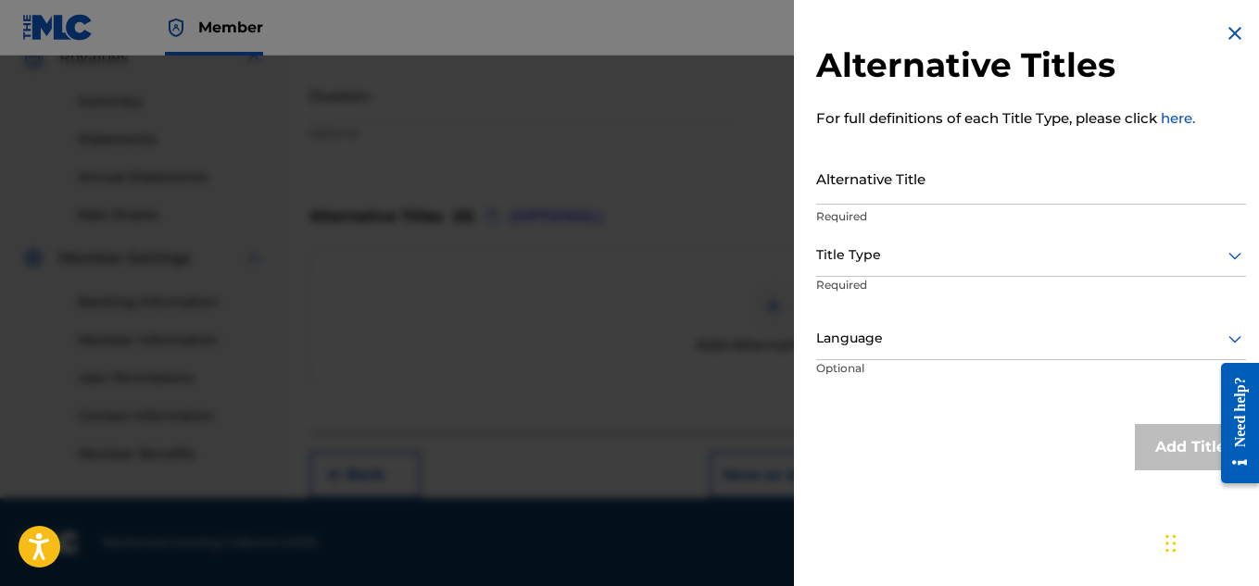
click at [699, 254] on div at bounding box center [629, 349] width 1259 height 586
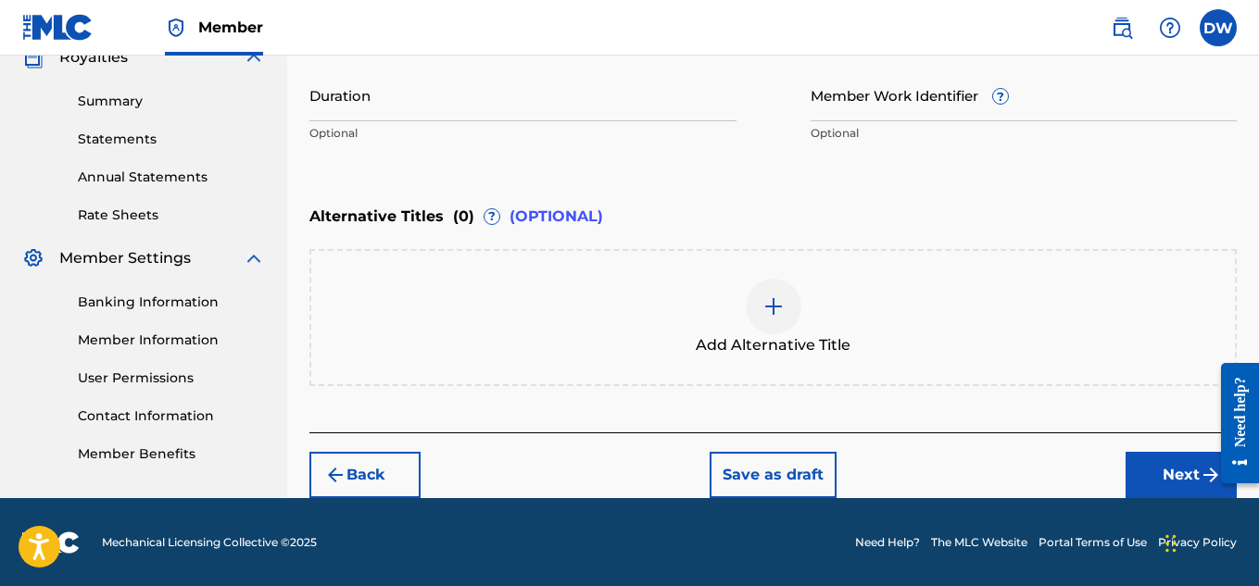
click at [810, 471] on button "Save as draft" at bounding box center [772, 475] width 127 height 46
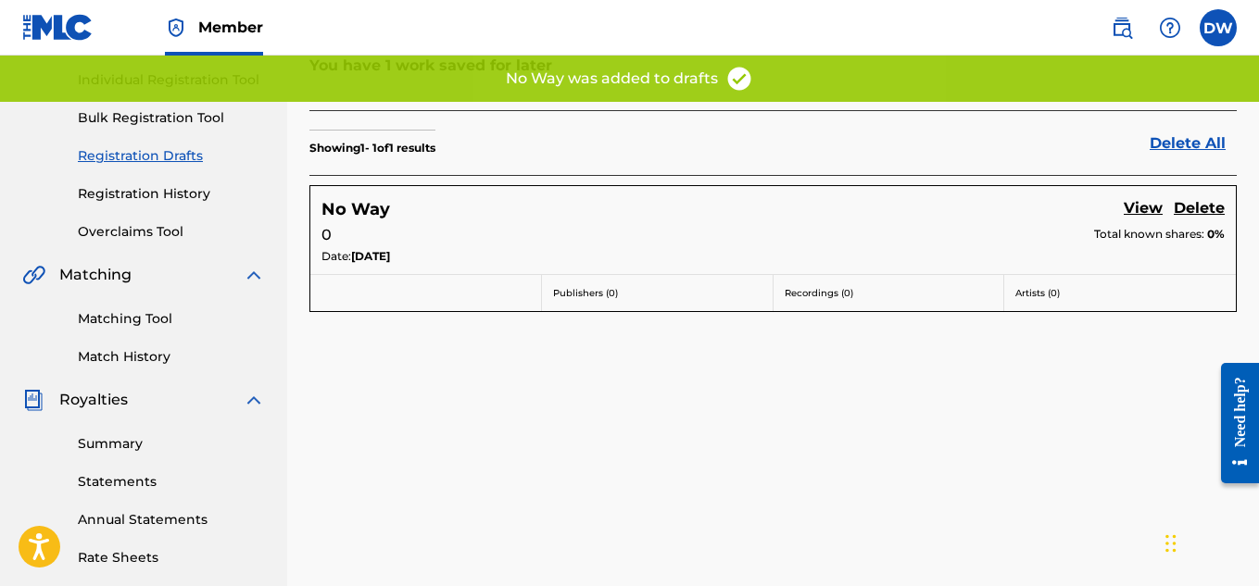
scroll to position [230, 0]
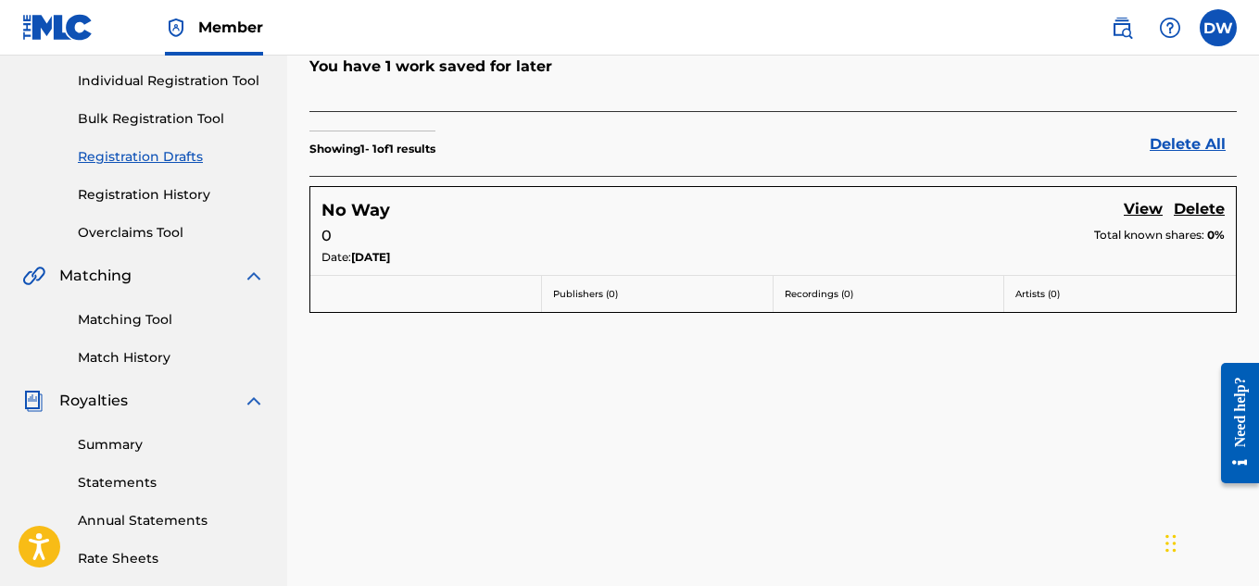
drag, startPoint x: 1056, startPoint y: 259, endPoint x: 1088, endPoint y: 257, distance: 32.5
click at [1088, 257] on div "Date: [DATE]" at bounding box center [772, 259] width 903 height 20
click at [1143, 195] on div "No Way View Delete 0 Total known shares: 0% Date: [DATE]" at bounding box center [772, 231] width 925 height 88
click at [1149, 219] on link "View" at bounding box center [1143, 210] width 39 height 25
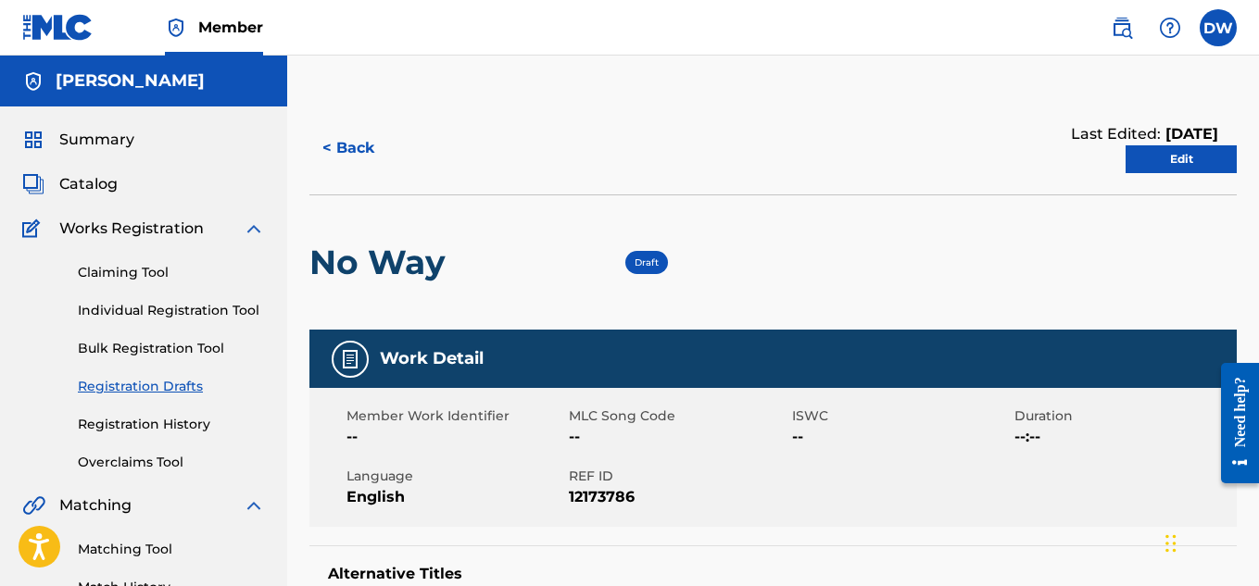
click at [1181, 159] on link "Edit" at bounding box center [1180, 159] width 111 height 28
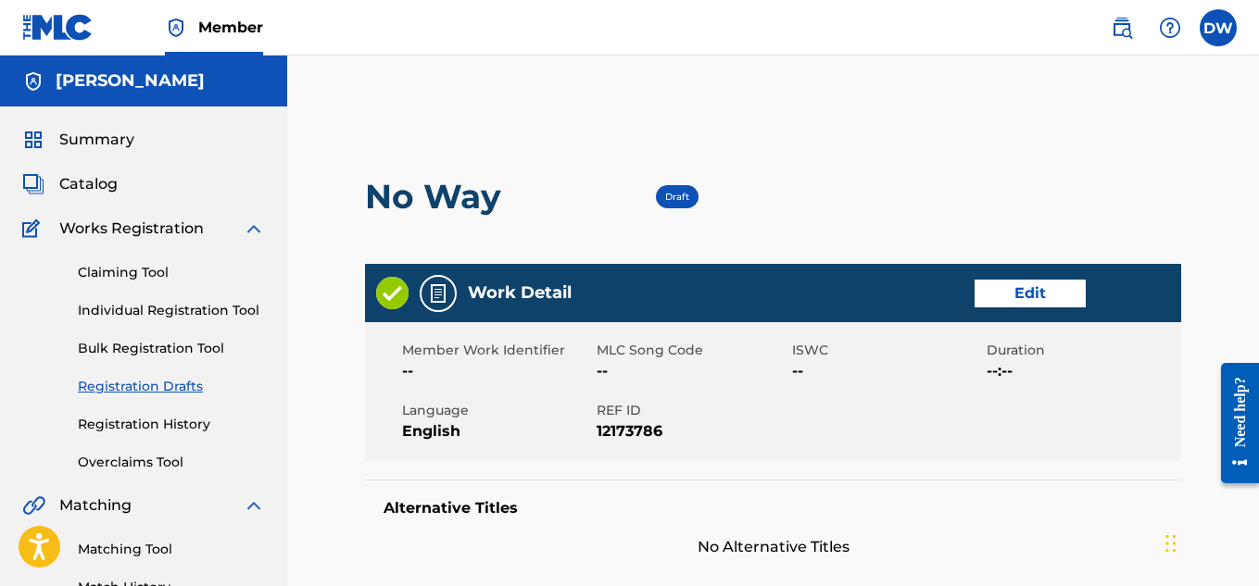
click at [1020, 294] on link "Edit" at bounding box center [1029, 294] width 111 height 28
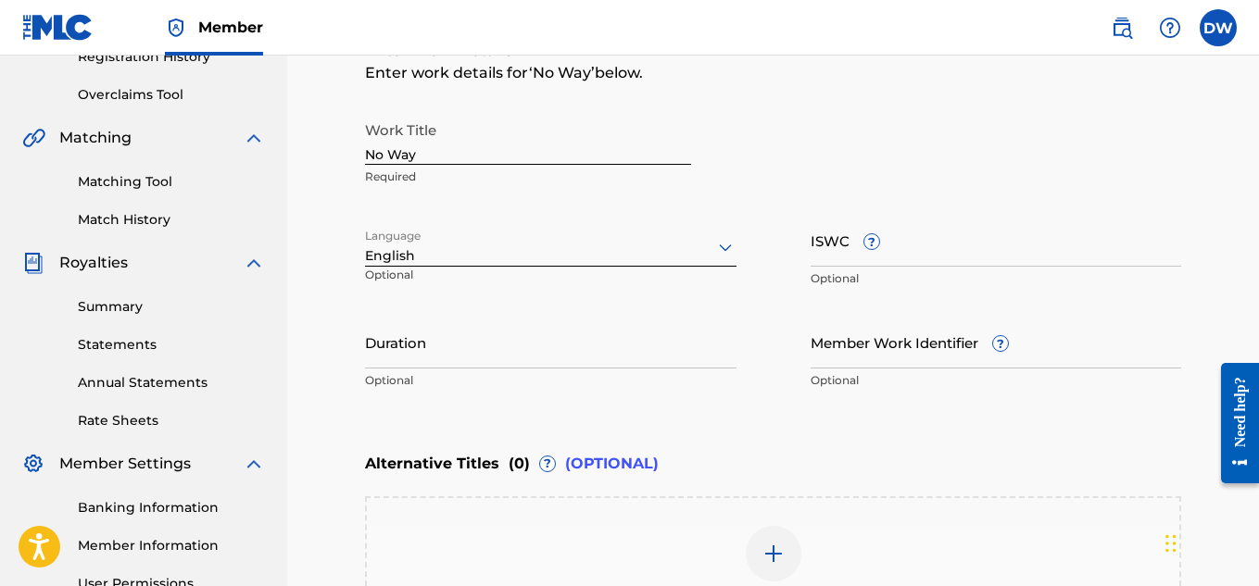
scroll to position [369, 0]
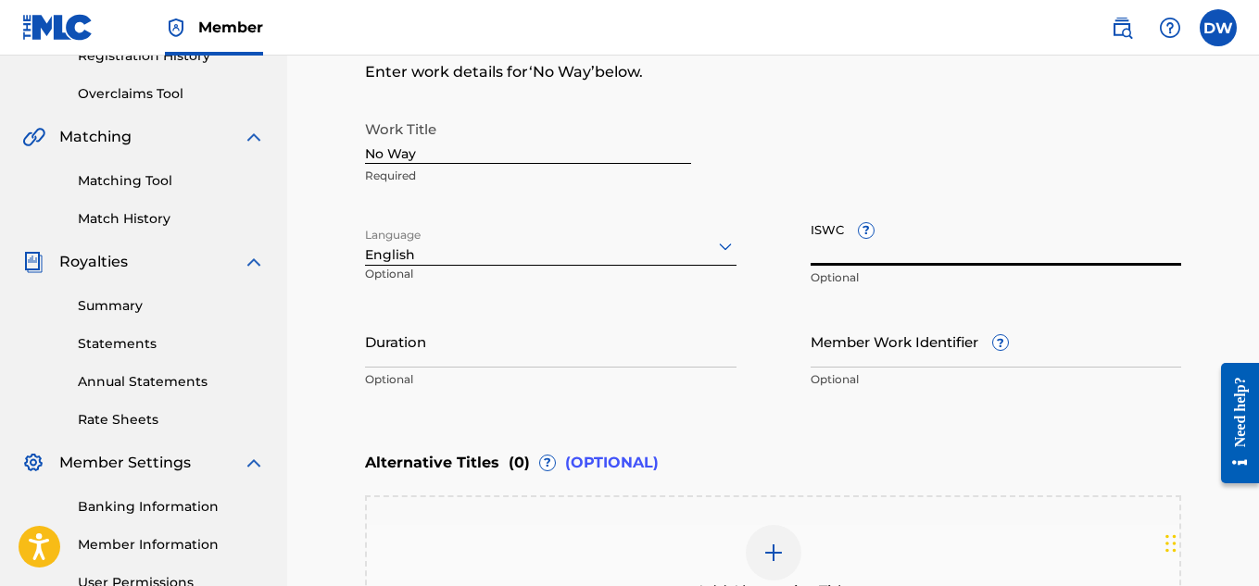
click at [995, 247] on input "ISWC ?" at bounding box center [995, 239] width 371 height 53
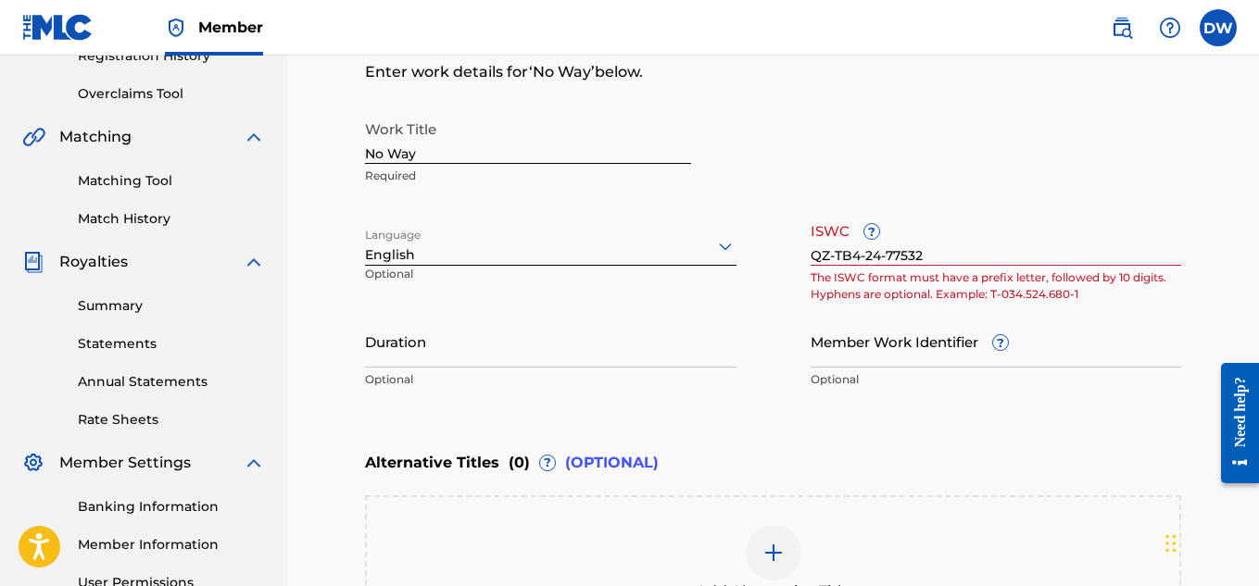
click at [761, 347] on div "Work Title No Way Required Language English Optional ISWC ? QZ-TB4-24-77532 The…" at bounding box center [773, 254] width 816 height 287
click at [827, 254] on input "QZ-TB4-24-77532" at bounding box center [995, 239] width 371 height 53
click at [898, 250] on input "QZ-TB4-24-77532" at bounding box center [995, 239] width 371 height 53
